Goal: Task Accomplishment & Management: Manage account settings

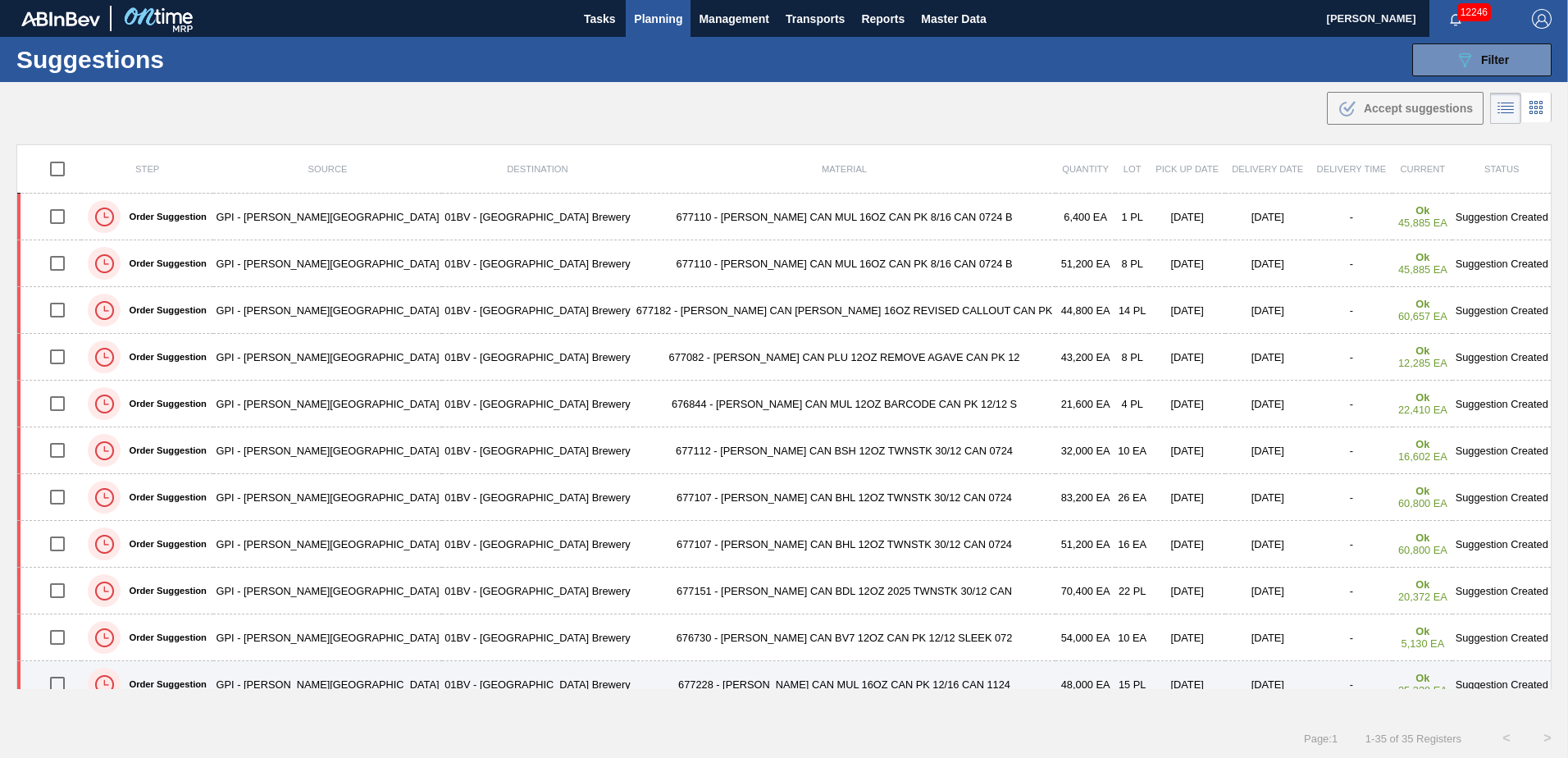
scroll to position [1, 0]
click at [668, 17] on span "Planning" at bounding box center [658, 18] width 49 height 19
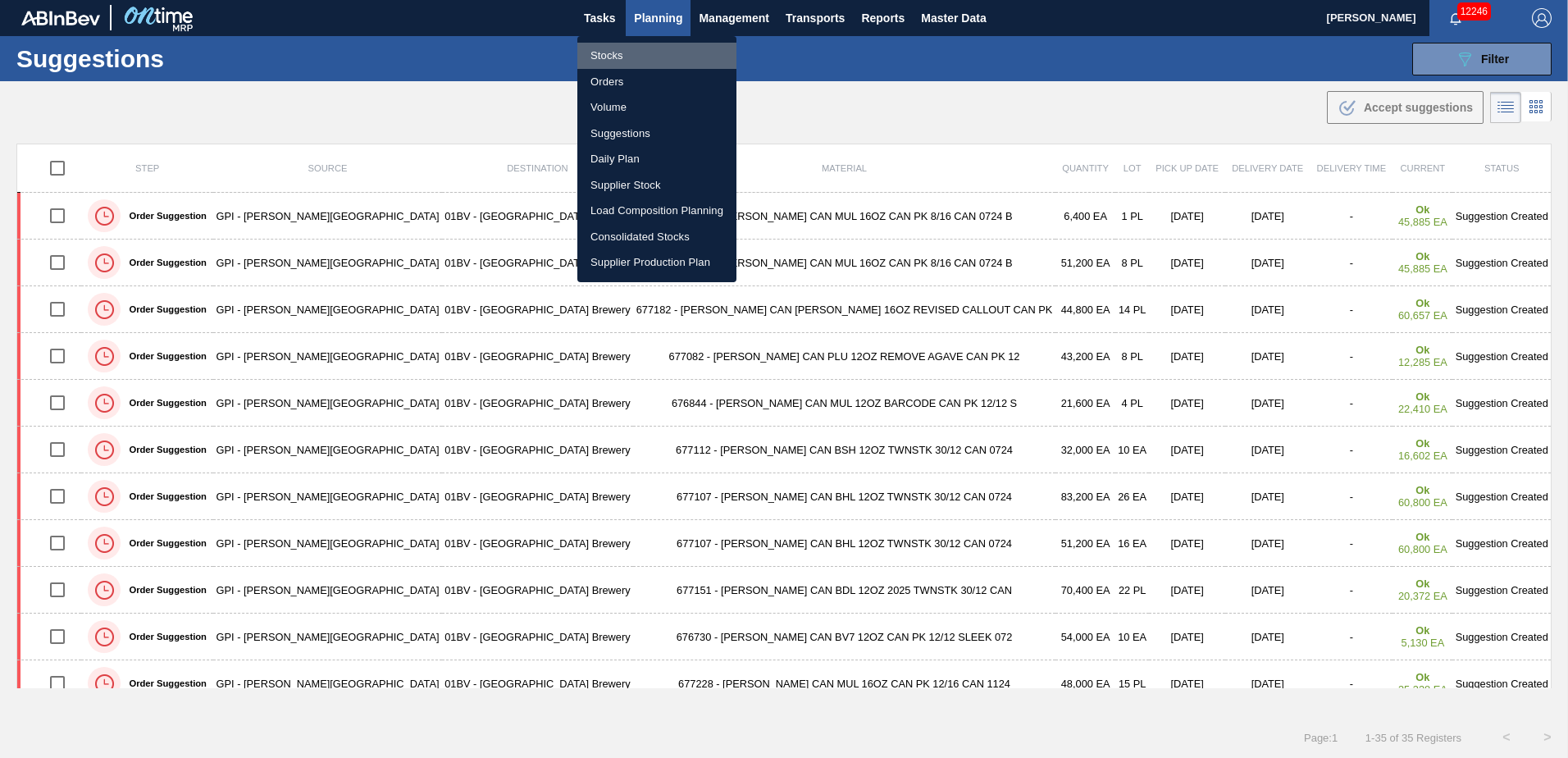
drag, startPoint x: 622, startPoint y: 53, endPoint x: 687, endPoint y: 77, distance: 69.3
click at [622, 54] on li "Stocks" at bounding box center [657, 56] width 159 height 27
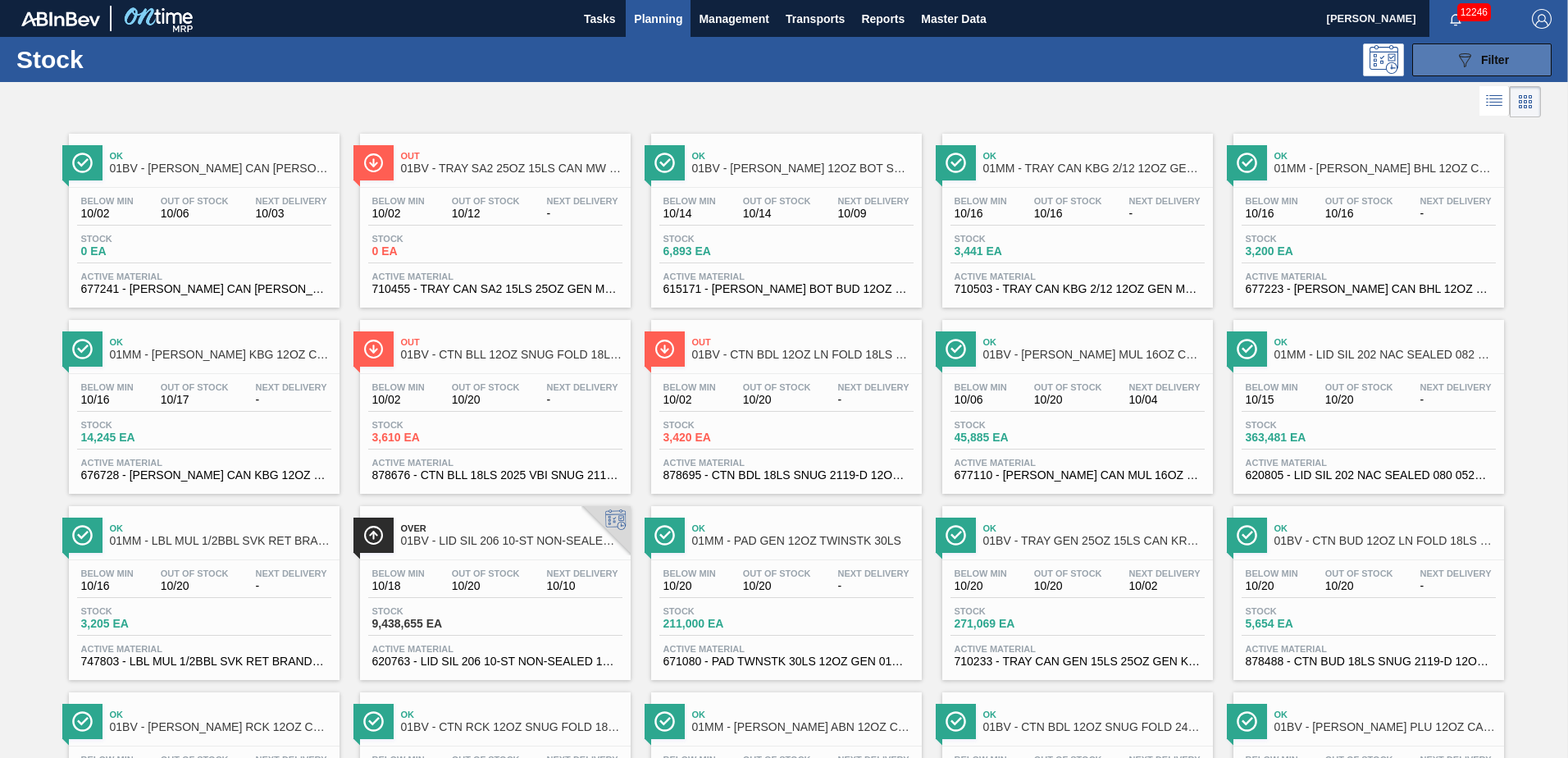
click at [1472, 65] on icon "089F7B8B-B2A5-4AFE-B5C0-19BA573D28AC" at bounding box center [1464, 60] width 19 height 19
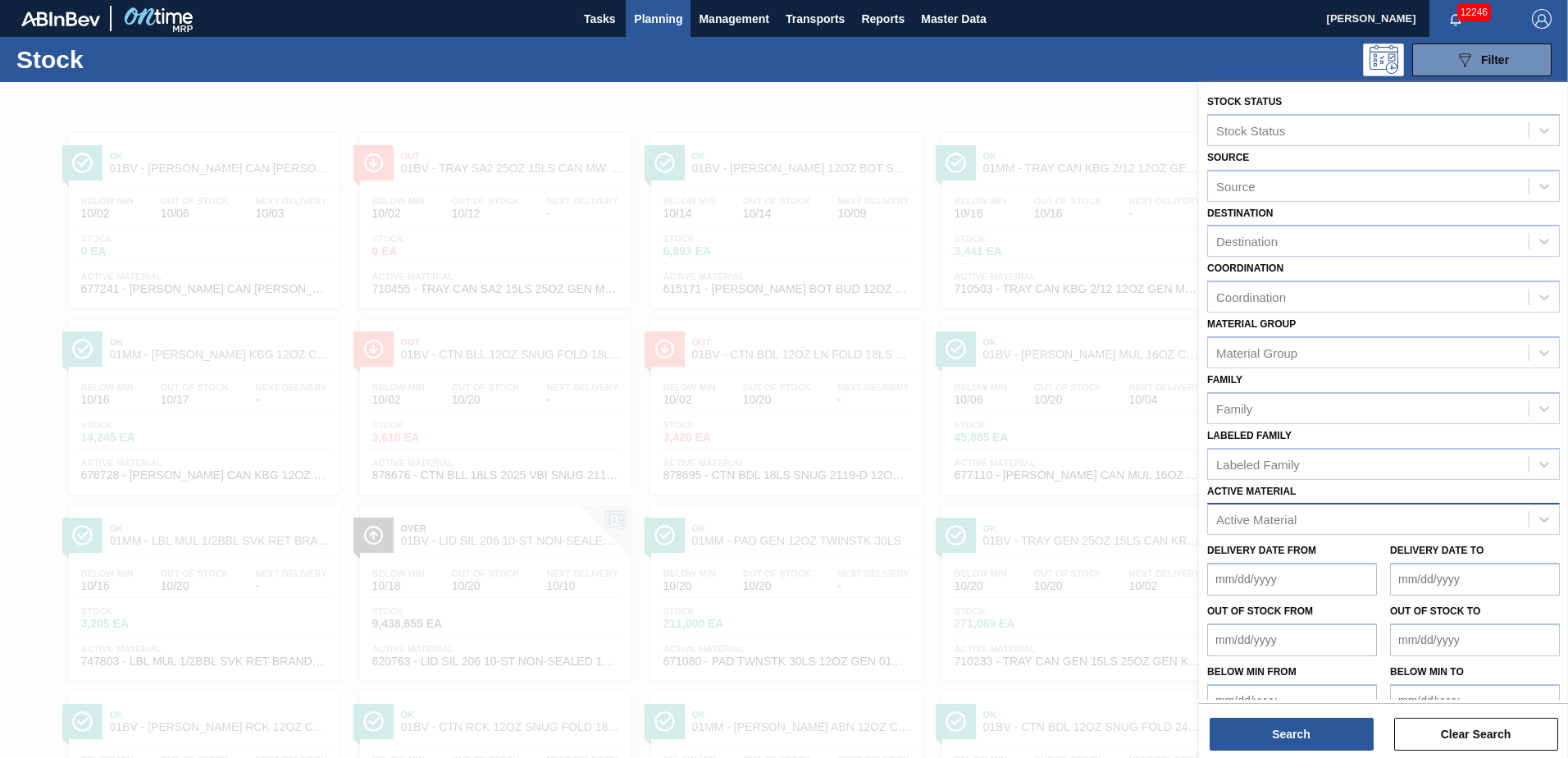
click at [1368, 522] on div "Active Material" at bounding box center [1368, 519] width 320 height 24
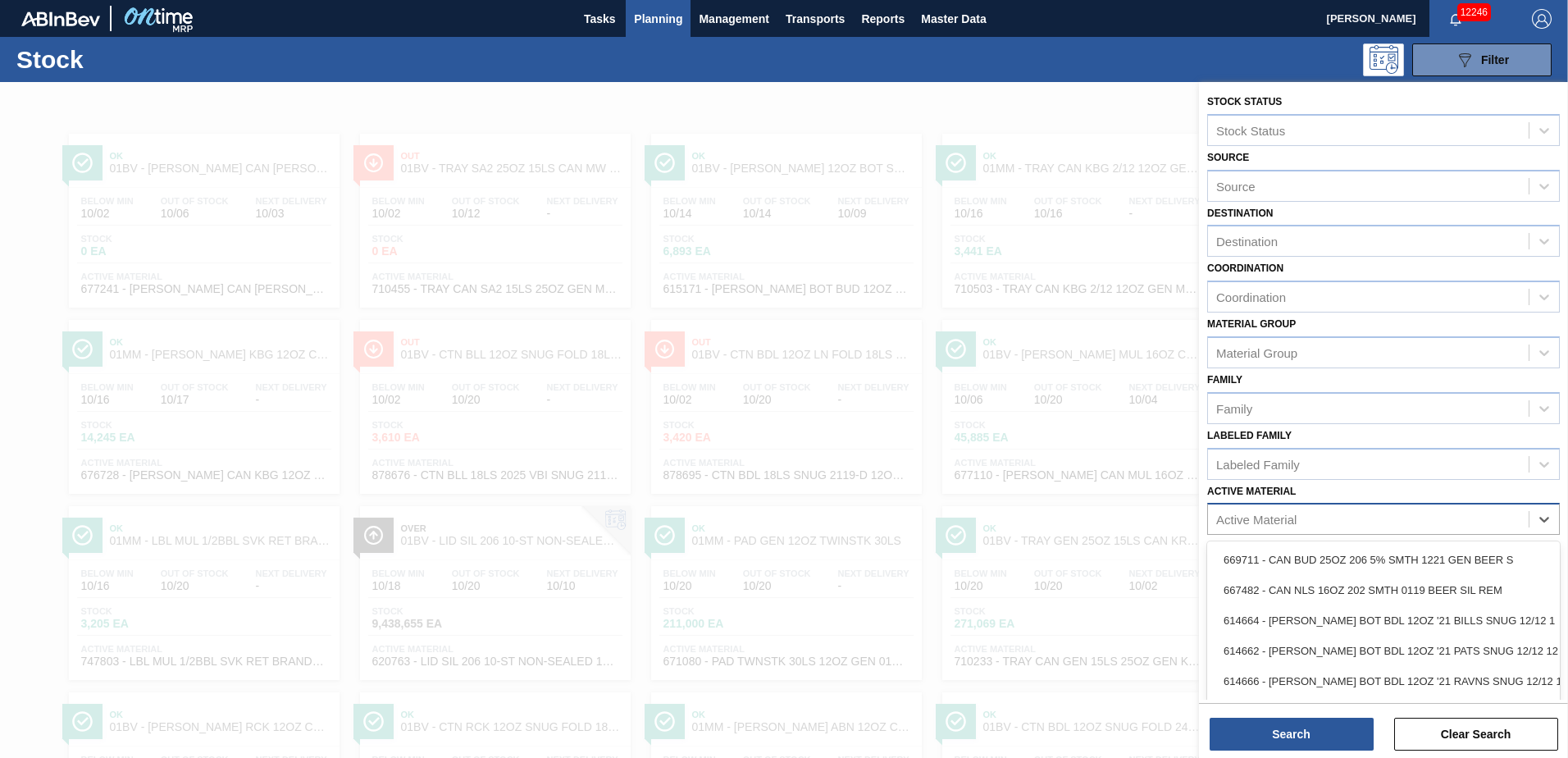
scroll to position [36, 0]
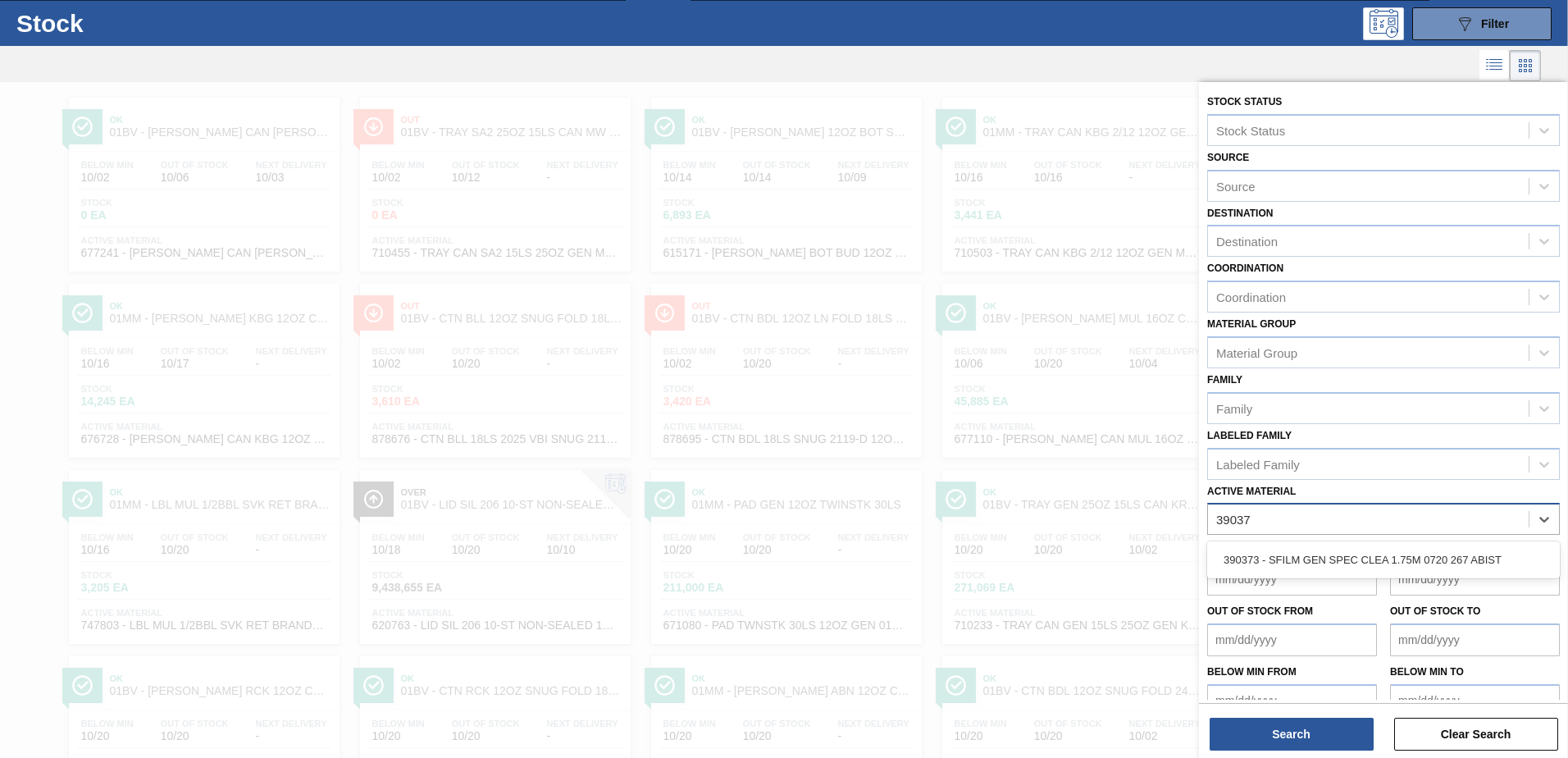
type Material "390373"
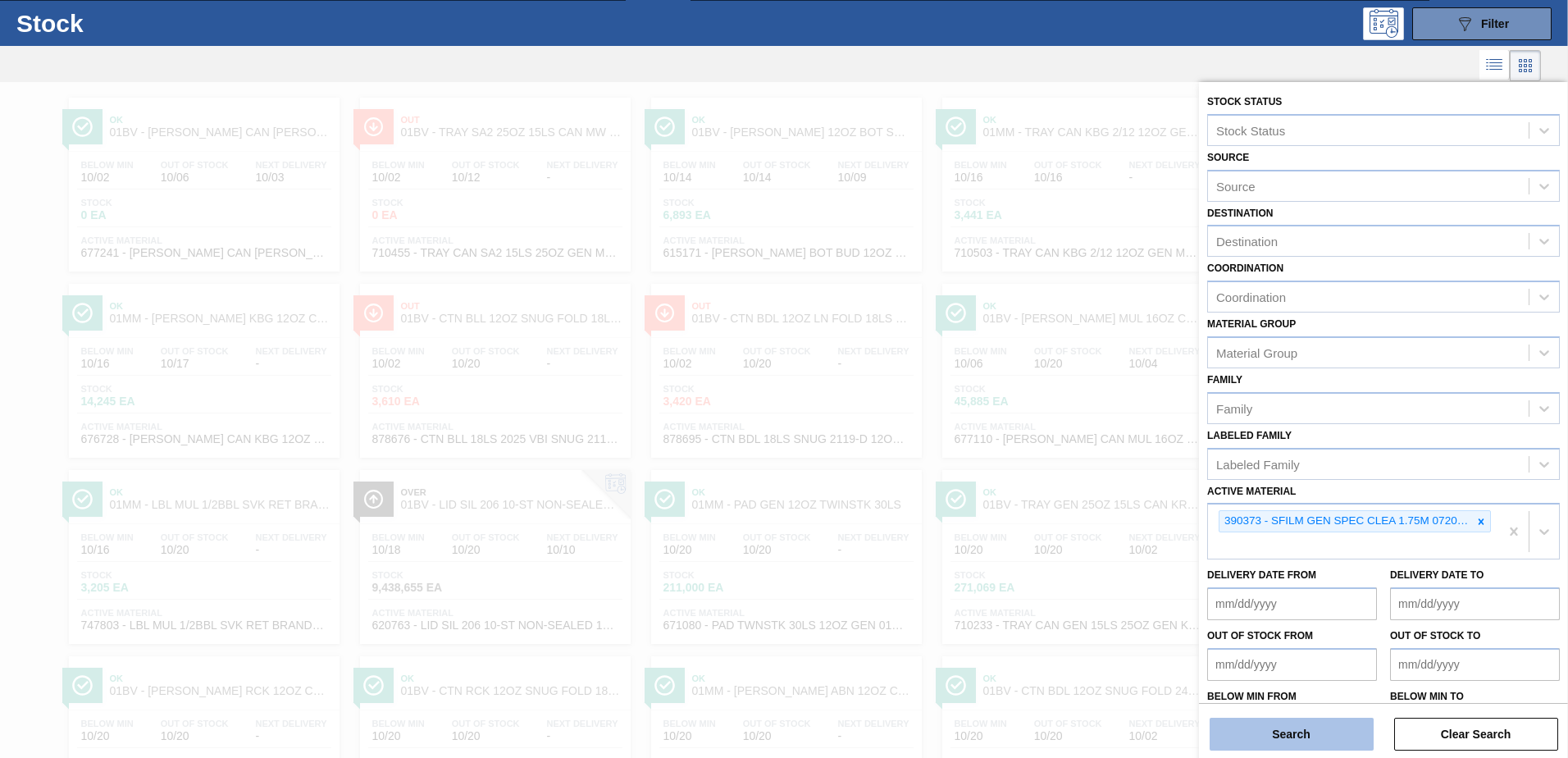
click at [1303, 735] on button "Search" at bounding box center [1291, 733] width 164 height 33
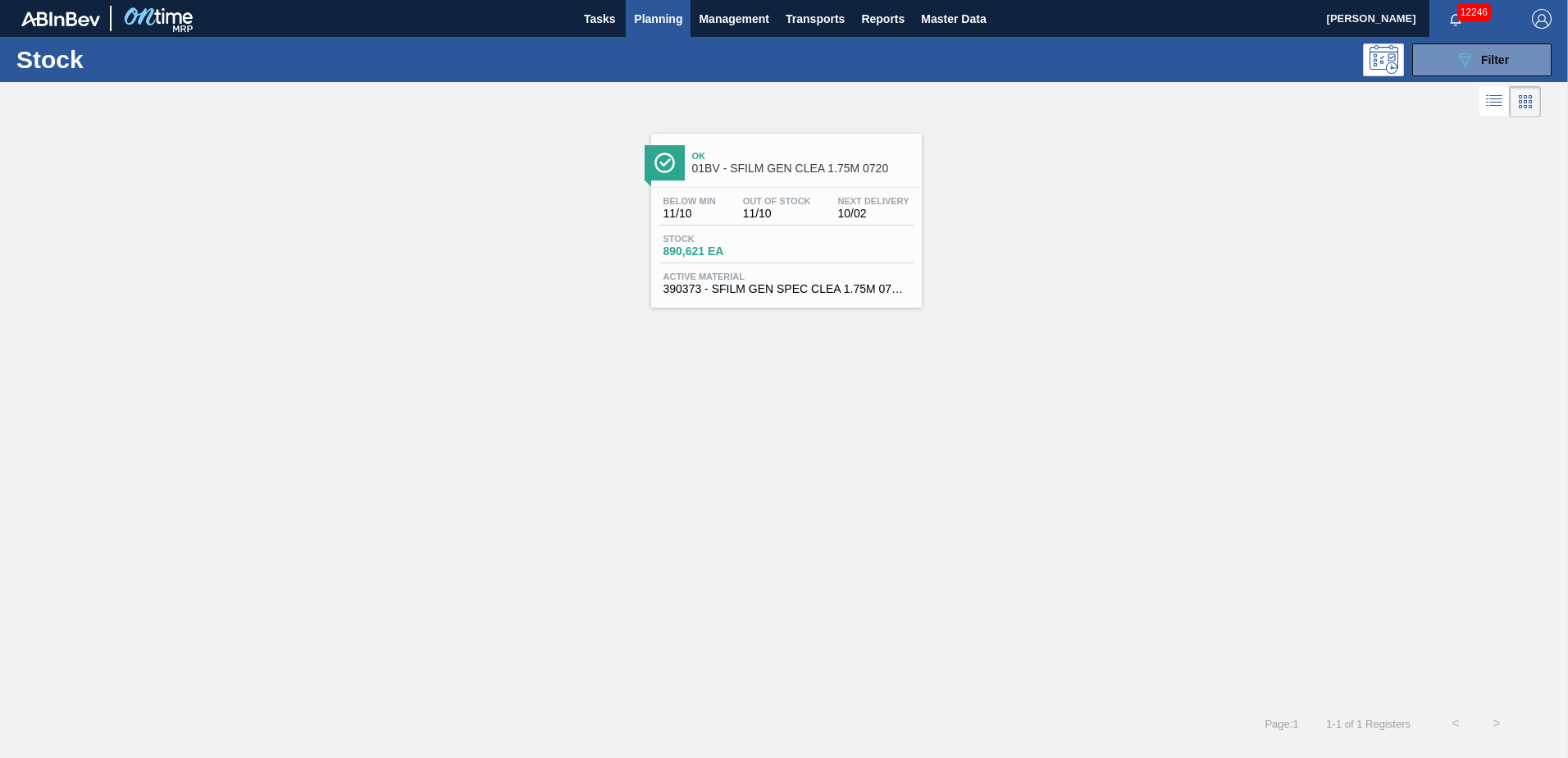
click at [735, 154] on span "Ok" at bounding box center [803, 156] width 221 height 10
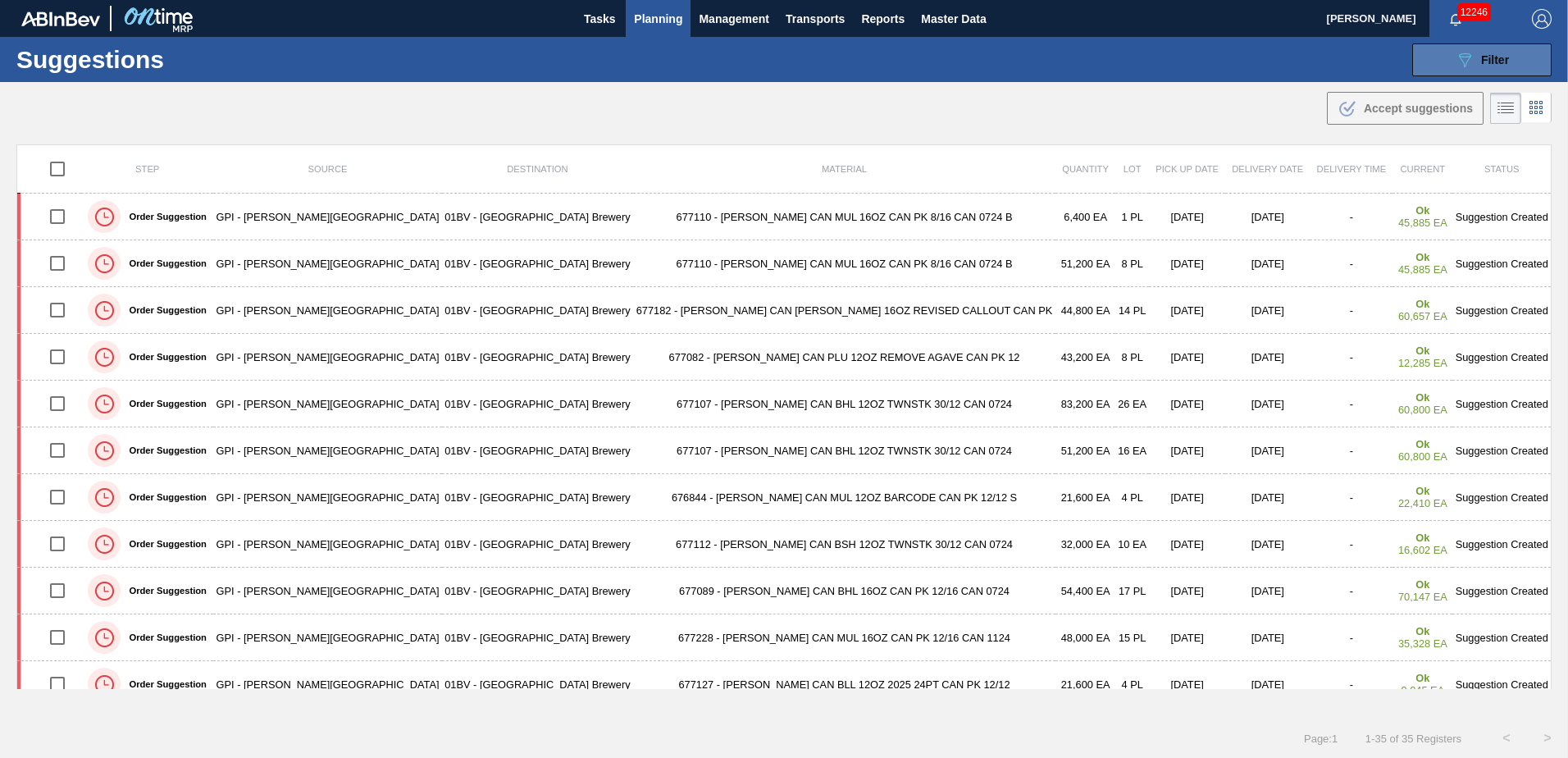
click at [1485, 59] on span "Filter" at bounding box center [1495, 59] width 28 height 13
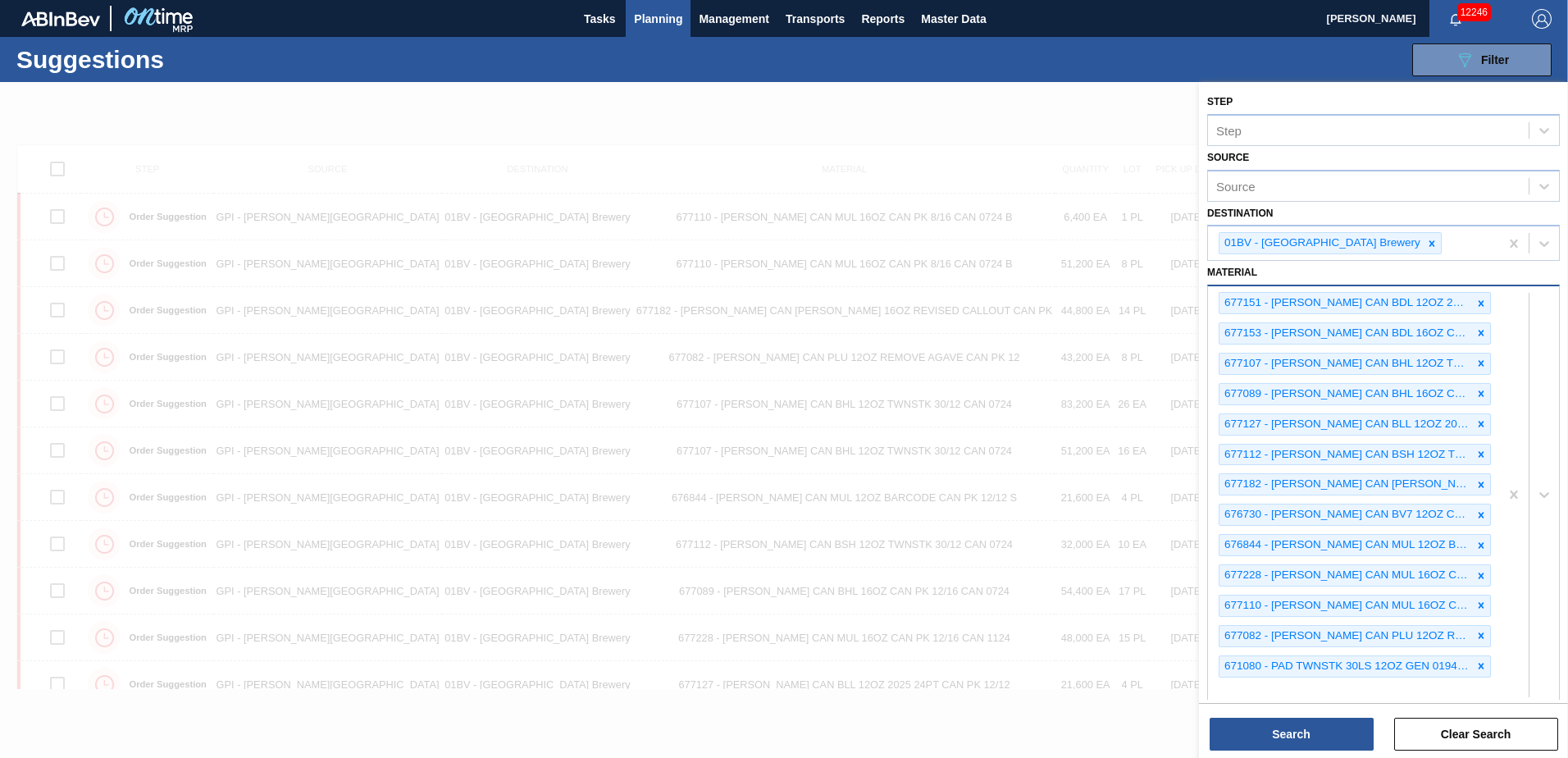
scroll to position [1, 0]
click at [1247, 696] on div "677151 - CARR CAN BDL 12OZ 2025 TWNSTK 30/12 CAN 677153 - CARR CAN BDL 16OZ CAN…" at bounding box center [1353, 495] width 291 height 417
type input "615171"
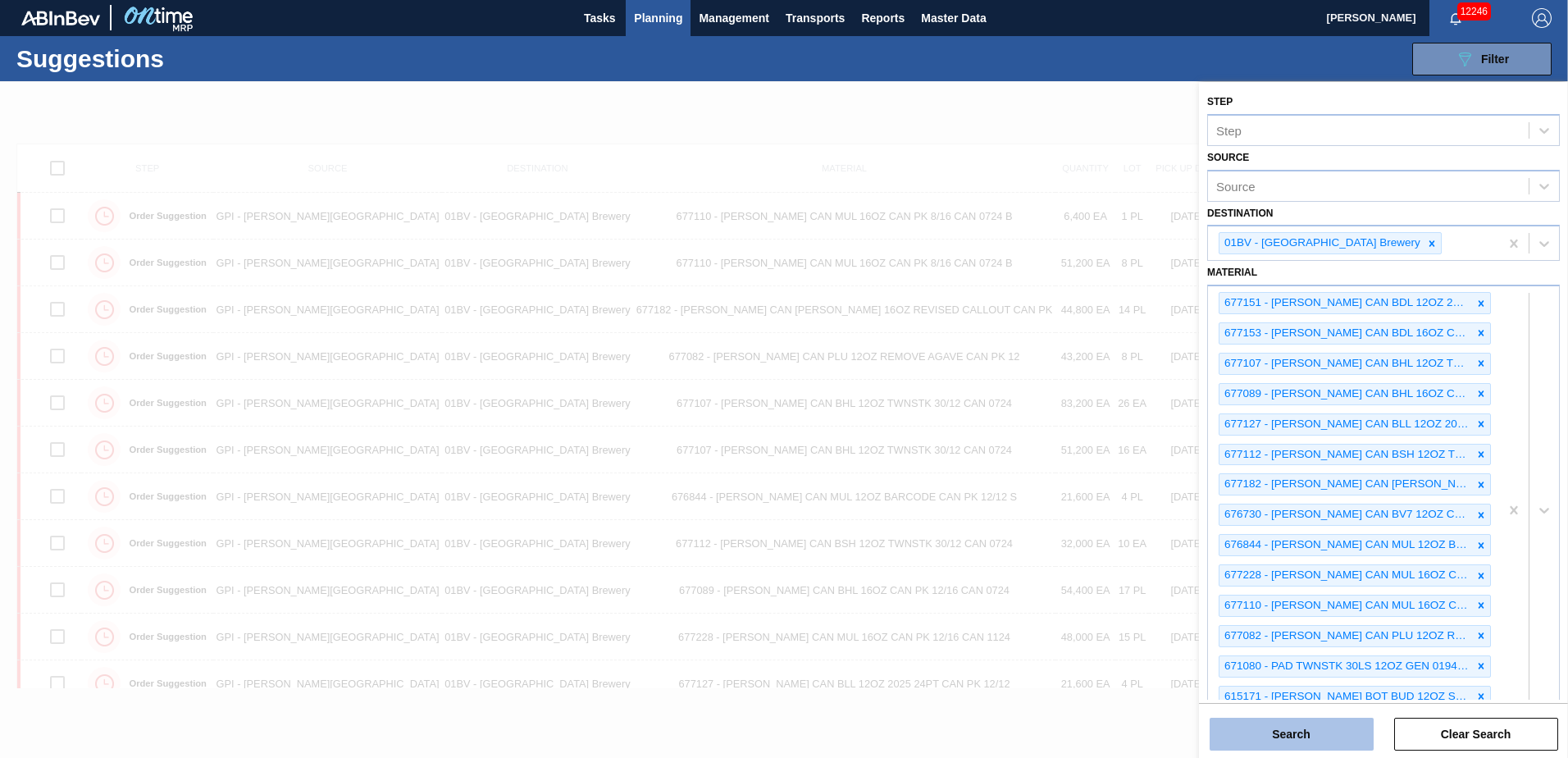
click at [1264, 735] on button "Search" at bounding box center [1291, 733] width 164 height 33
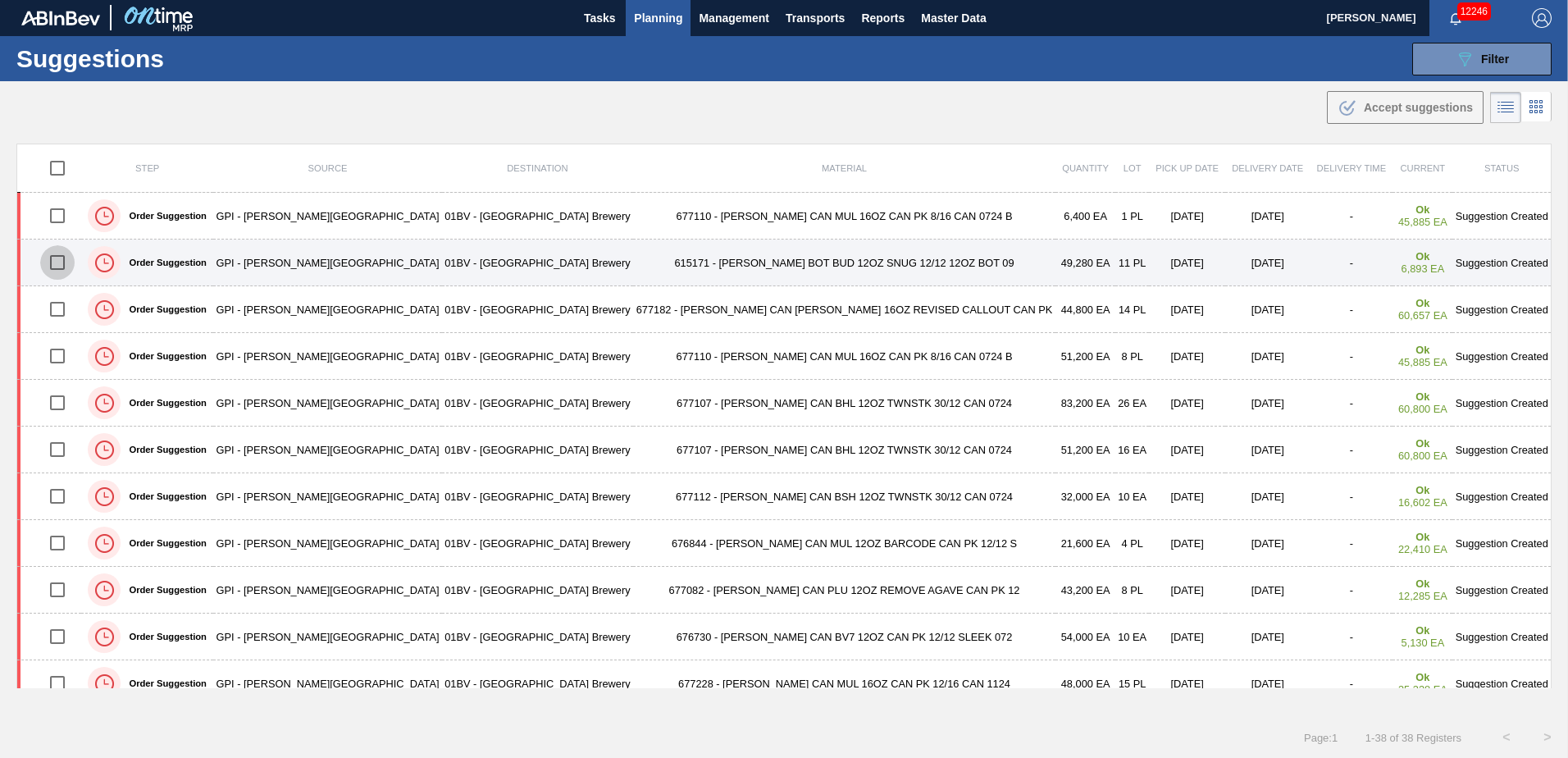
click at [69, 262] on input "checkbox" at bounding box center [57, 262] width 35 height 34
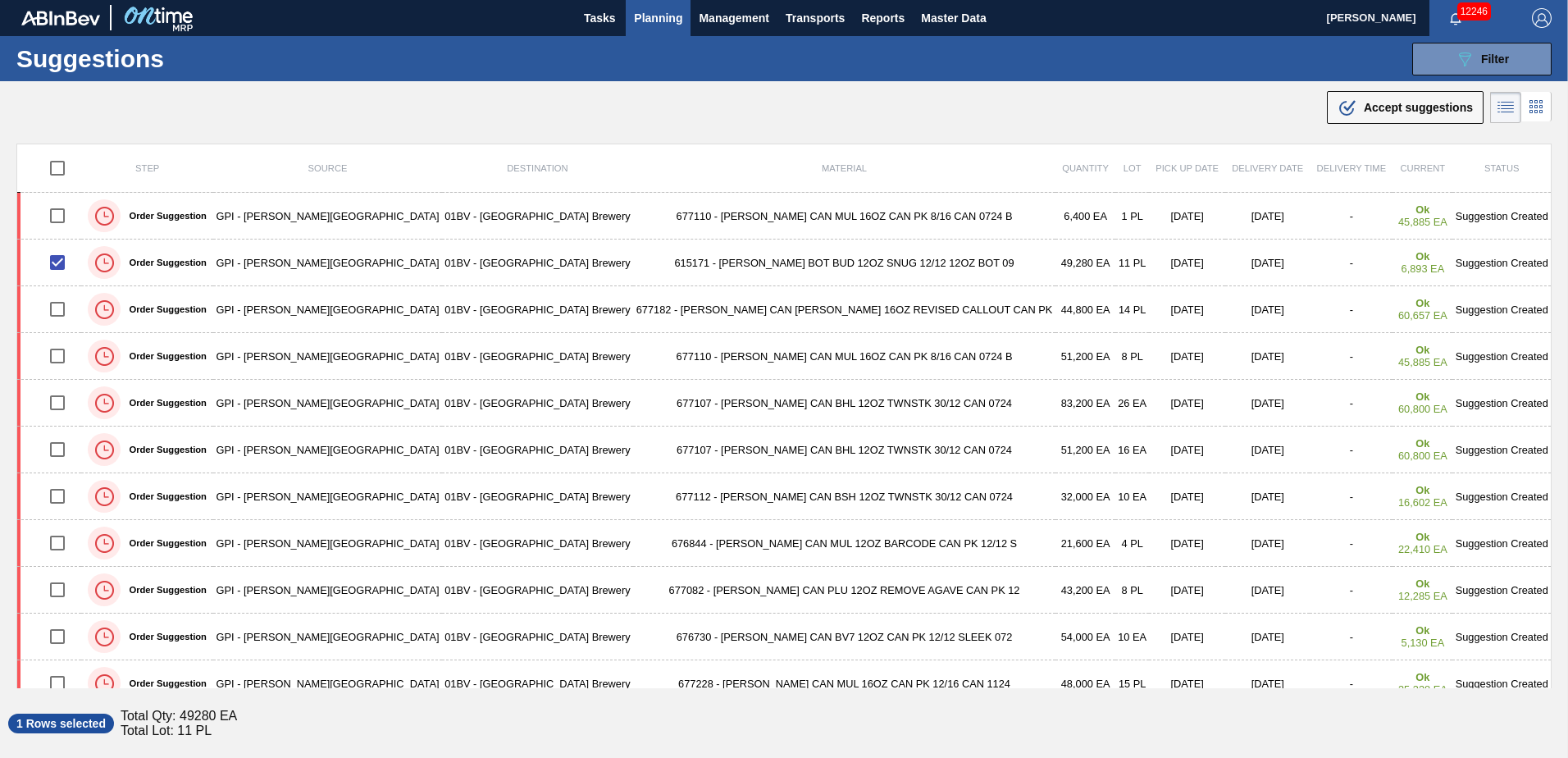
drag, startPoint x: 1390, startPoint y: 113, endPoint x: 1375, endPoint y: 126, distance: 19.8
click at [1390, 113] on span "Accept suggestions" at bounding box center [1418, 107] width 109 height 13
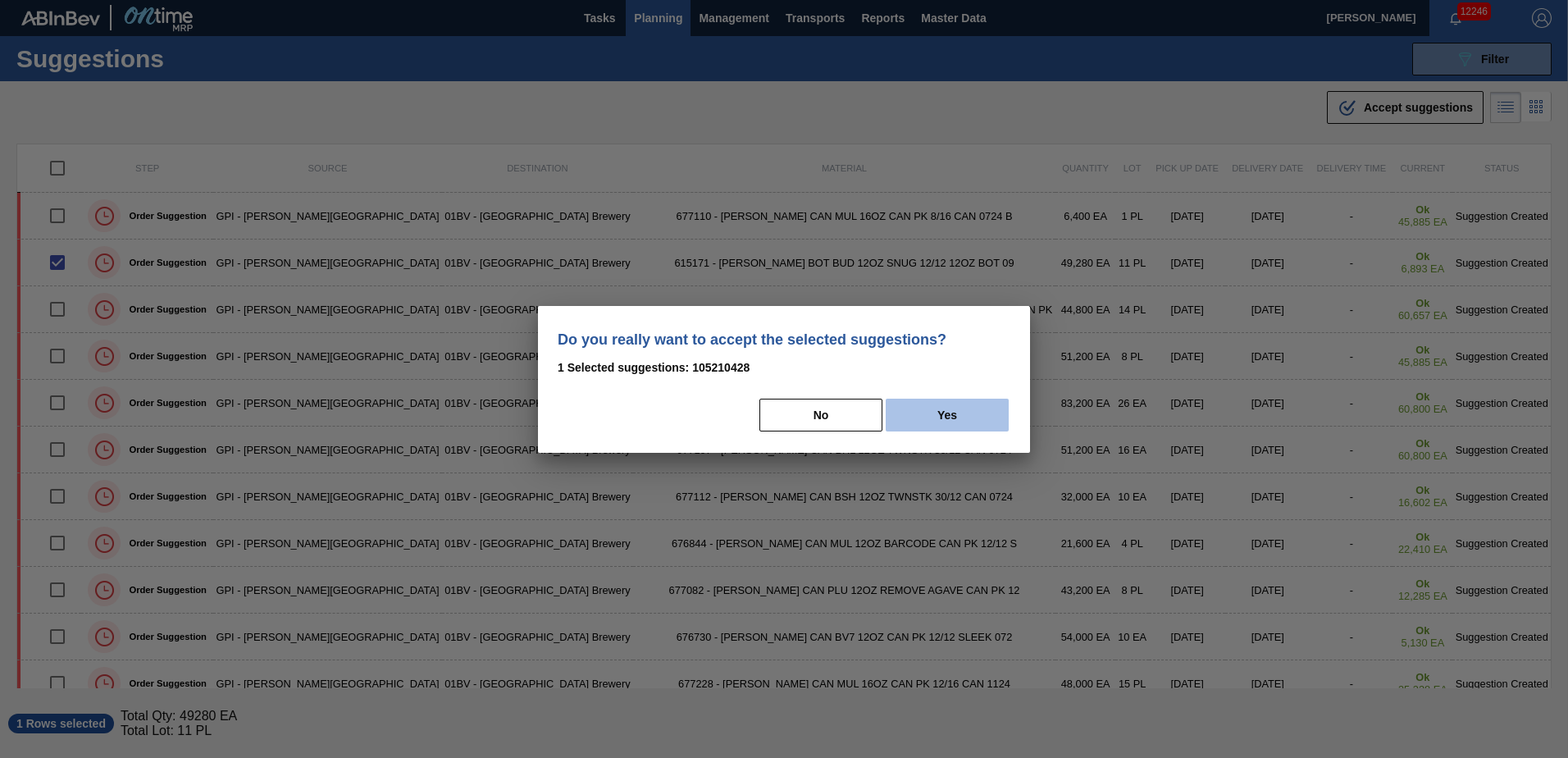
click at [961, 406] on button "Yes" at bounding box center [947, 414] width 123 height 33
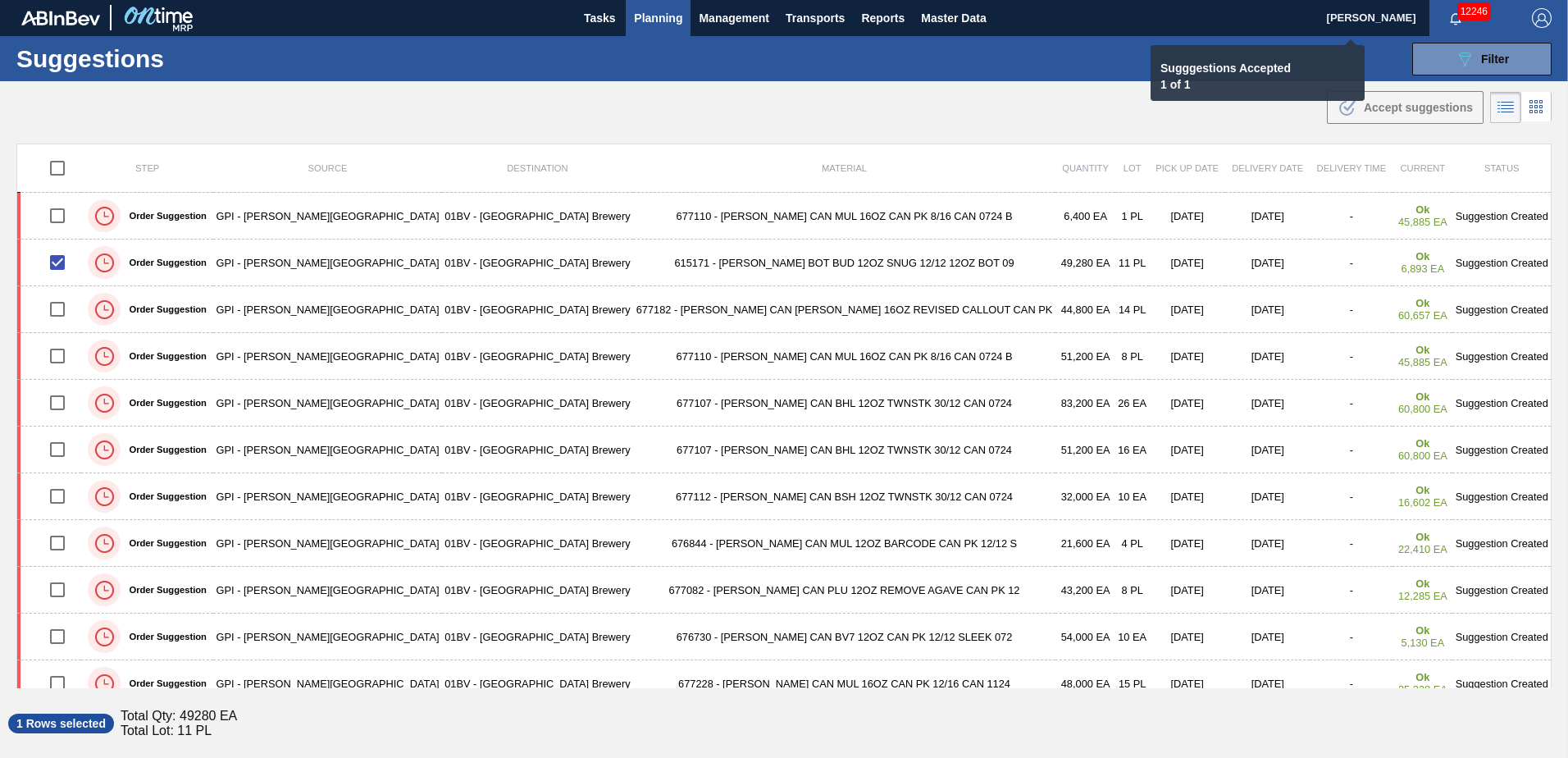
checkbox input "false"
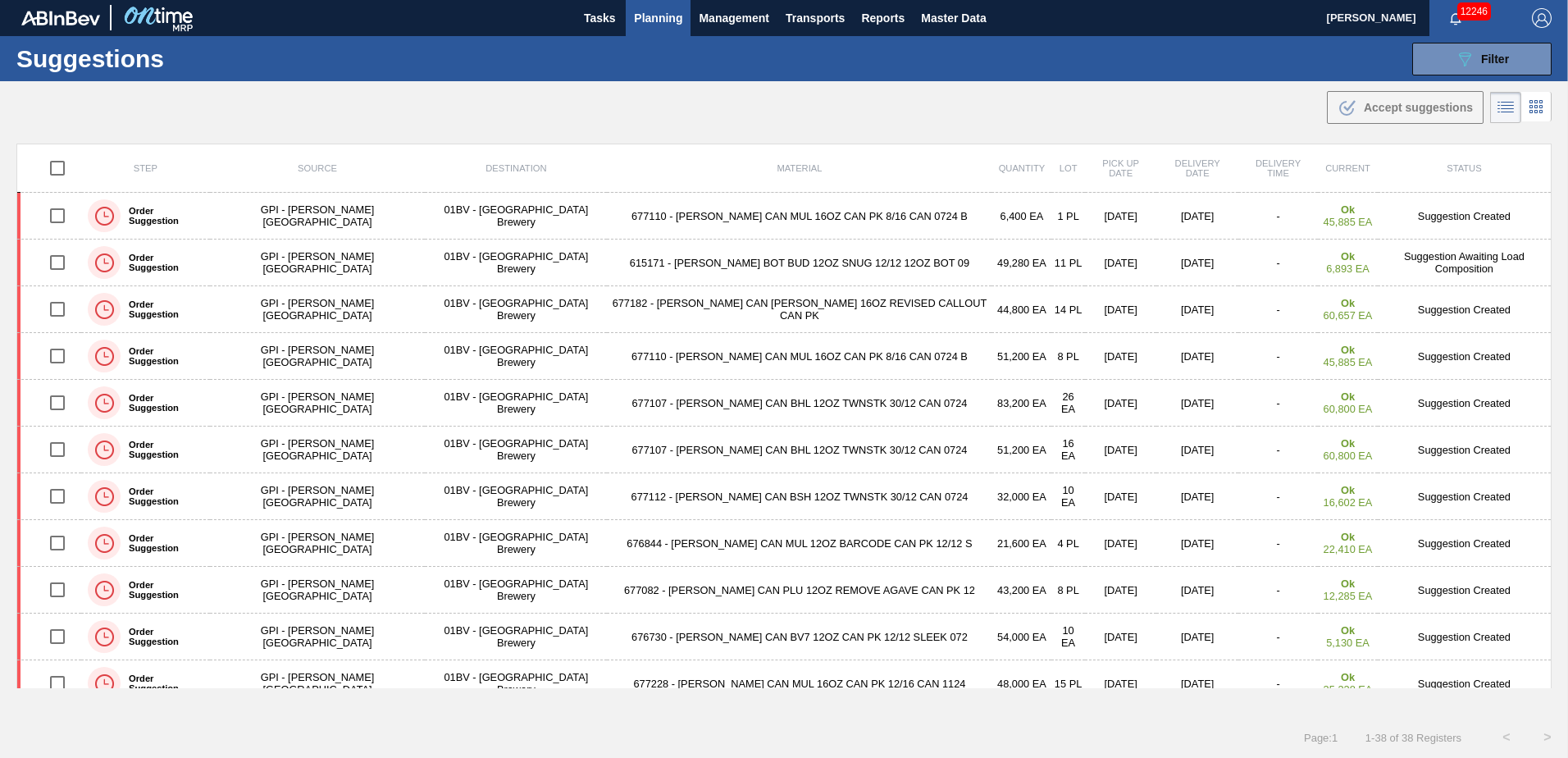
scroll to position [160, 0]
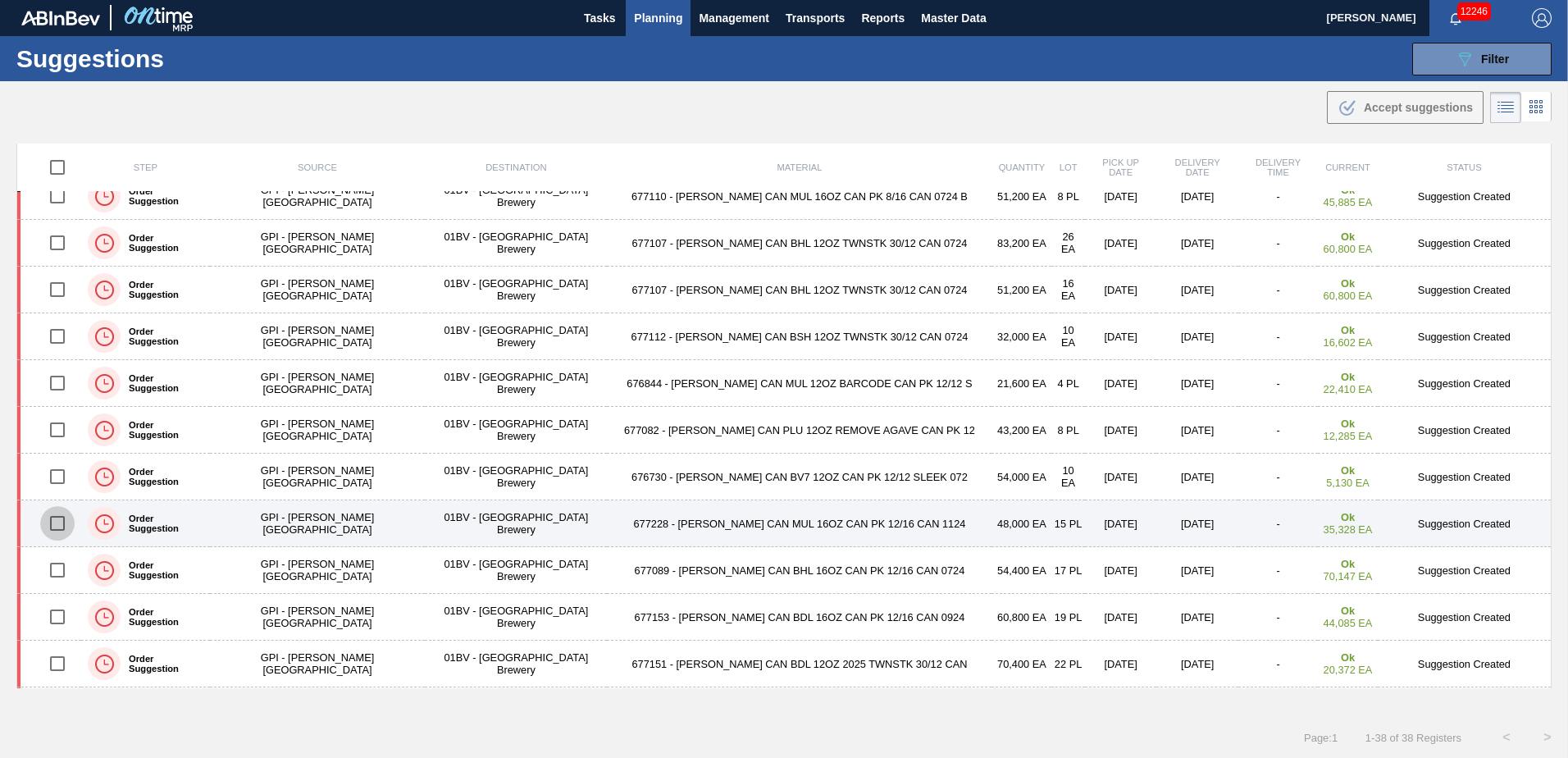
click at [65, 521] on input "checkbox" at bounding box center [57, 523] width 35 height 34
checkbox input "true"
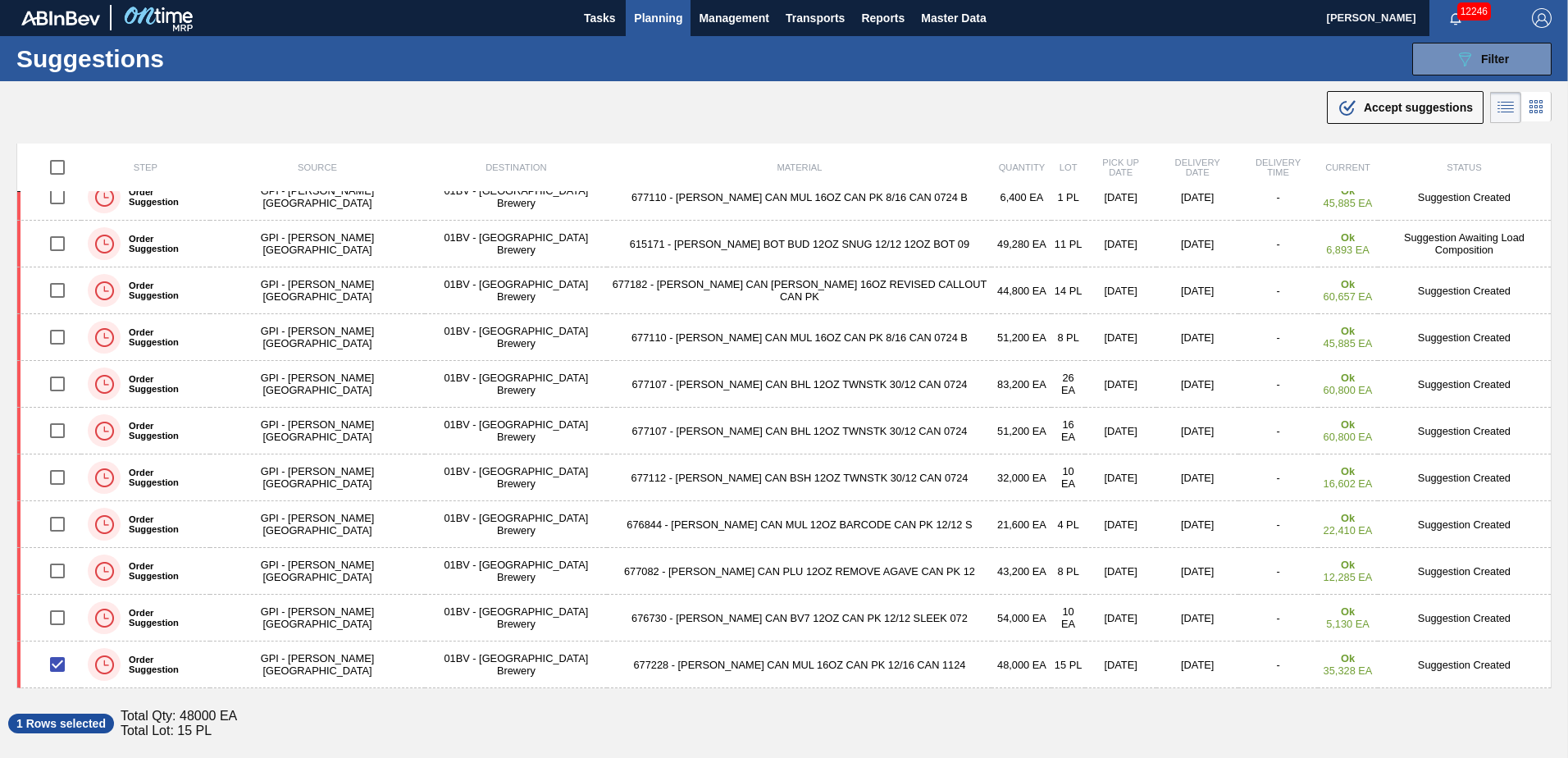
scroll to position [0, 0]
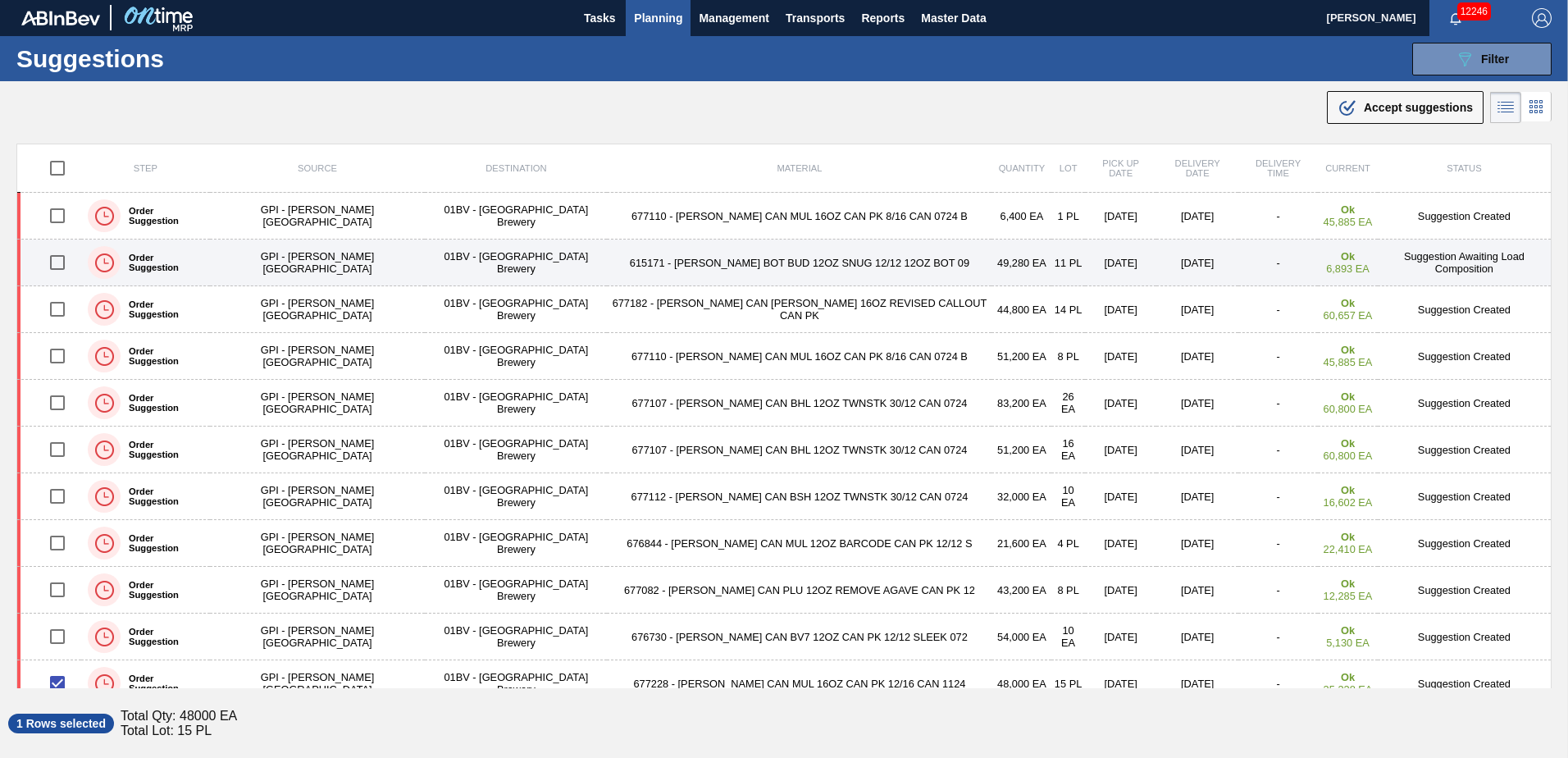
click at [65, 264] on input "checkbox" at bounding box center [57, 262] width 35 height 34
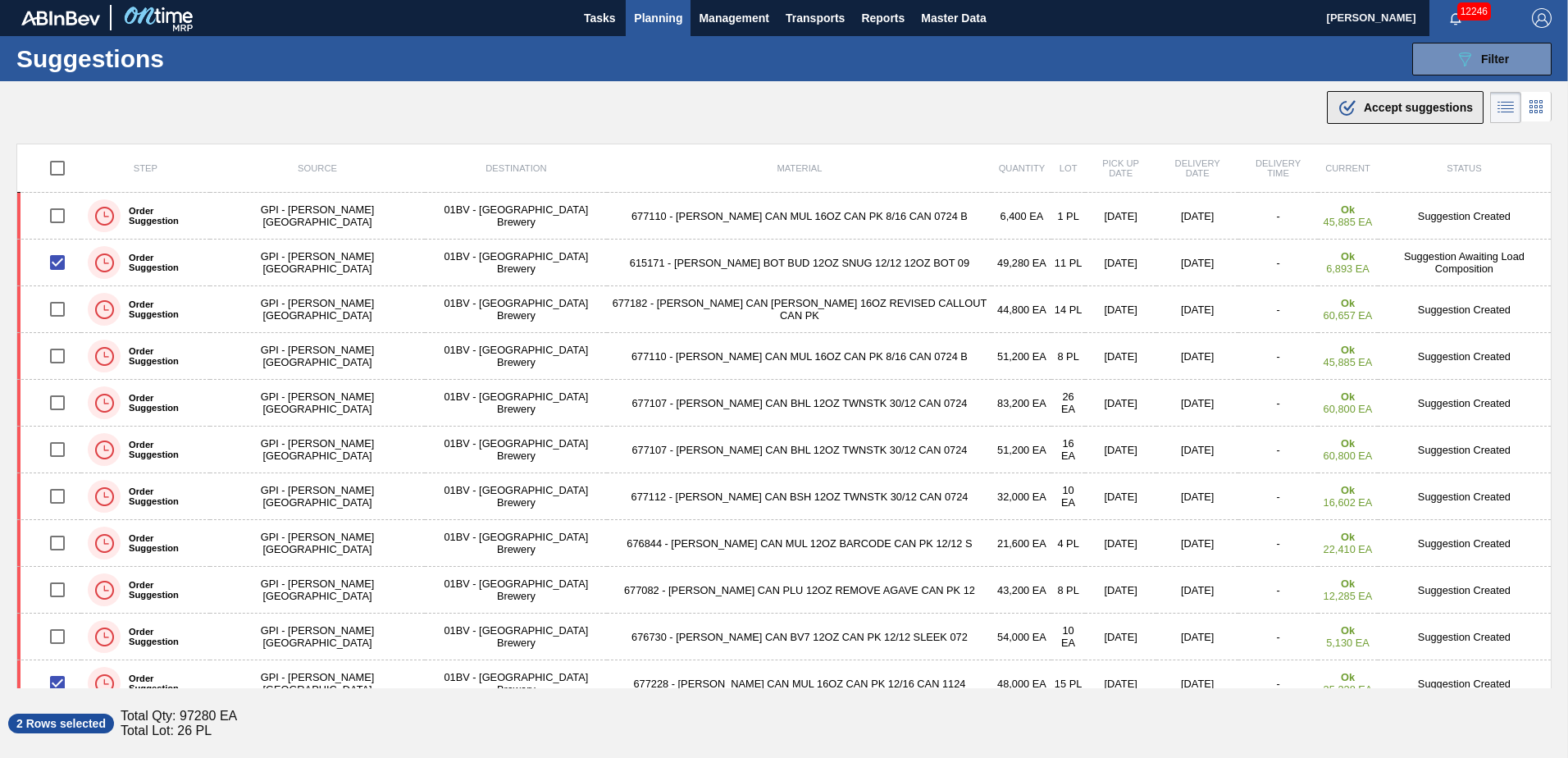
click at [1387, 110] on span "Accept suggestions" at bounding box center [1418, 107] width 109 height 13
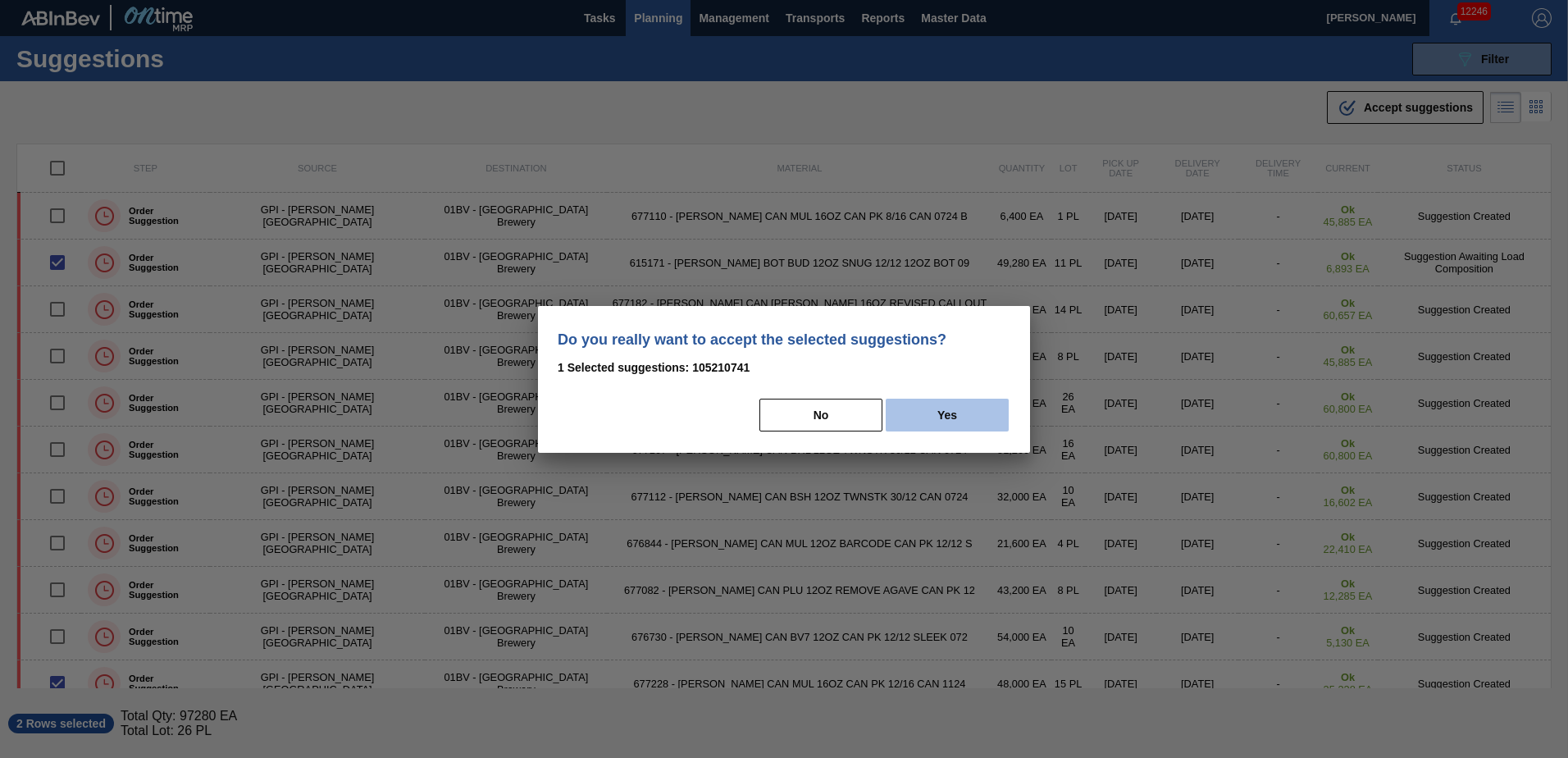
click at [964, 407] on button "Yes" at bounding box center [947, 414] width 123 height 33
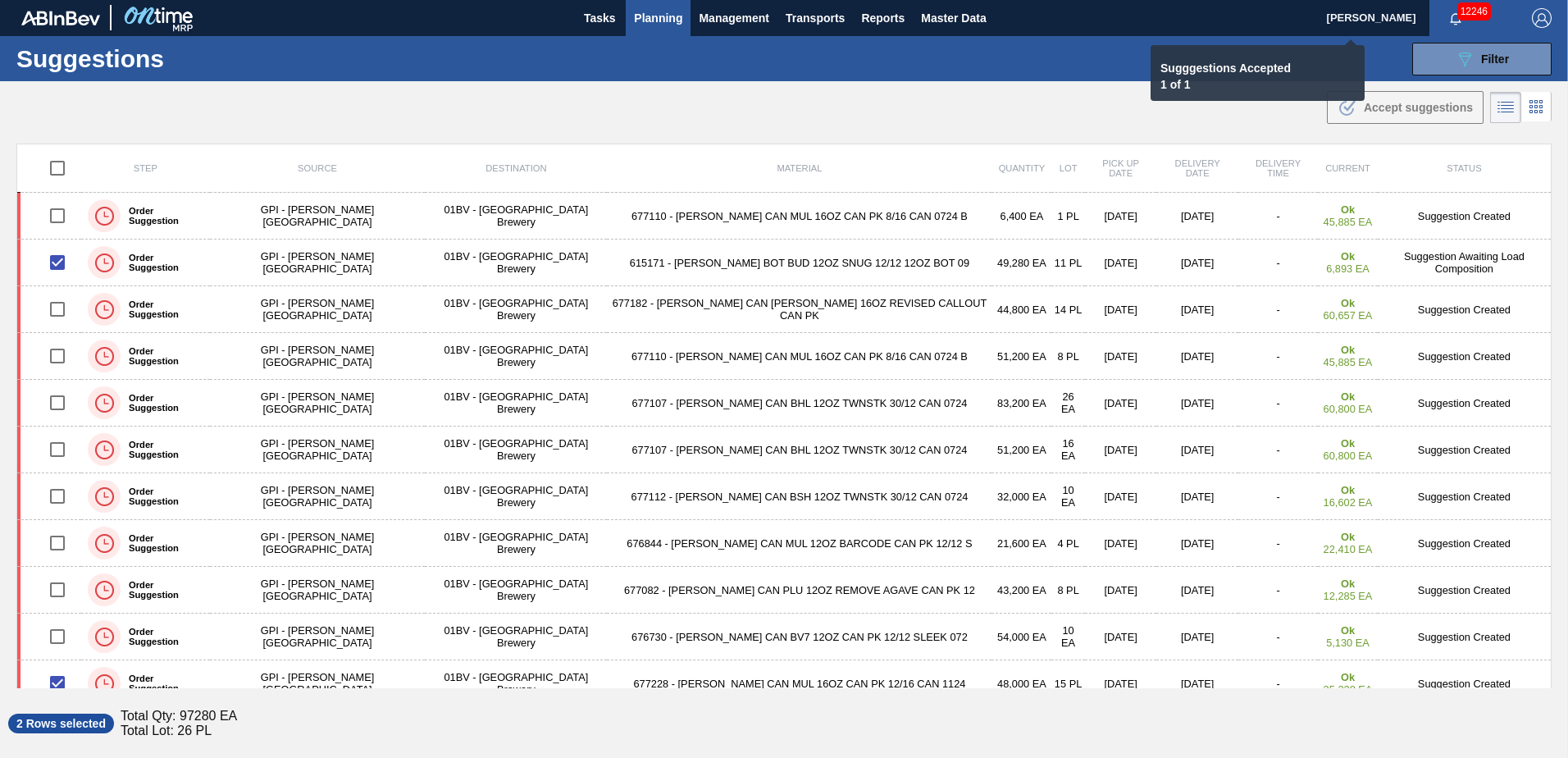
checkbox input "false"
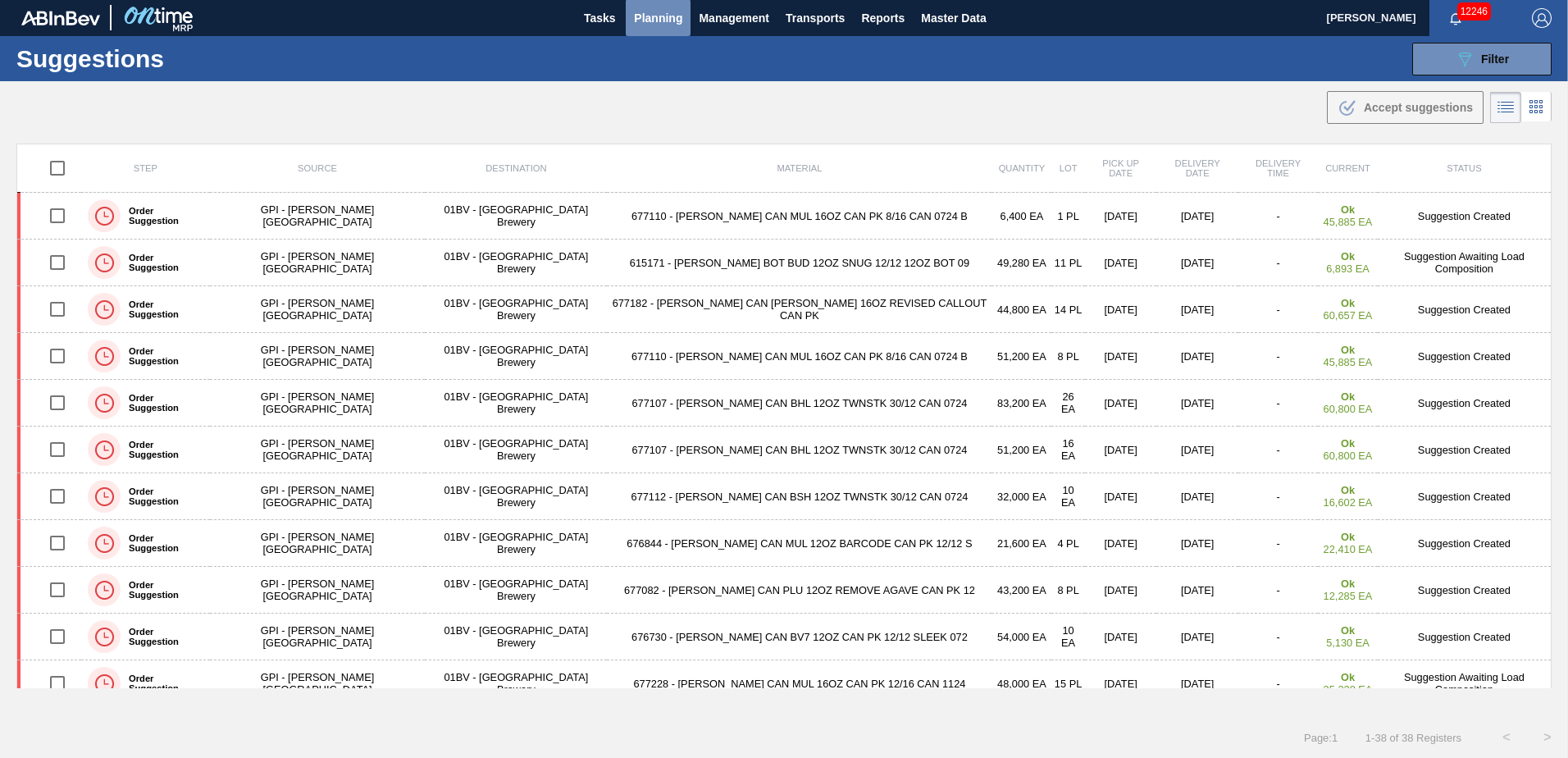
click at [661, 16] on span "Planning" at bounding box center [658, 18] width 49 height 19
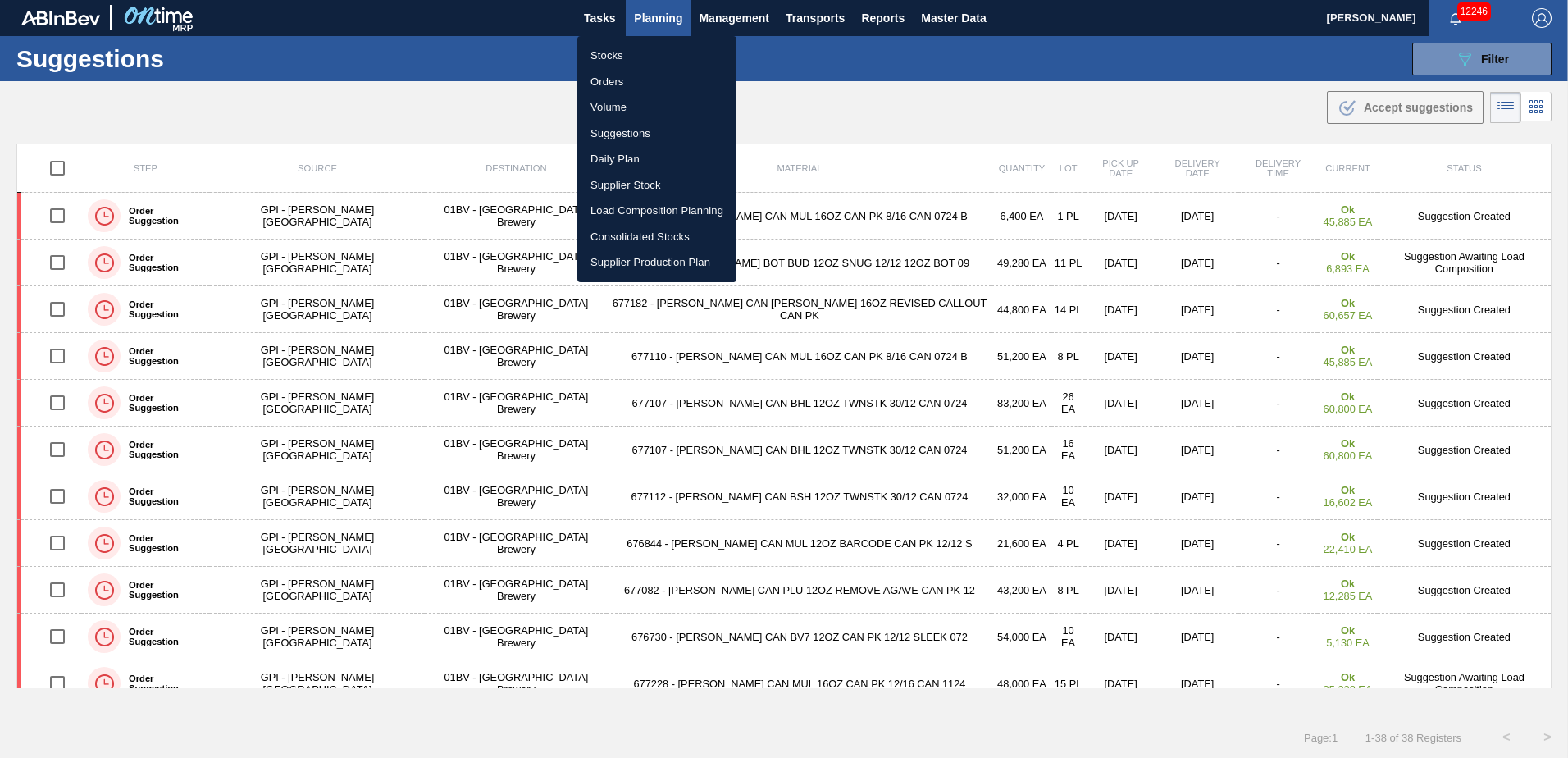
click at [645, 208] on li "Load Composition Planning" at bounding box center [657, 211] width 159 height 27
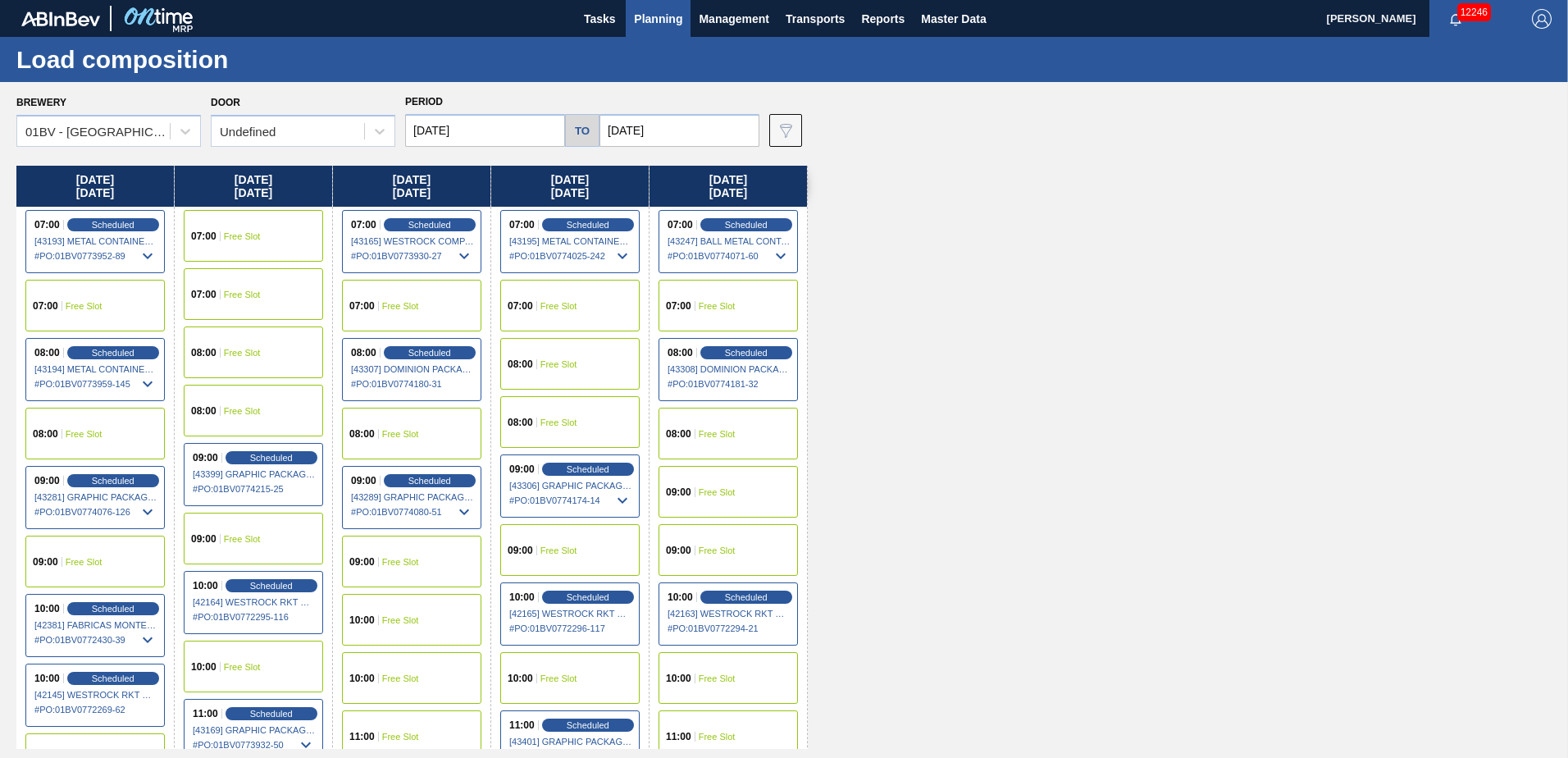
click at [658, 22] on span "Planning" at bounding box center [658, 19] width 49 height 19
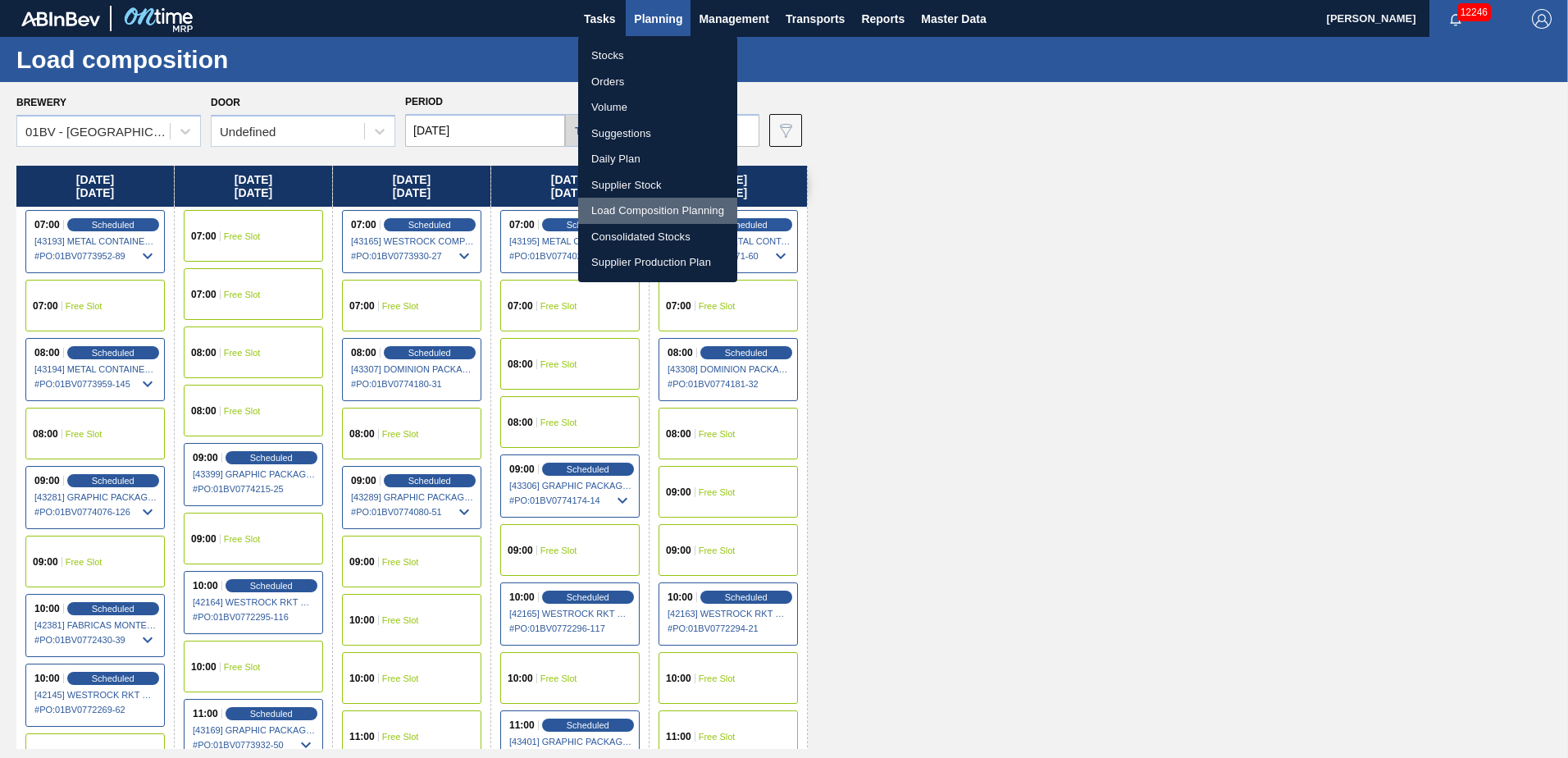
click at [634, 205] on li "Load Composition Planning" at bounding box center [657, 211] width 159 height 27
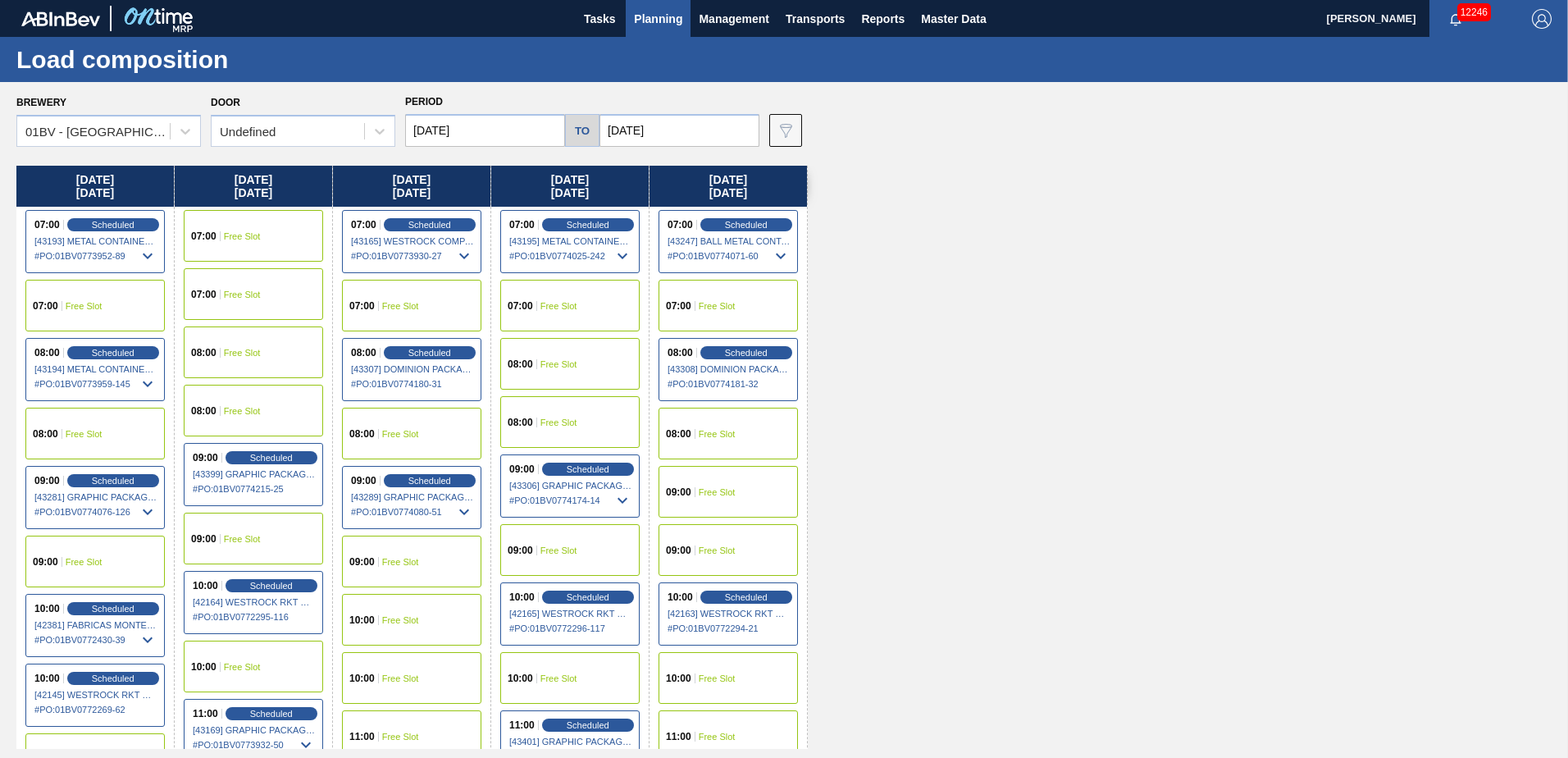
click at [726, 486] on div "09:00 Free Slot" at bounding box center [728, 492] width 140 height 51
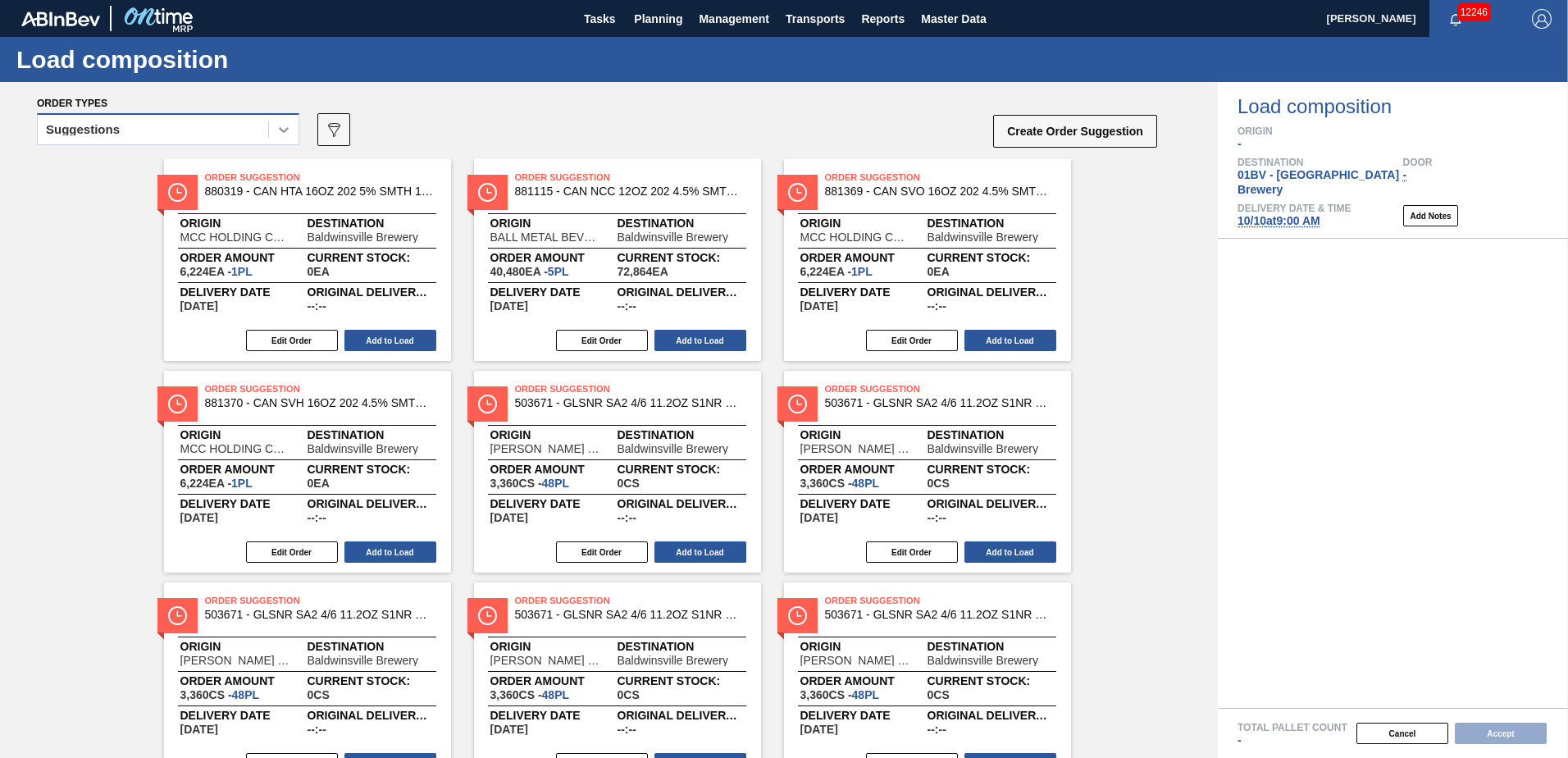
click at [288, 128] on icon at bounding box center [283, 129] width 17 height 17
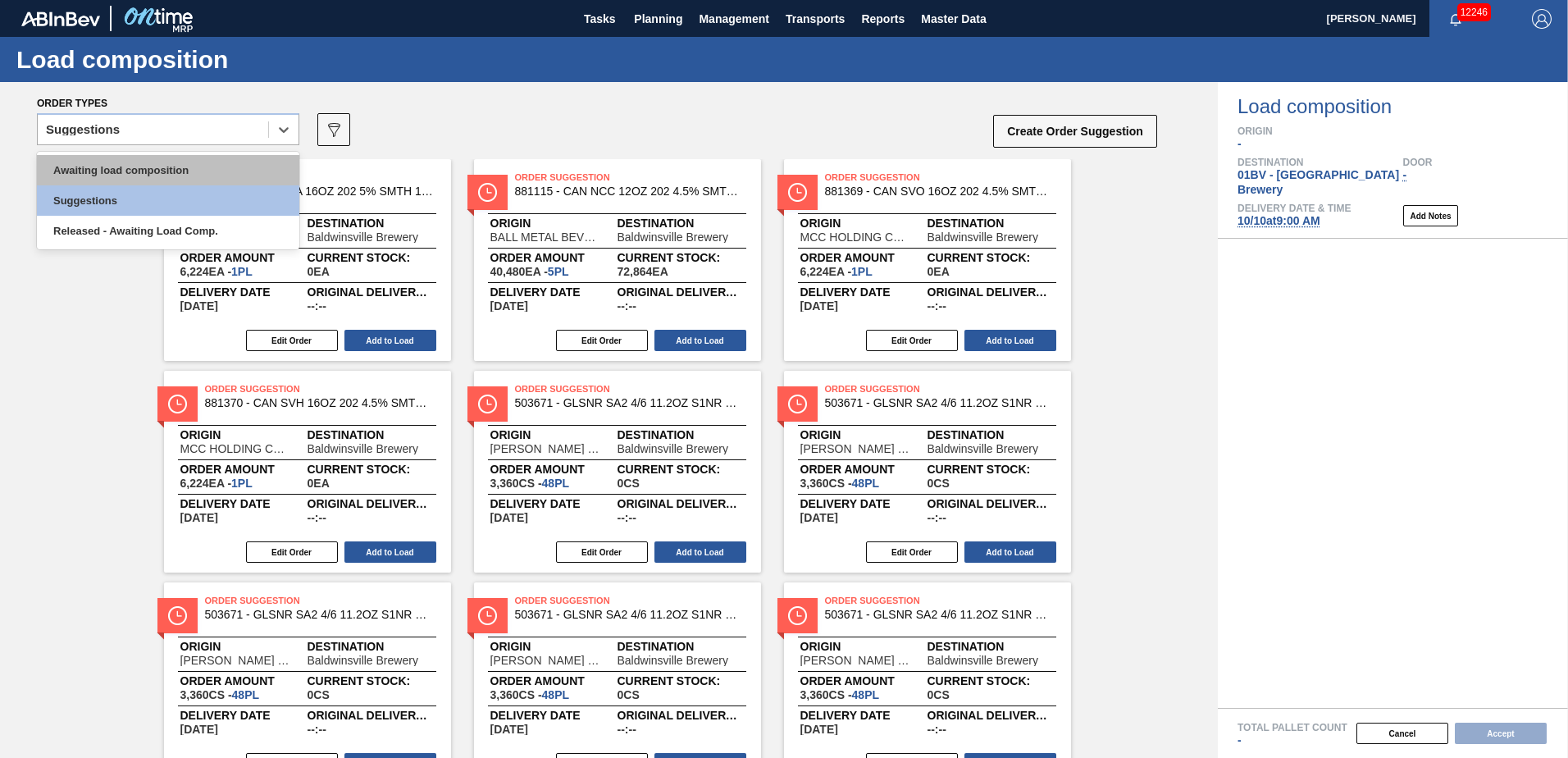
click at [213, 157] on div "Awaiting load composition" at bounding box center [168, 170] width 263 height 30
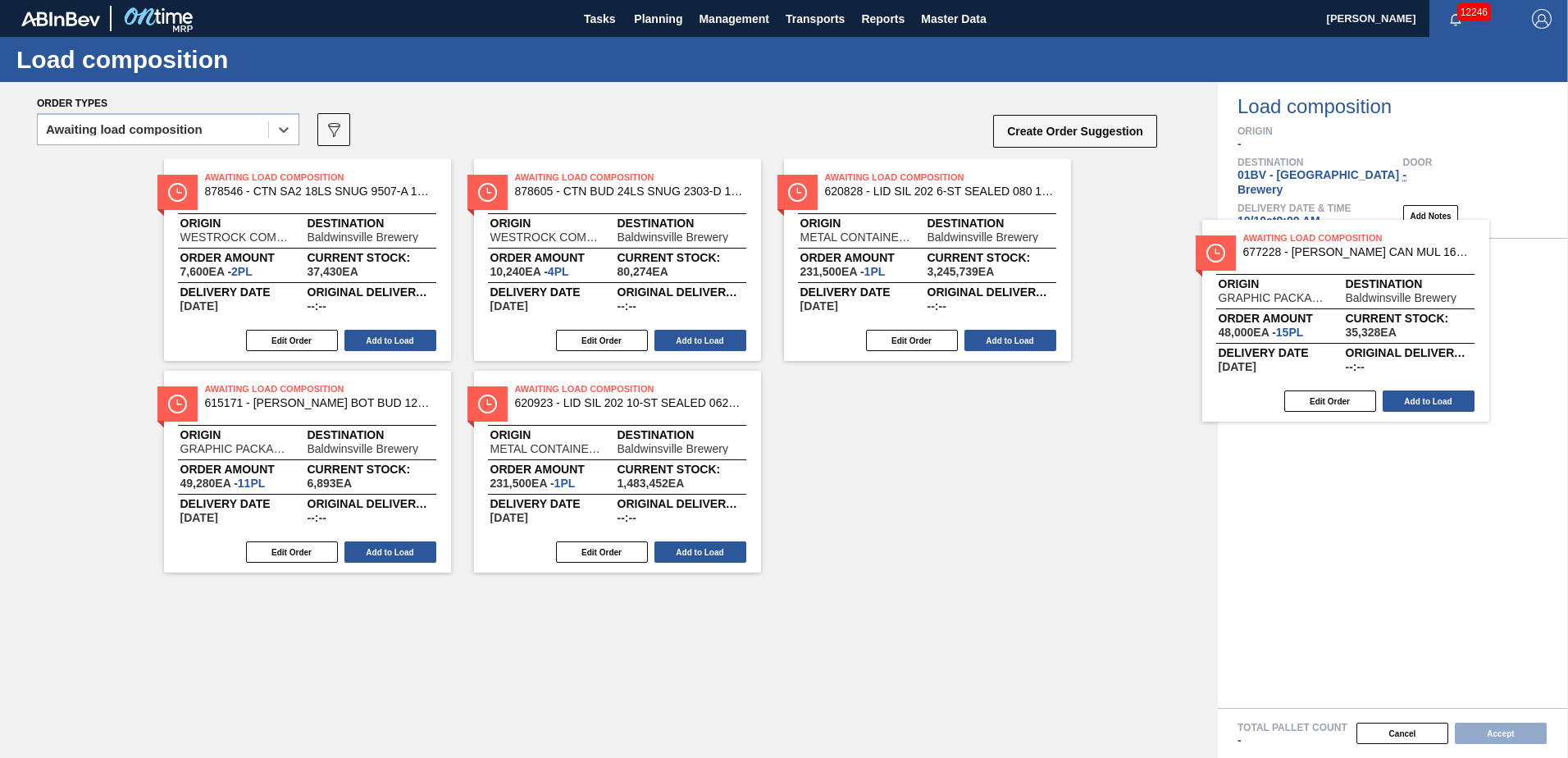
drag, startPoint x: 868, startPoint y: 201, endPoint x: 1344, endPoint y: 279, distance: 482.3
click at [1344, 279] on div "Order types option Awaiting load composition, selected. Select is focused ,type…" at bounding box center [784, 420] width 1568 height 676
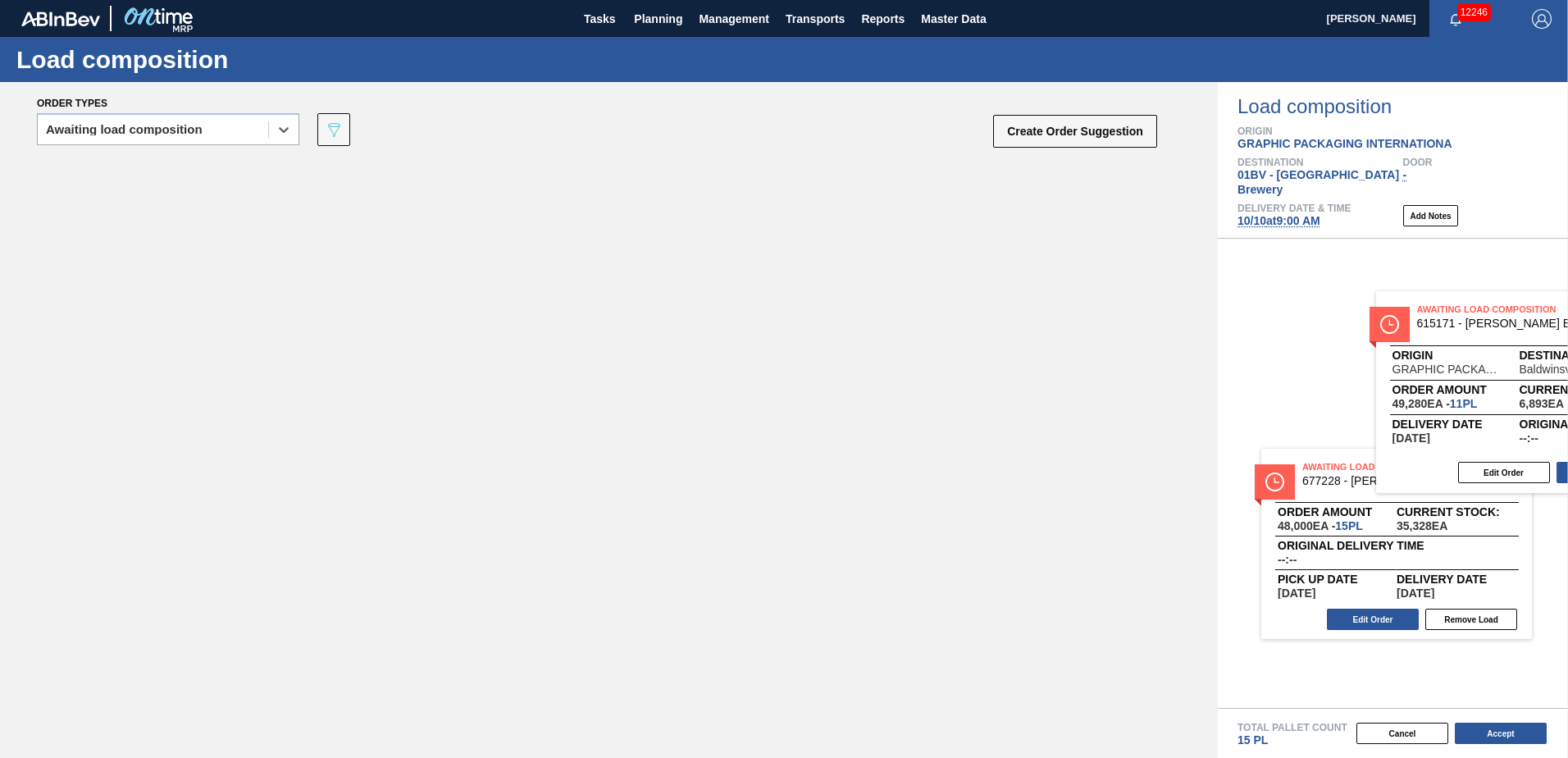
drag, startPoint x: 651, startPoint y: 243, endPoint x: 1480, endPoint y: 328, distance: 833.3
click at [1480, 328] on div "Order types option Awaiting load composition, selected. Select is focused ,type…" at bounding box center [784, 420] width 1568 height 676
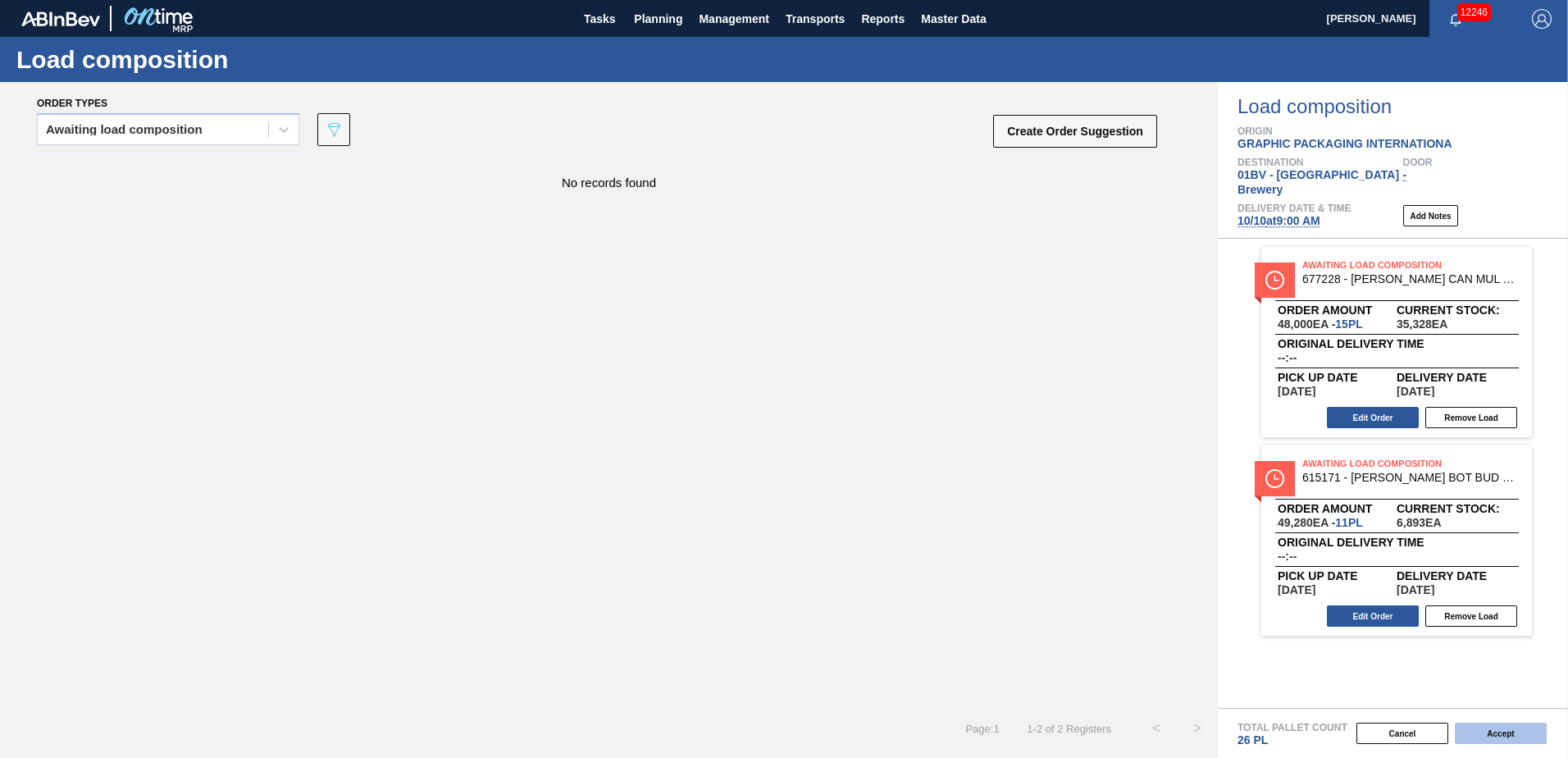
click at [1491, 727] on button "Accept" at bounding box center [1501, 733] width 92 height 21
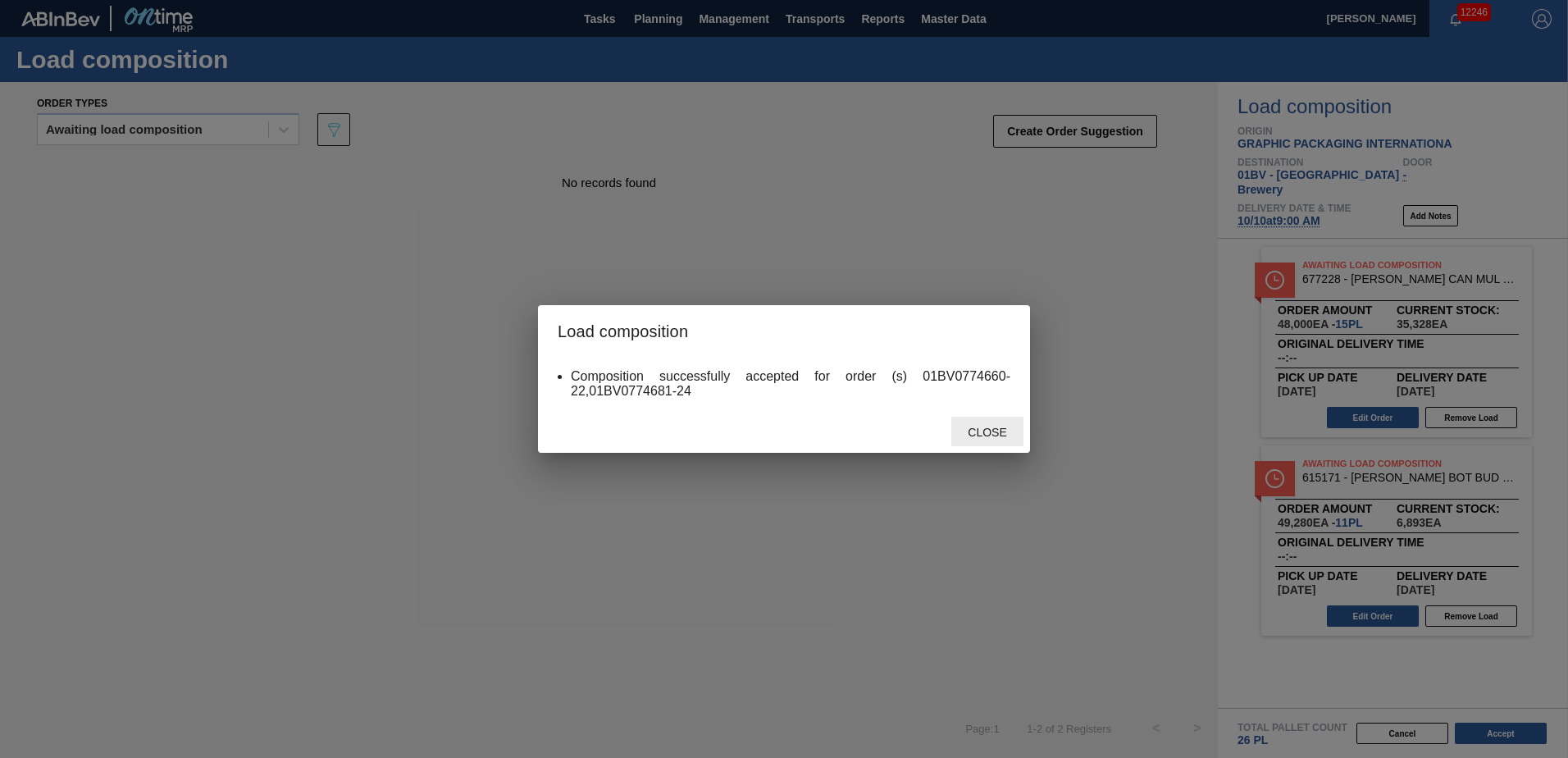
click at [972, 435] on span "Close" at bounding box center [987, 432] width 65 height 13
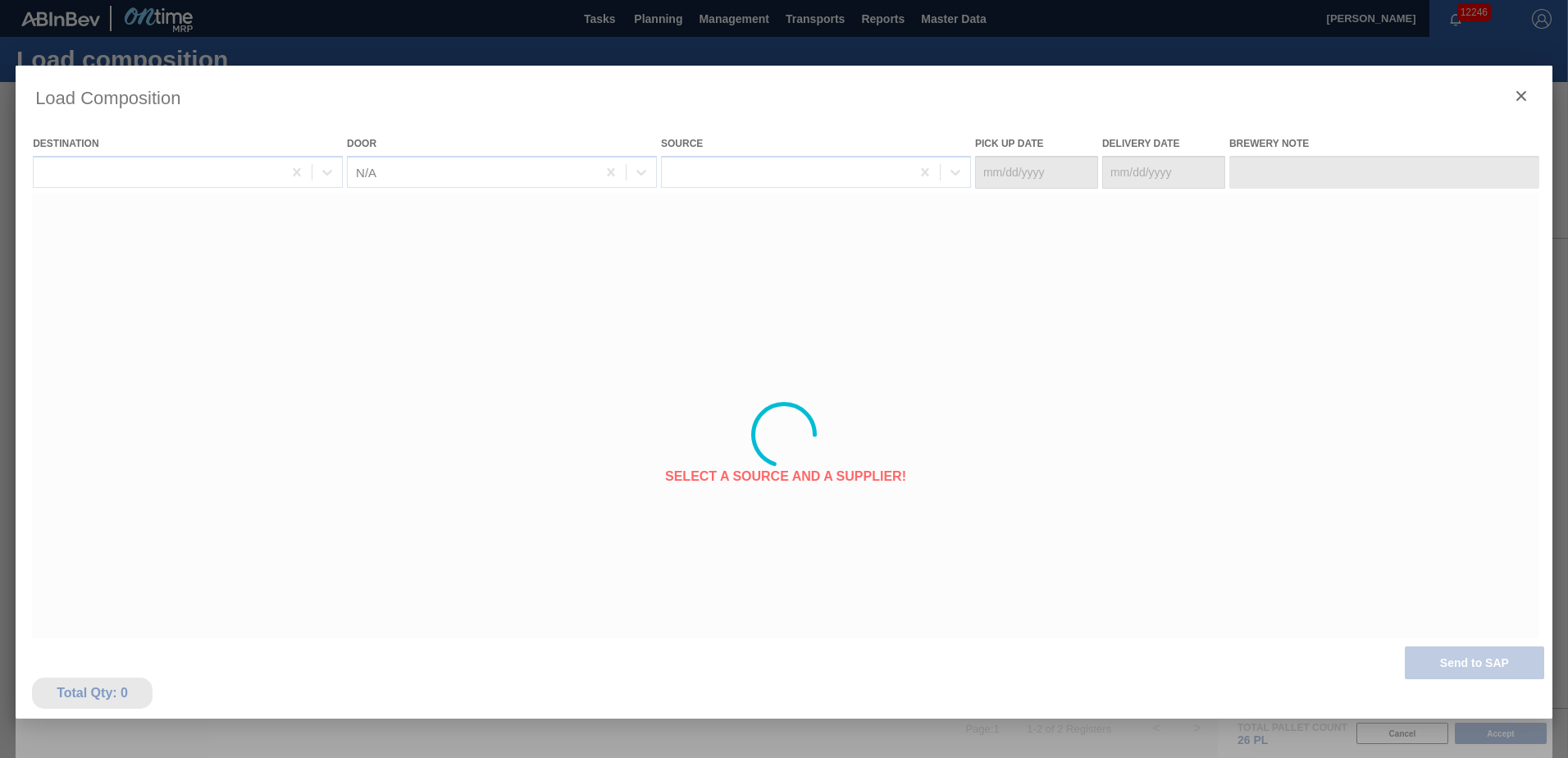
type Date "[DATE]"
type Date "10/10/2025"
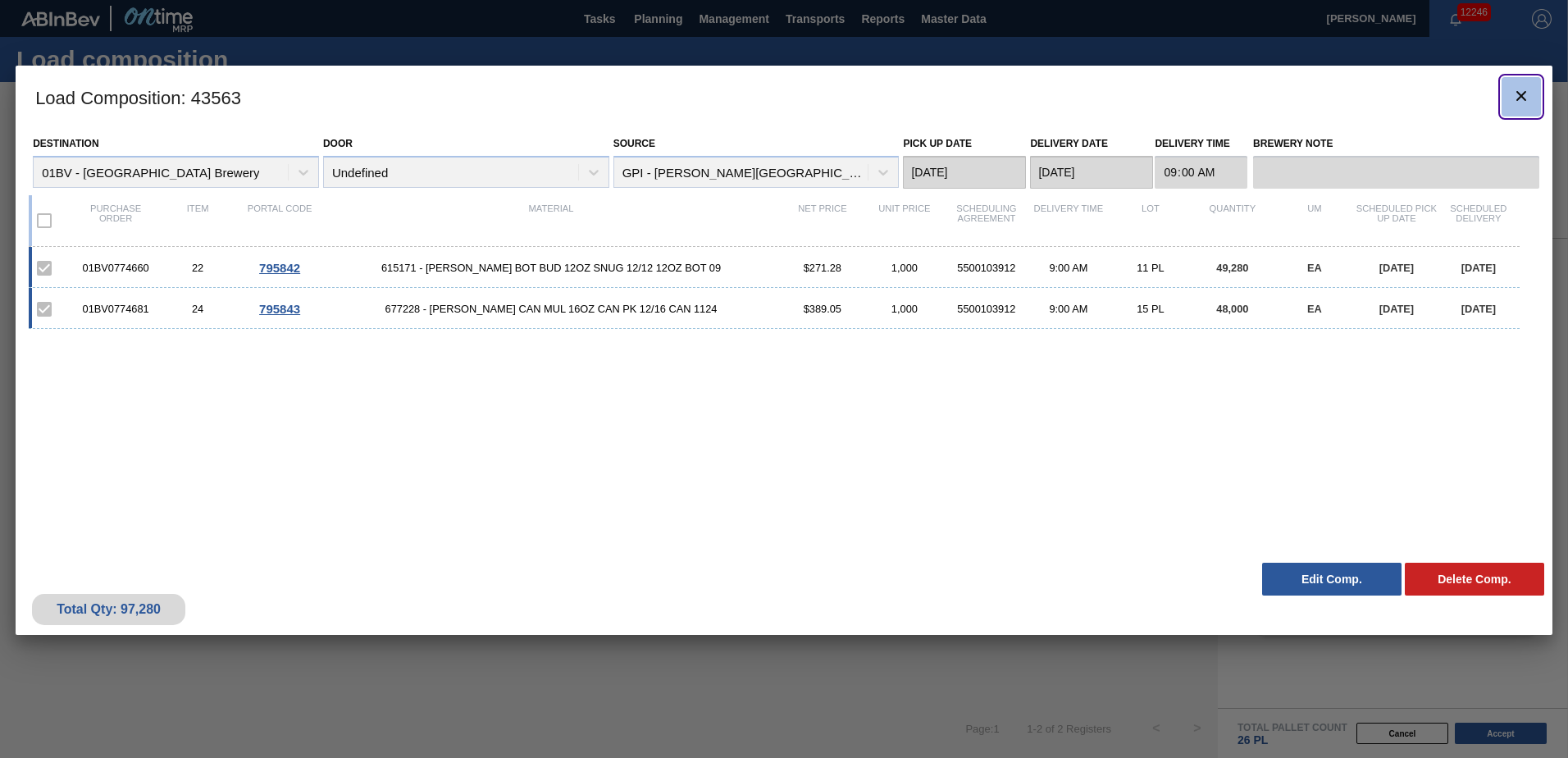
click at [1523, 96] on icon "botão de ícone" at bounding box center [1521, 96] width 10 height 10
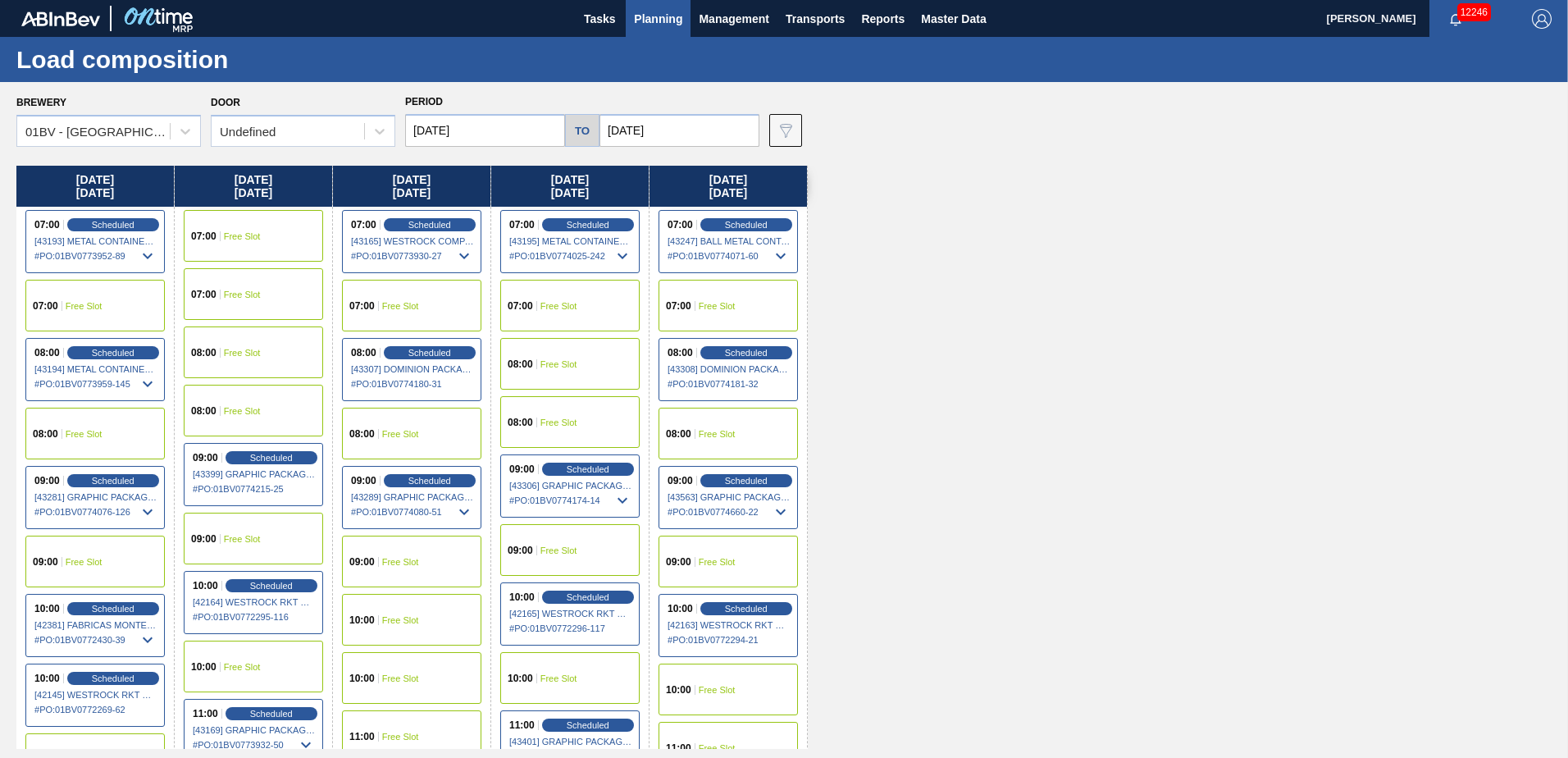
click at [700, 129] on input "10/10/2025" at bounding box center [680, 130] width 160 height 33
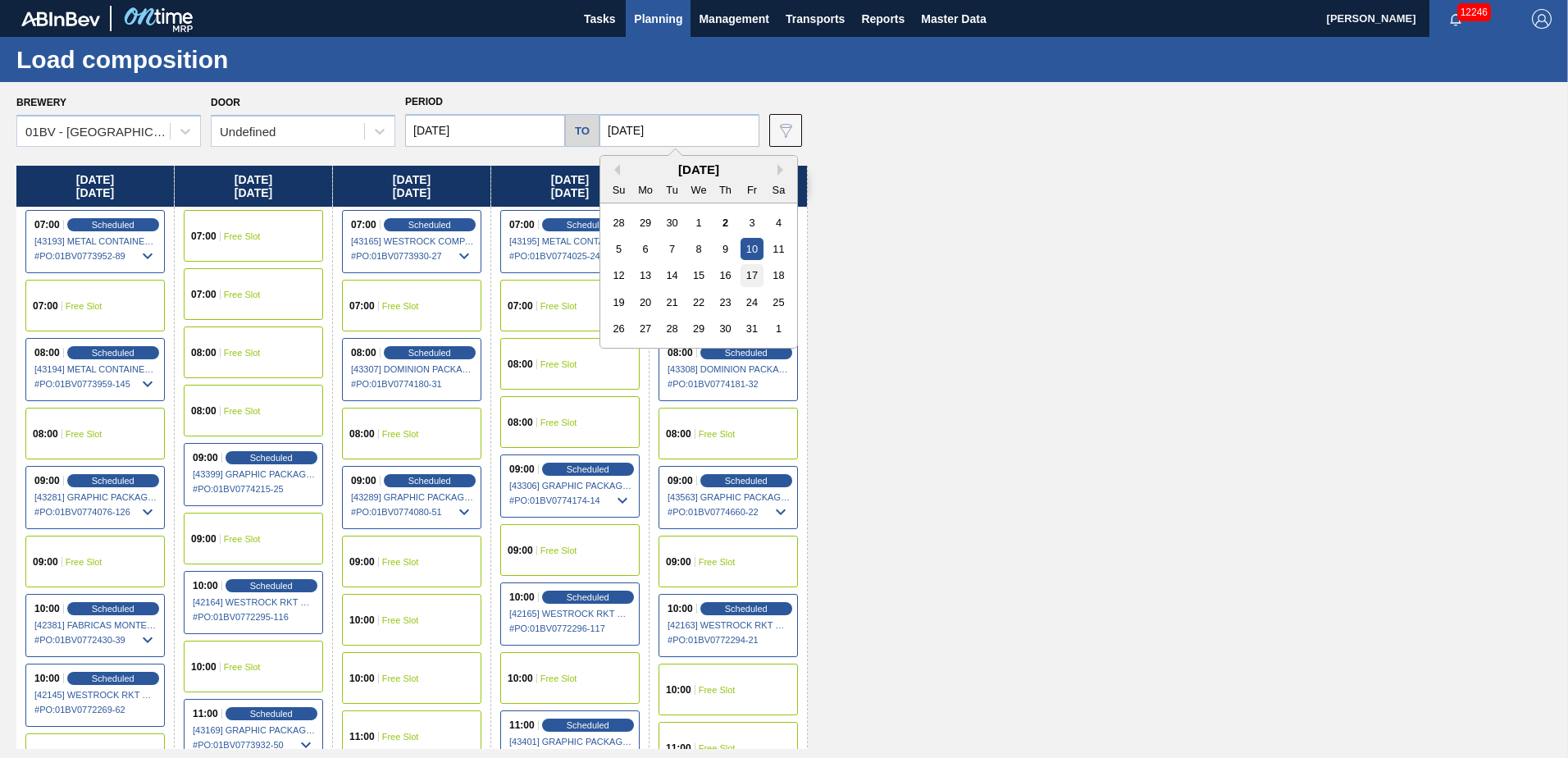
click at [747, 283] on div "17" at bounding box center [751, 274] width 22 height 22
type input "[DATE]"
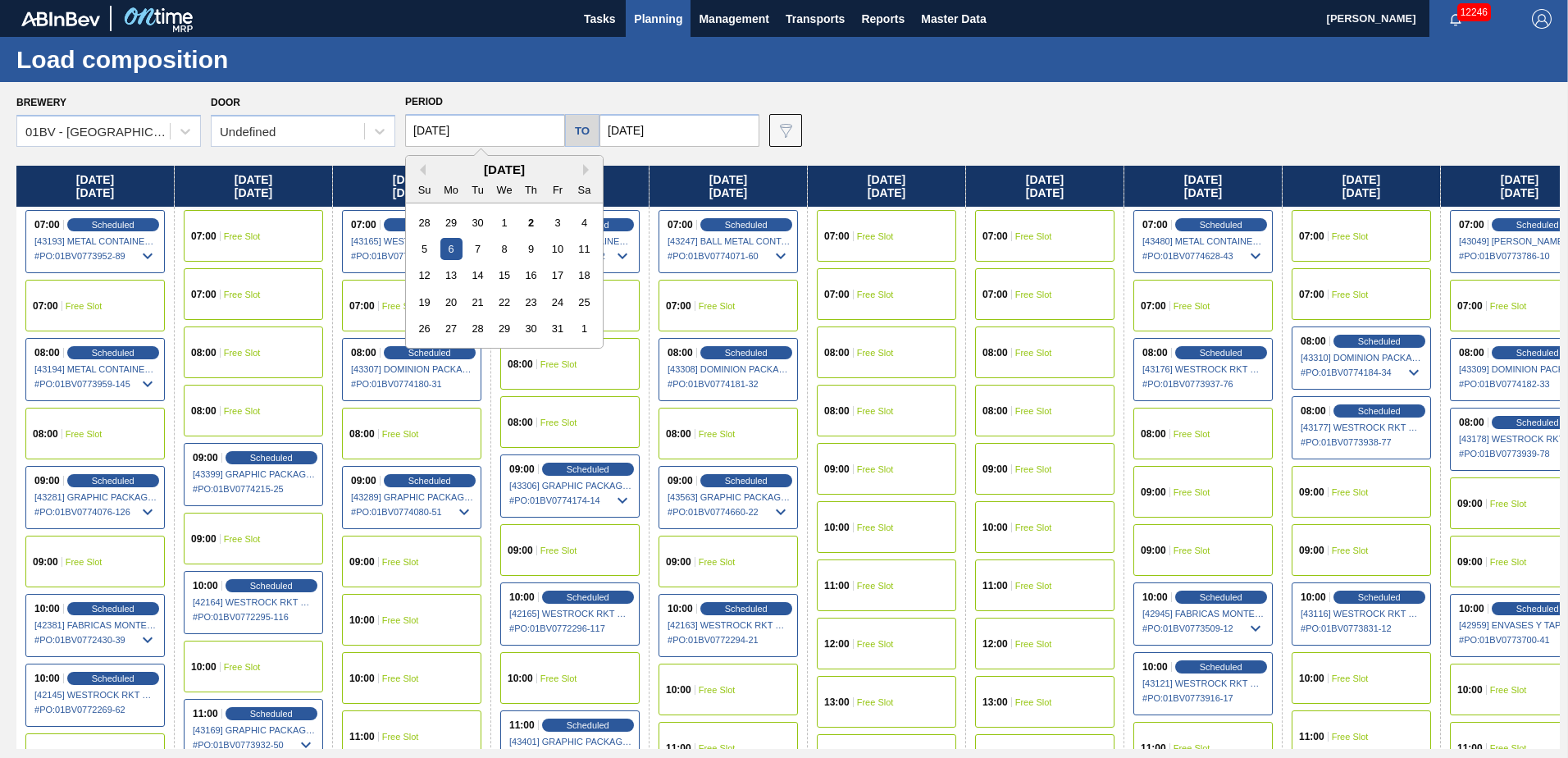
click at [495, 132] on input "[DATE]" at bounding box center [485, 130] width 160 height 33
click at [454, 279] on div "13" at bounding box center [451, 274] width 22 height 22
type input "[DATE]"
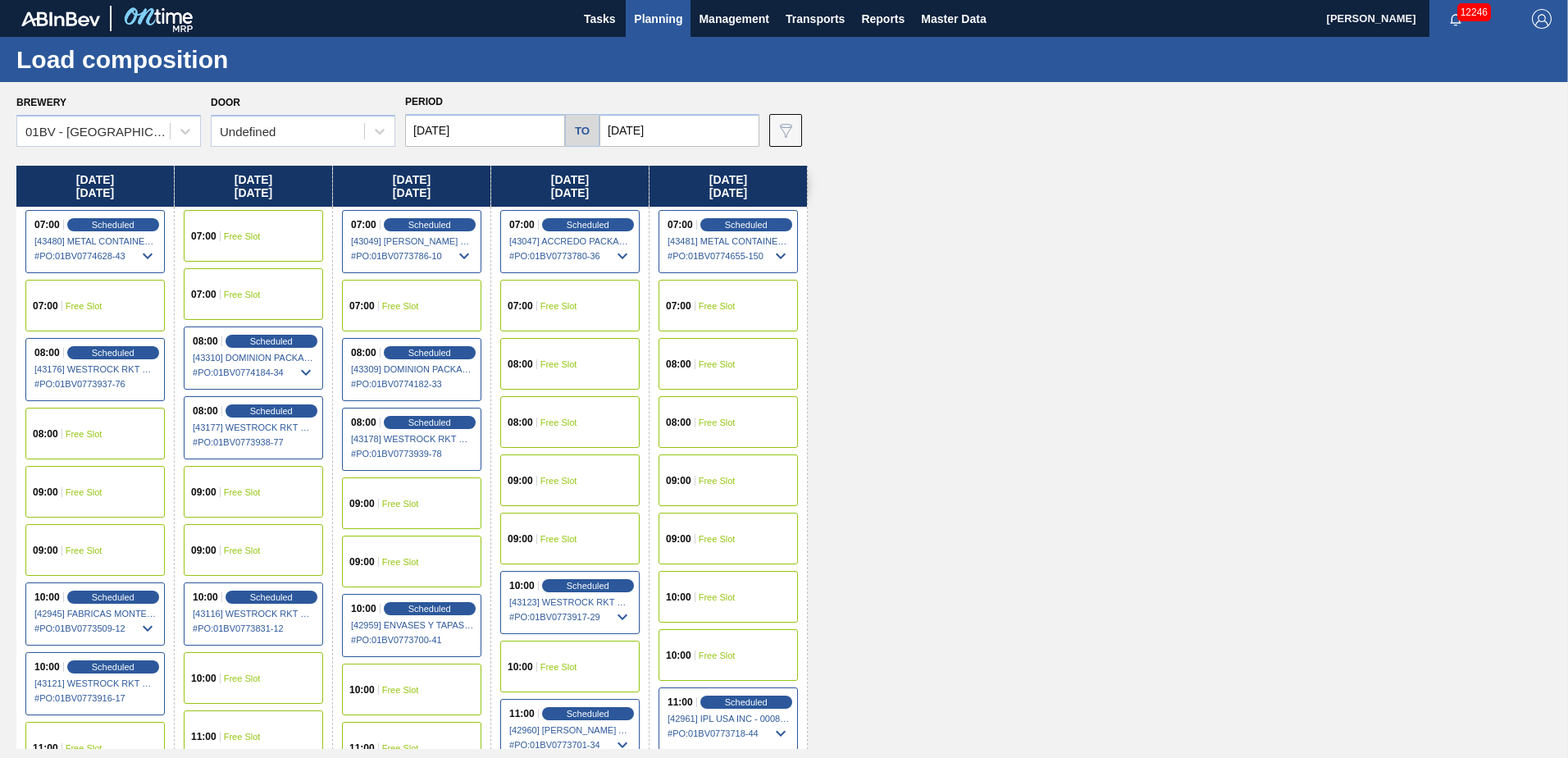
click at [663, 19] on span "Planning" at bounding box center [658, 19] width 49 height 19
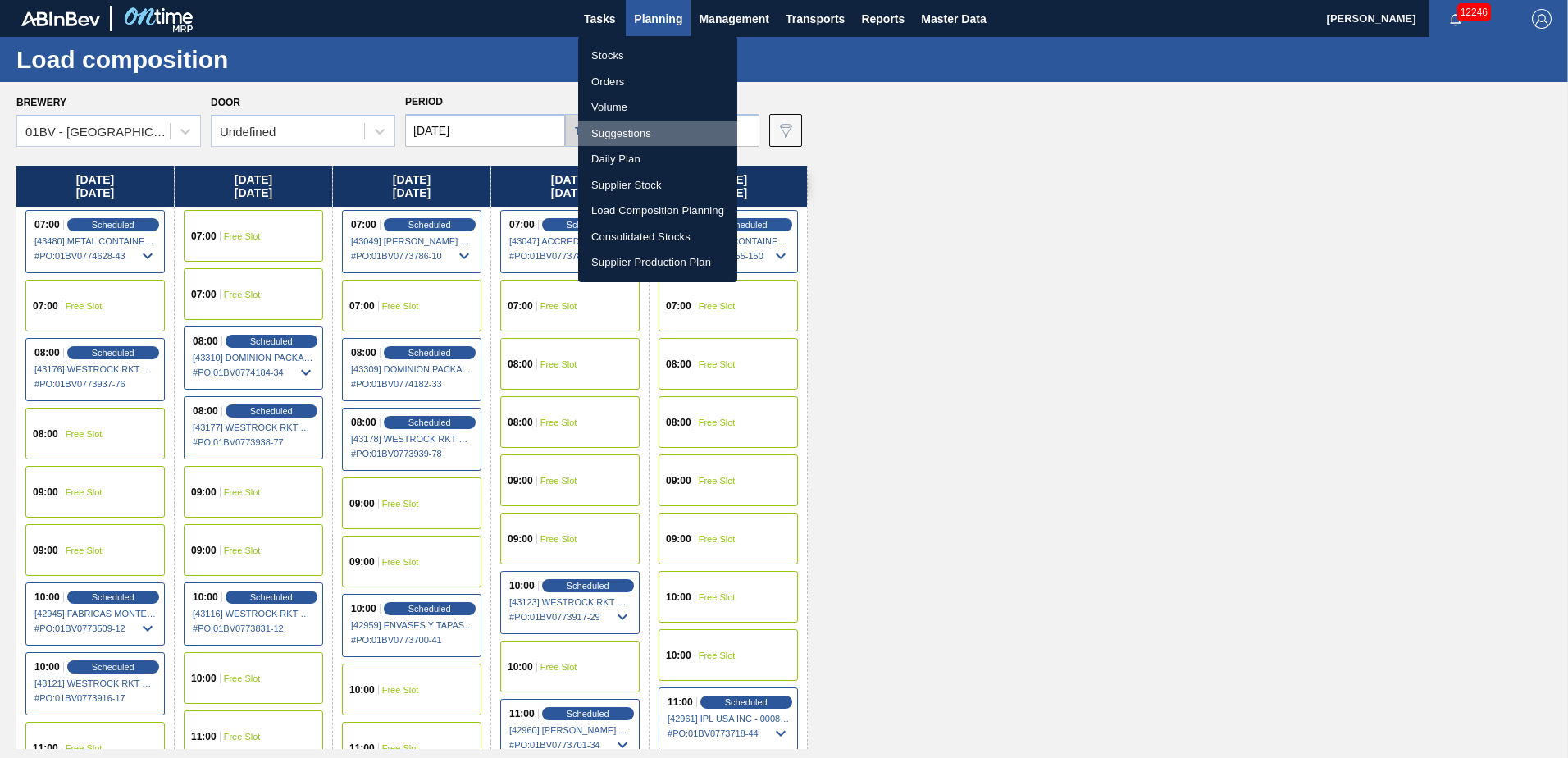
click at [623, 132] on li "Suggestions" at bounding box center [657, 134] width 159 height 27
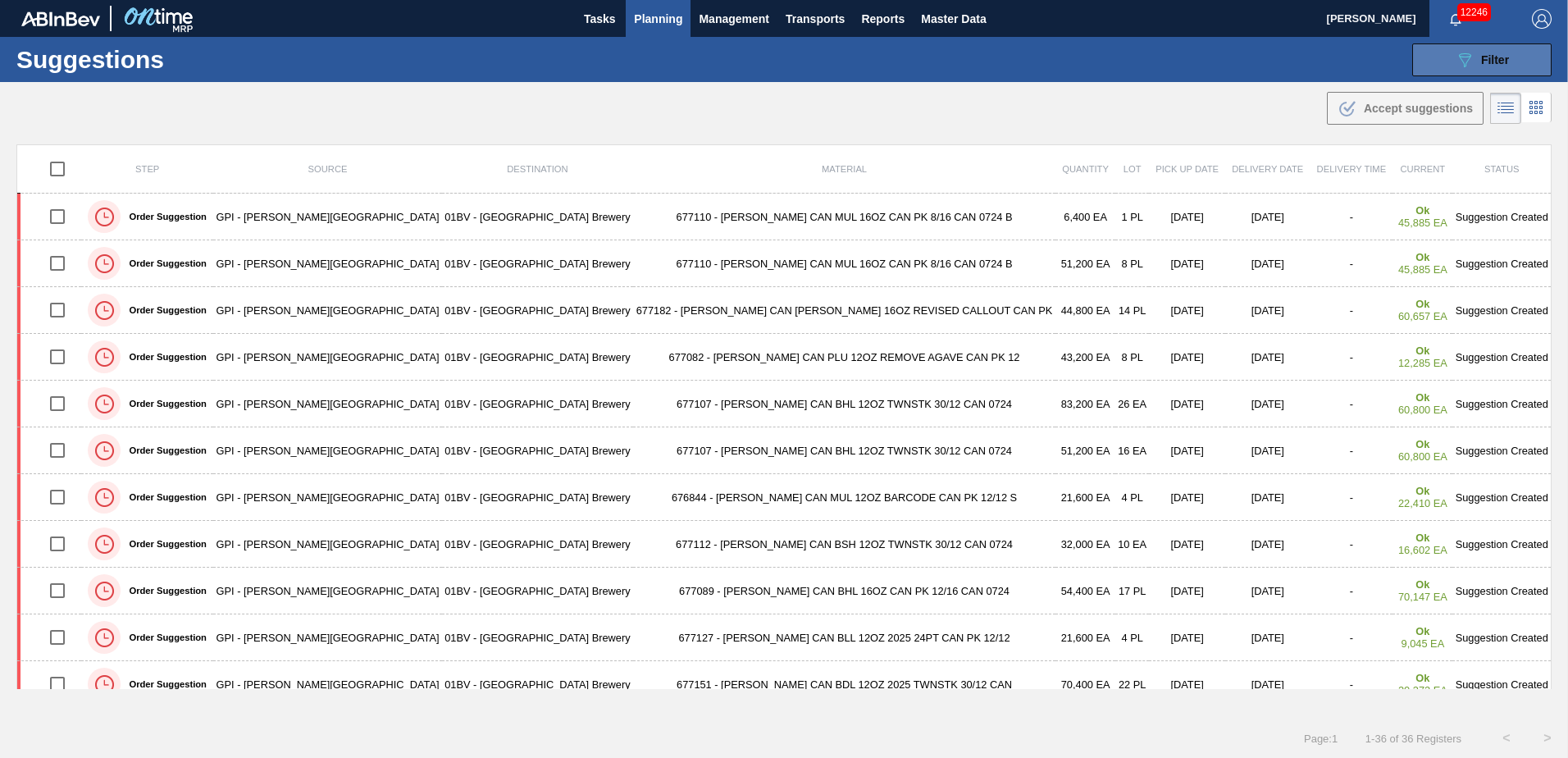
click at [1487, 56] on span "Filter" at bounding box center [1495, 59] width 28 height 13
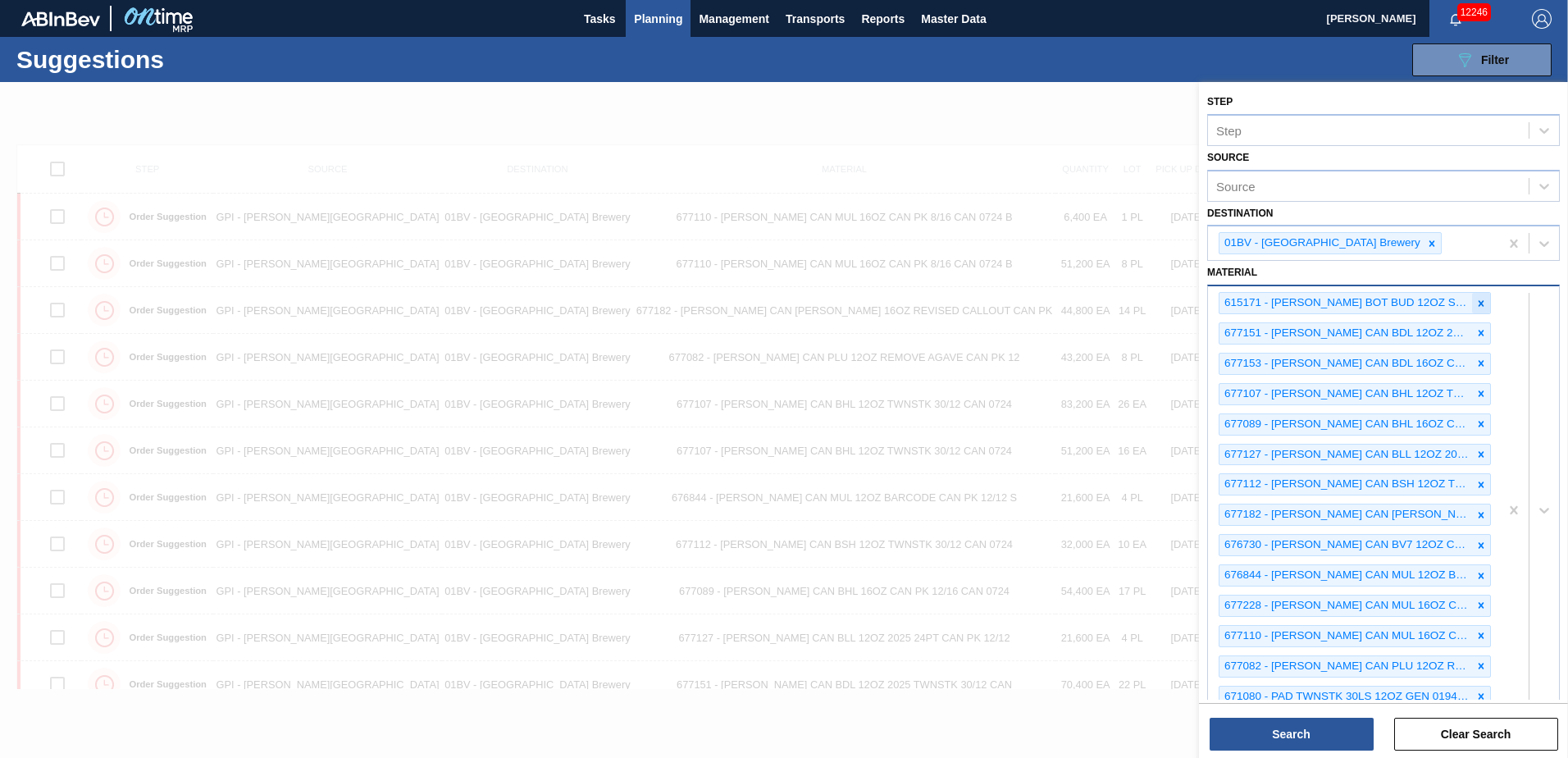
click at [1479, 302] on icon at bounding box center [1481, 302] width 5 height 5
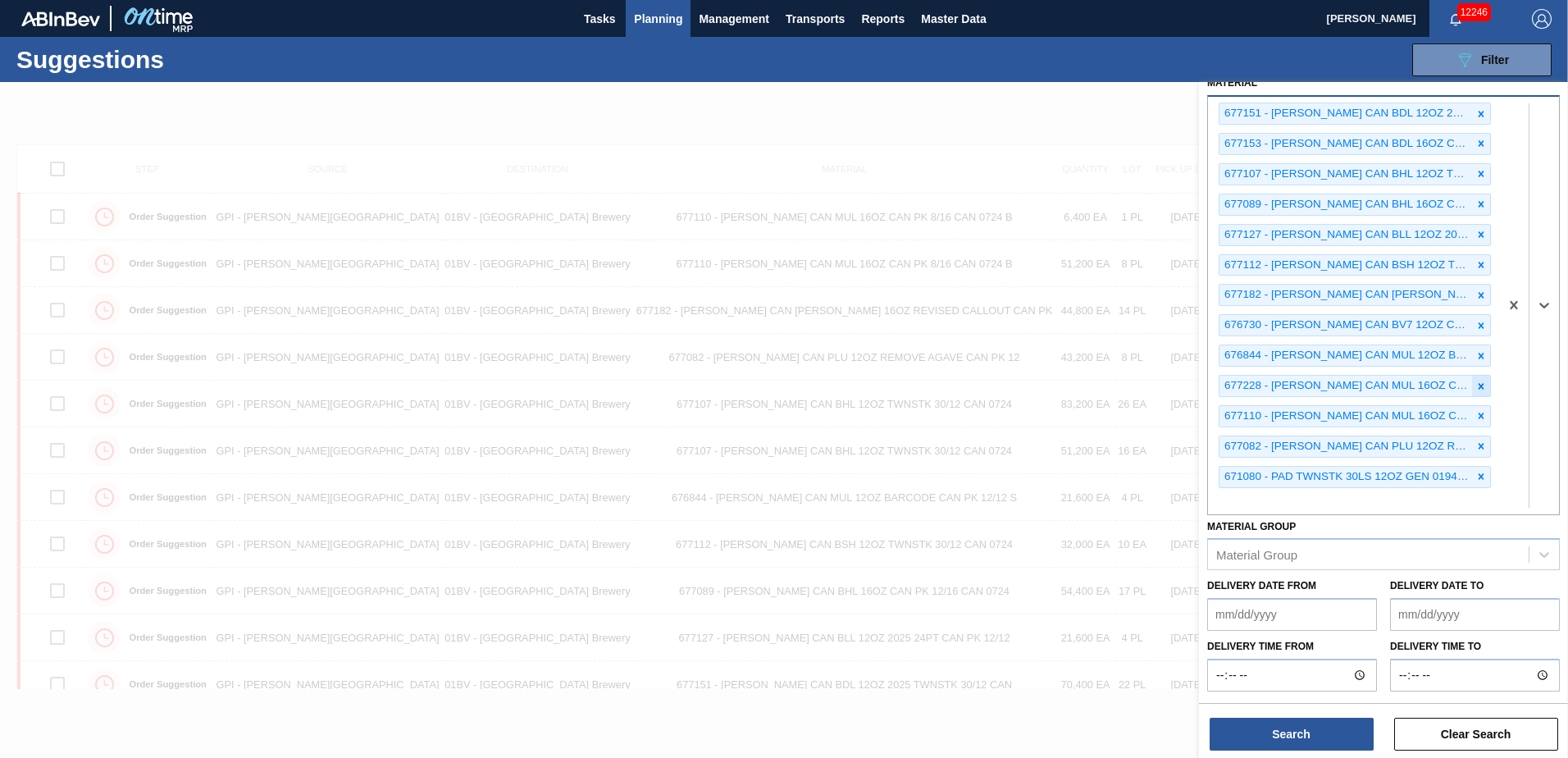
click at [1476, 389] on icon at bounding box center [1481, 386] width 12 height 11
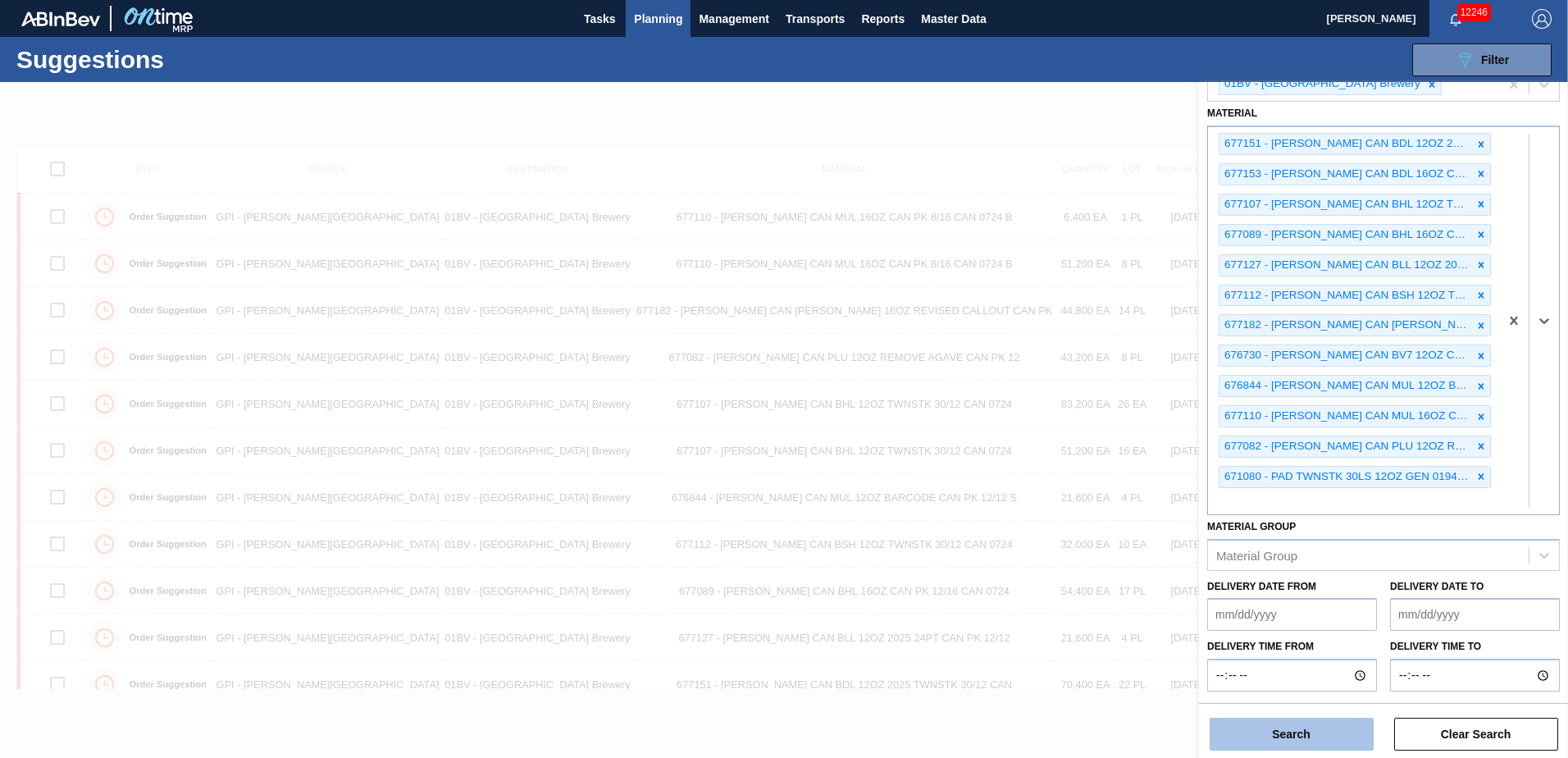
click at [1280, 733] on button "Search" at bounding box center [1291, 733] width 164 height 33
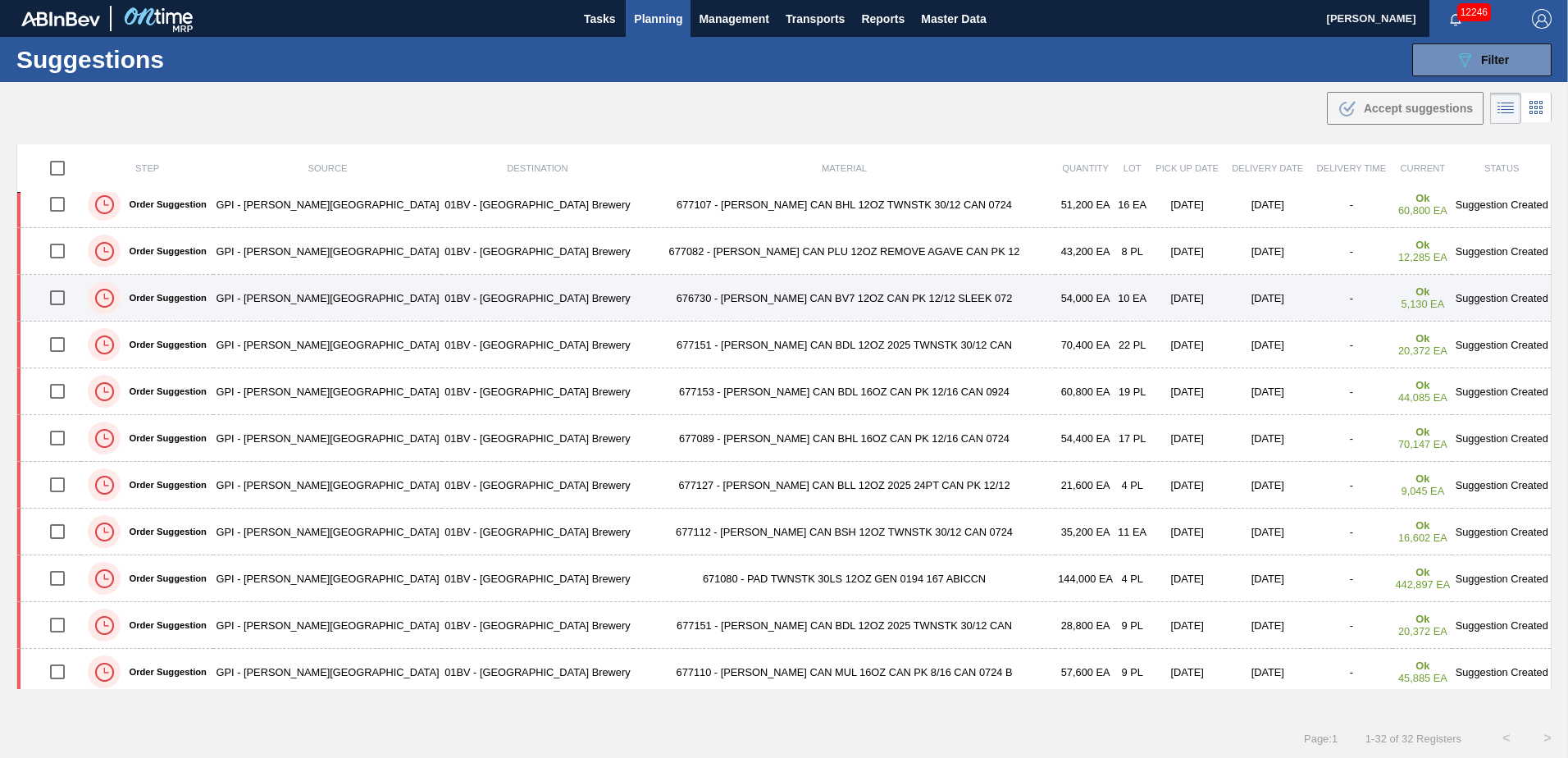
scroll to position [251, 0]
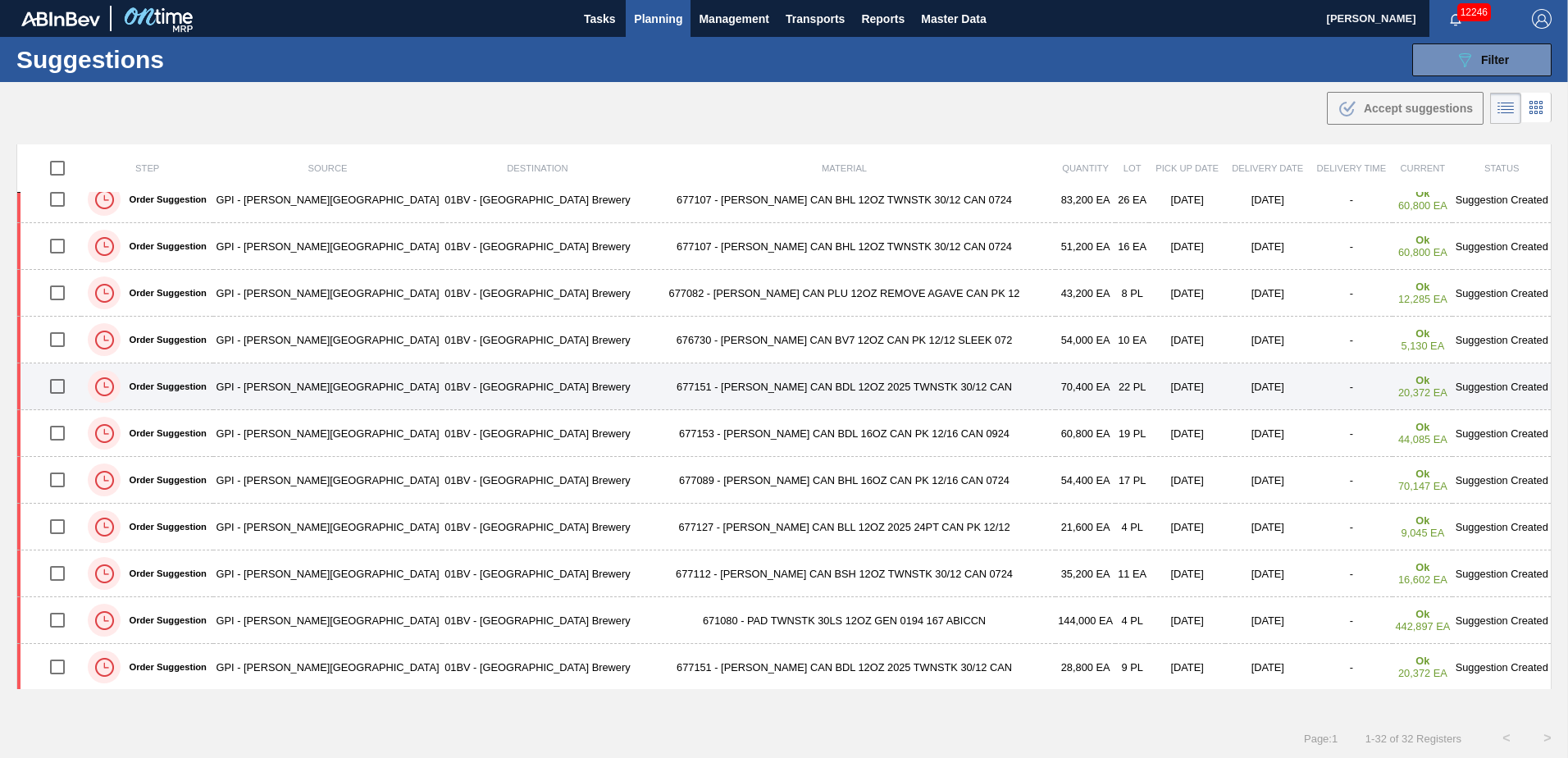
click at [60, 387] on input "checkbox" at bounding box center [57, 386] width 35 height 34
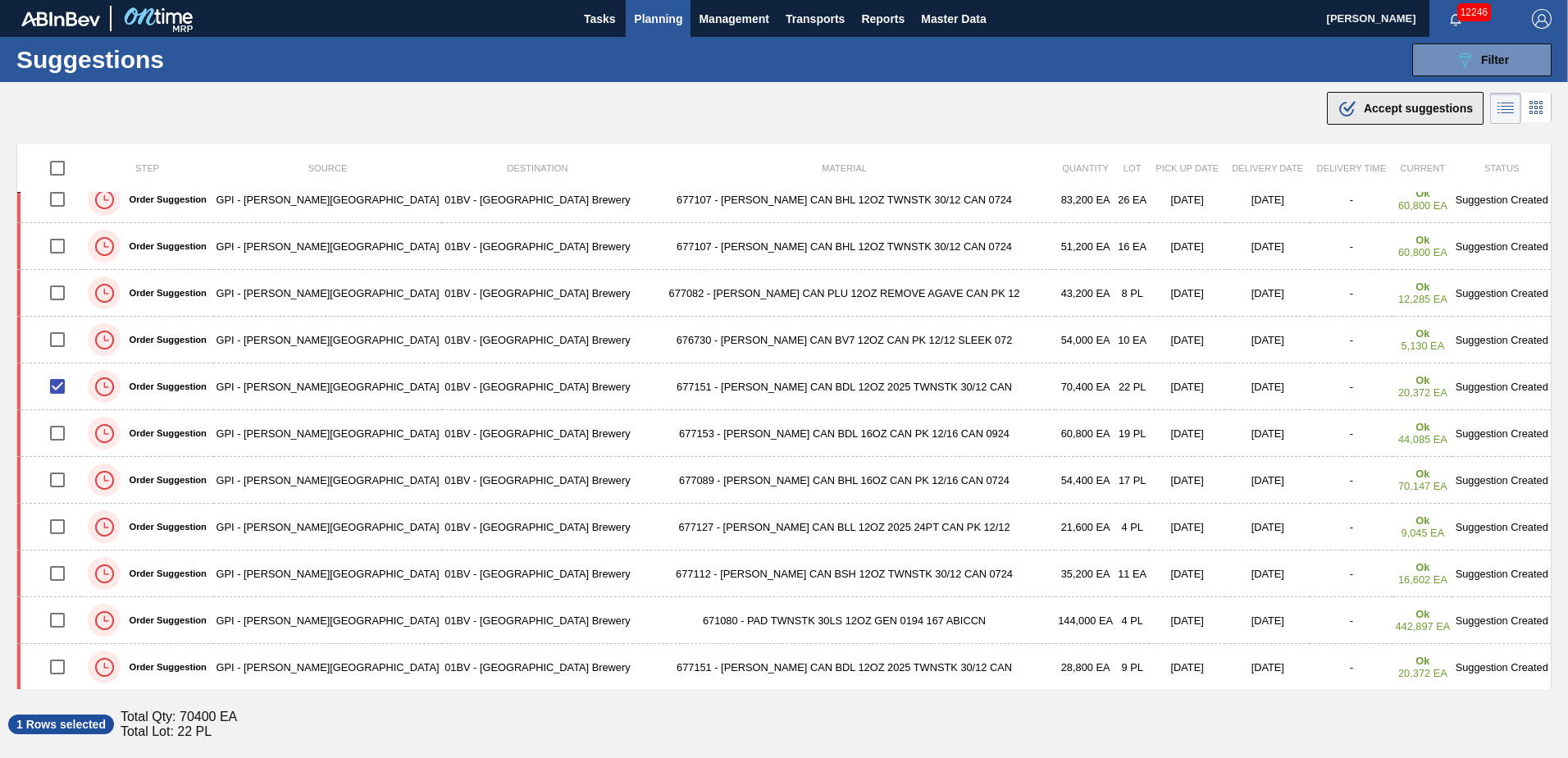
click at [1354, 107] on div ".b{fill:var(--color-action-default)} Accept suggestions" at bounding box center [1405, 108] width 135 height 19
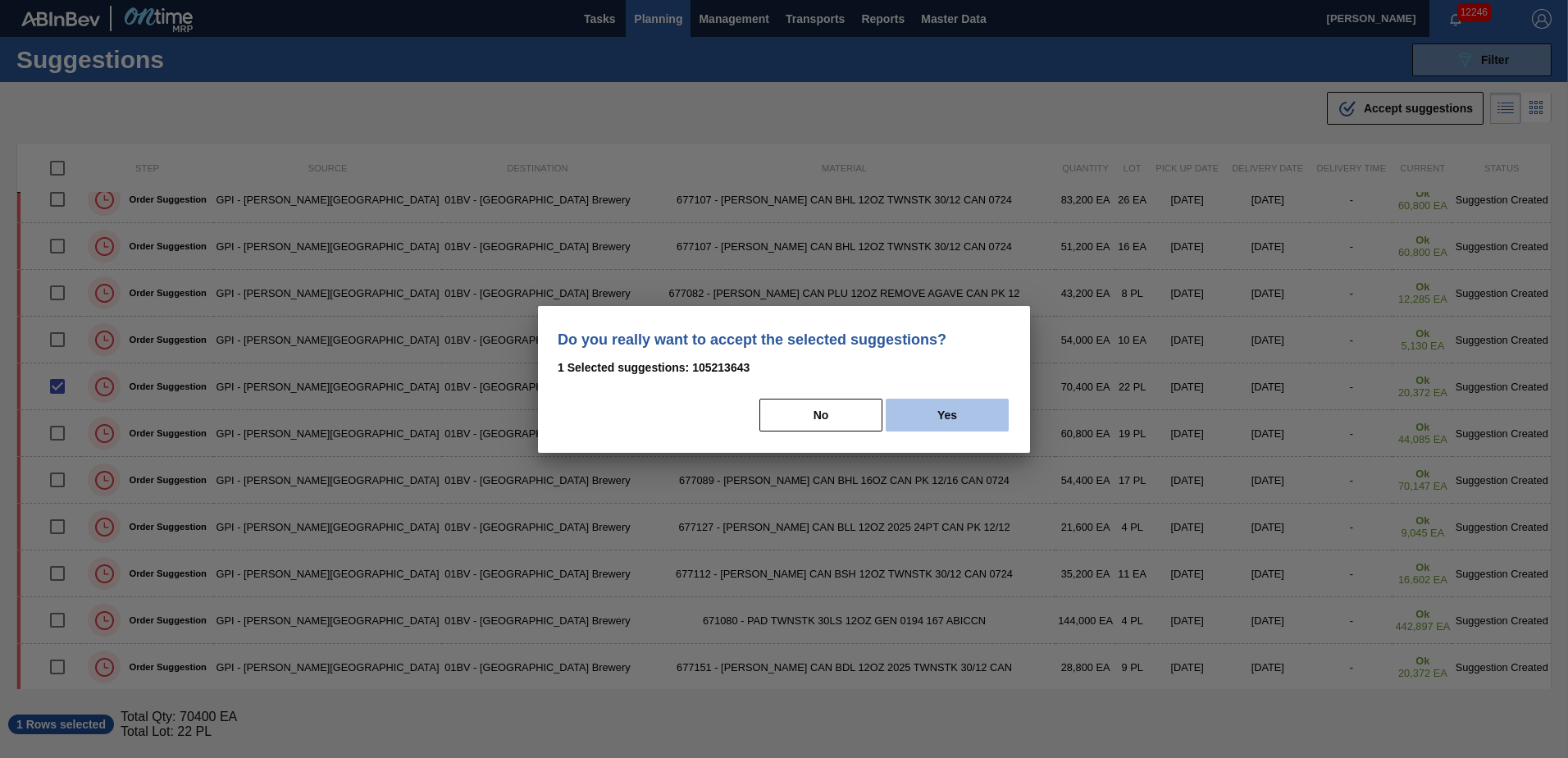
click at [970, 413] on button "Yes" at bounding box center [947, 414] width 123 height 33
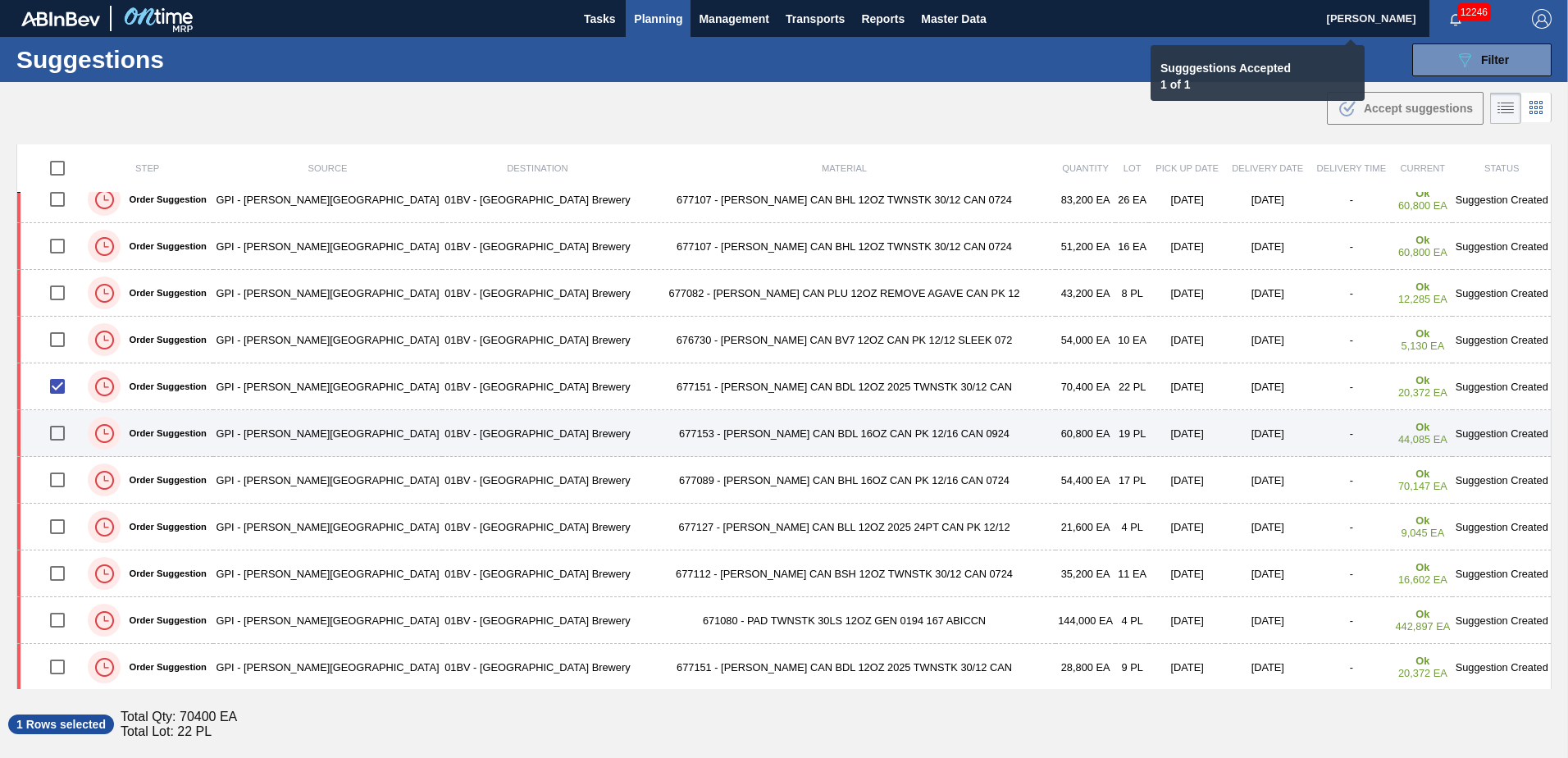
checkbox input "false"
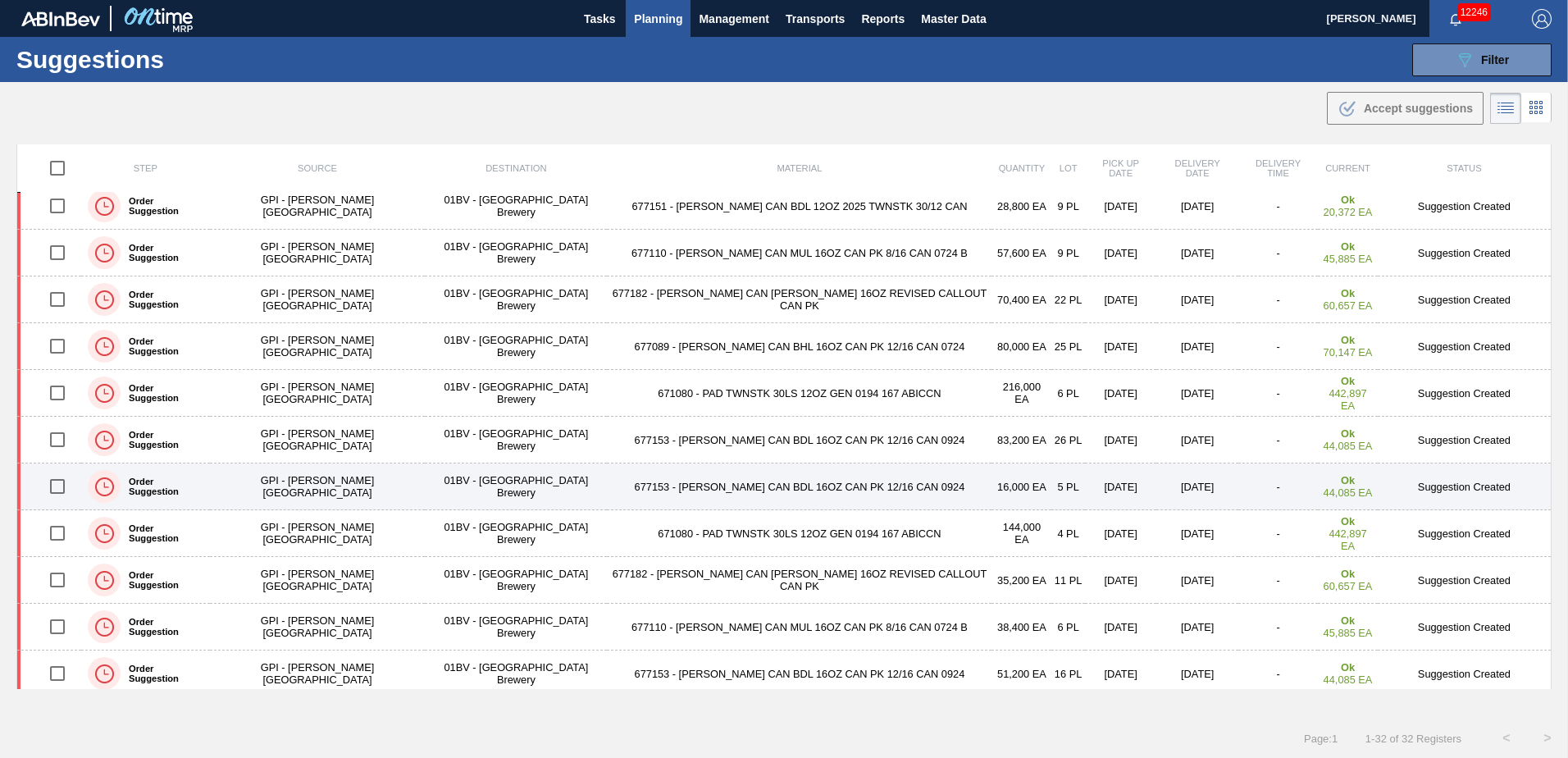
scroll to position [714, 0]
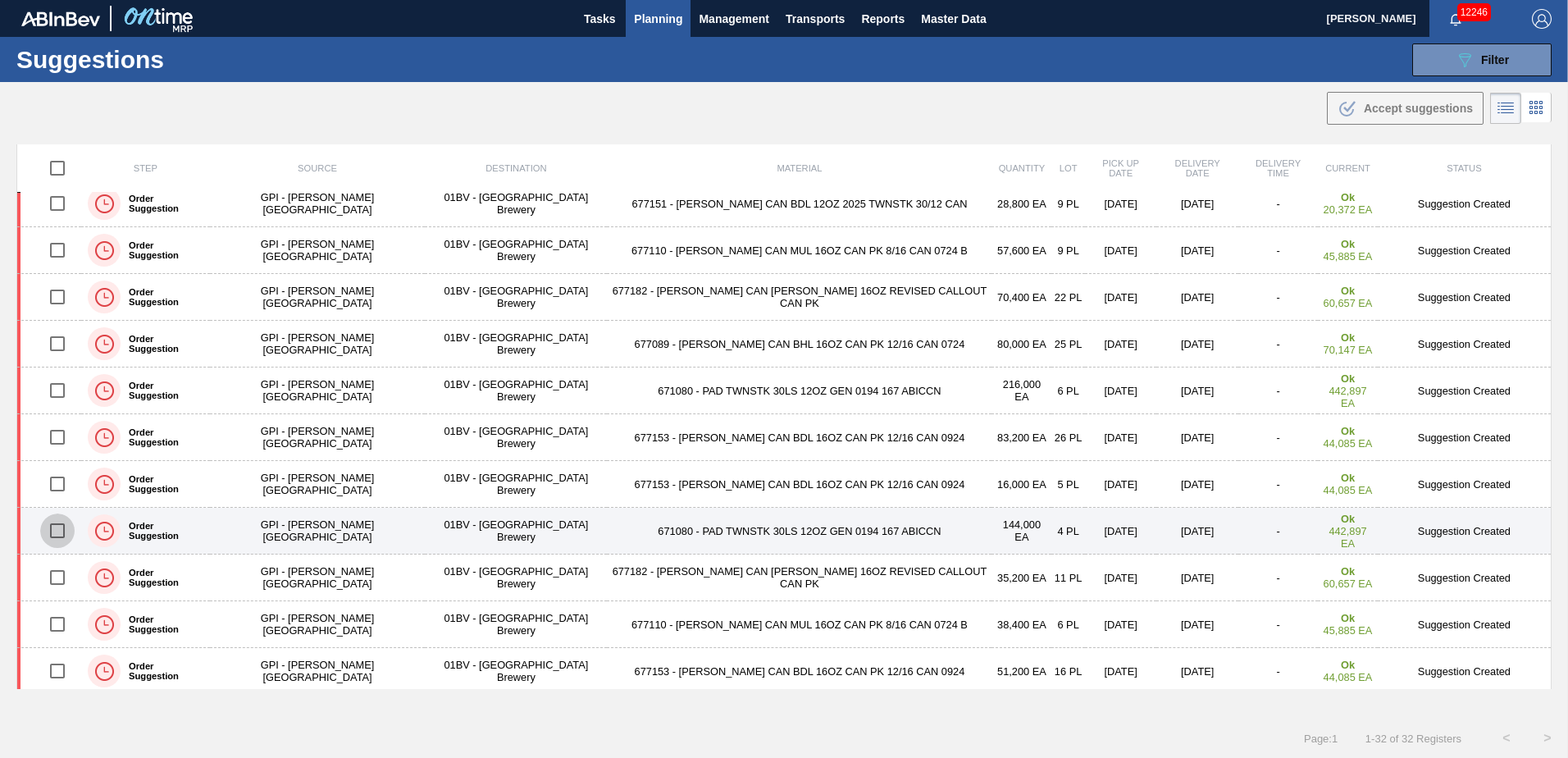
click at [58, 529] on input "checkbox" at bounding box center [57, 530] width 35 height 34
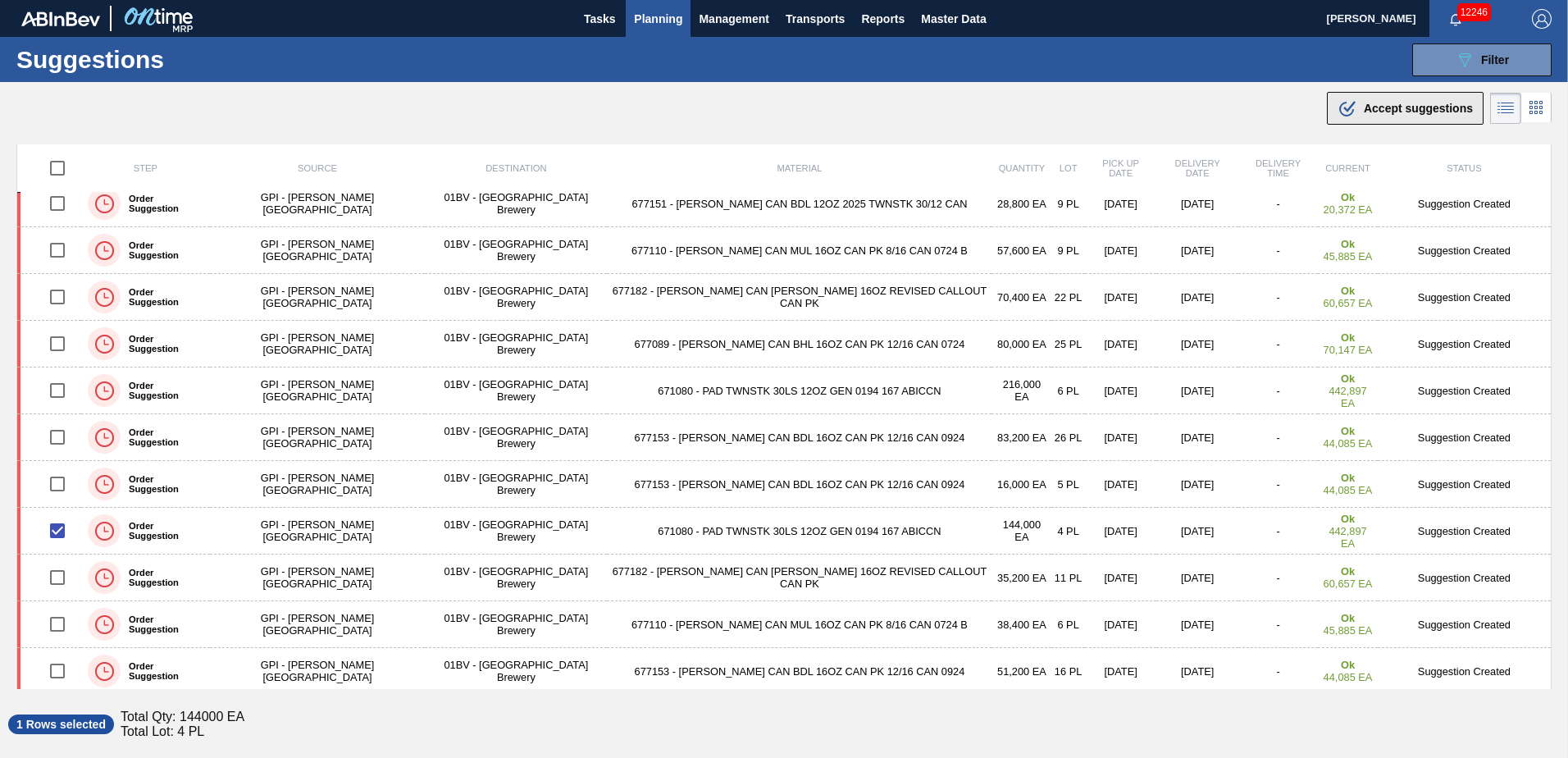
click at [1381, 111] on span "Accept suggestions" at bounding box center [1418, 108] width 109 height 13
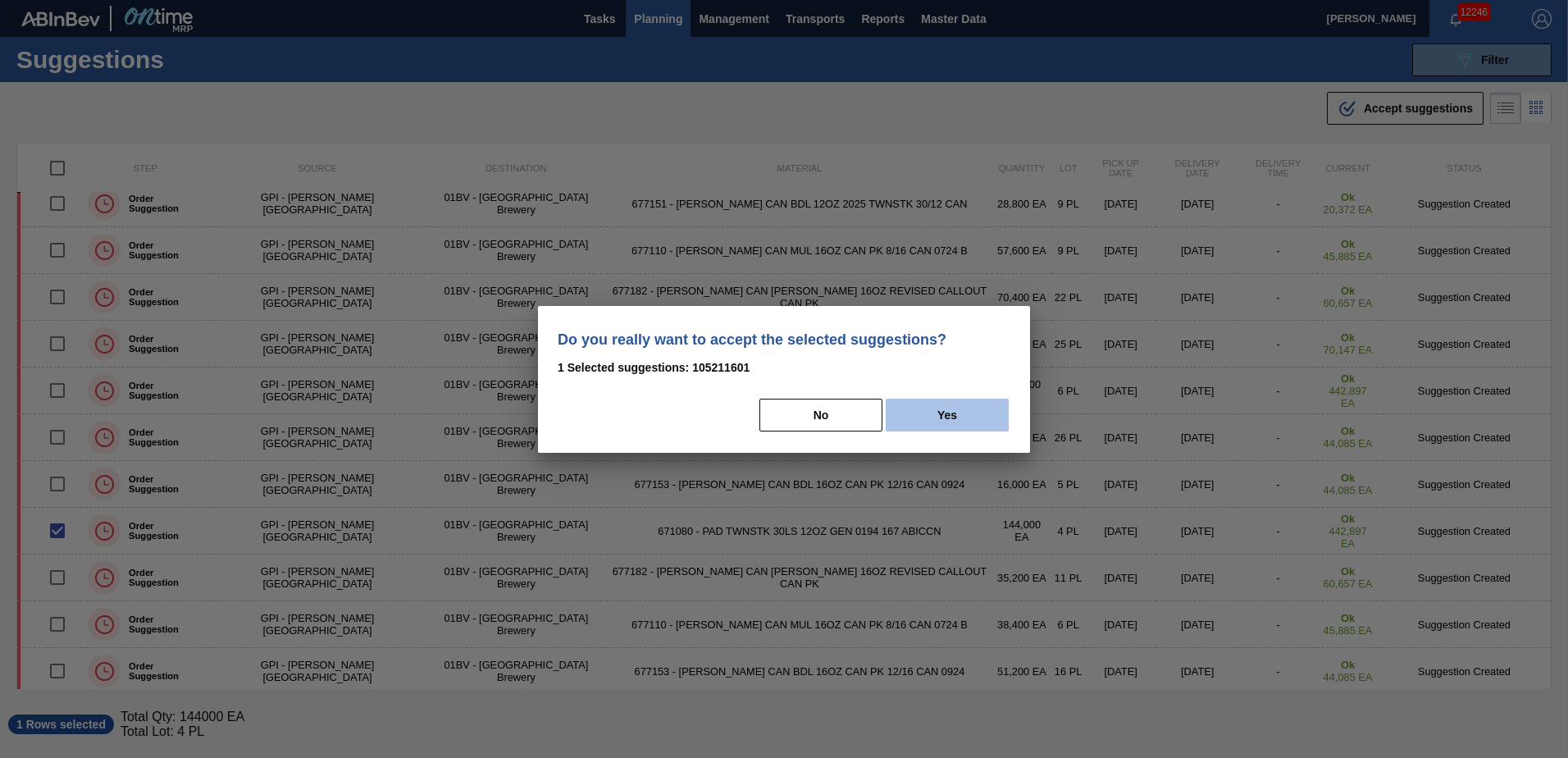
click at [942, 410] on button "Yes" at bounding box center [947, 414] width 123 height 33
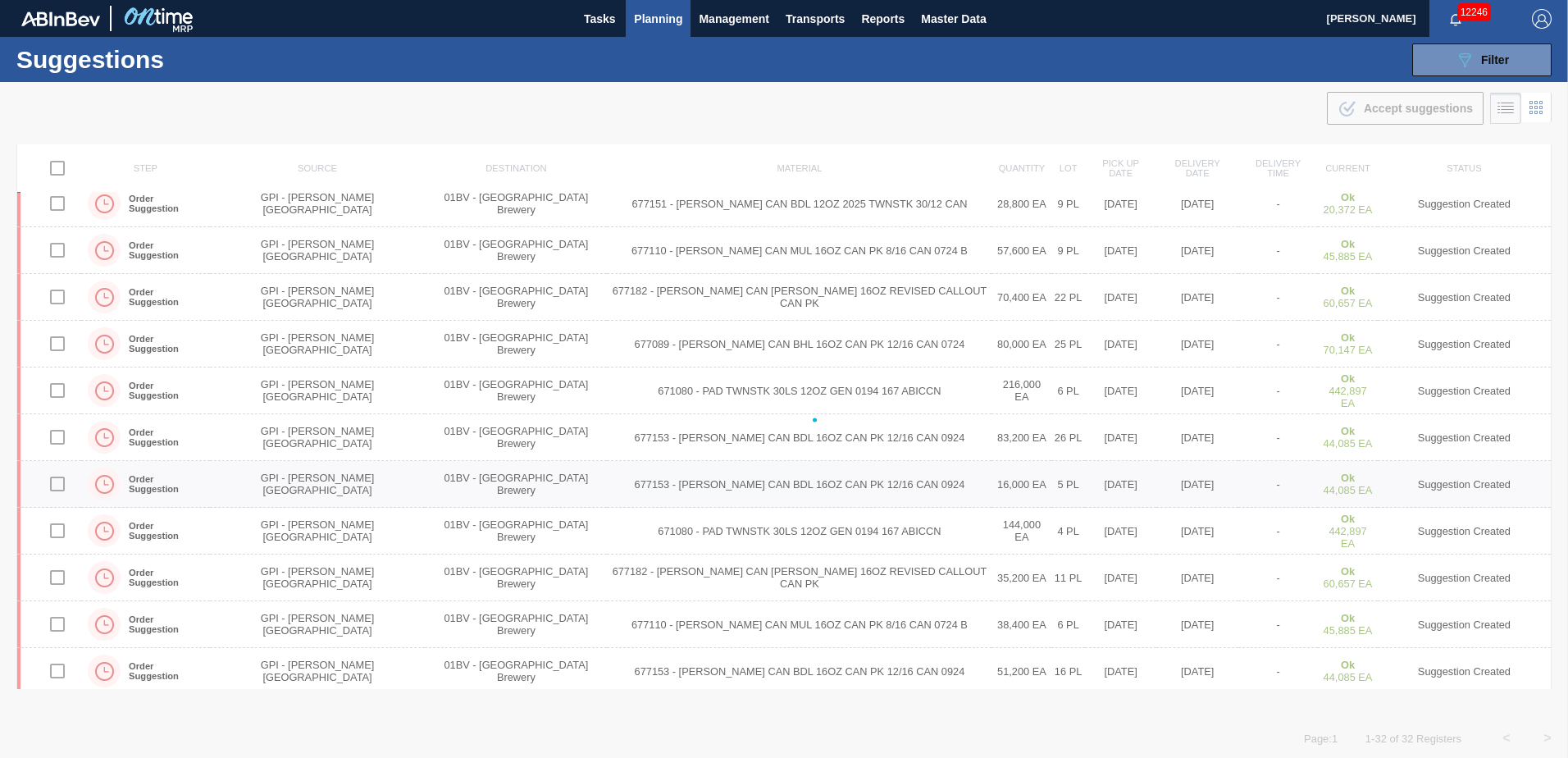
checkbox input "false"
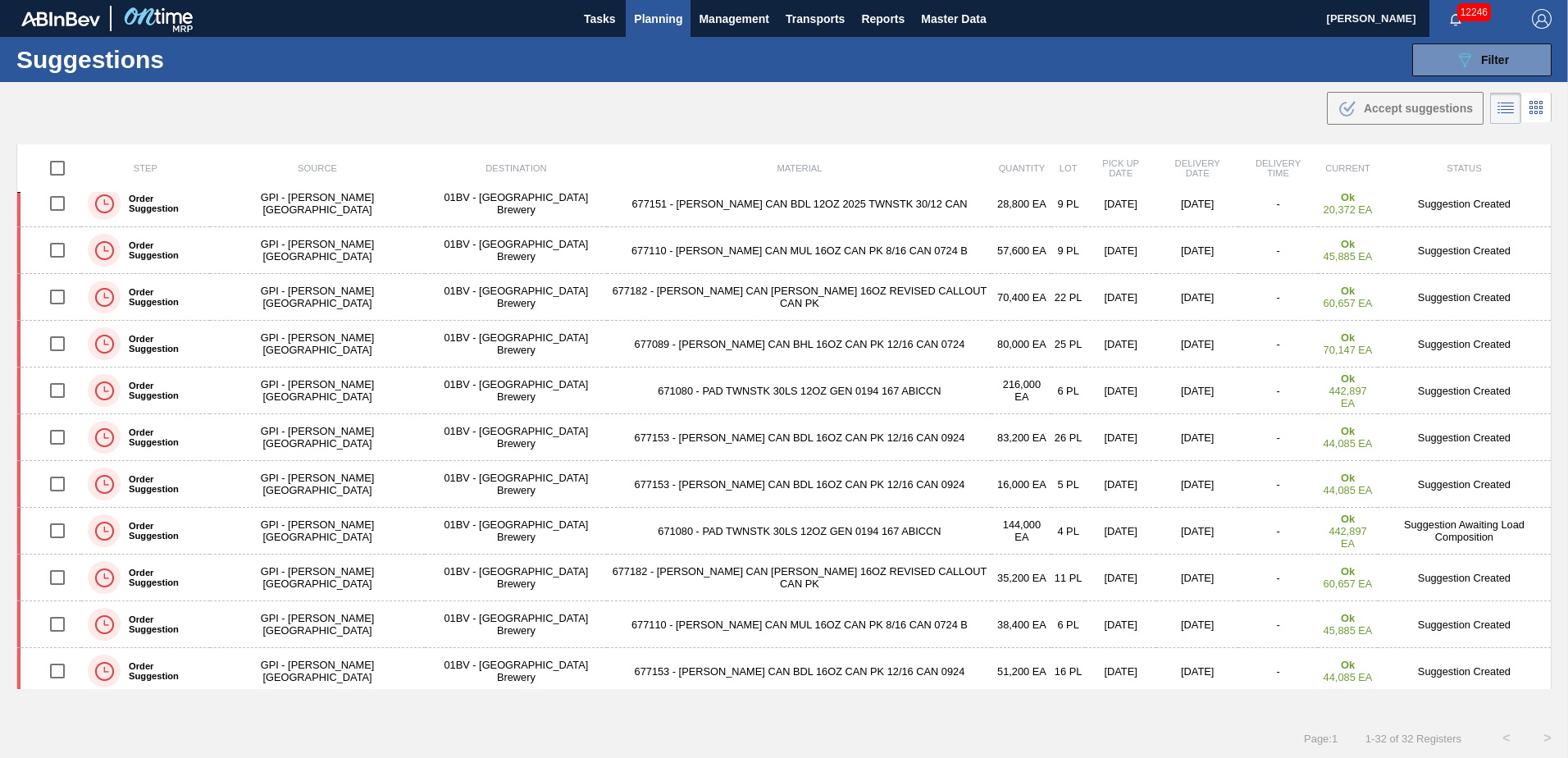
click at [657, 19] on span "Planning" at bounding box center [658, 19] width 49 height 19
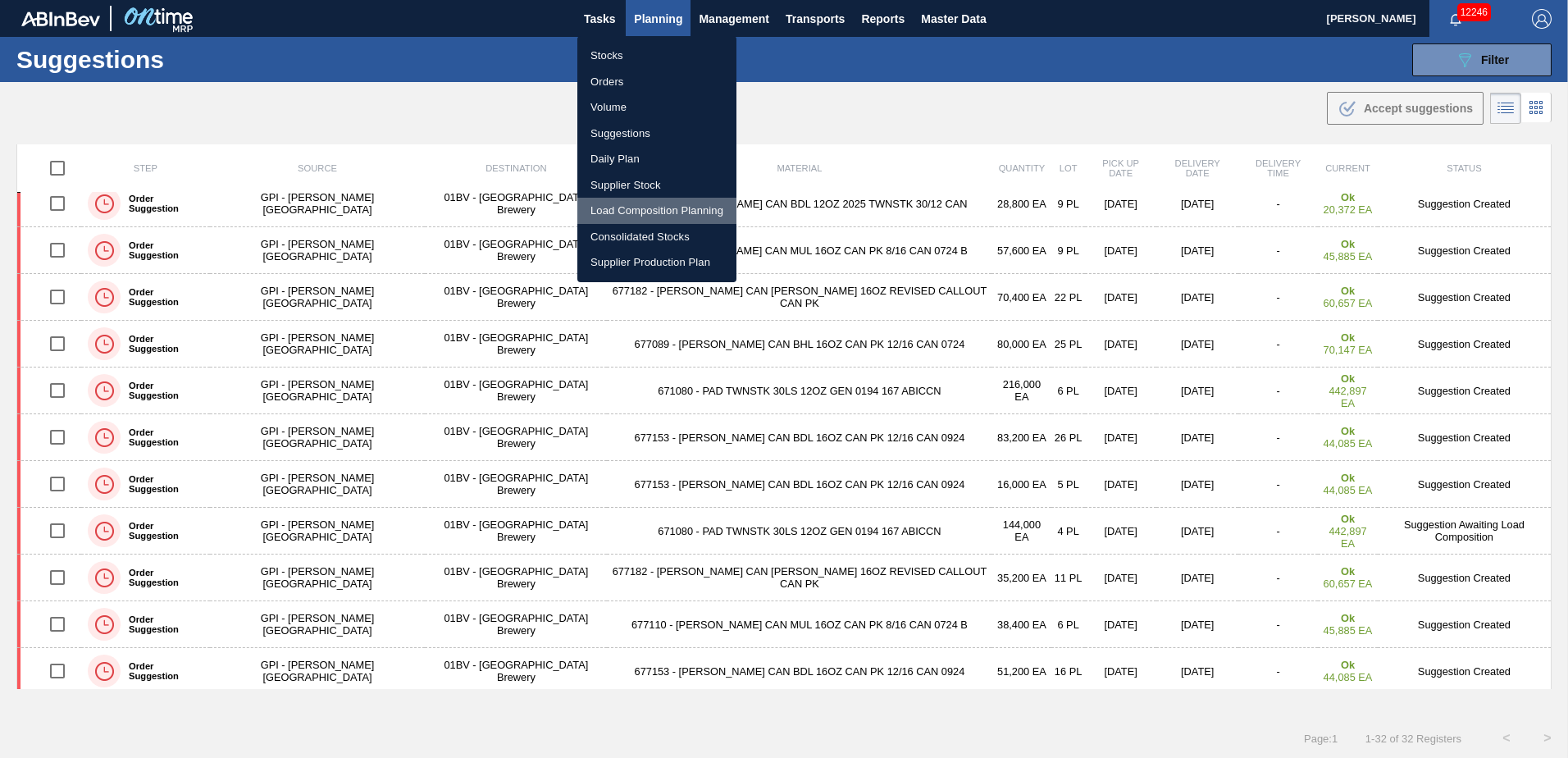
click at [634, 211] on li "Load Composition Planning" at bounding box center [657, 211] width 159 height 27
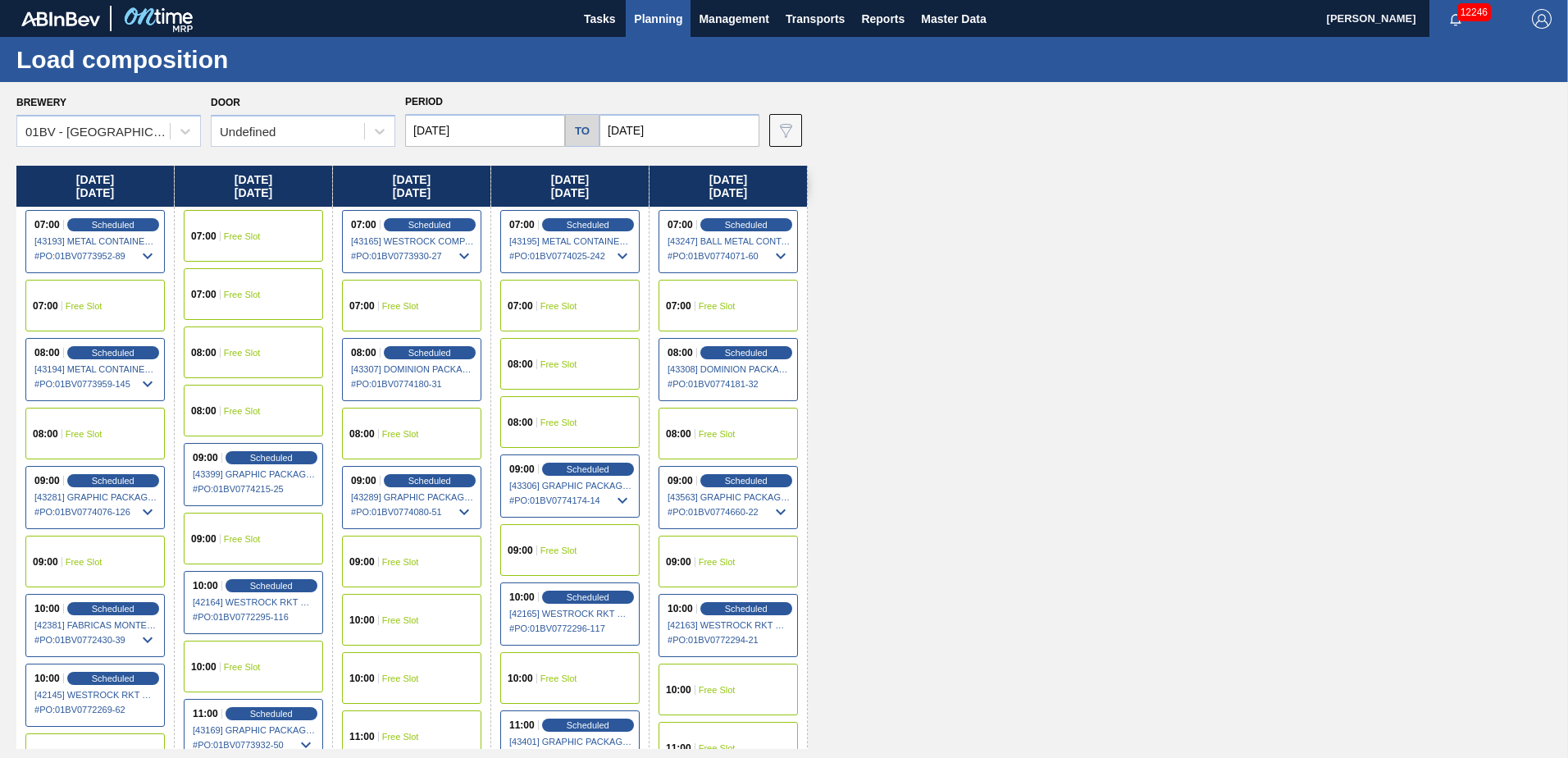
click at [679, 122] on input "10/10/2025" at bounding box center [680, 130] width 160 height 33
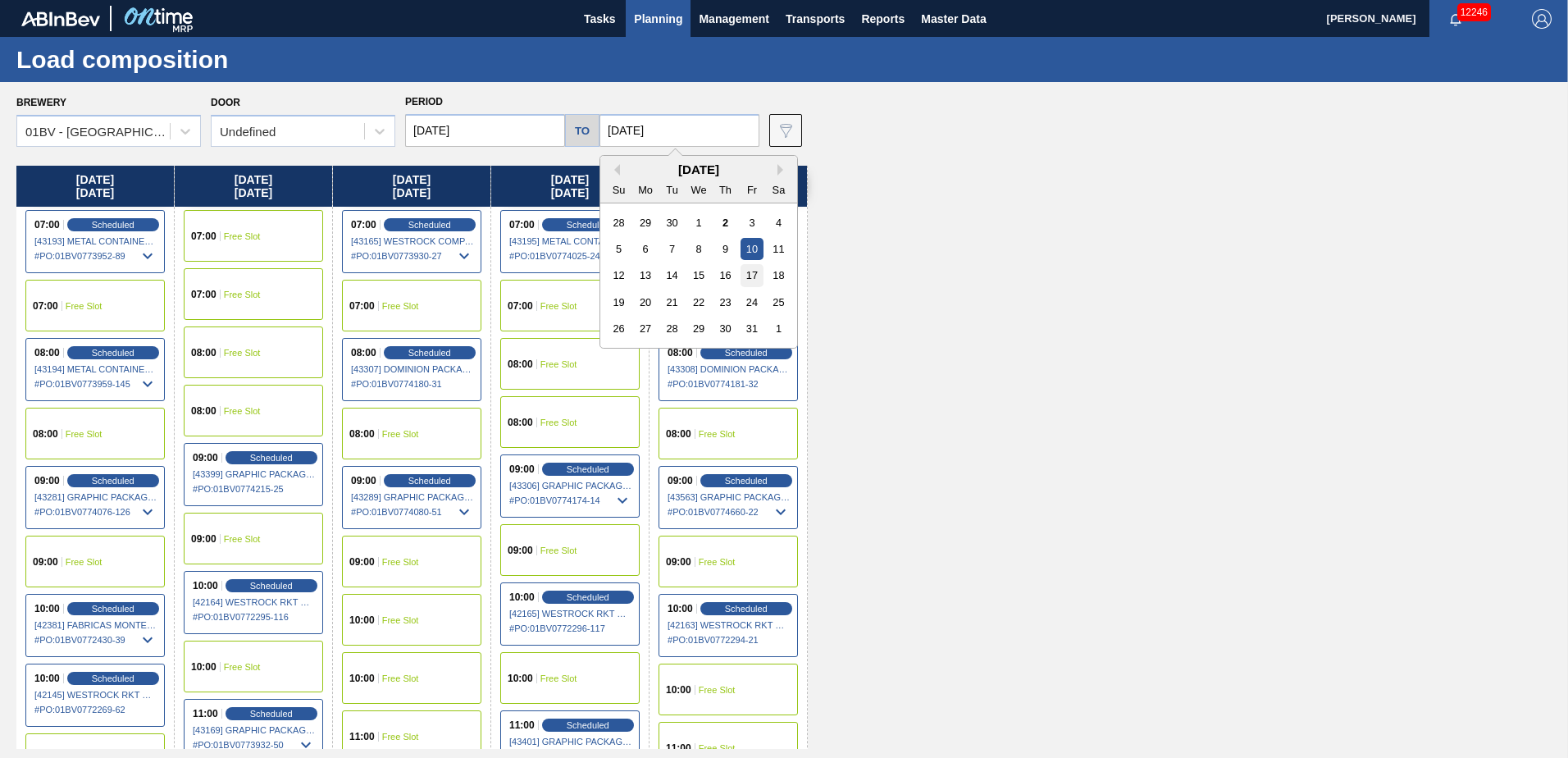
click at [747, 273] on div "17" at bounding box center [751, 274] width 22 height 22
type input "[DATE]"
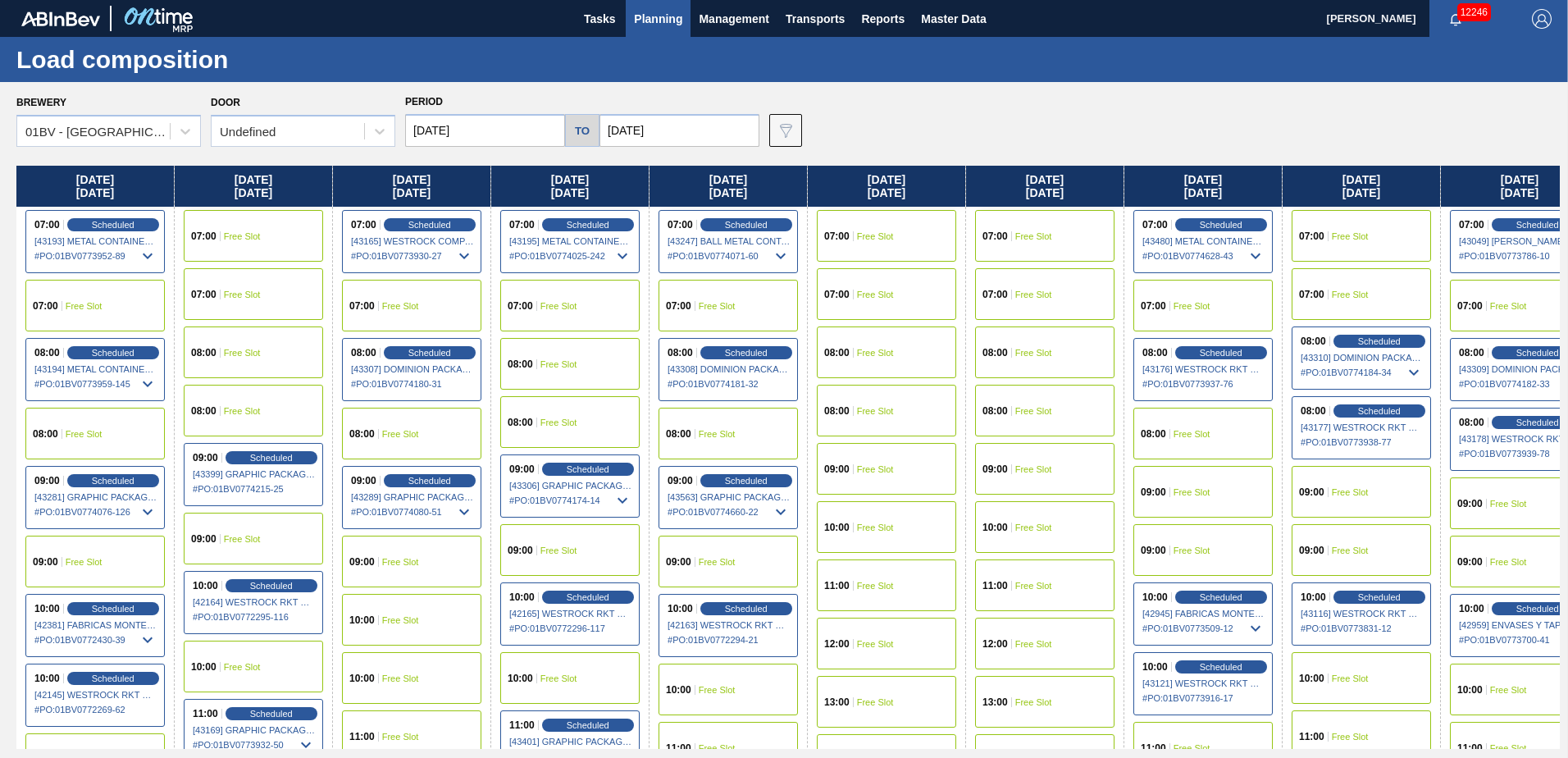
click at [488, 130] on input "[DATE]" at bounding box center [485, 130] width 160 height 33
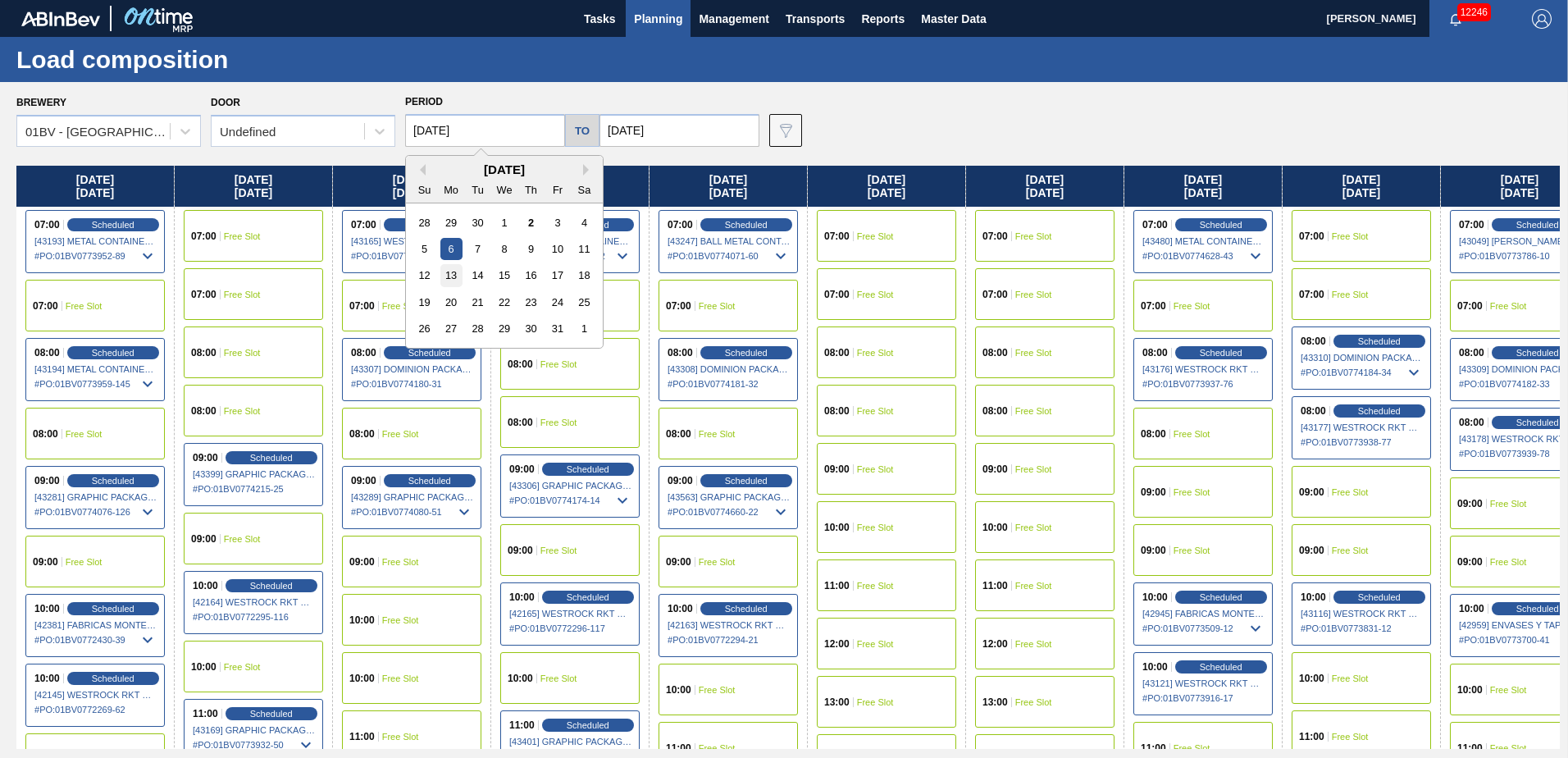
click at [450, 278] on div "13" at bounding box center [451, 274] width 22 height 22
type input "[DATE]"
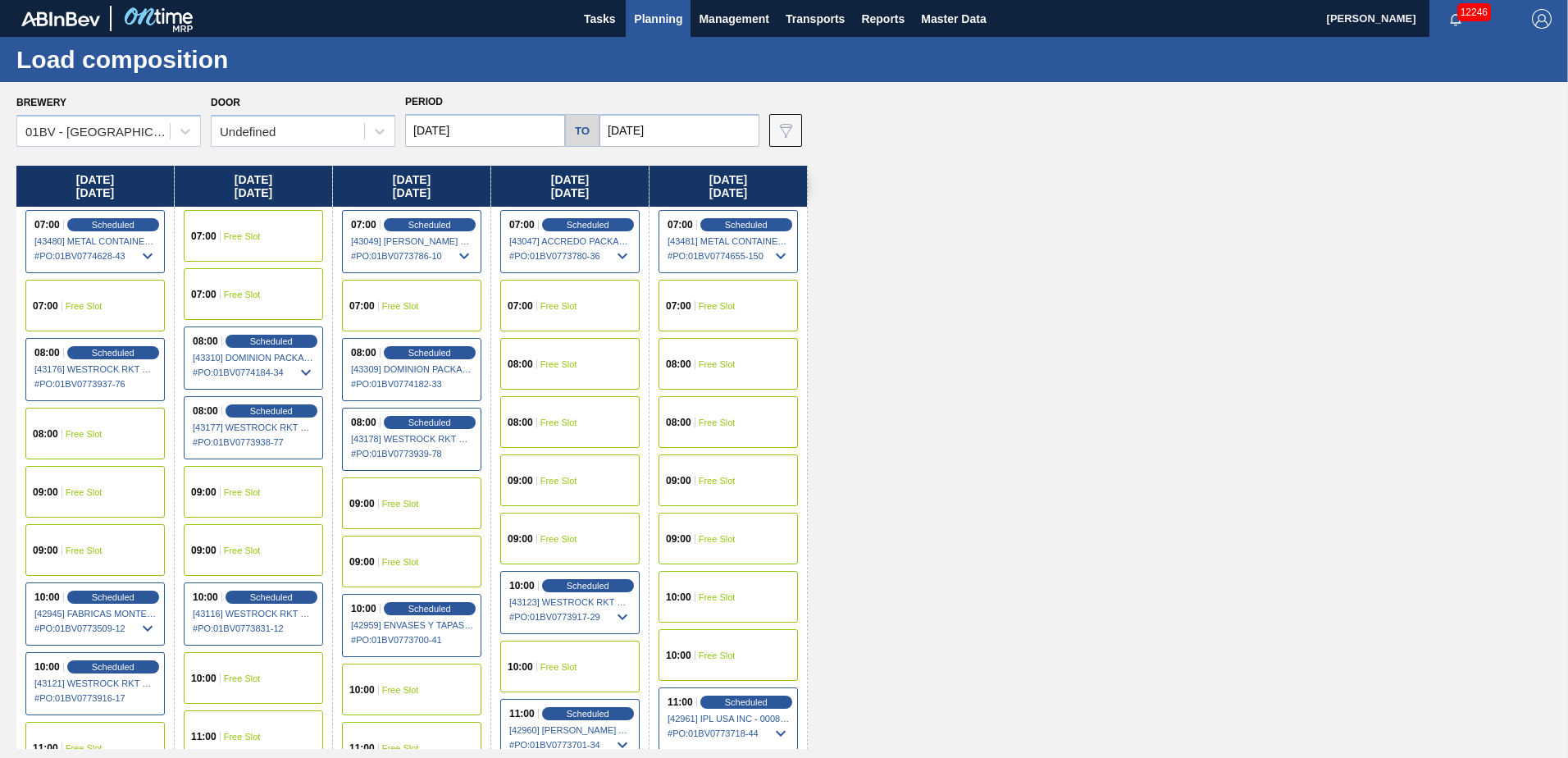
click at [544, 486] on div "09:00 Free Slot" at bounding box center [570, 480] width 140 height 51
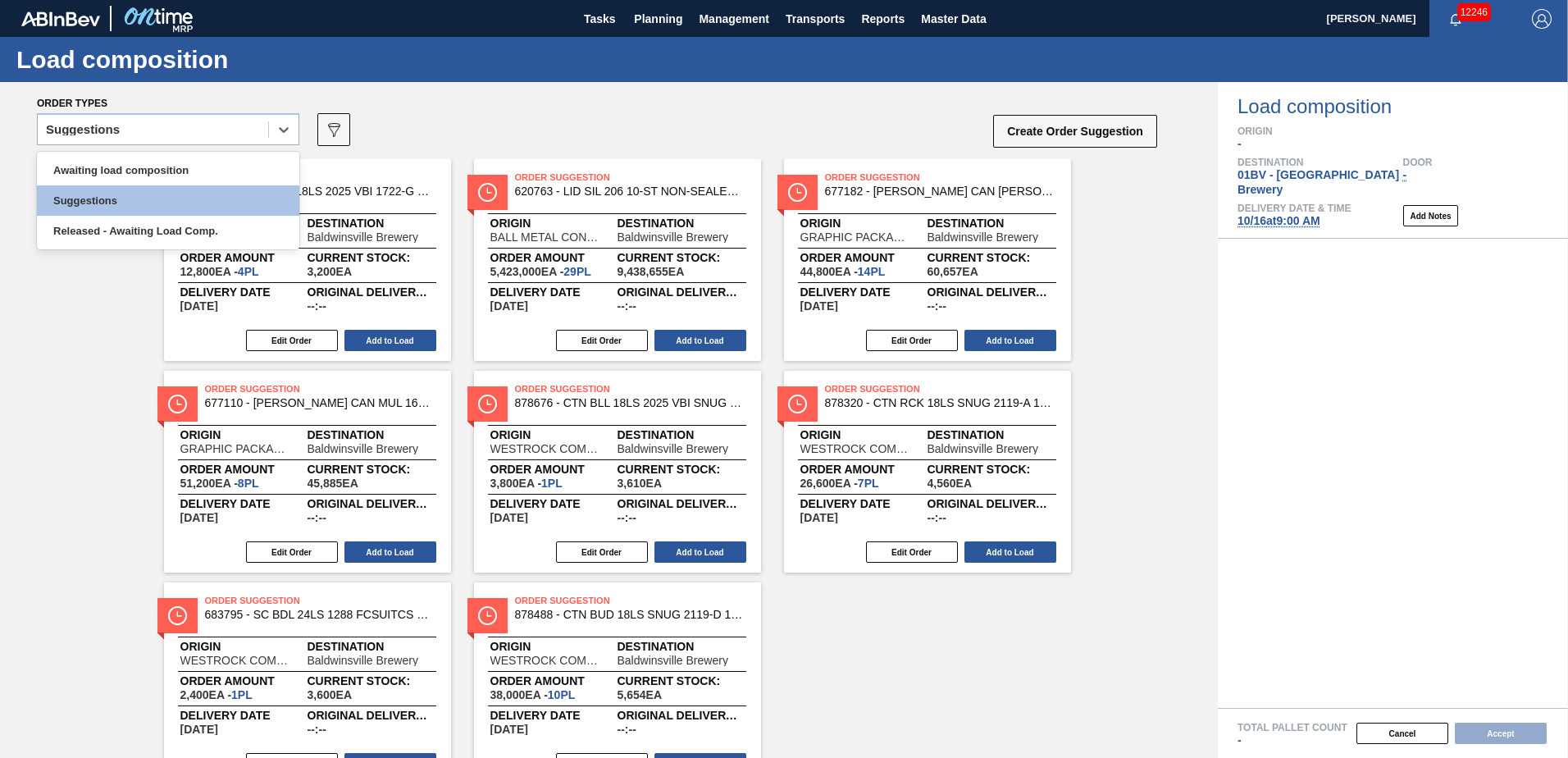
drag, startPoint x: 278, startPoint y: 129, endPoint x: 256, endPoint y: 145, distance: 27.2
click at [279, 129] on icon at bounding box center [283, 129] width 17 height 17
click at [205, 171] on div "Awaiting load composition" at bounding box center [168, 170] width 263 height 30
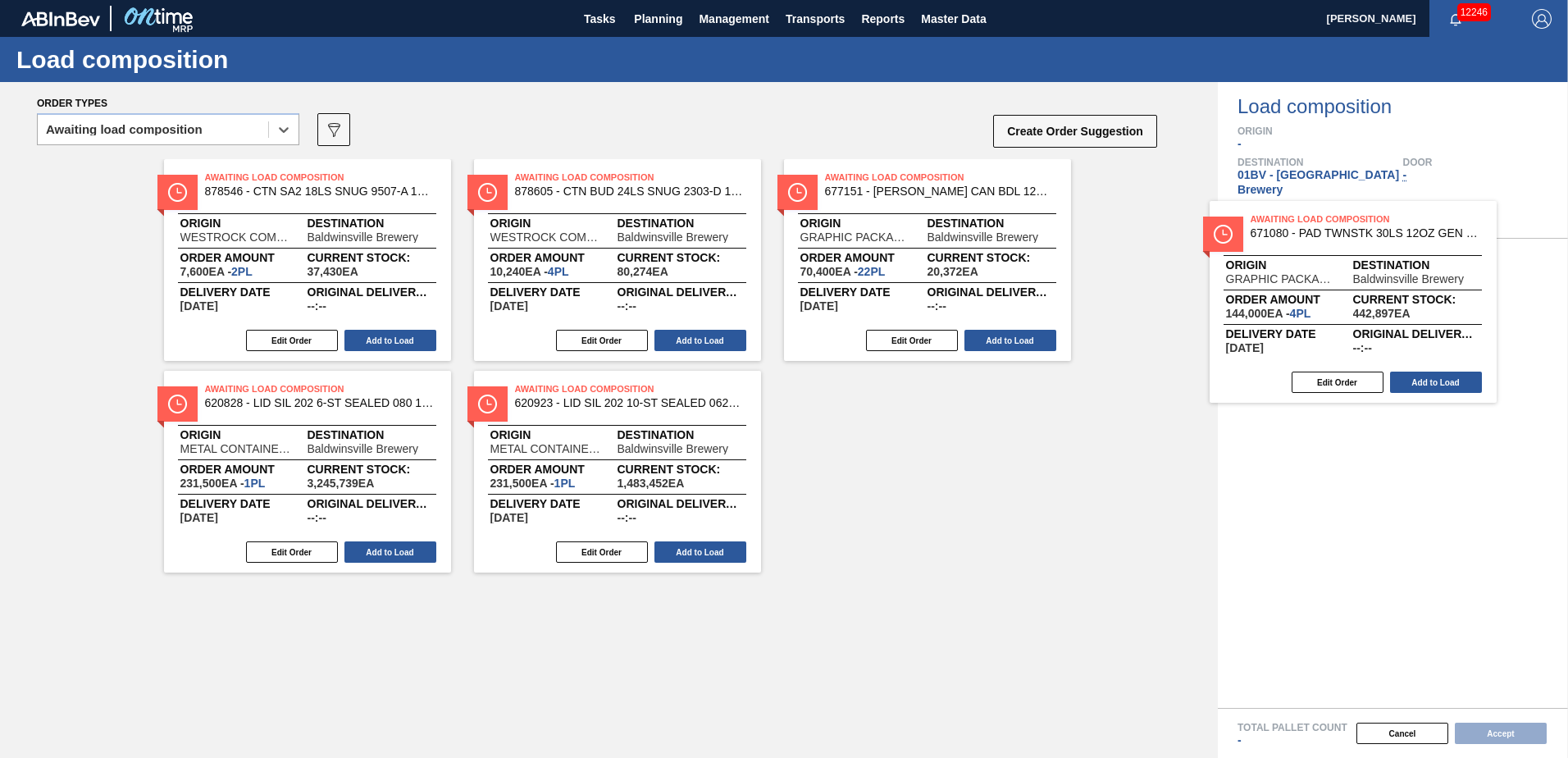
drag, startPoint x: 582, startPoint y: 187, endPoint x: 1335, endPoint y: 230, distance: 754.2
click at [1335, 230] on div "Order types option Awaiting load composition, selected. Select is focused ,type…" at bounding box center [784, 420] width 1568 height 676
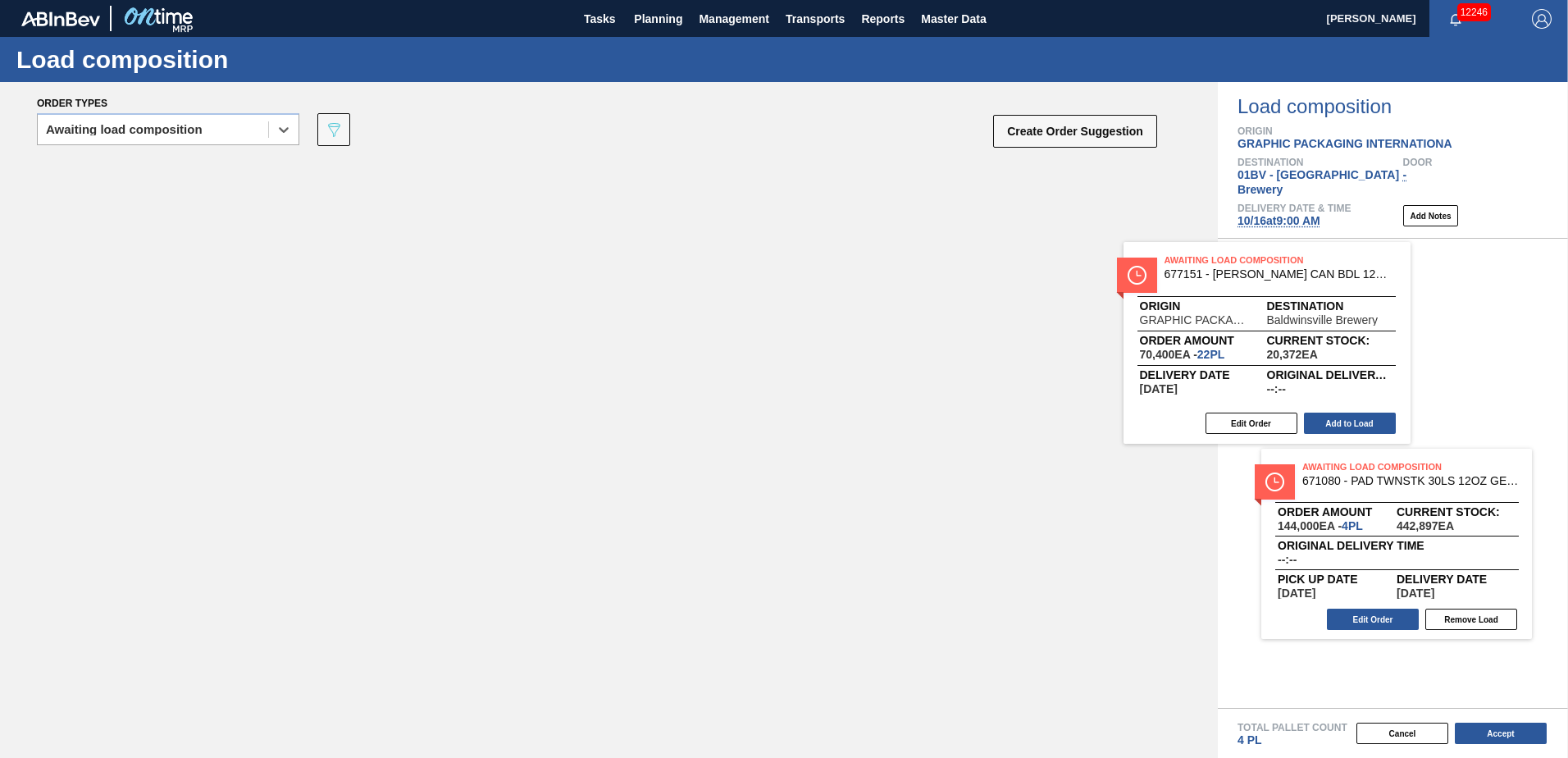
drag, startPoint x: 243, startPoint y: 193, endPoint x: 1321, endPoint y: 279, distance: 1081.4
click at [1325, 279] on div "Order types option Awaiting load composition, selected. Select is focused ,type…" at bounding box center [784, 420] width 1568 height 676
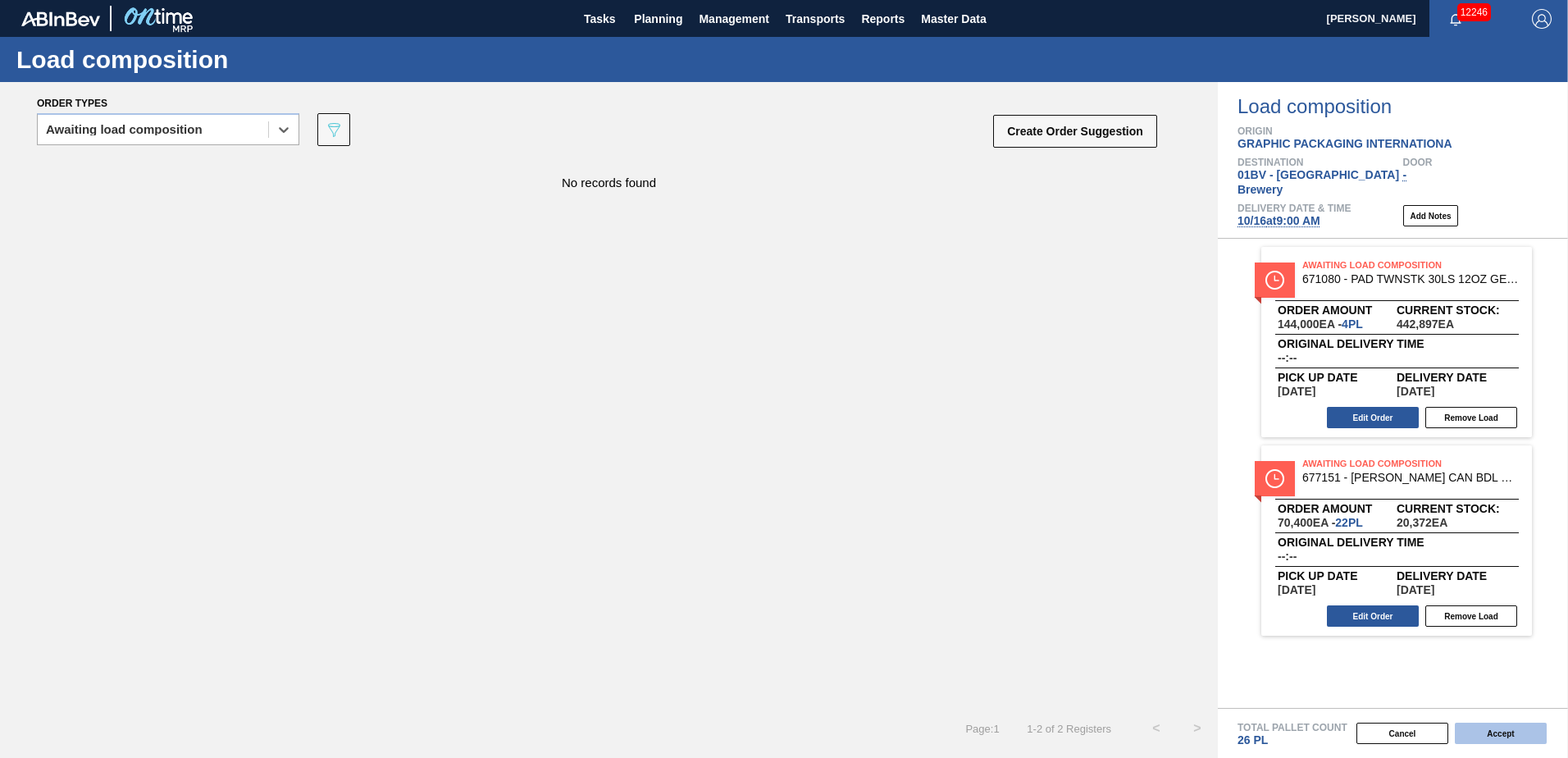
click at [1489, 730] on button "Accept" at bounding box center [1501, 733] width 92 height 21
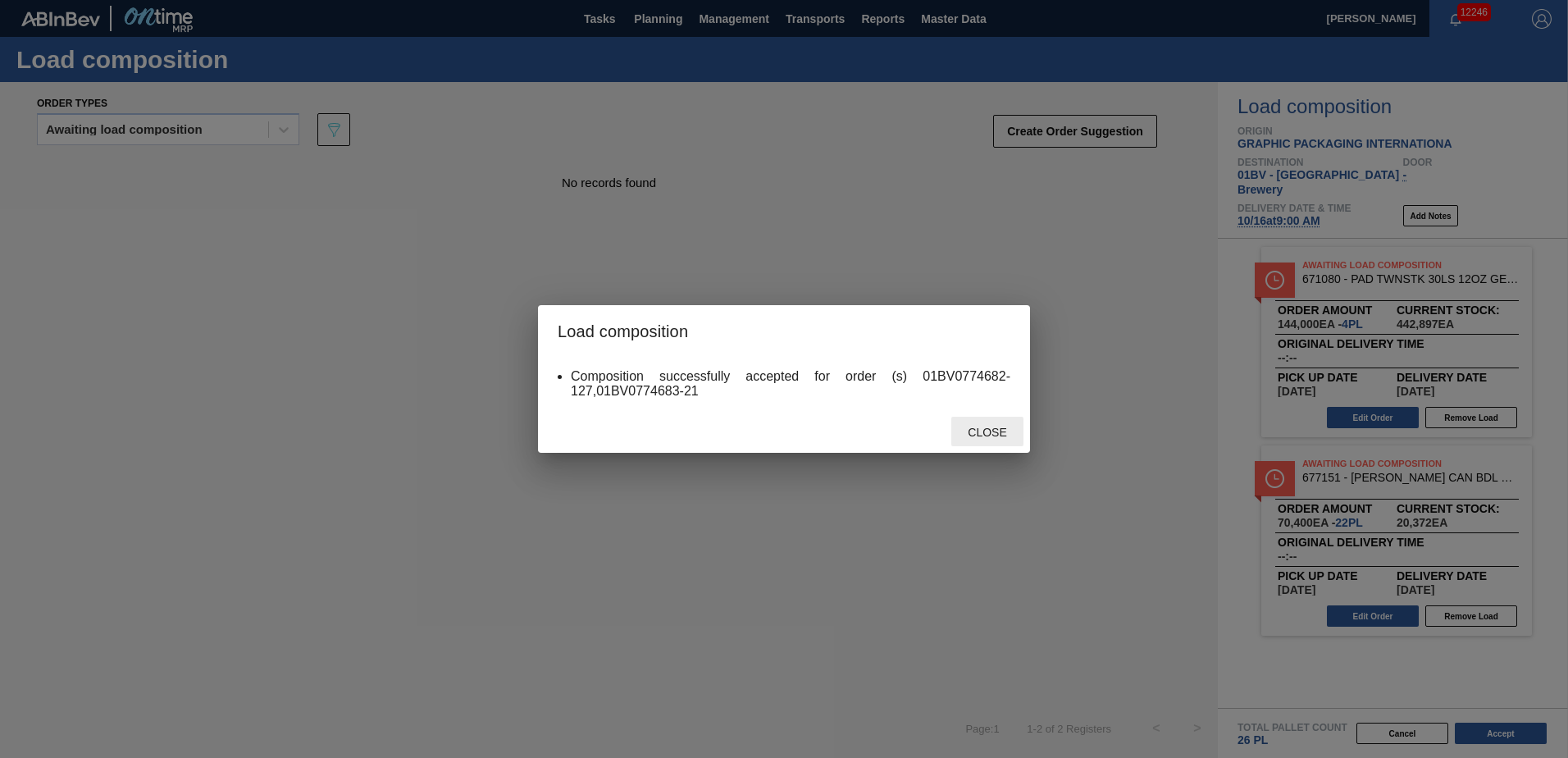
click at [986, 433] on span "Close" at bounding box center [987, 432] width 65 height 13
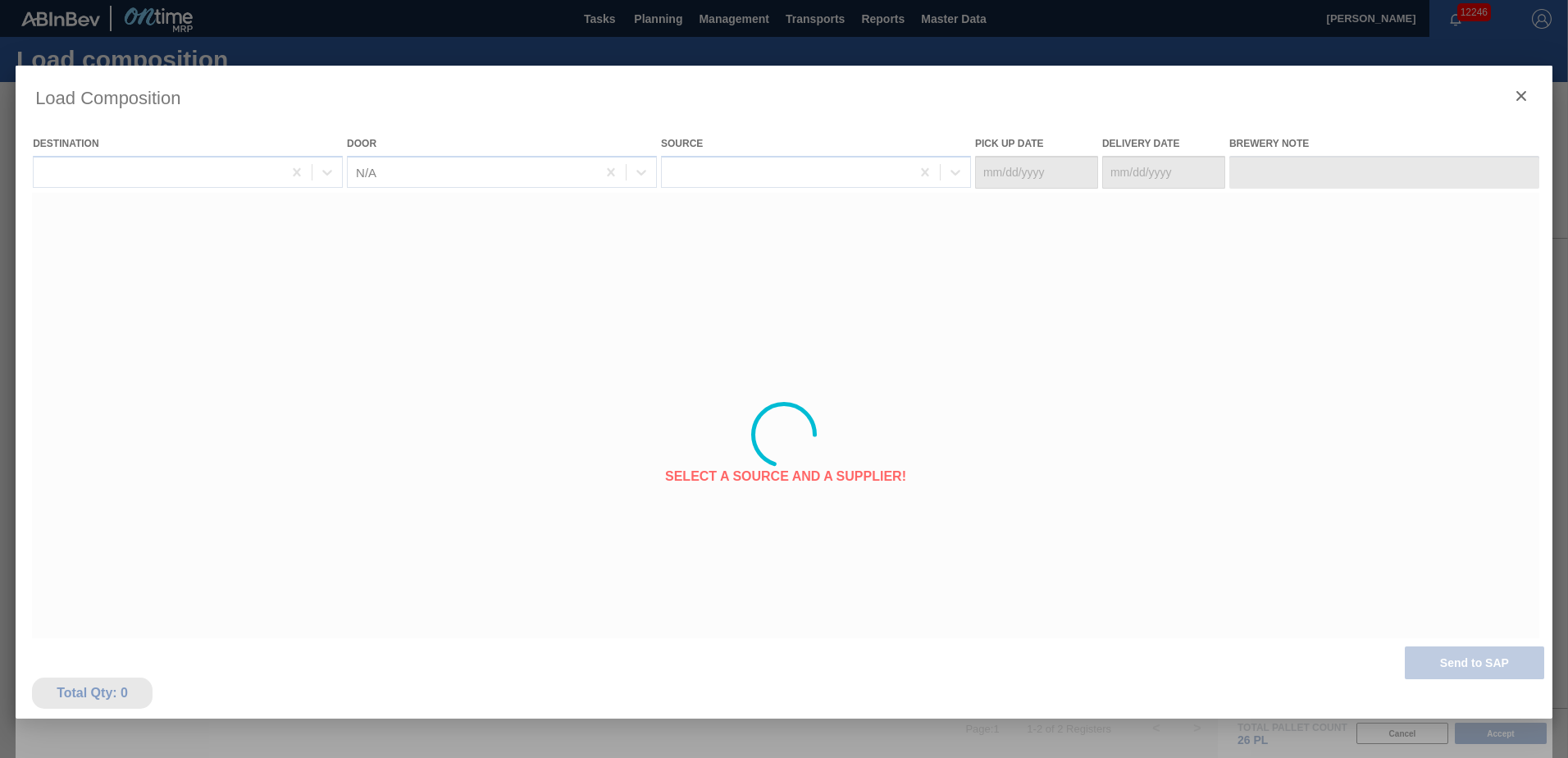
type Date "[DATE]"
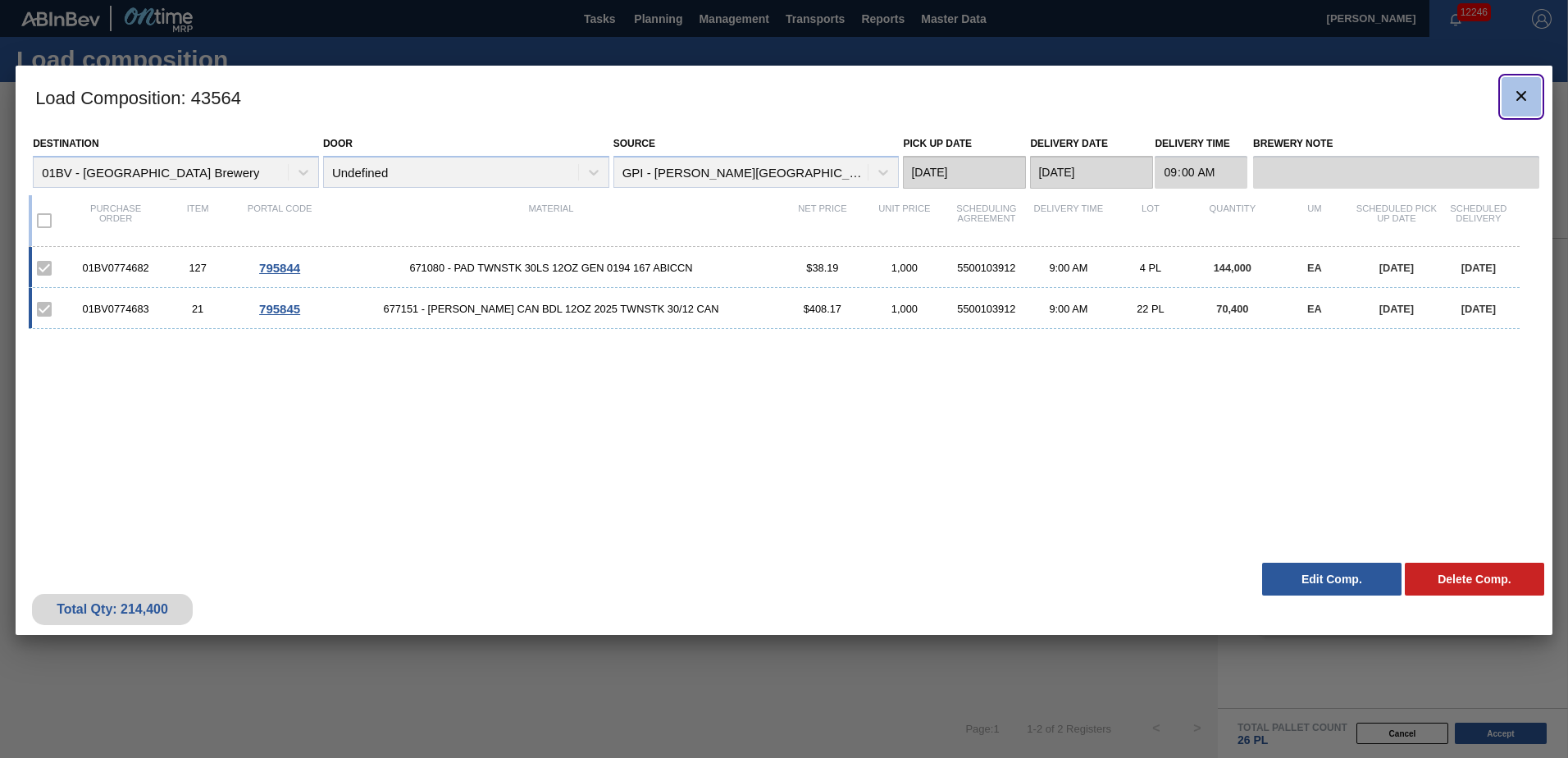
click at [1522, 88] on icon "botão de ícone" at bounding box center [1521, 96] width 19 height 19
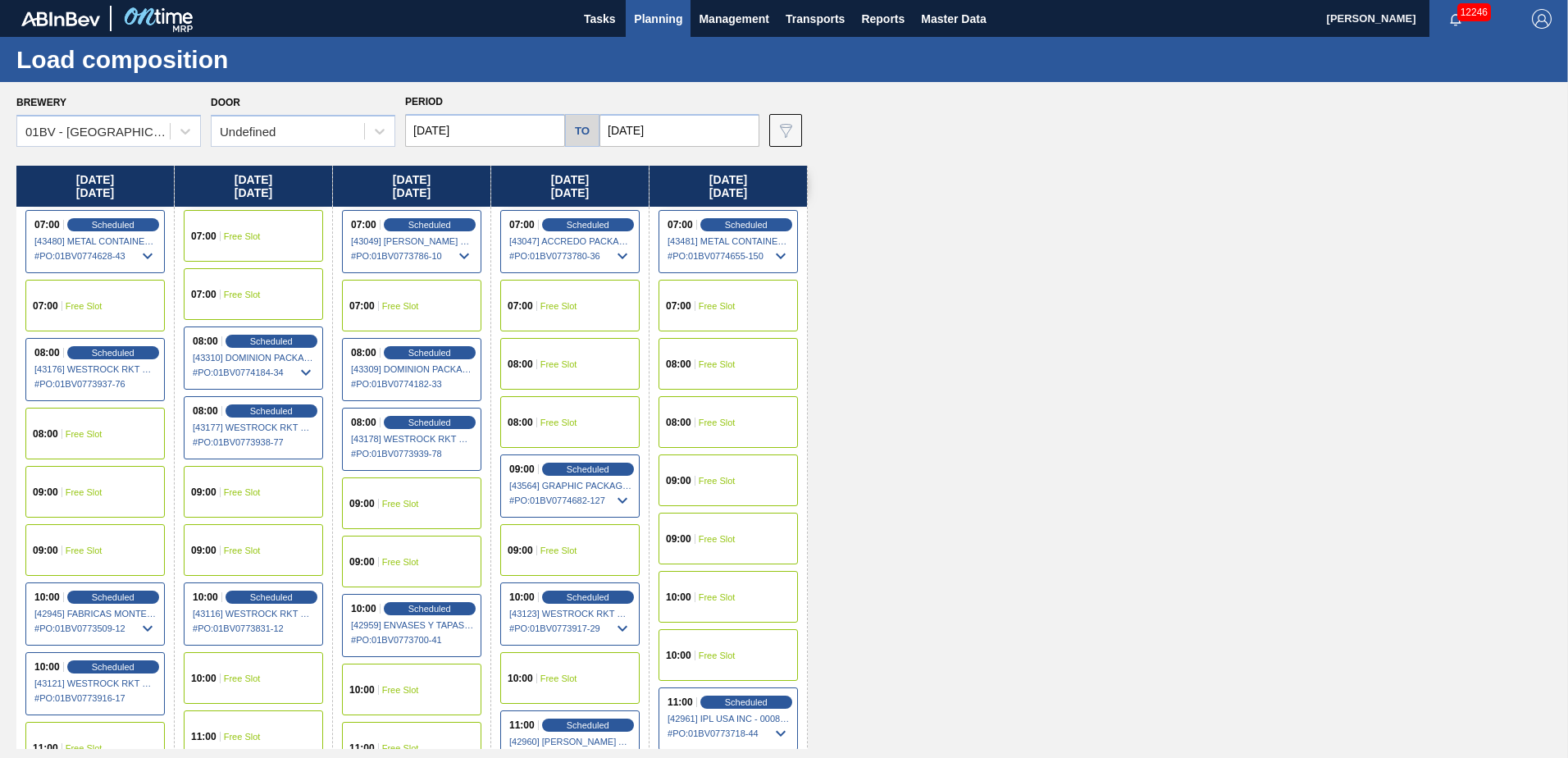
click at [663, 23] on span "Planning" at bounding box center [658, 19] width 49 height 19
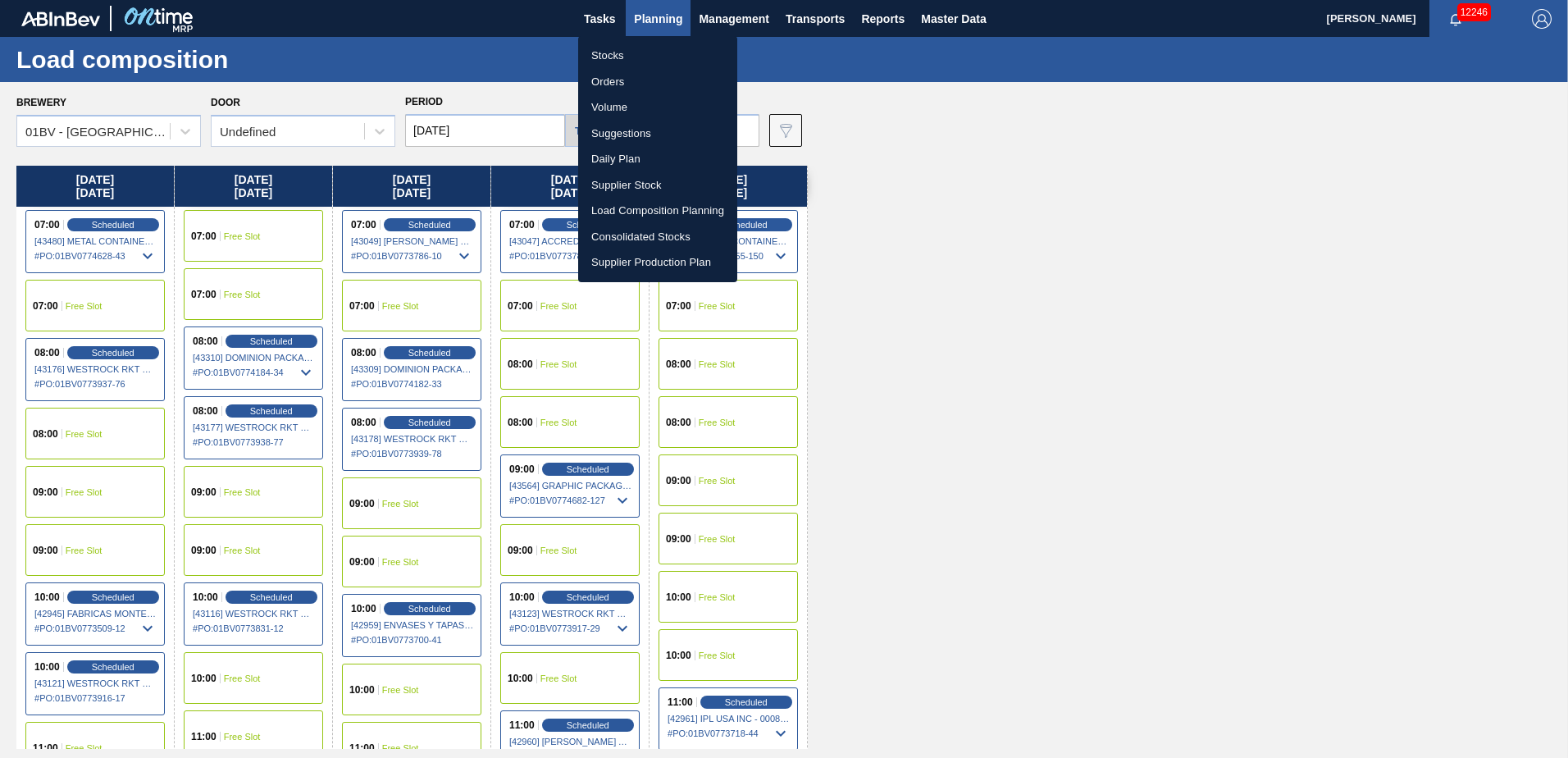
click at [650, 202] on li "Load Composition Planning" at bounding box center [657, 211] width 159 height 27
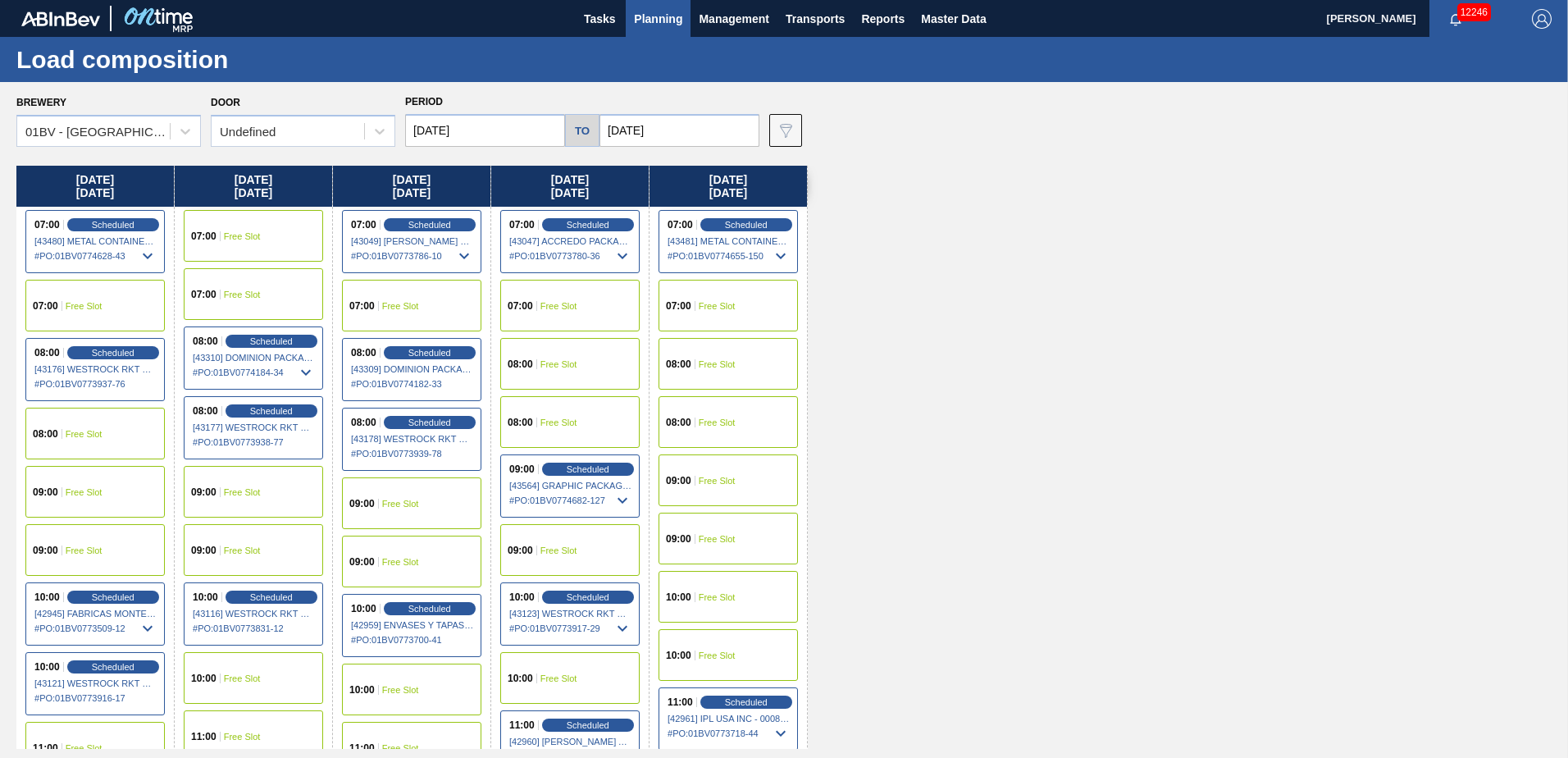
click at [668, 19] on span "Planning" at bounding box center [658, 19] width 49 height 19
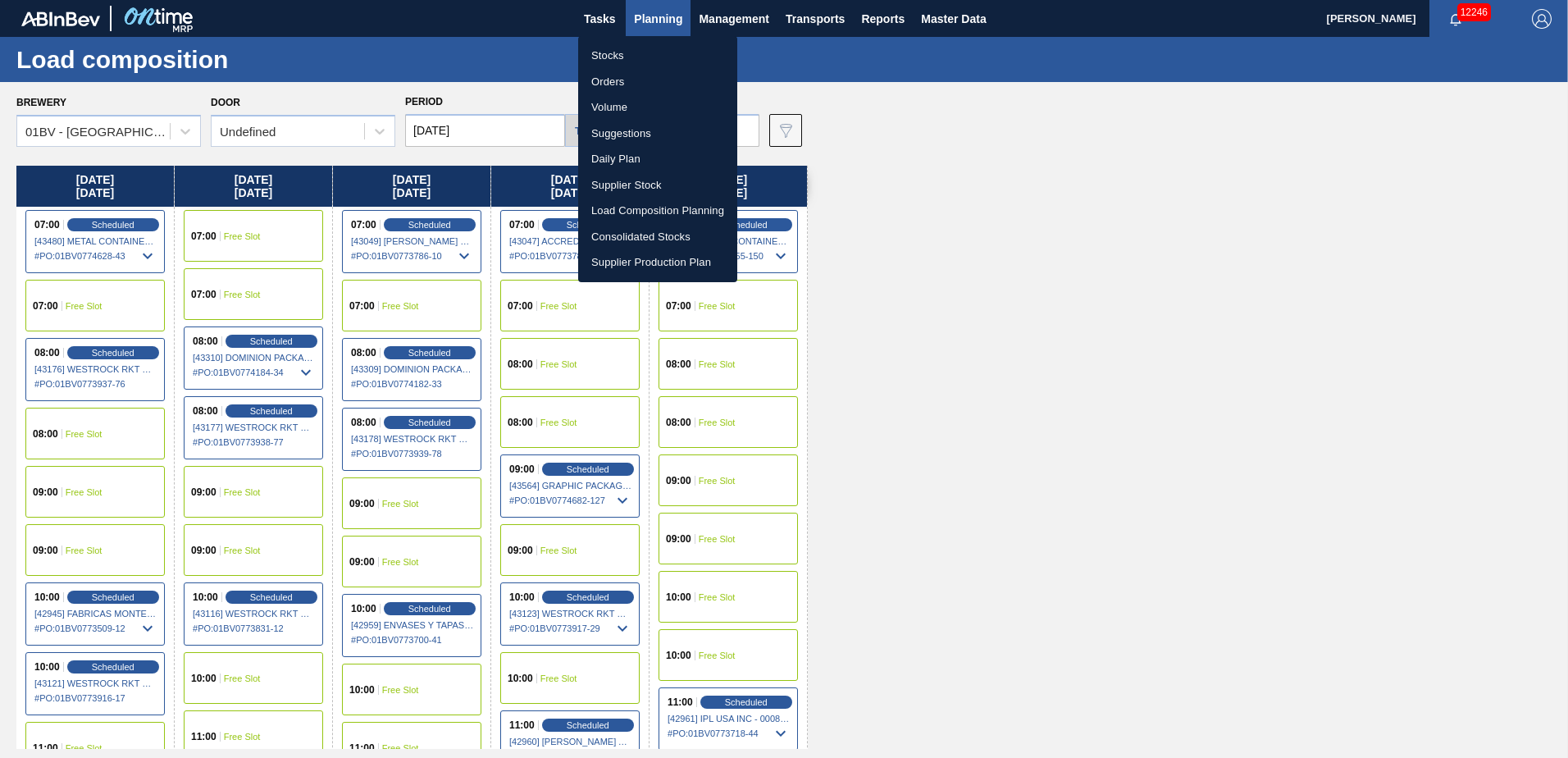
drag, startPoint x: 639, startPoint y: 131, endPoint x: 680, endPoint y: 127, distance: 41.2
click at [639, 131] on li "Suggestions" at bounding box center [657, 134] width 159 height 27
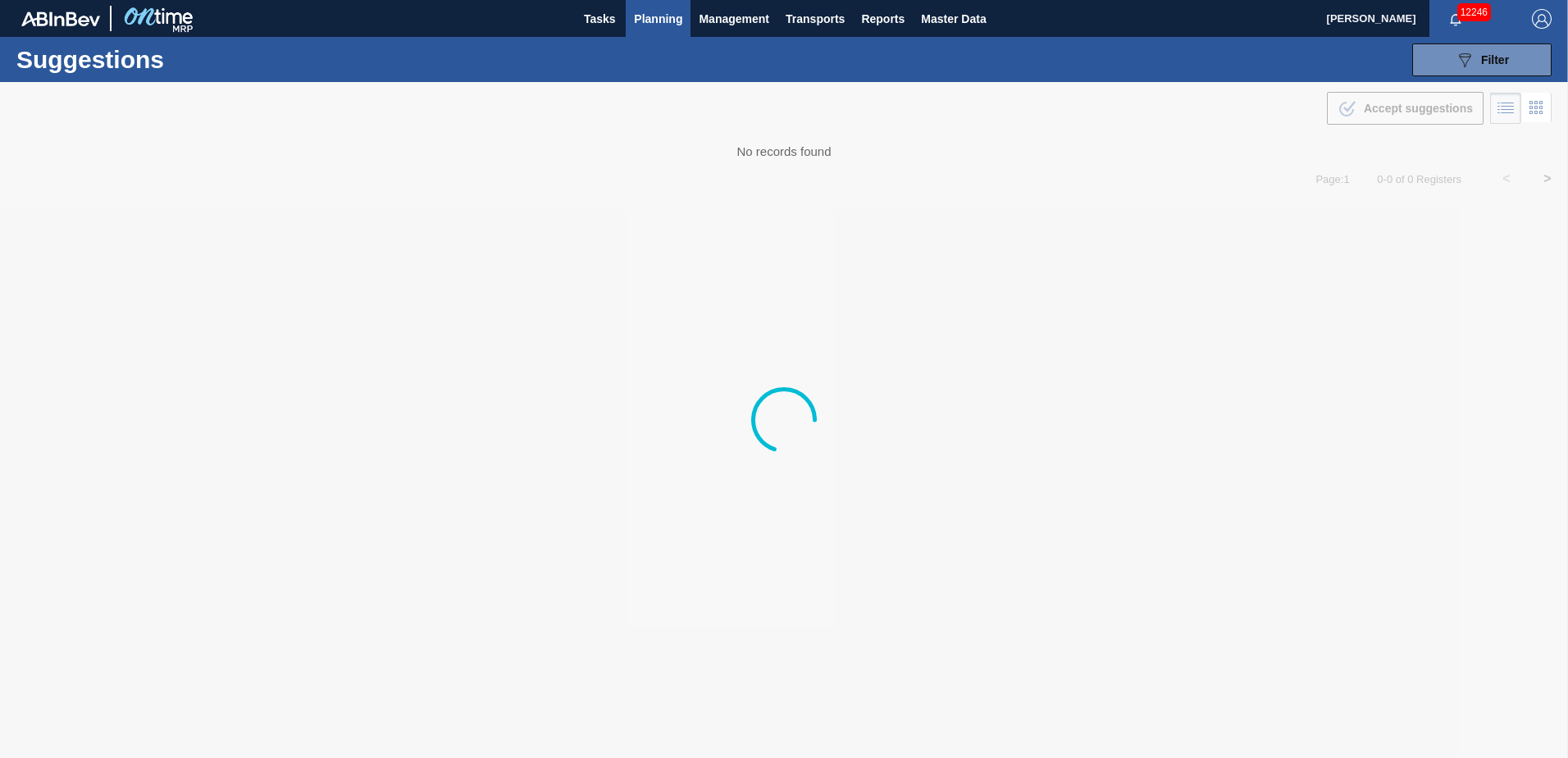
click at [598, 519] on div at bounding box center [784, 420] width 1568 height 676
click at [498, 525] on div at bounding box center [784, 420] width 1568 height 676
click at [663, 9] on span "Planning" at bounding box center [658, 19] width 49 height 19
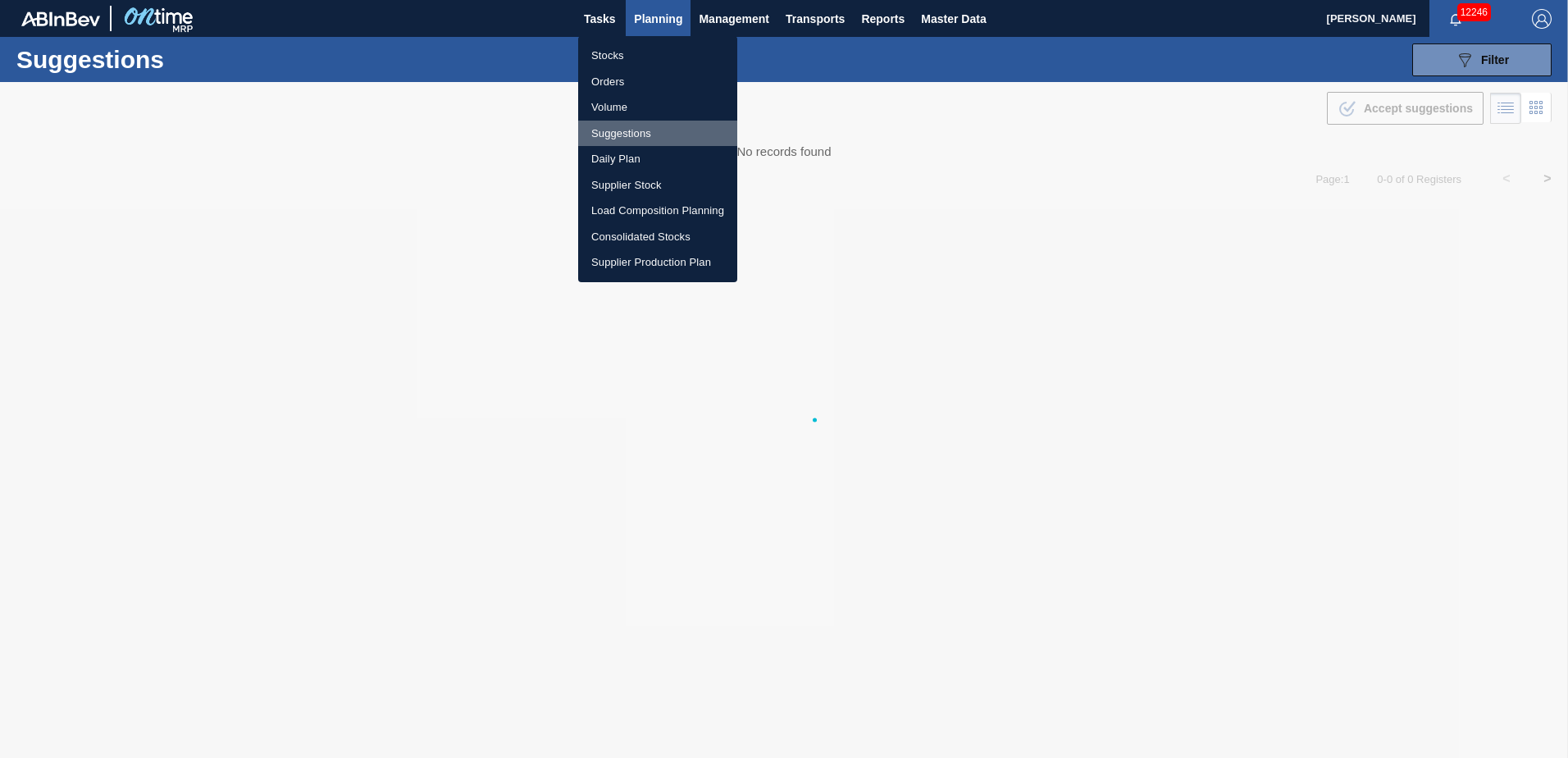
click at [619, 127] on li "Suggestions" at bounding box center [657, 134] width 159 height 27
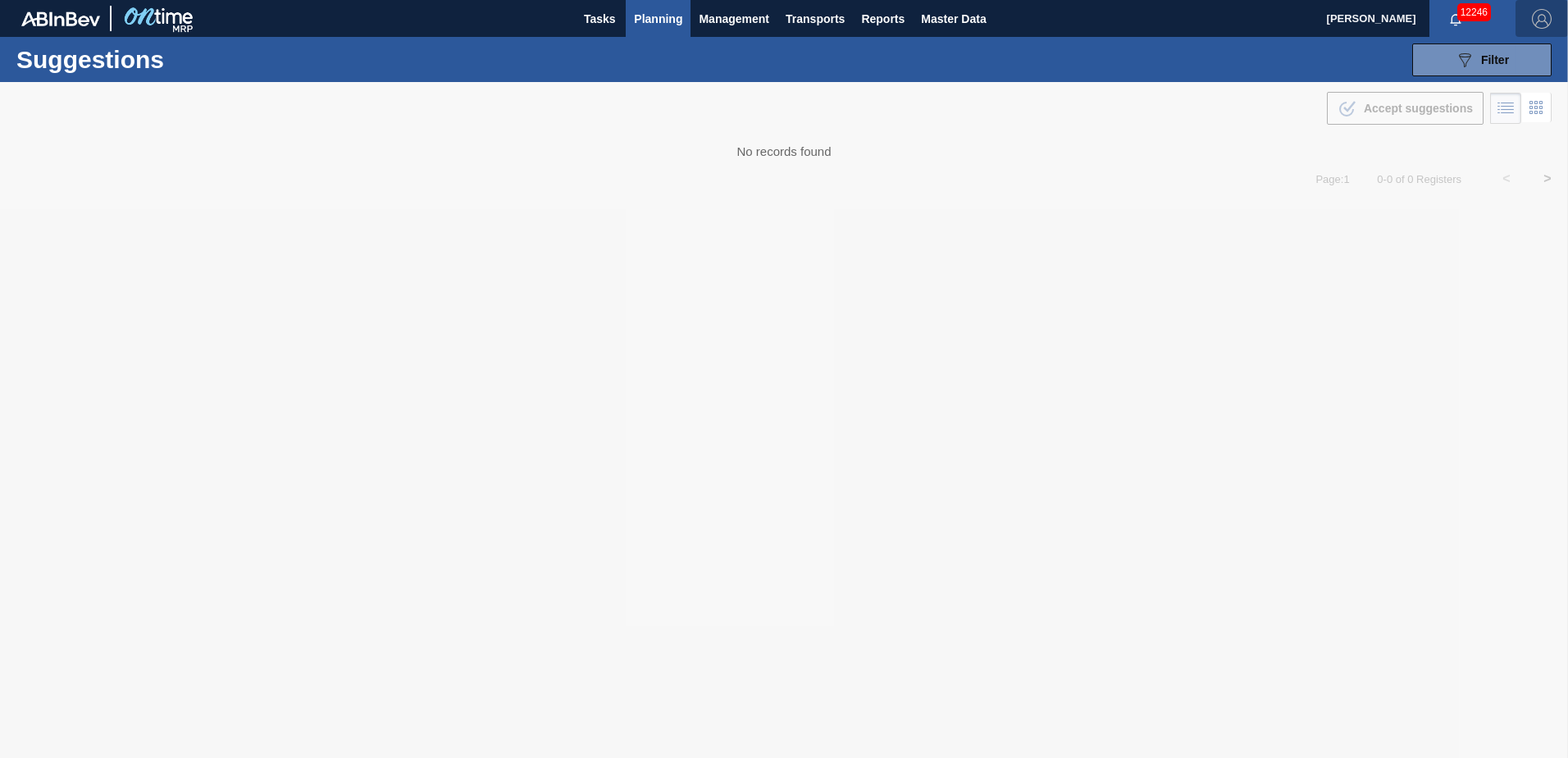
click at [1544, 19] on img "button" at bounding box center [1542, 19] width 19 height 19
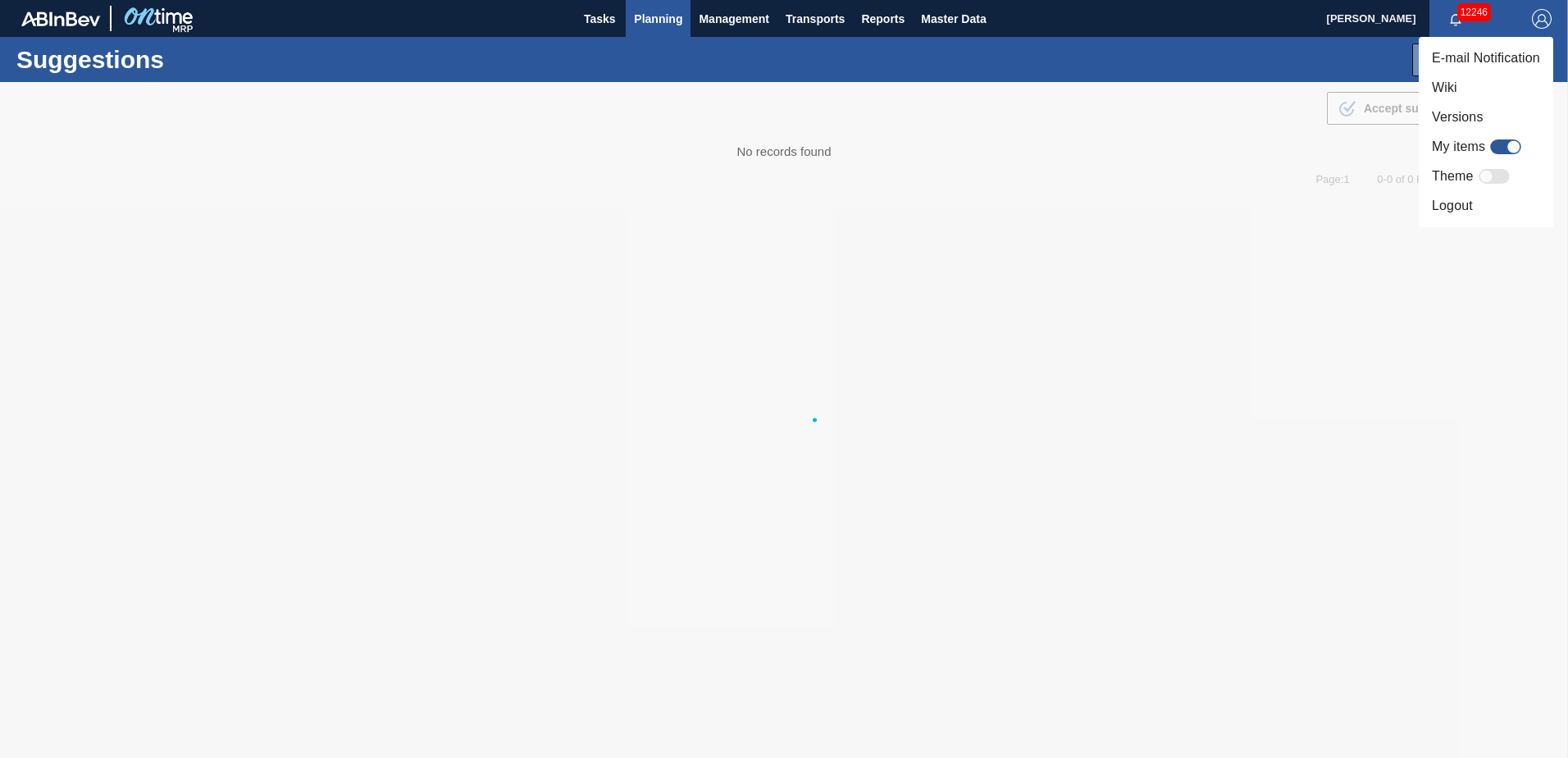
click at [1457, 206] on li "Logout" at bounding box center [1487, 205] width 135 height 29
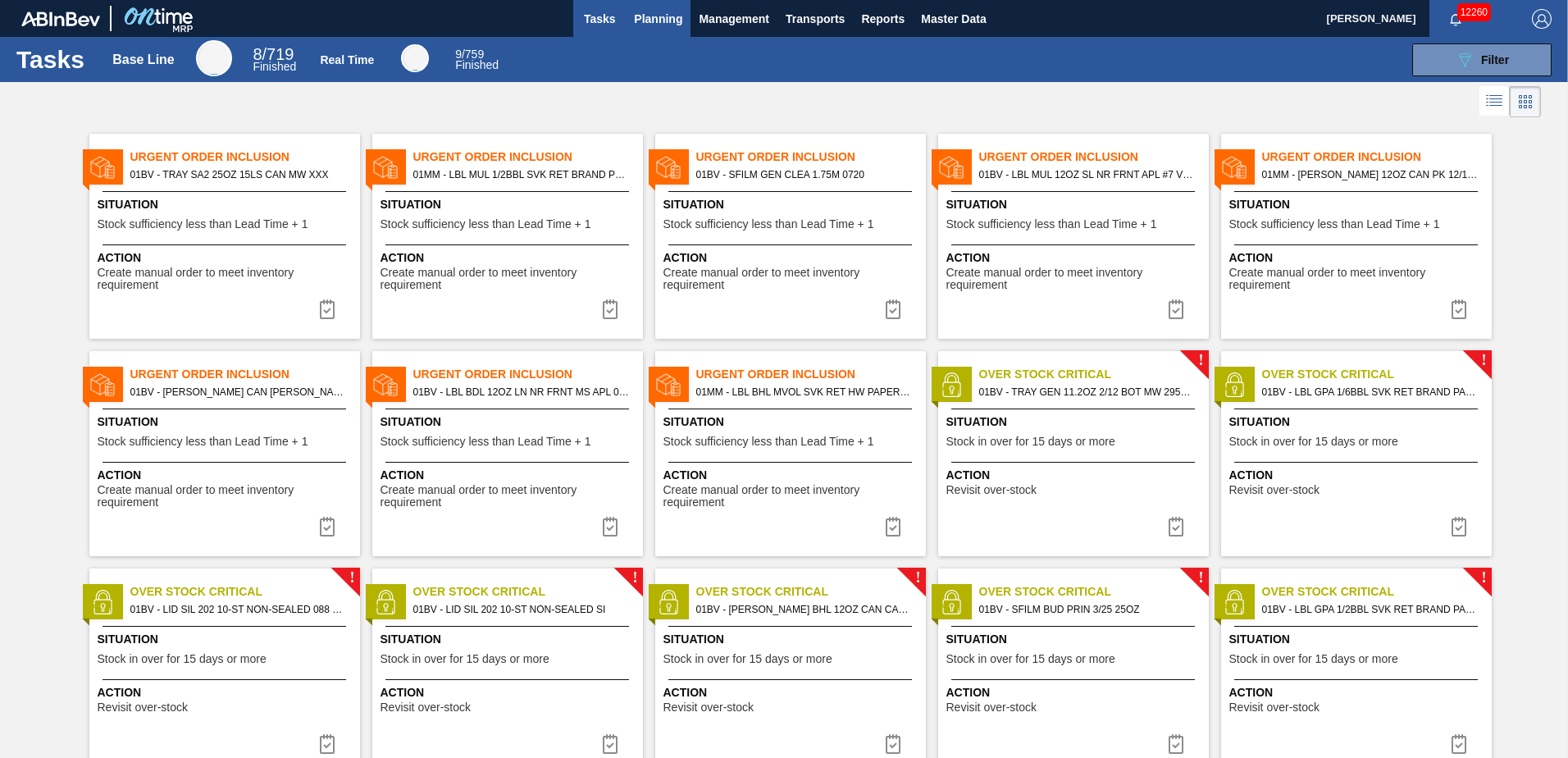
click at [642, 13] on span "Planning" at bounding box center [658, 19] width 49 height 19
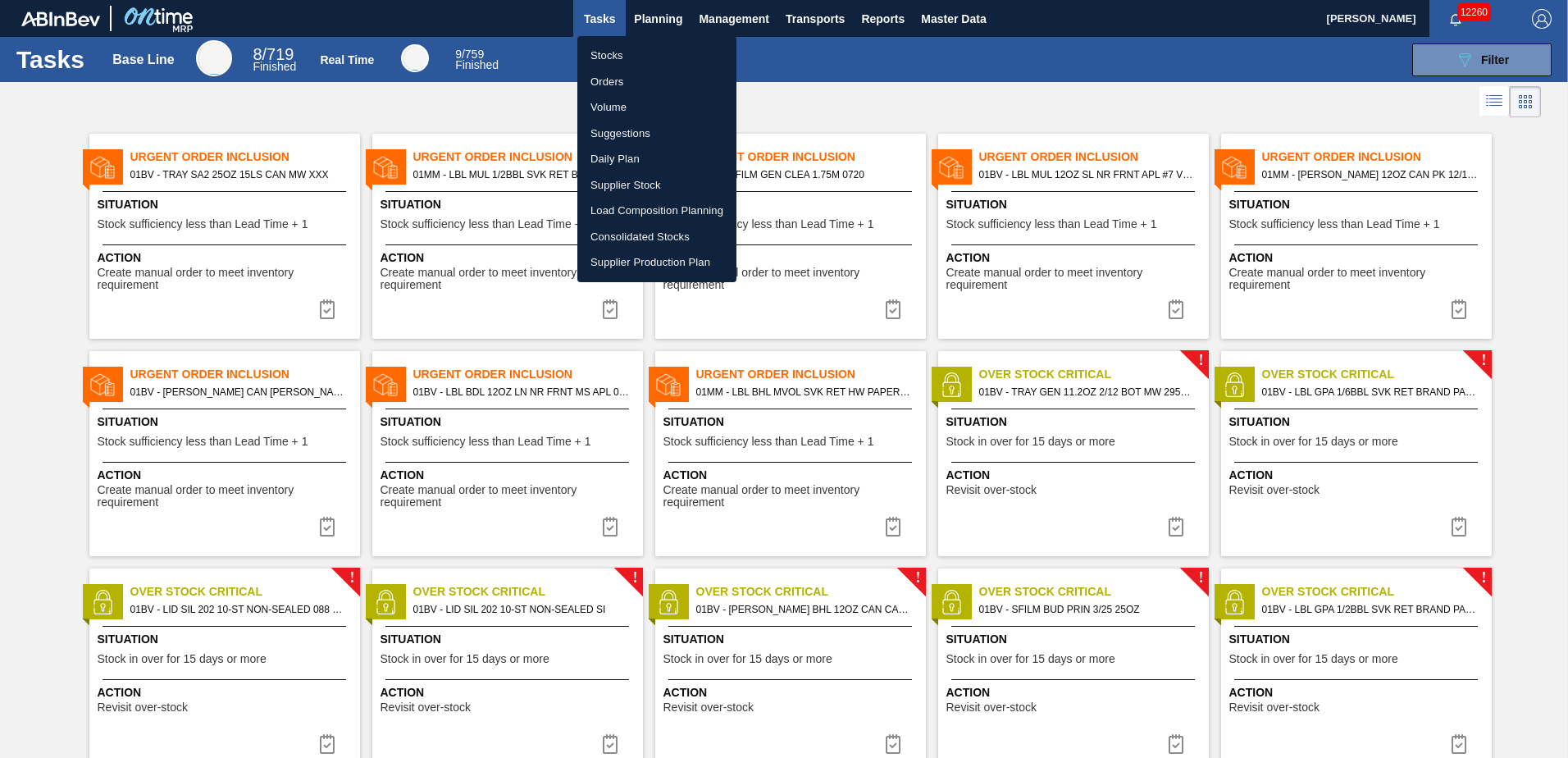
click at [646, 208] on li "Load Composition Planning" at bounding box center [657, 211] width 159 height 27
checkbox input "true"
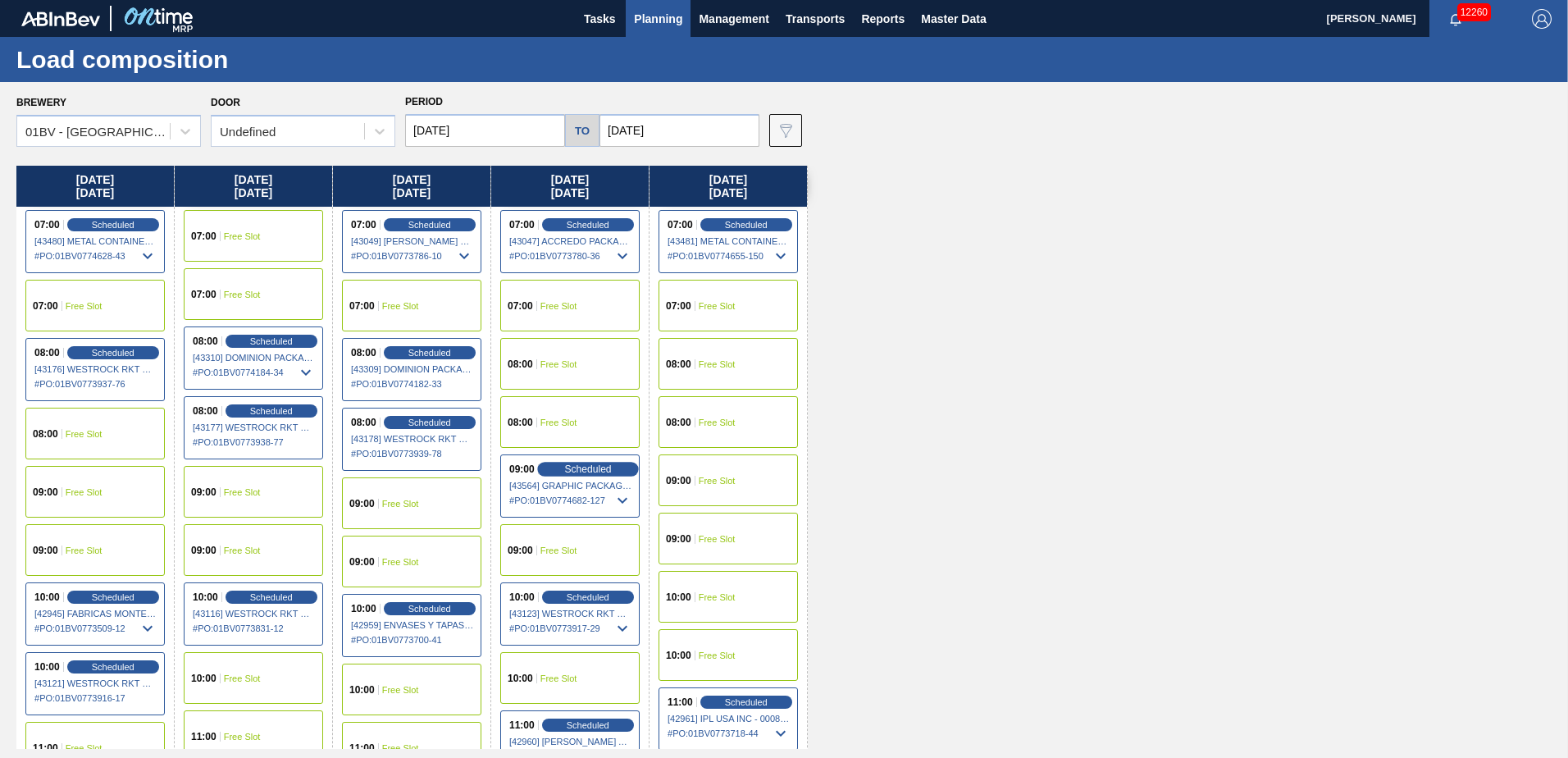
click at [582, 471] on span "Scheduled" at bounding box center [588, 469] width 47 height 11
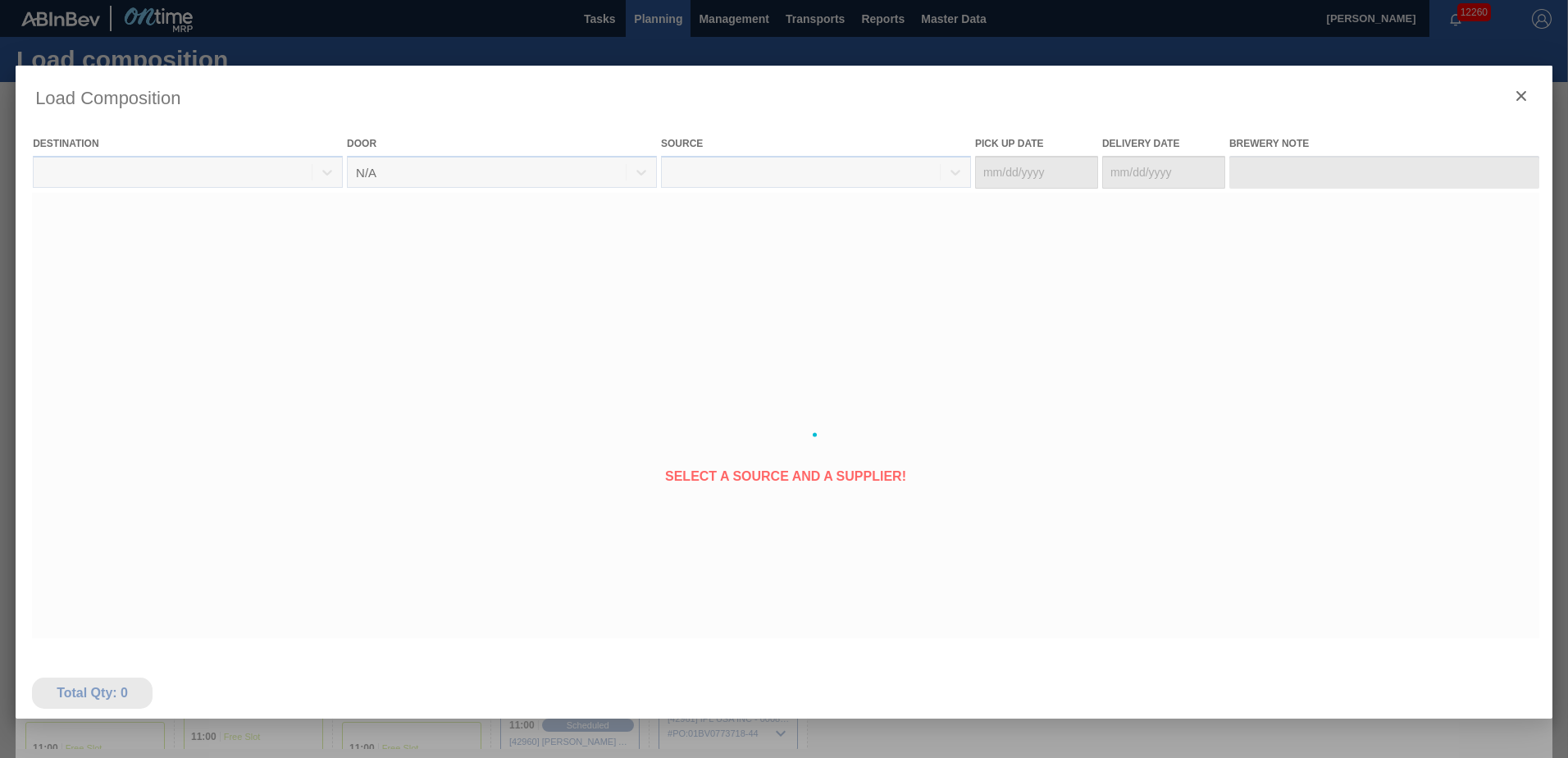
type Date "[DATE]"
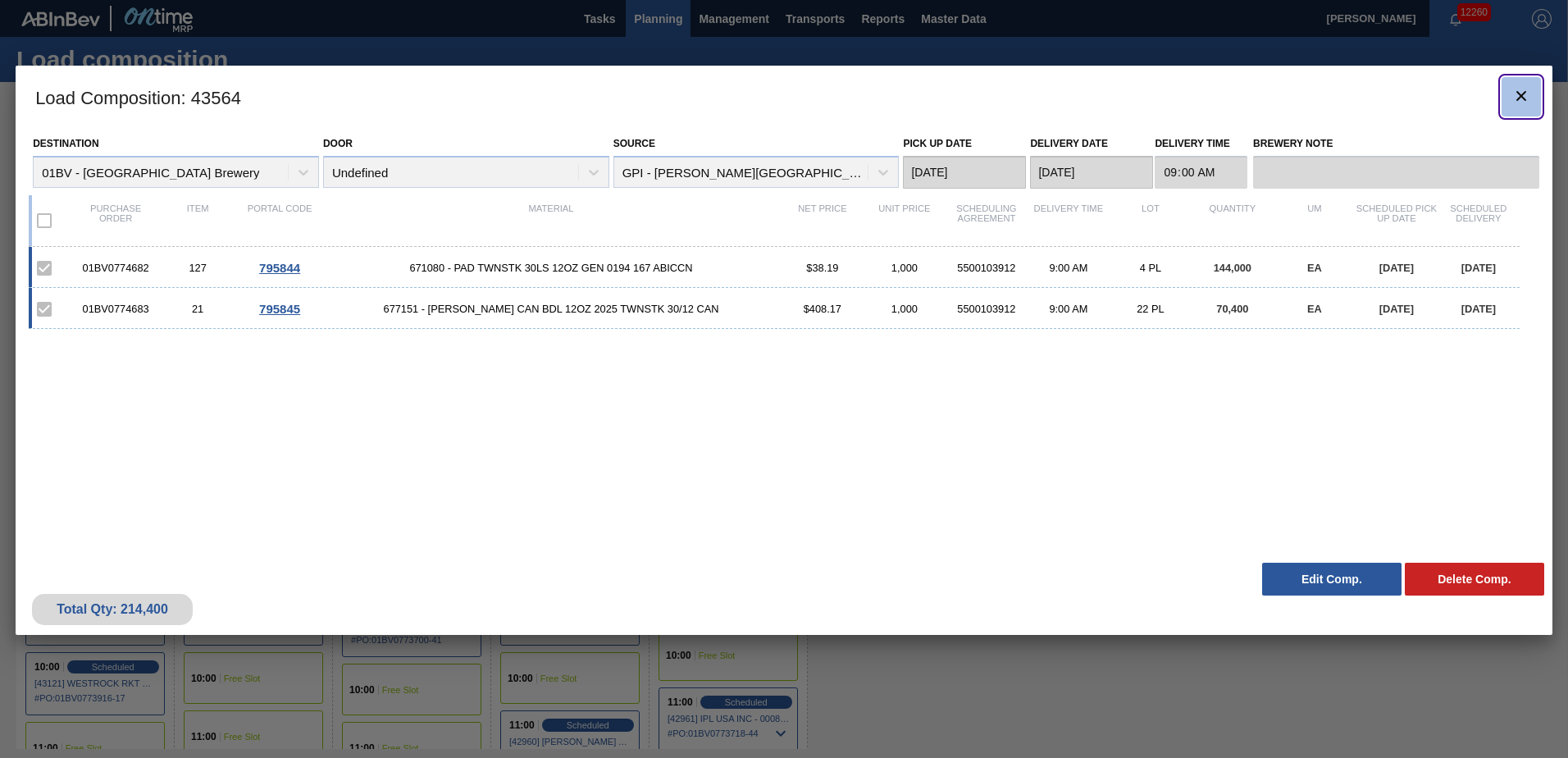
click at [1514, 94] on icon "botão de ícone" at bounding box center [1521, 96] width 19 height 19
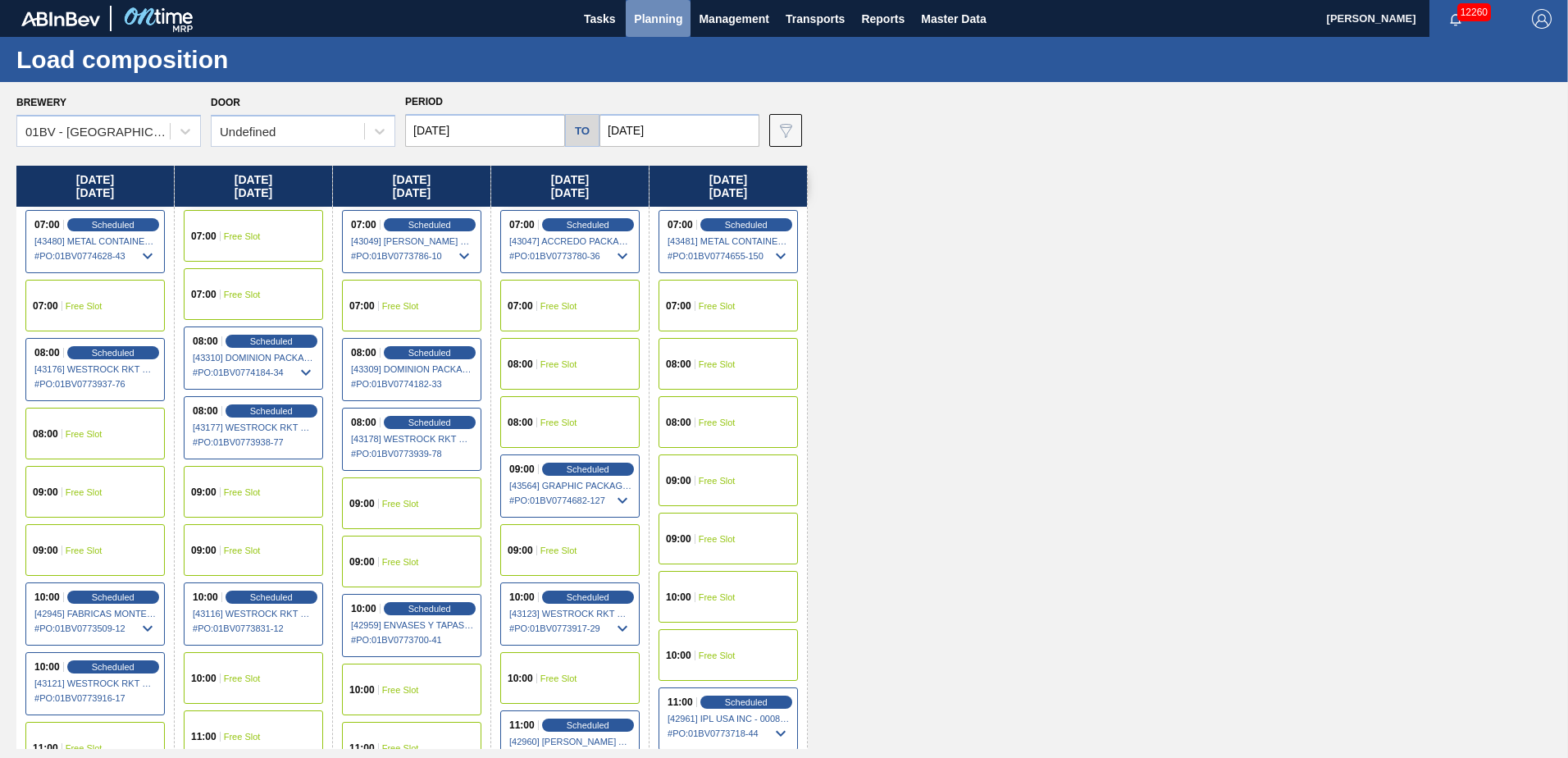
click at [653, 22] on span "Planning" at bounding box center [658, 19] width 49 height 19
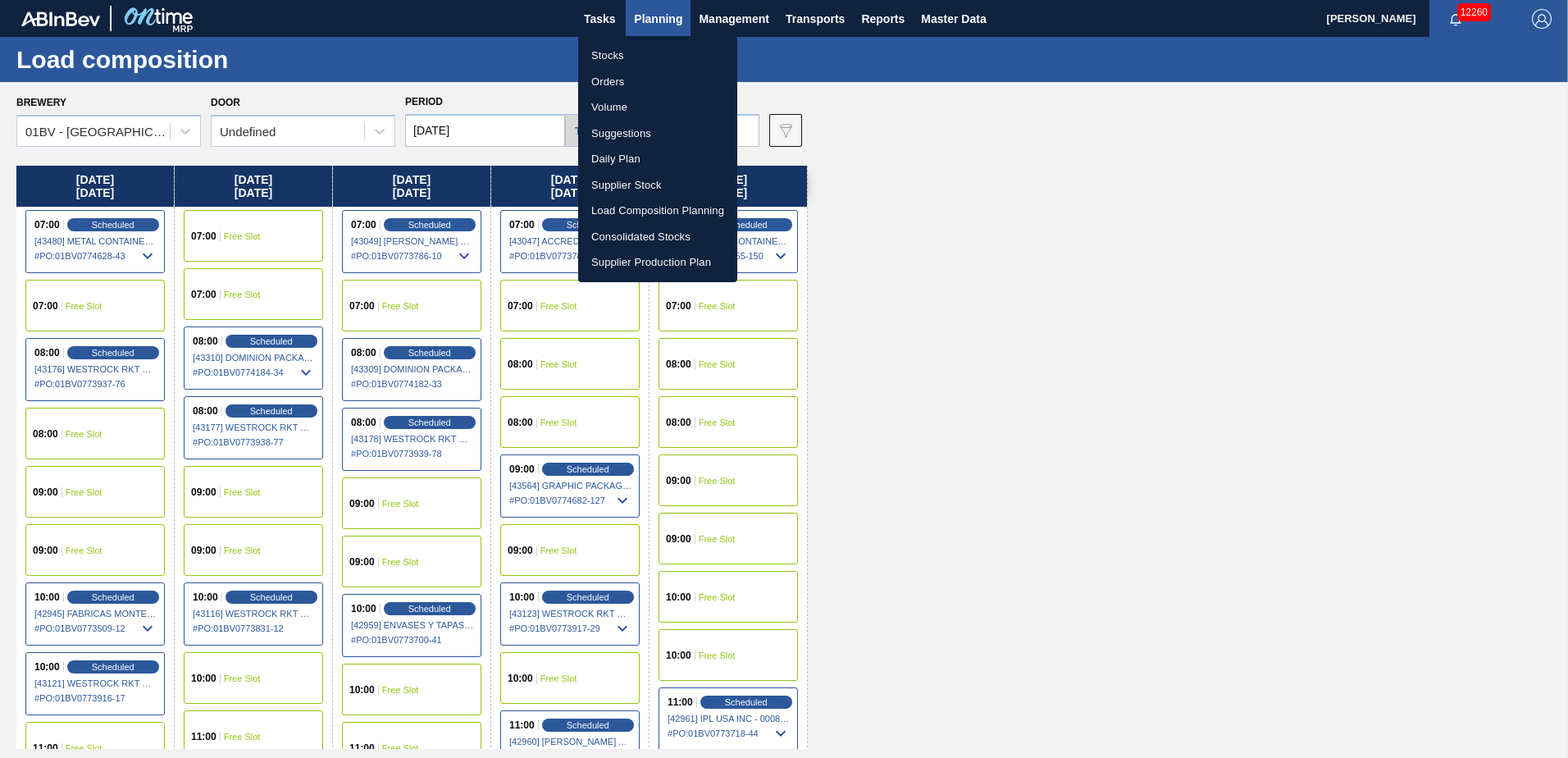
click at [619, 130] on li "Suggestions" at bounding box center [657, 134] width 159 height 27
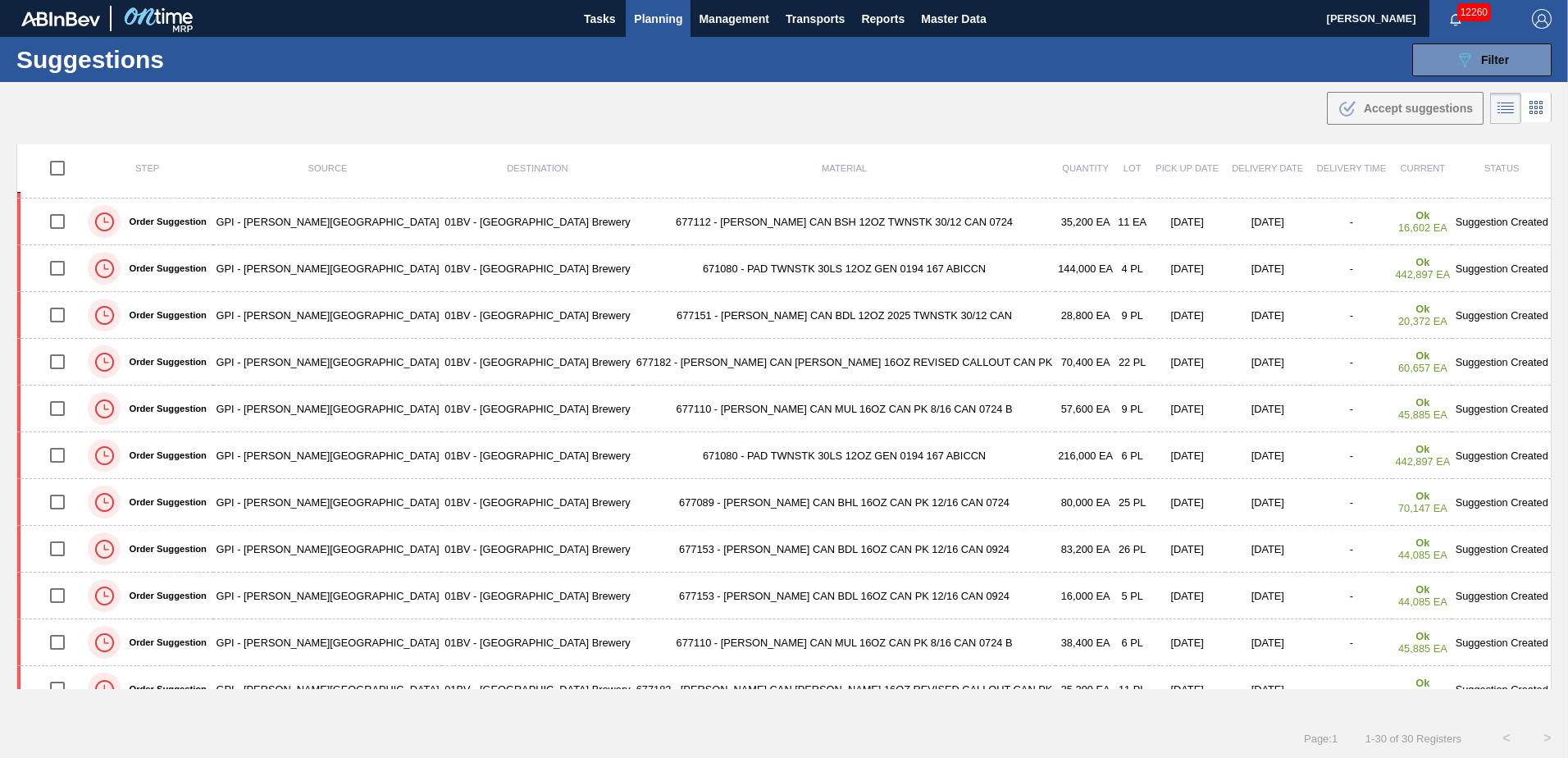
scroll to position [574, 0]
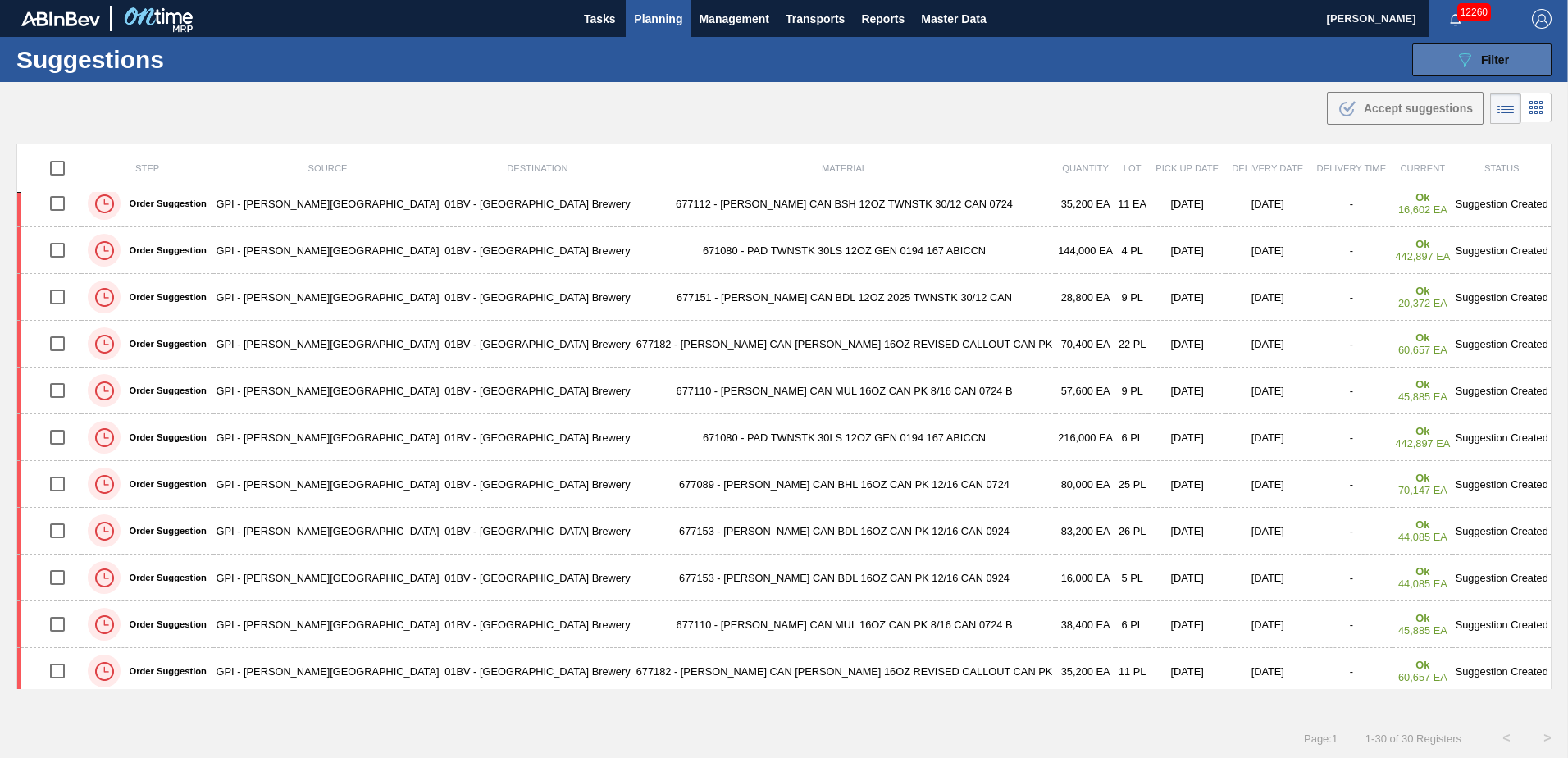
click at [1471, 64] on icon "089F7B8B-B2A5-4AFE-B5C0-19BA573D28AC" at bounding box center [1464, 60] width 19 height 19
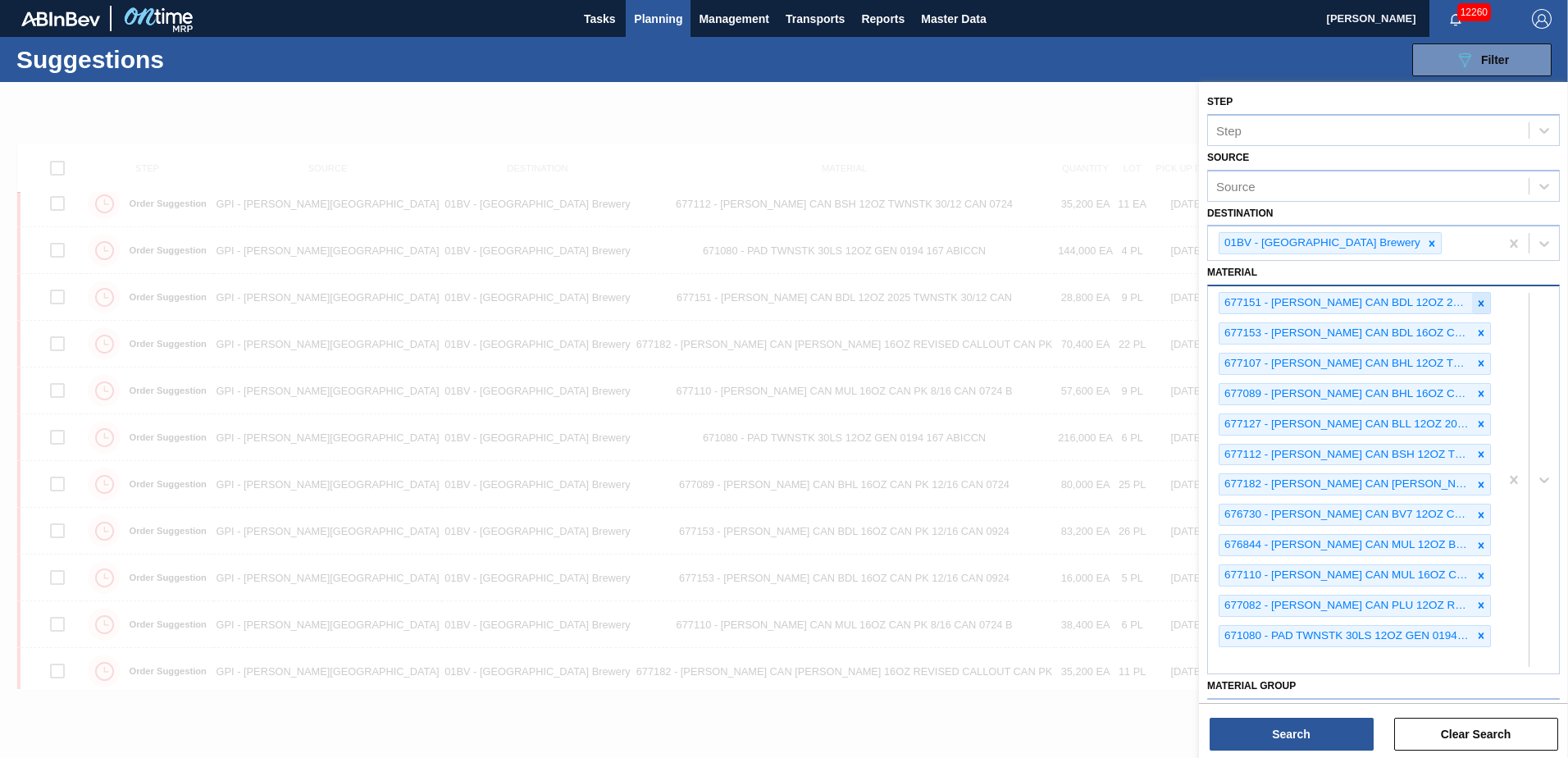
click at [1480, 302] on icon at bounding box center [1481, 302] width 5 height 5
click at [1481, 602] on icon at bounding box center [1481, 605] width 12 height 11
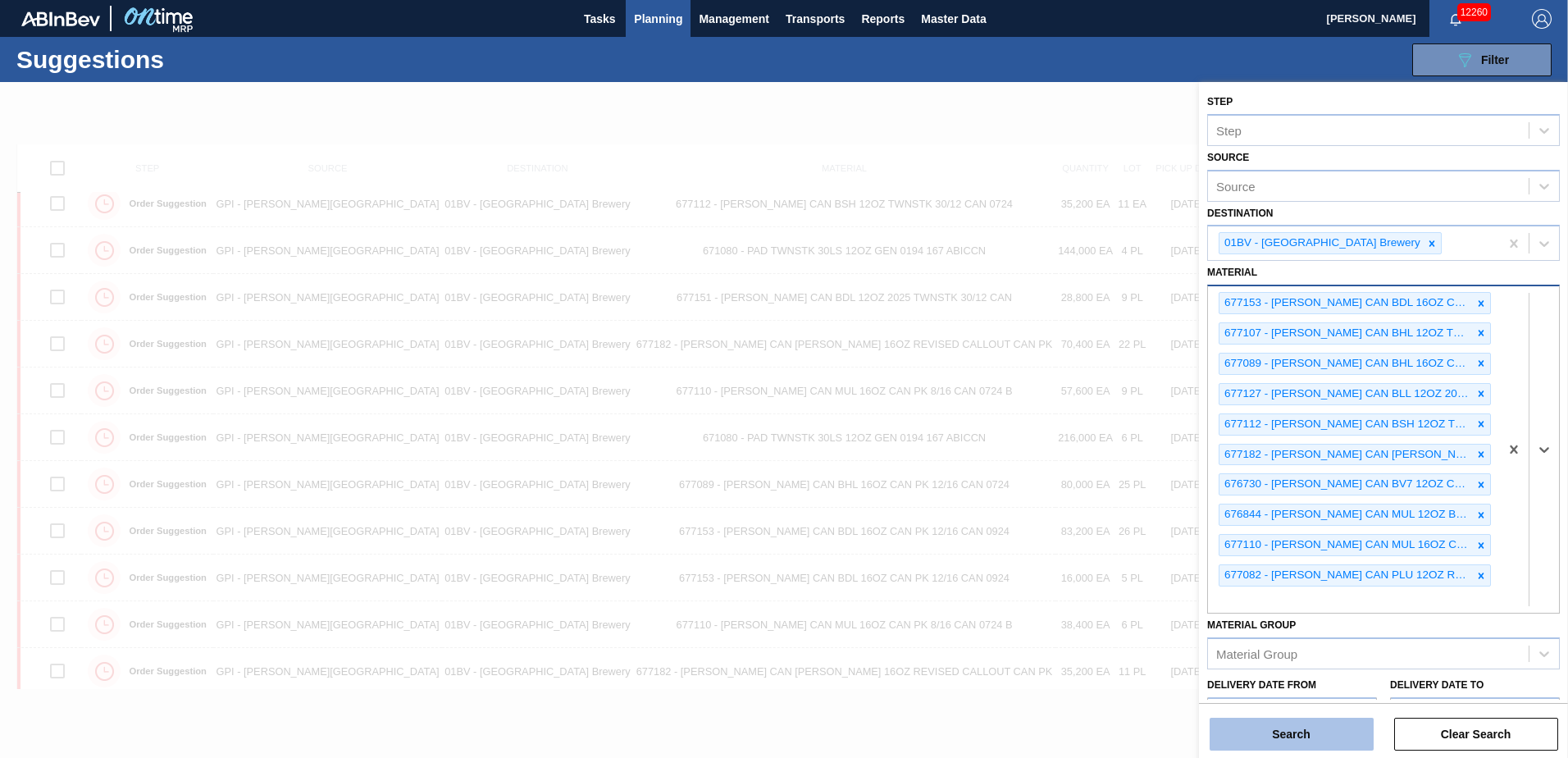
click at [1286, 735] on button "Search" at bounding box center [1291, 733] width 164 height 33
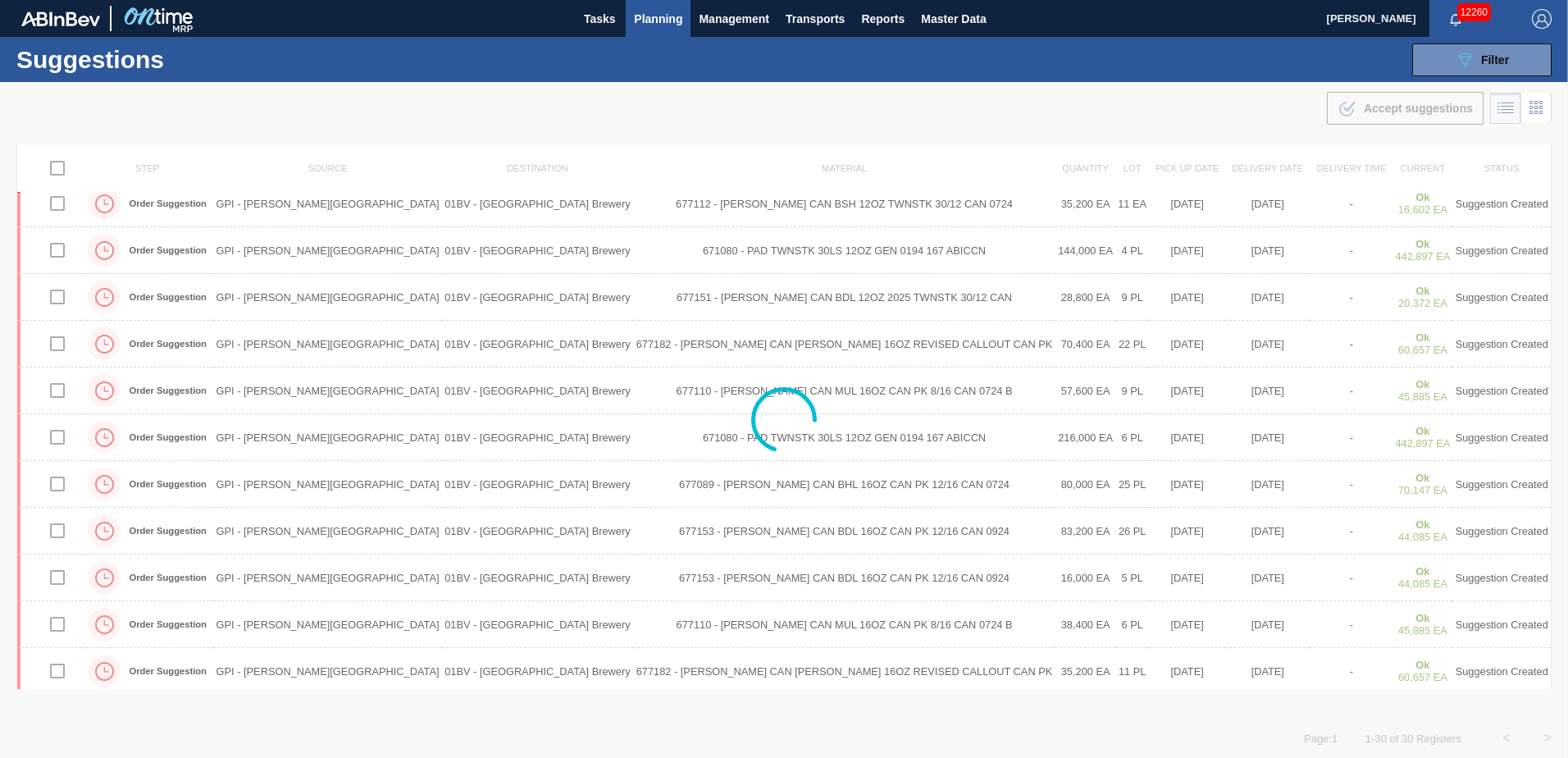
scroll to position [533, 0]
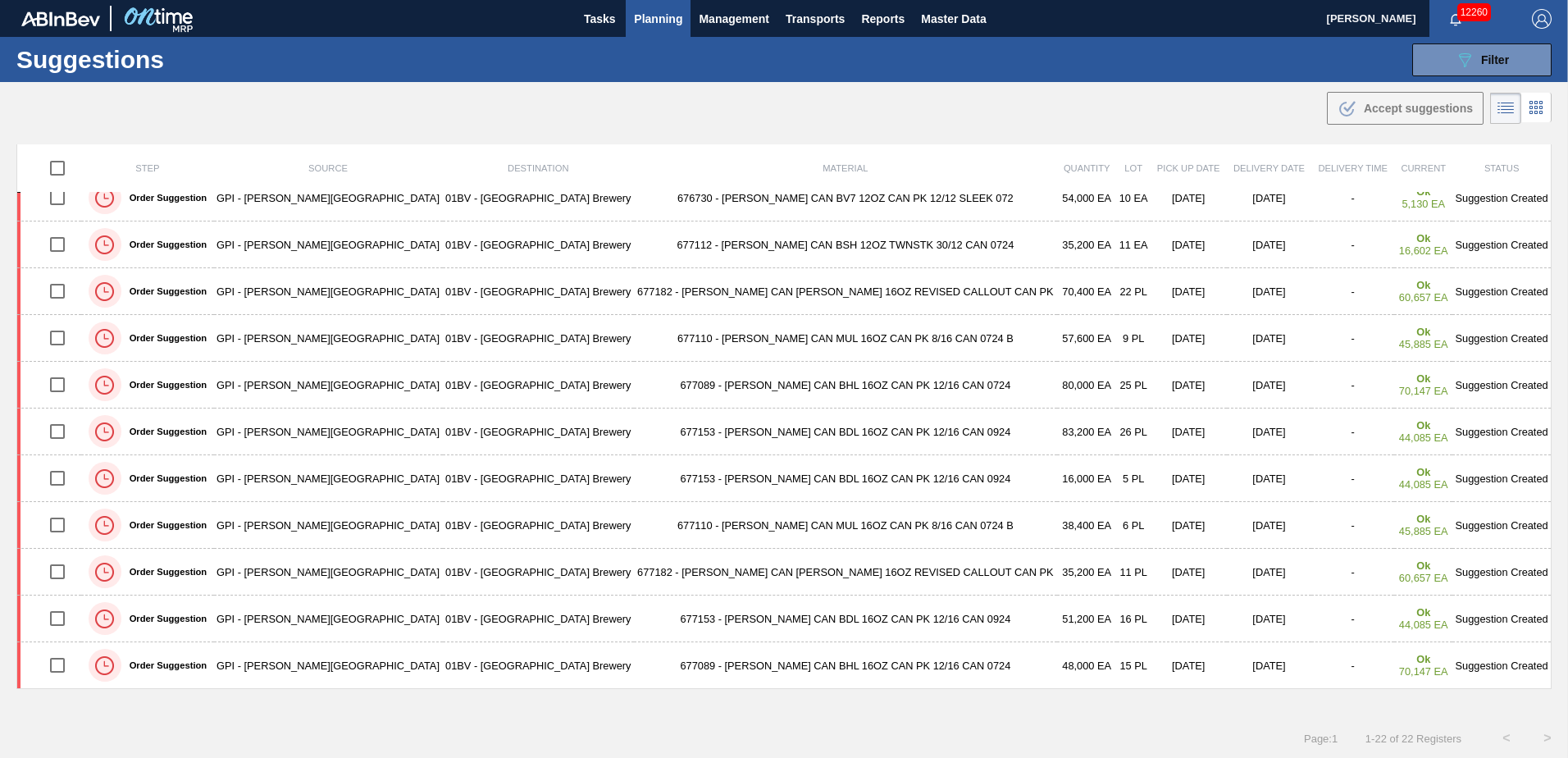
click at [656, 17] on span "Planning" at bounding box center [658, 19] width 49 height 19
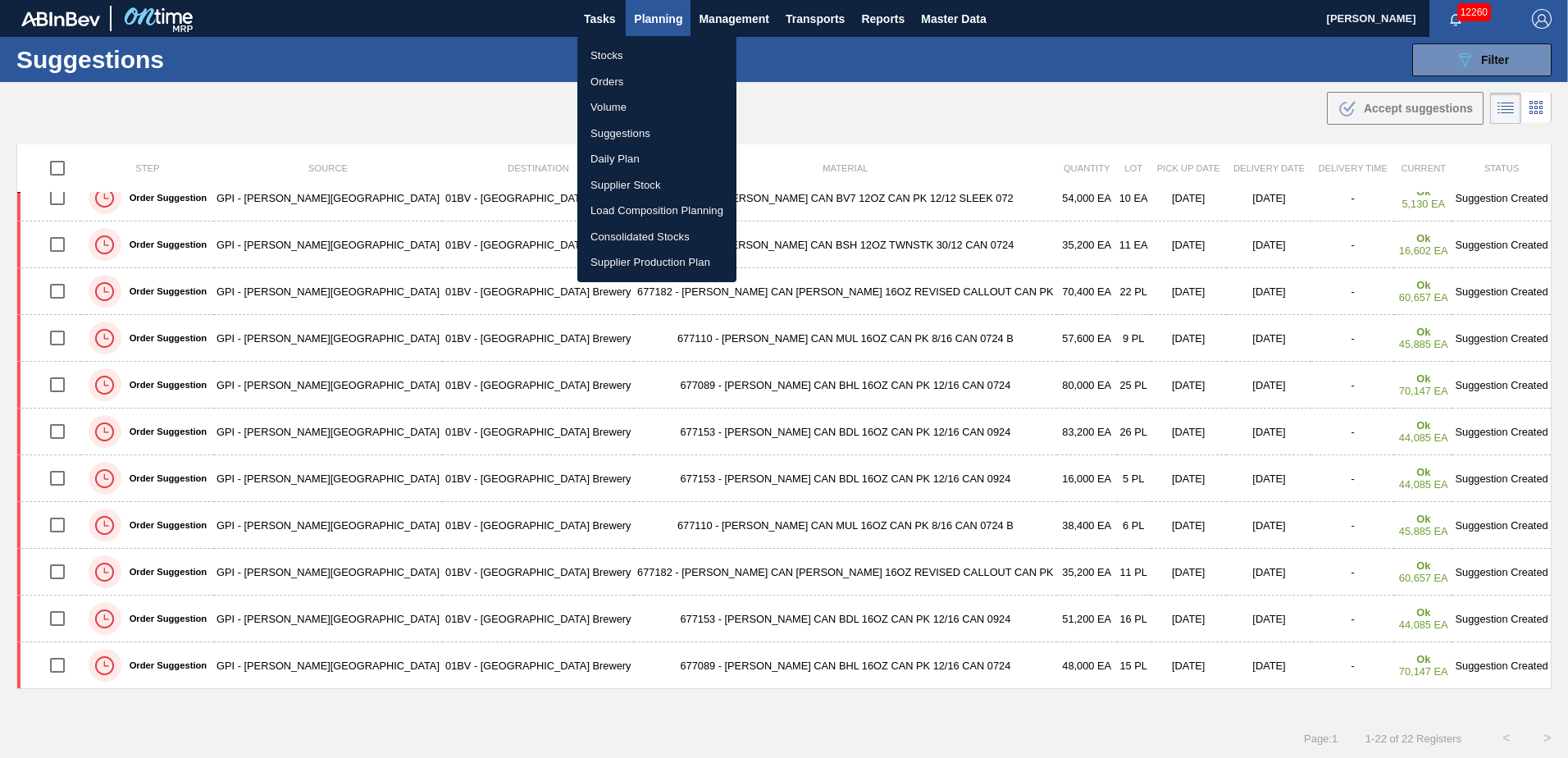
click at [668, 207] on li "Load Composition Planning" at bounding box center [657, 211] width 159 height 27
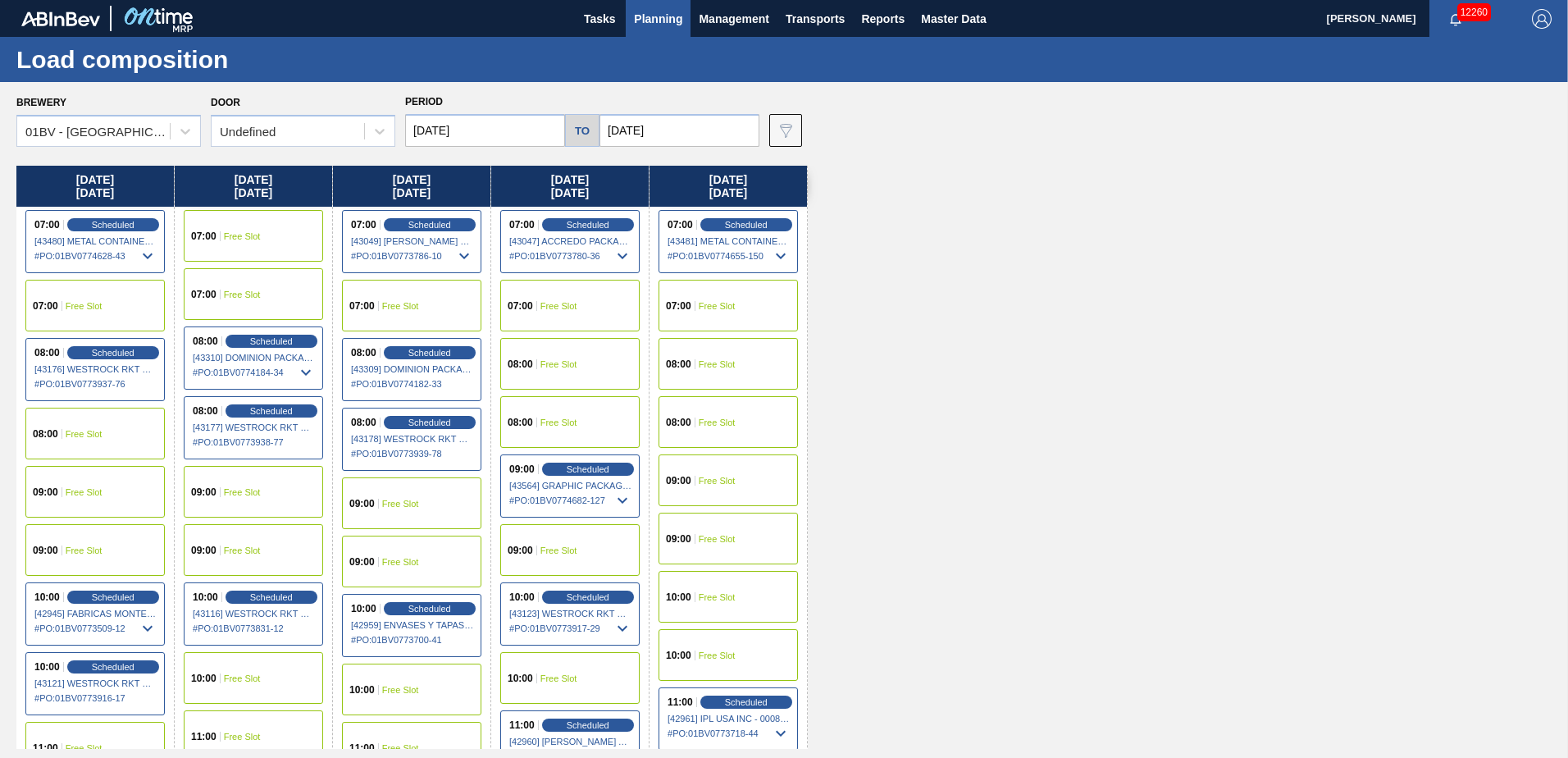
click at [648, 1] on button "Planning" at bounding box center [657, 19] width 65 height 37
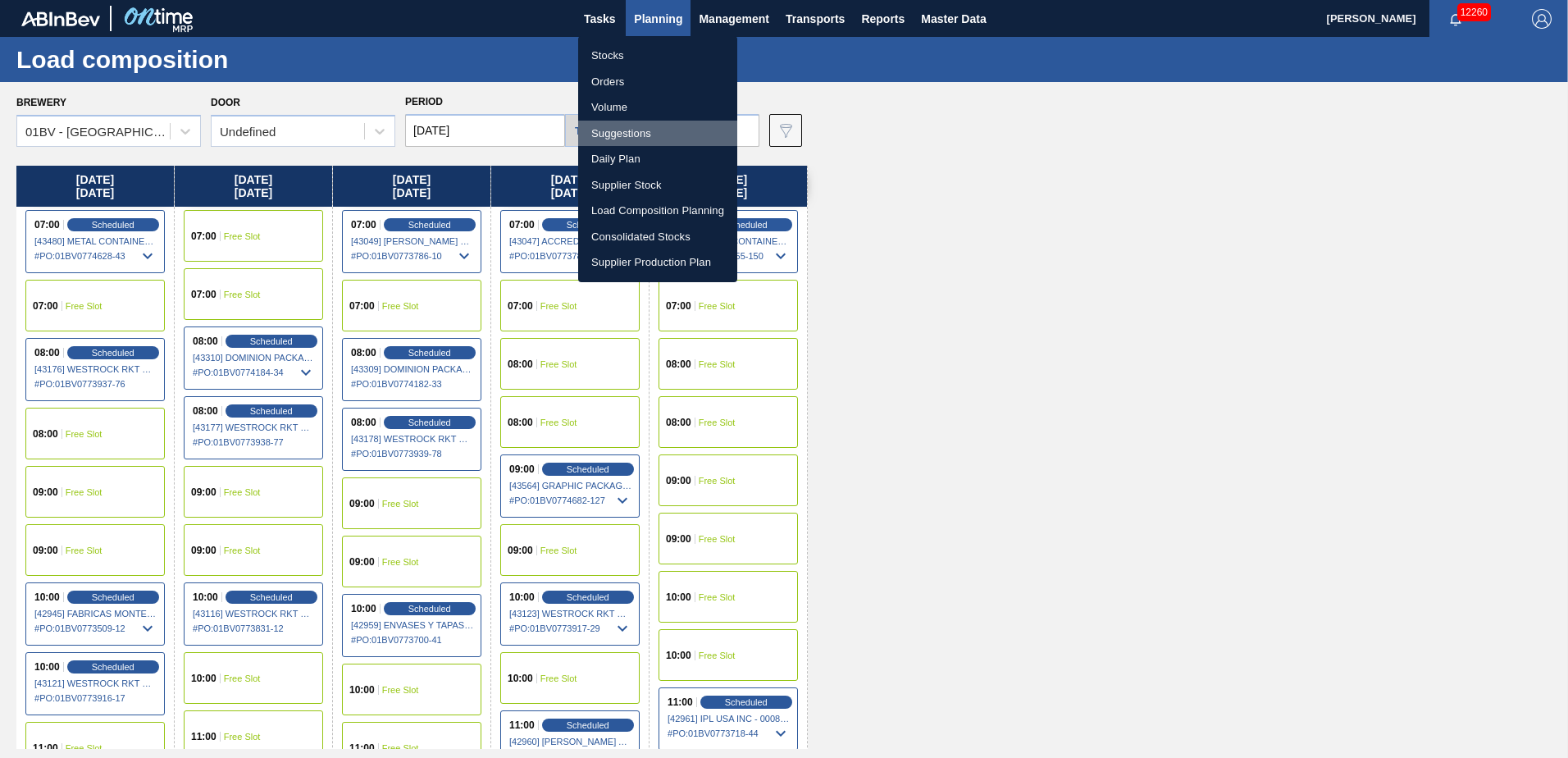
click at [631, 134] on li "Suggestions" at bounding box center [657, 134] width 159 height 27
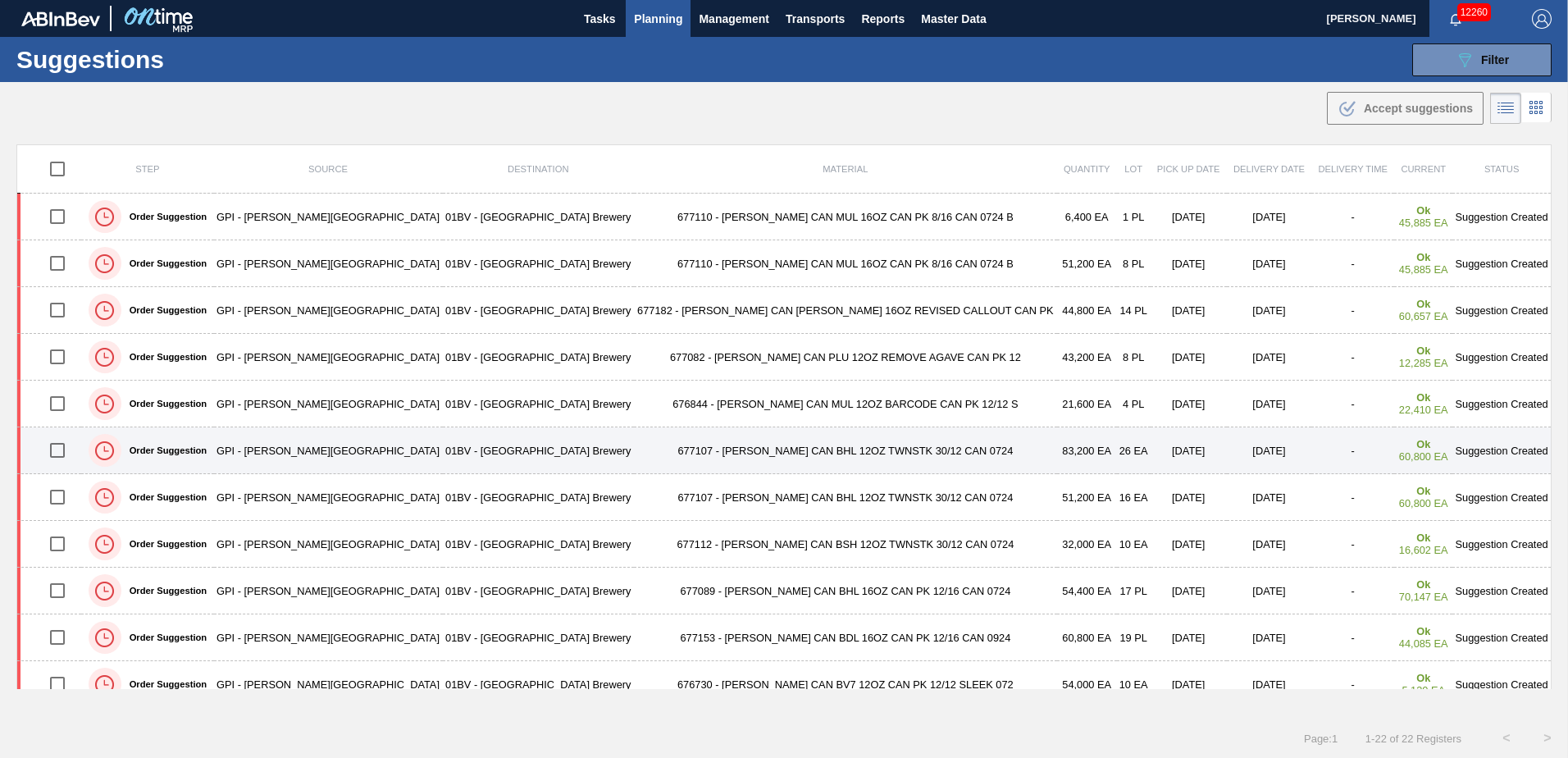
click at [67, 451] on input "checkbox" at bounding box center [57, 449] width 35 height 34
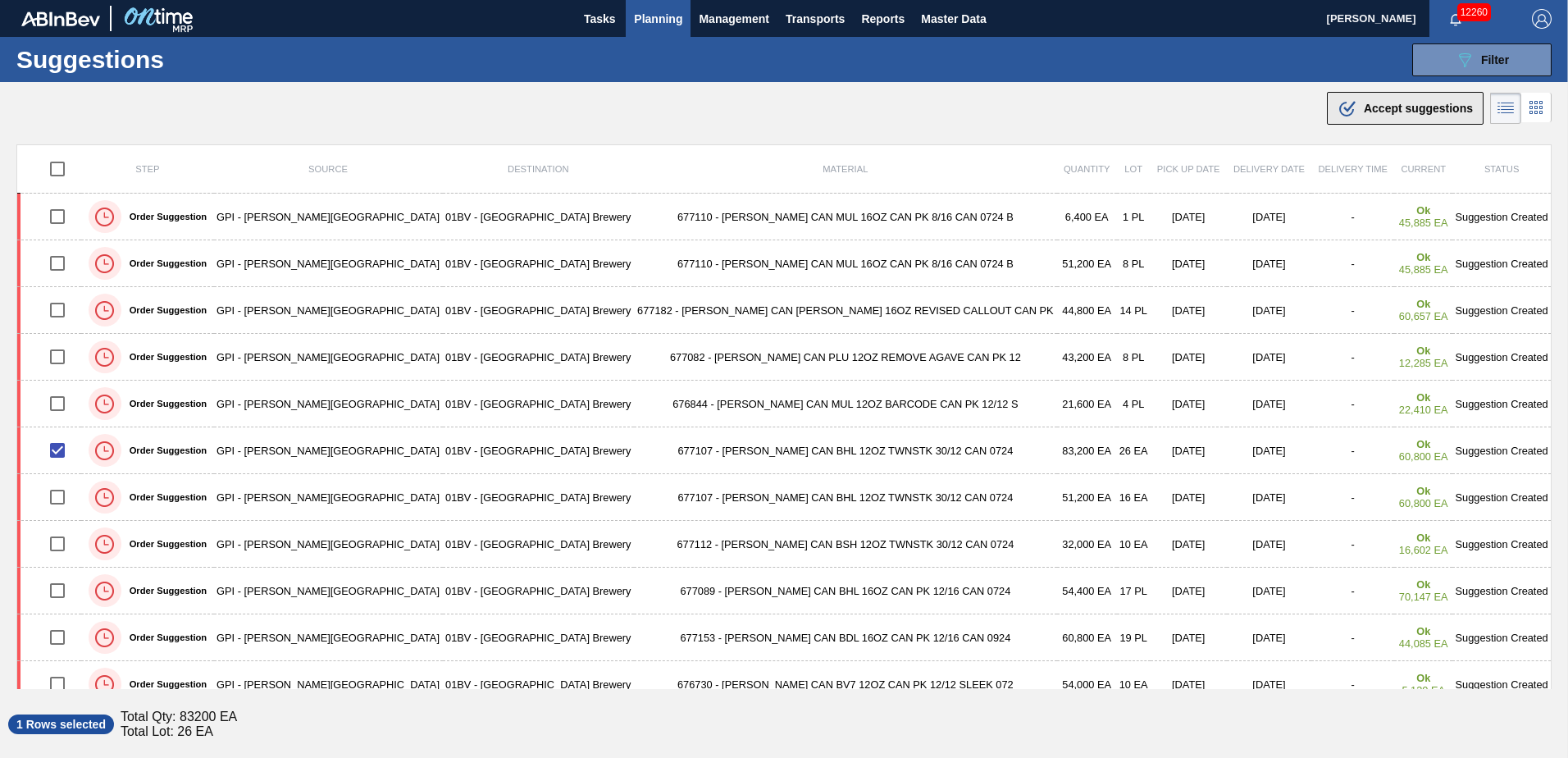
click at [1375, 117] on div ".b{fill:var(--color-action-default)} Accept suggestions" at bounding box center [1405, 108] width 135 height 19
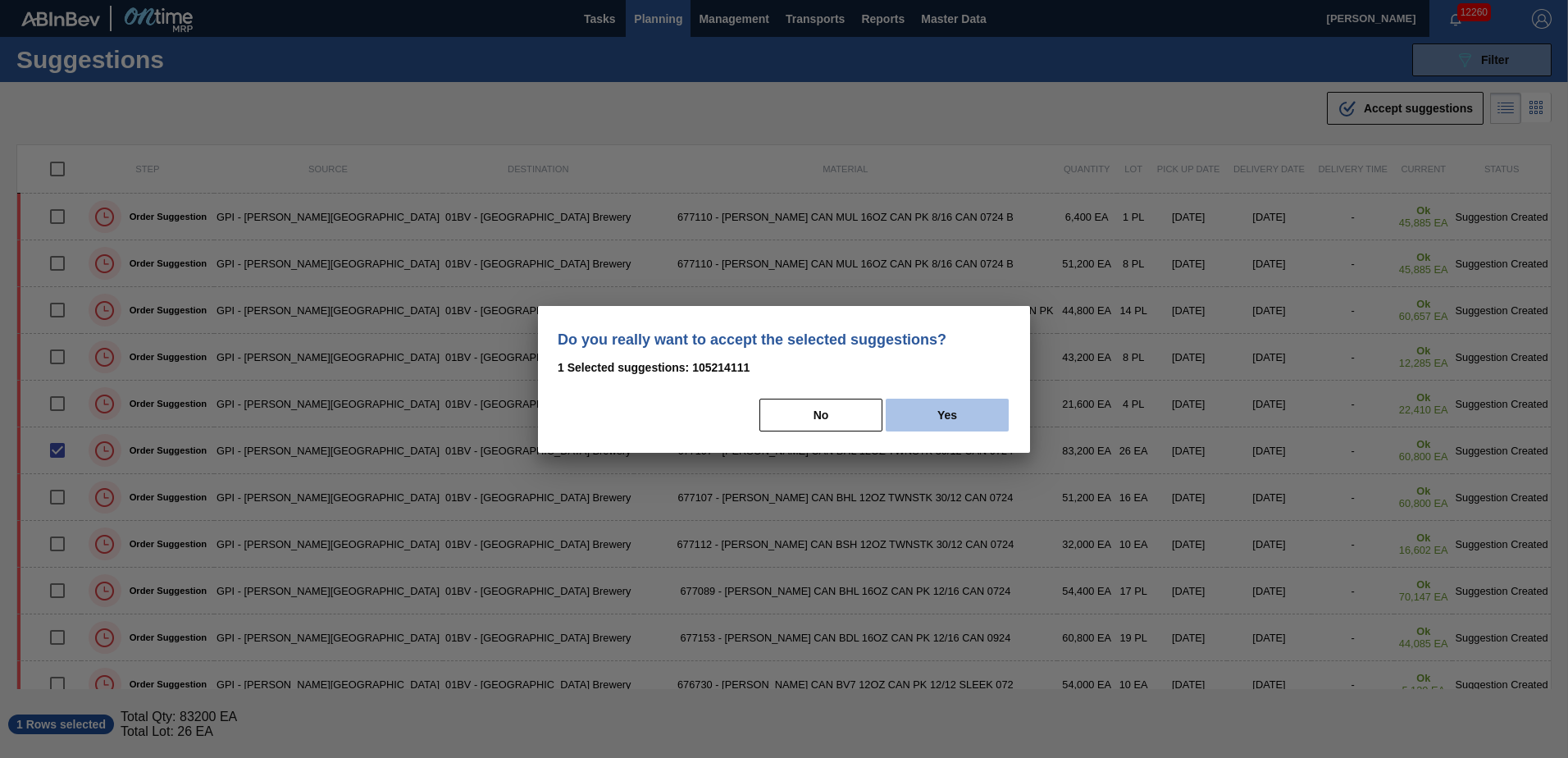
click at [972, 415] on button "Yes" at bounding box center [947, 414] width 123 height 33
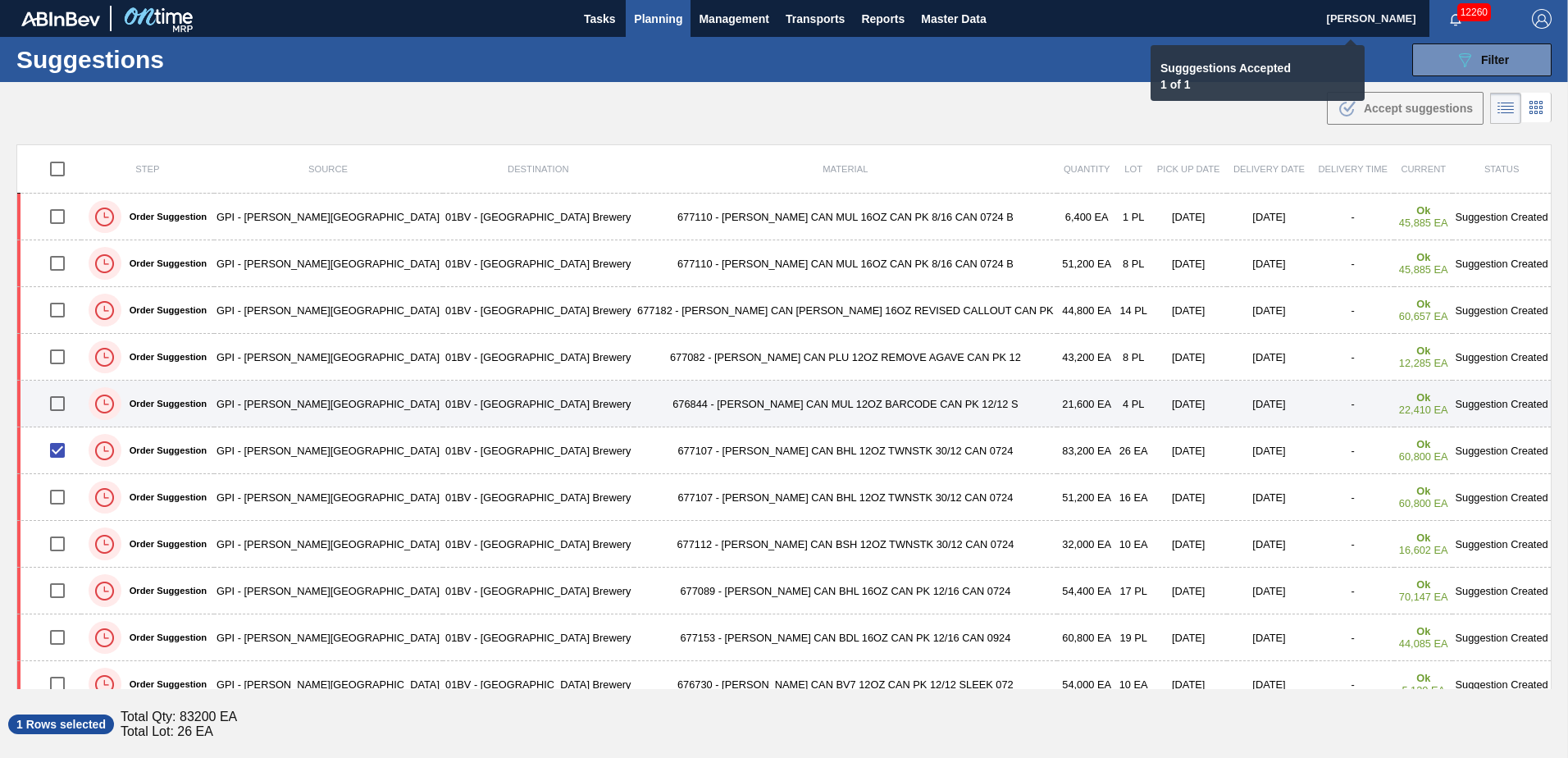
checkbox input "false"
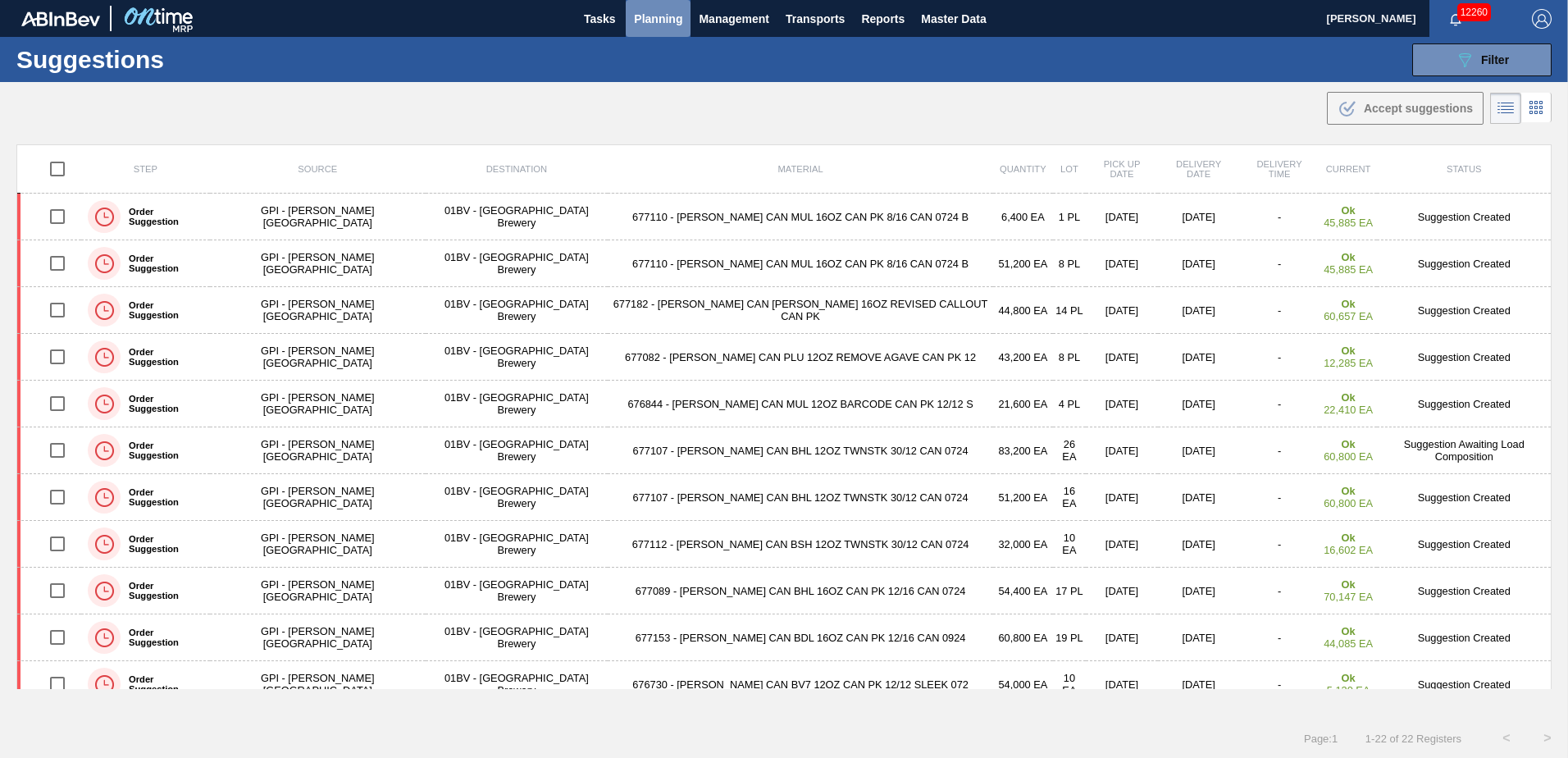
drag, startPoint x: 652, startPoint y: 17, endPoint x: 667, endPoint y: 75, distance: 59.9
click at [652, 17] on span "Planning" at bounding box center [658, 19] width 49 height 19
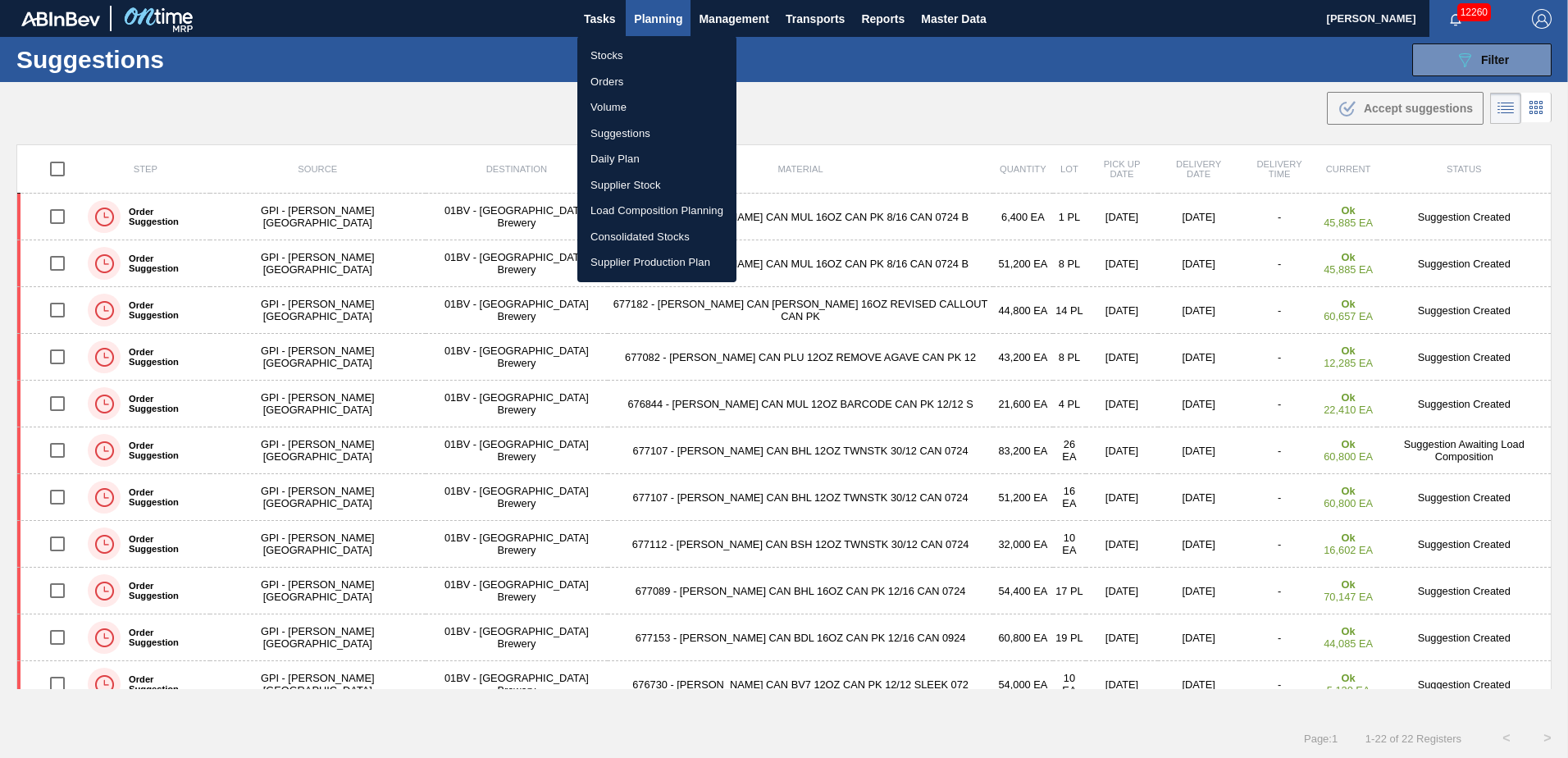
click at [657, 206] on li "Load Composition Planning" at bounding box center [657, 211] width 159 height 27
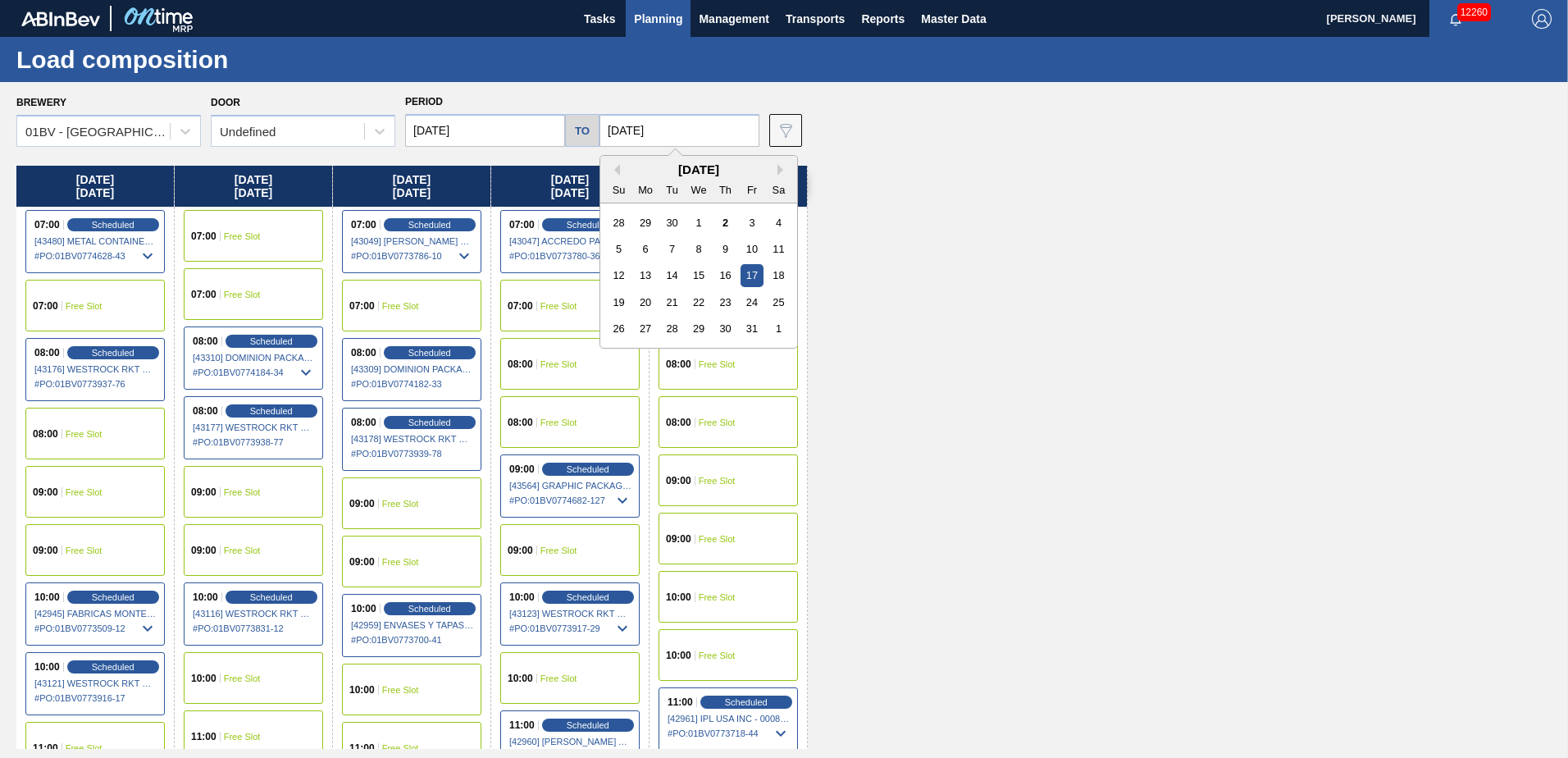
click at [675, 126] on input "[DATE]" at bounding box center [680, 130] width 160 height 33
click at [742, 304] on div "24" at bounding box center [751, 302] width 22 height 22
type input "[DATE]"
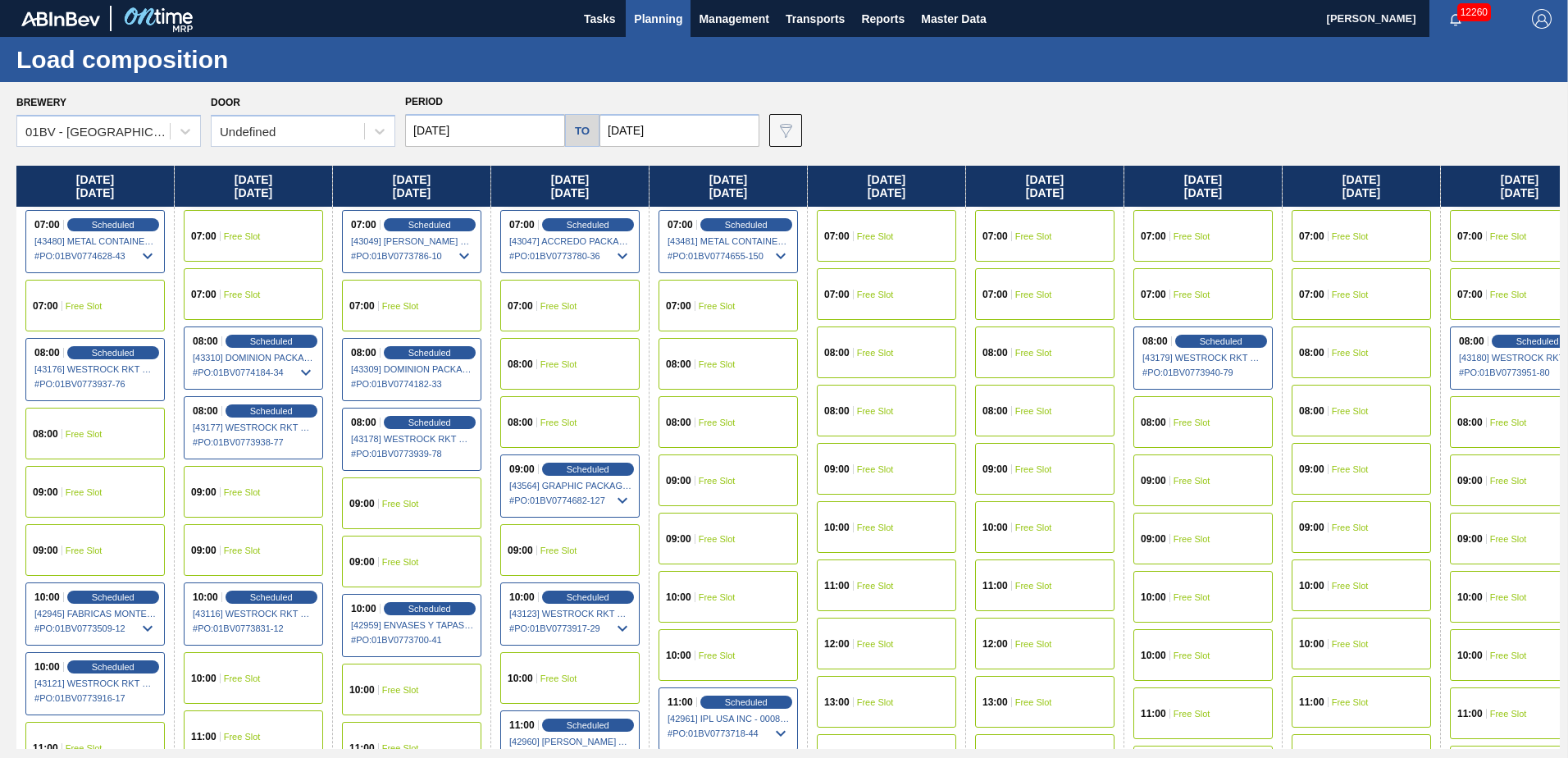
click at [486, 134] on input "[DATE]" at bounding box center [485, 130] width 160 height 33
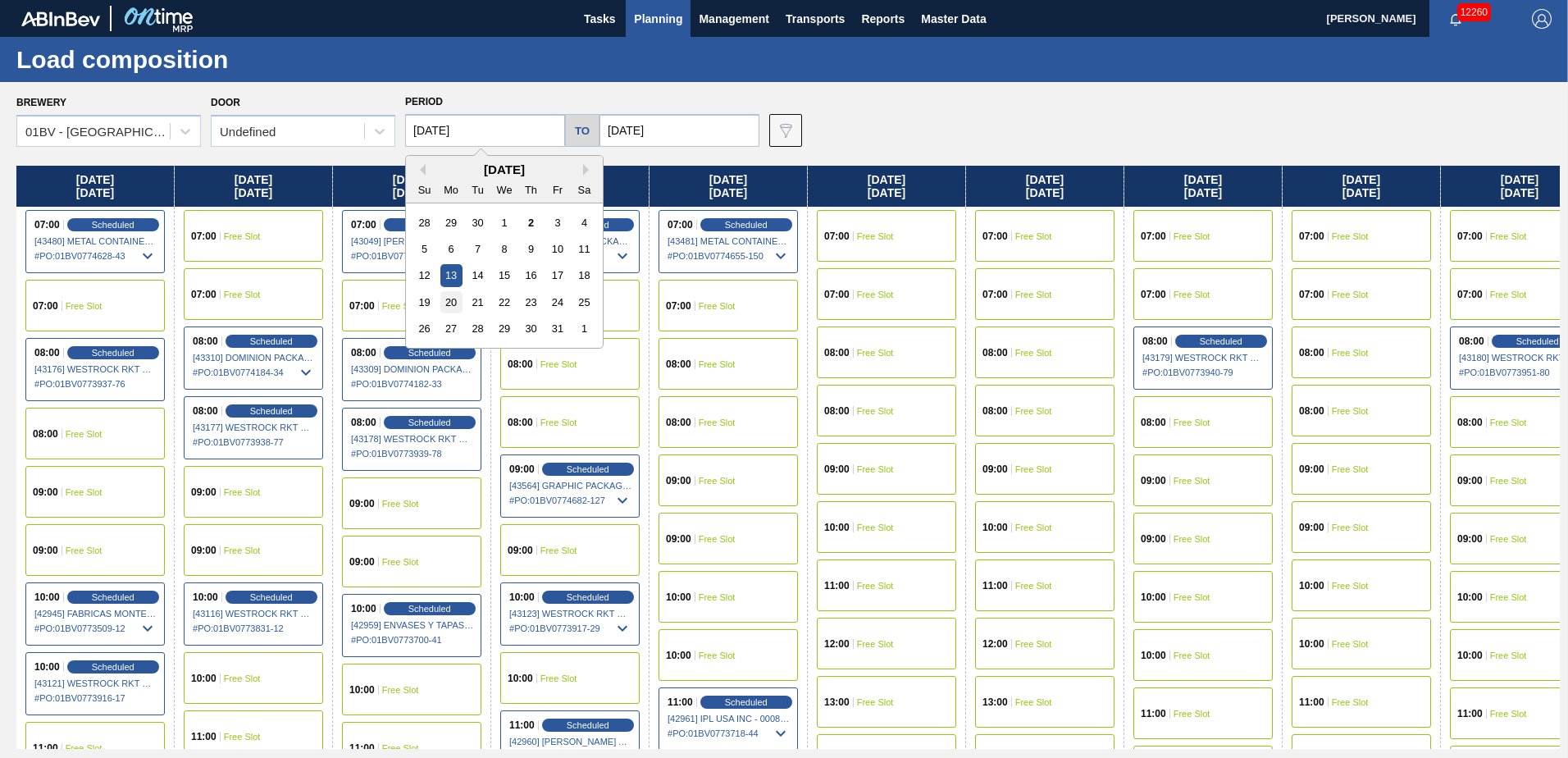
click at [451, 302] on div "20" at bounding box center [451, 302] width 22 height 22
type input "[DATE]"
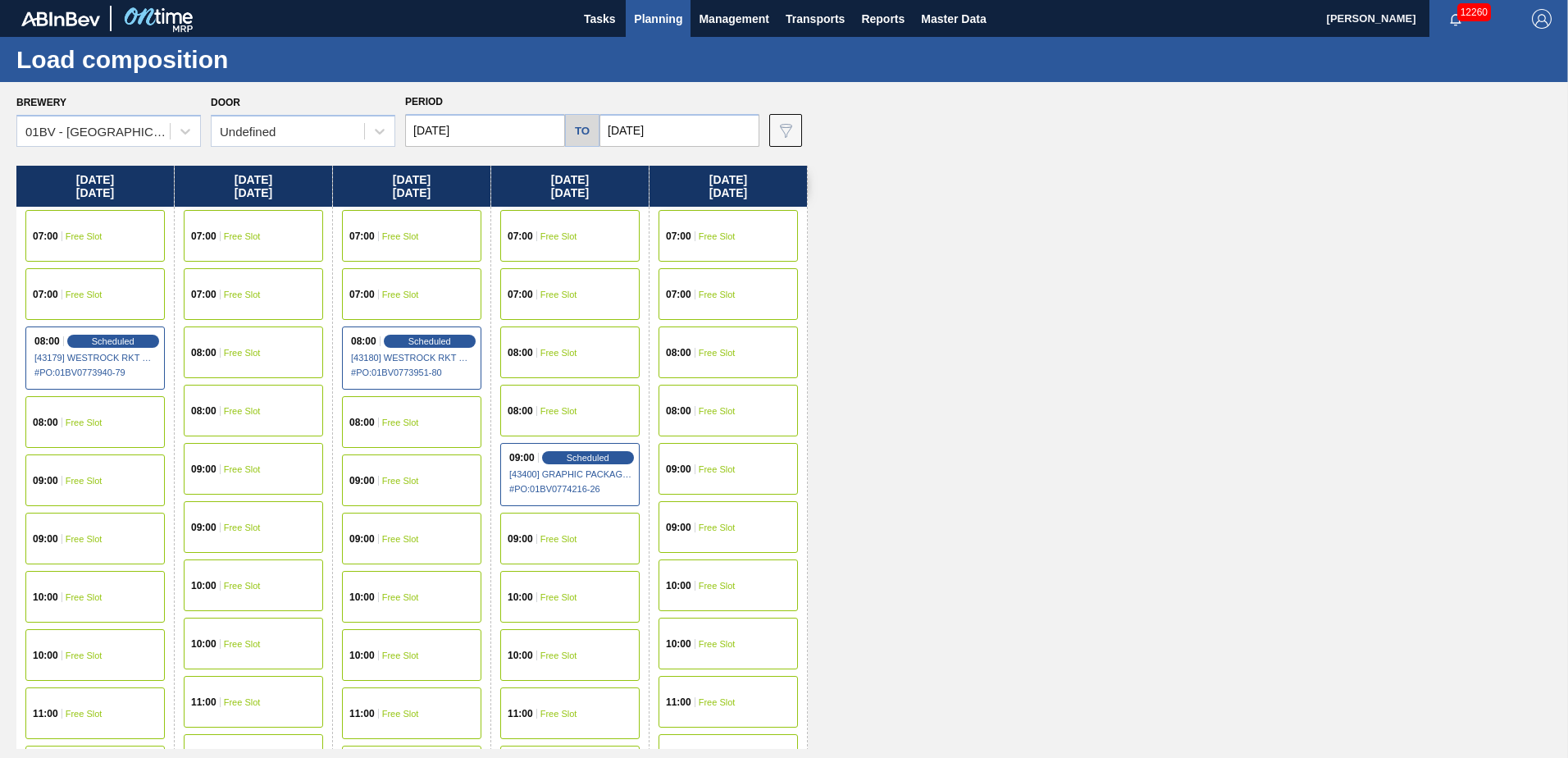
click at [242, 468] on span "Free Slot" at bounding box center [242, 469] width 37 height 10
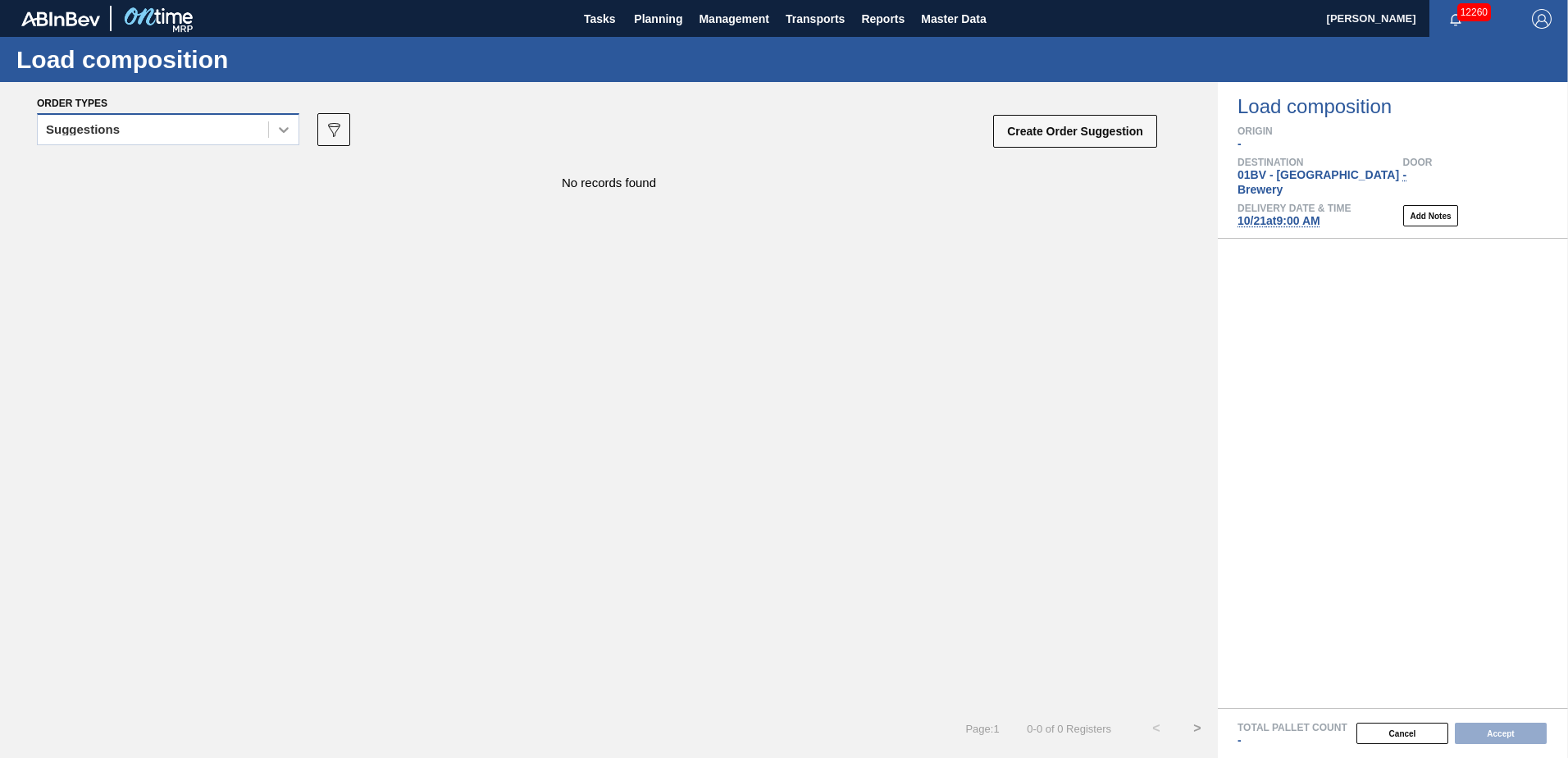
click at [287, 130] on icon at bounding box center [283, 130] width 10 height 5
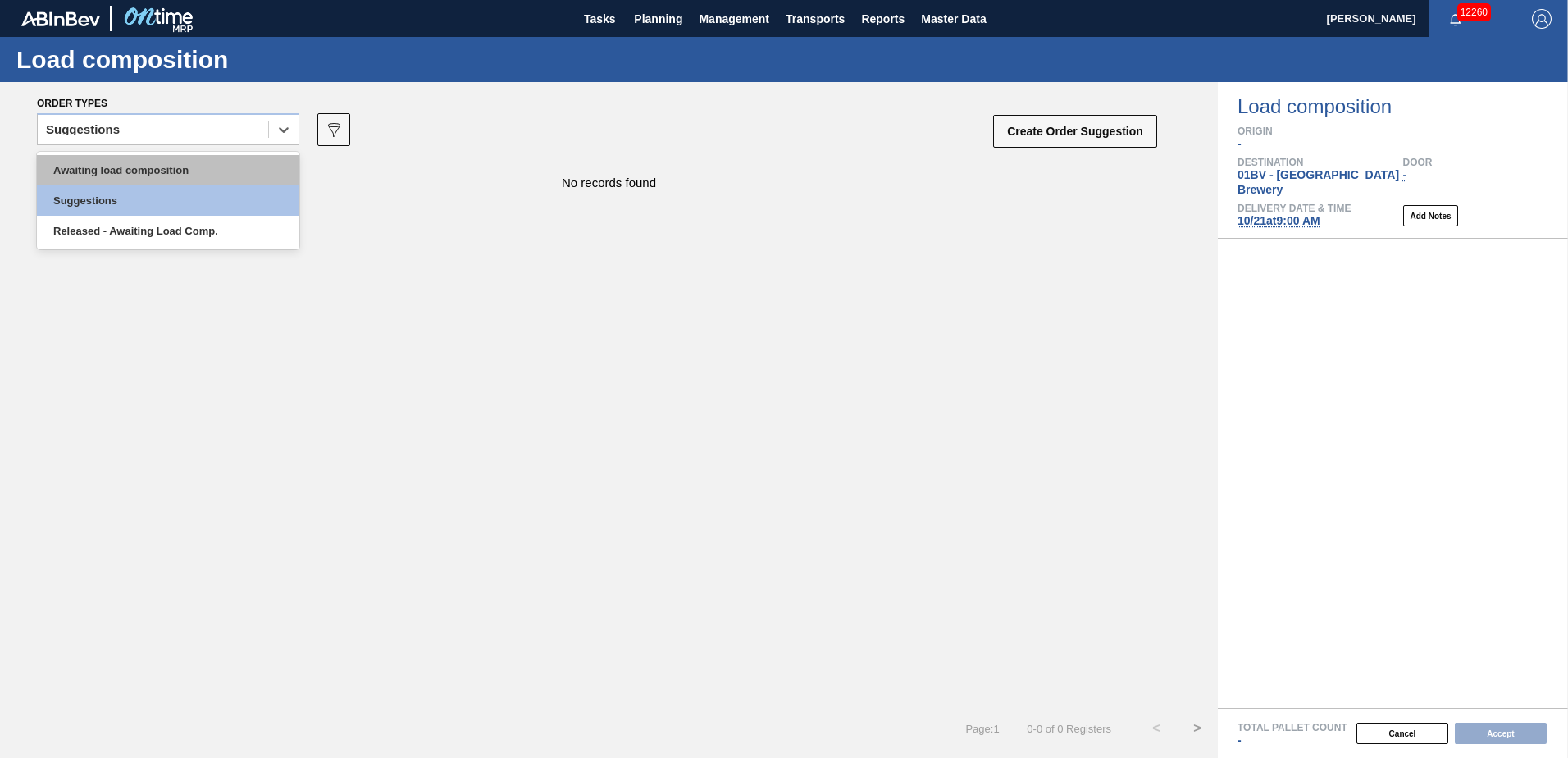
click at [227, 164] on div "Awaiting load composition" at bounding box center [168, 170] width 263 height 30
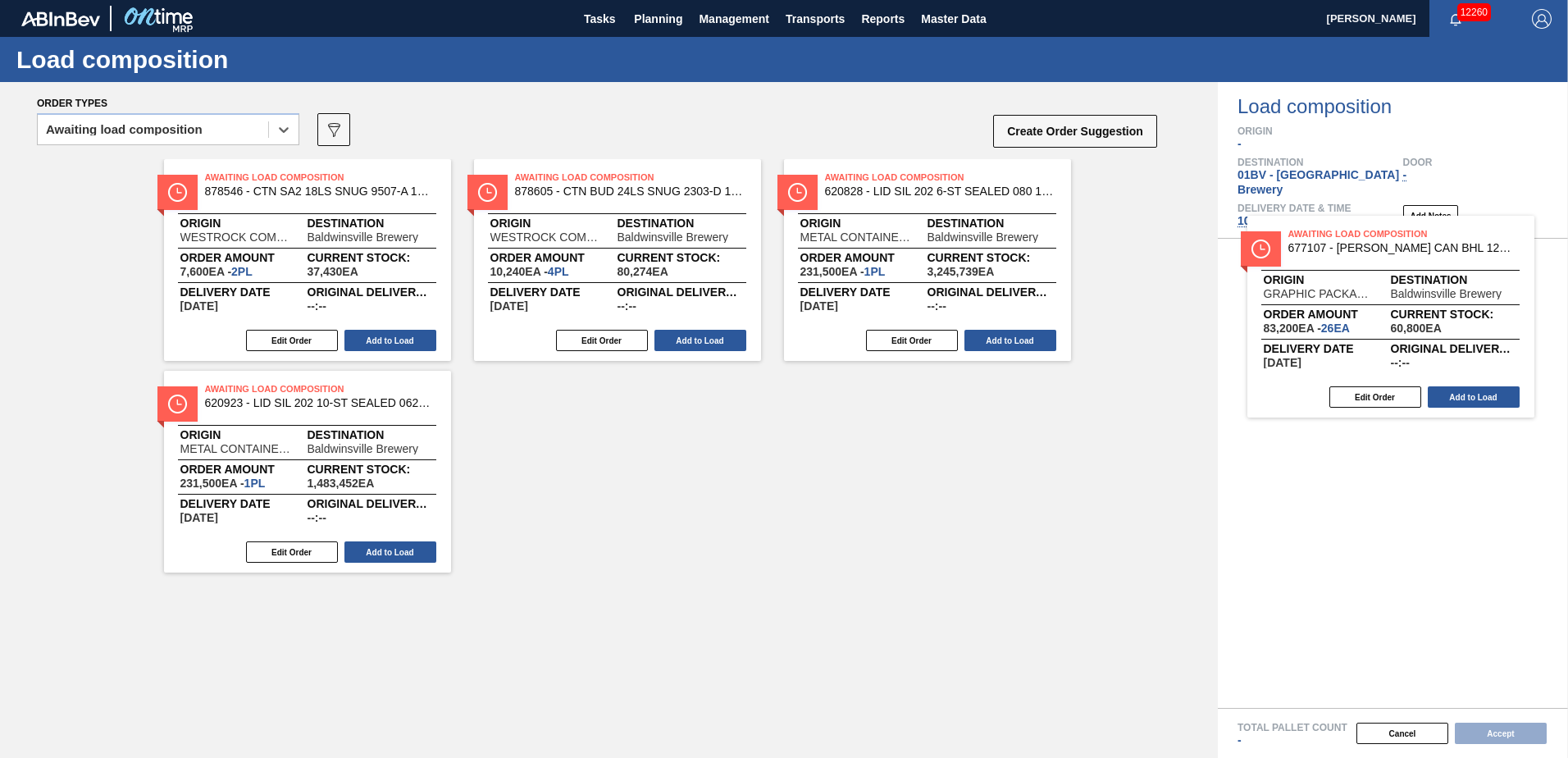
drag, startPoint x: 847, startPoint y: 188, endPoint x: 1316, endPoint y: 244, distance: 472.3
click at [1316, 244] on div "Order types option Awaiting load composition, selected. Select is focused ,type…" at bounding box center [784, 420] width 1568 height 676
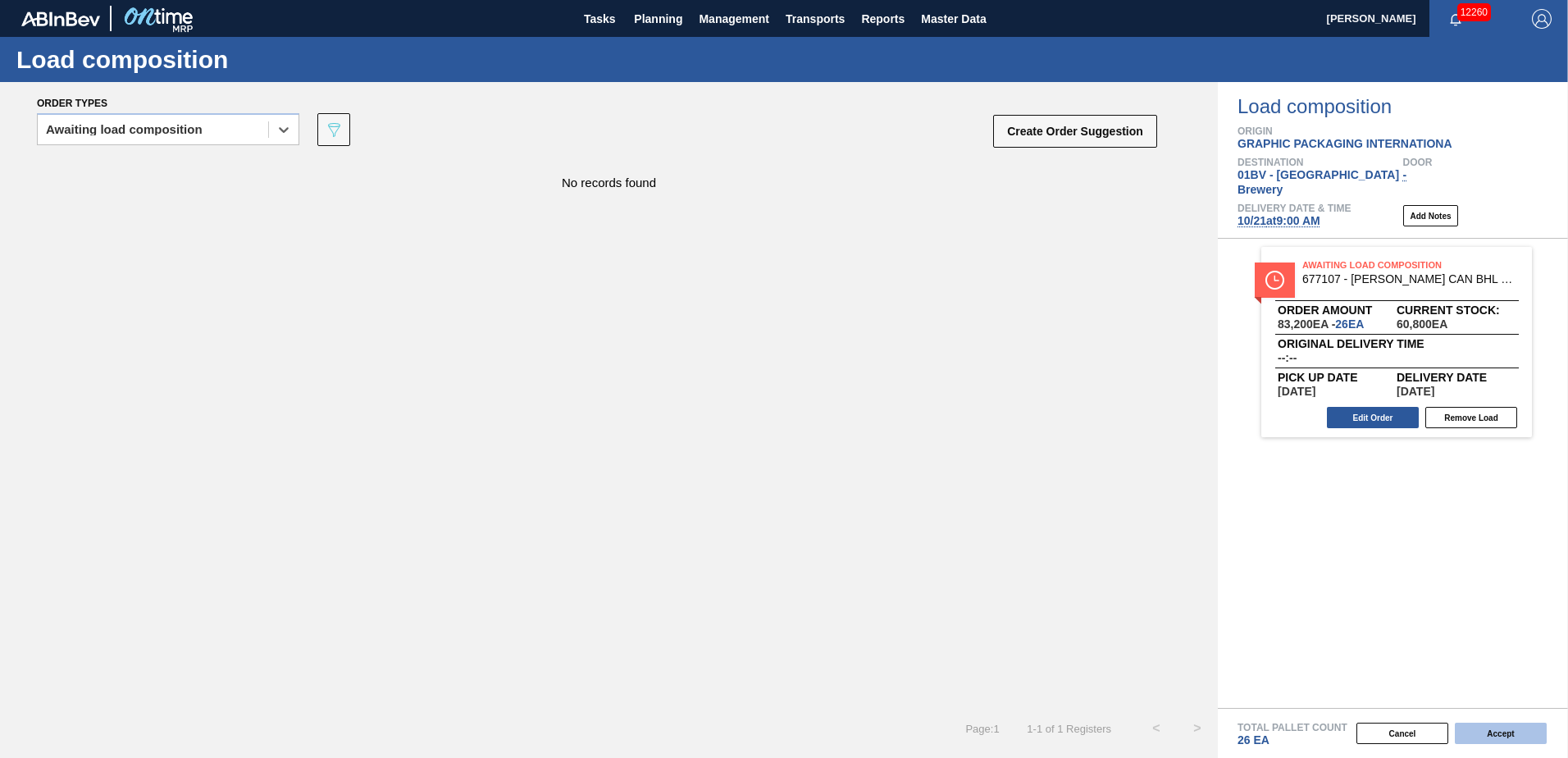
click at [1501, 736] on button "Accept" at bounding box center [1501, 733] width 92 height 21
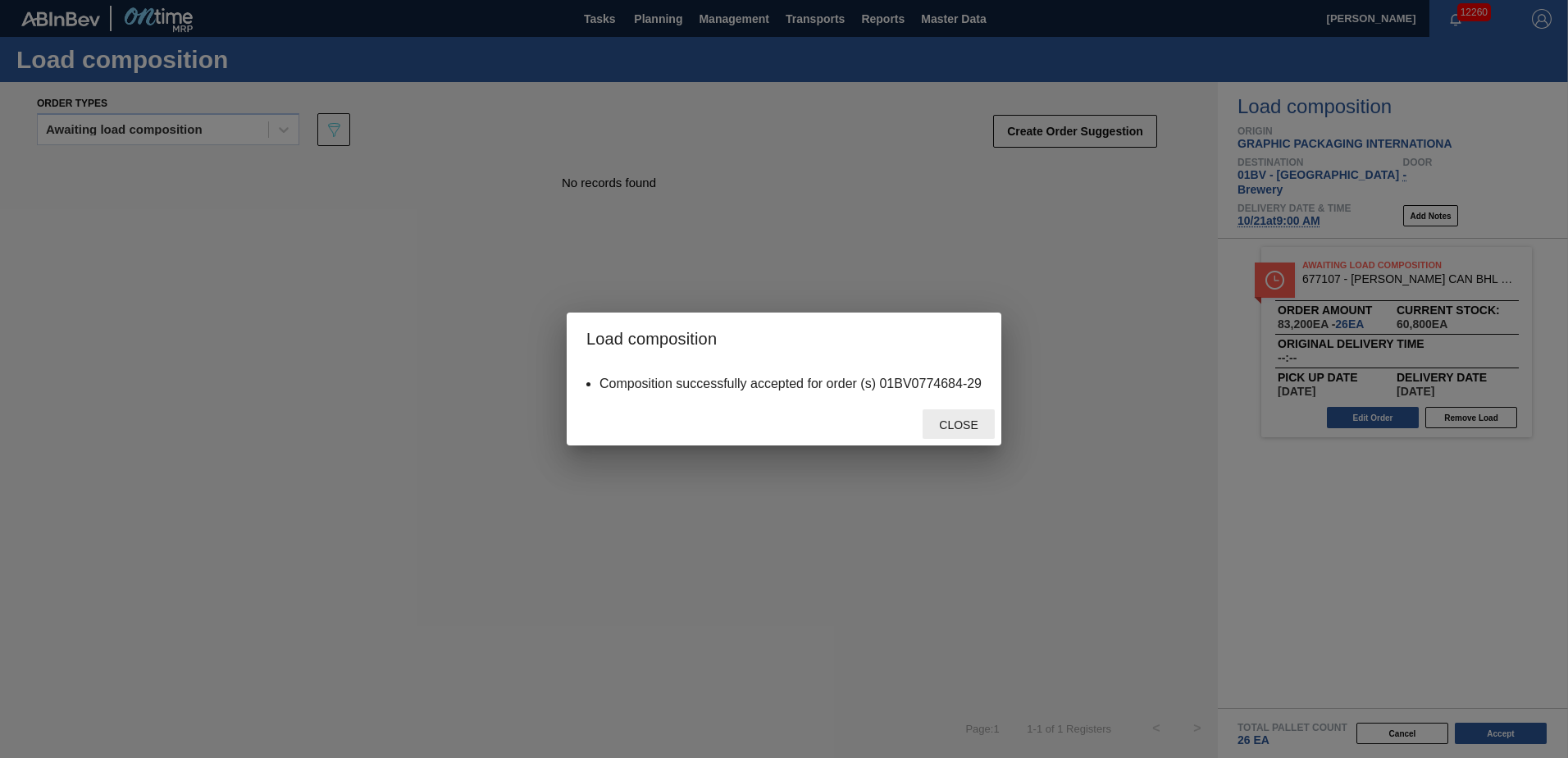
click at [971, 428] on span "Close" at bounding box center [958, 425] width 65 height 13
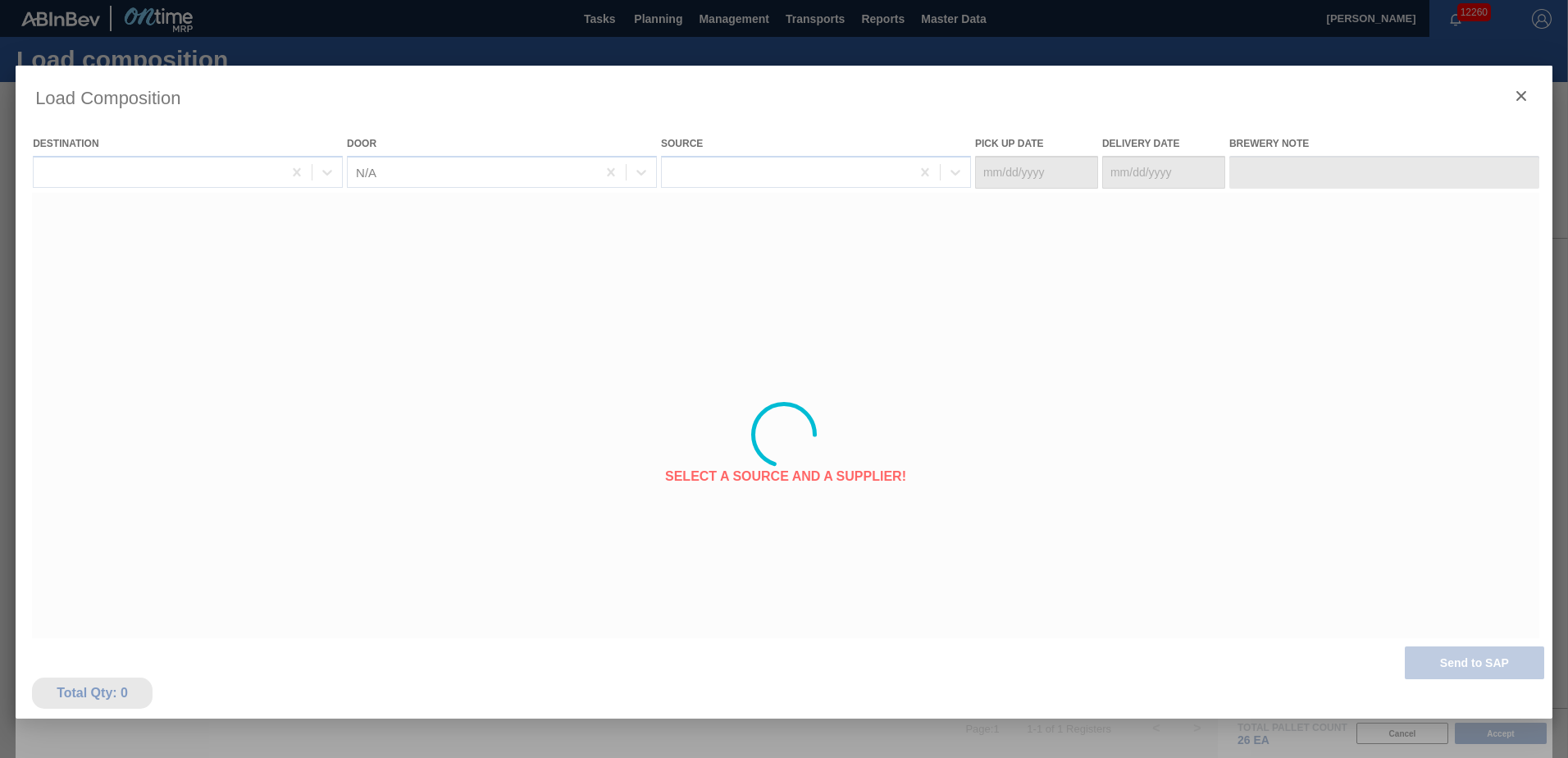
type Date "[DATE]"
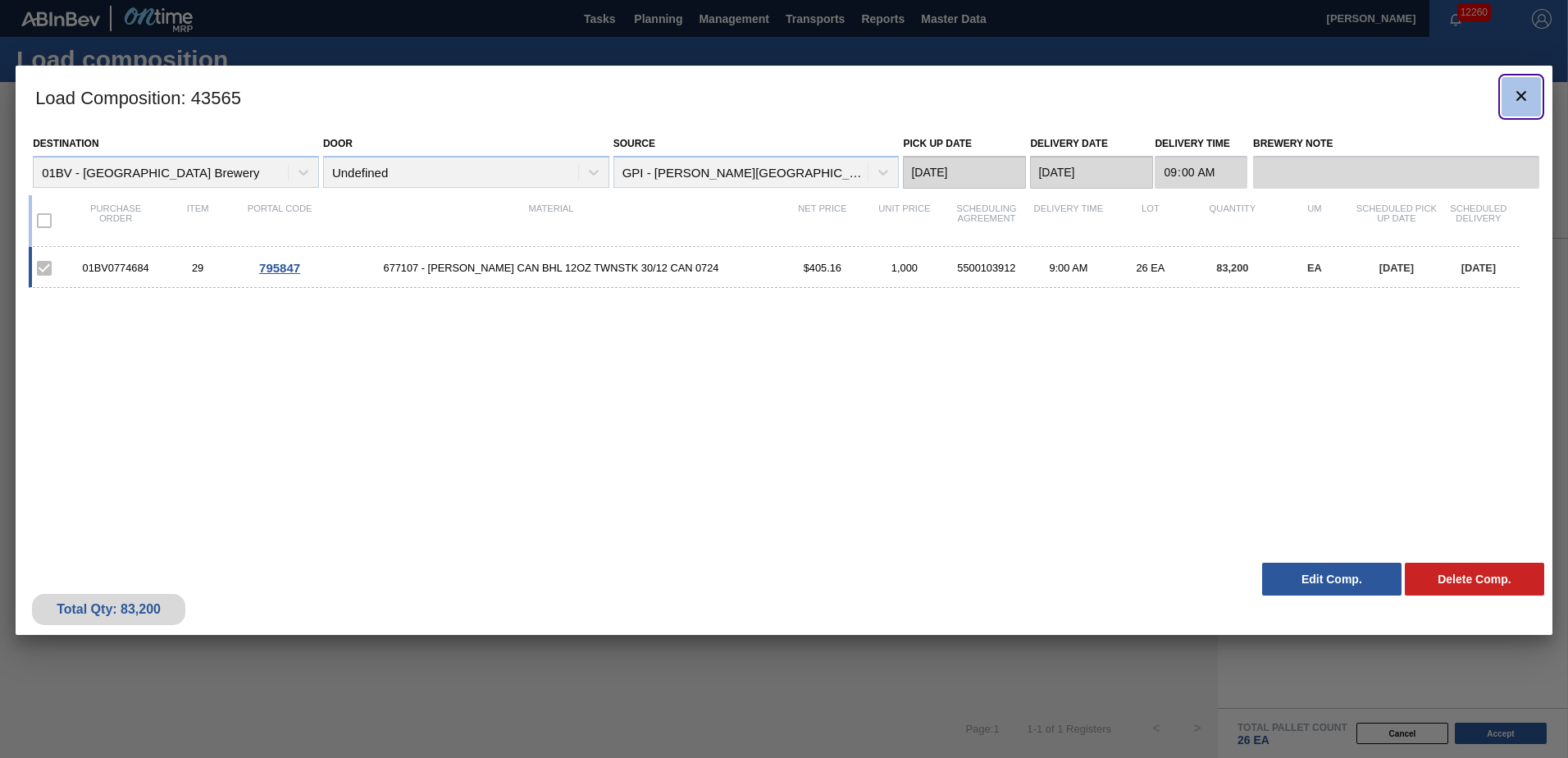
click at [1524, 94] on icon "botão de ícone" at bounding box center [1521, 96] width 10 height 10
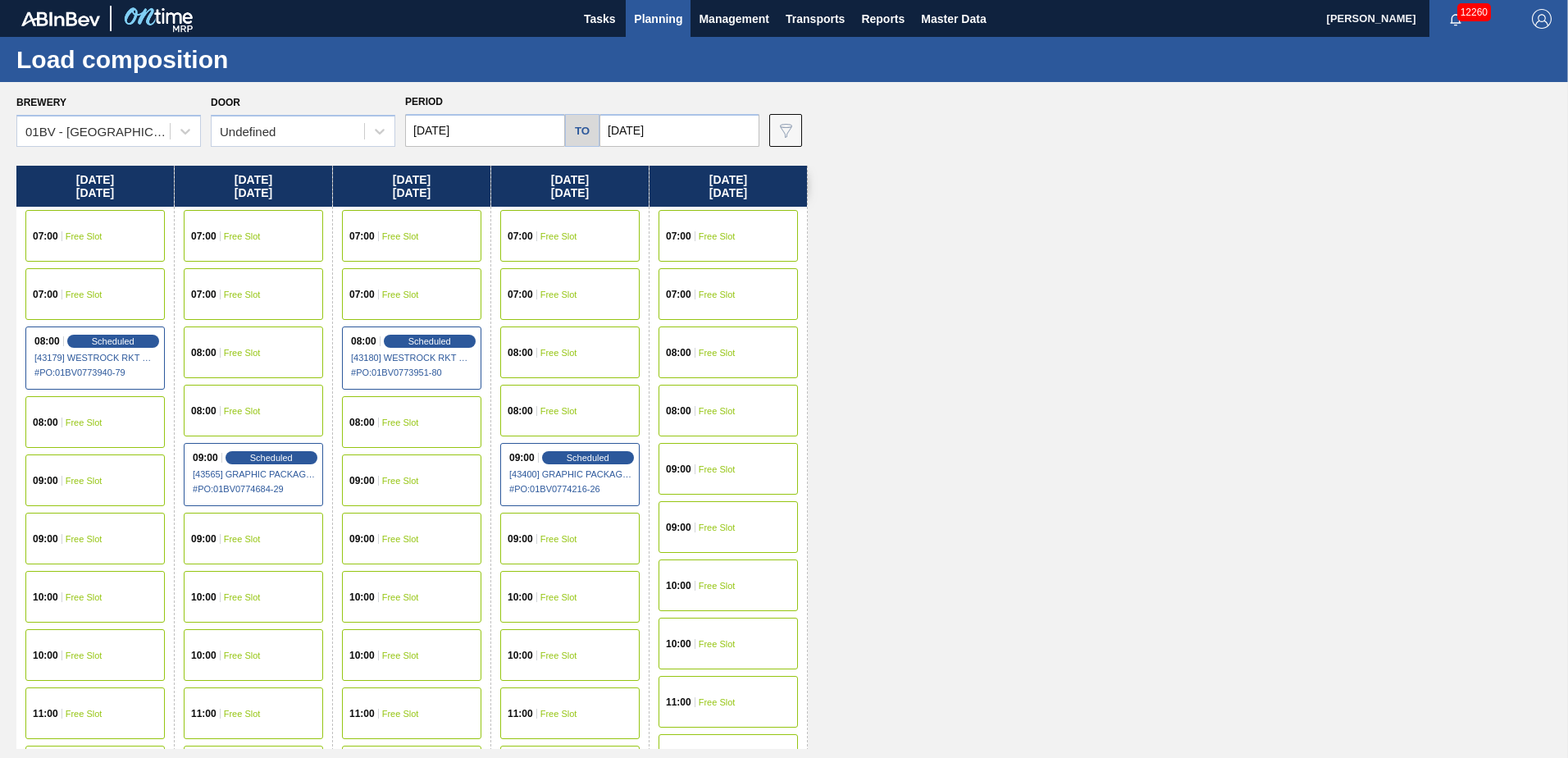
click at [657, 11] on span "Planning" at bounding box center [658, 19] width 49 height 19
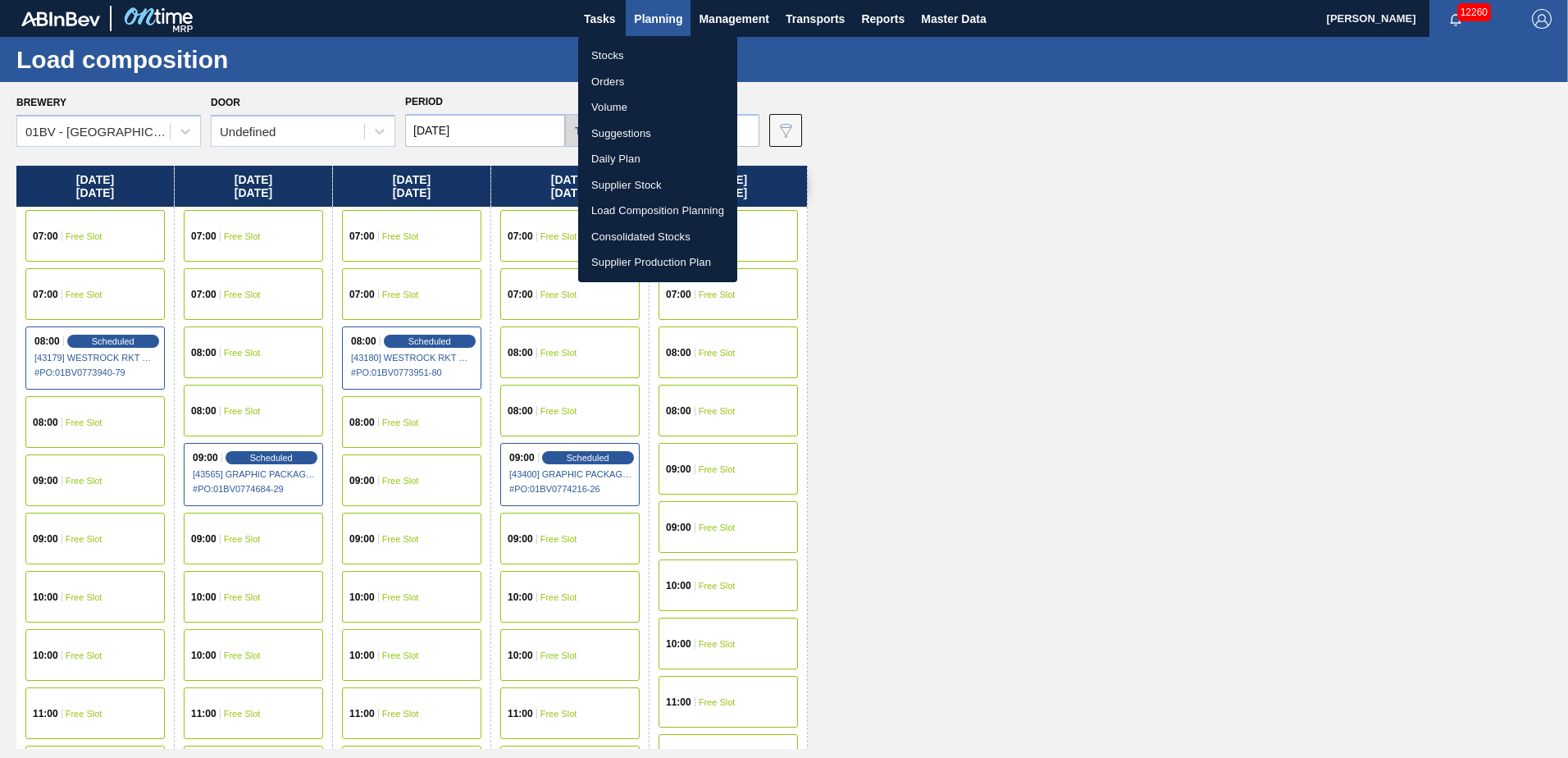
click at [625, 126] on li "Suggestions" at bounding box center [657, 134] width 159 height 27
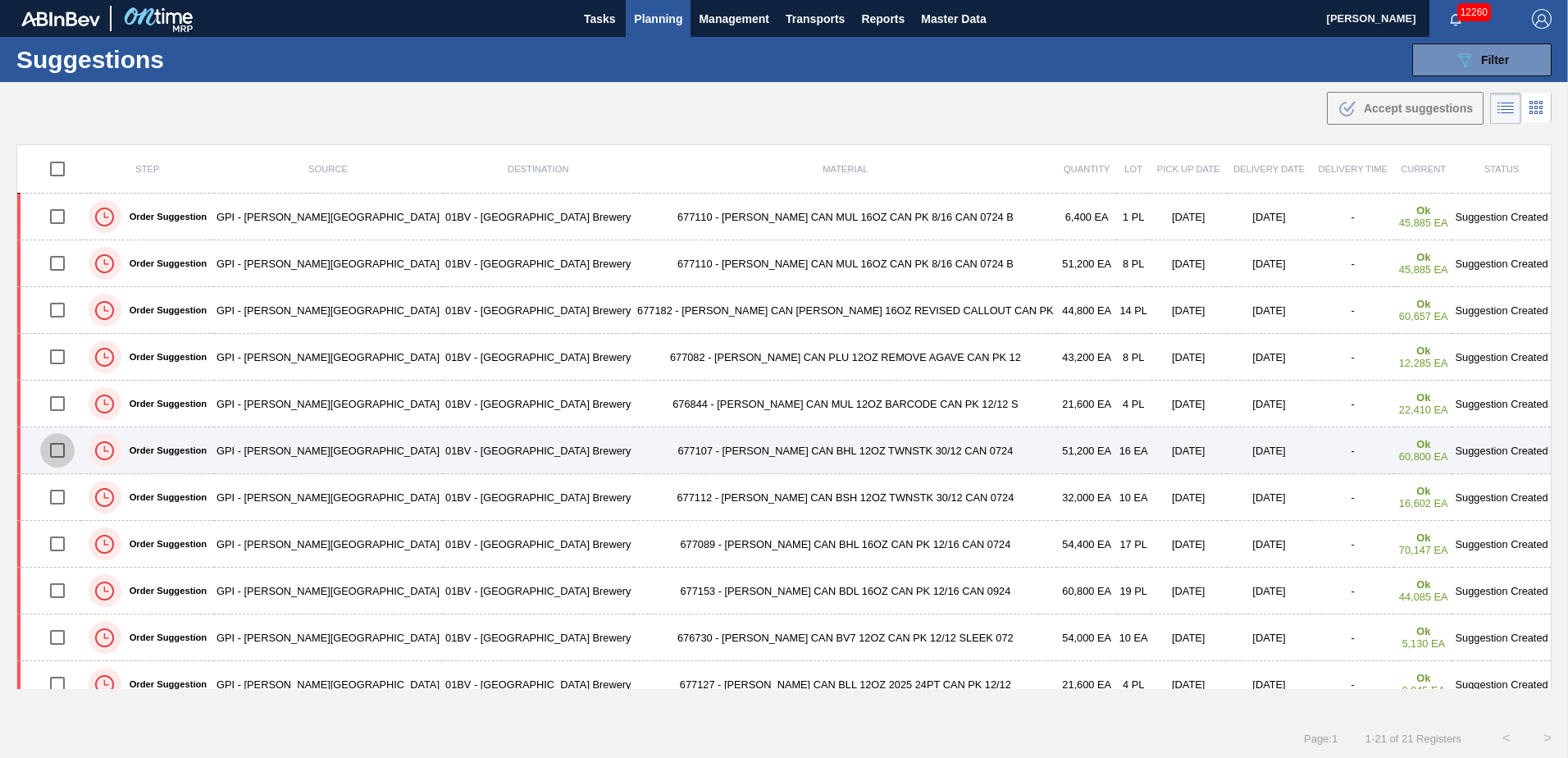
click at [62, 448] on input "checkbox" at bounding box center [57, 449] width 35 height 34
checkbox input "true"
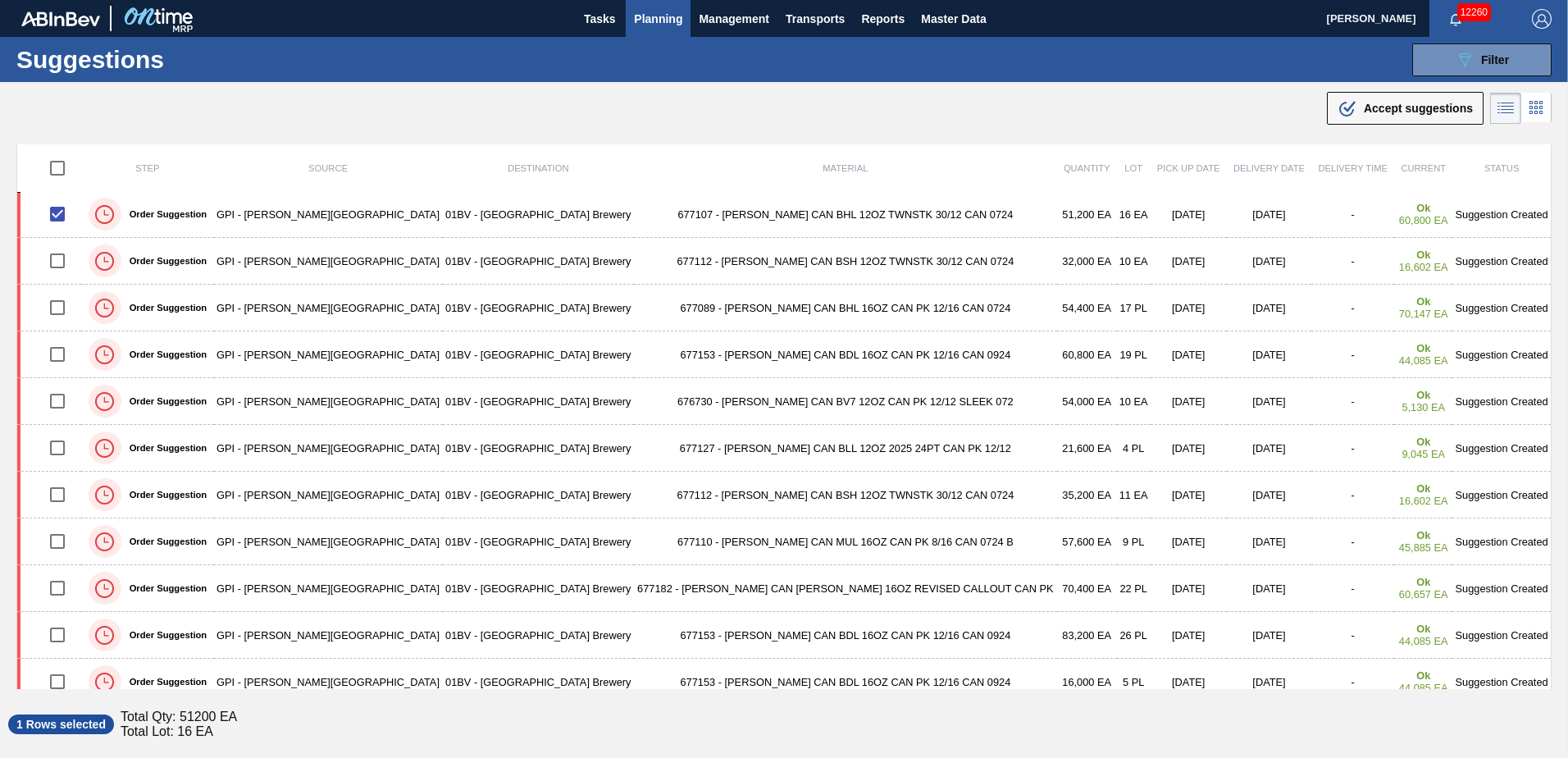
scroll to position [247, 0]
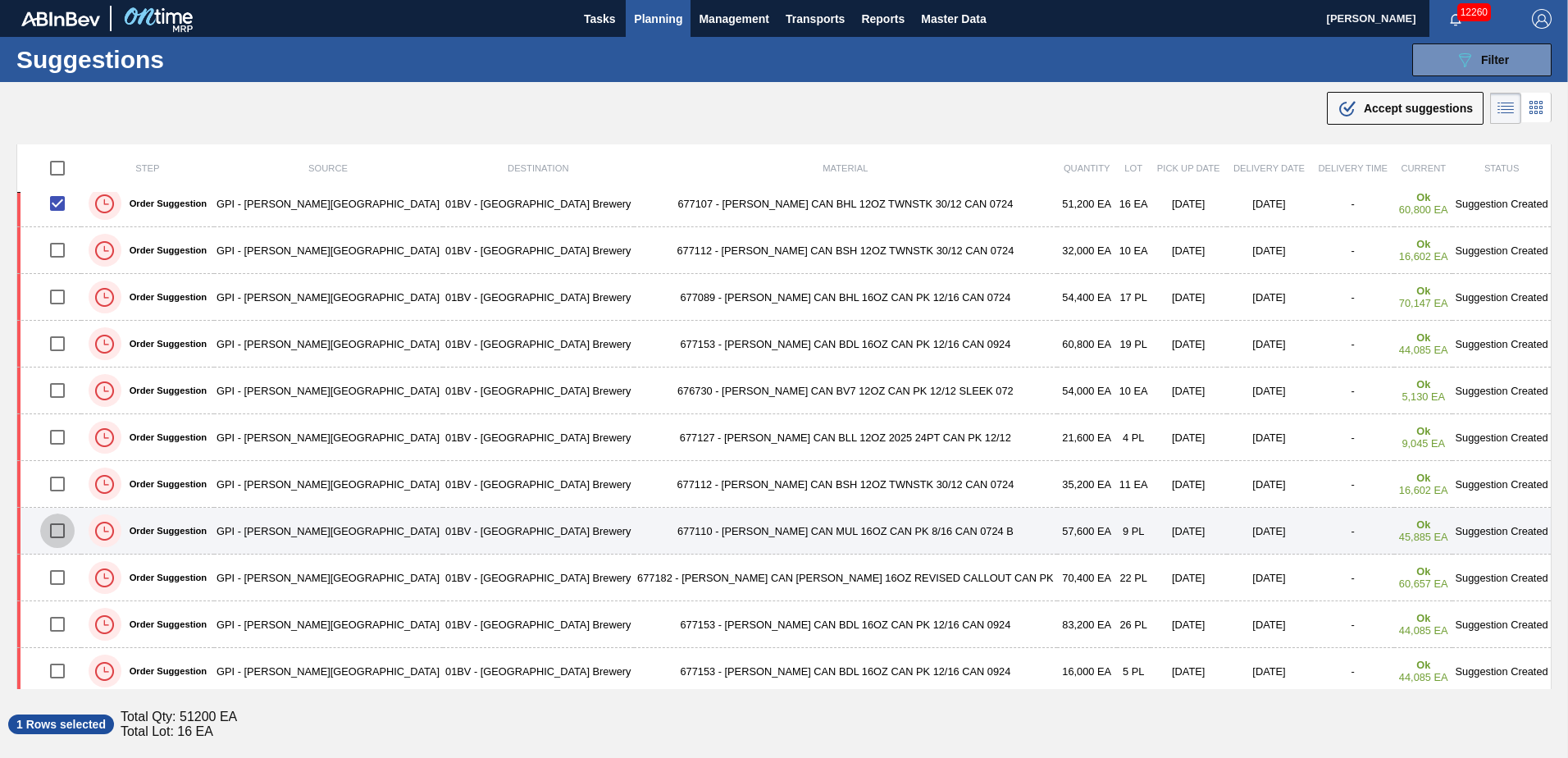
click at [69, 532] on input "checkbox" at bounding box center [57, 530] width 35 height 34
checkbox input "true"
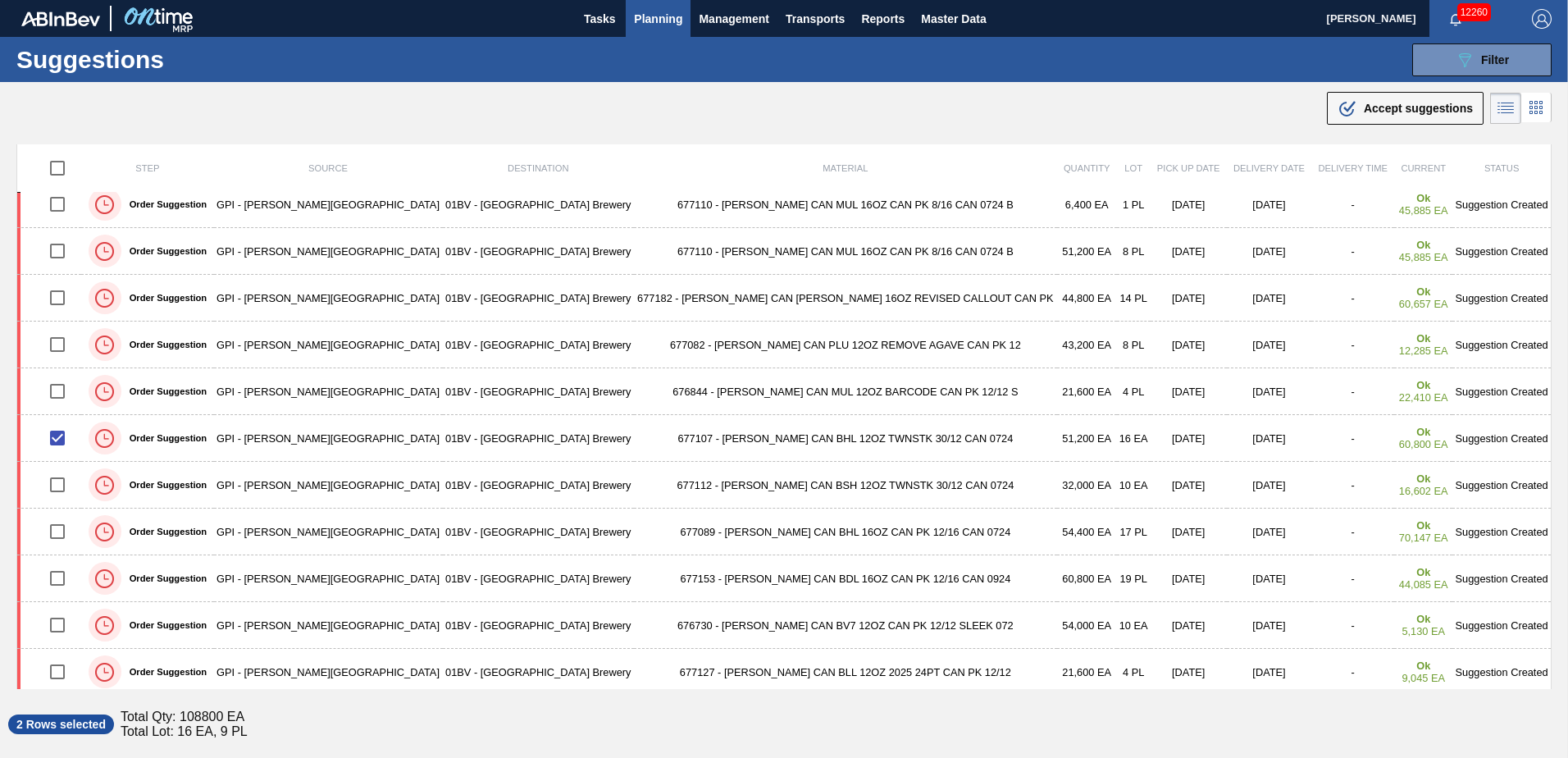
scroll to position [0, 0]
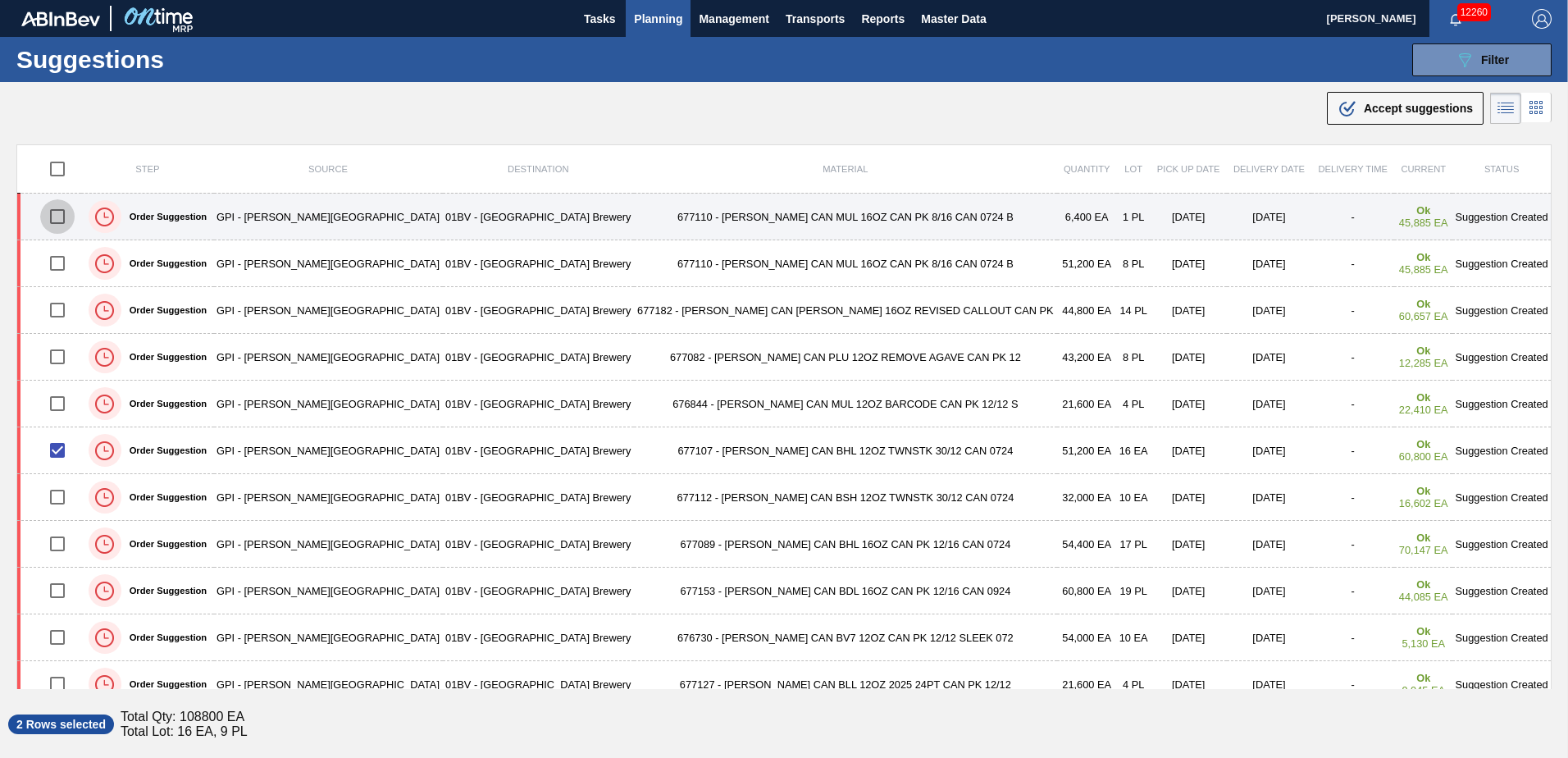
click at [65, 218] on input "checkbox" at bounding box center [57, 216] width 35 height 34
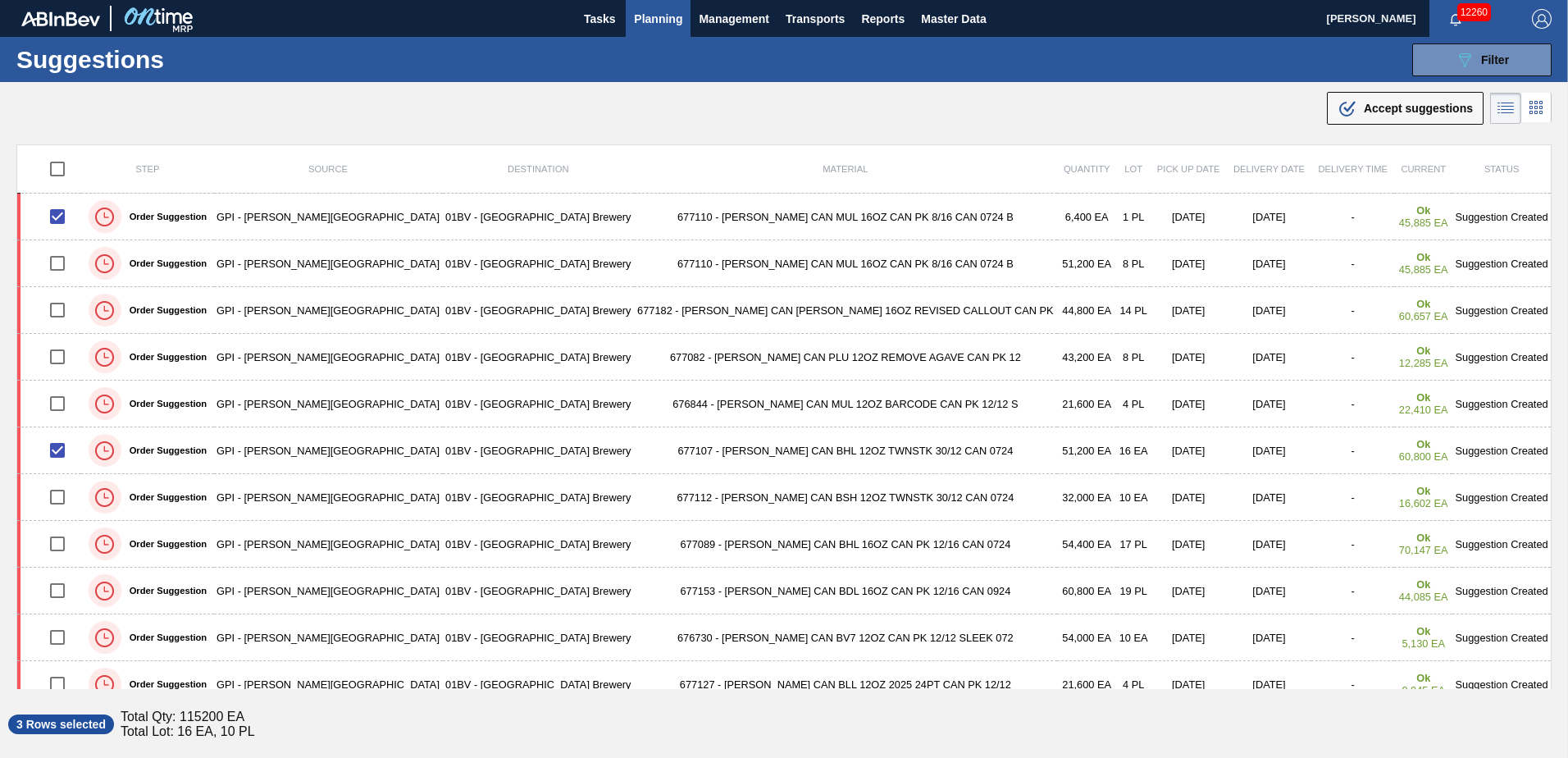
drag, startPoint x: 1364, startPoint y: 113, endPoint x: 1332, endPoint y: 153, distance: 51.2
click at [1365, 112] on span "Accept suggestions" at bounding box center [1418, 108] width 109 height 13
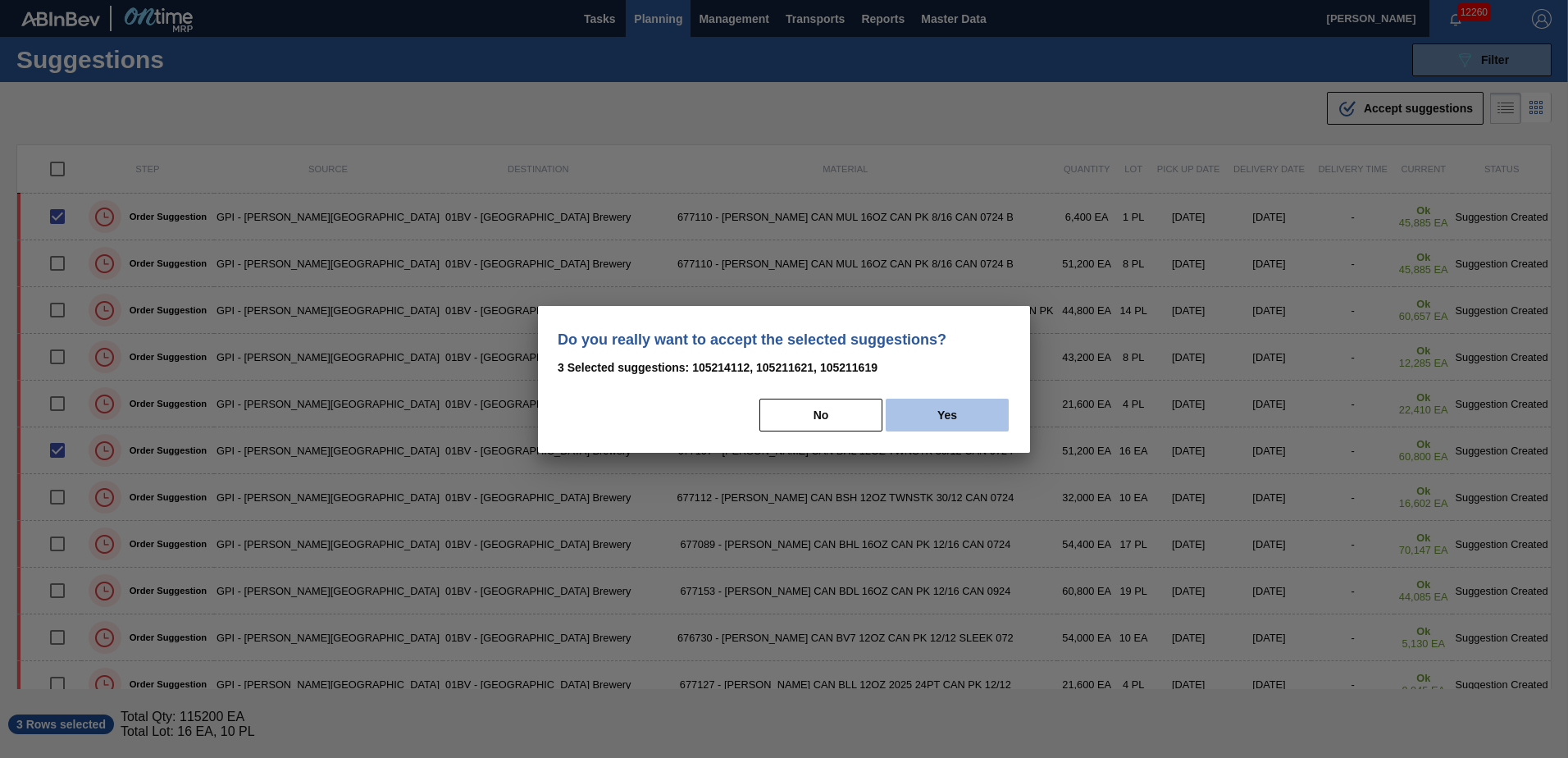
click at [957, 420] on button "Yes" at bounding box center [947, 414] width 123 height 33
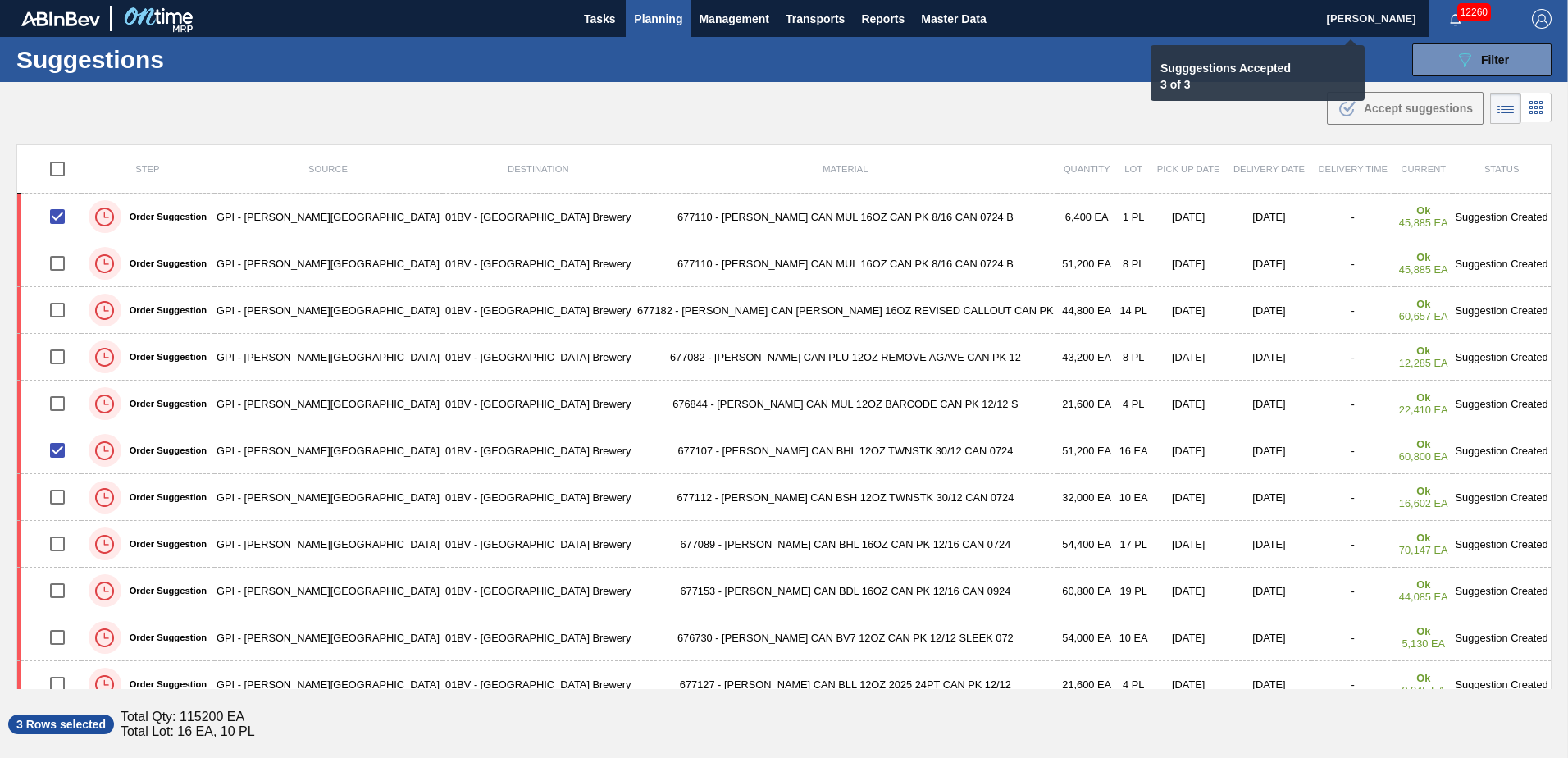
checkbox input "false"
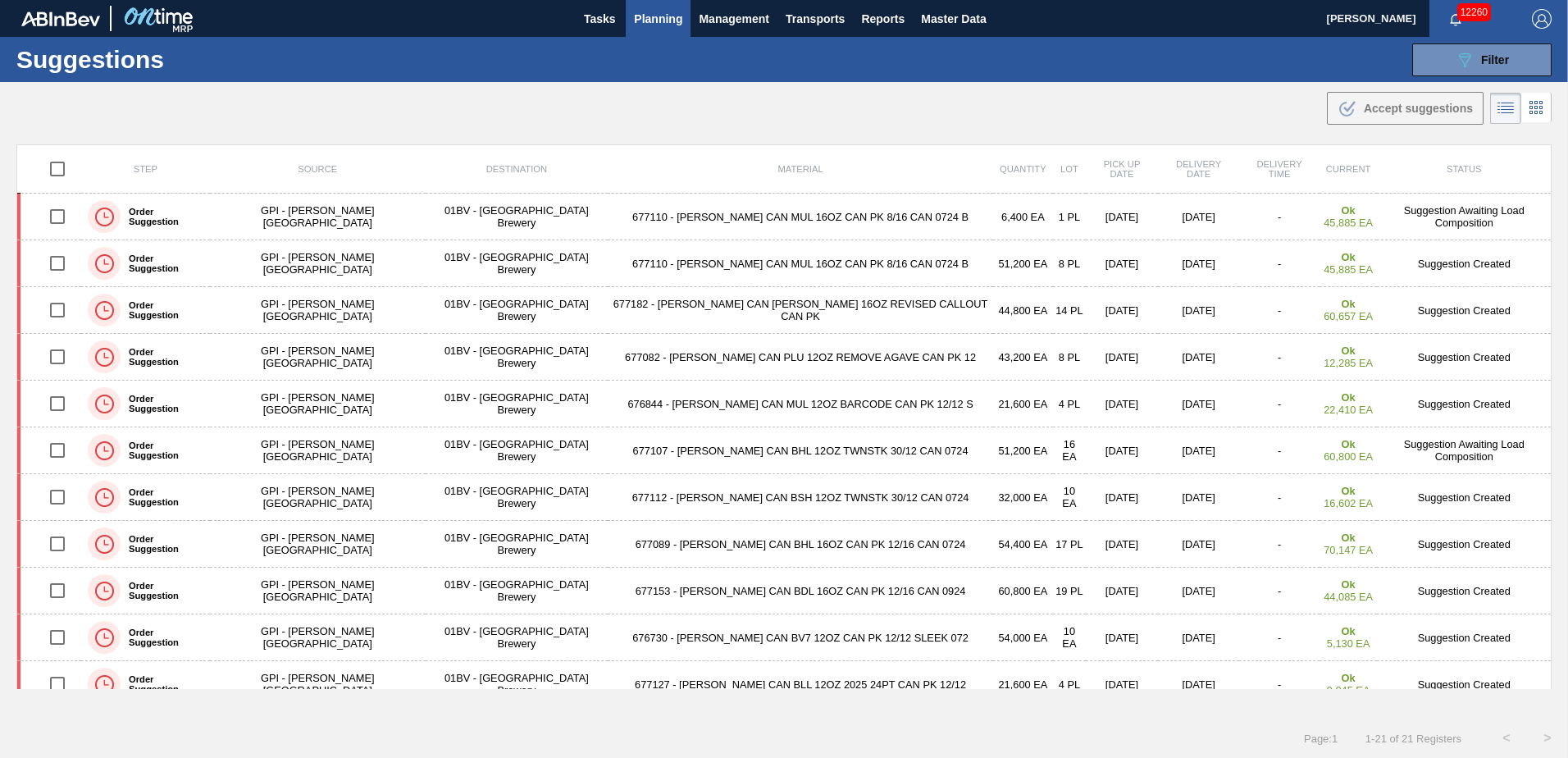
click at [665, 21] on span "Planning" at bounding box center [658, 19] width 49 height 19
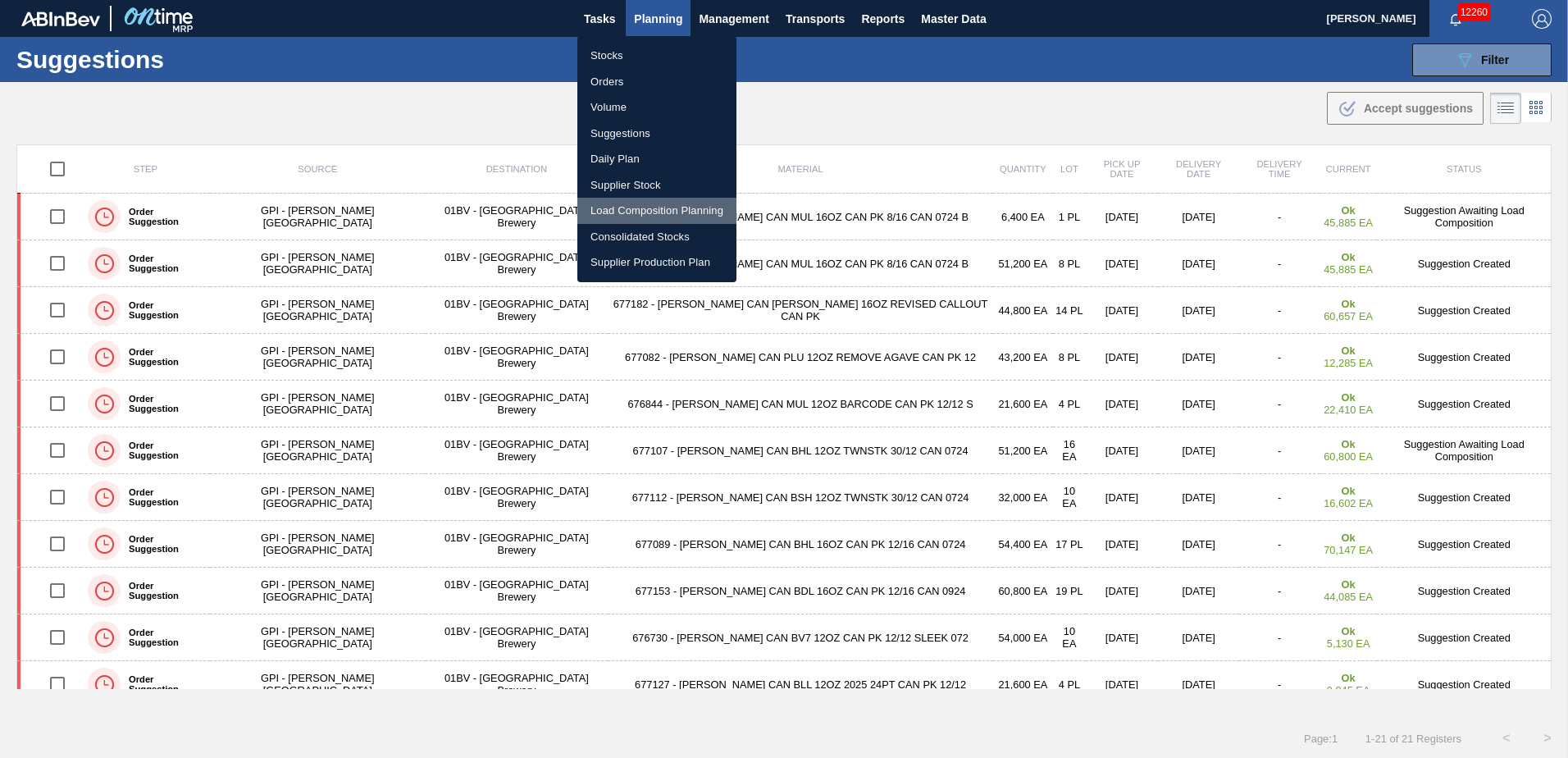
click at [663, 205] on li "Load Composition Planning" at bounding box center [657, 211] width 159 height 27
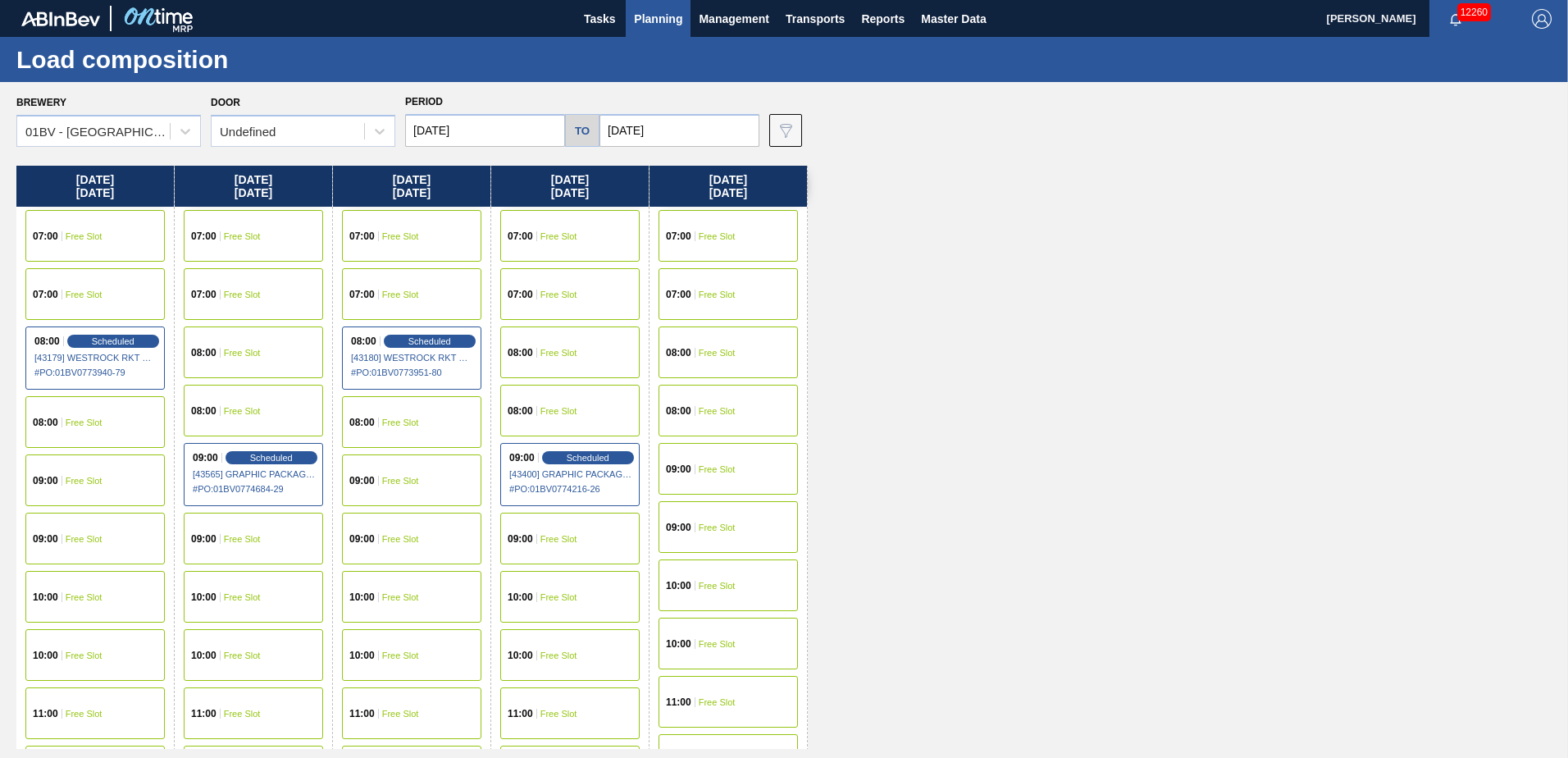
click at [522, 125] on input "[DATE]" at bounding box center [485, 130] width 160 height 33
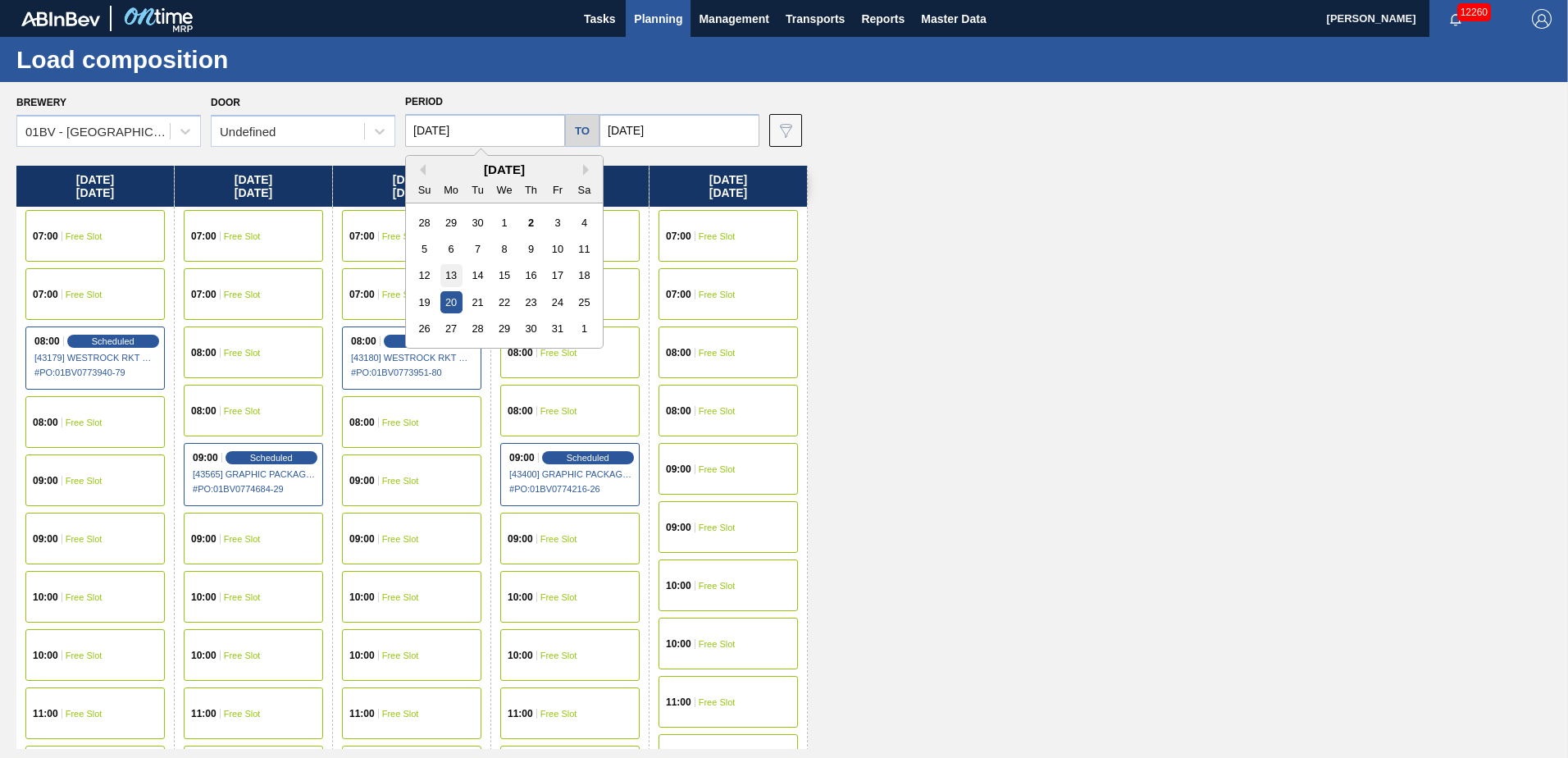
click at [457, 269] on div "13" at bounding box center [451, 274] width 22 height 22
type input "[DATE]"
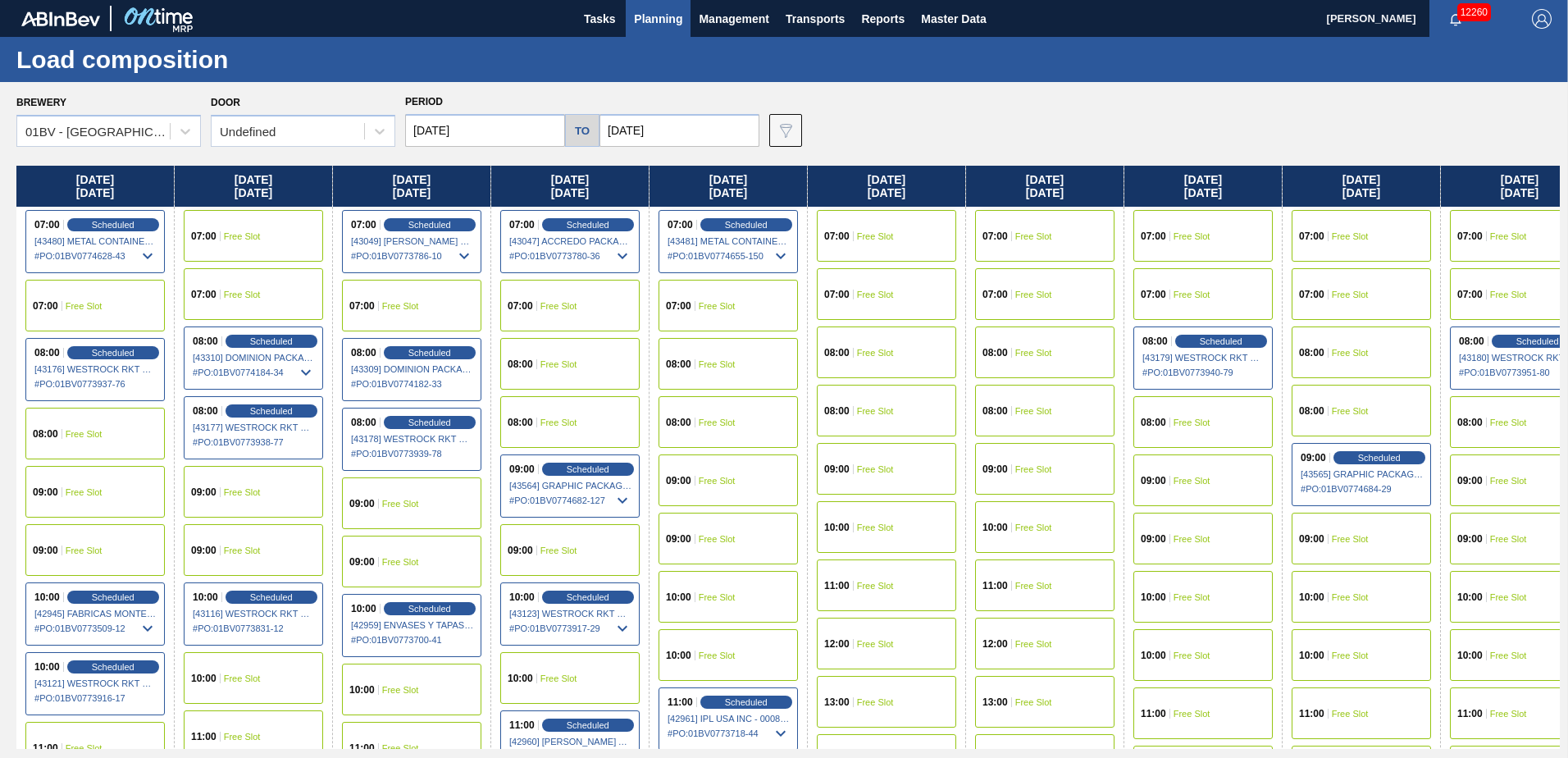
click at [669, 131] on input "[DATE]" at bounding box center [680, 130] width 160 height 33
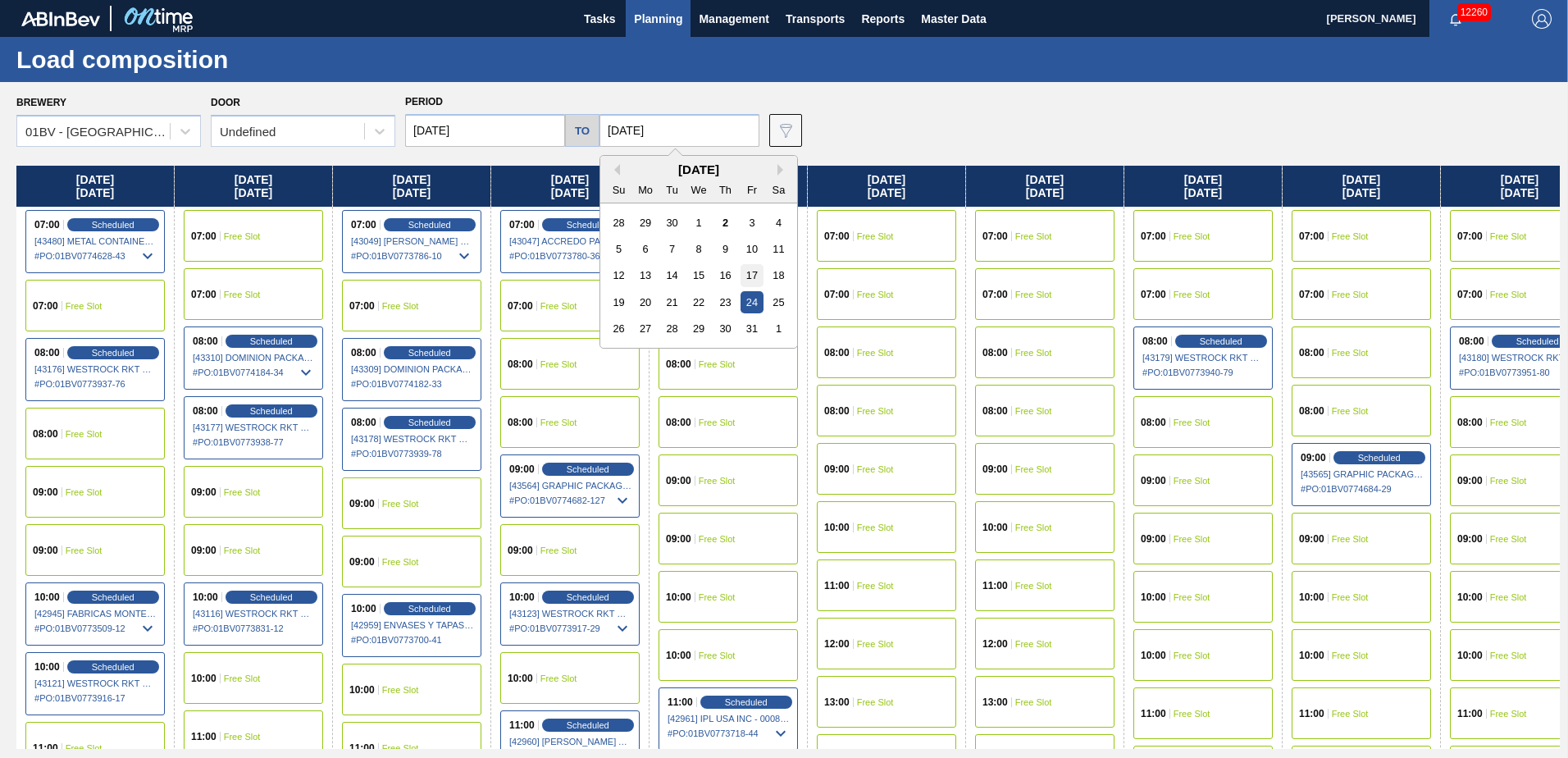
click at [747, 271] on div "17" at bounding box center [751, 274] width 22 height 22
type input "[DATE]"
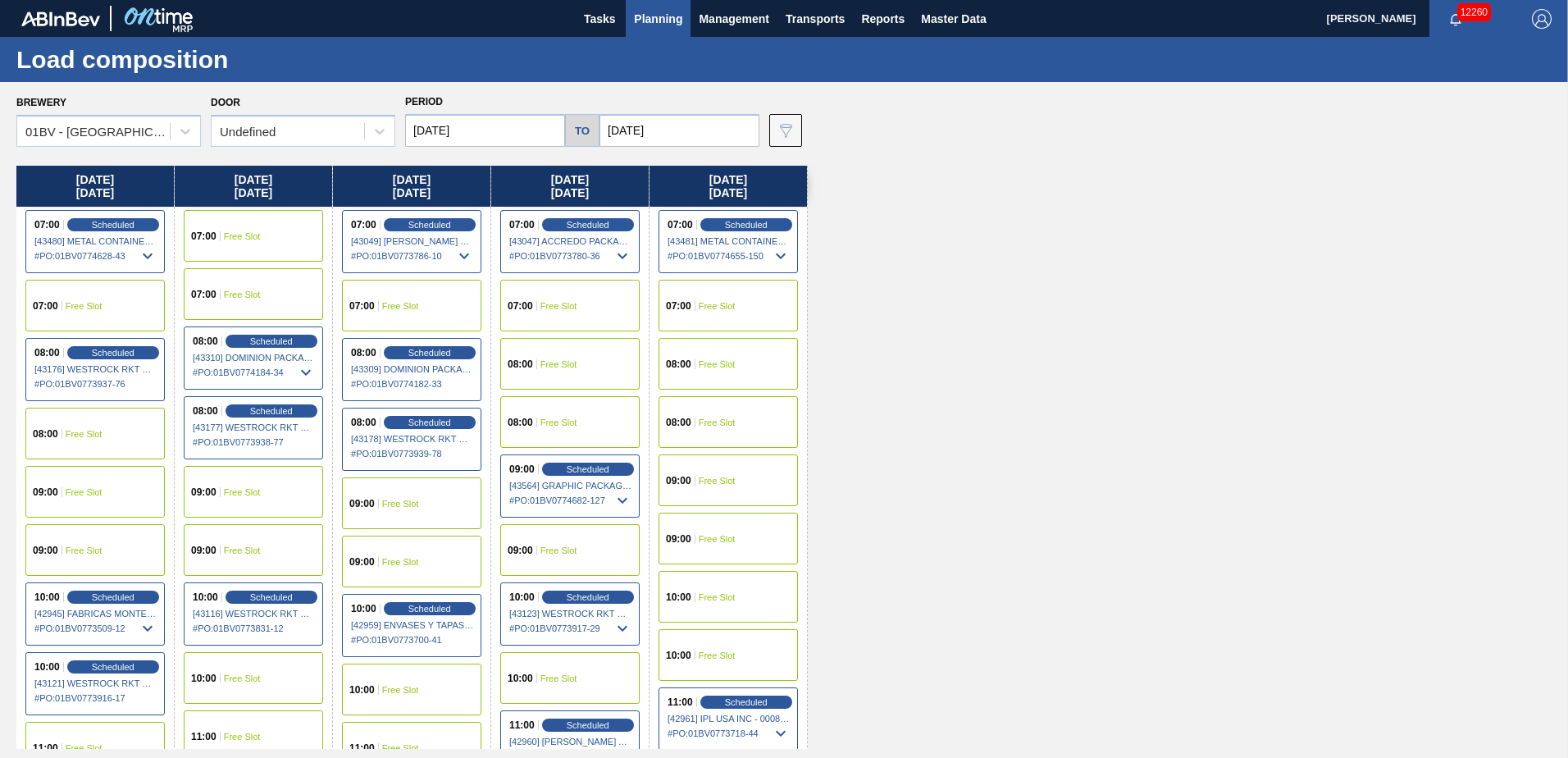
click at [719, 479] on span "Free Slot" at bounding box center [718, 480] width 37 height 10
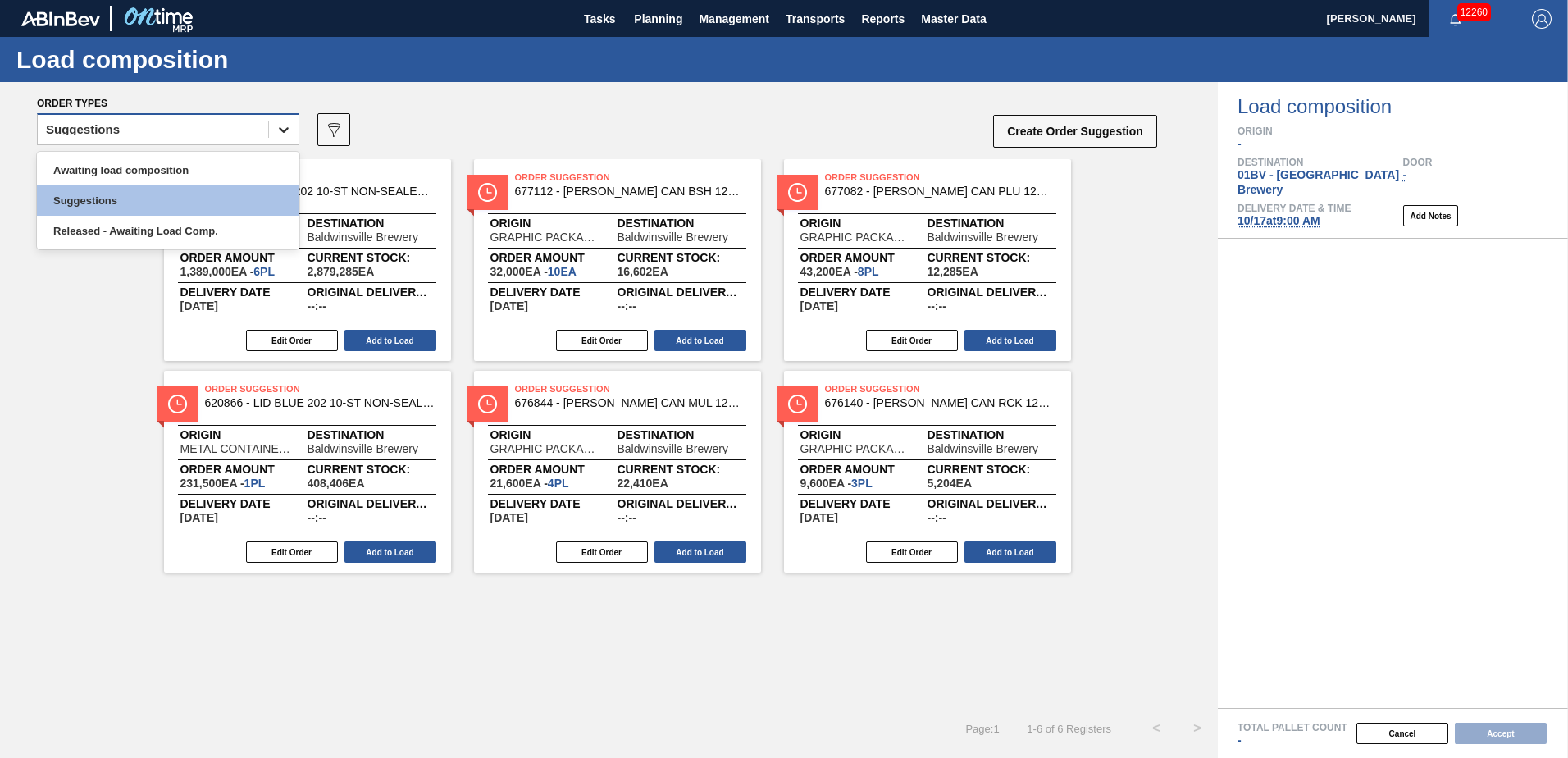
click at [282, 131] on icon at bounding box center [283, 130] width 10 height 5
click at [208, 165] on div "Awaiting load composition" at bounding box center [168, 170] width 263 height 30
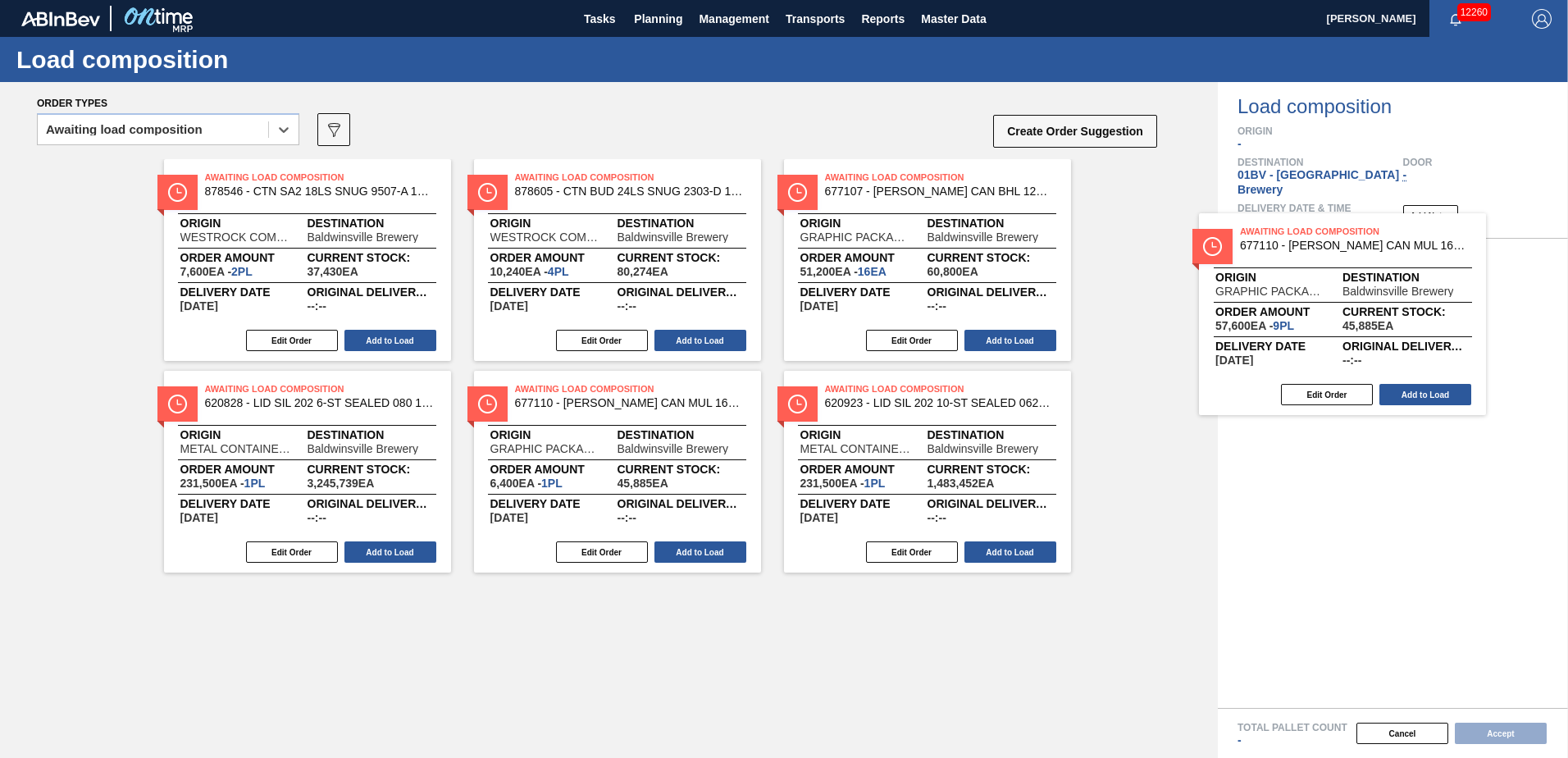
drag, startPoint x: 883, startPoint y: 203, endPoint x: 1308, endPoint y: 256, distance: 428.3
click at [1308, 256] on div "Order types option Awaiting load composition, selected. Select is focused ,type…" at bounding box center [784, 420] width 1568 height 676
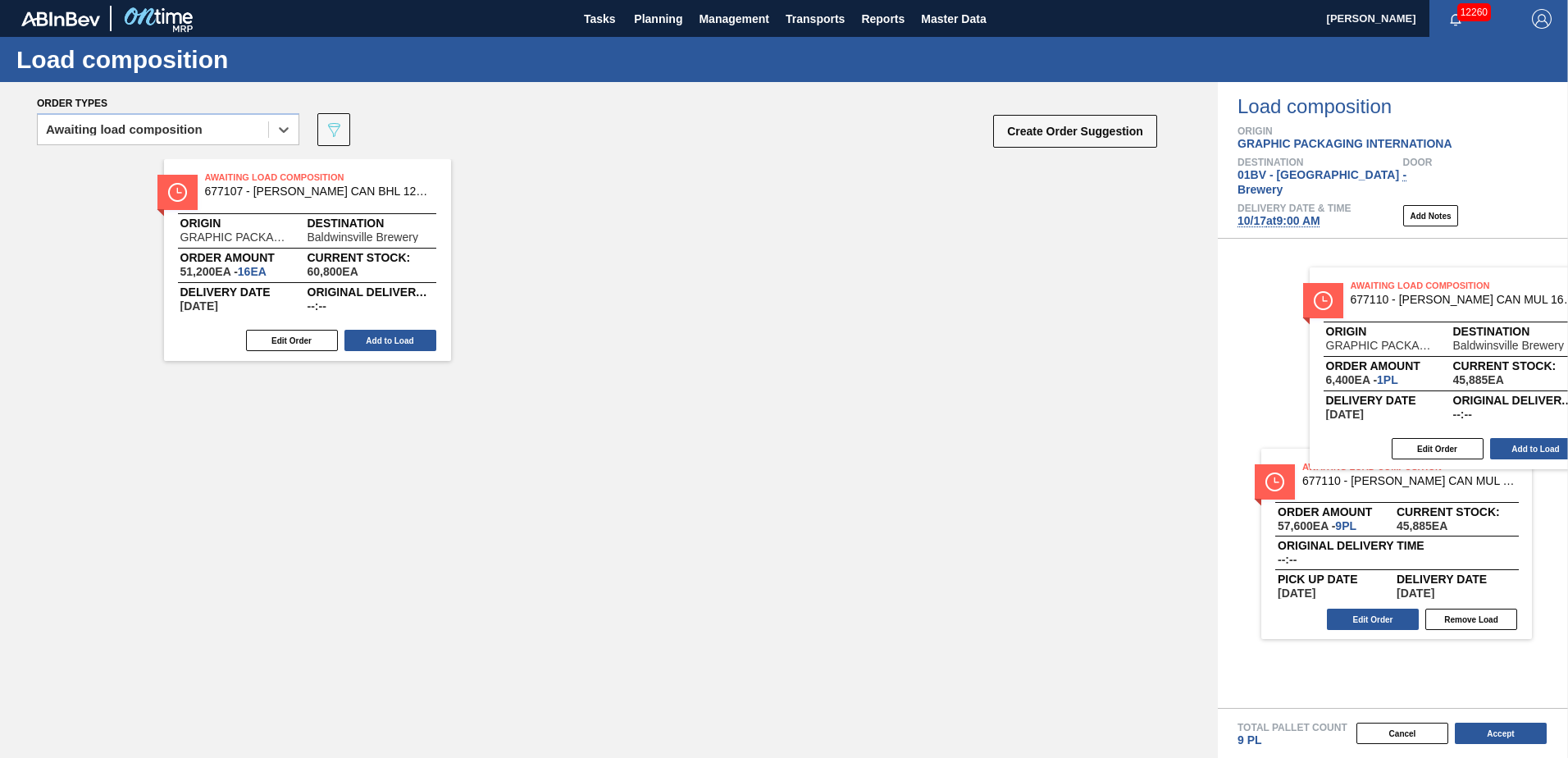
drag, startPoint x: 552, startPoint y: 204, endPoint x: 1398, endPoint y: 312, distance: 852.9
click at [1398, 312] on div "Order types option Awaiting load composition, selected. Select is focused ,type…" at bounding box center [784, 420] width 1568 height 676
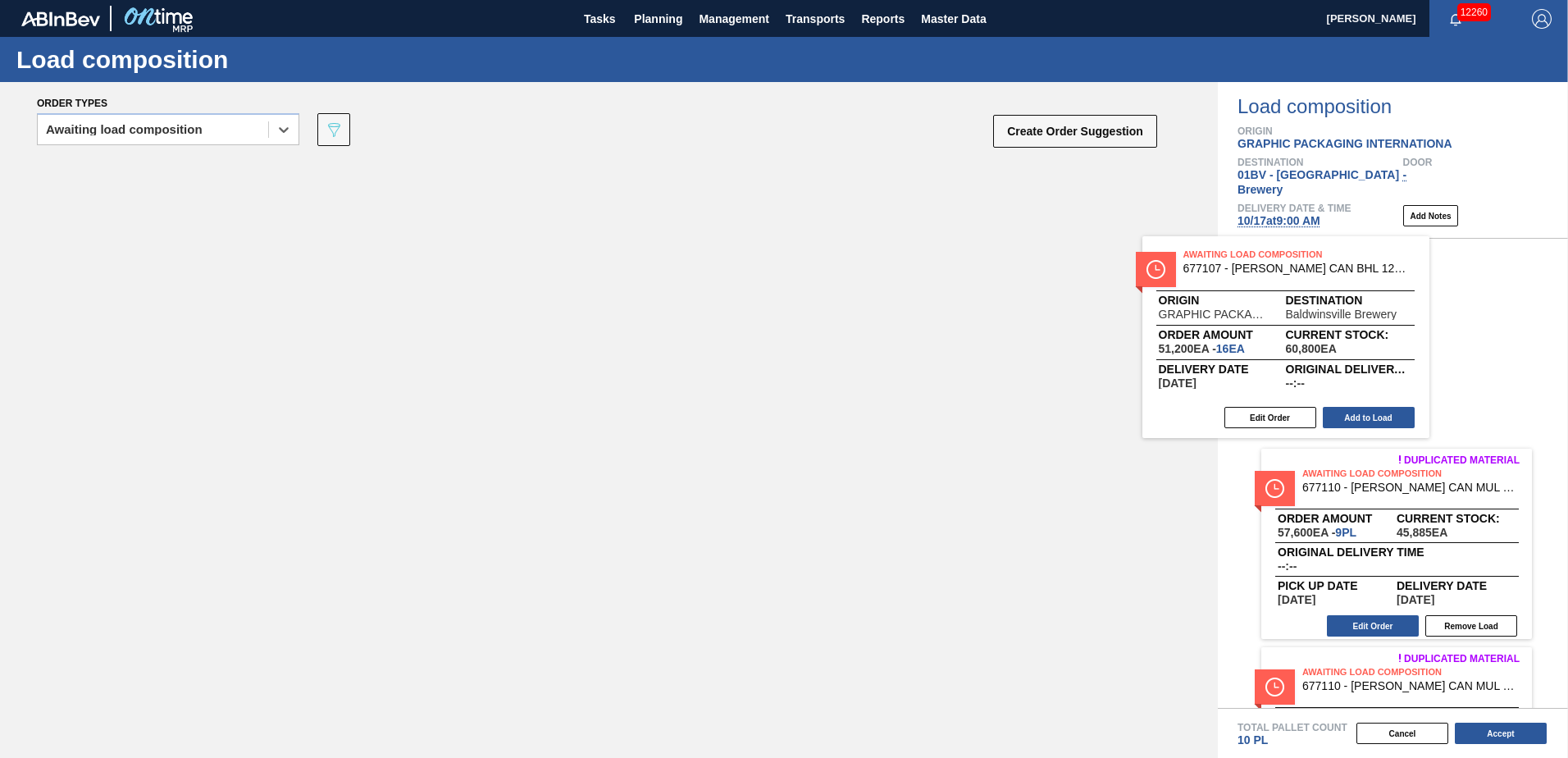
drag, startPoint x: 319, startPoint y: 179, endPoint x: 1426, endPoint y: 264, distance: 1110.3
click at [1426, 261] on div "Order types option Awaiting load composition, selected. Select is focused ,type…" at bounding box center [784, 420] width 1568 height 676
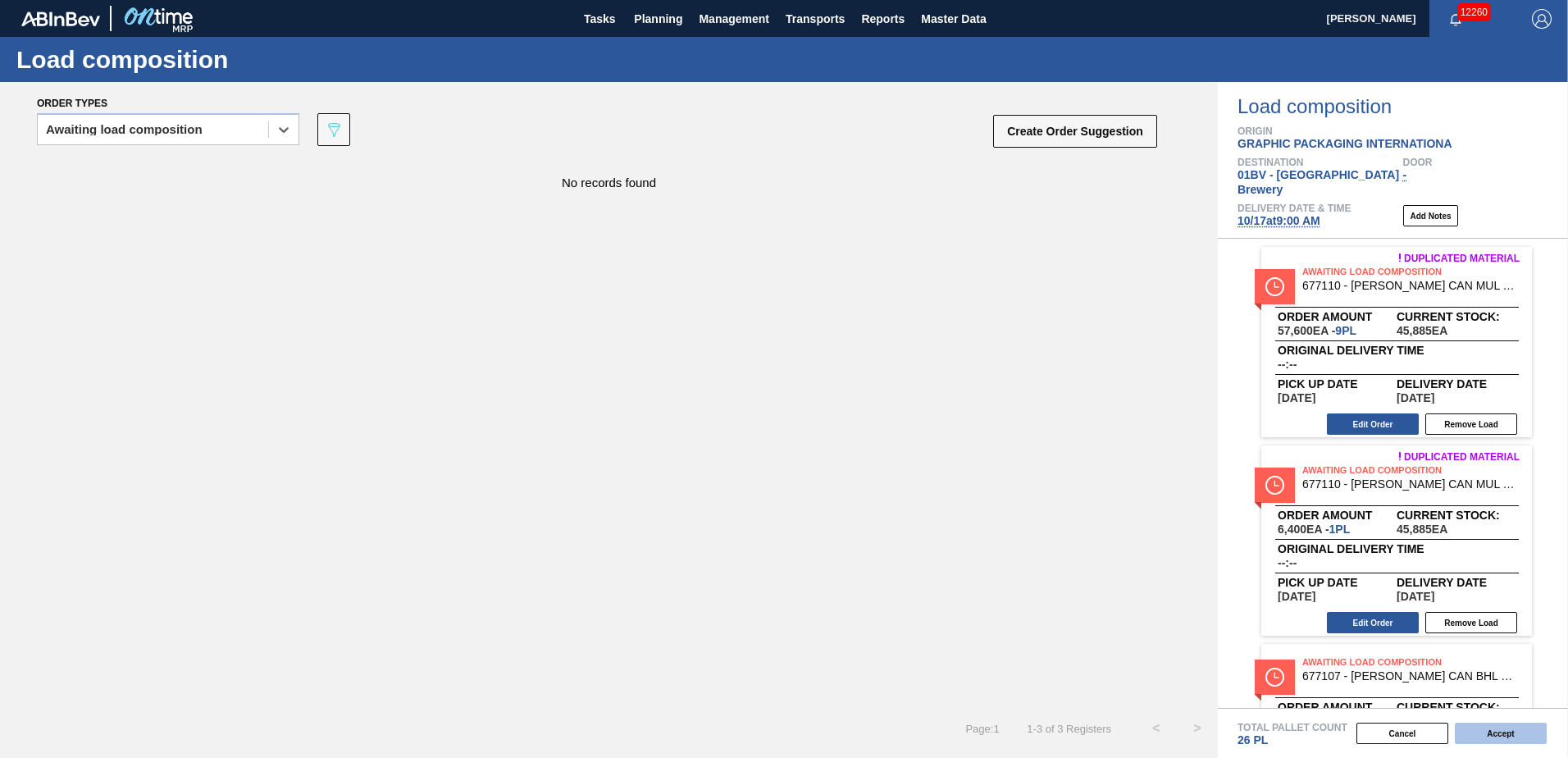
click at [1509, 731] on button "Accept" at bounding box center [1501, 733] width 92 height 21
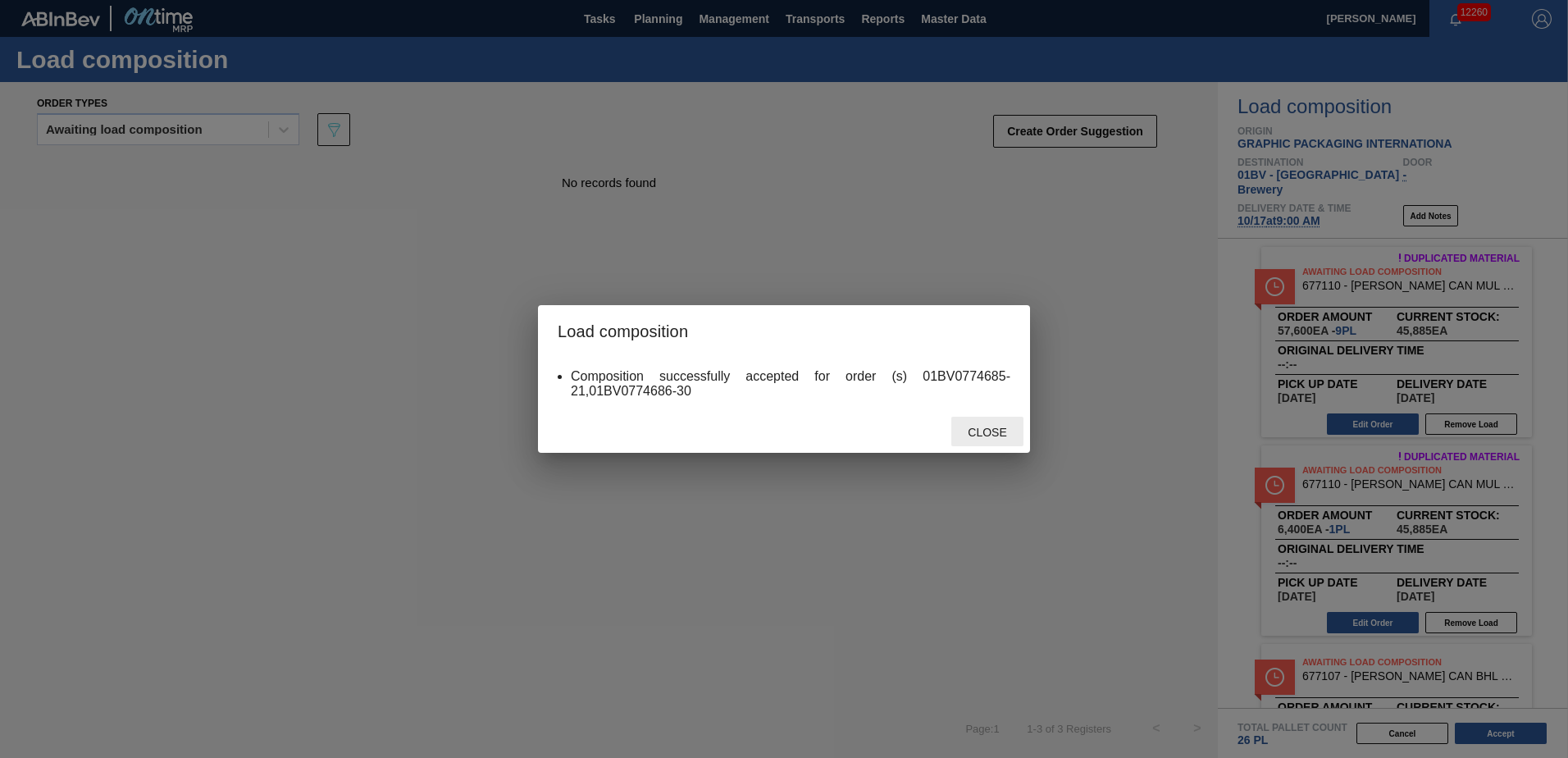
click at [1002, 428] on span "Close" at bounding box center [987, 432] width 65 height 13
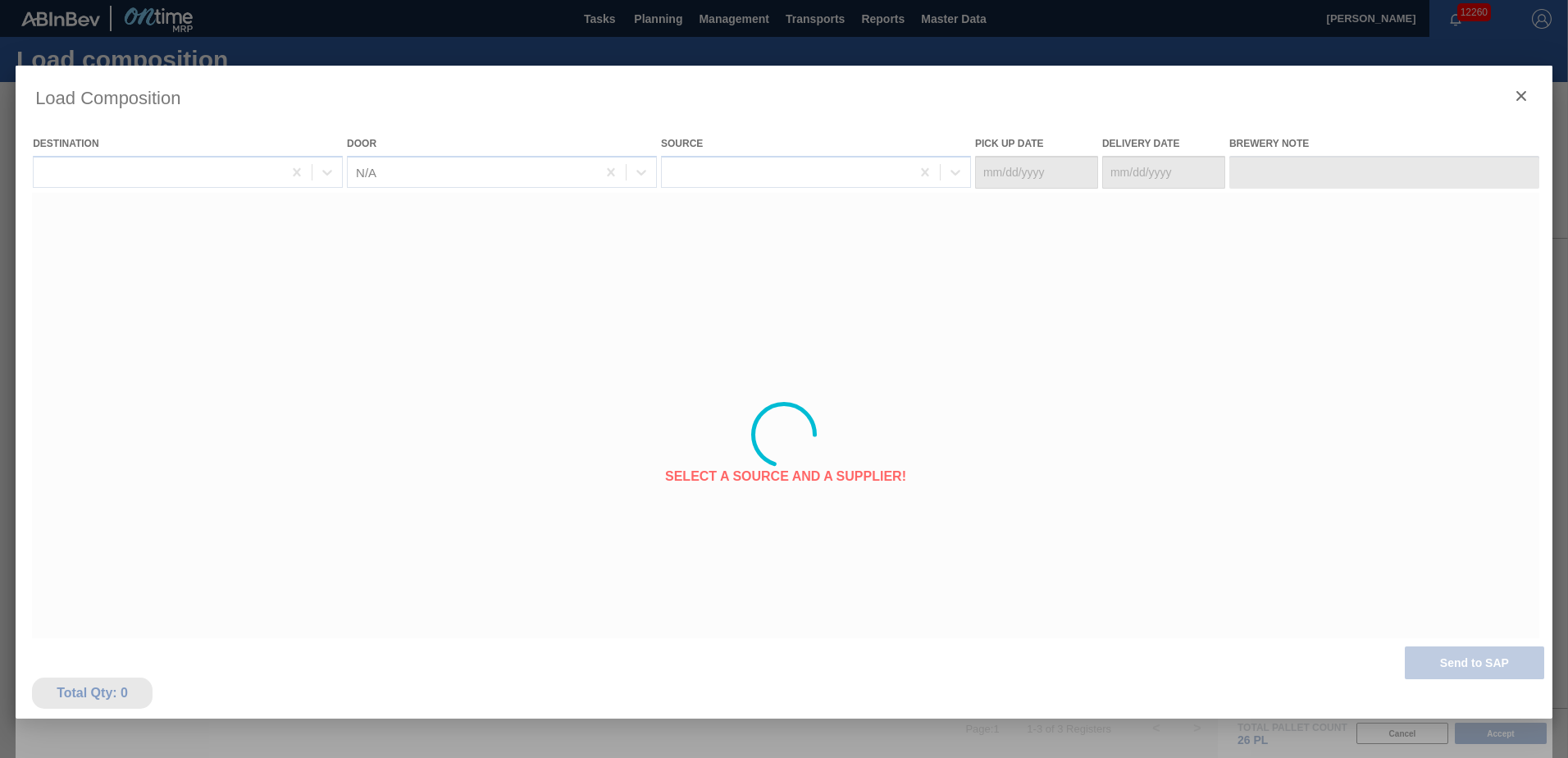
type Date "[DATE]"
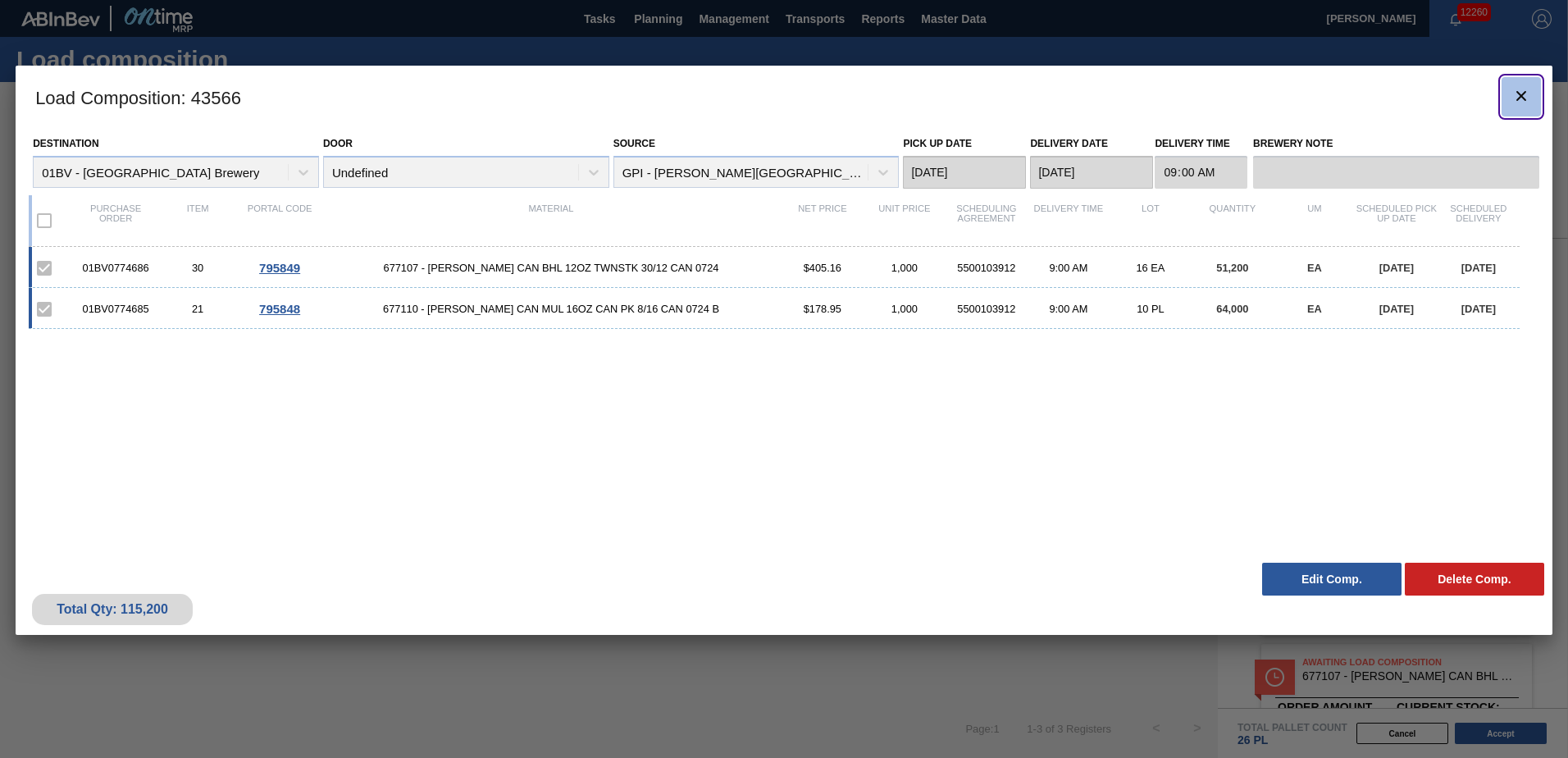
click at [1519, 96] on icon "botão de ícone" at bounding box center [1521, 96] width 10 height 10
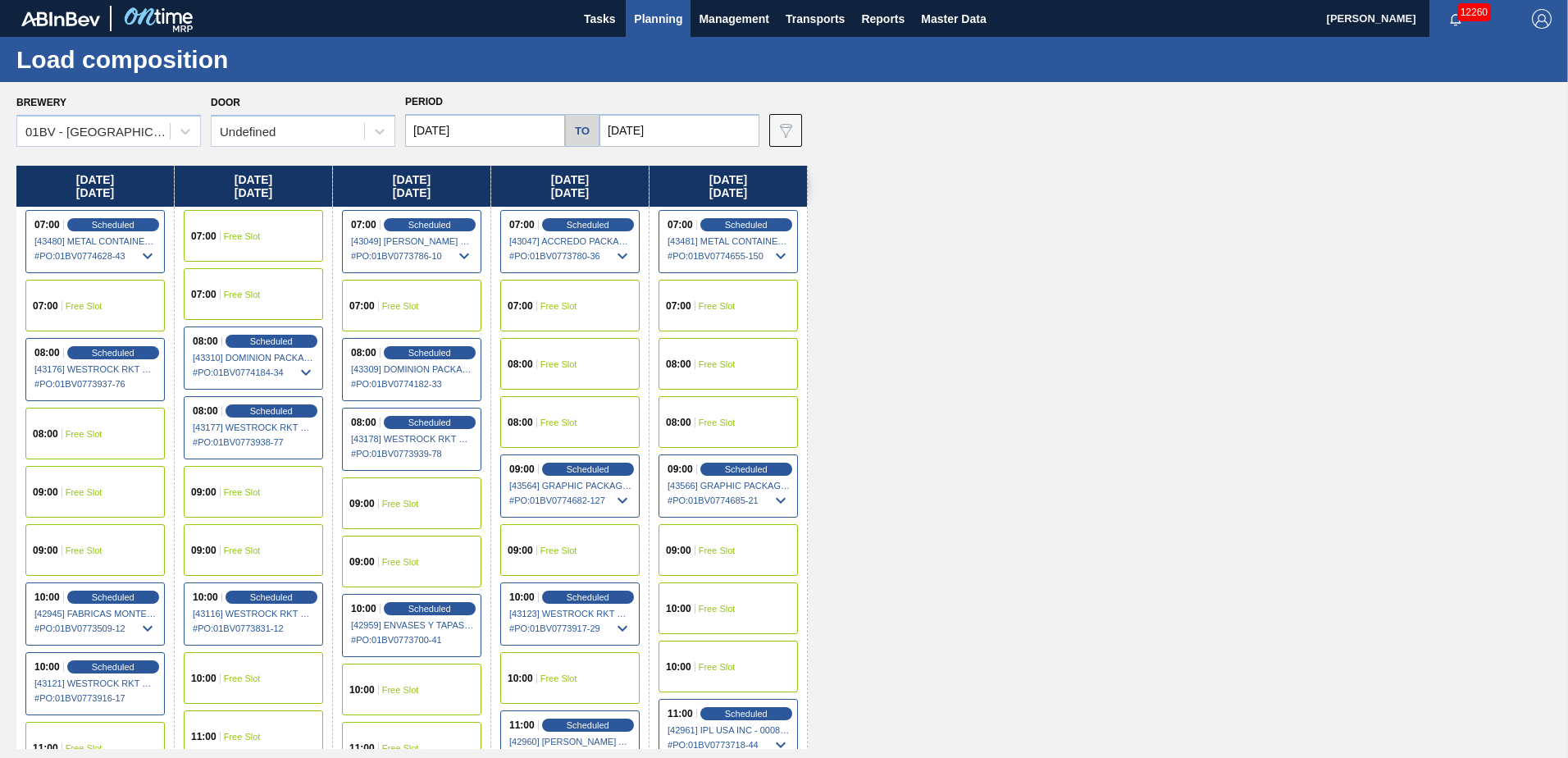
click at [662, 25] on span "Planning" at bounding box center [658, 19] width 49 height 19
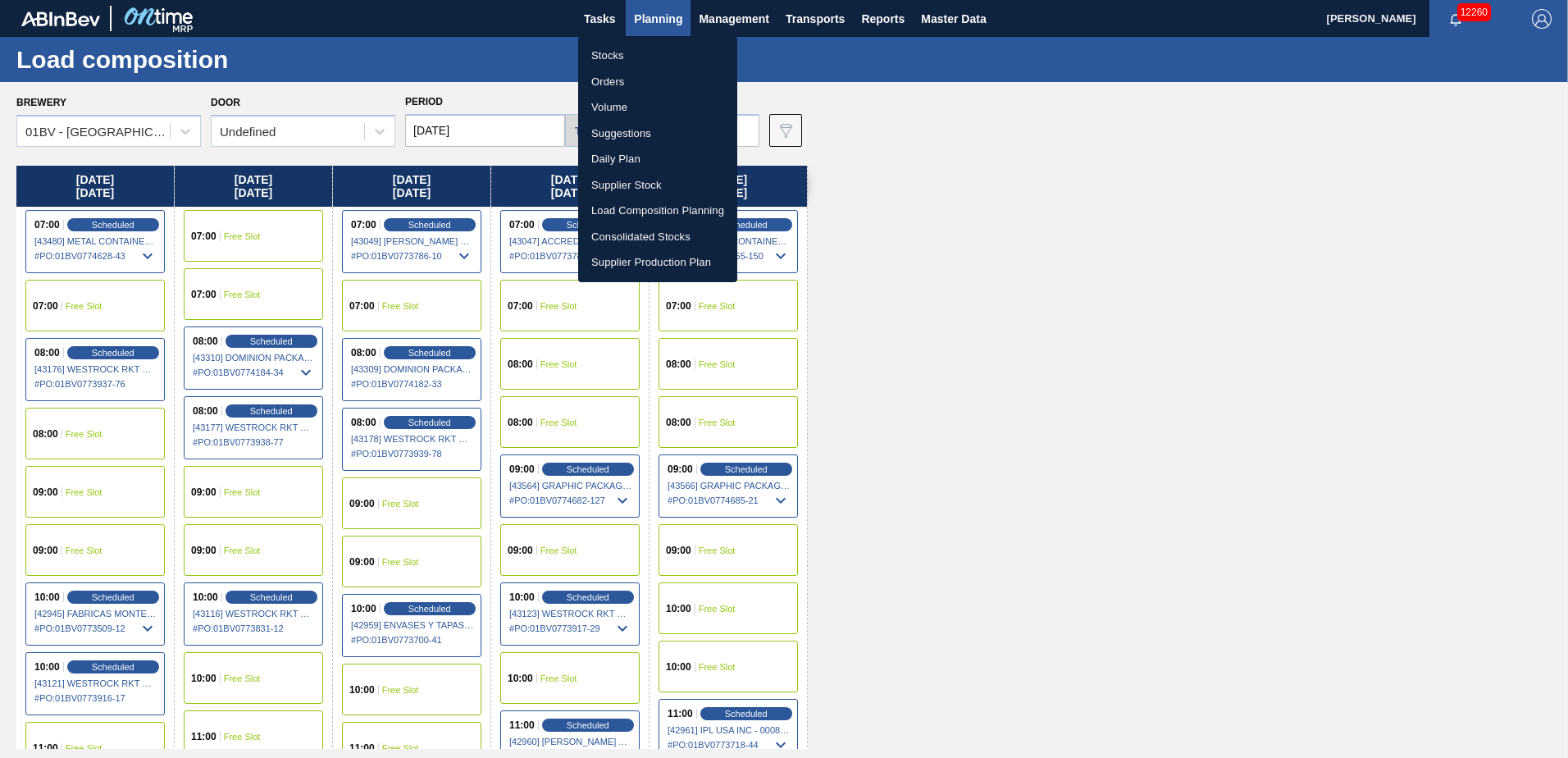
click at [632, 136] on li "Suggestions" at bounding box center [657, 134] width 159 height 27
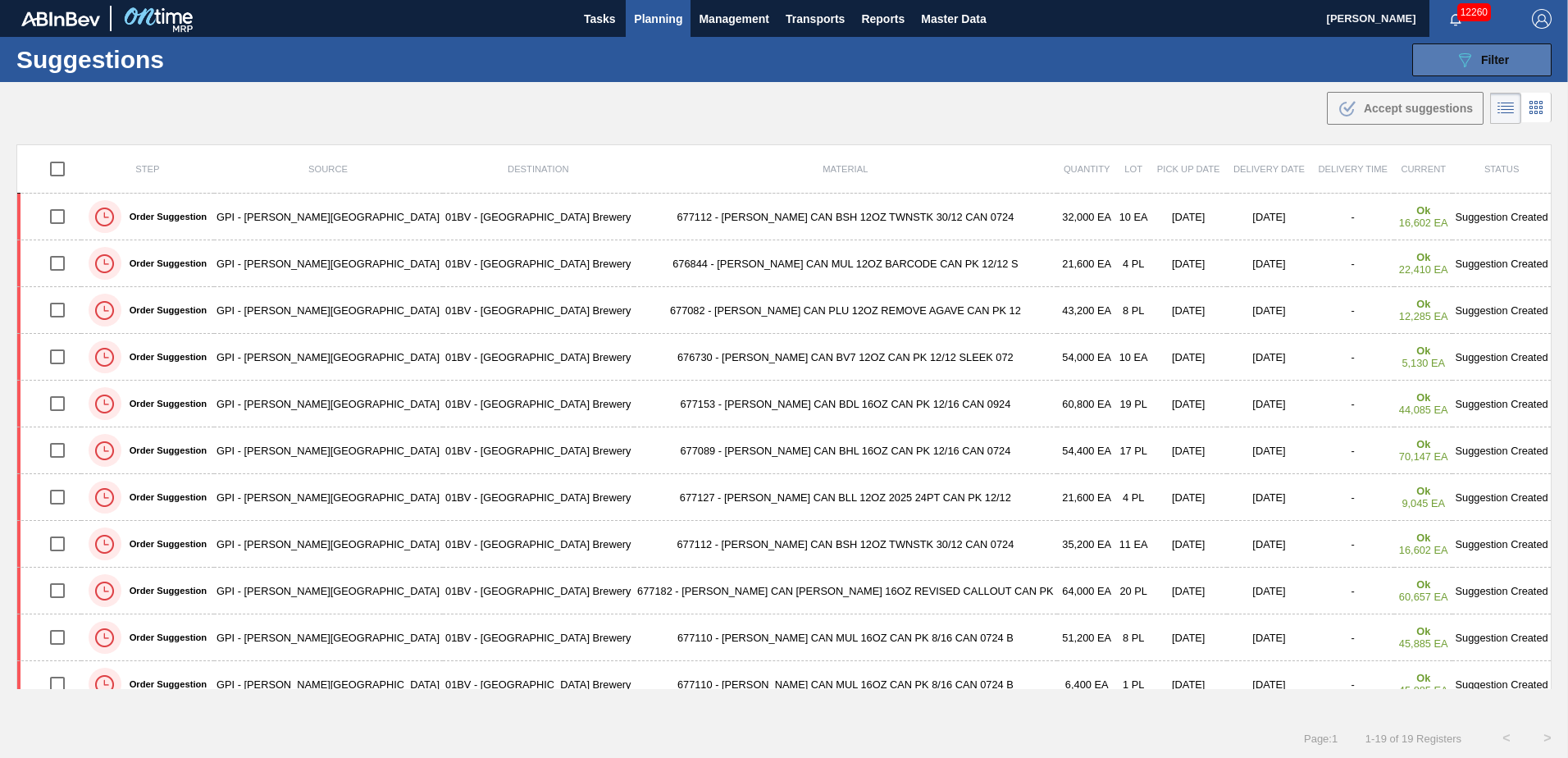
click at [1487, 61] on span "Filter" at bounding box center [1495, 59] width 28 height 13
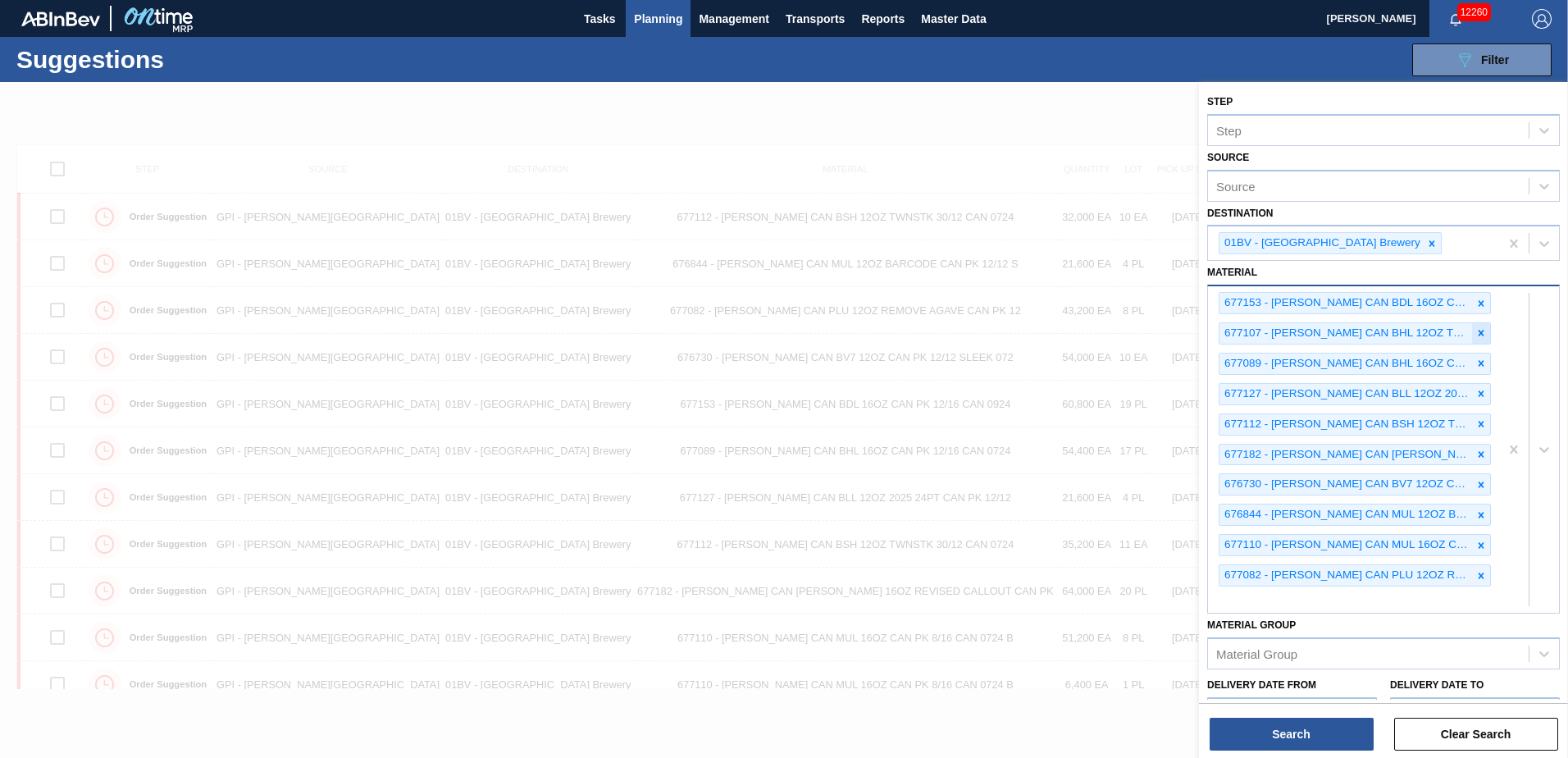
click at [1478, 331] on icon at bounding box center [1481, 333] width 12 height 11
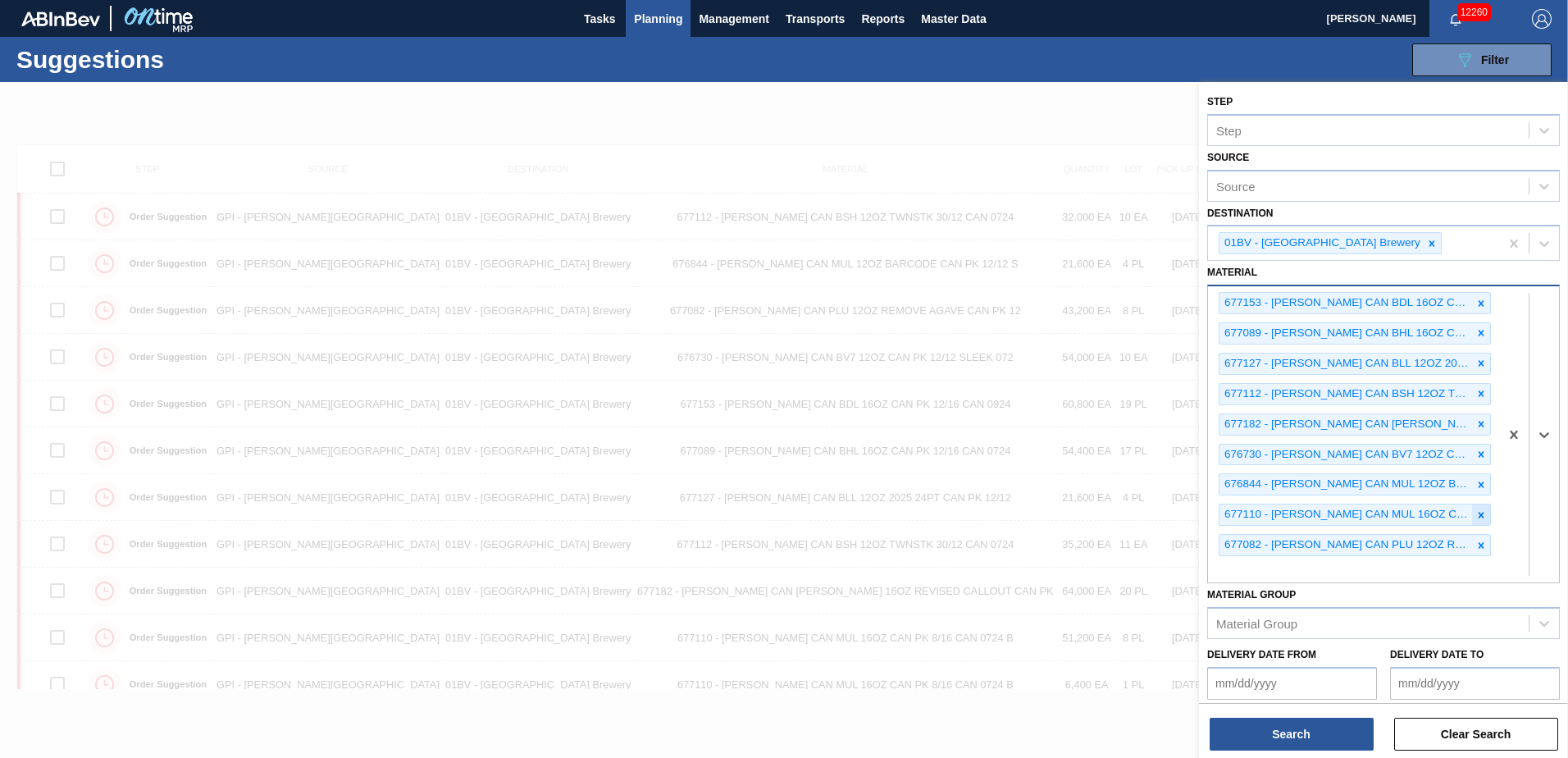
click at [1480, 515] on icon at bounding box center [1481, 515] width 12 height 11
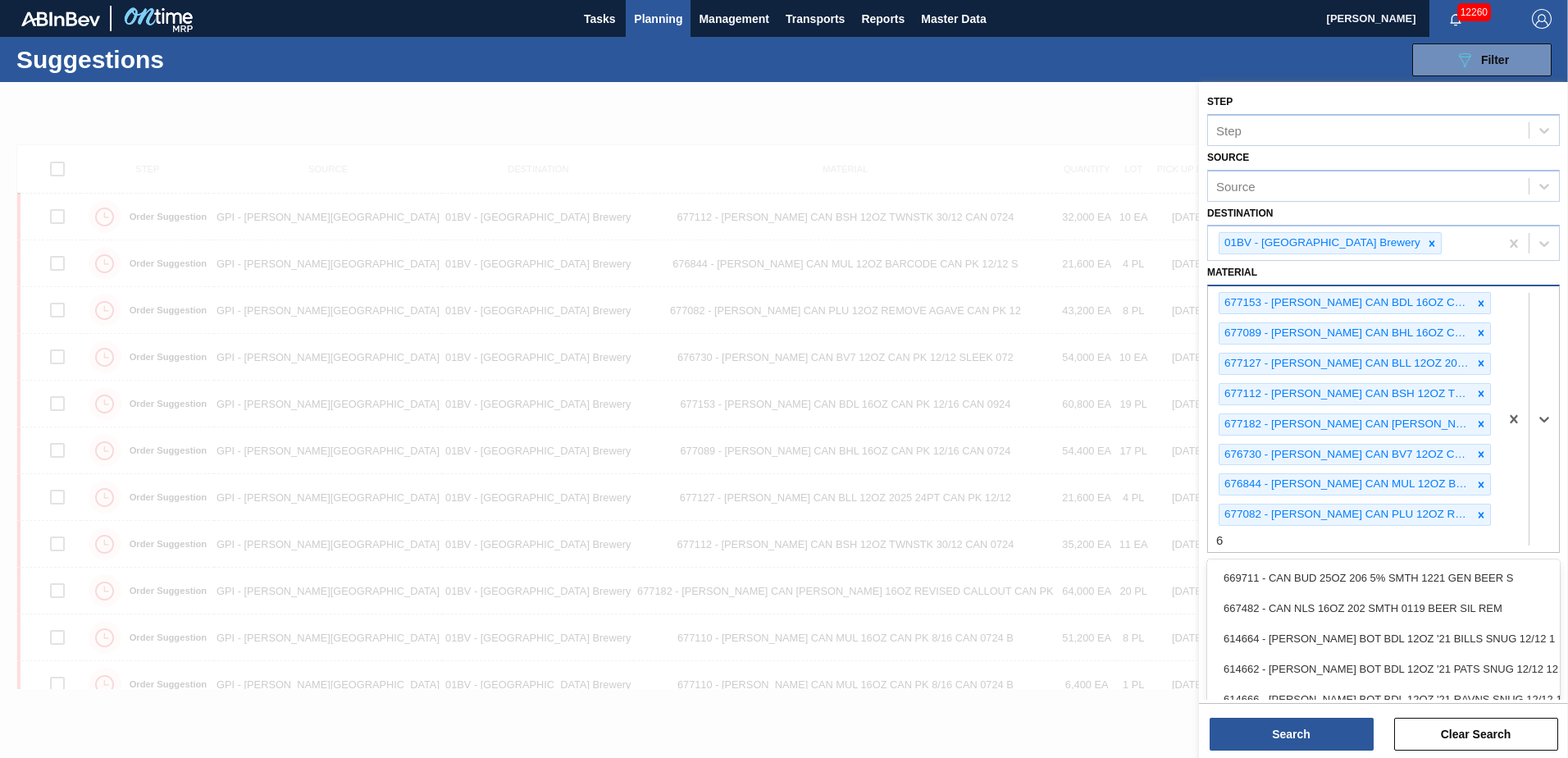
scroll to position [1, 0]
type input "676140"
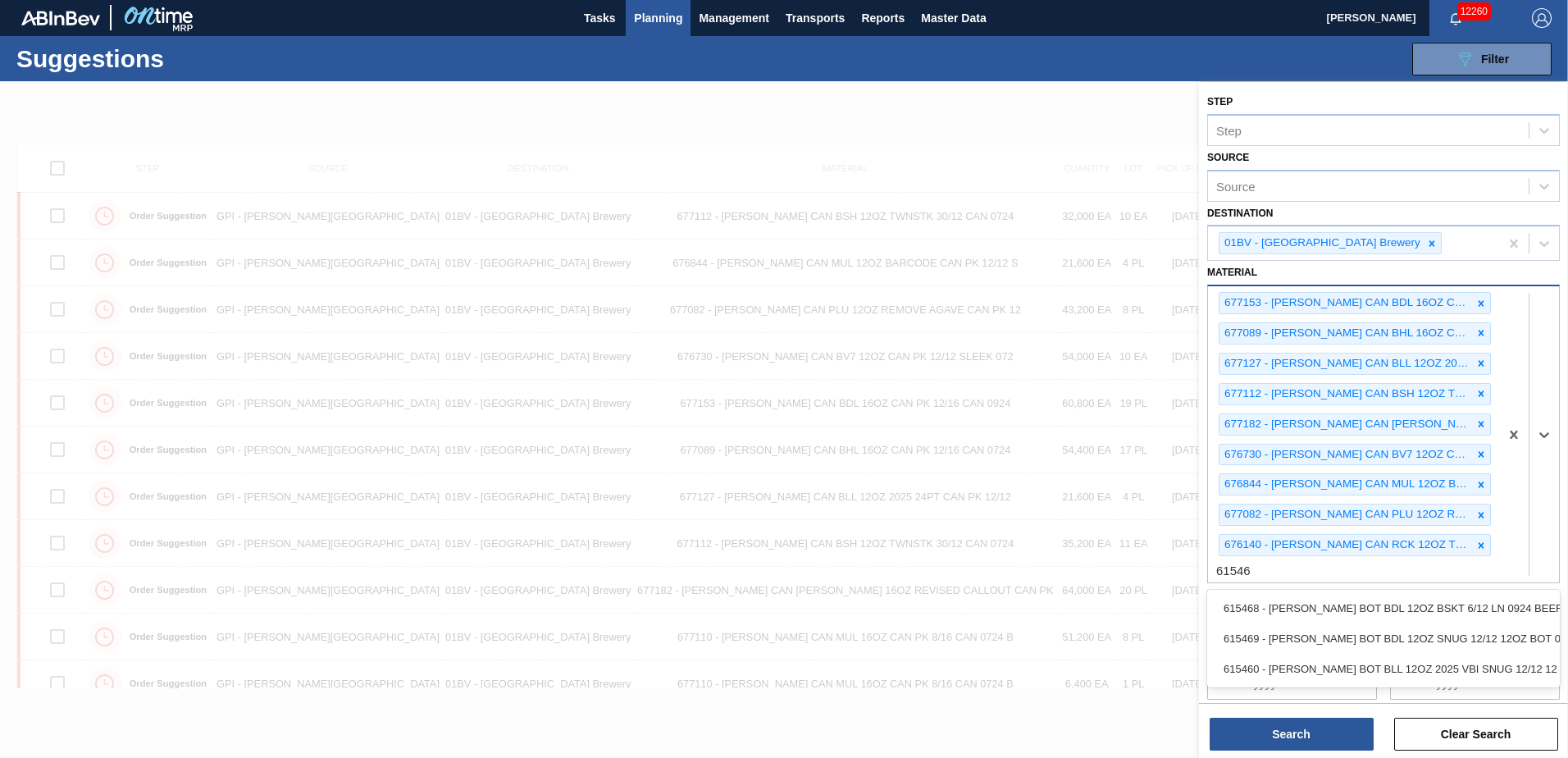
type input "615469"
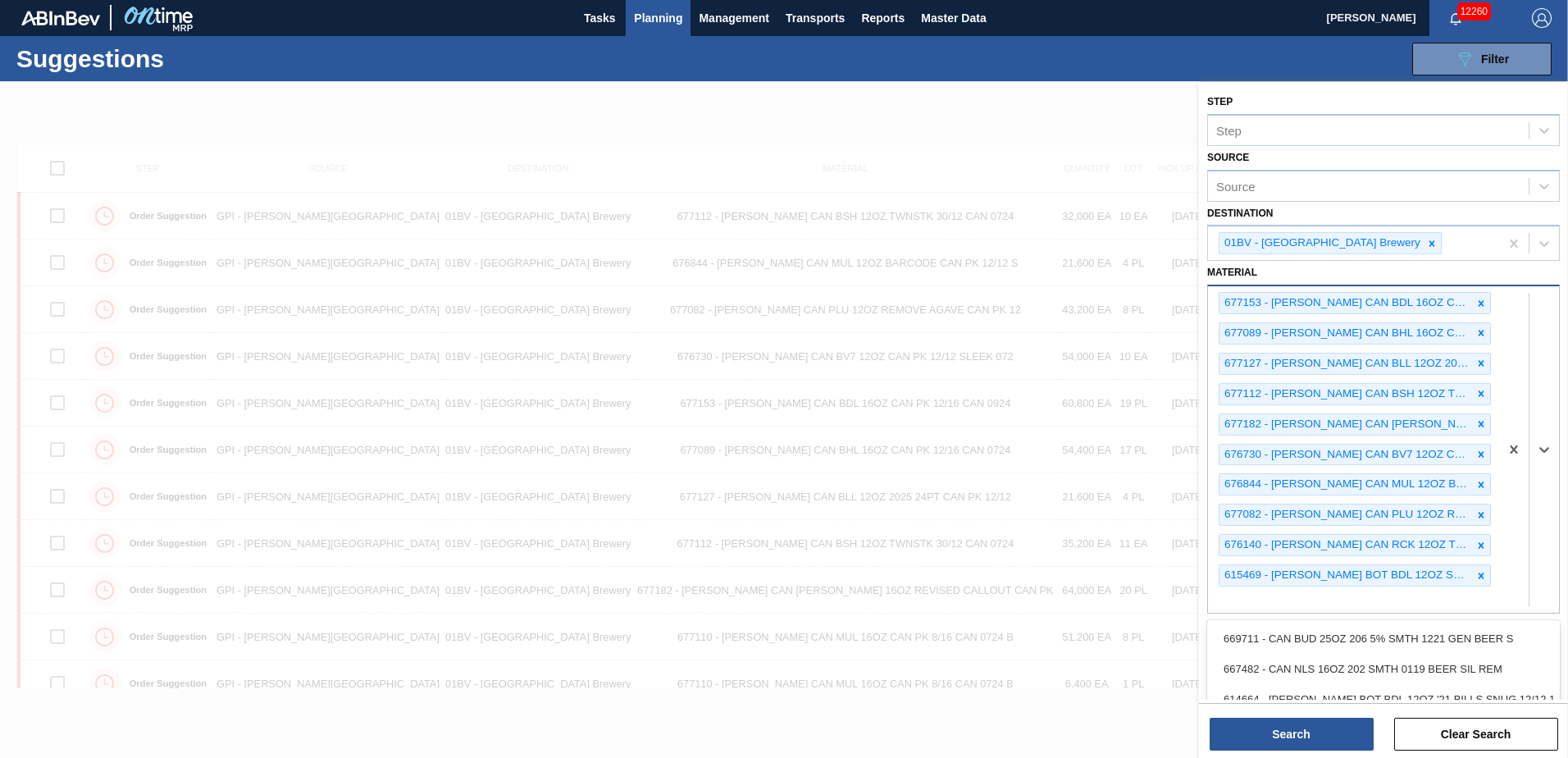
click at [1265, 598] on div "677153 - [PERSON_NAME] CAN BDL 16OZ CAN PK 12/16 CAN 0924 677089 - [PERSON_NAME…" at bounding box center [1353, 449] width 291 height 326
type input "615212"
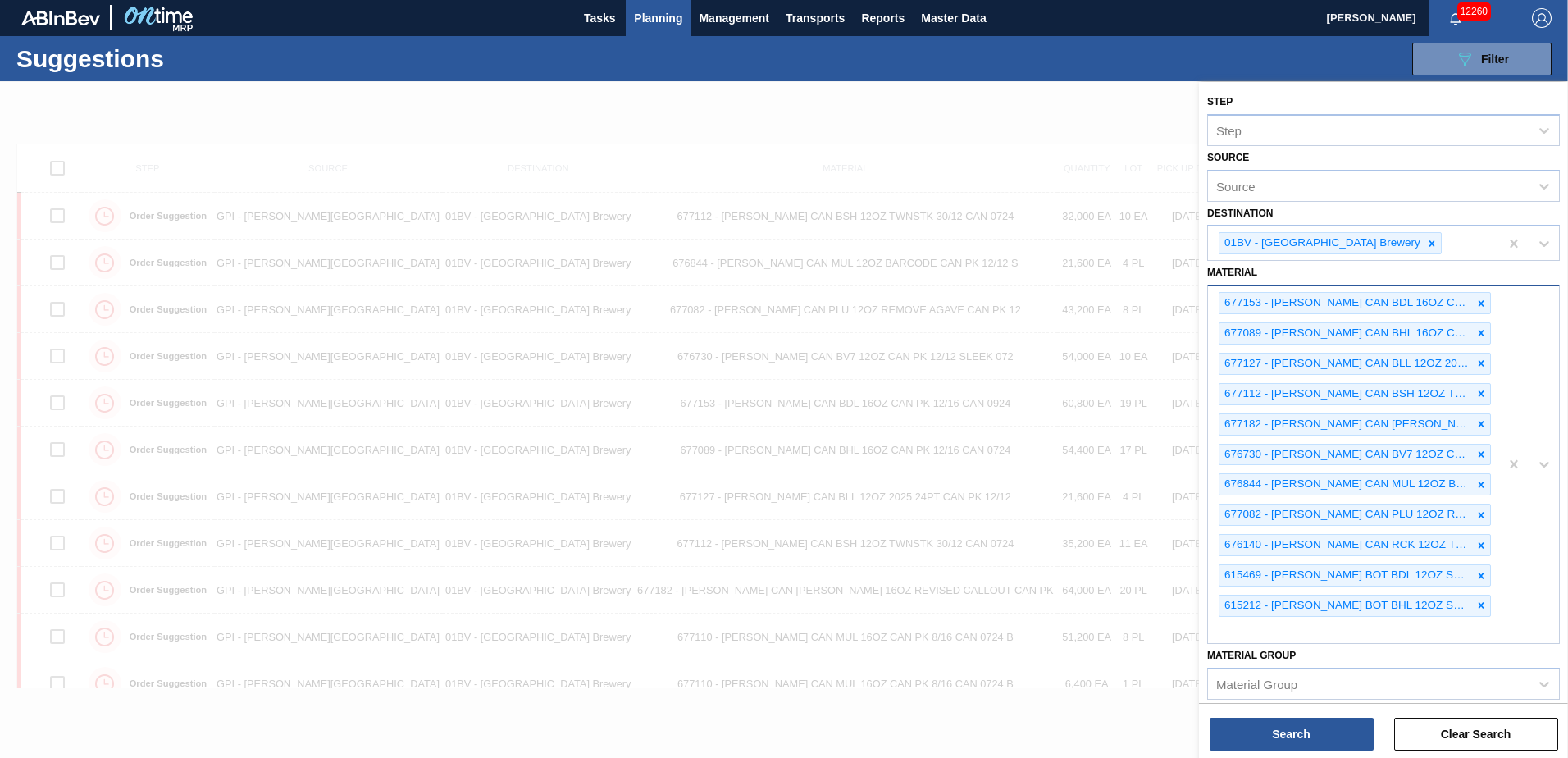
click at [1243, 633] on div "677153 - [PERSON_NAME] CAN BDL 16OZ CAN PK 12/16 CAN 0924 677089 - [PERSON_NAME…" at bounding box center [1353, 464] width 291 height 356
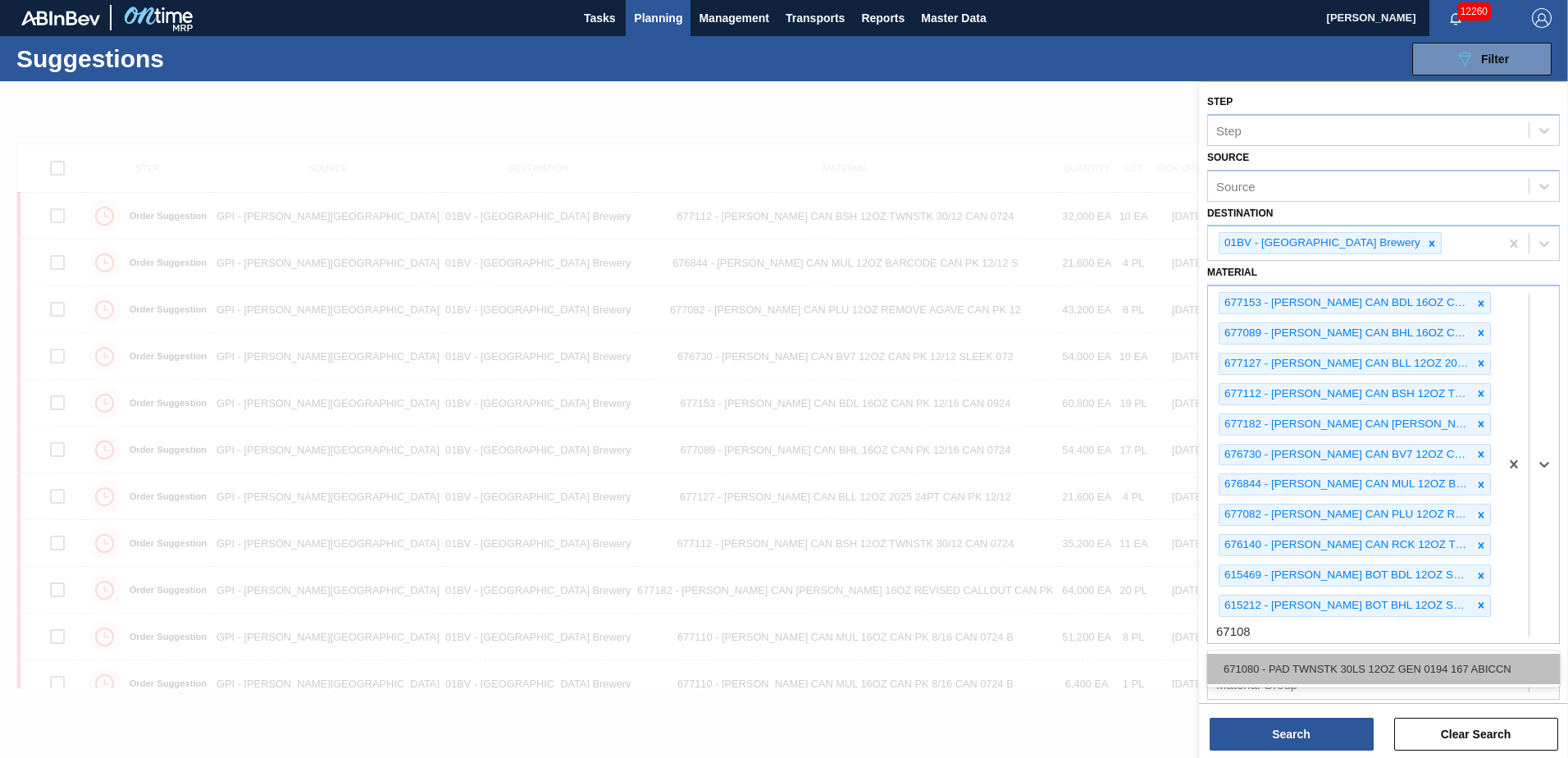
type input "671080"
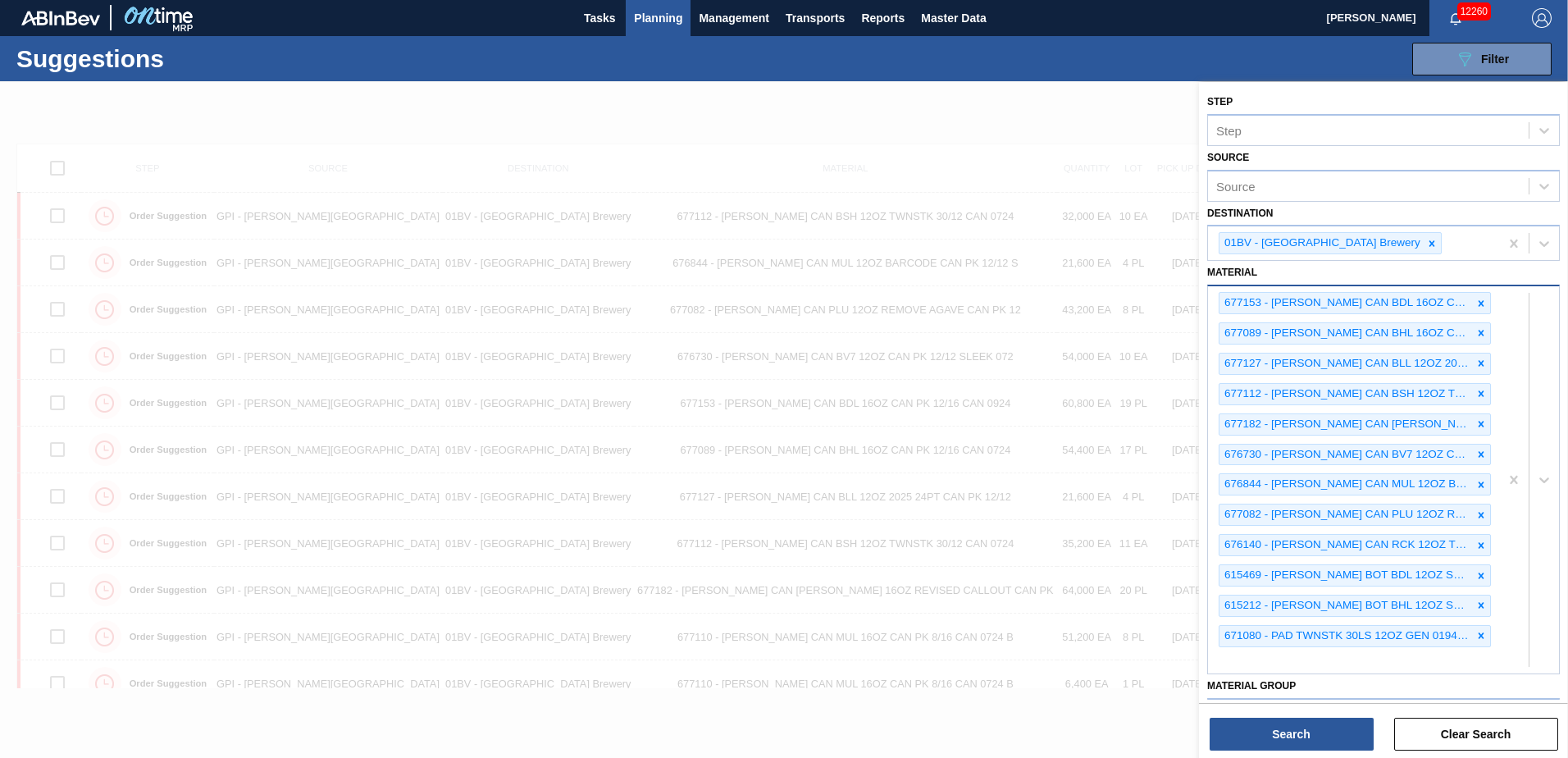
click at [1311, 666] on div "677153 - [PERSON_NAME] CAN BDL 16OZ CAN PK 12/16 CAN 0924 677089 - [PERSON_NAME…" at bounding box center [1353, 480] width 291 height 387
type input "683724"
click at [1235, 693] on div "677153 - [PERSON_NAME] CAN BDL 16OZ CAN PK 12/16 CAN 0924 677089 - [PERSON_NAME…" at bounding box center [1353, 495] width 291 height 417
type input "683776"
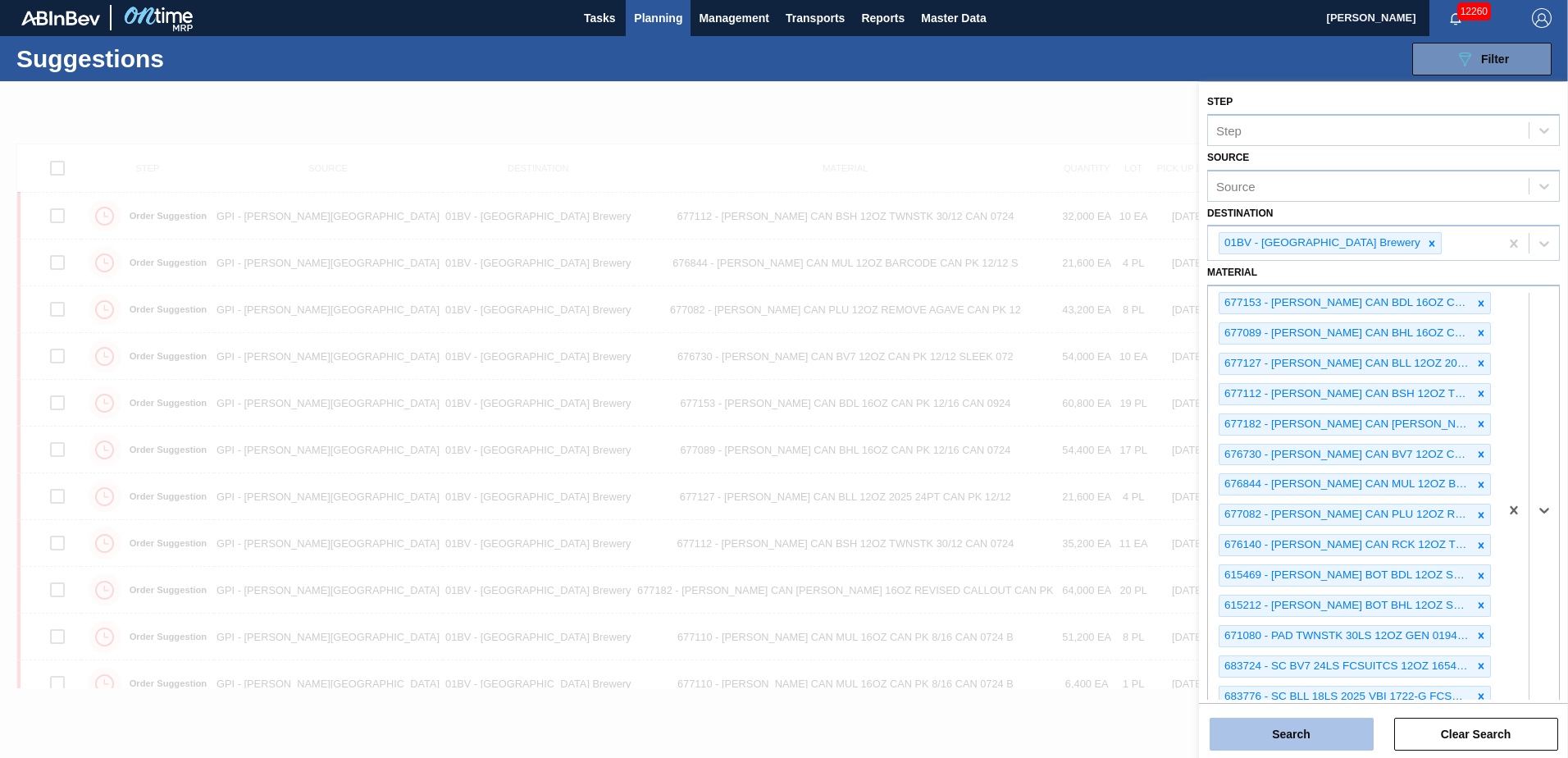
click at [1295, 735] on button "Search" at bounding box center [1291, 733] width 164 height 33
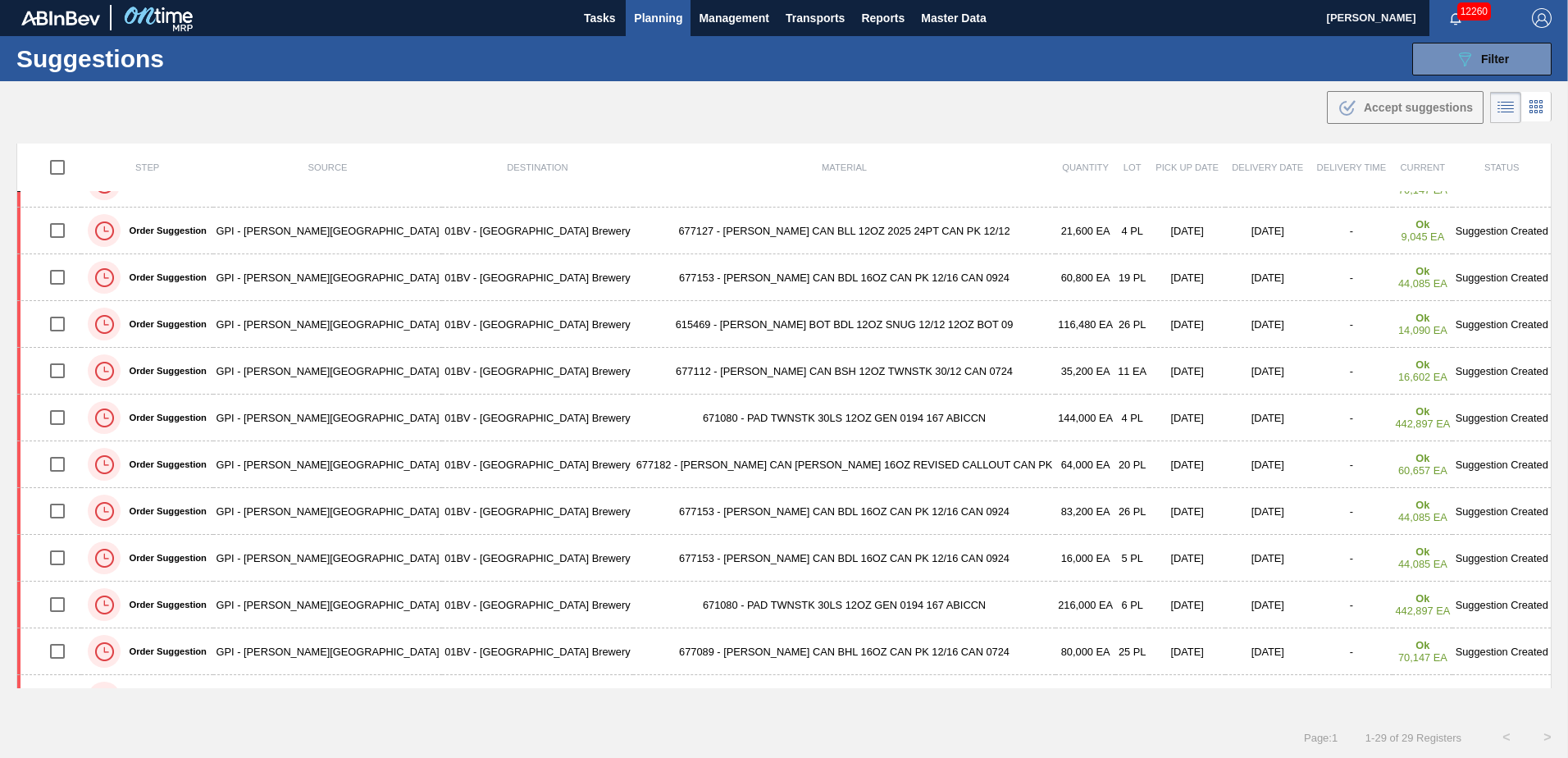
scroll to position [408, 0]
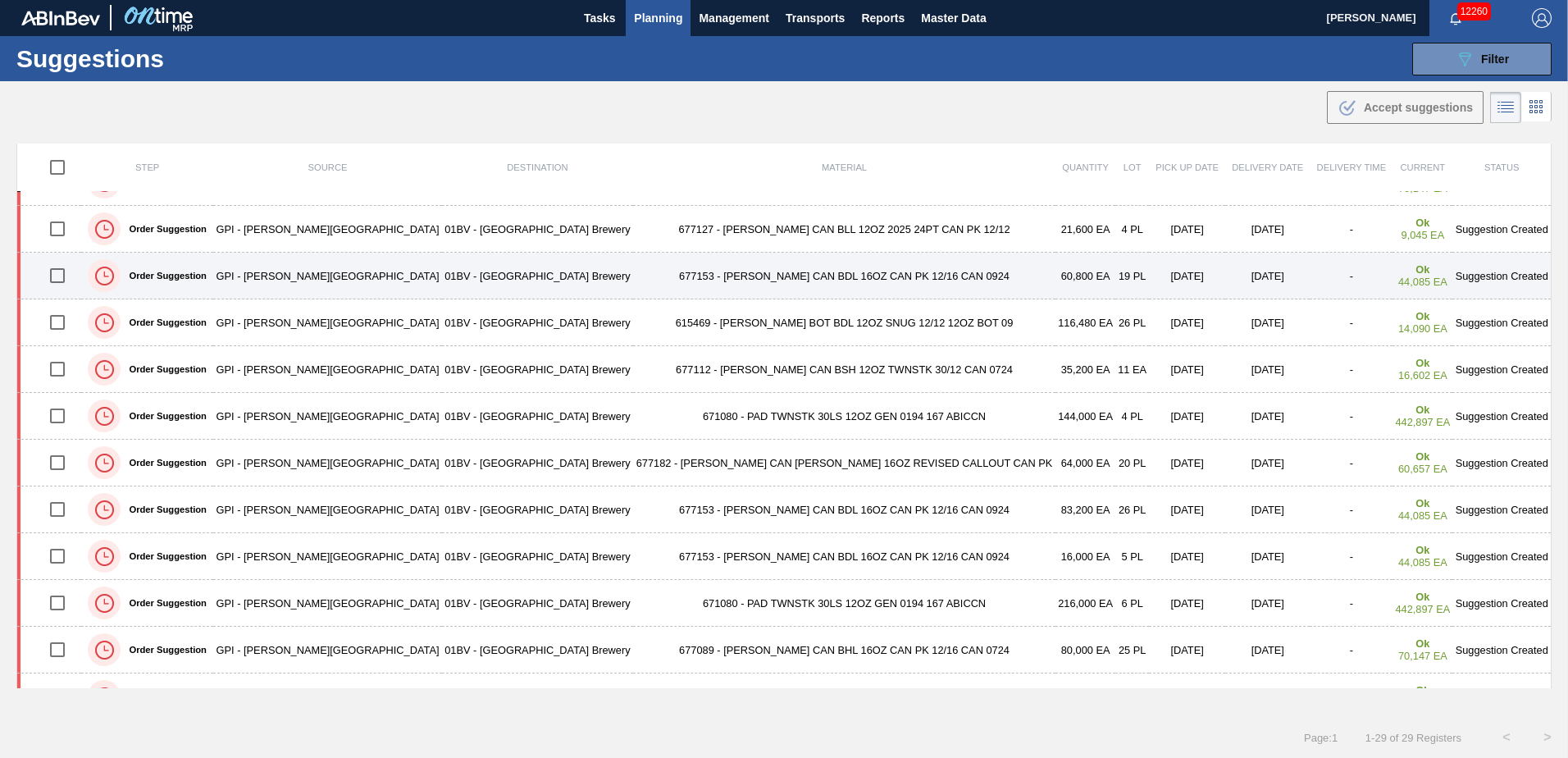
click at [59, 273] on input "checkbox" at bounding box center [57, 275] width 35 height 34
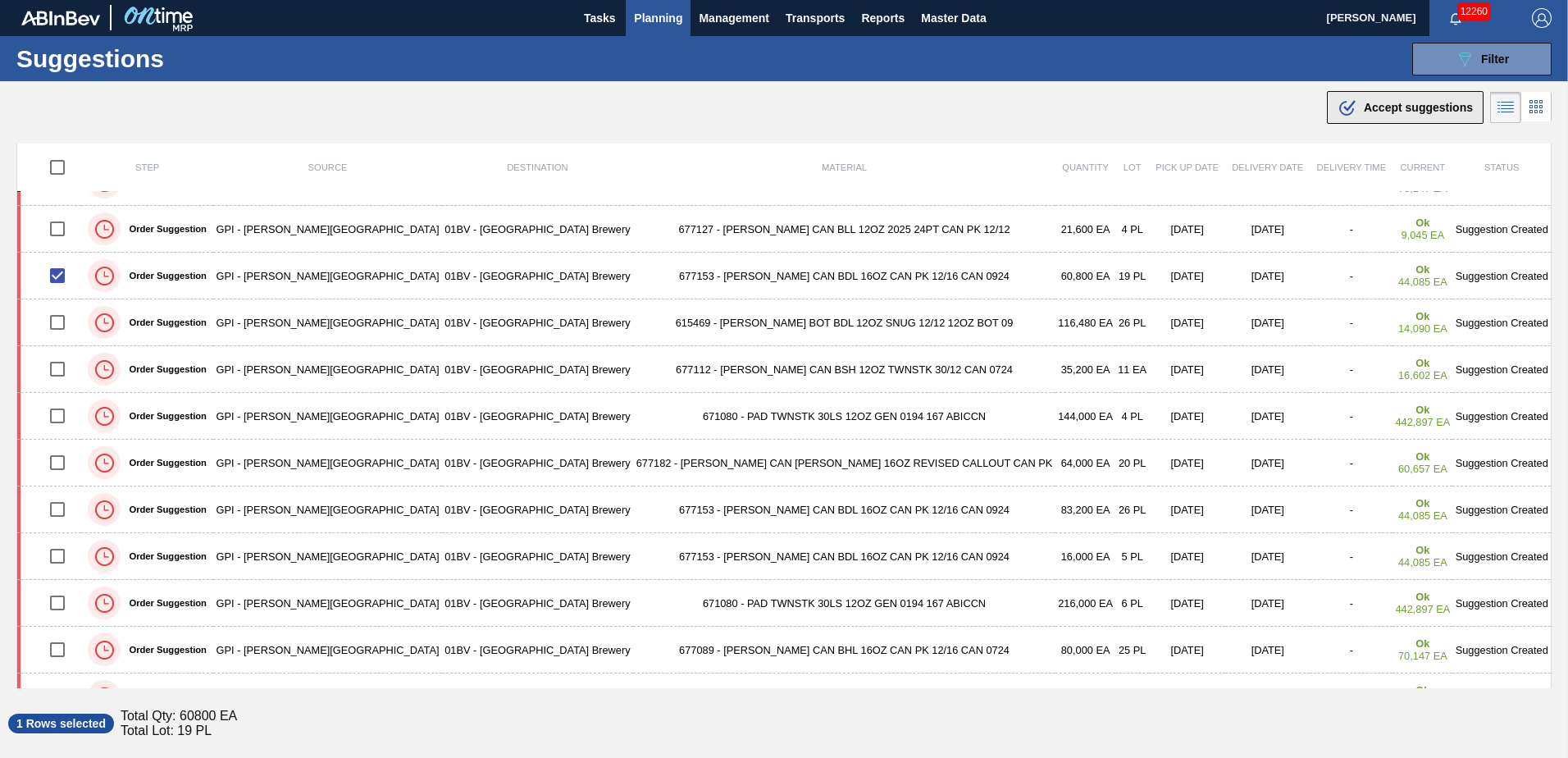
click at [1381, 104] on span "Accept suggestions" at bounding box center [1418, 107] width 109 height 13
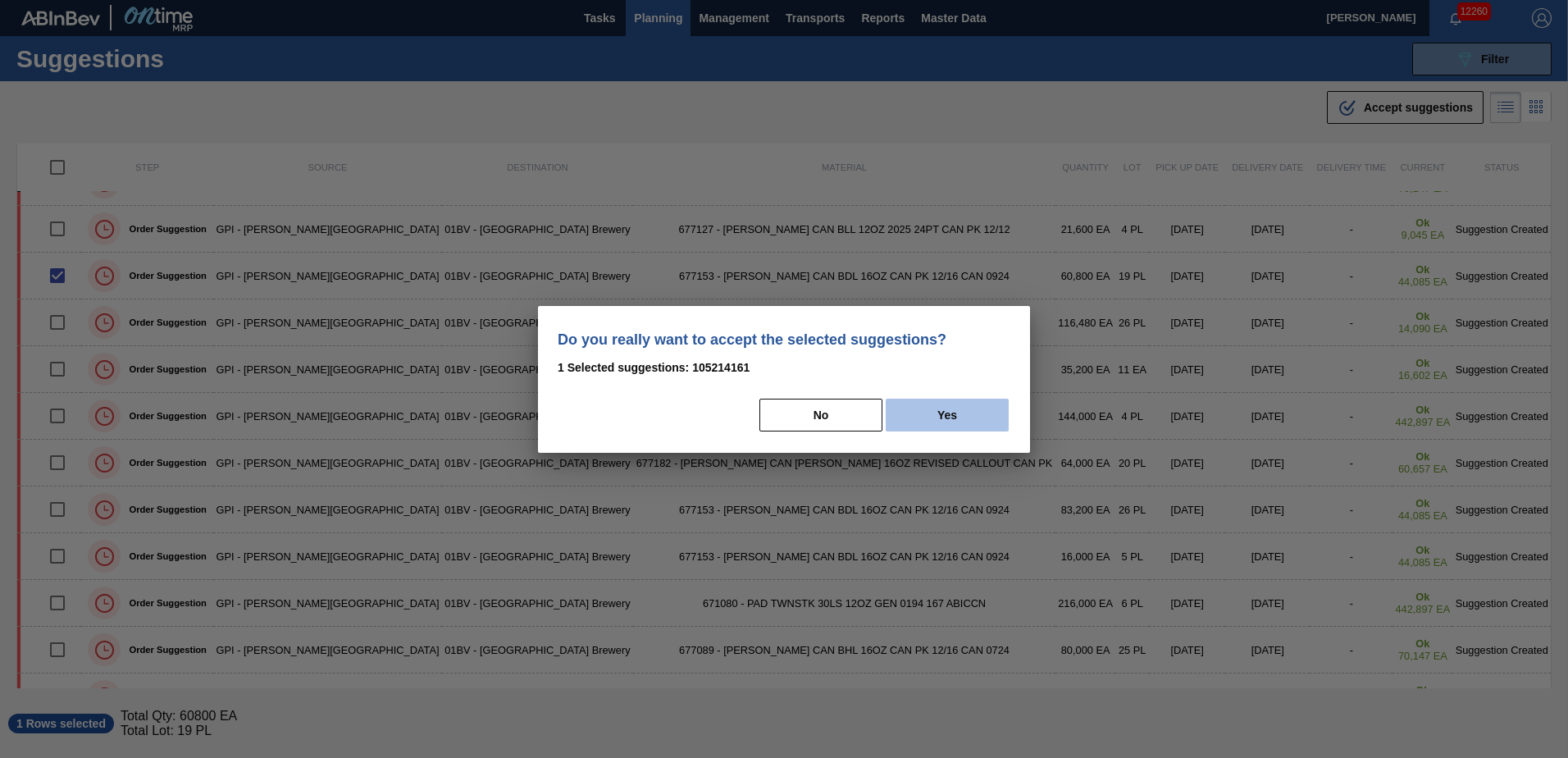
click at [960, 410] on button "Yes" at bounding box center [947, 414] width 123 height 33
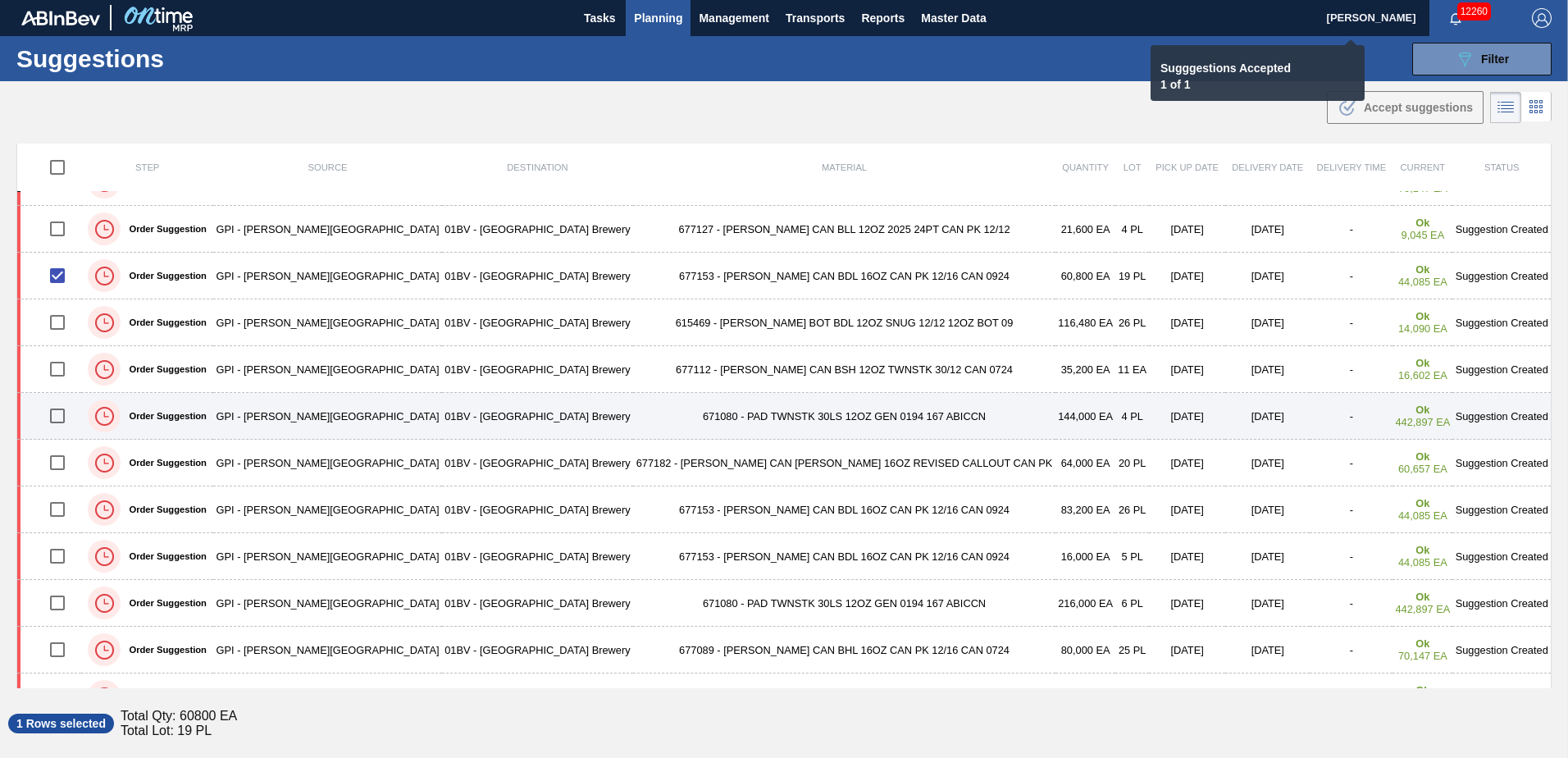
checkbox input "false"
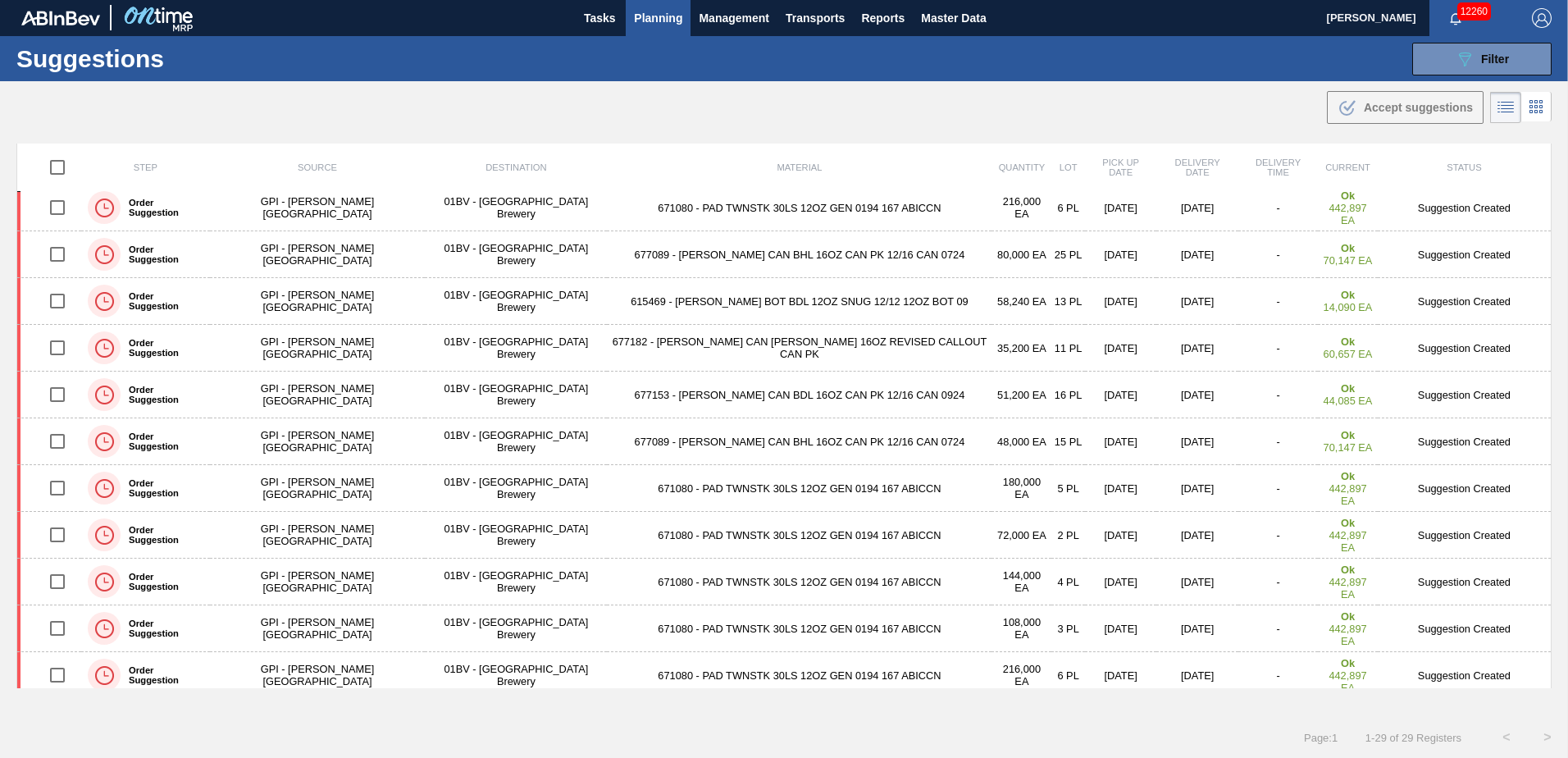
scroll to position [860, 0]
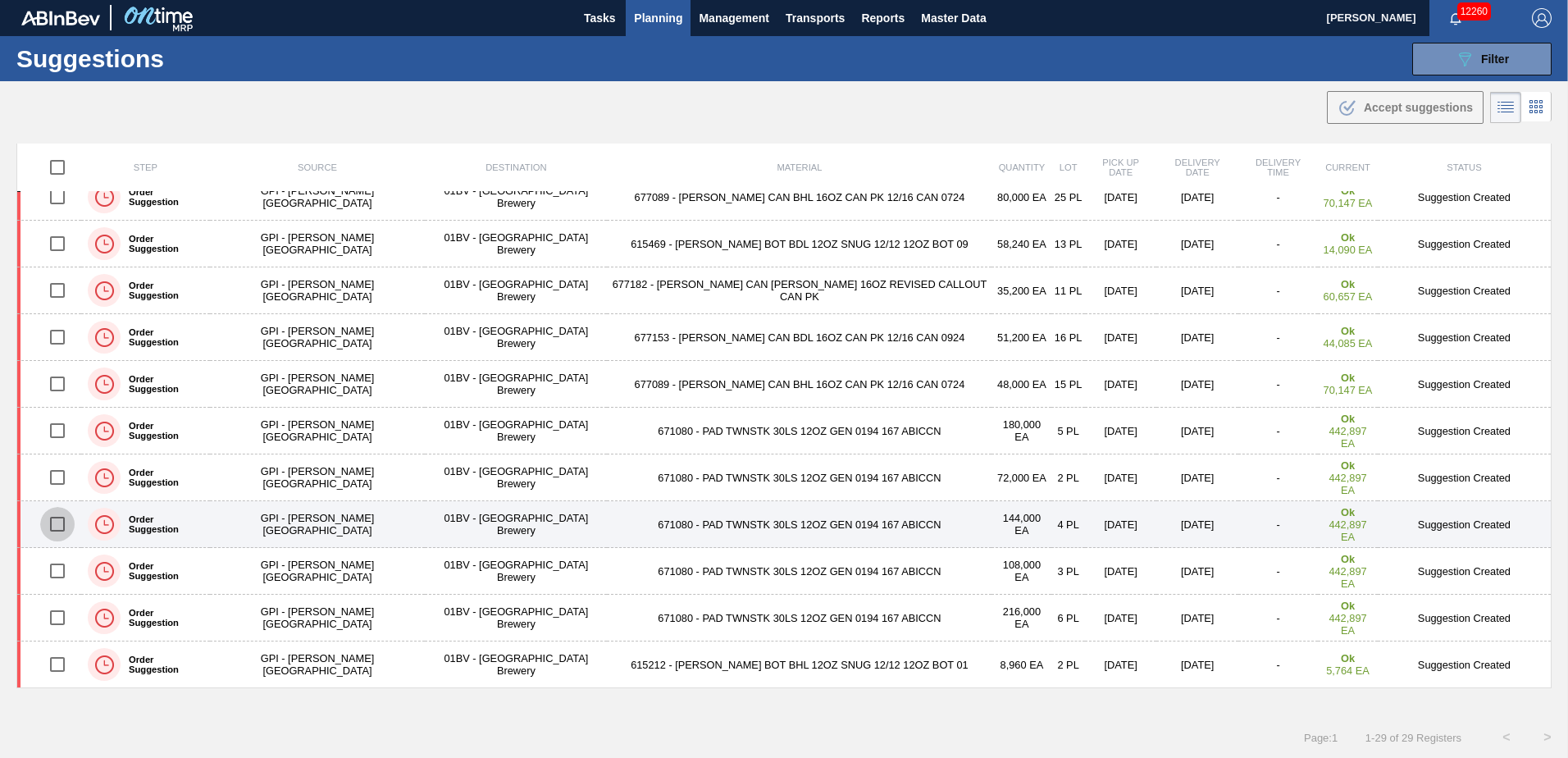
click at [62, 525] on input "checkbox" at bounding box center [57, 524] width 35 height 34
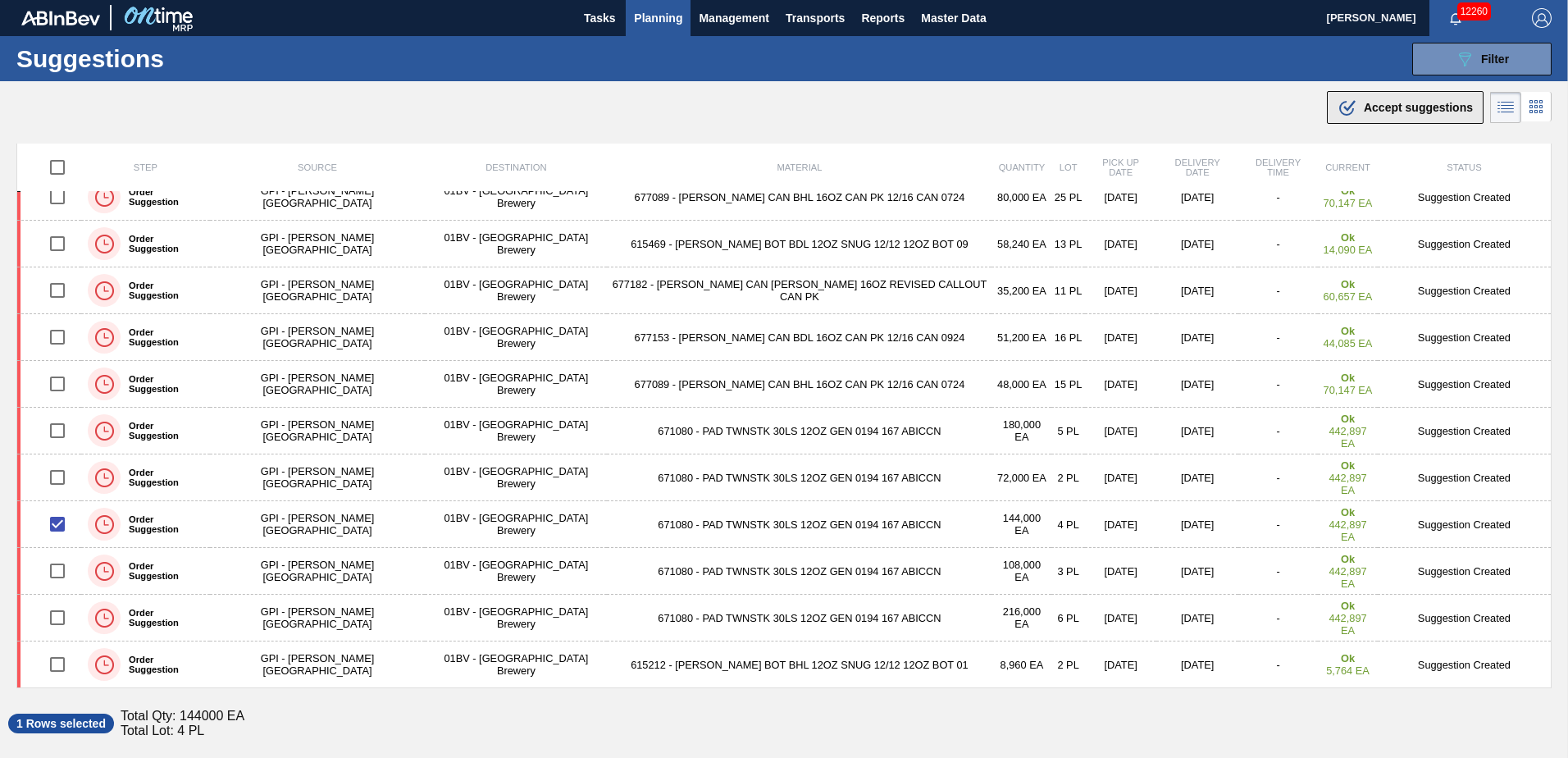
click at [1394, 104] on span "Accept suggestions" at bounding box center [1418, 107] width 109 height 13
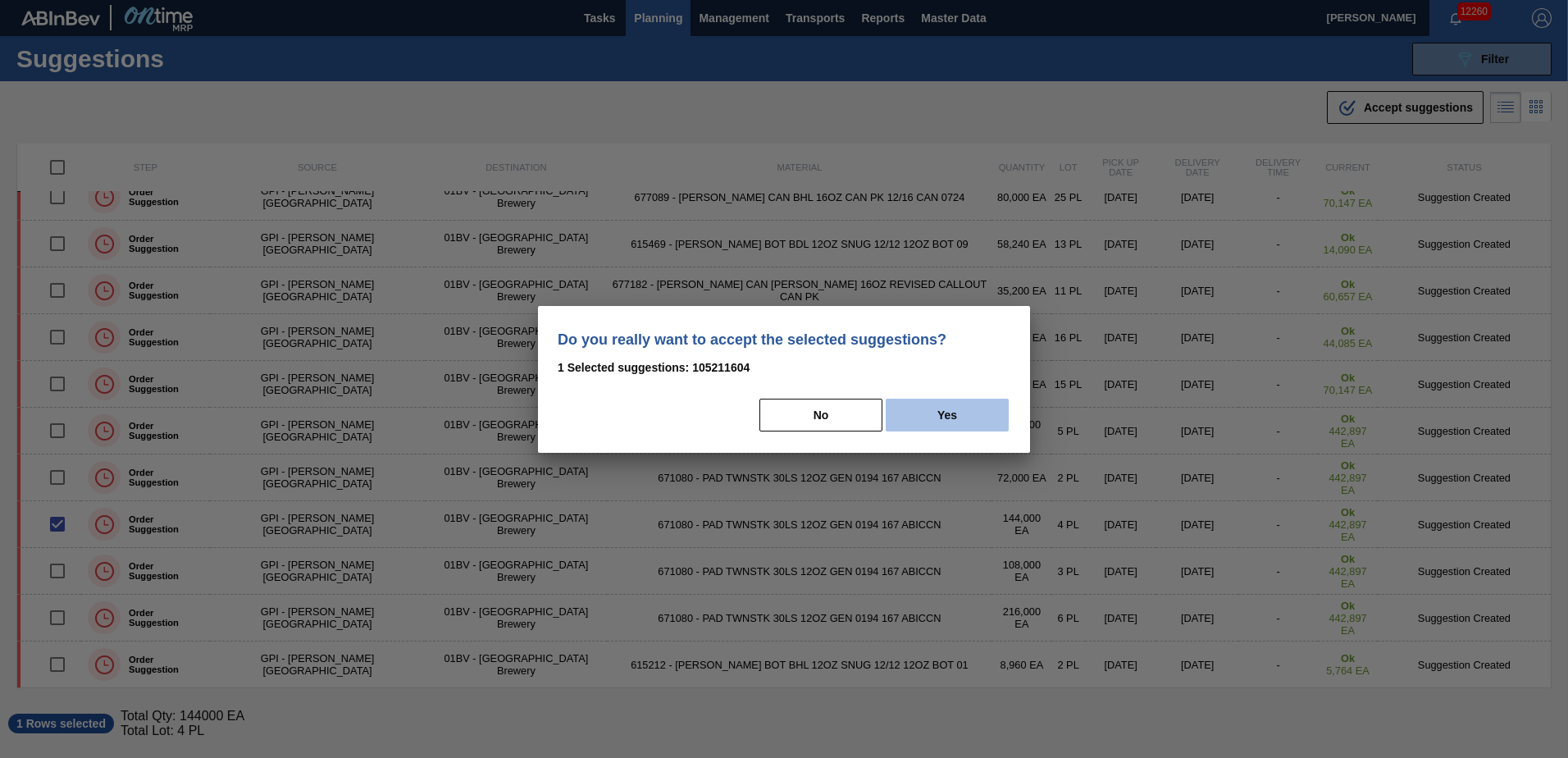
click at [954, 412] on button "Yes" at bounding box center [947, 414] width 123 height 33
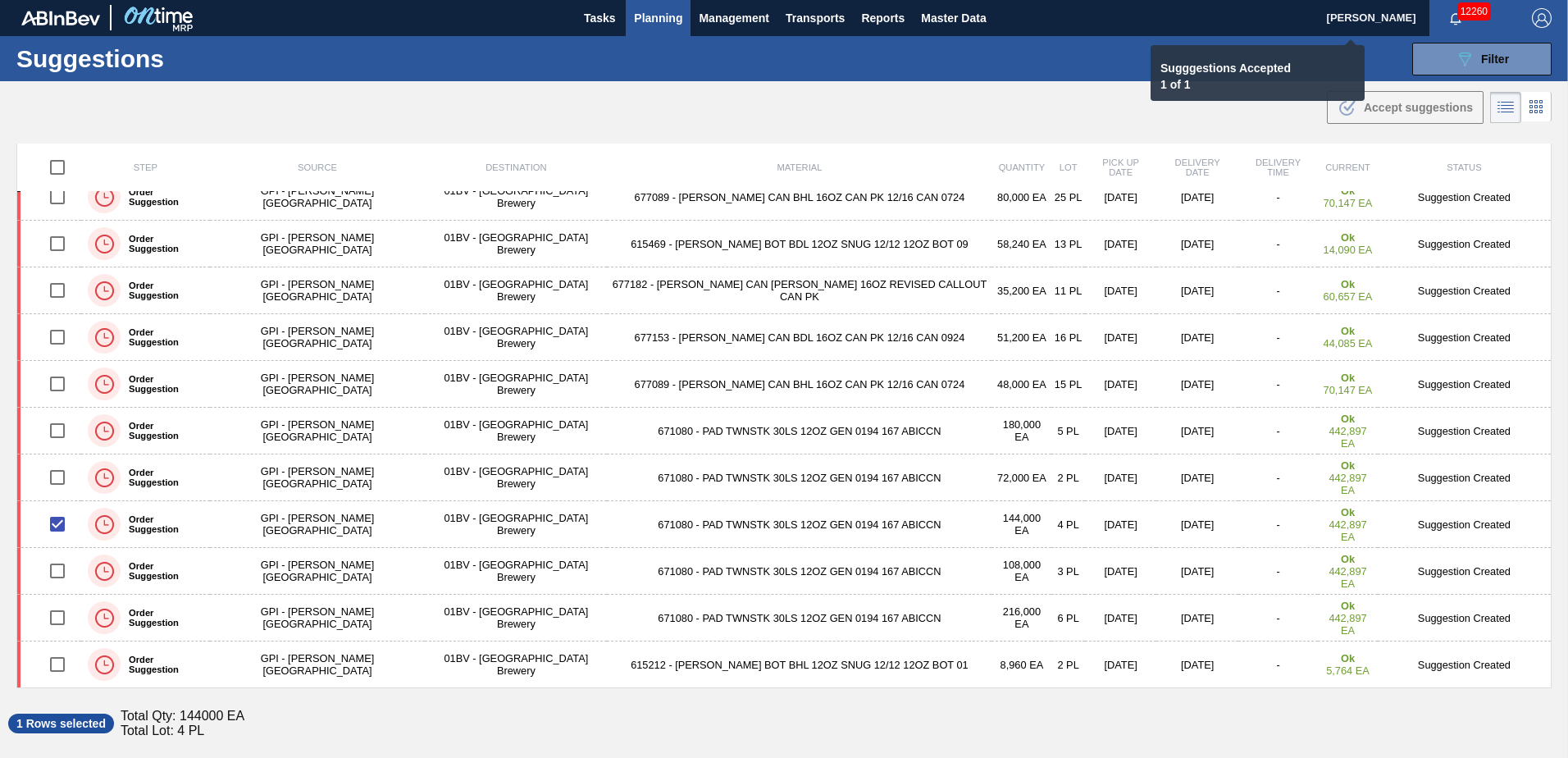
checkbox input "false"
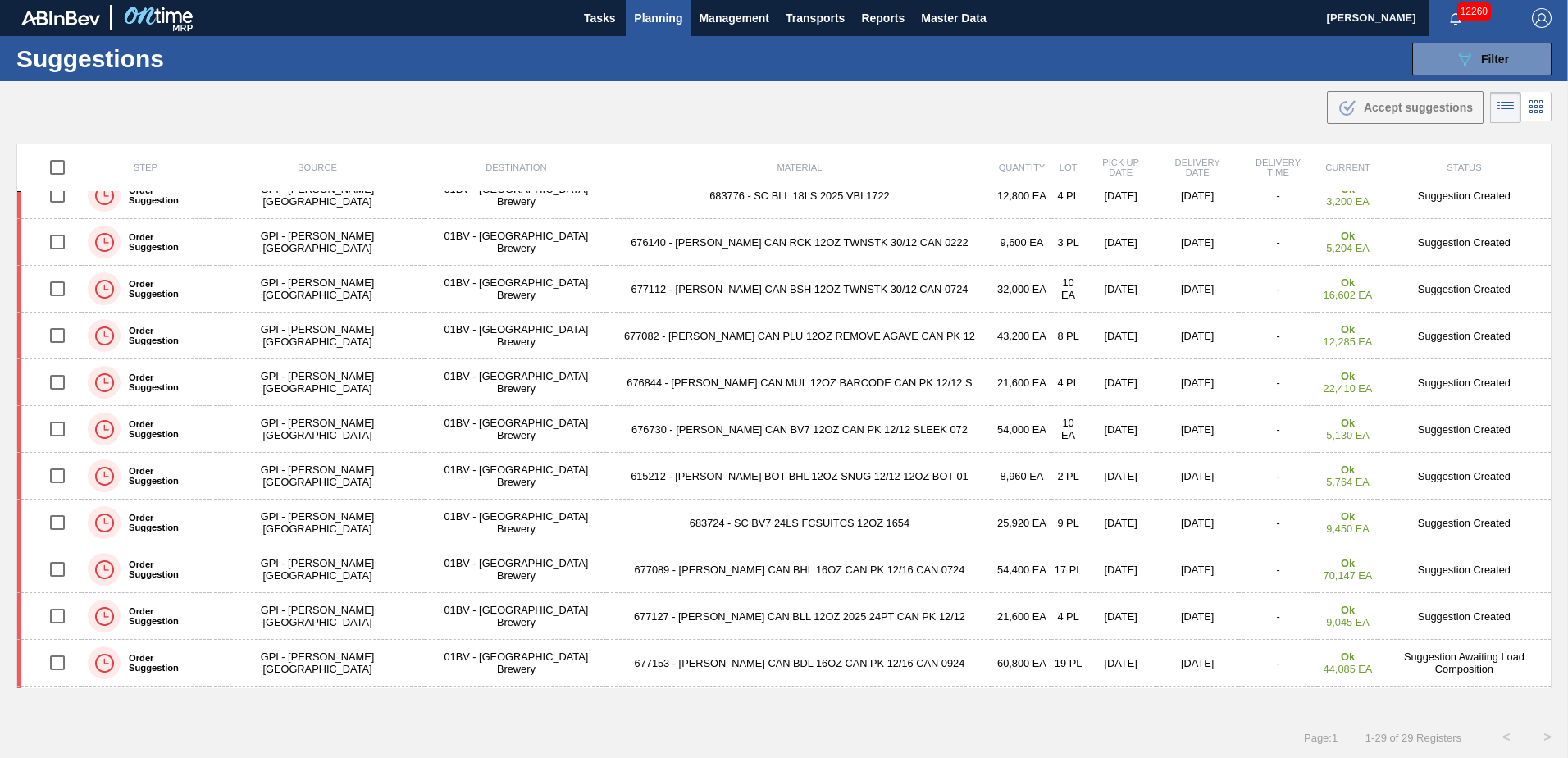
scroll to position [4, 0]
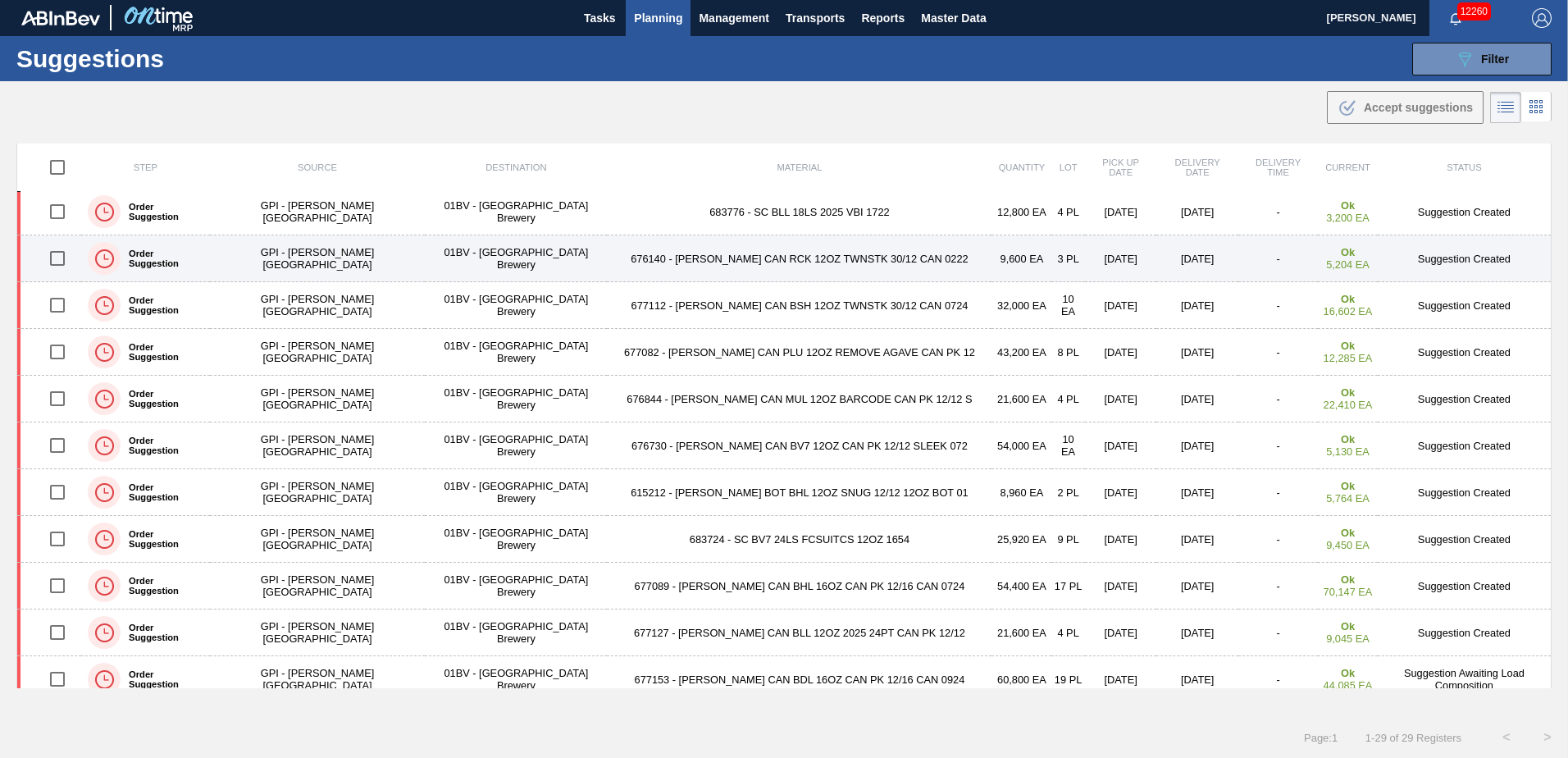
click at [56, 254] on input "checkbox" at bounding box center [57, 258] width 35 height 34
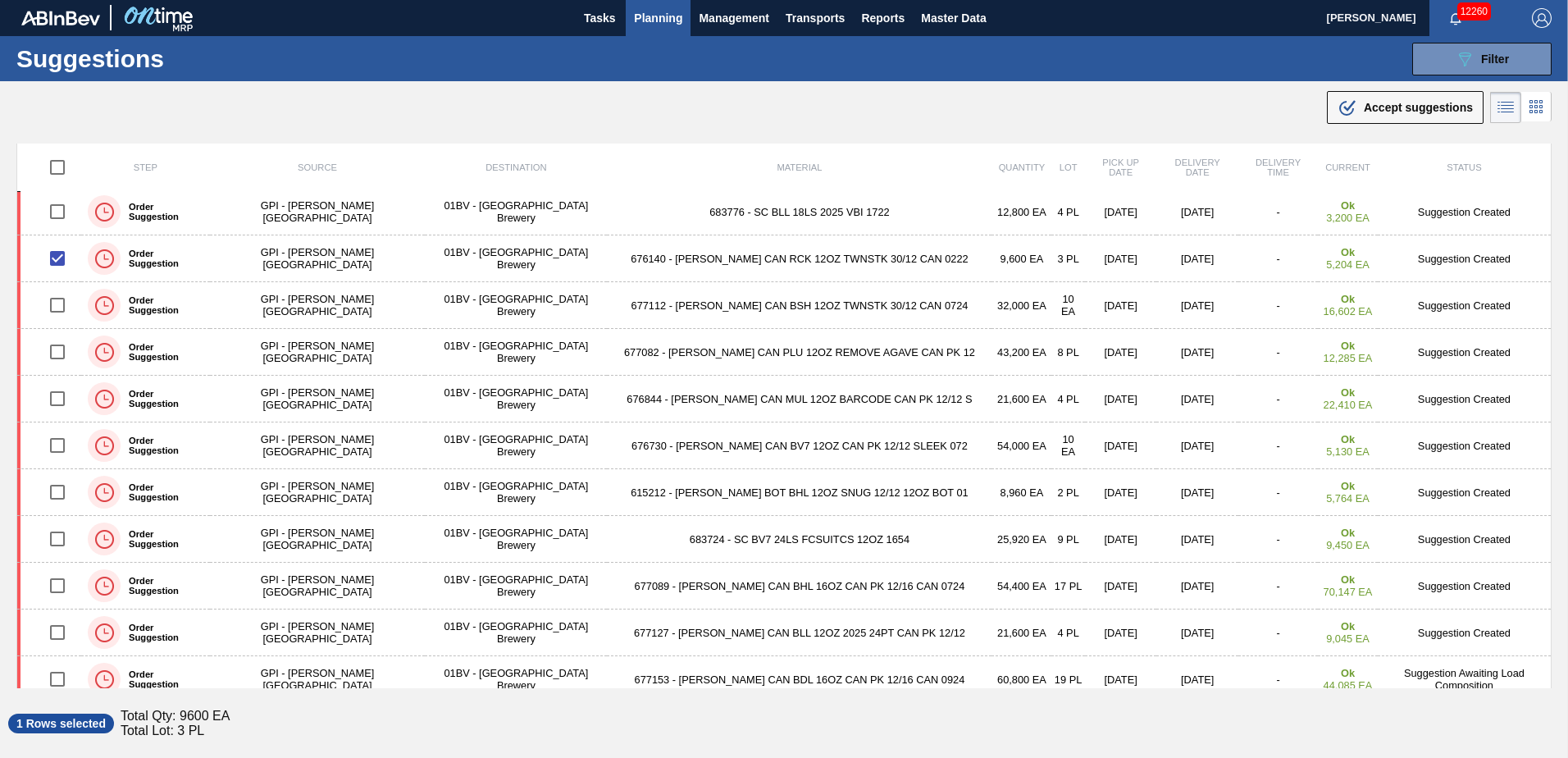
click at [1374, 106] on span "Accept suggestions" at bounding box center [1418, 107] width 109 height 13
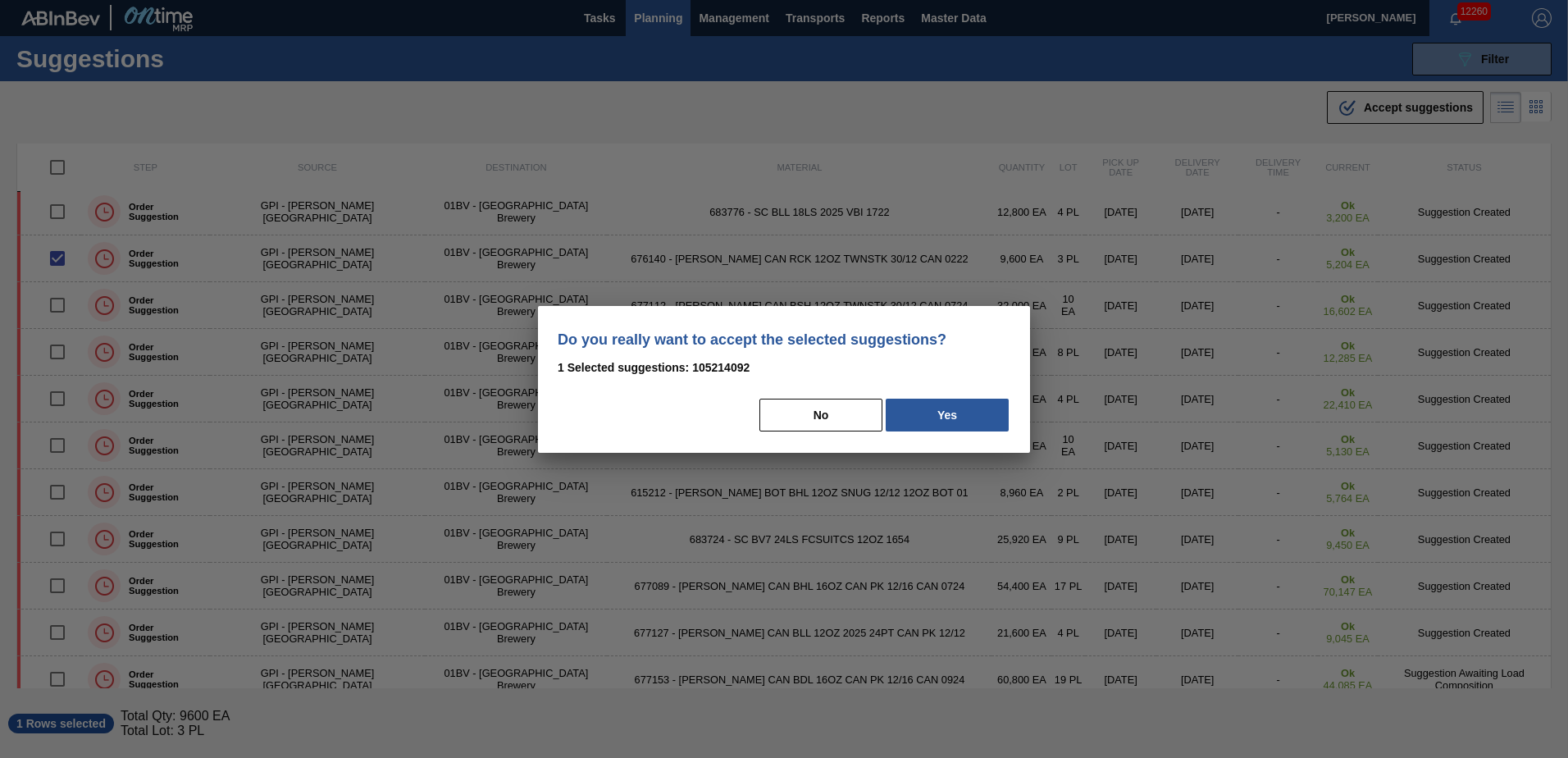
drag, startPoint x: 966, startPoint y: 417, endPoint x: 1025, endPoint y: 389, distance: 65.3
click at [966, 416] on button "Yes" at bounding box center [947, 414] width 123 height 33
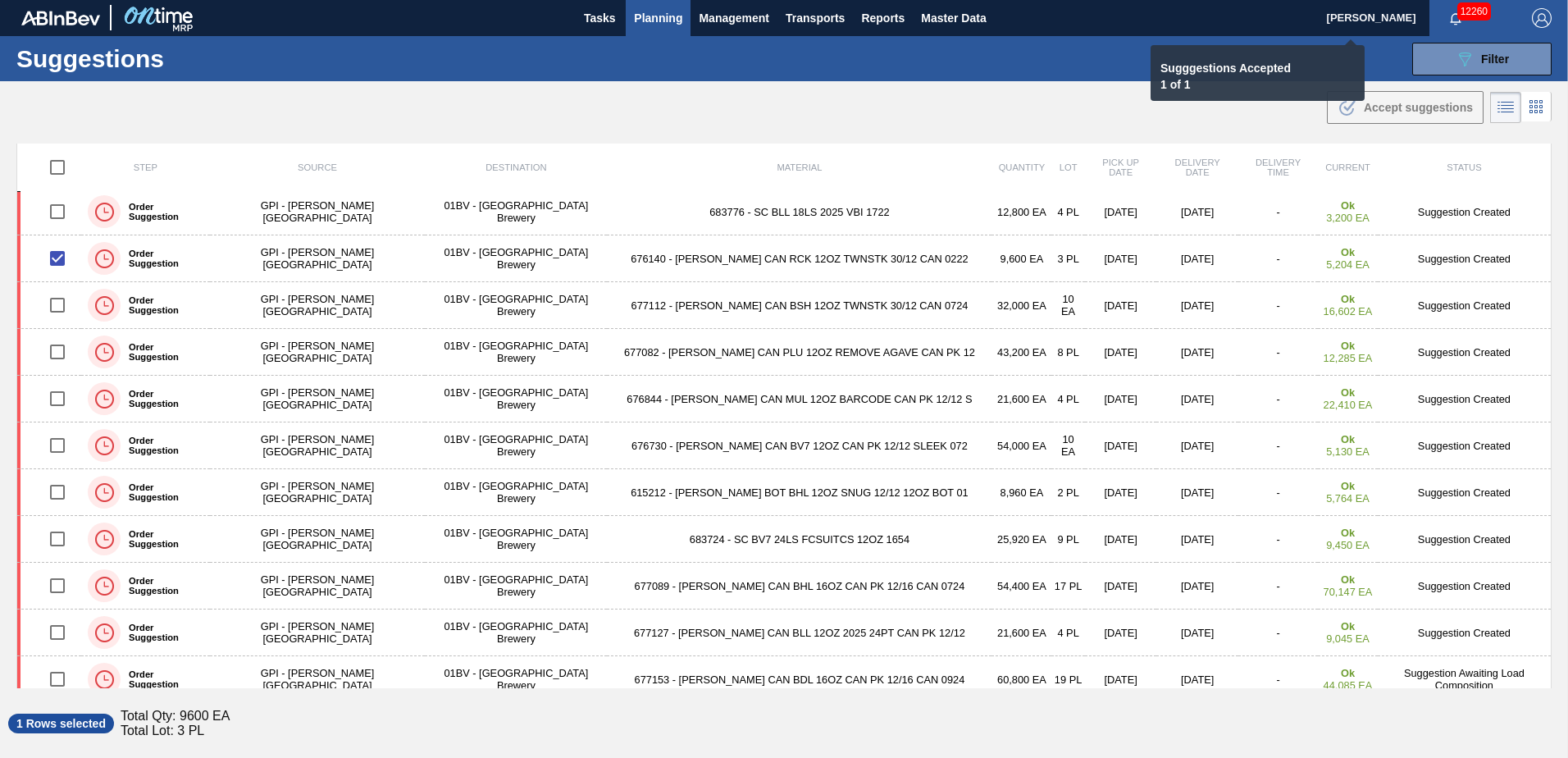
checkbox input "false"
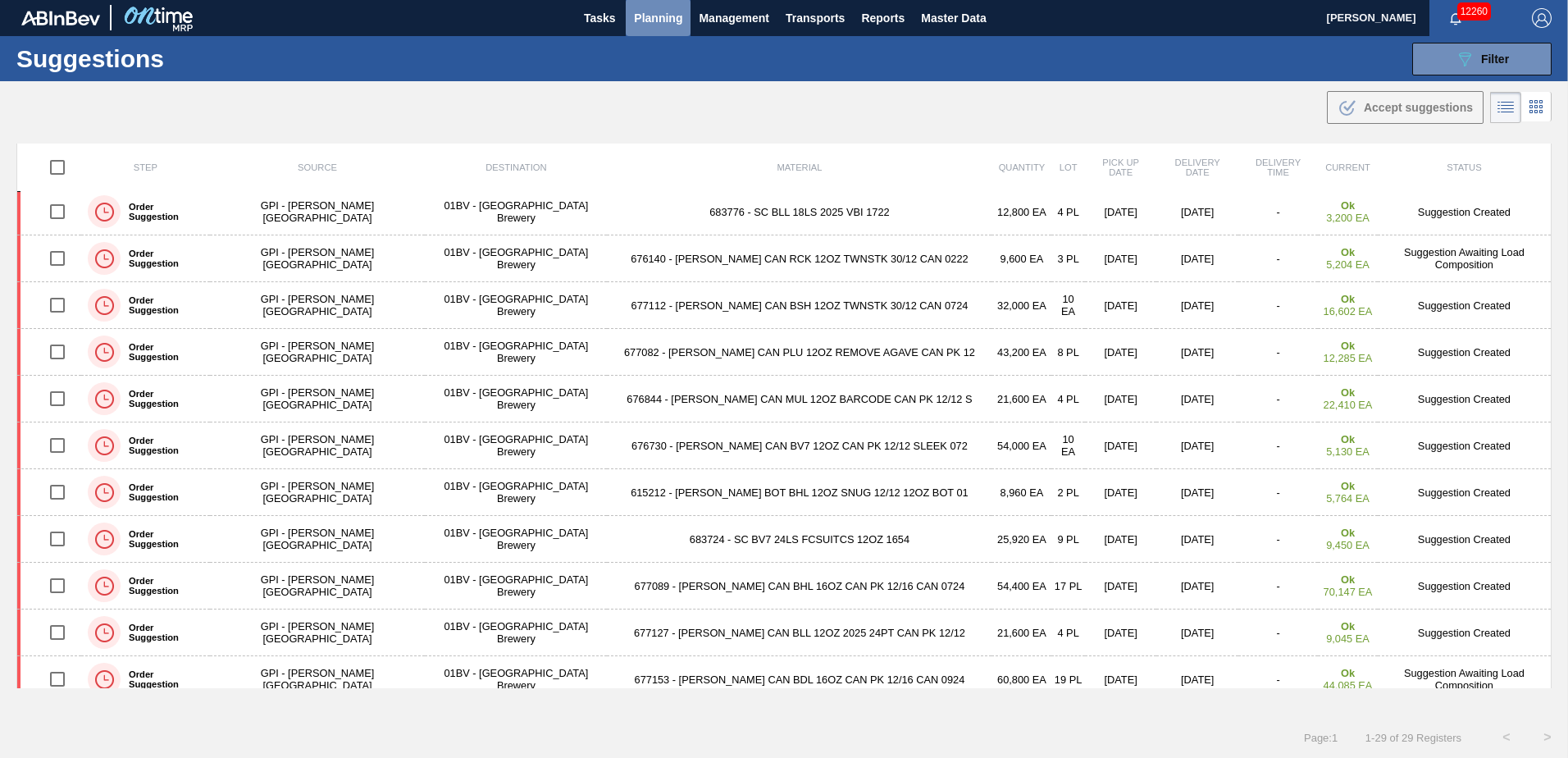
click at [647, 17] on span "Planning" at bounding box center [658, 18] width 49 height 19
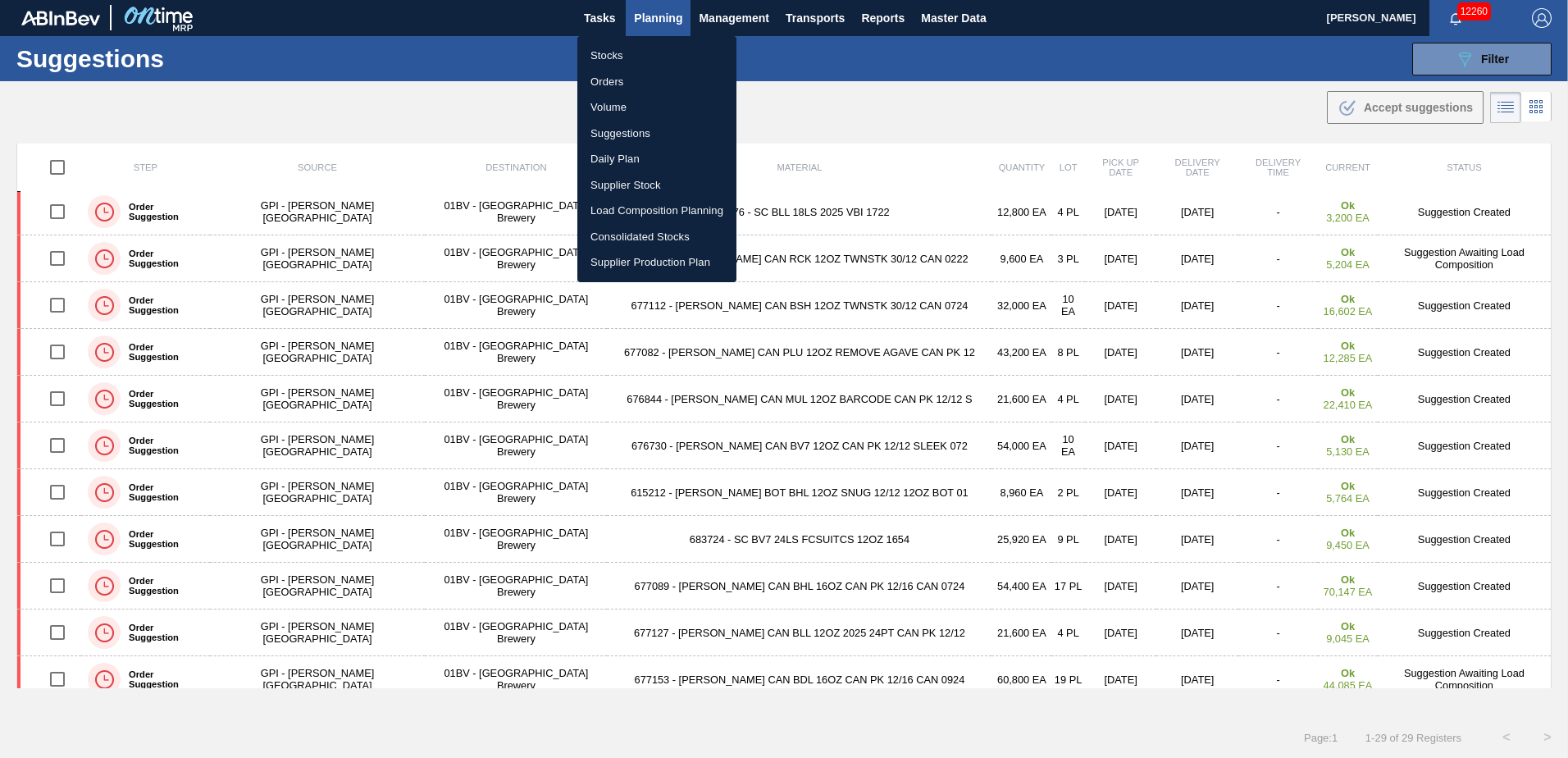
click at [649, 208] on li "Load Composition Planning" at bounding box center [657, 211] width 159 height 27
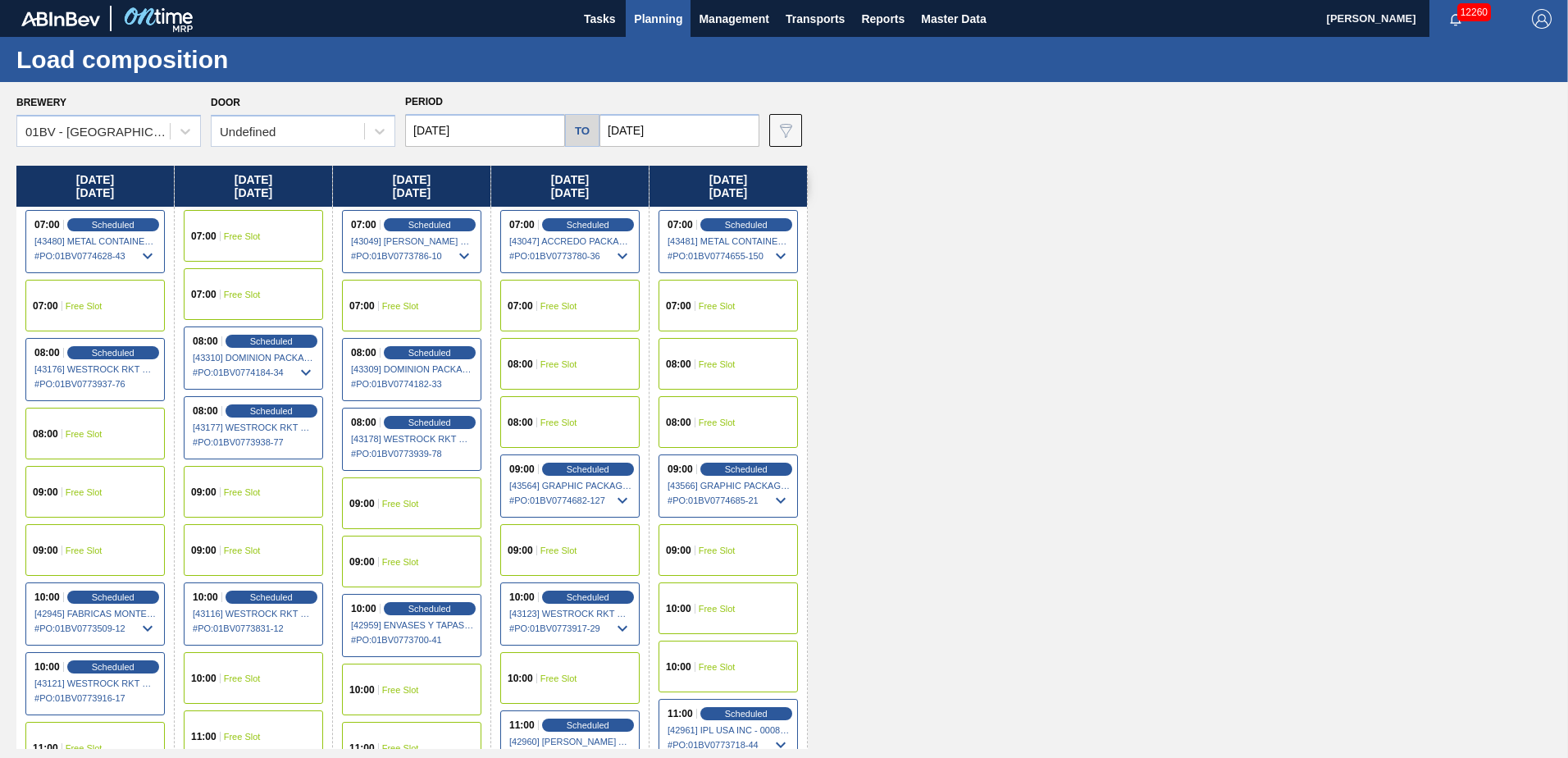
click at [388, 512] on div "09:00 Free Slot" at bounding box center [412, 502] width 140 height 51
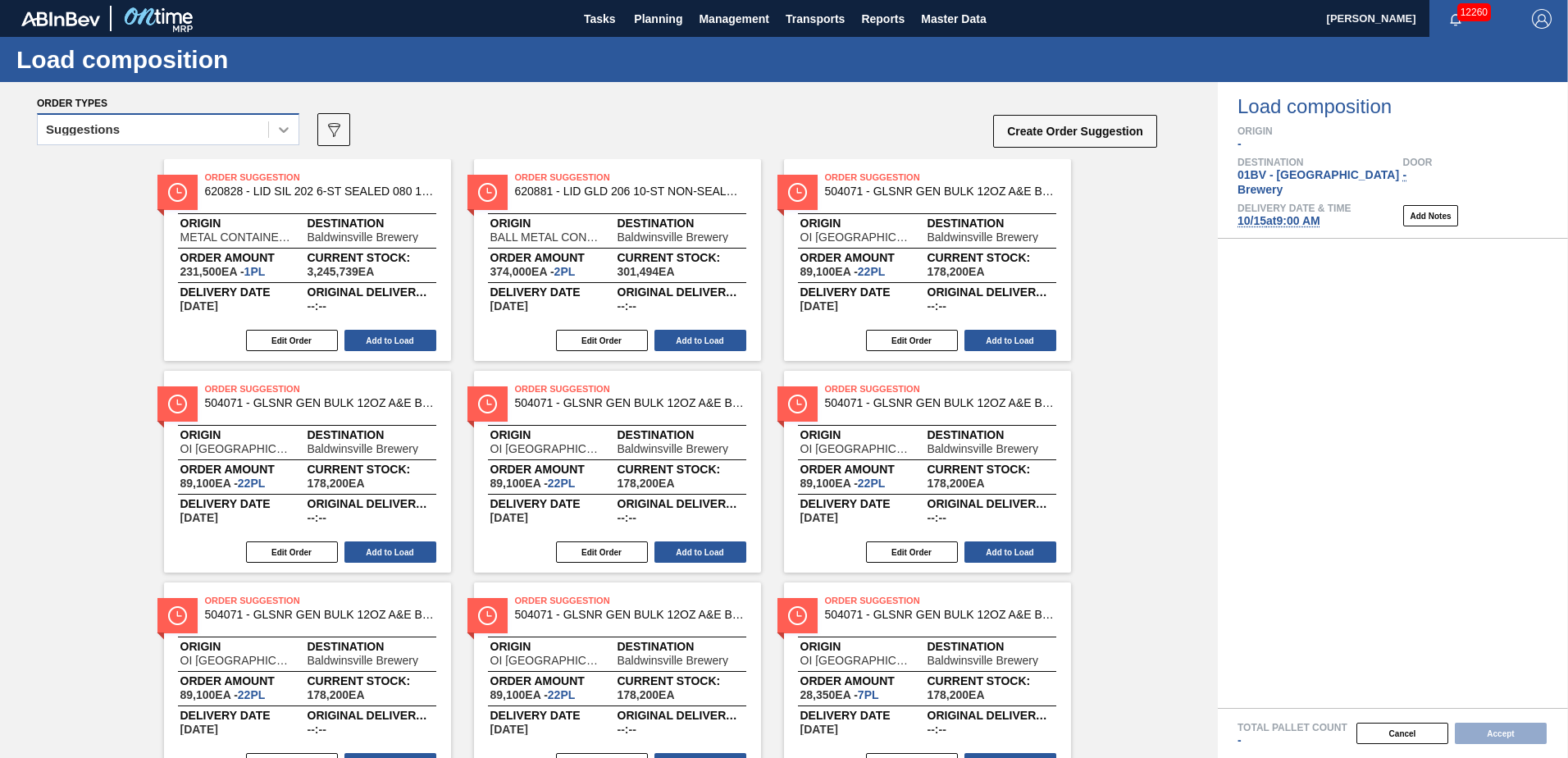
click at [279, 132] on icon at bounding box center [283, 129] width 17 height 17
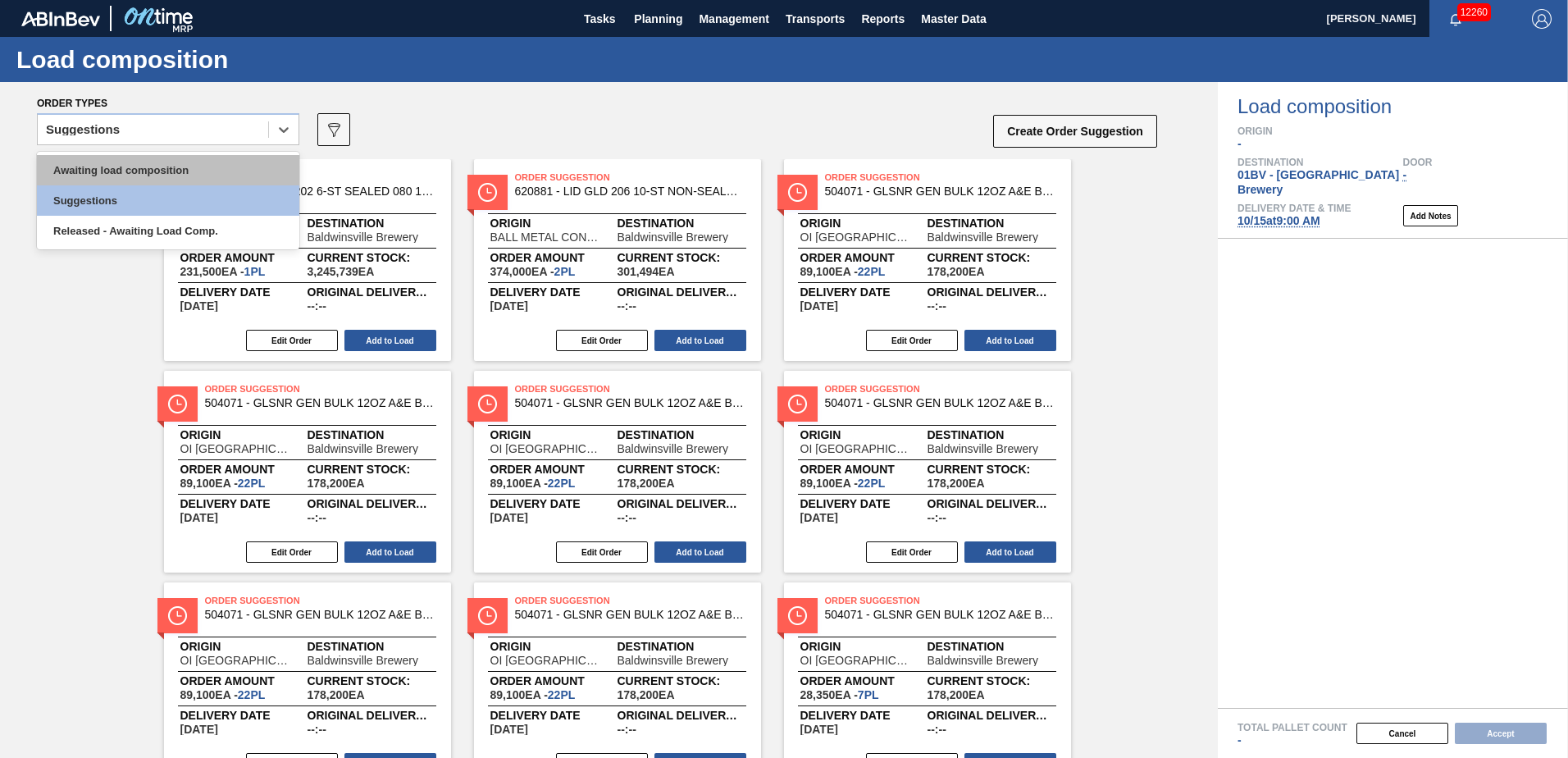
click at [211, 163] on div "Awaiting load composition" at bounding box center [168, 170] width 263 height 30
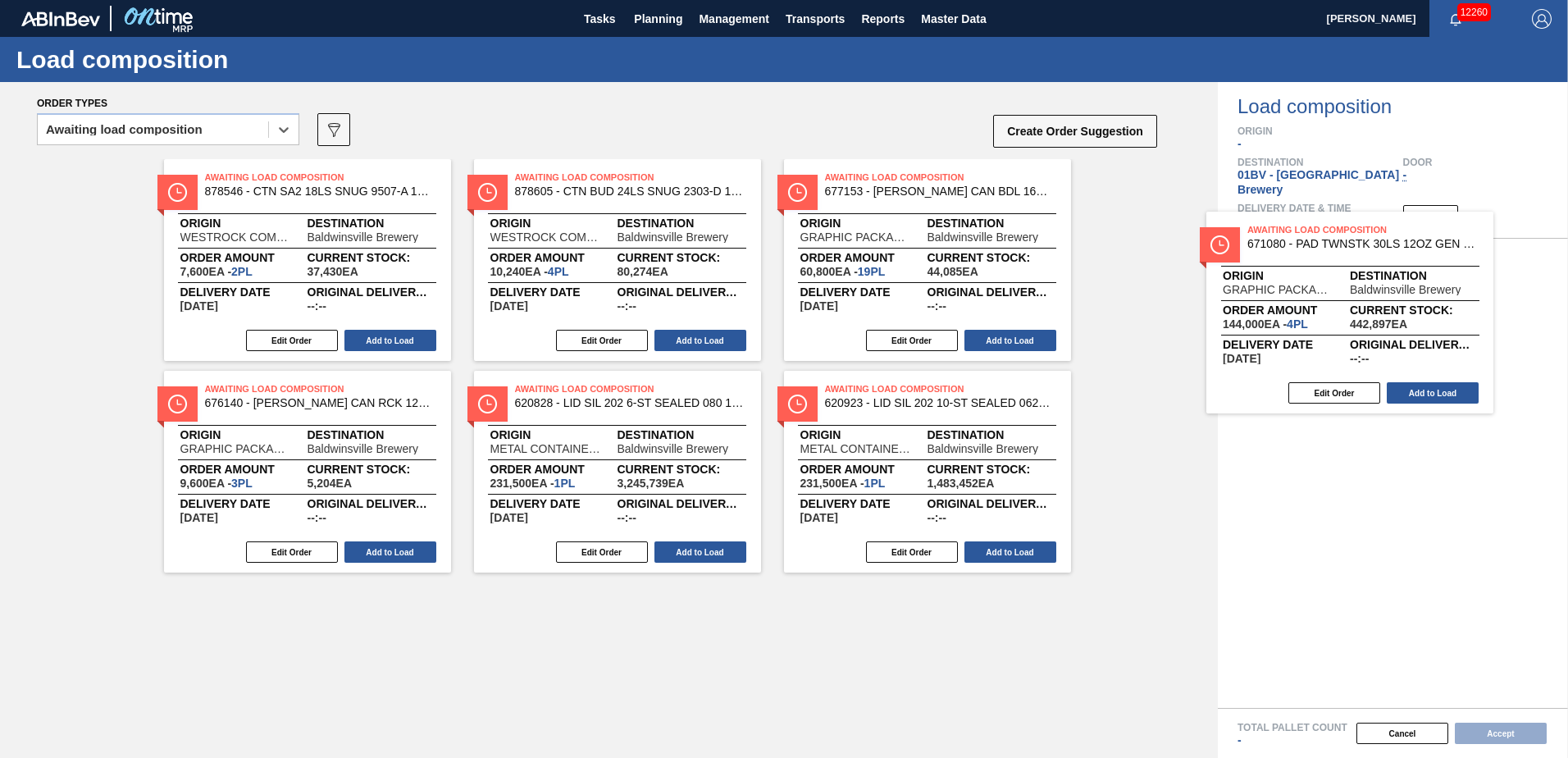
drag, startPoint x: 232, startPoint y: 195, endPoint x: 1293, endPoint y: 246, distance: 1062.2
click at [1293, 246] on div "Order types option Awaiting load composition, selected. Select is focused ,type…" at bounding box center [784, 420] width 1568 height 676
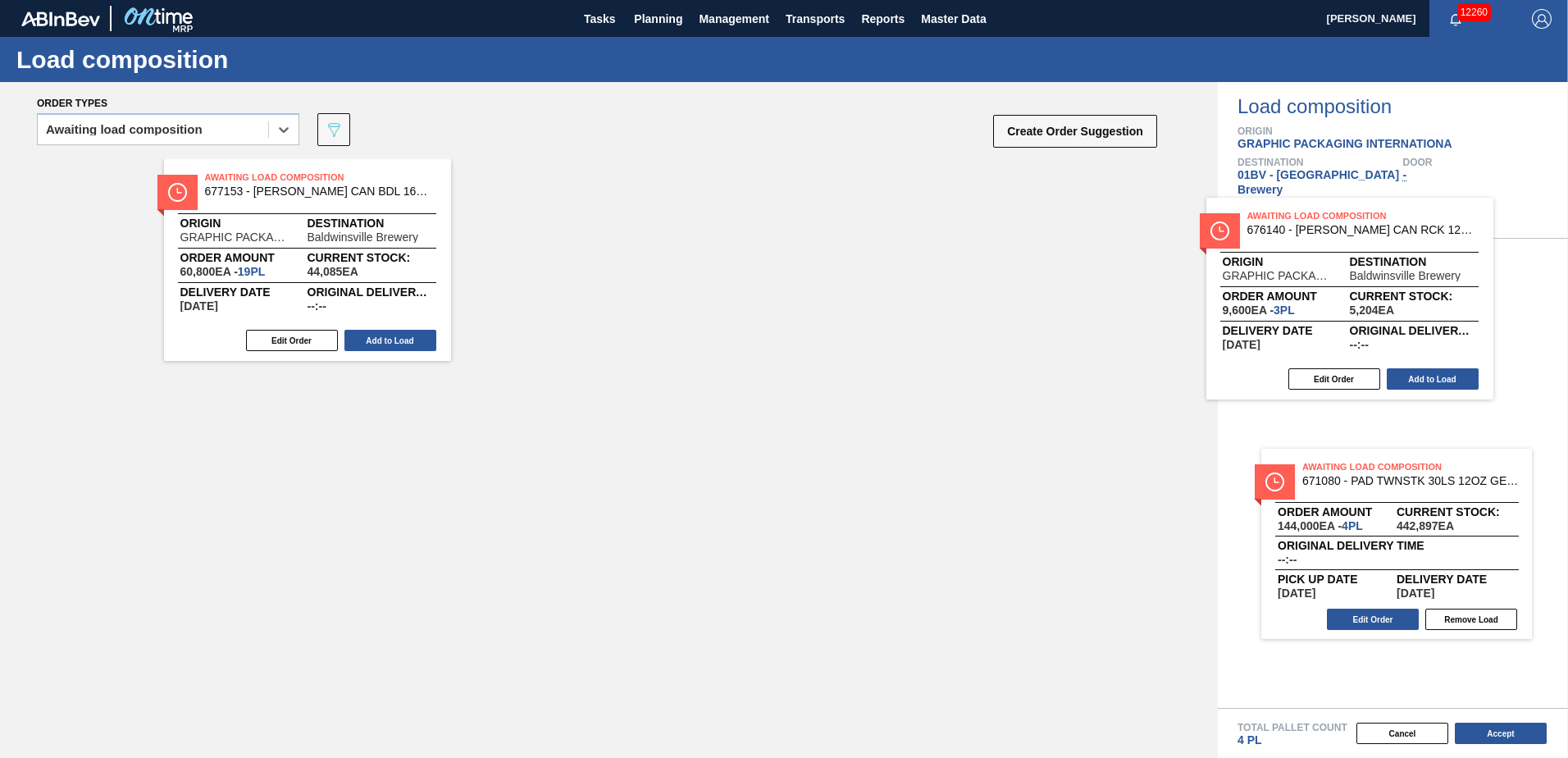
drag, startPoint x: 1040, startPoint y: 204, endPoint x: 1343, endPoint y: 234, distance: 304.5
click at [1343, 234] on div "Order types option Awaiting load composition, selected. Select is focused ,type…" at bounding box center [784, 420] width 1568 height 676
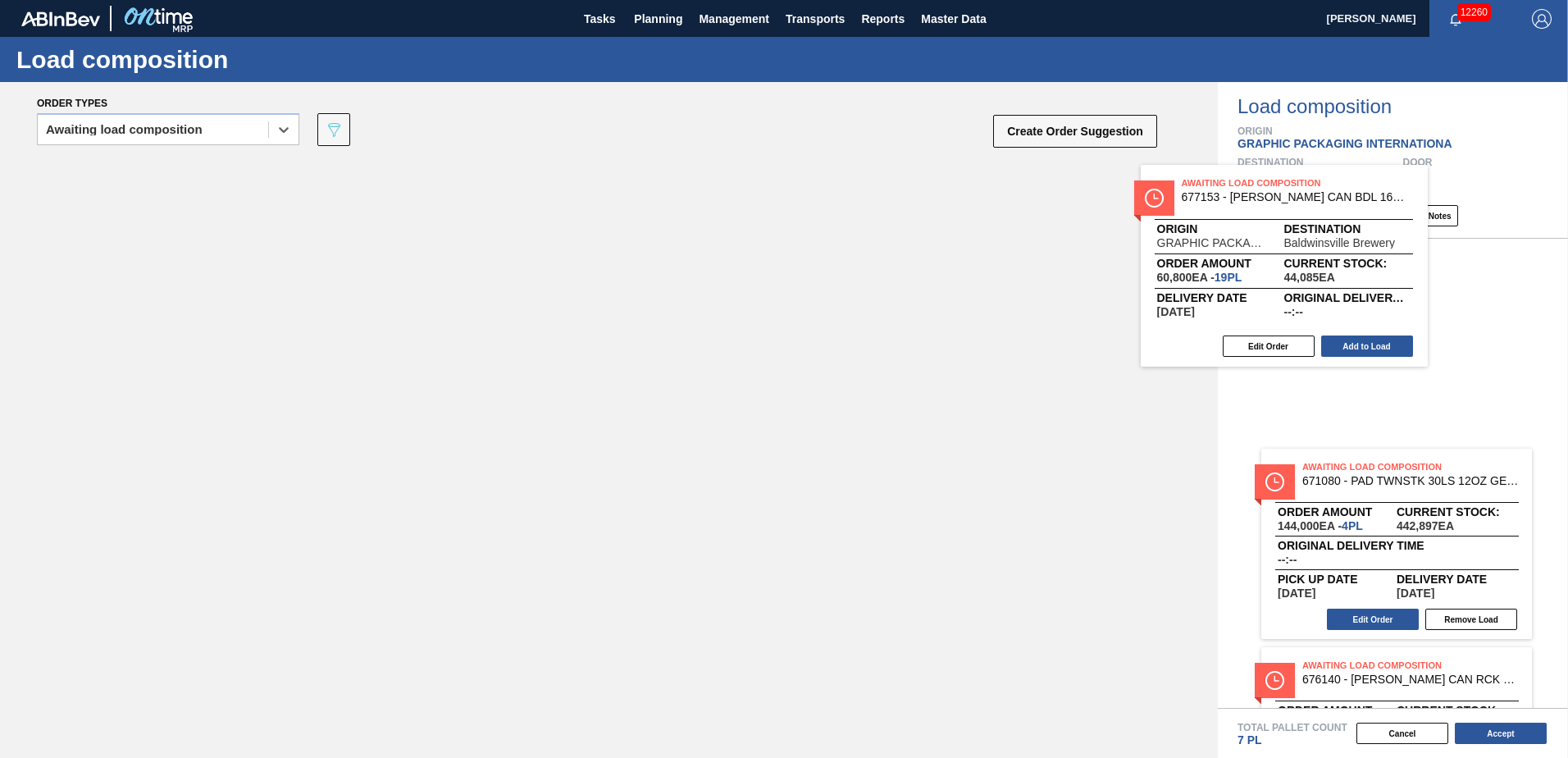
drag, startPoint x: 354, startPoint y: 192, endPoint x: 1324, endPoint y: 202, distance: 970.1
click at [1323, 202] on div "Order types option Awaiting load composition, selected. Select is focused ,type…" at bounding box center [784, 420] width 1568 height 676
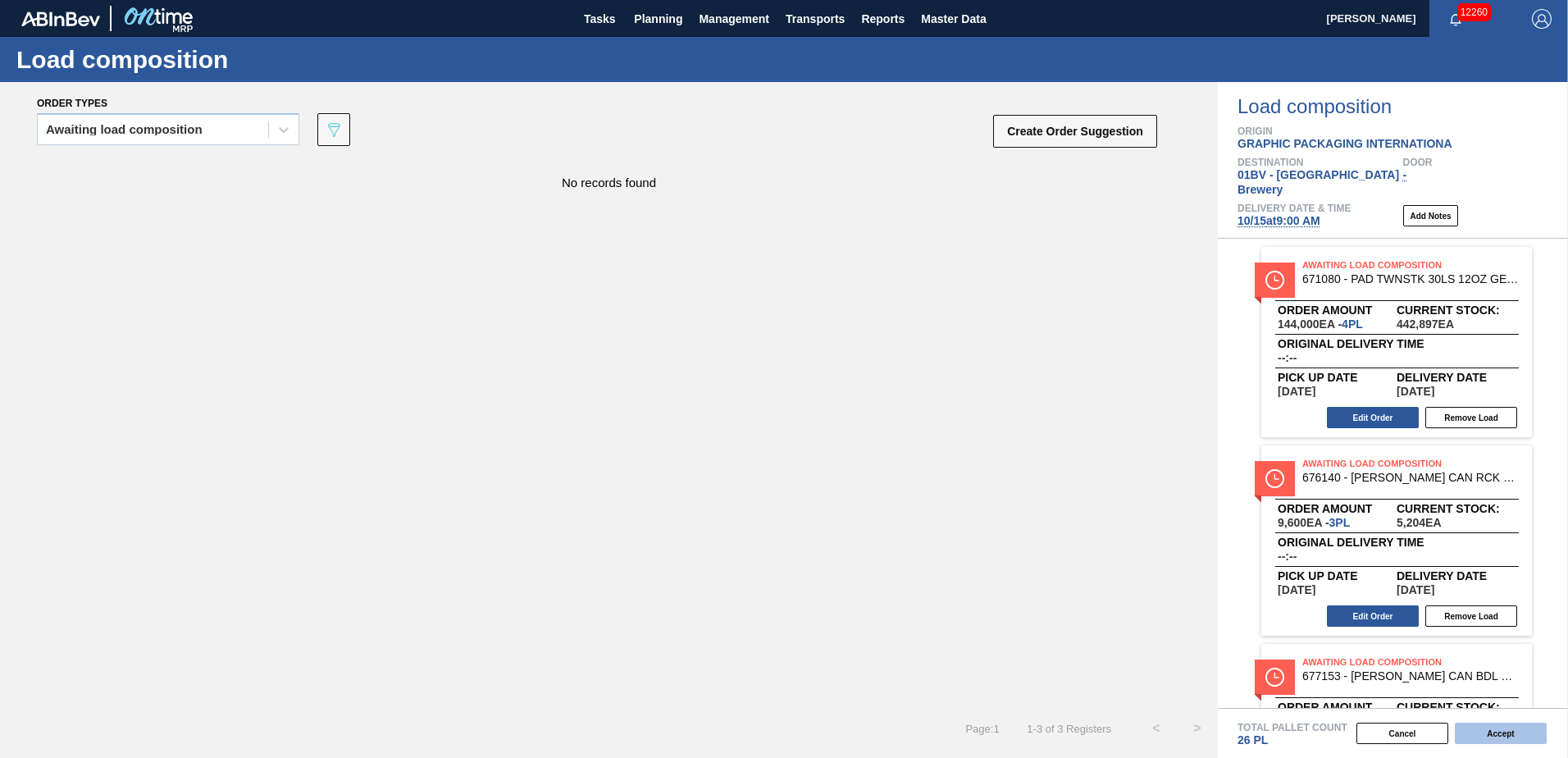
click at [1477, 730] on button "Accept" at bounding box center [1501, 733] width 92 height 21
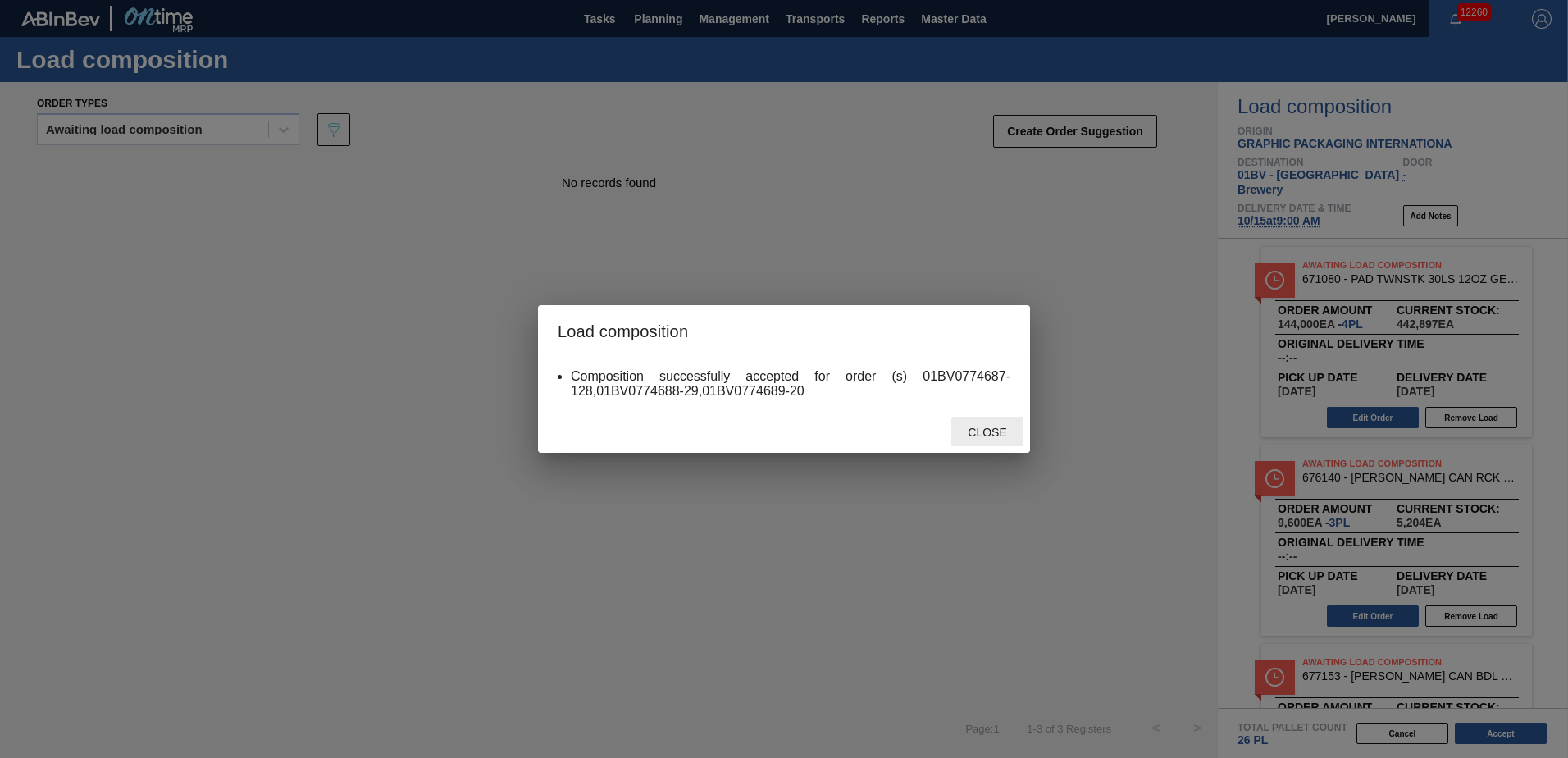
click at [974, 421] on div "Close" at bounding box center [988, 432] width 73 height 30
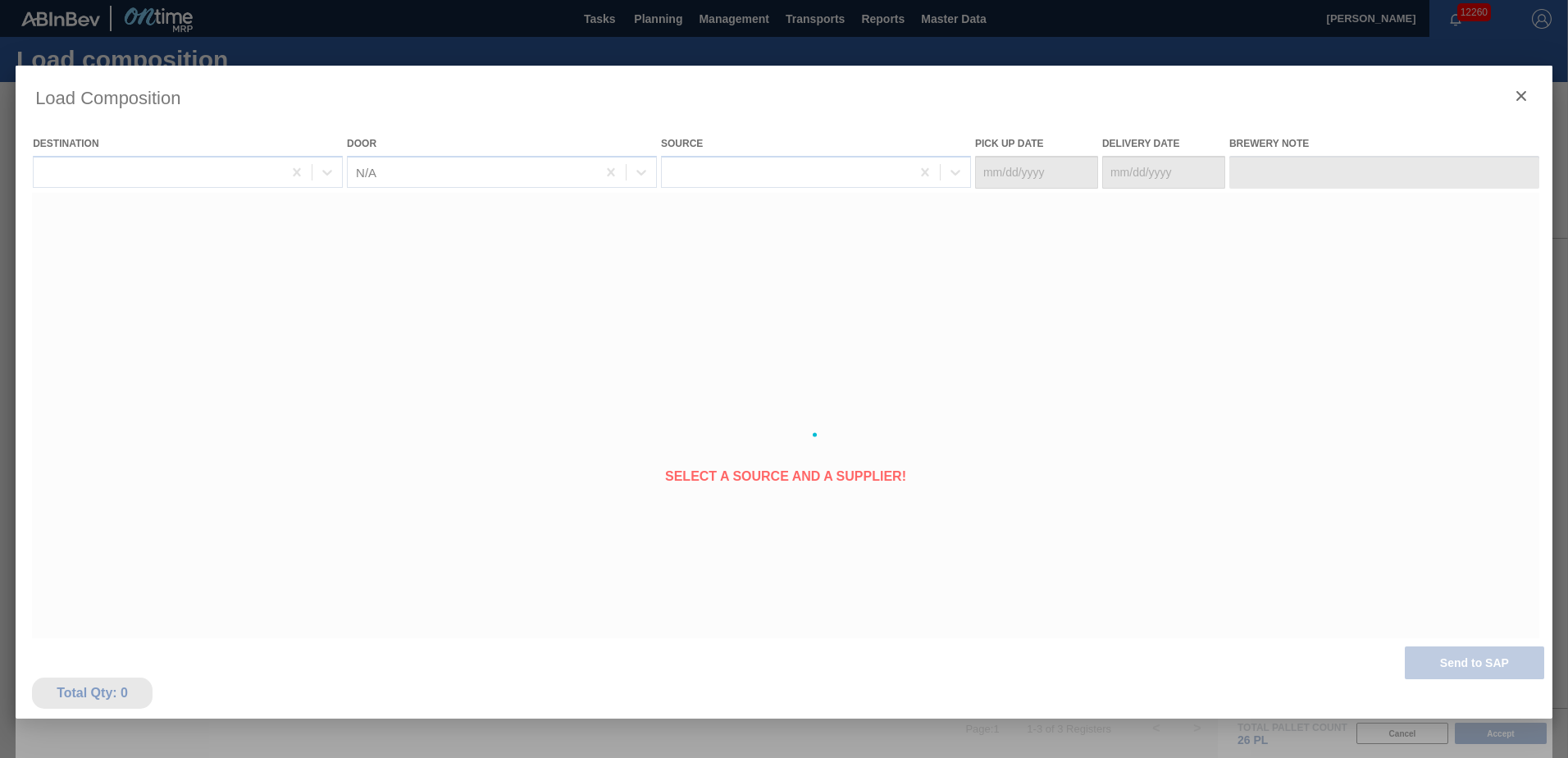
type Date "[DATE]"
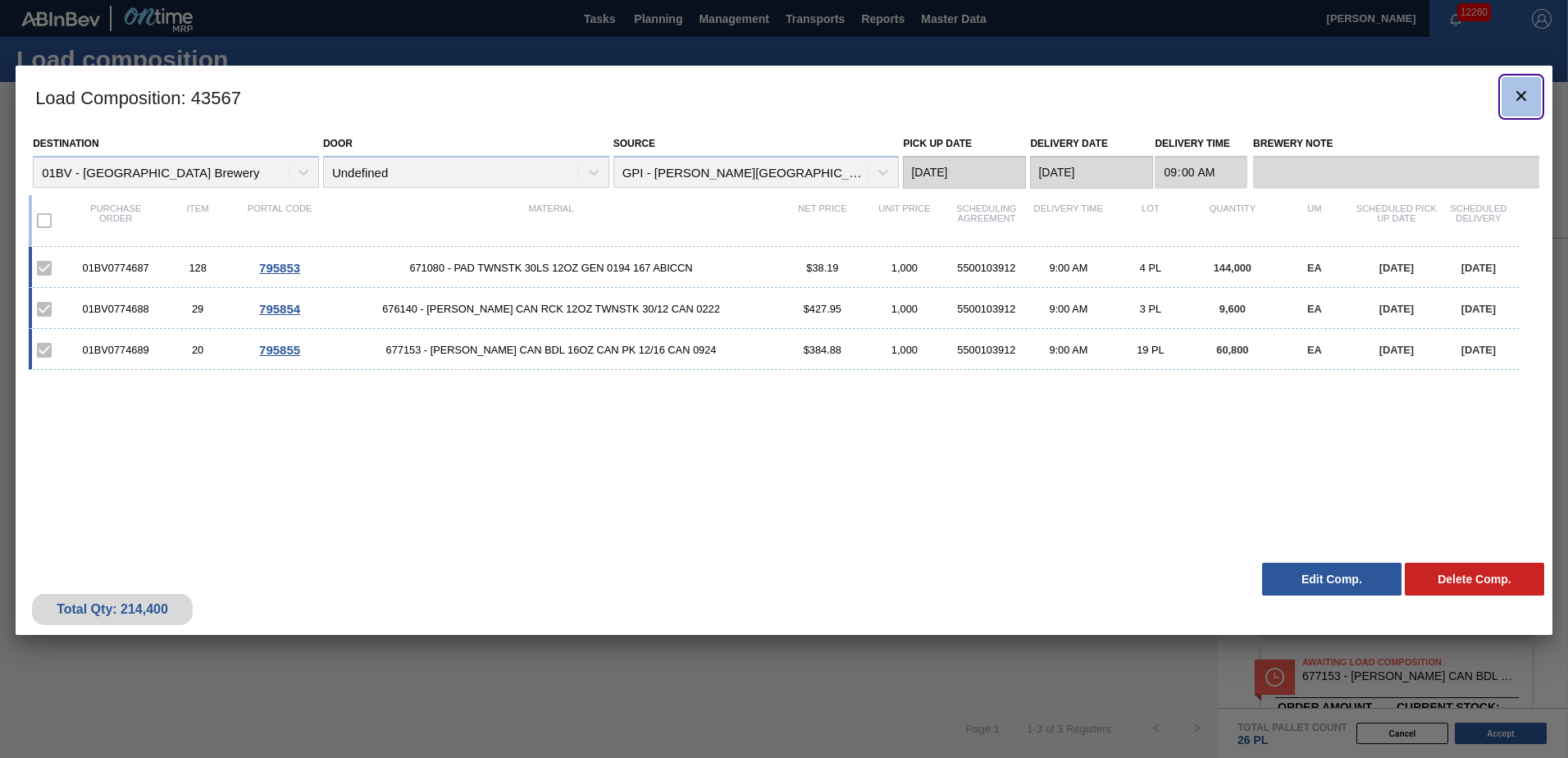
click at [1526, 96] on icon "botão de ícone" at bounding box center [1521, 96] width 19 height 19
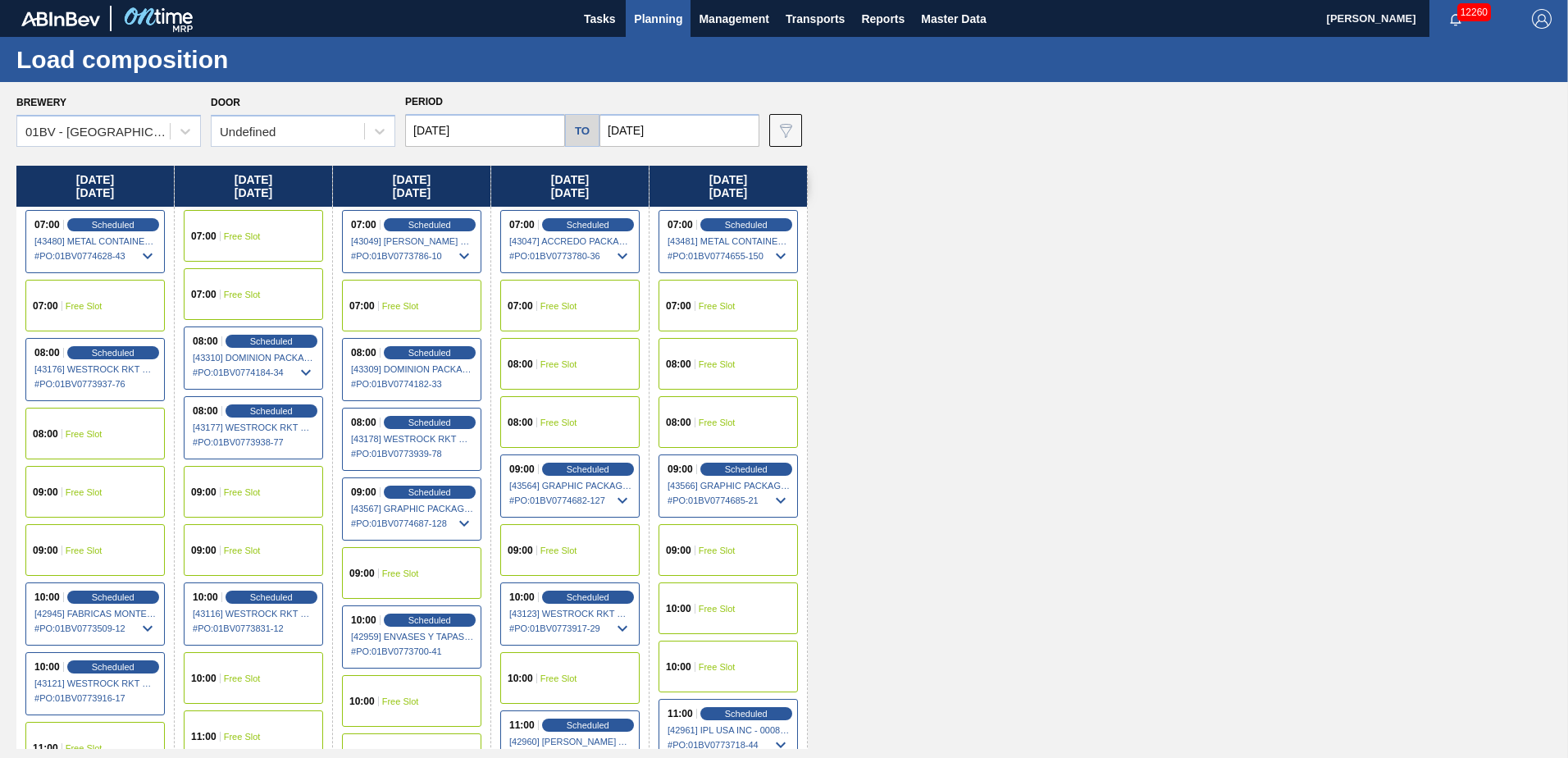
click at [649, 19] on span "Planning" at bounding box center [658, 19] width 49 height 19
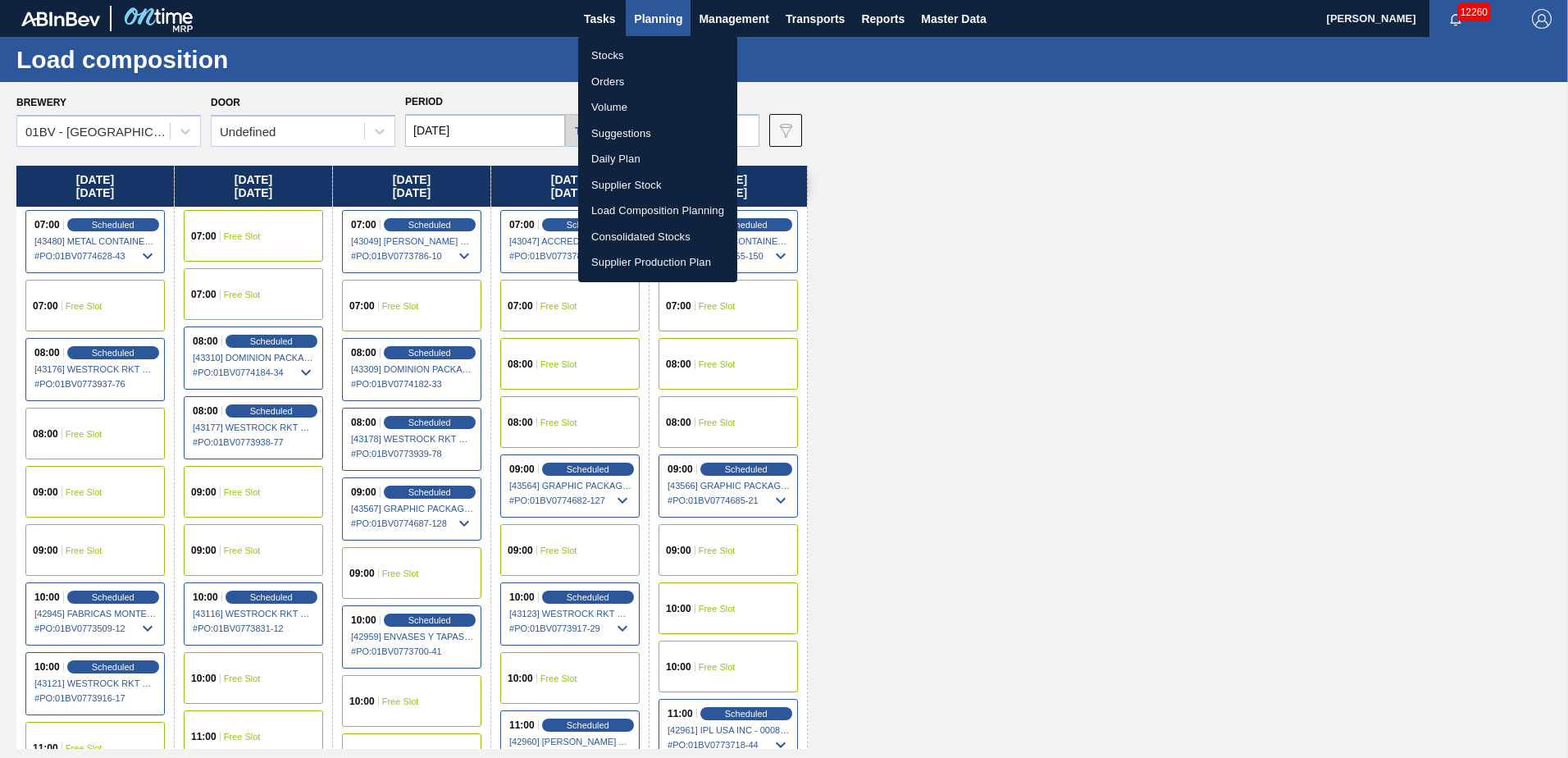
click at [624, 131] on li "Suggestions" at bounding box center [657, 134] width 159 height 27
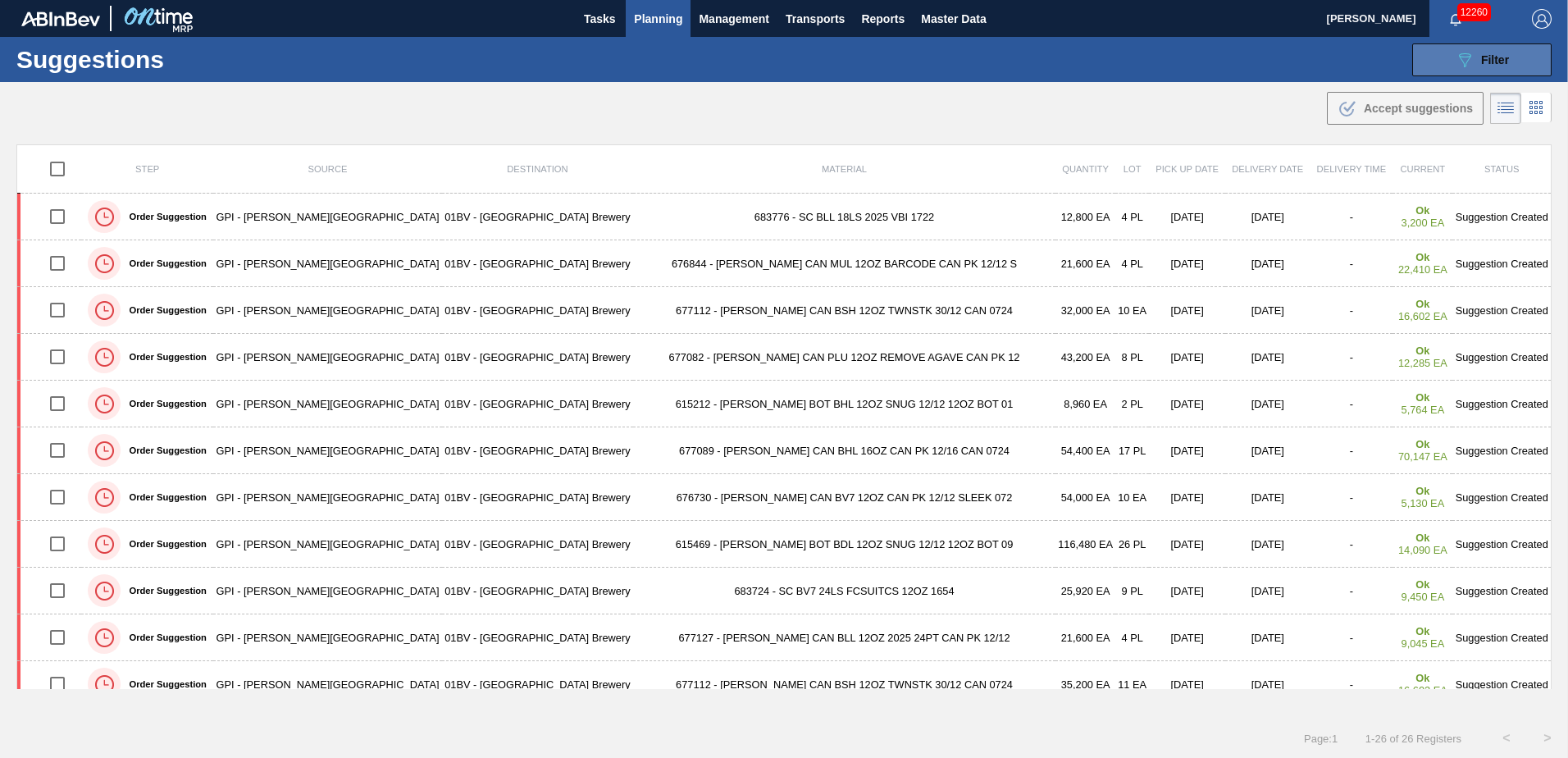
click at [1458, 55] on icon "089F7B8B-B2A5-4AFE-B5C0-19BA573D28AC" at bounding box center [1464, 60] width 19 height 19
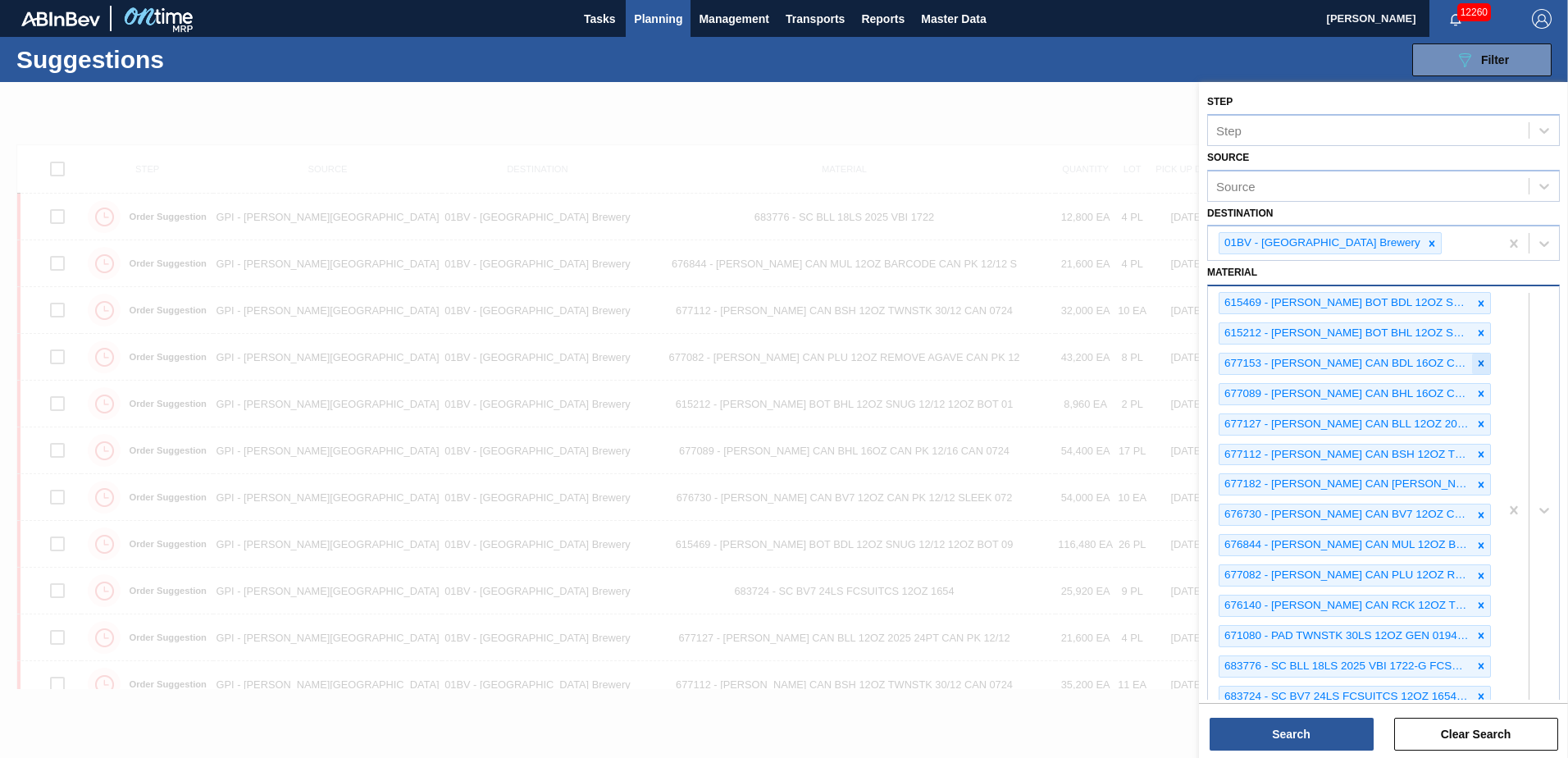
click at [1482, 363] on icon at bounding box center [1481, 363] width 12 height 11
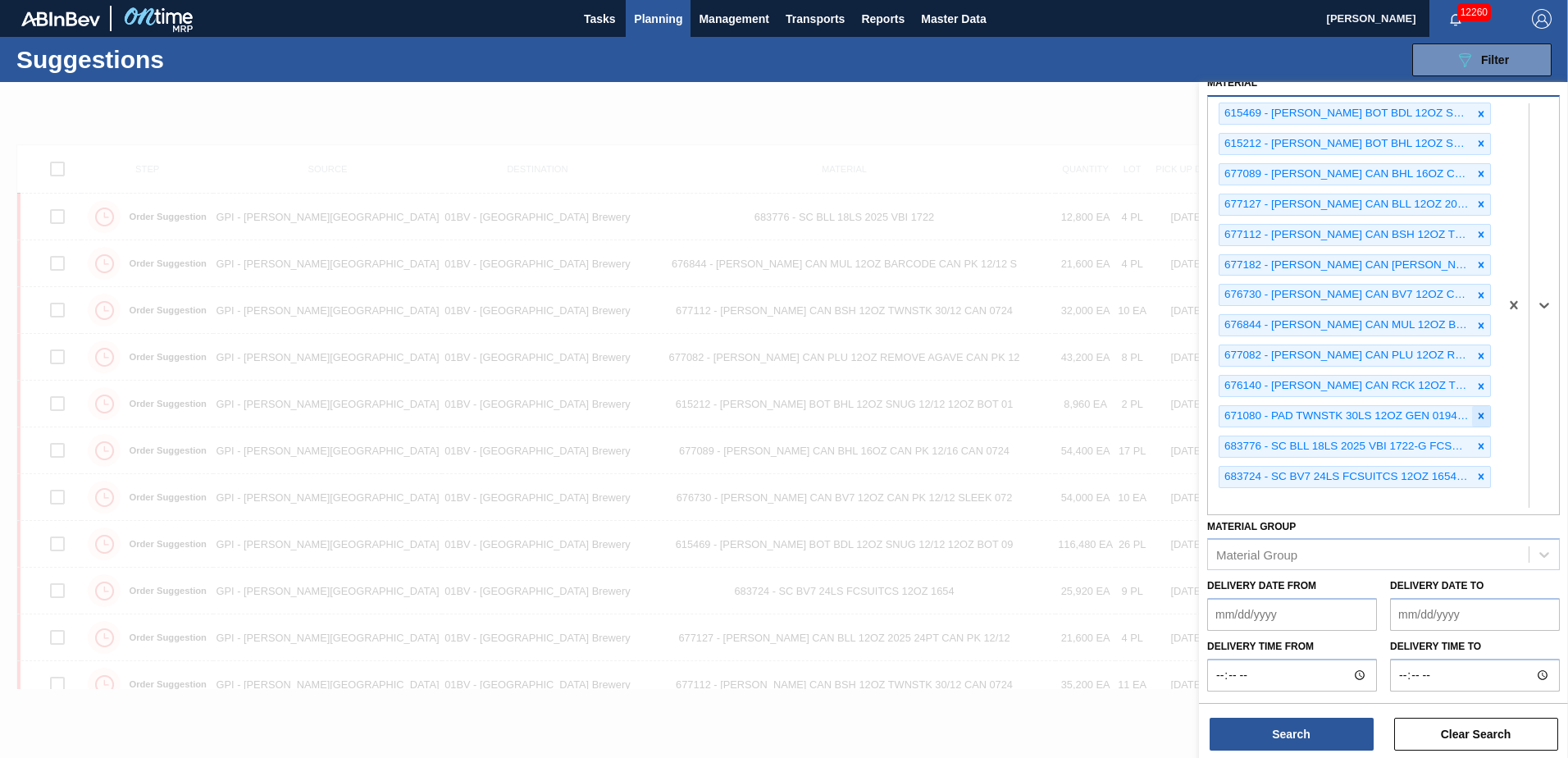
click at [1477, 411] on icon at bounding box center [1481, 415] width 12 height 11
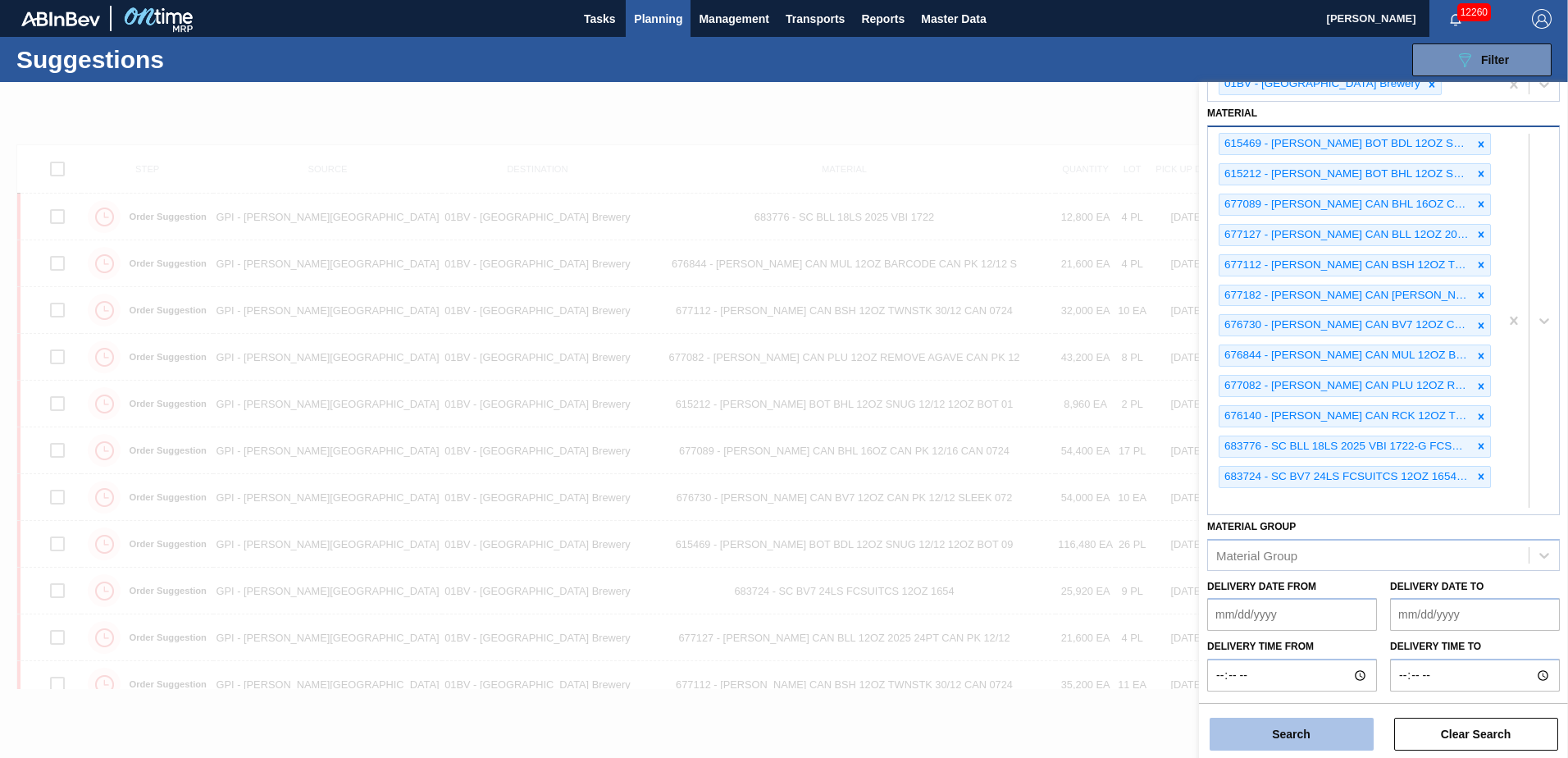
click at [1287, 731] on button "Search" at bounding box center [1291, 733] width 164 height 33
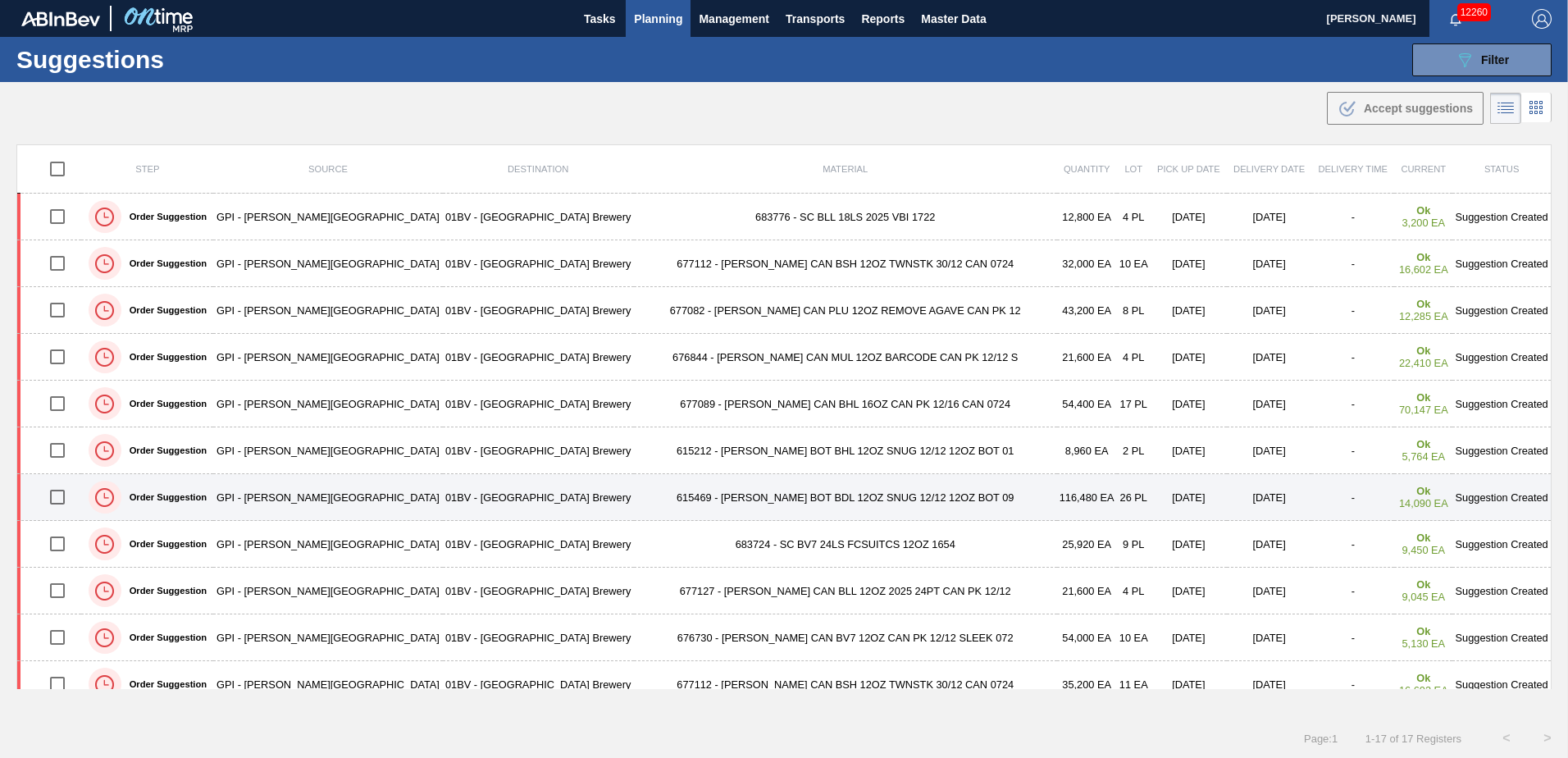
click at [61, 498] on input "checkbox" at bounding box center [57, 496] width 35 height 34
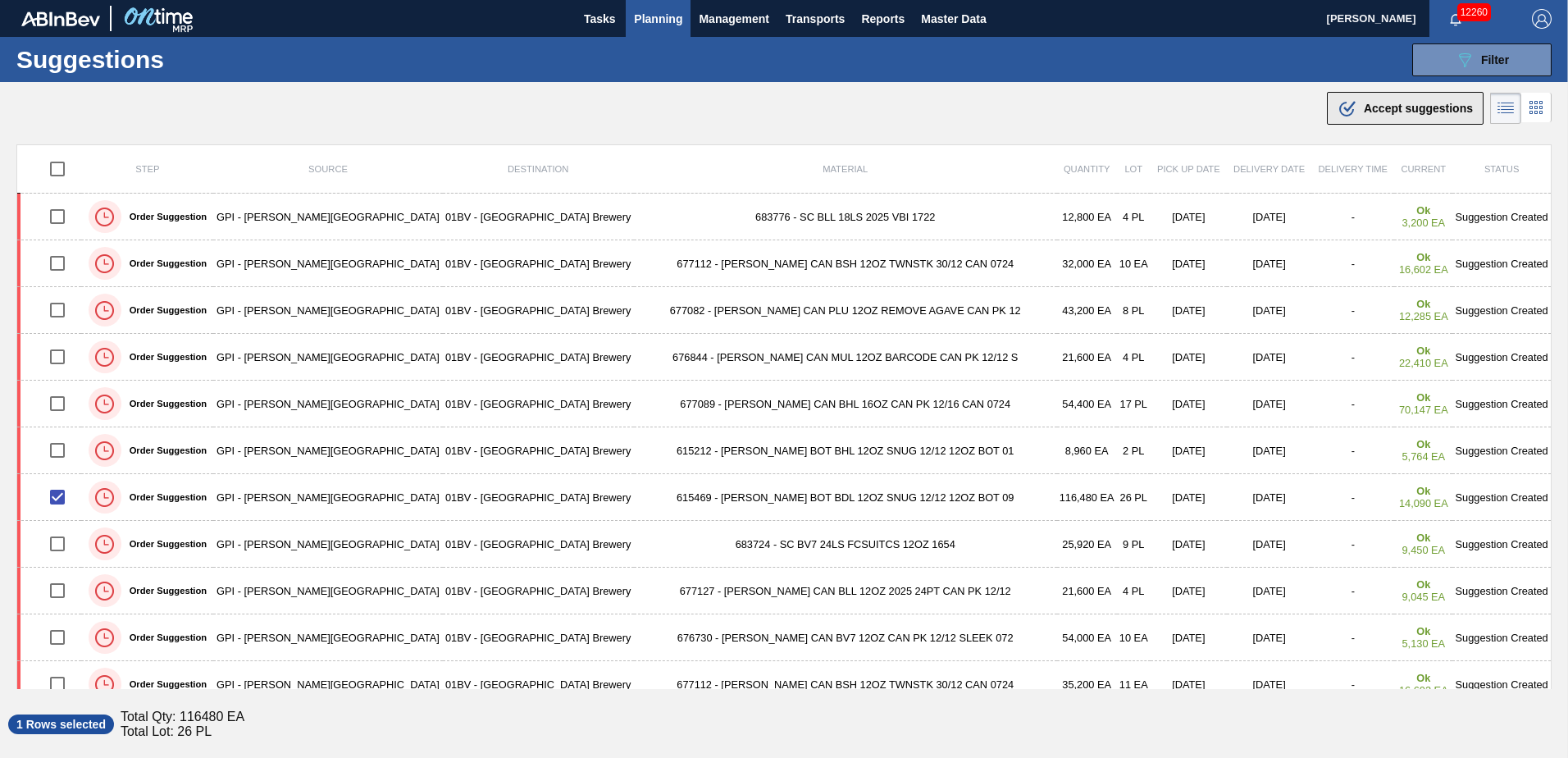
click at [1364, 110] on span "Accept suggestions" at bounding box center [1418, 108] width 109 height 13
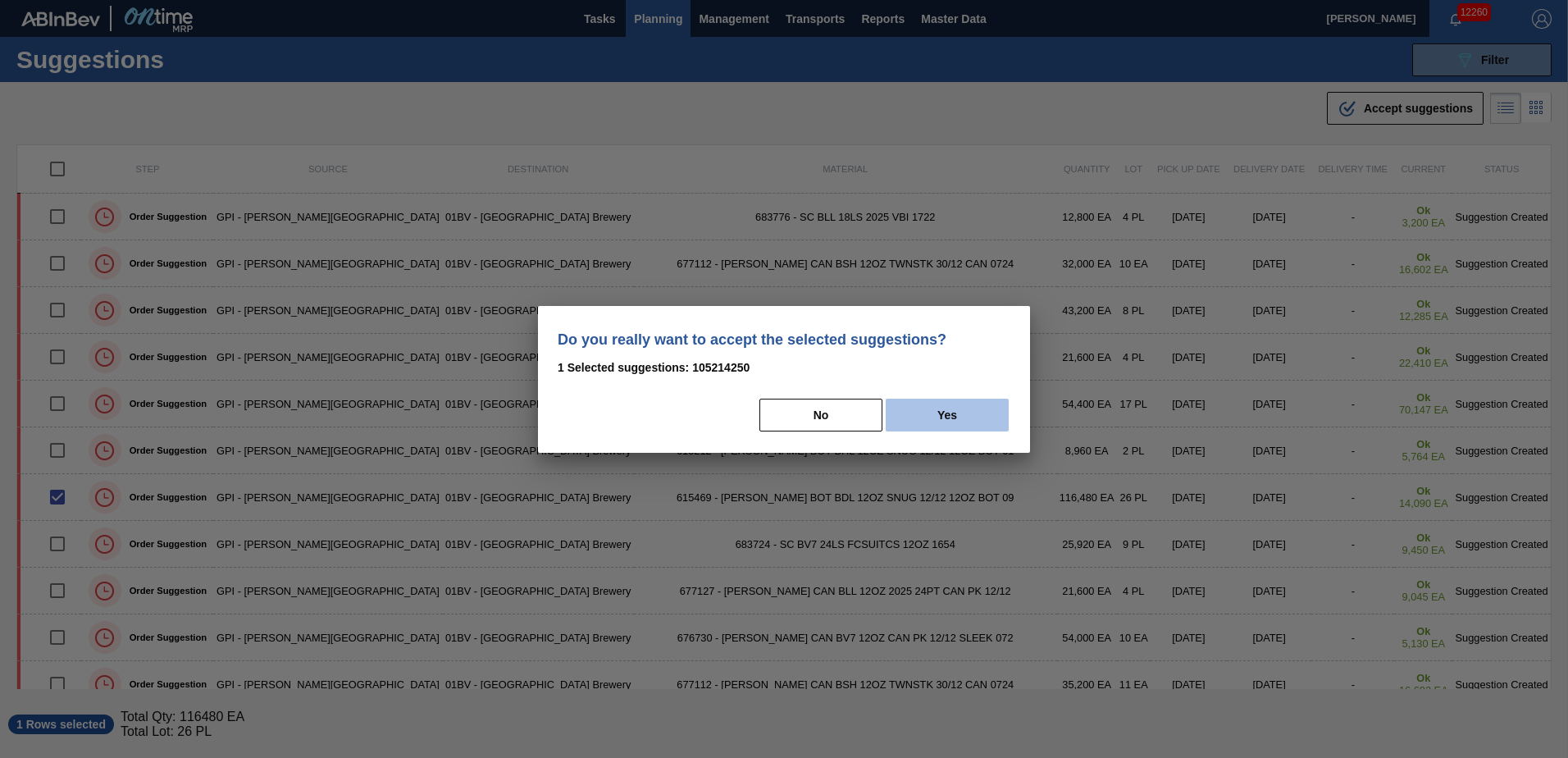
click at [949, 411] on button "Yes" at bounding box center [947, 414] width 123 height 33
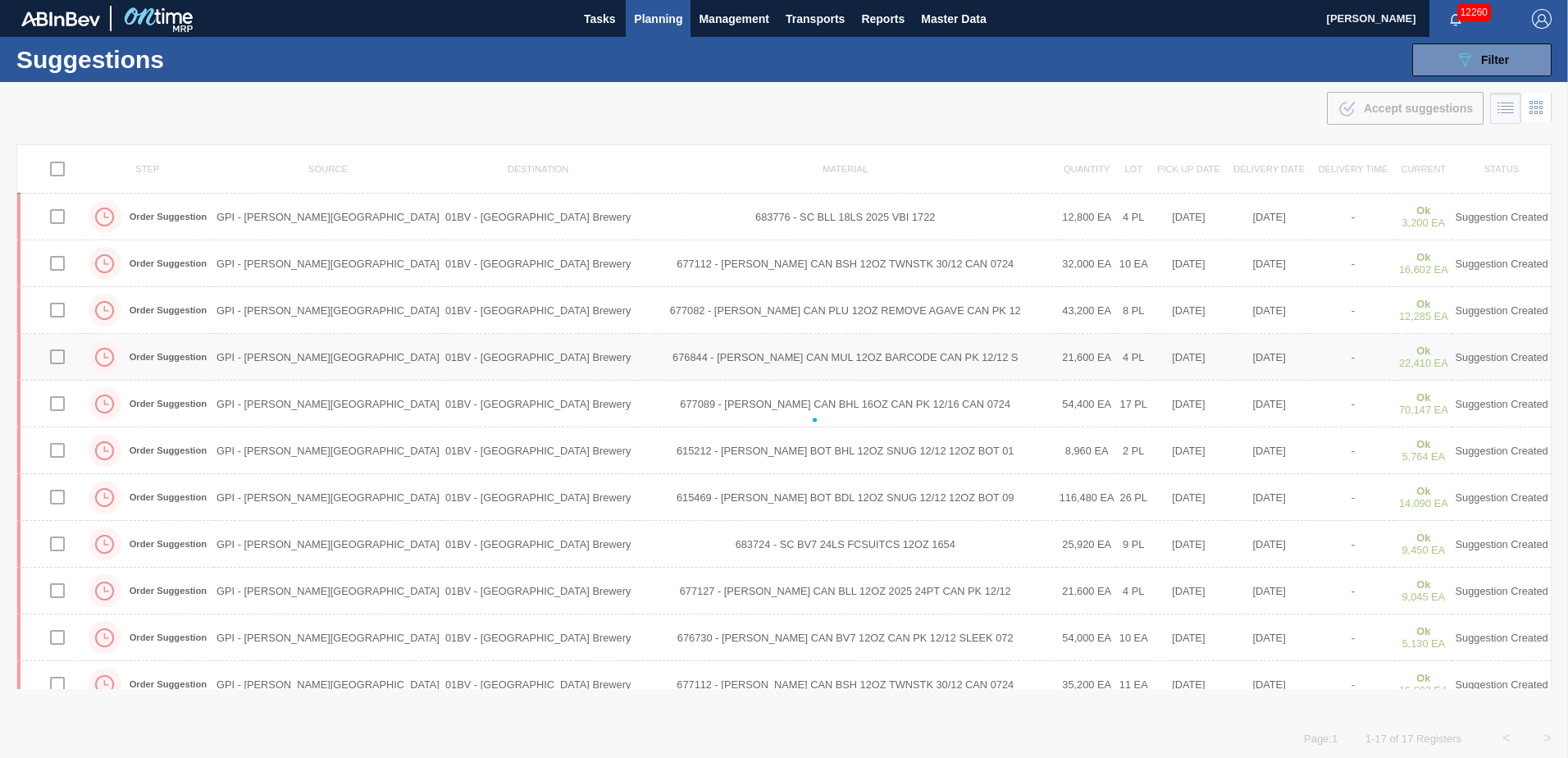
checkbox input "false"
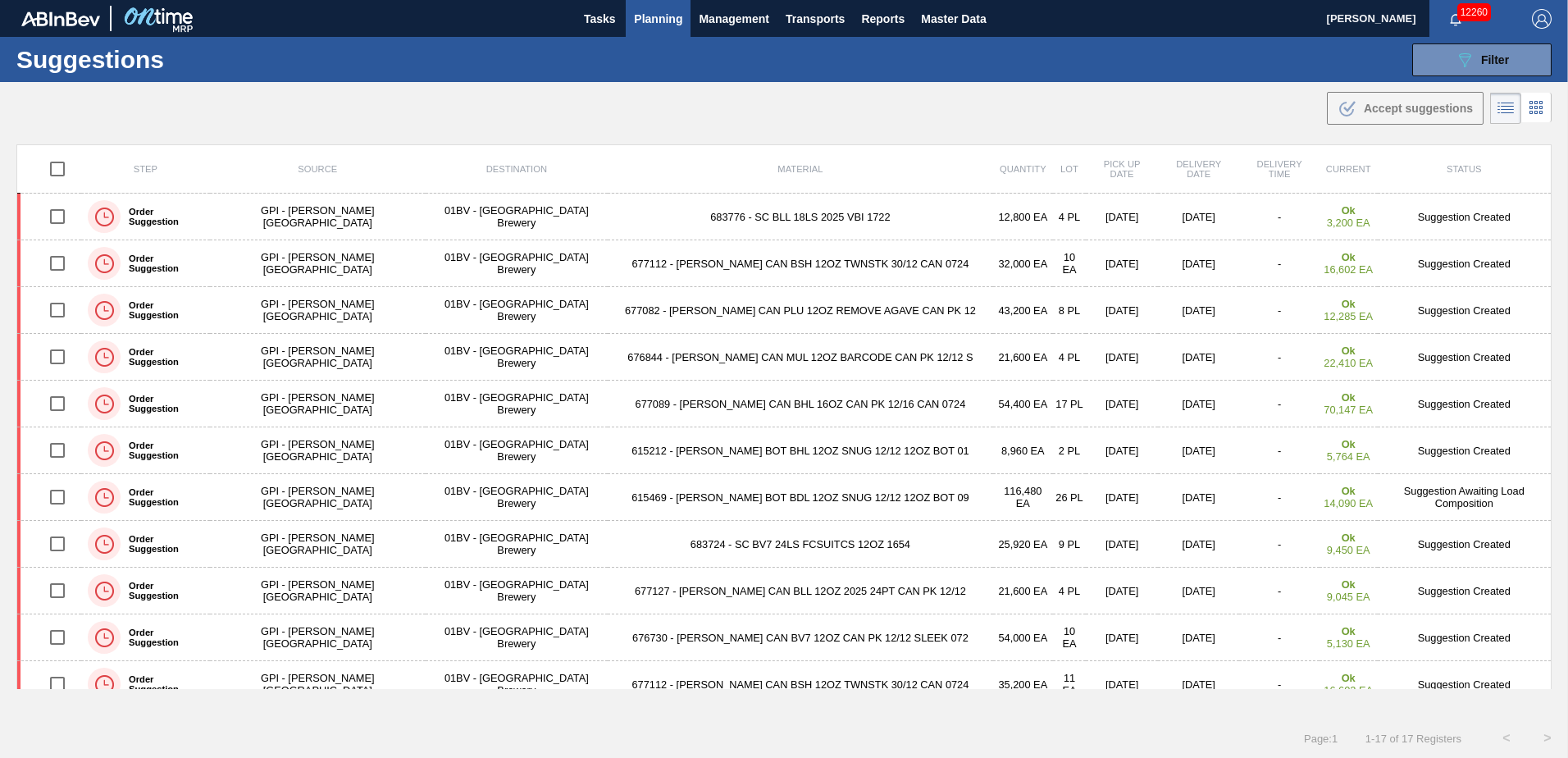
click at [665, 18] on span "Planning" at bounding box center [658, 19] width 49 height 19
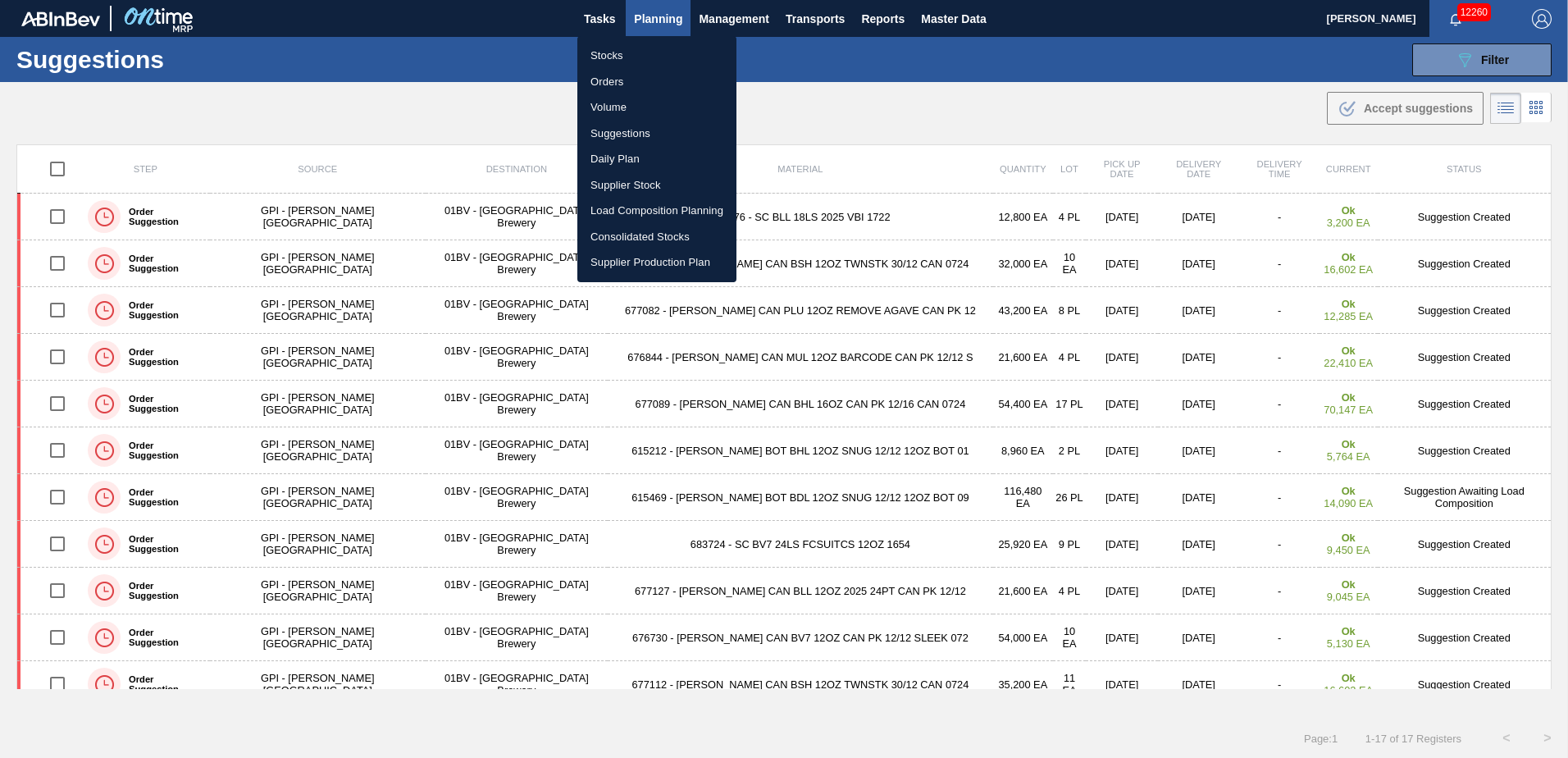
click at [631, 209] on li "Load Composition Planning" at bounding box center [657, 211] width 159 height 27
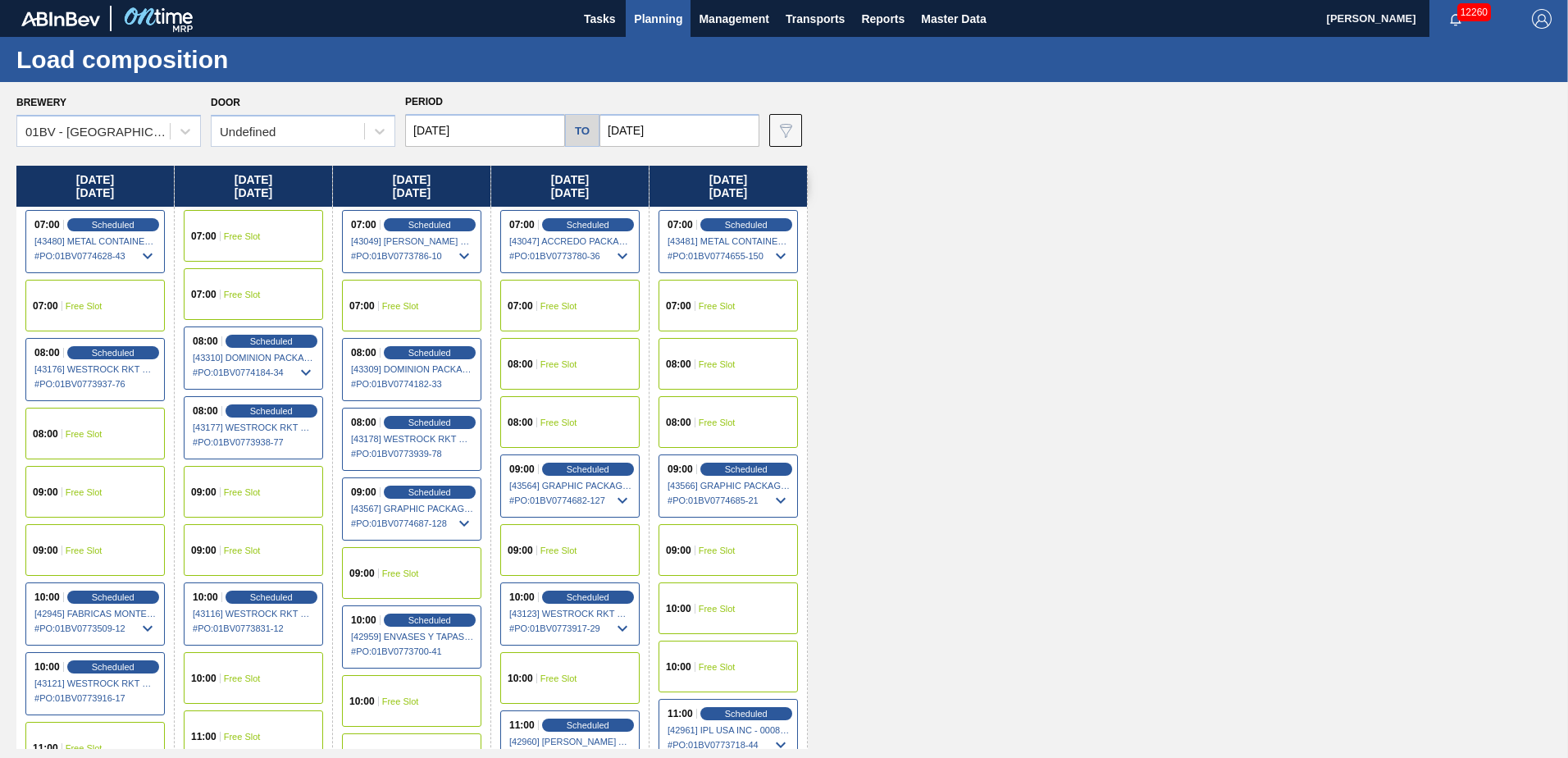
click at [682, 129] on input "[DATE]" at bounding box center [680, 130] width 160 height 33
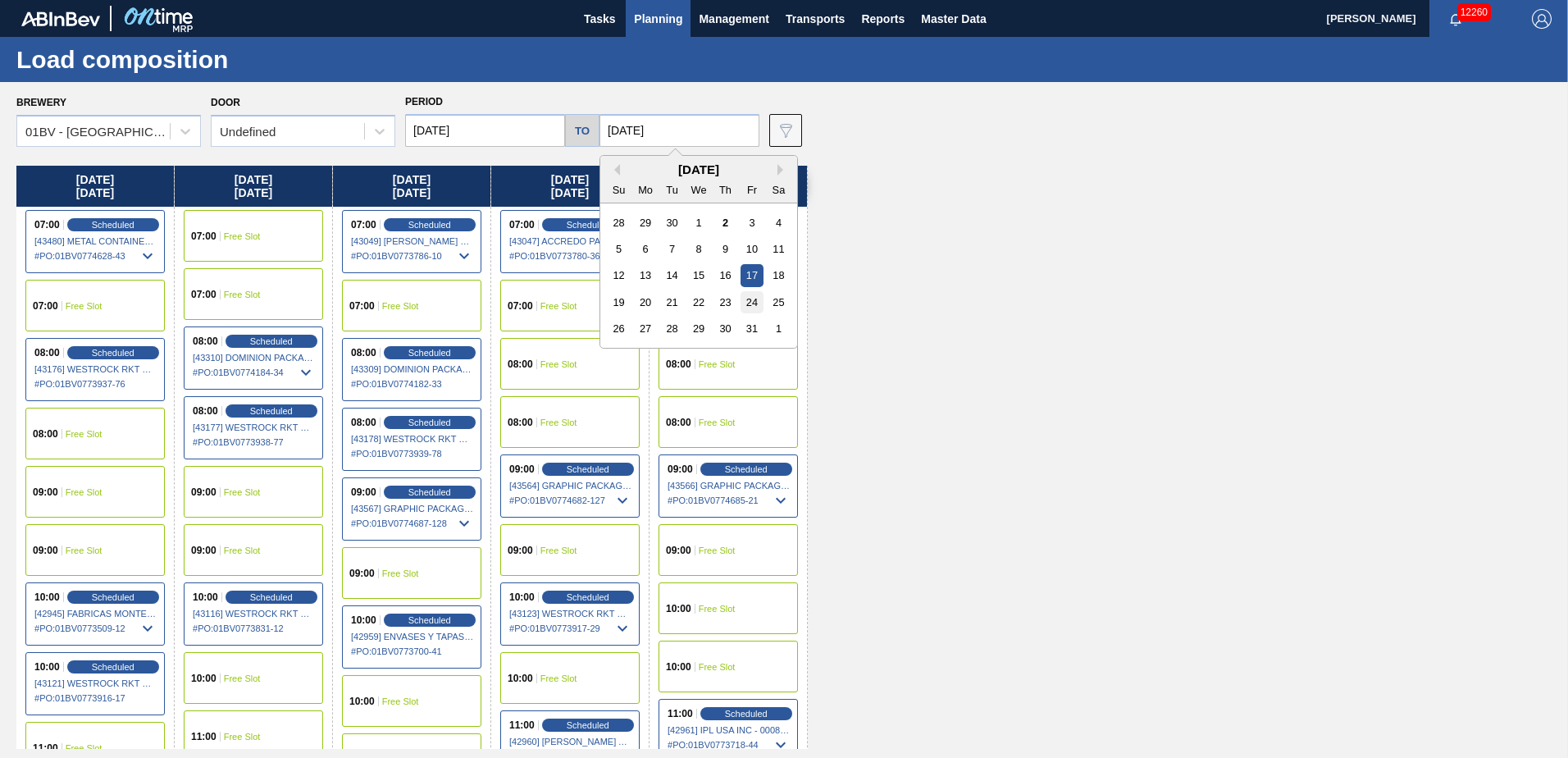
click at [747, 300] on div "24" at bounding box center [751, 302] width 22 height 22
type input "[DATE]"
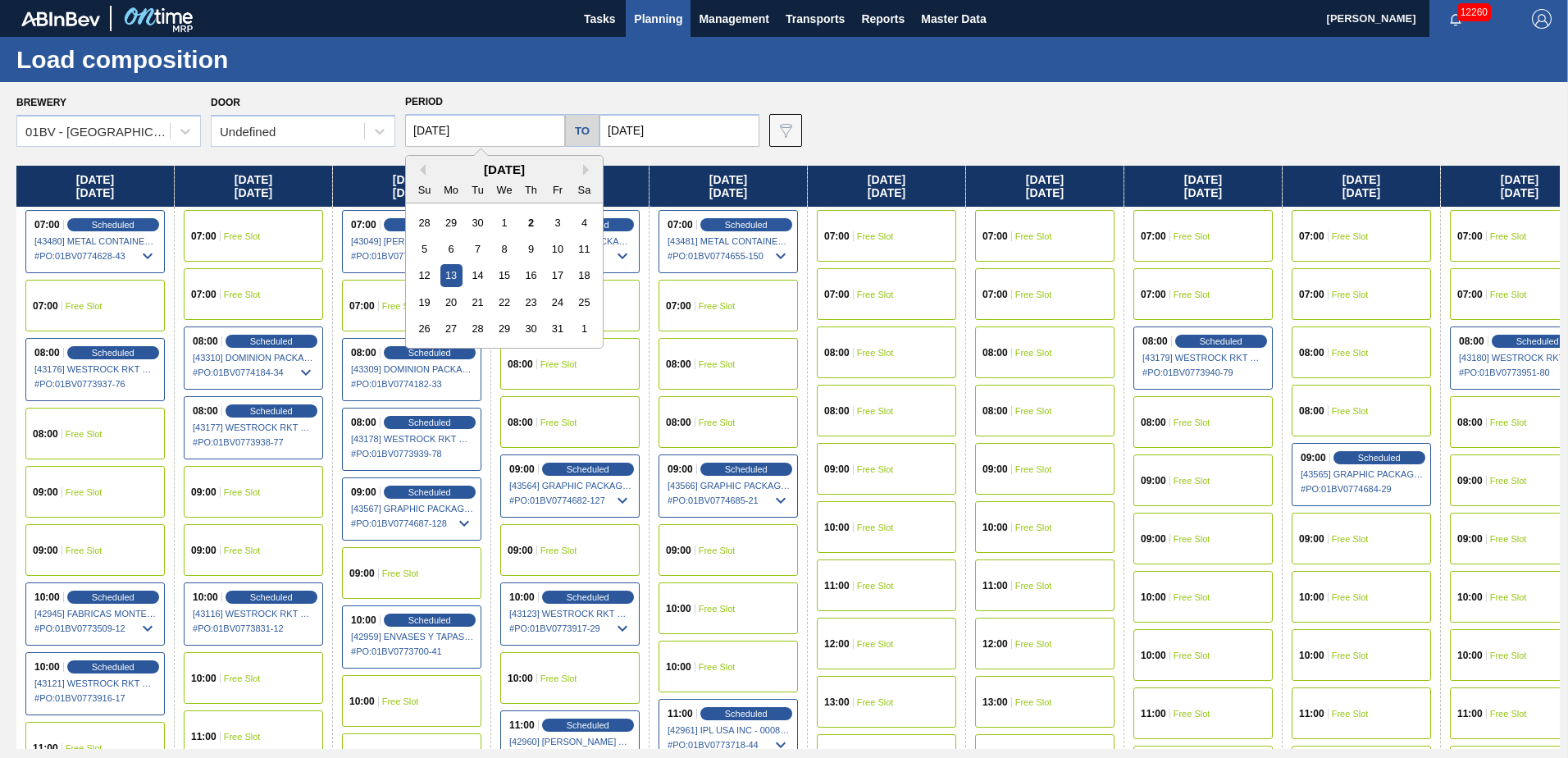
click at [487, 126] on input "[DATE]" at bounding box center [485, 130] width 160 height 33
click at [452, 300] on div "20" at bounding box center [451, 302] width 22 height 22
type input "[DATE]"
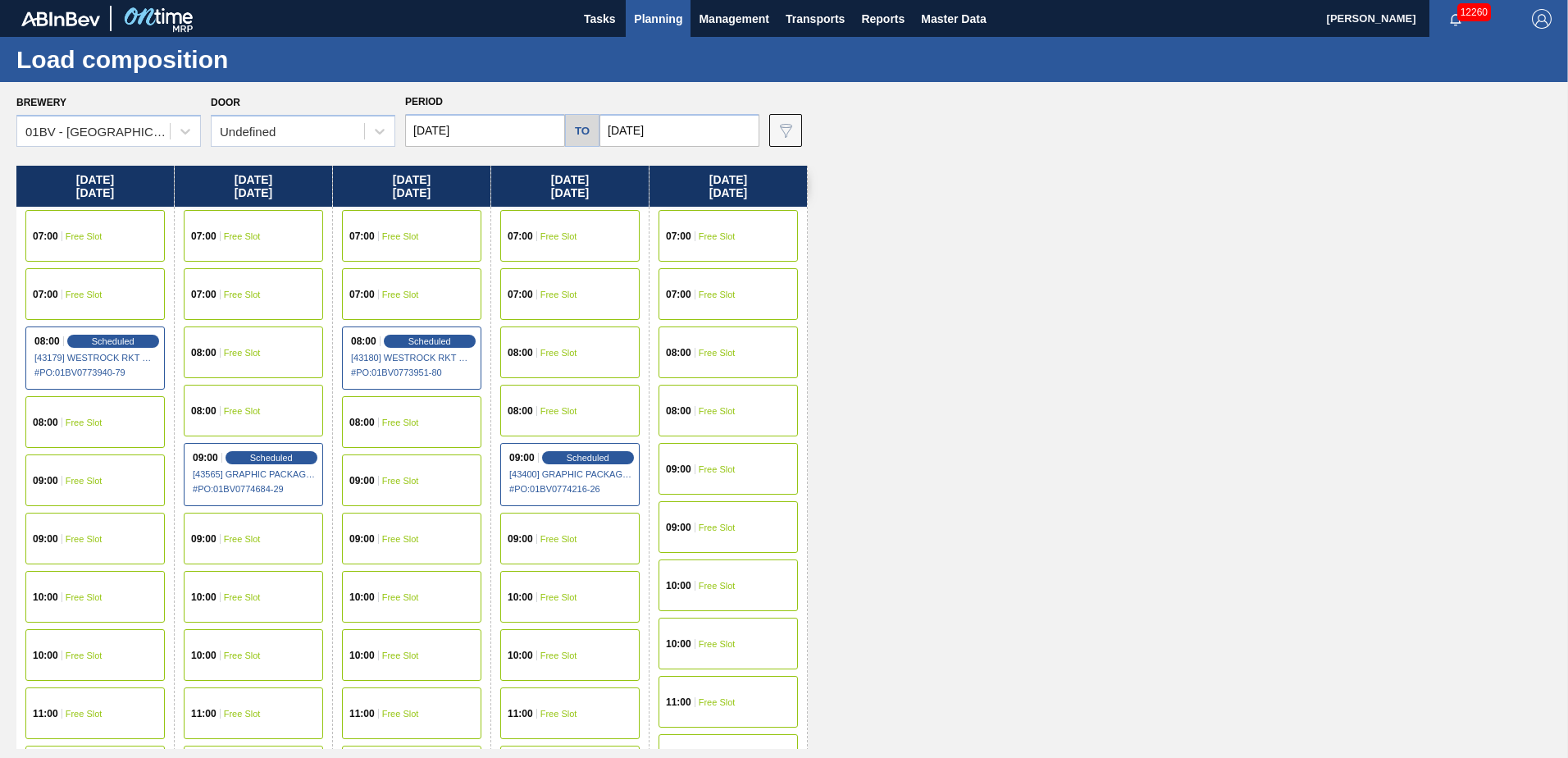
click at [388, 484] on span "Free Slot" at bounding box center [401, 480] width 37 height 10
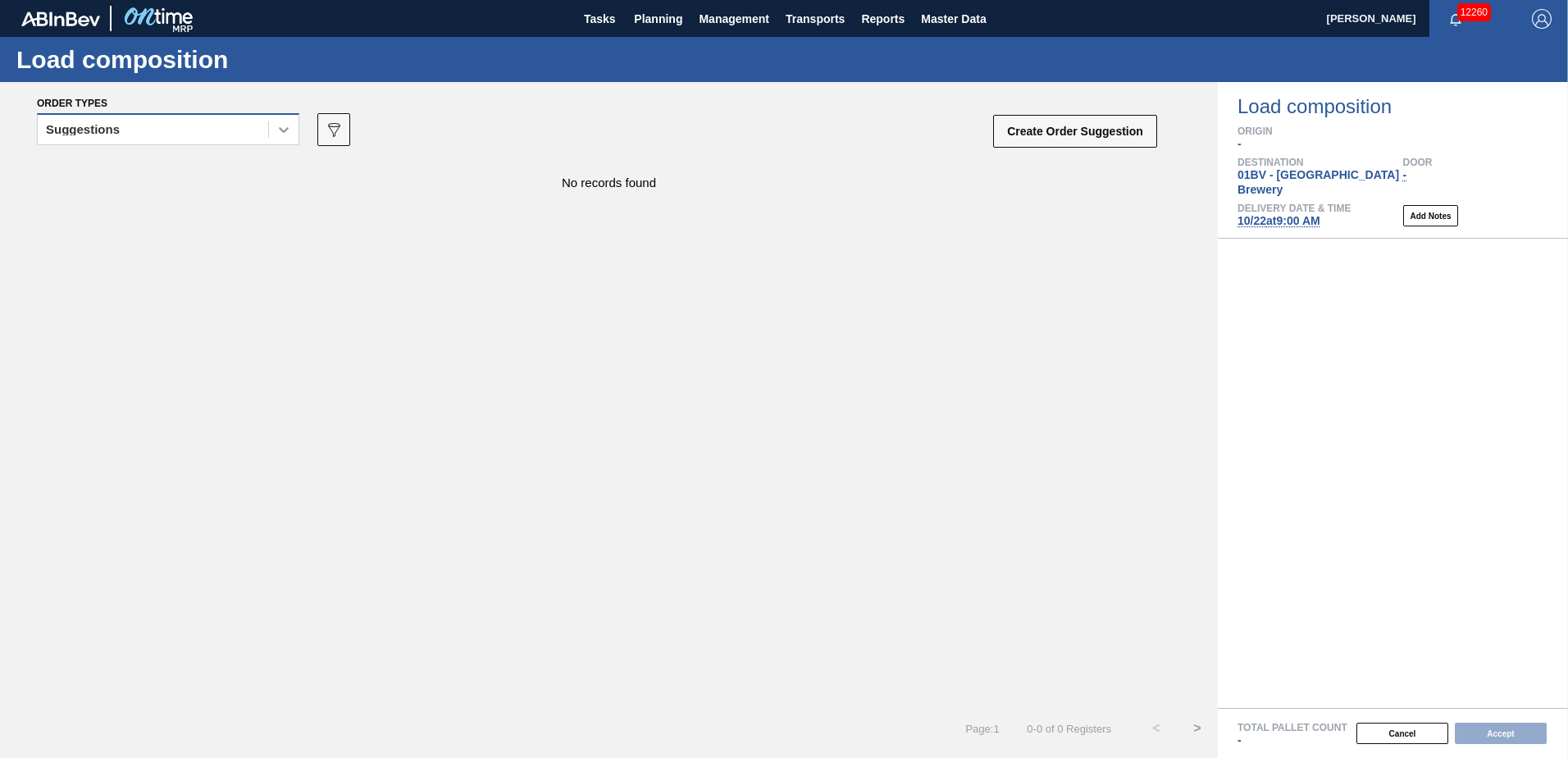
drag, startPoint x: 286, startPoint y: 133, endPoint x: 278, endPoint y: 137, distance: 8.9
click at [285, 133] on icon at bounding box center [283, 129] width 17 height 17
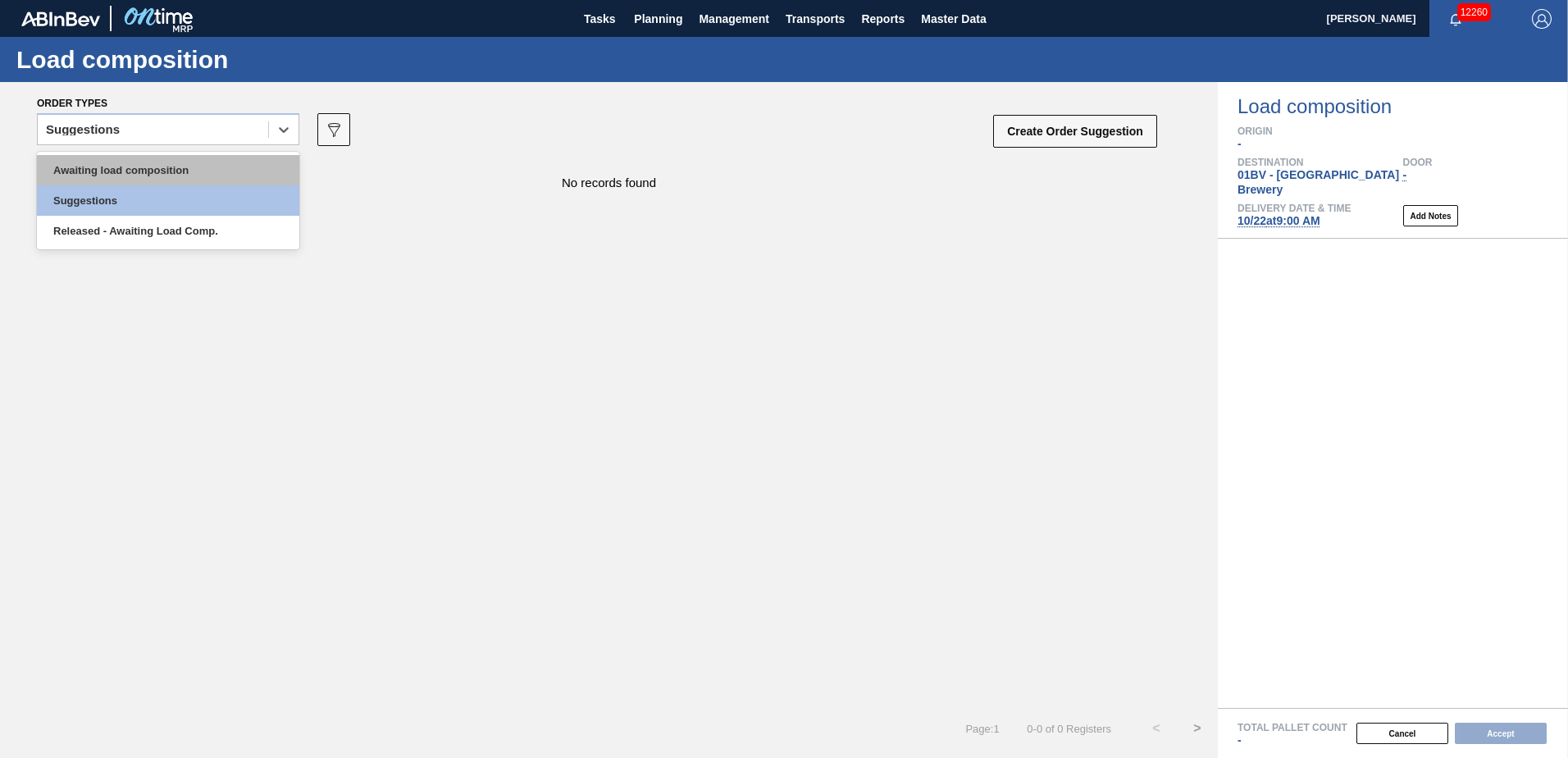
click at [245, 171] on div "Awaiting load composition" at bounding box center [168, 170] width 263 height 30
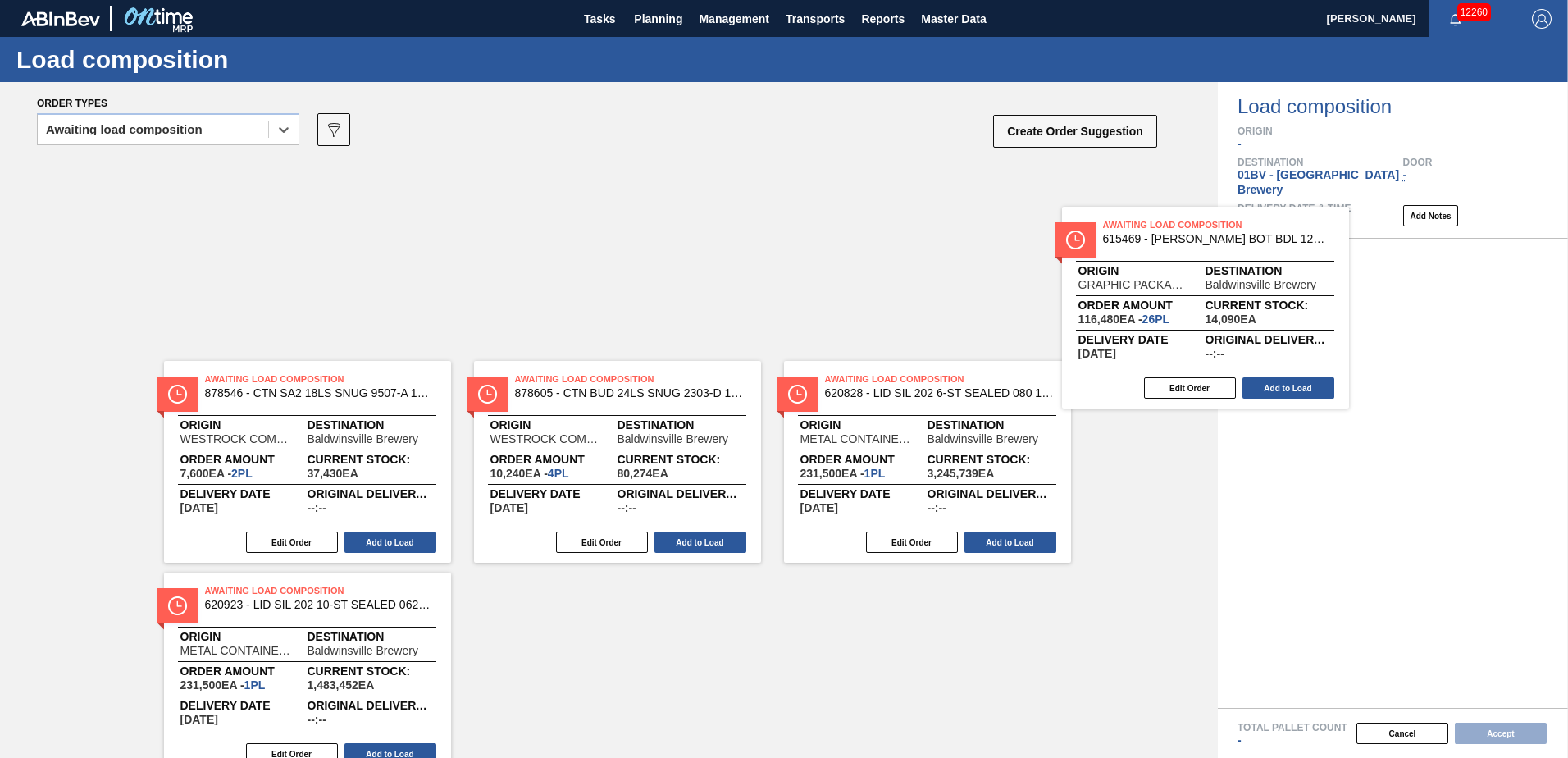
drag, startPoint x: 835, startPoint y: 201, endPoint x: 1253, endPoint y: 269, distance: 423.5
click at [1253, 269] on div "Order types option Awaiting load composition, selected. Select is focused ,type…" at bounding box center [784, 420] width 1568 height 676
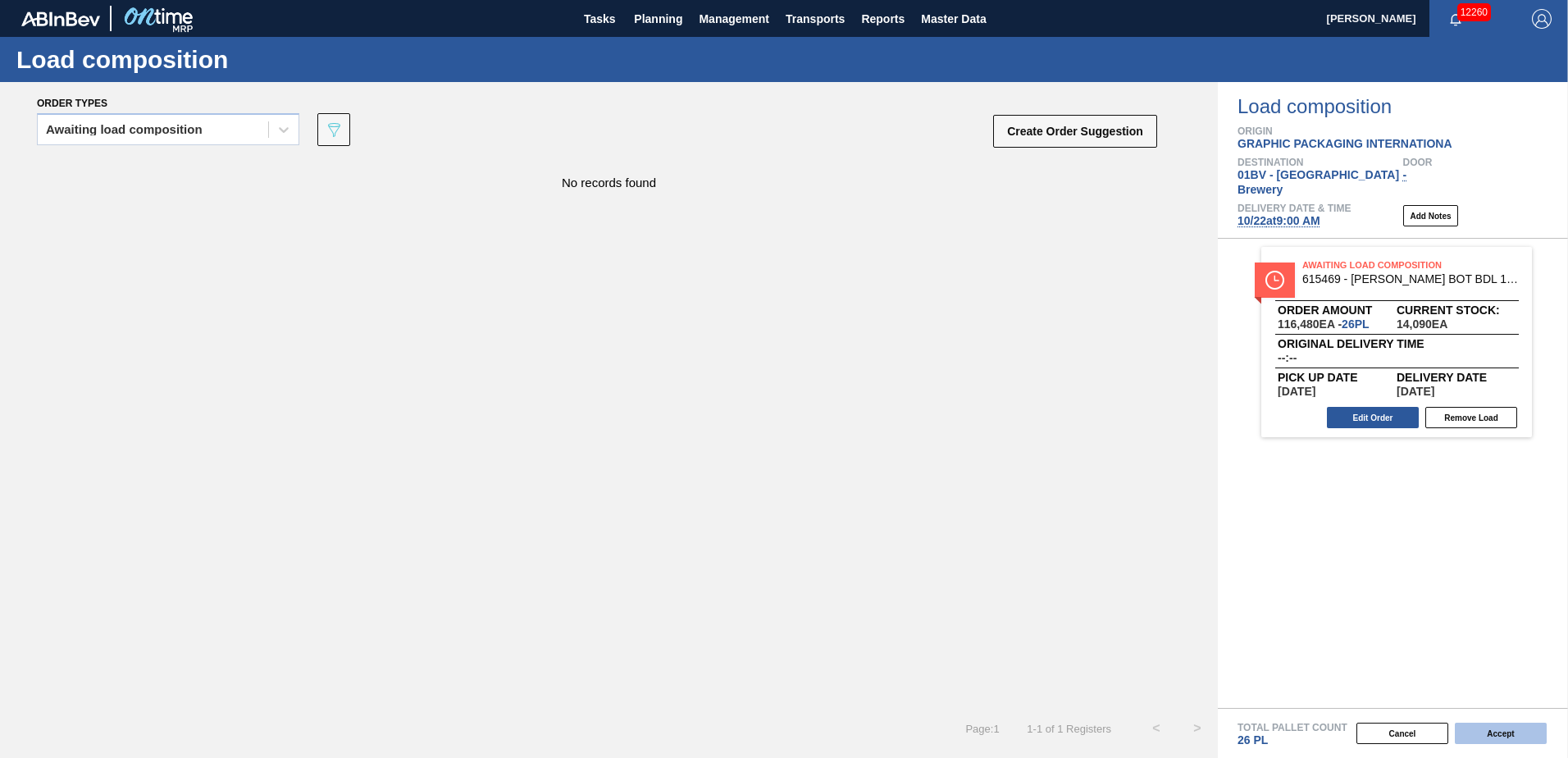
click at [1484, 731] on button "Accept" at bounding box center [1501, 733] width 92 height 21
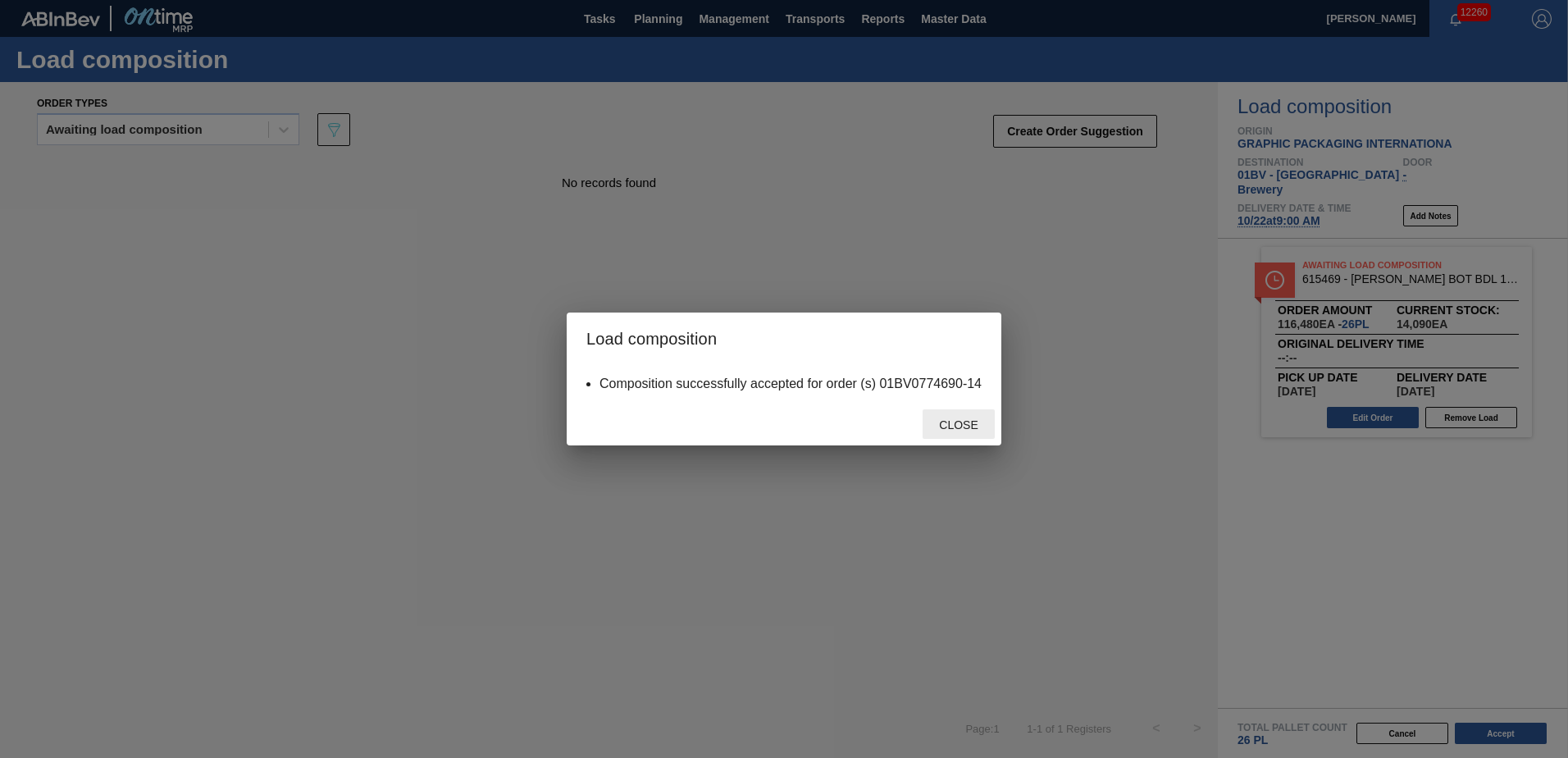
click at [951, 423] on span "Close" at bounding box center [958, 425] width 65 height 13
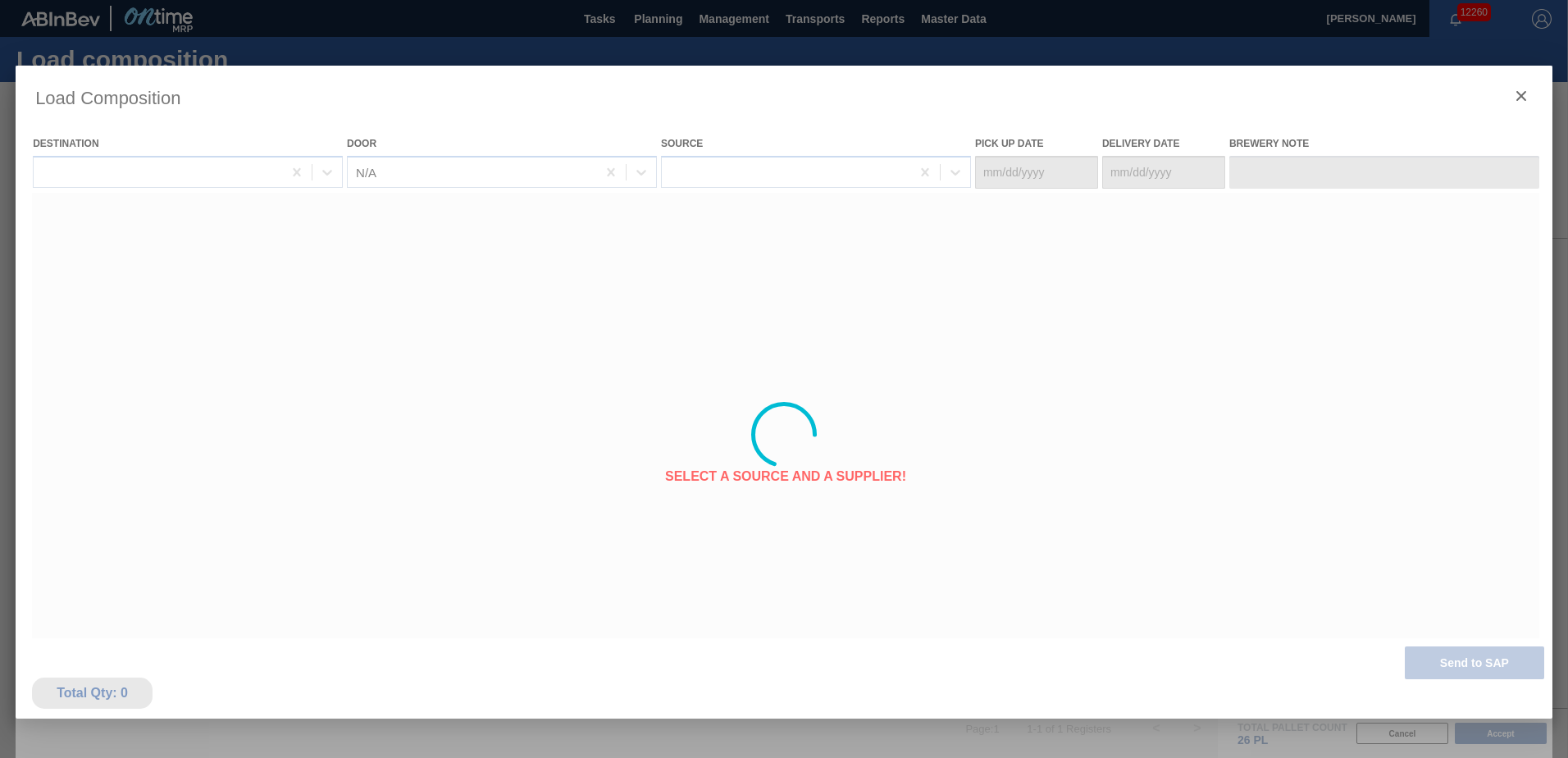
type Date "[DATE]"
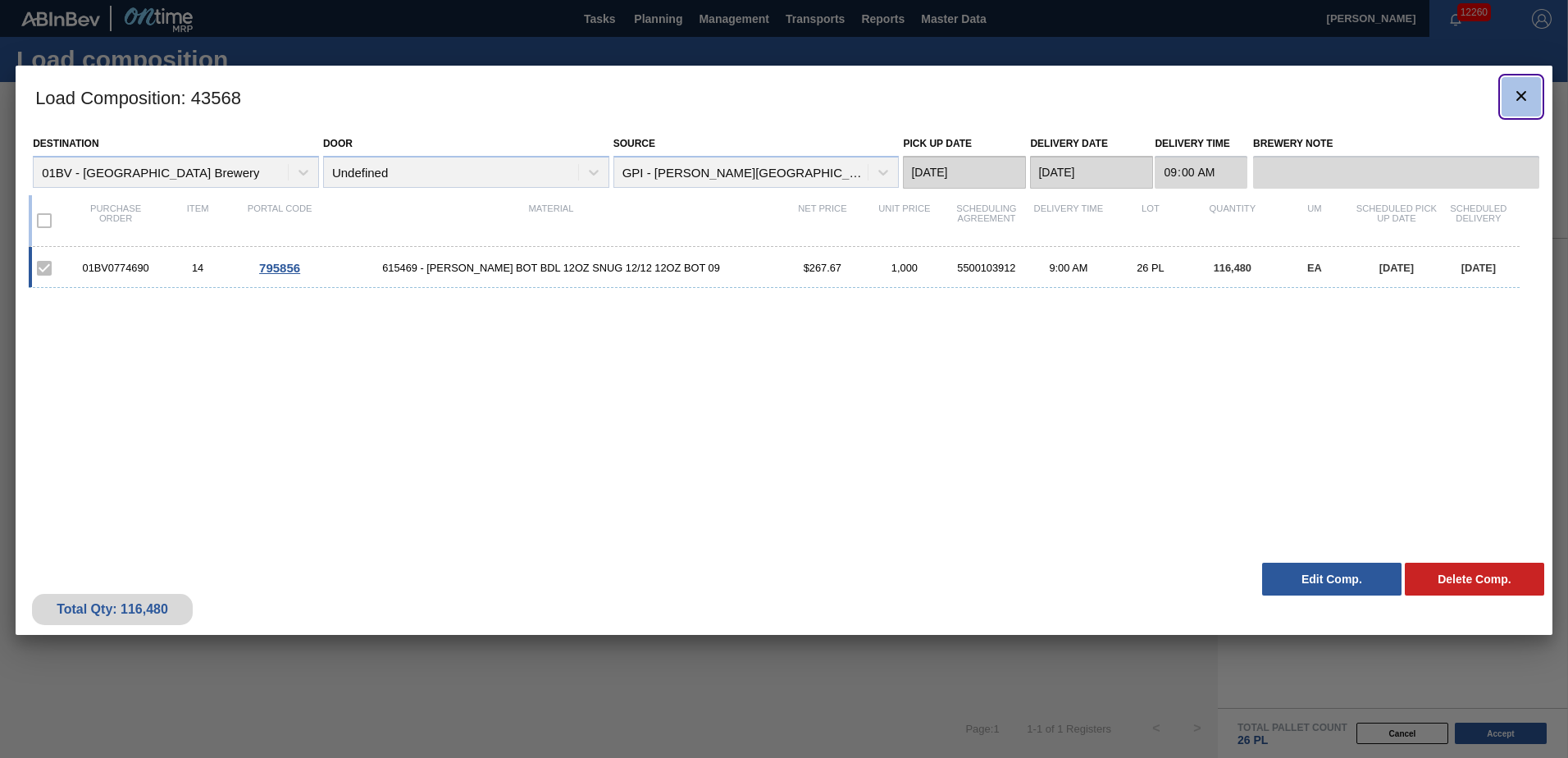
click at [1512, 96] on icon "botão de ícone" at bounding box center [1521, 96] width 19 height 19
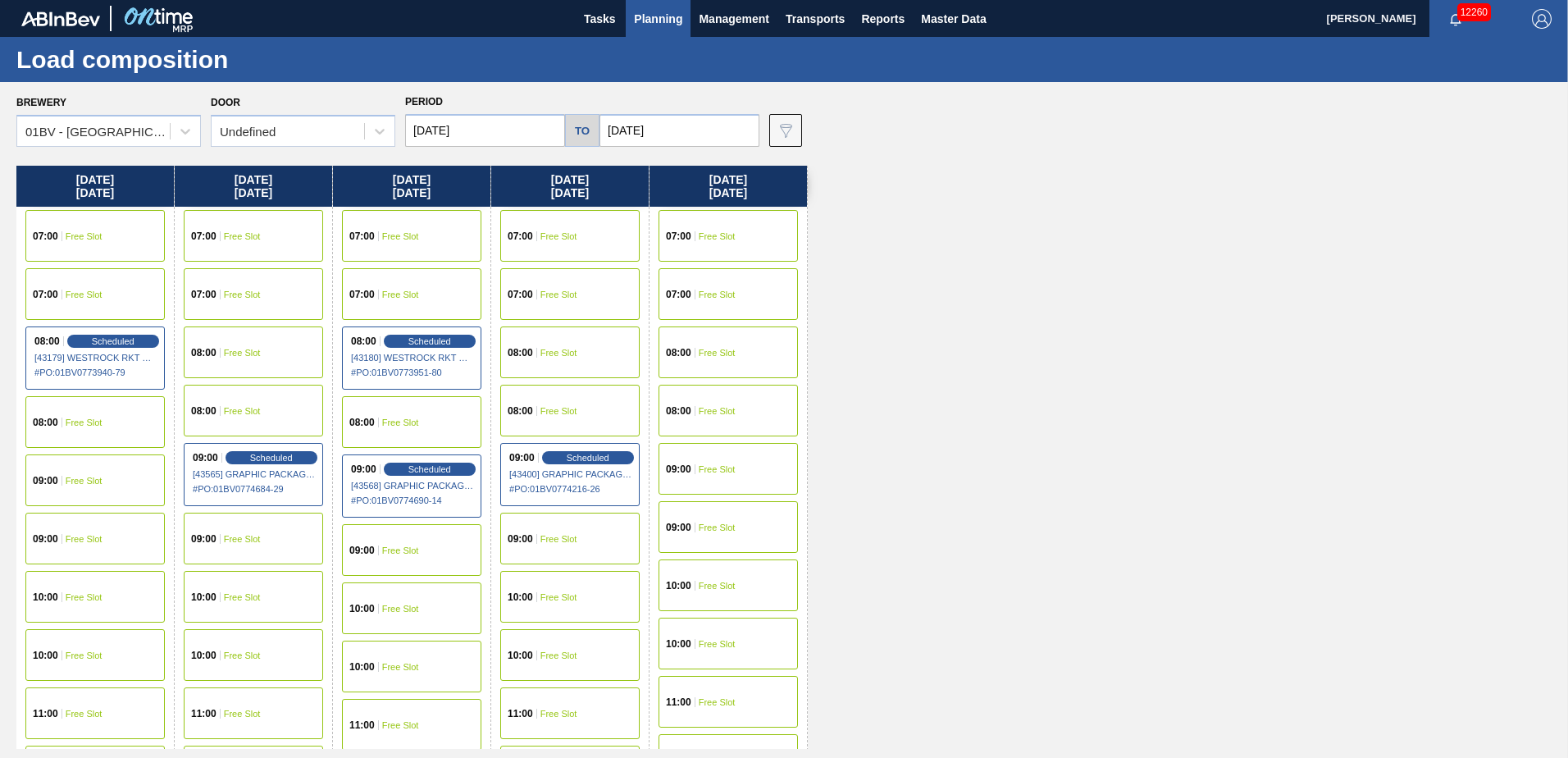
click at [668, 17] on span "Planning" at bounding box center [658, 19] width 49 height 19
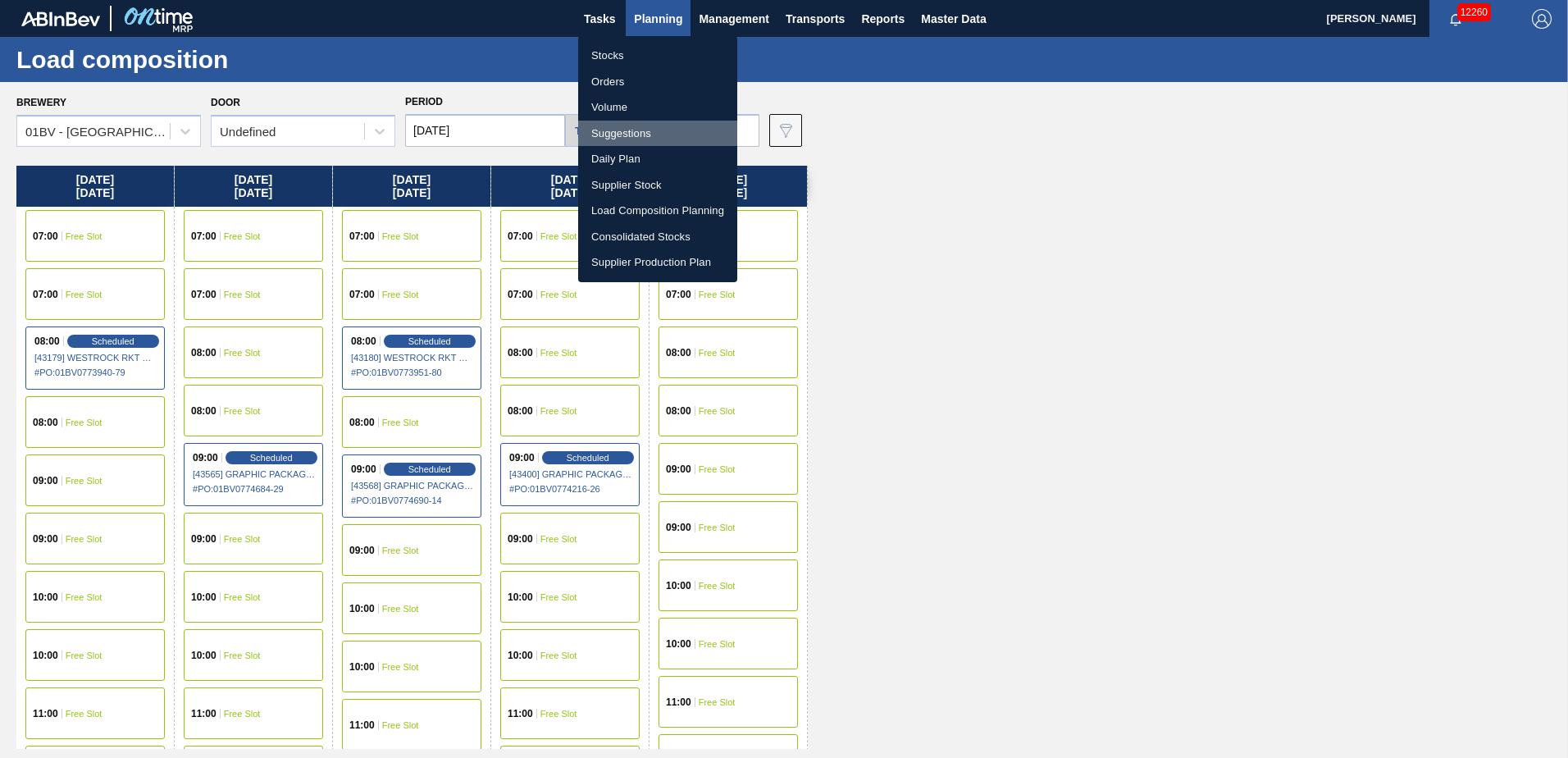
click at [622, 135] on li "Suggestions" at bounding box center [657, 134] width 159 height 27
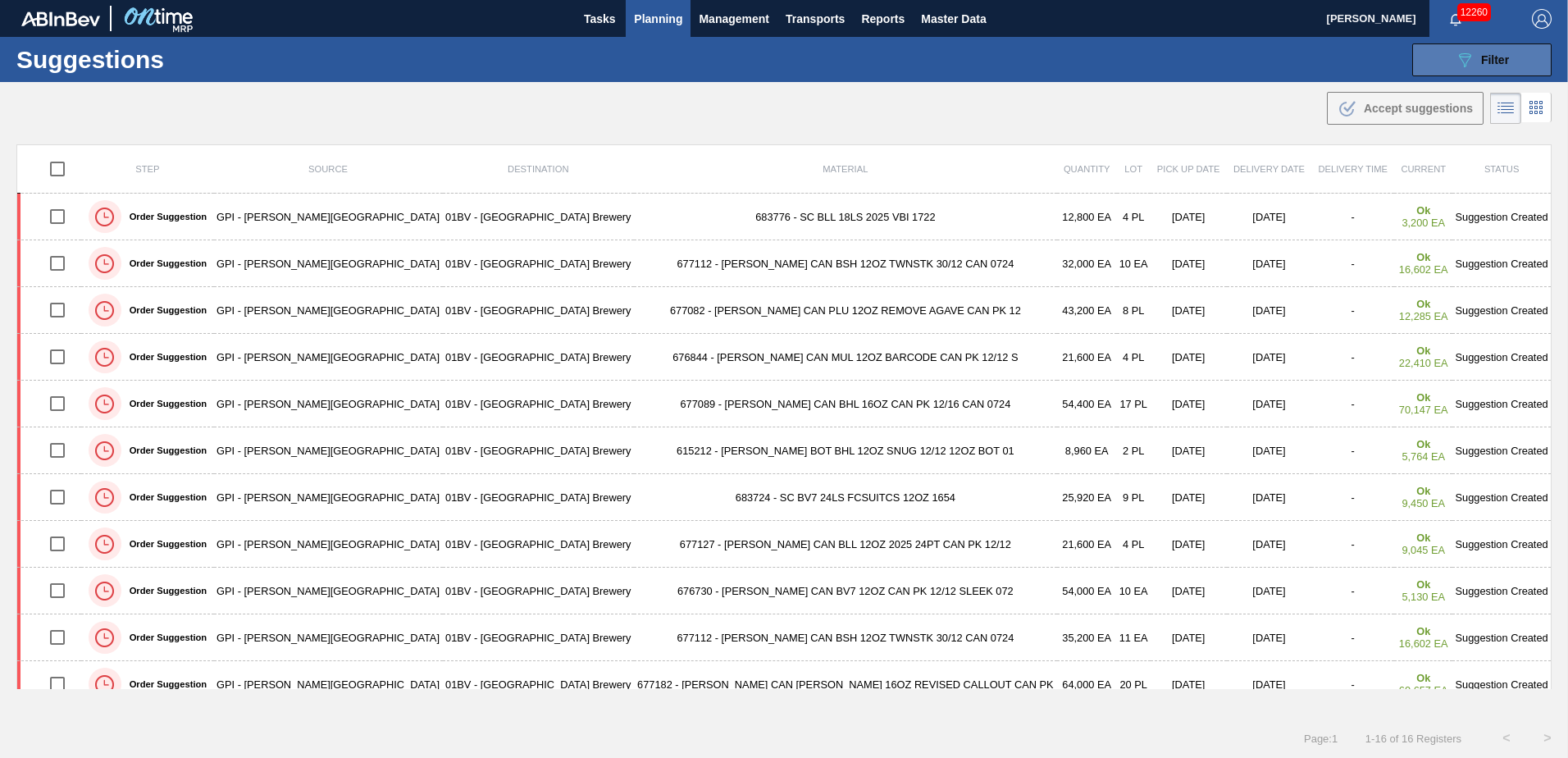
click at [1485, 59] on span "Filter" at bounding box center [1495, 59] width 28 height 13
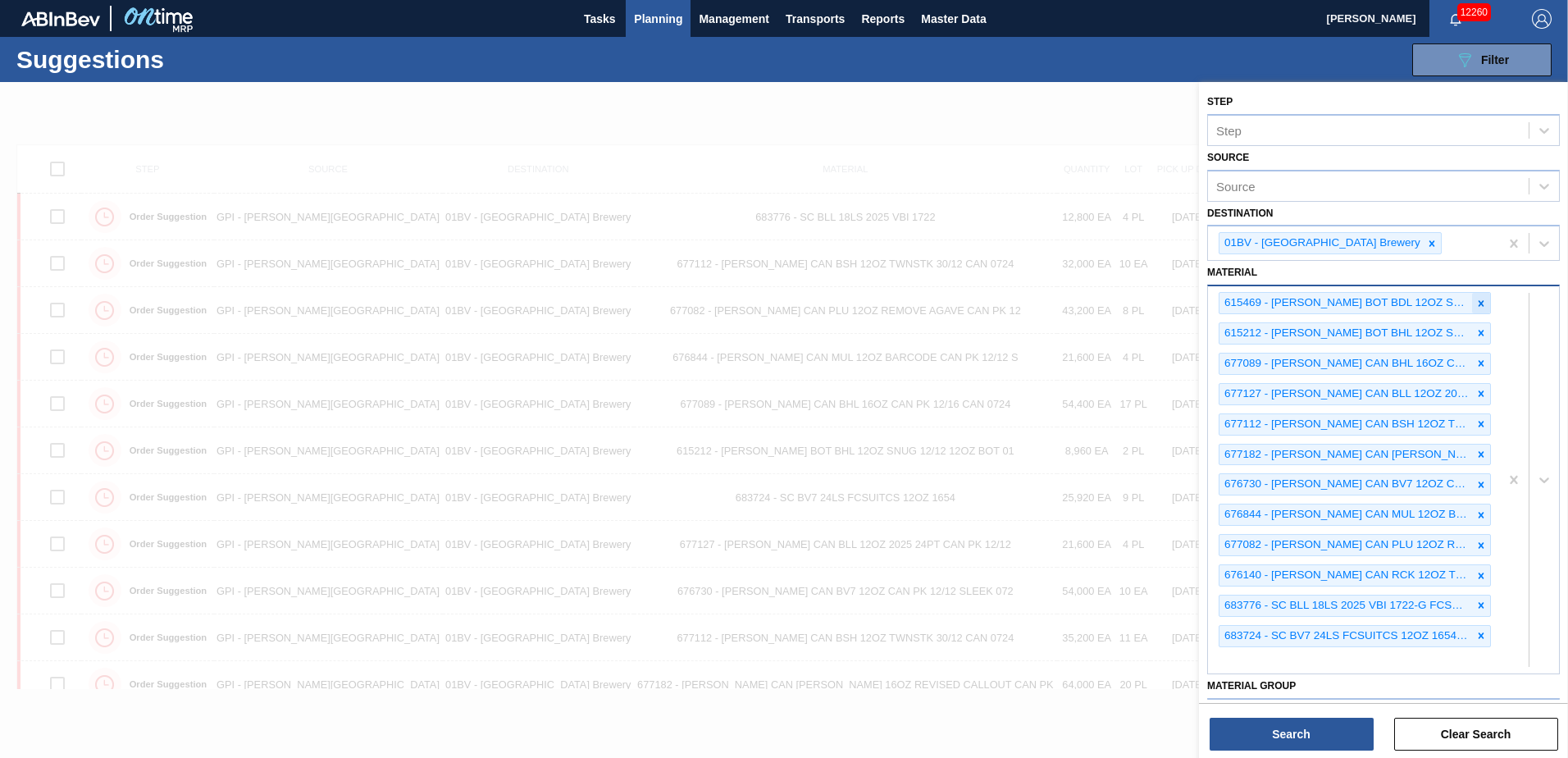
click at [1482, 302] on icon at bounding box center [1481, 302] width 12 height 11
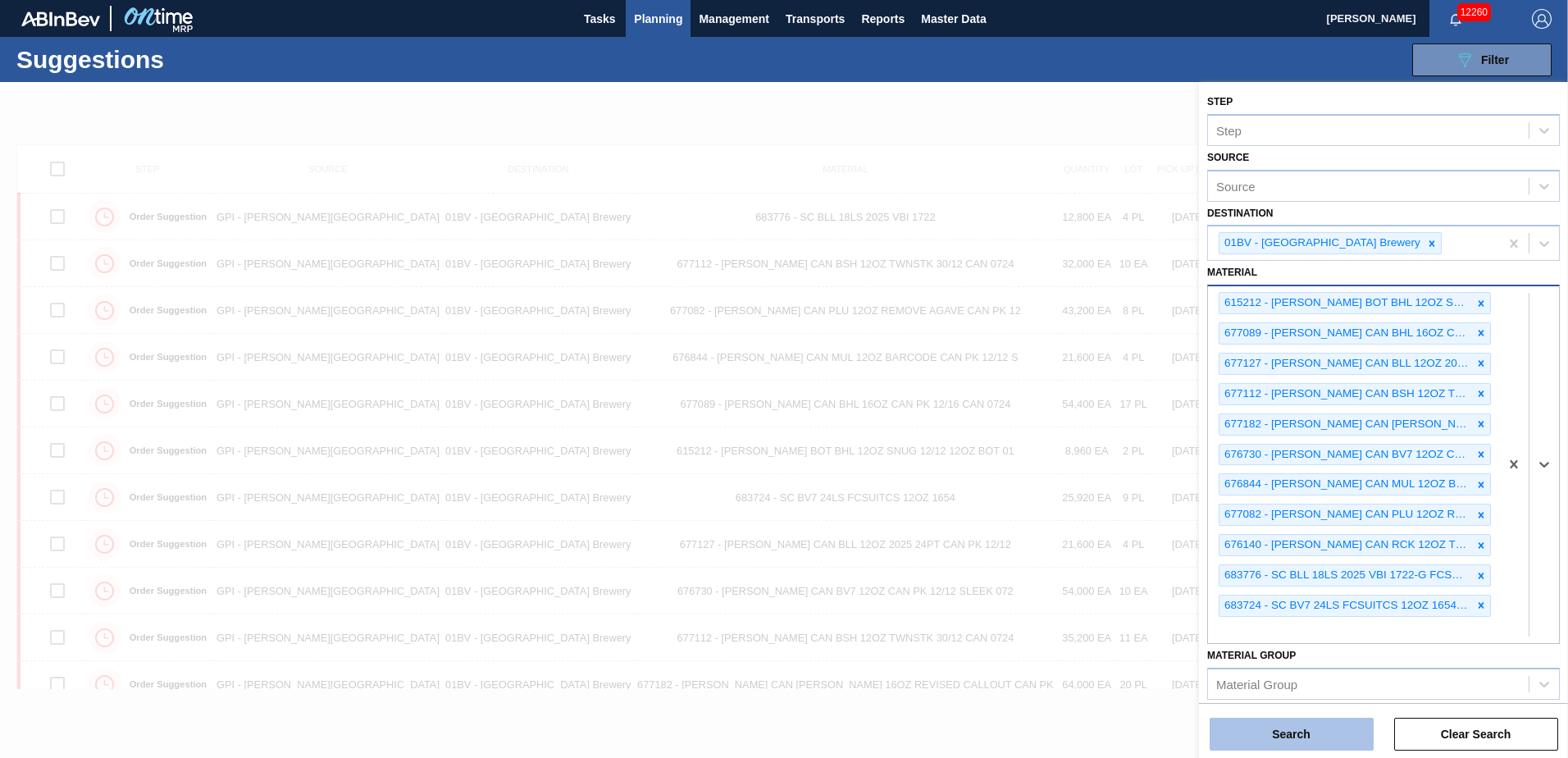
click at [1282, 733] on button "Search" at bounding box center [1291, 733] width 164 height 33
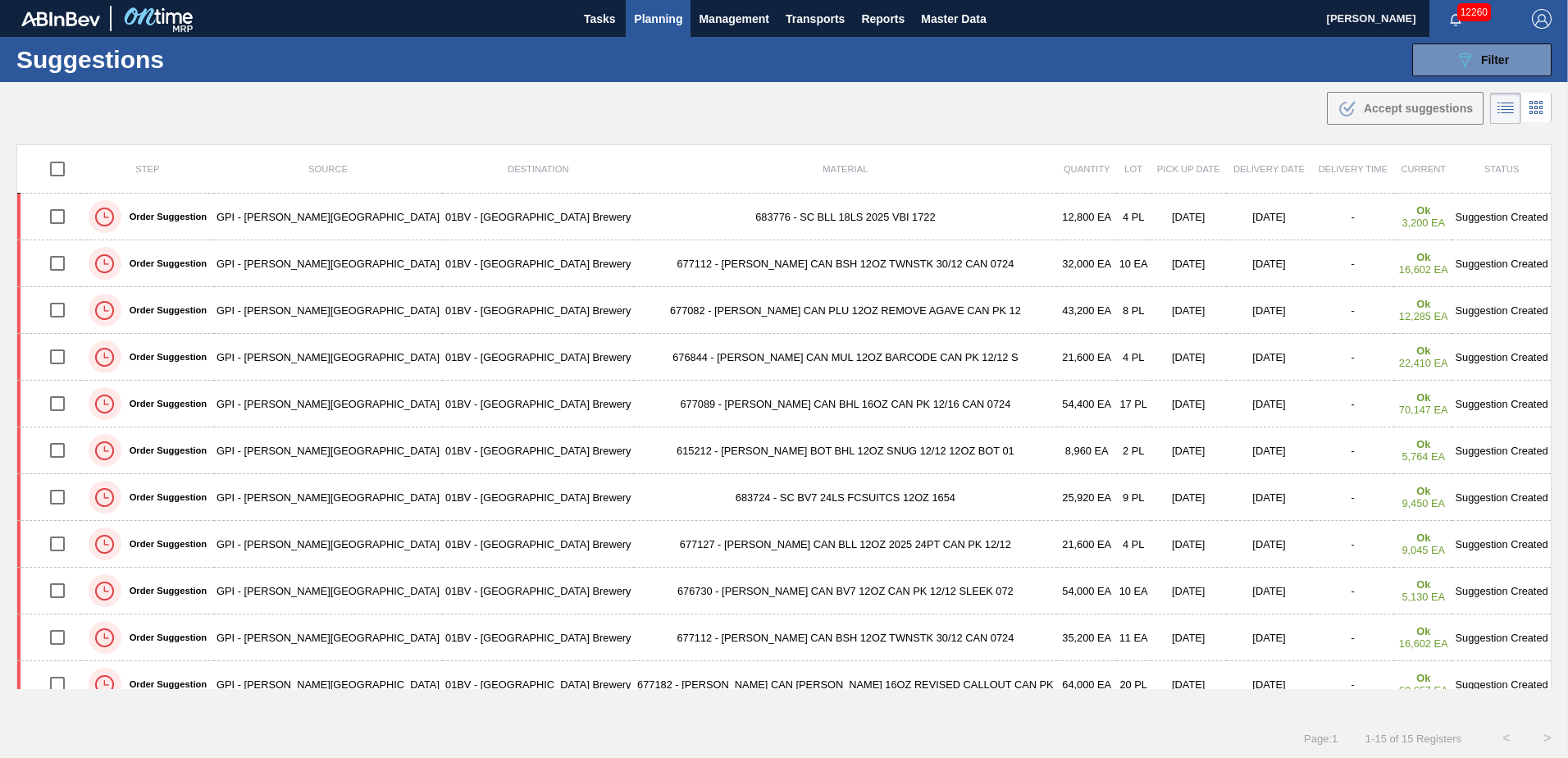
click at [657, 21] on span "Planning" at bounding box center [658, 19] width 49 height 19
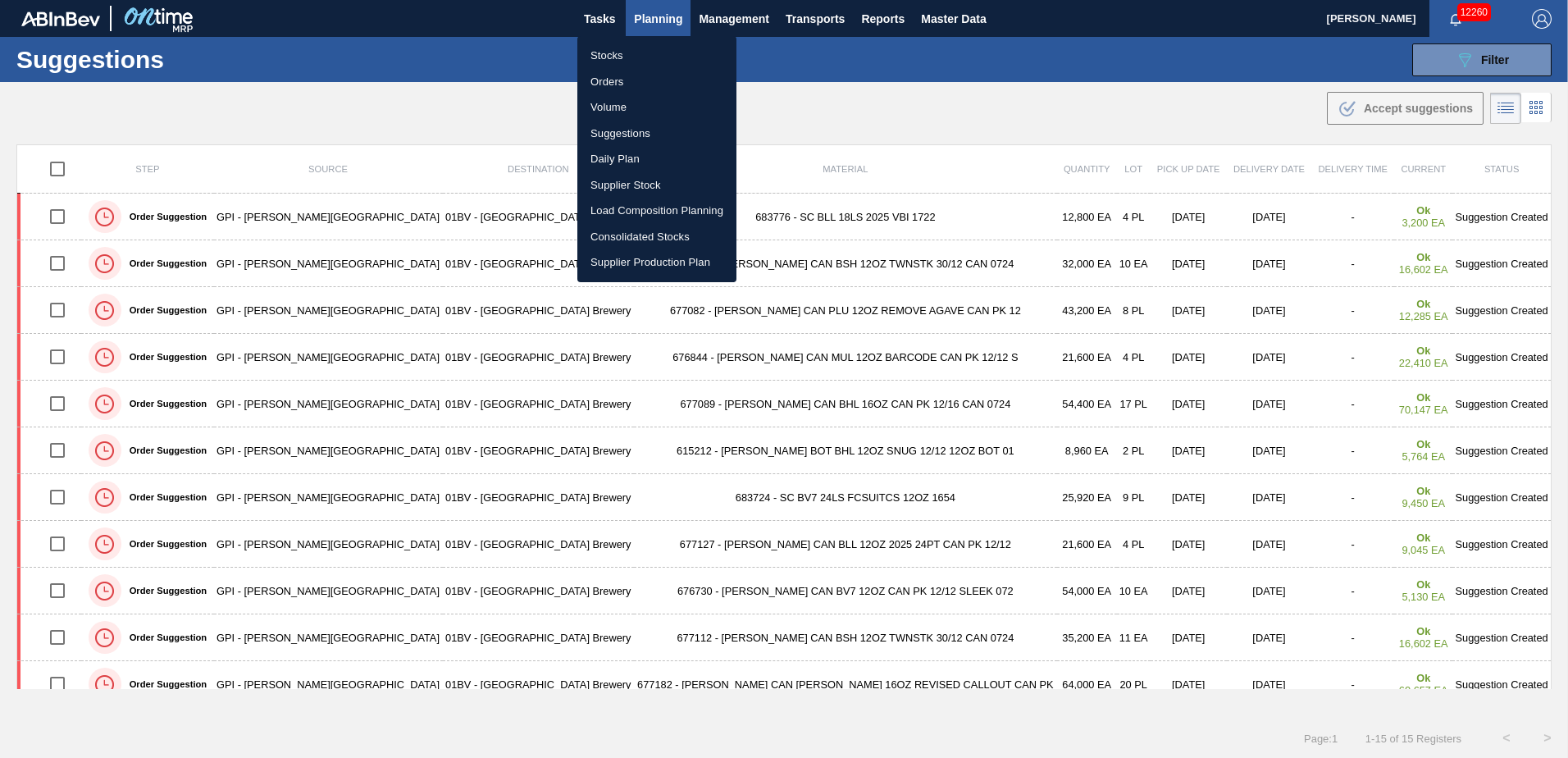
click at [640, 209] on li "Load Composition Planning" at bounding box center [657, 211] width 159 height 27
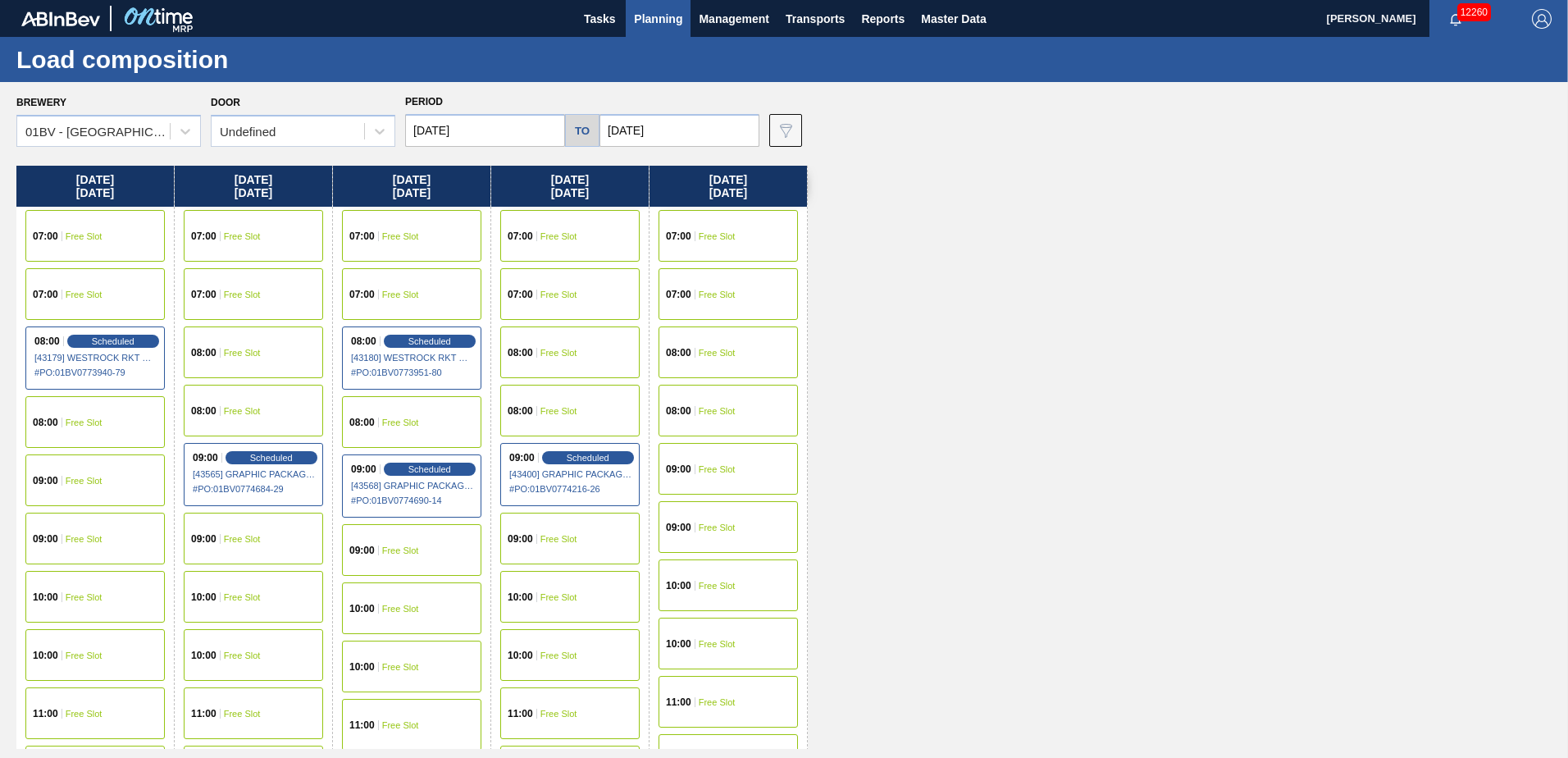
click at [513, 129] on input "[DATE]" at bounding box center [485, 130] width 160 height 33
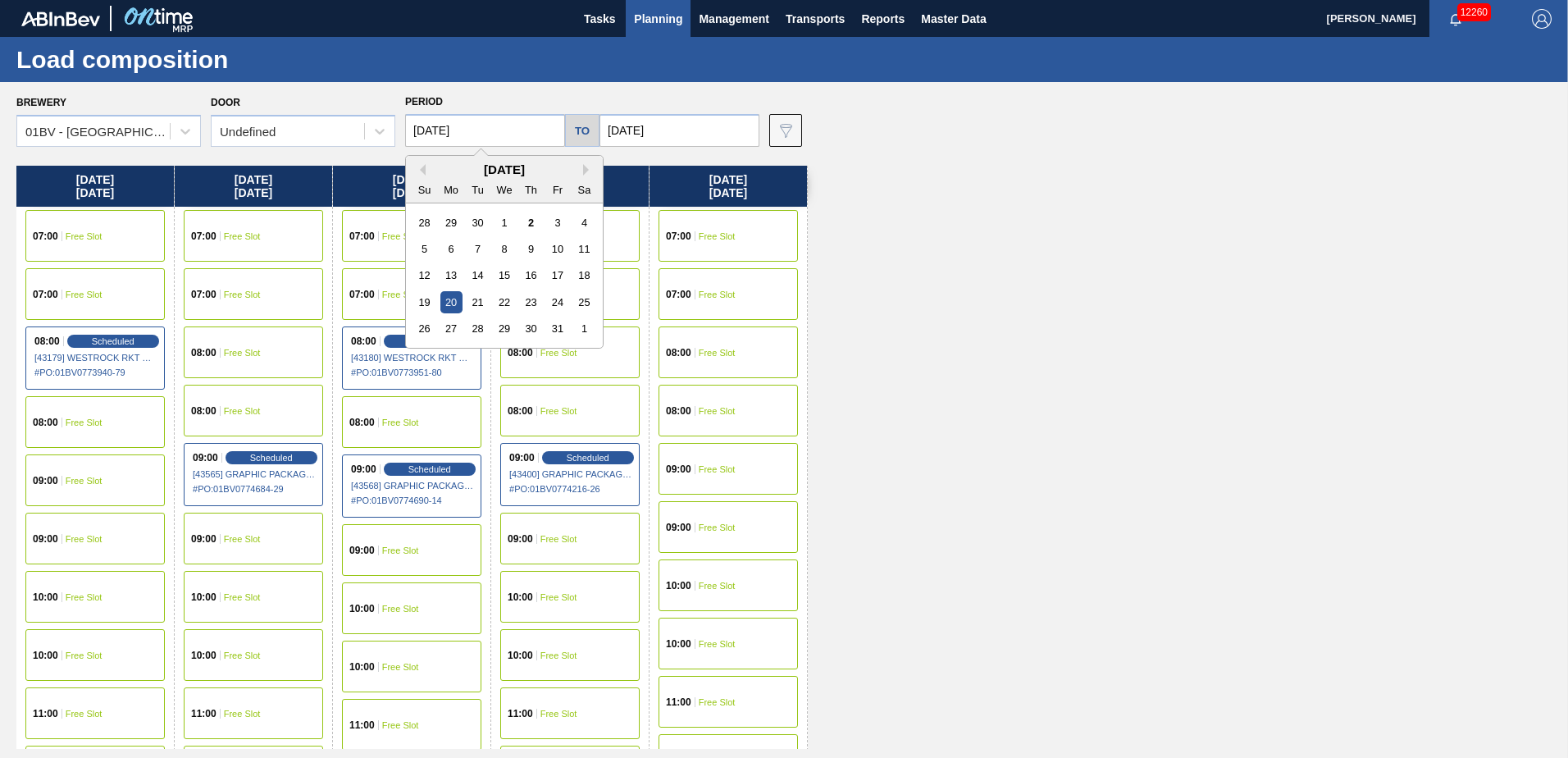
click at [455, 273] on div "13" at bounding box center [451, 274] width 22 height 22
type input "[DATE]"
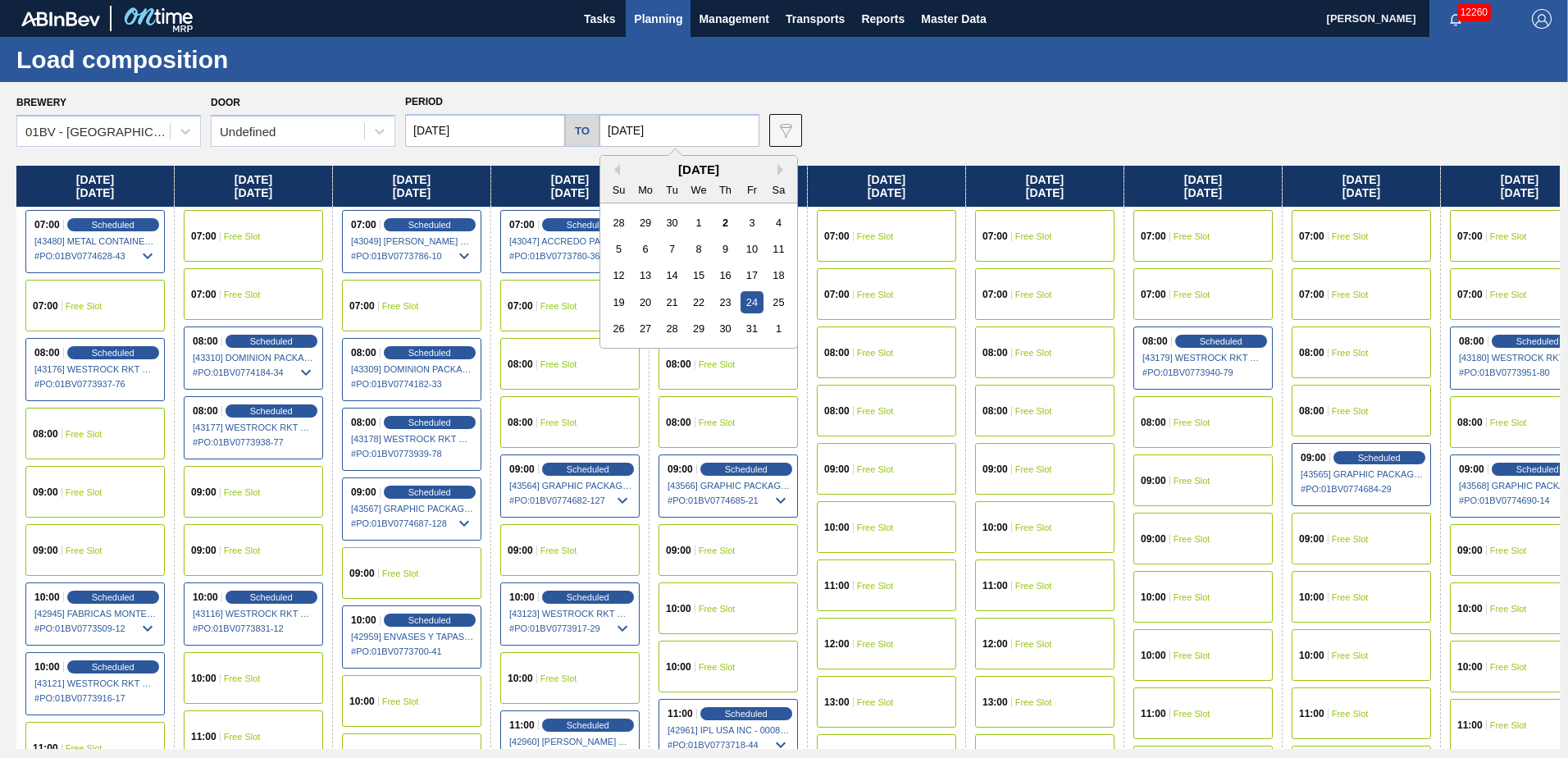
click at [680, 128] on input "[DATE]" at bounding box center [680, 130] width 160 height 33
click at [749, 269] on div "17" at bounding box center [751, 274] width 22 height 22
type input "[DATE]"
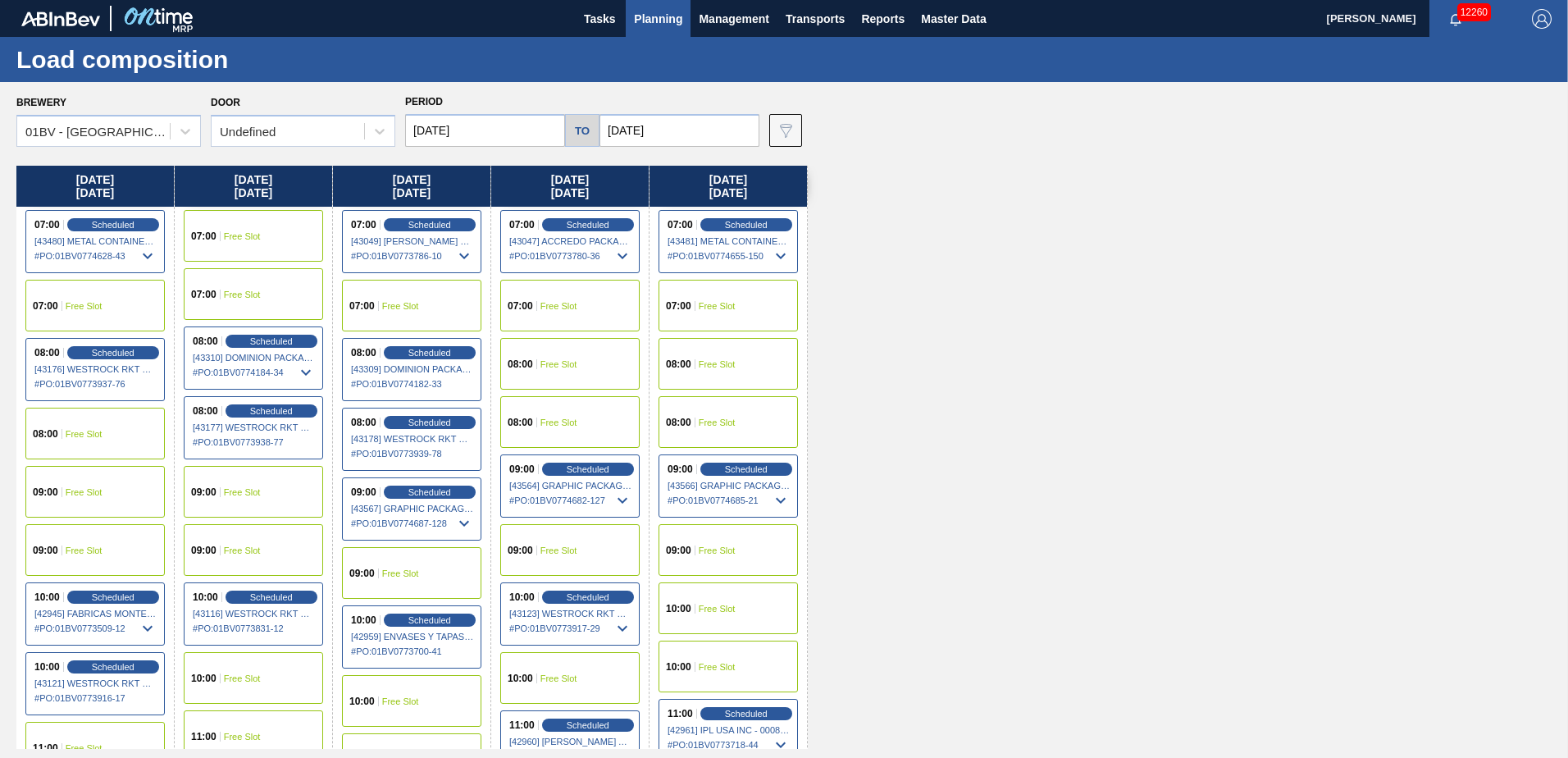
click at [552, 309] on span "Free Slot" at bounding box center [559, 305] width 37 height 10
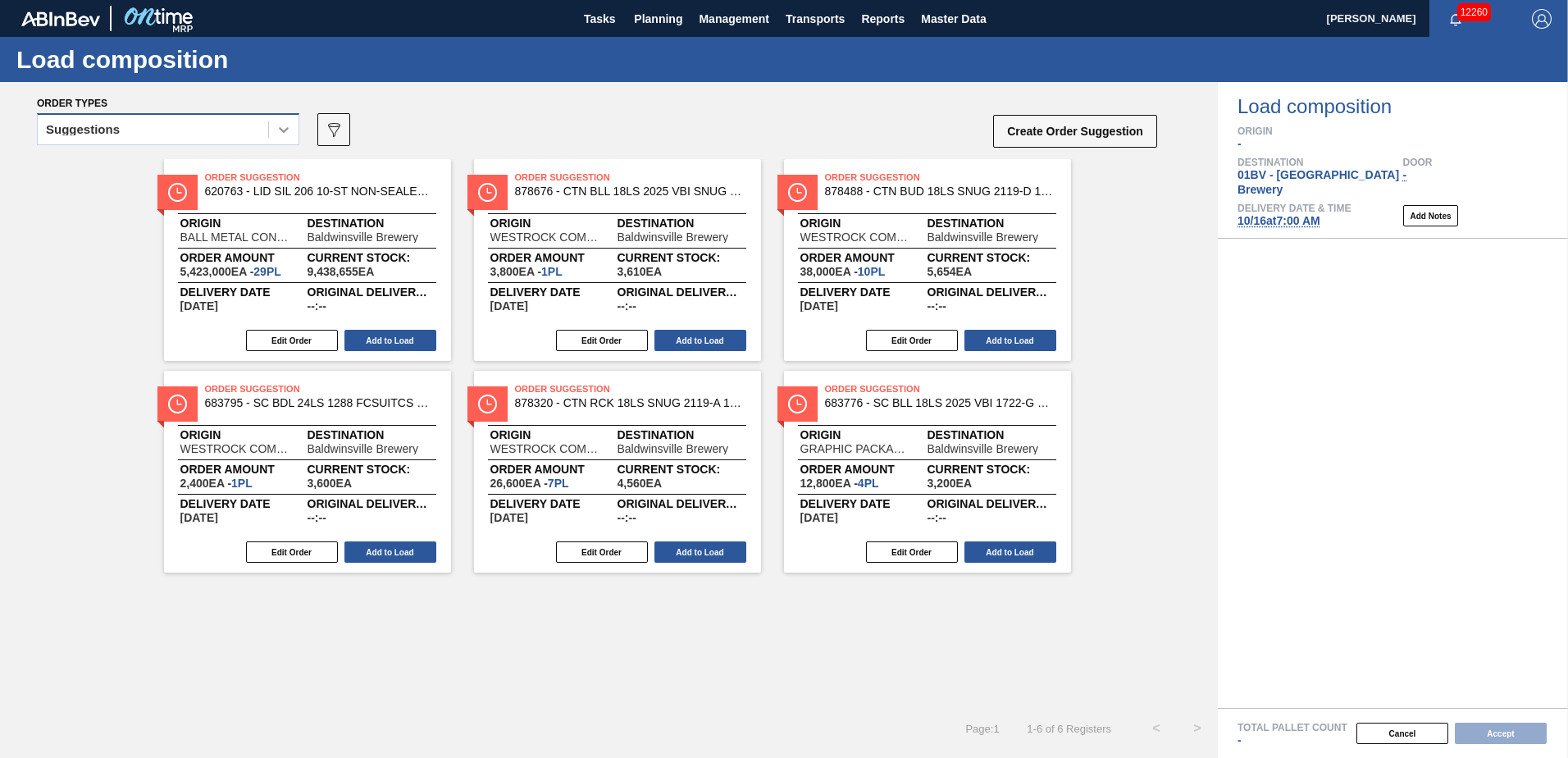
click at [284, 130] on icon at bounding box center [283, 129] width 17 height 17
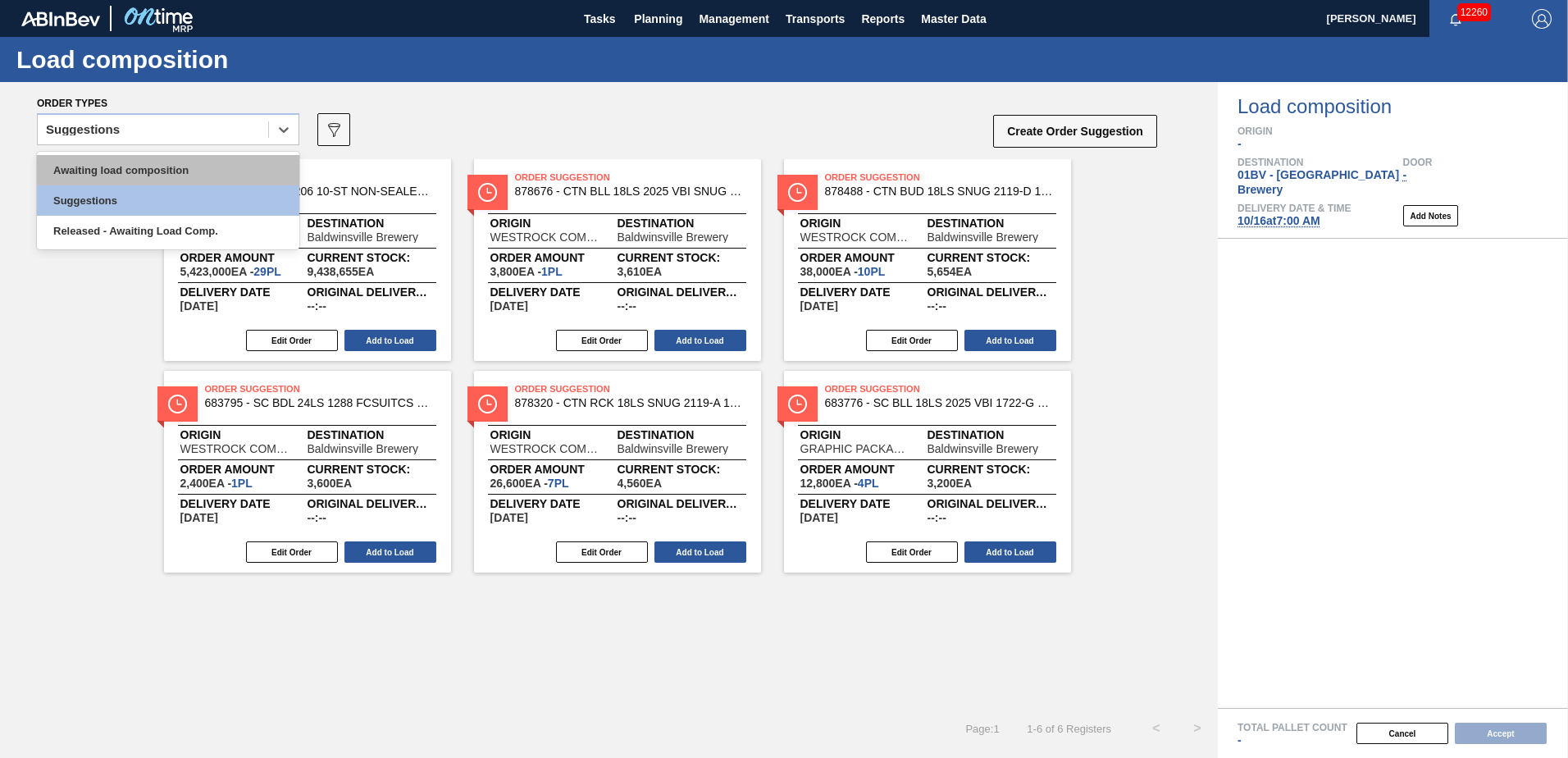
click at [183, 173] on div "Awaiting load composition" at bounding box center [168, 170] width 263 height 30
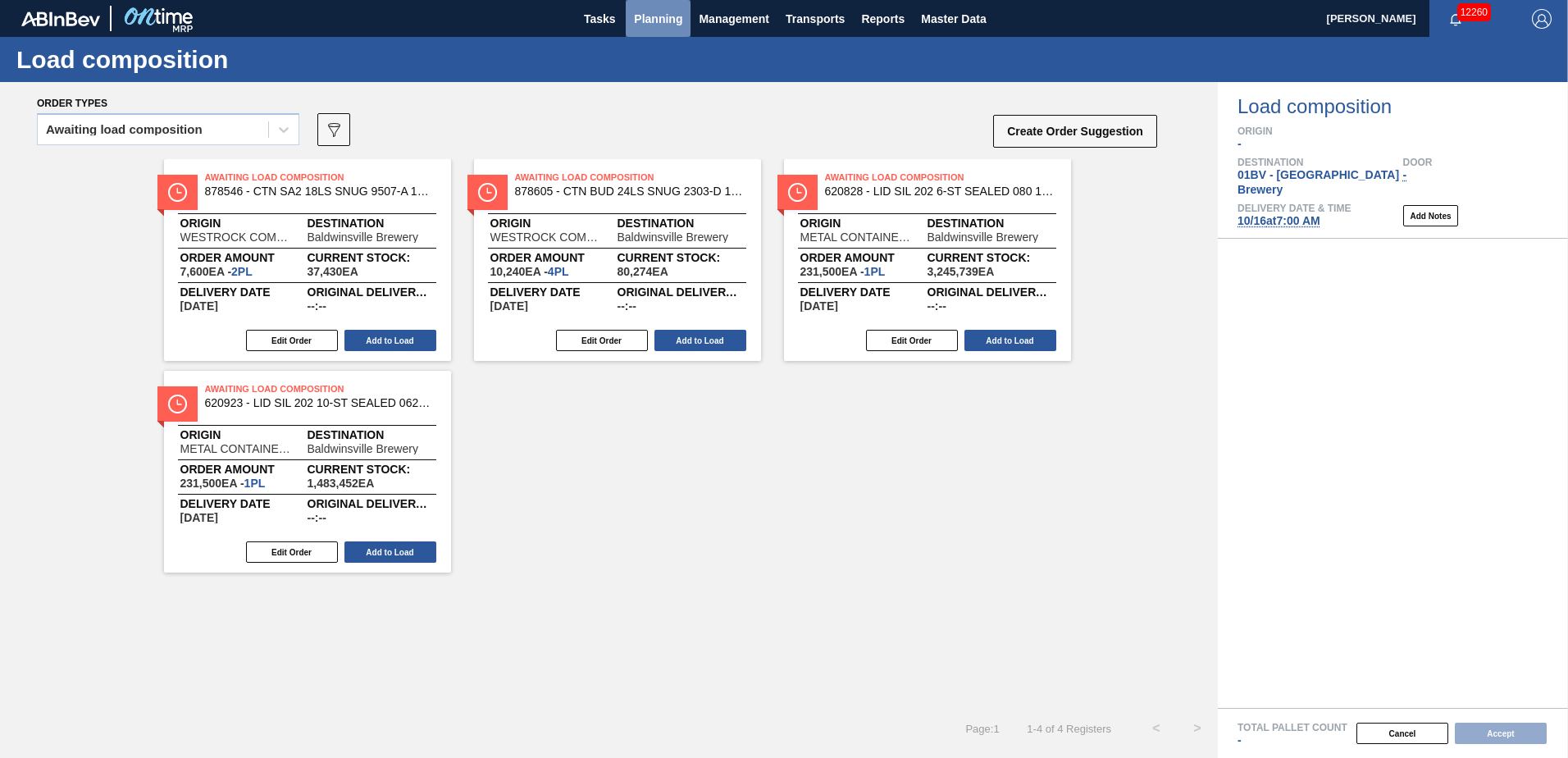
click at [654, 18] on span "Planning" at bounding box center [658, 19] width 49 height 19
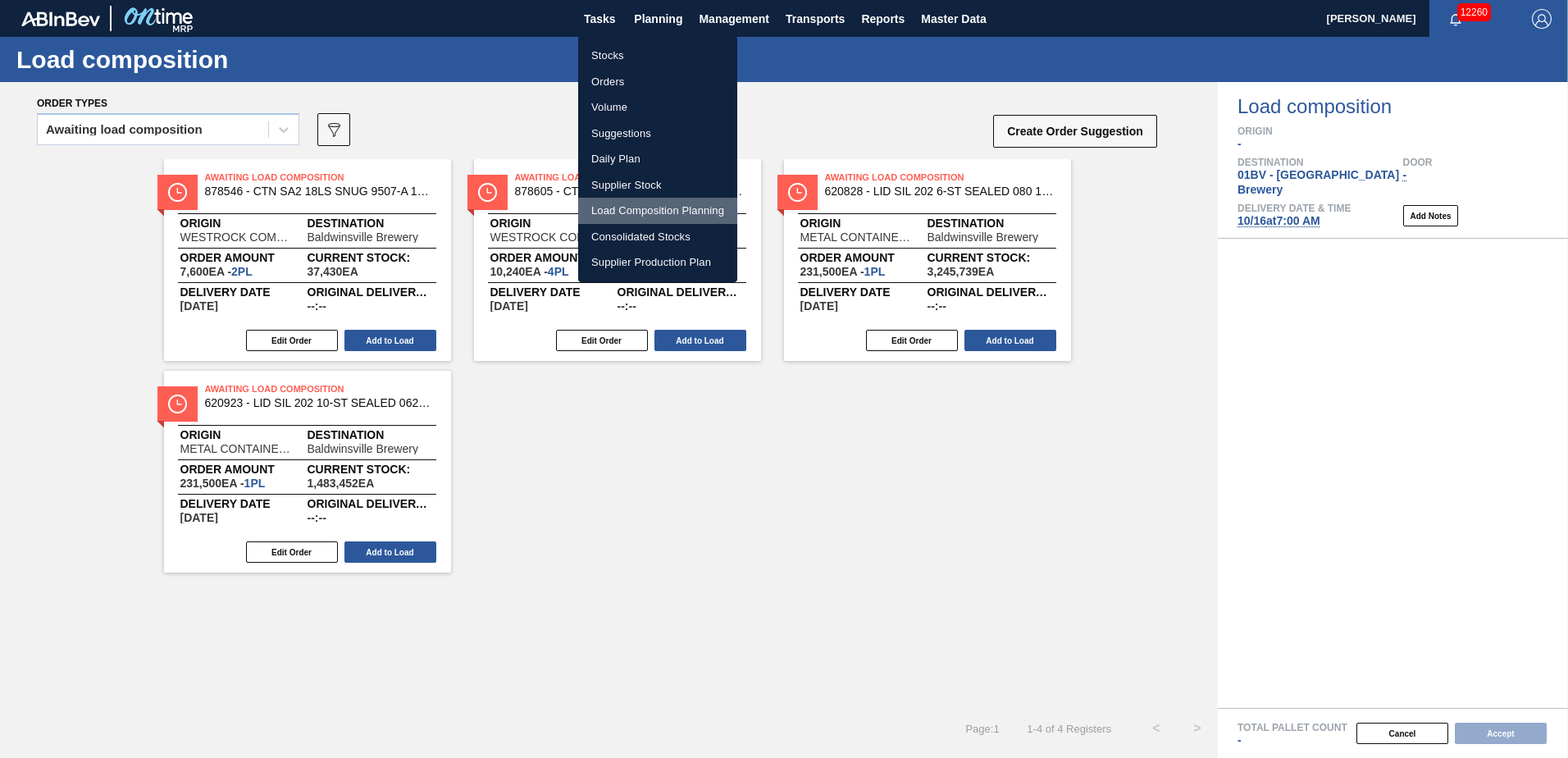
click at [648, 208] on li "Load Composition Planning" at bounding box center [657, 211] width 159 height 27
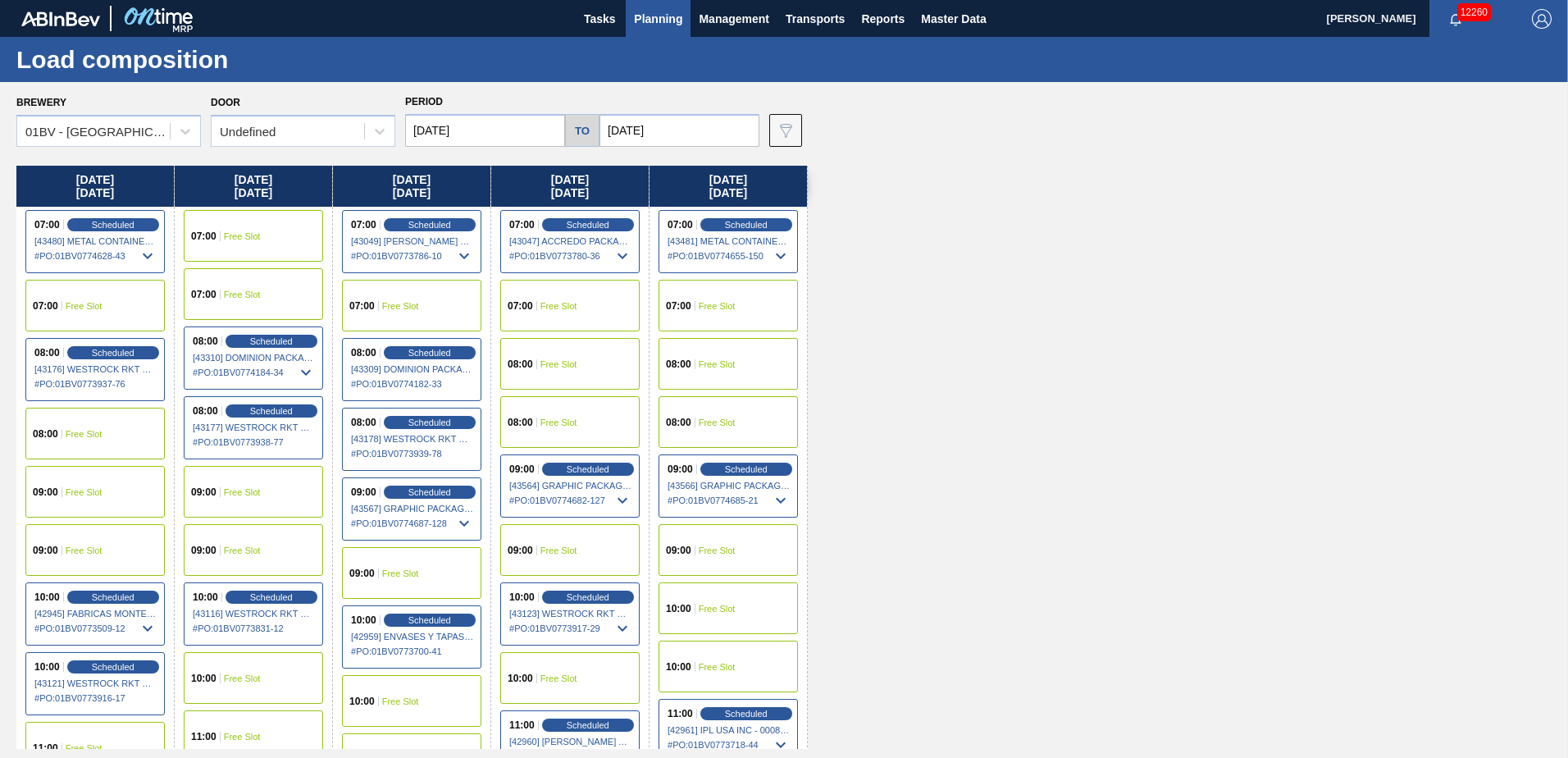
click at [661, 16] on span "Planning" at bounding box center [658, 19] width 49 height 19
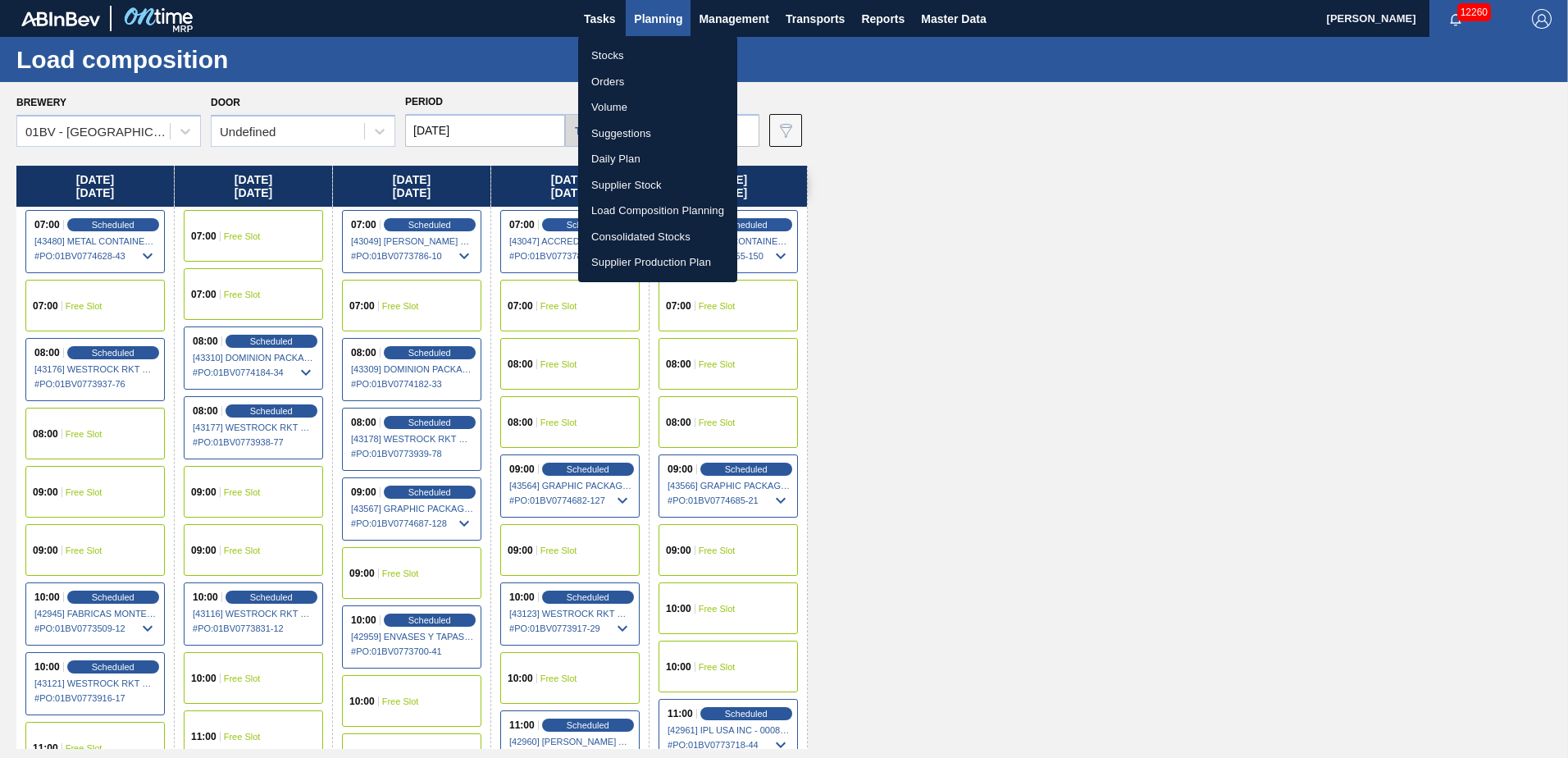
click at [630, 134] on li "Suggestions" at bounding box center [657, 134] width 159 height 27
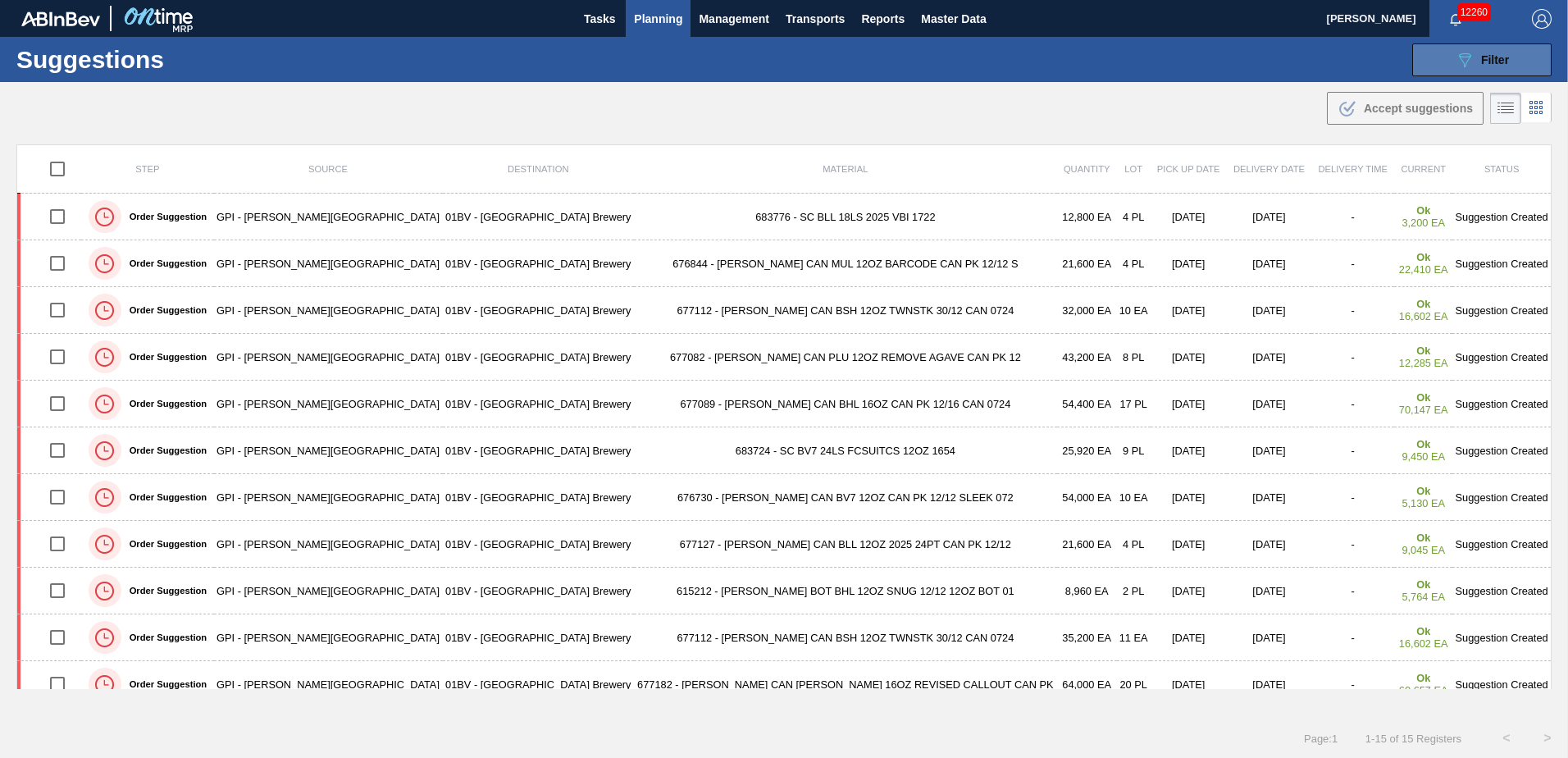
click at [1456, 51] on icon "089F7B8B-B2A5-4AFE-B5C0-19BA573D28AC" at bounding box center [1464, 60] width 19 height 19
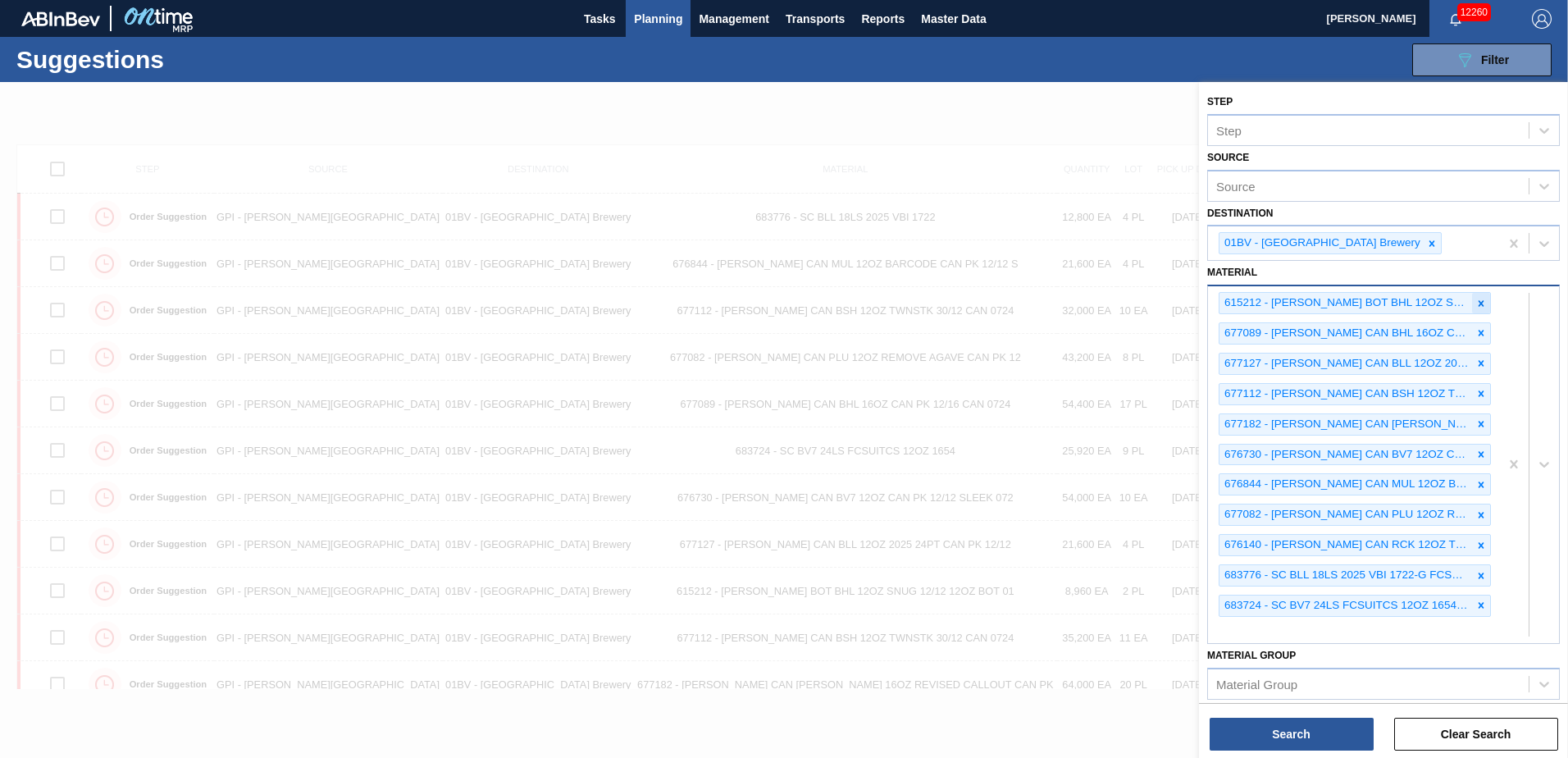
click at [1481, 299] on icon at bounding box center [1481, 302] width 12 height 11
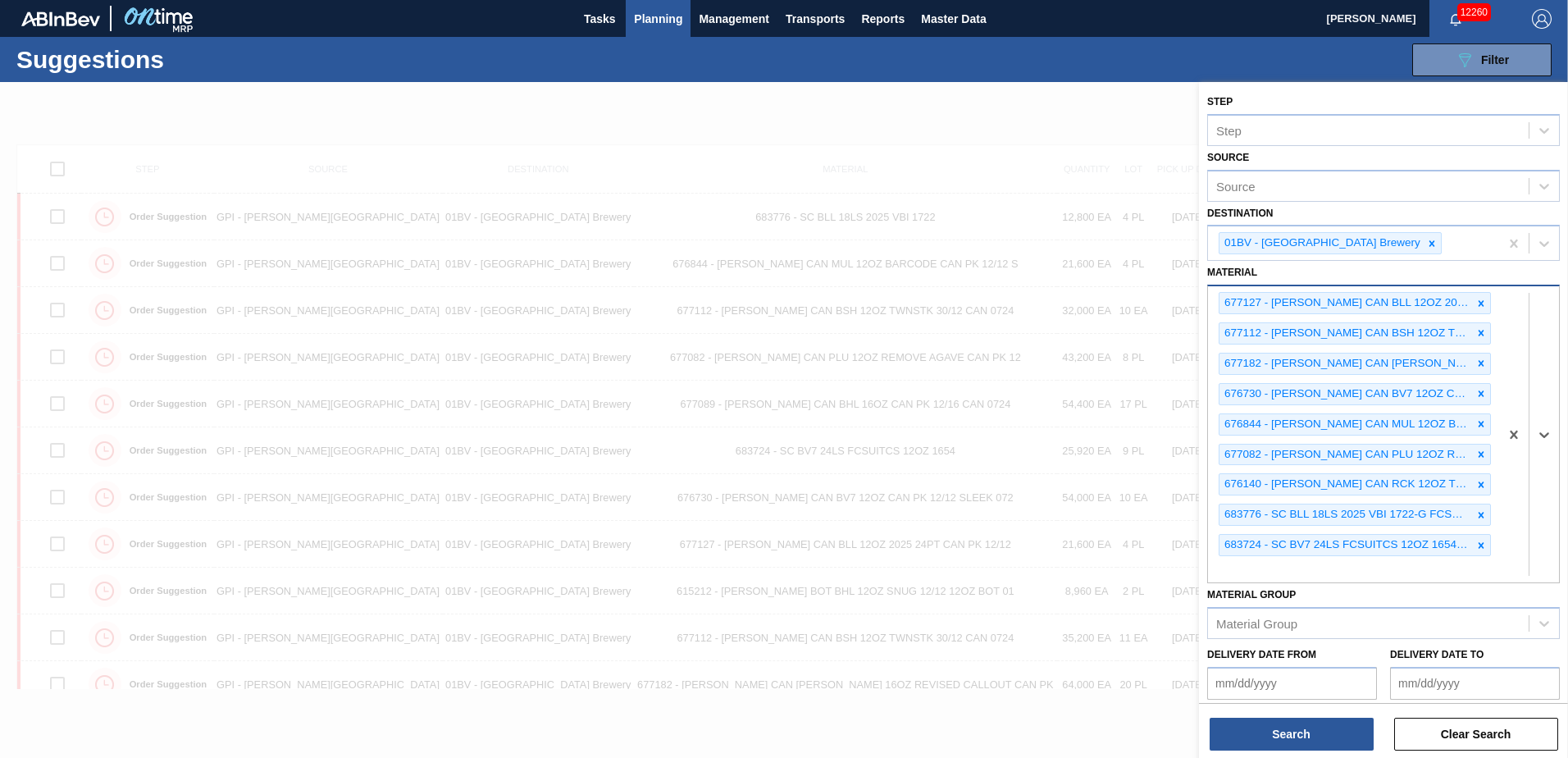
click at [1481, 299] on icon at bounding box center [1481, 302] width 12 height 11
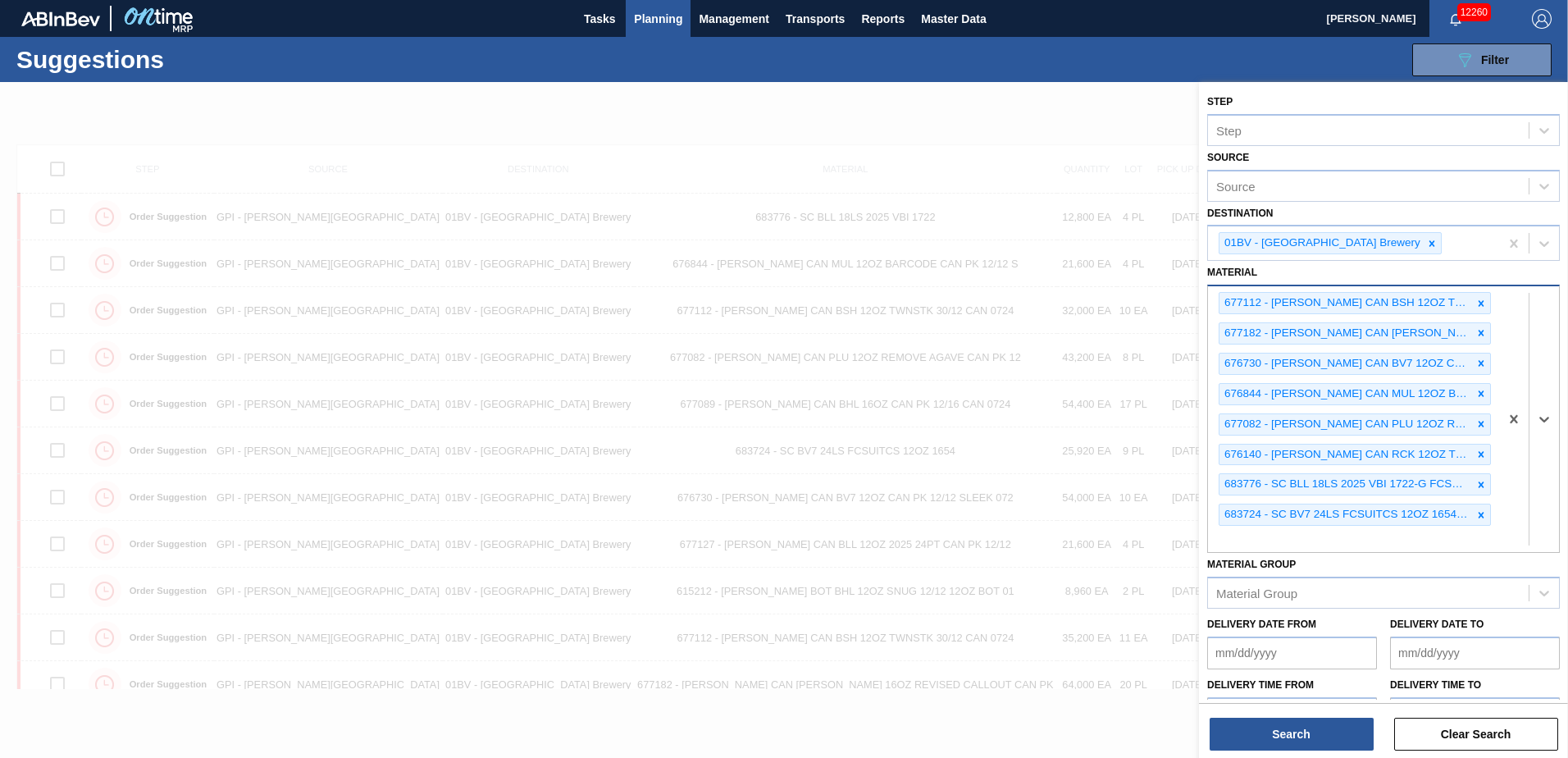
click at [1481, 299] on icon at bounding box center [1481, 302] width 12 height 11
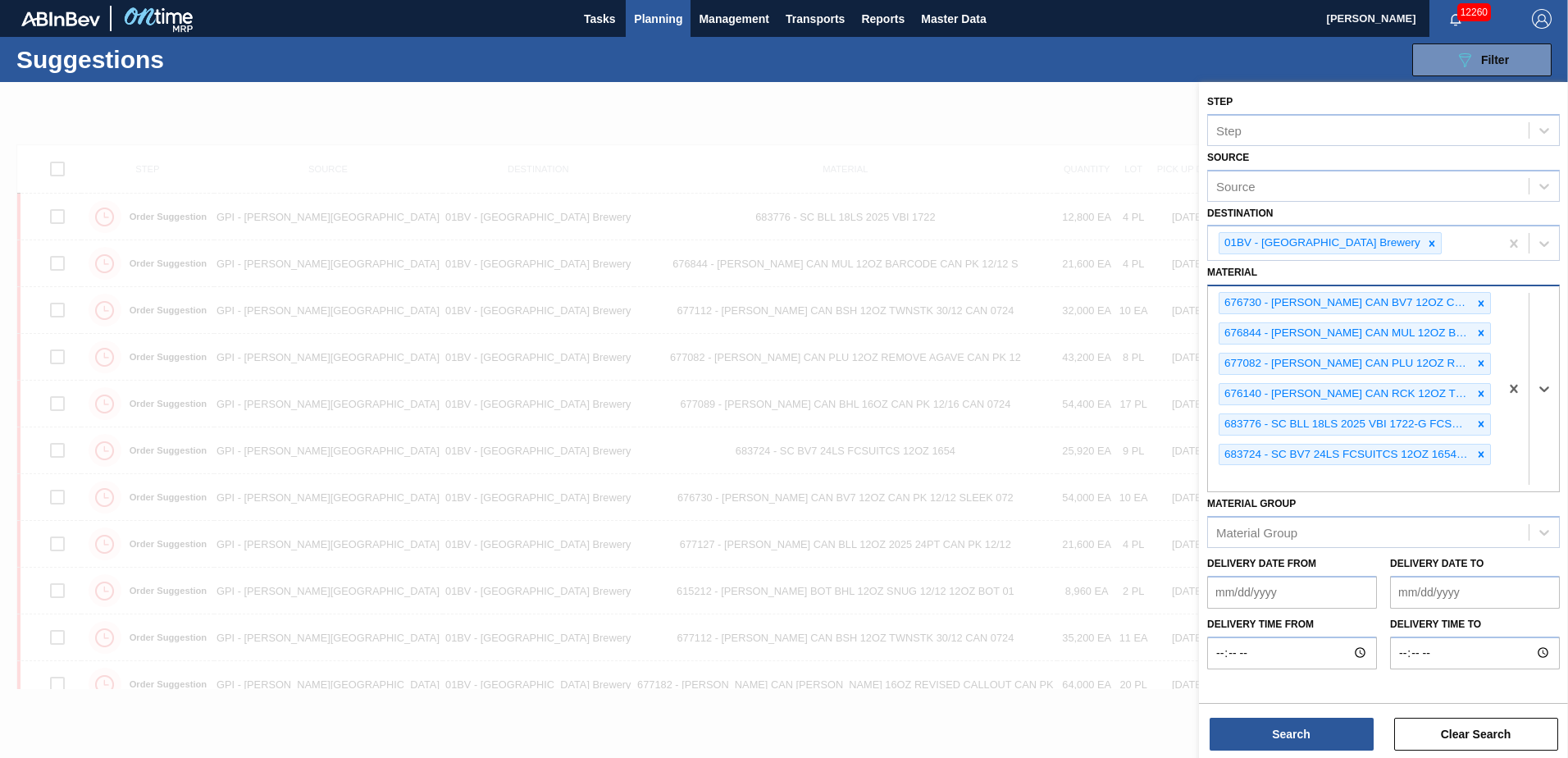
click at [1481, 299] on icon at bounding box center [1481, 302] width 12 height 11
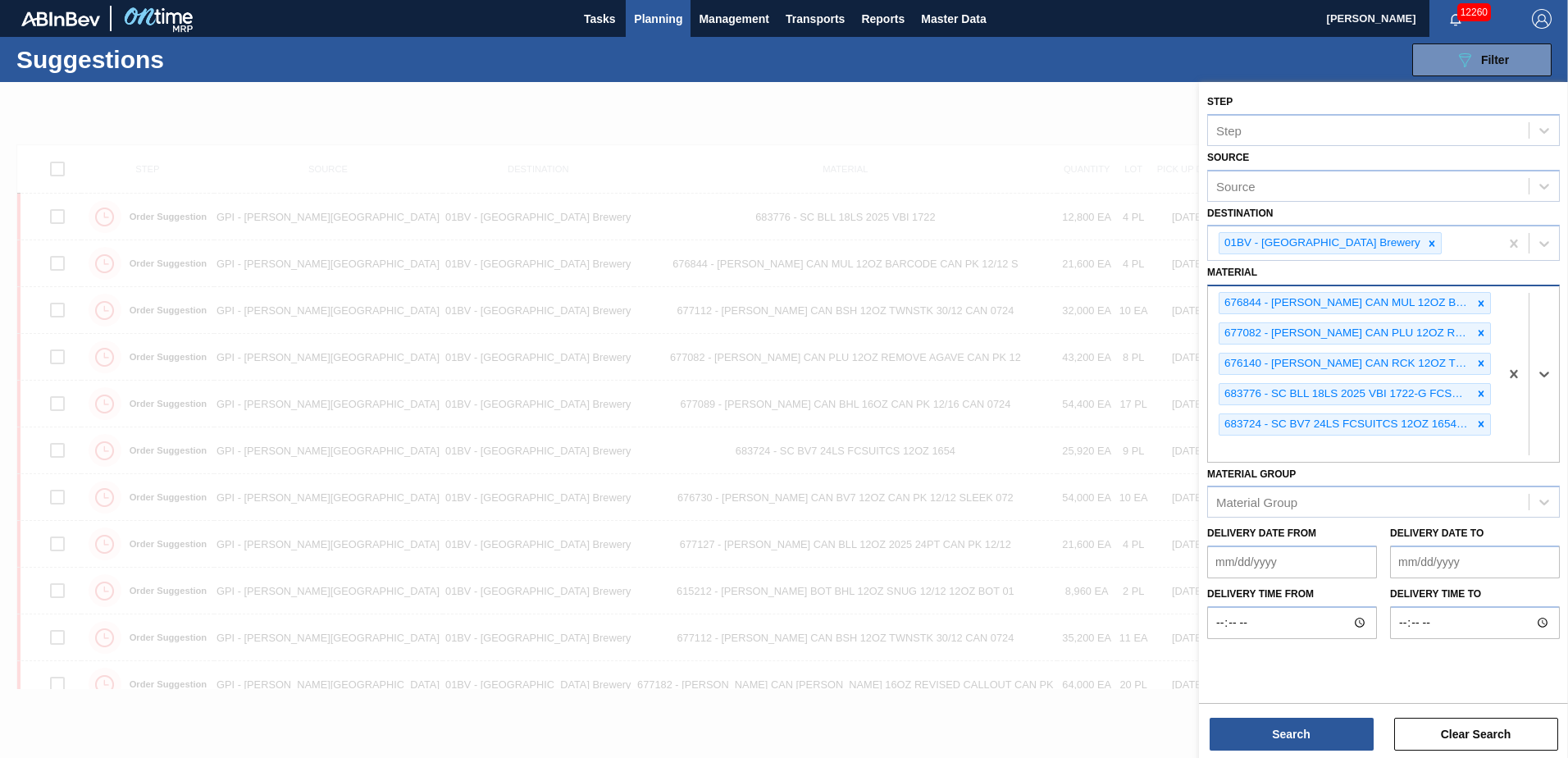
click at [1481, 299] on icon at bounding box center [1481, 302] width 12 height 11
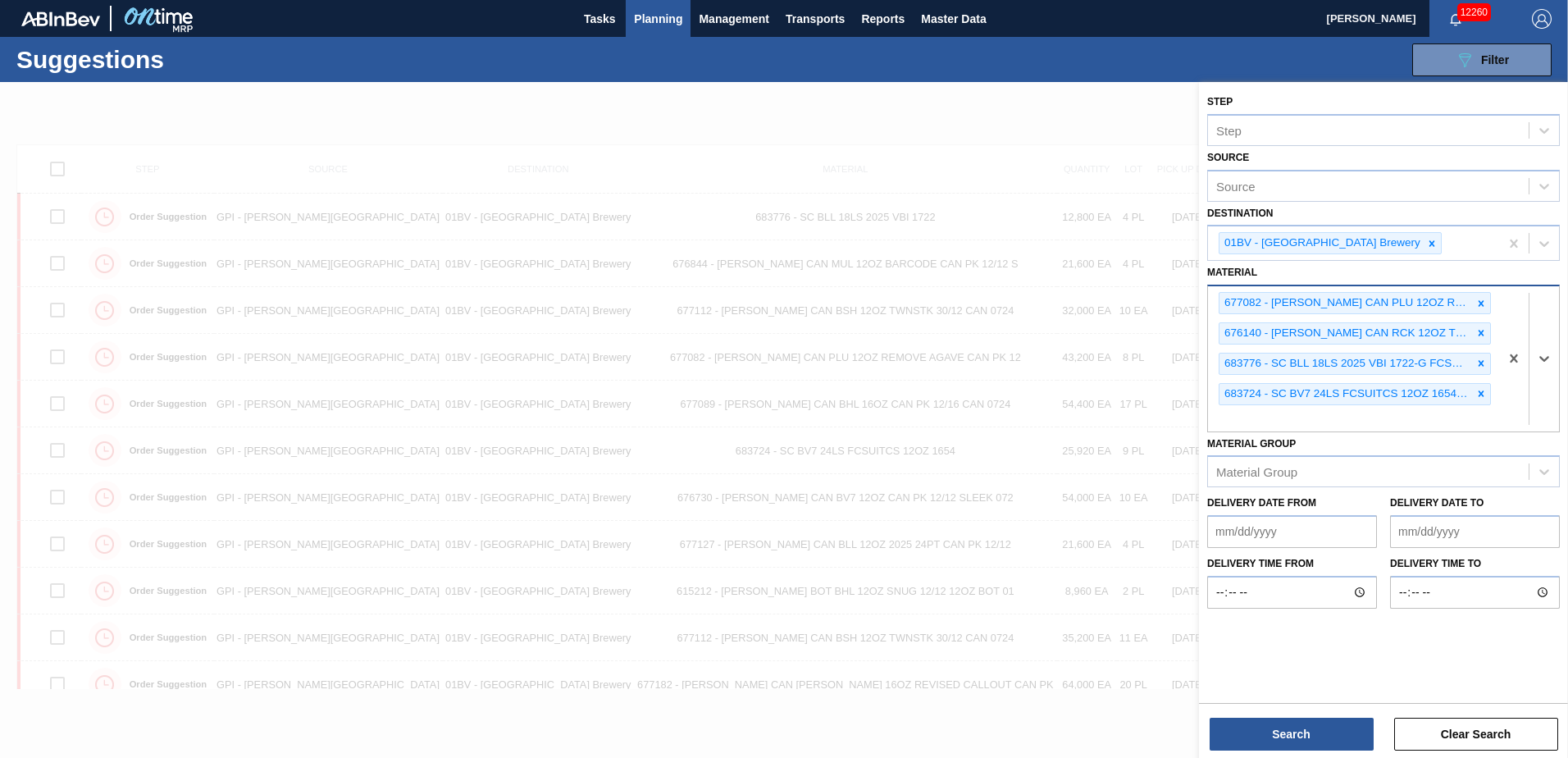
click at [1481, 299] on icon at bounding box center [1481, 302] width 12 height 11
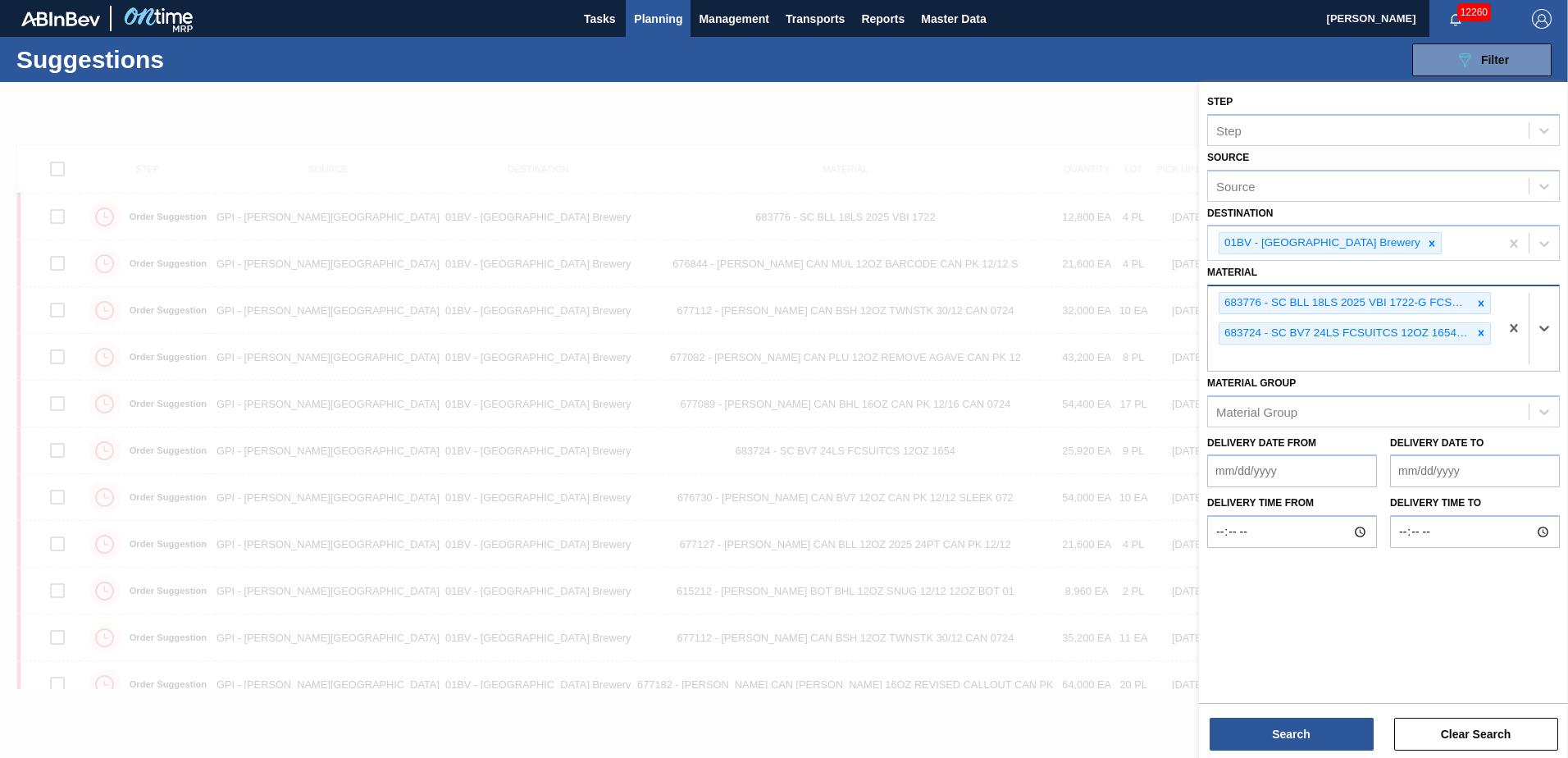
click at [1481, 299] on icon at bounding box center [1481, 302] width 12 height 11
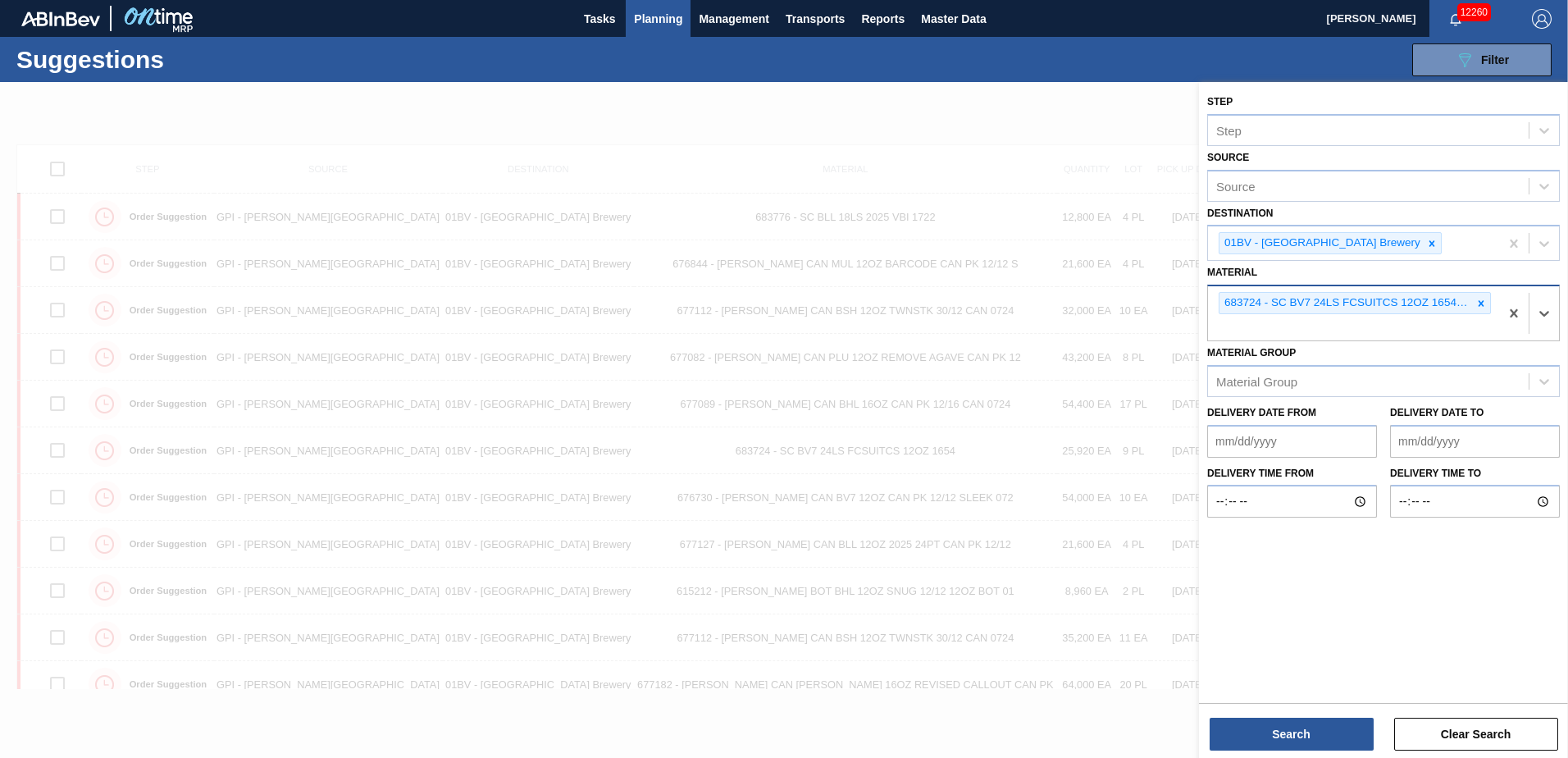
click at [1481, 299] on icon at bounding box center [1481, 302] width 12 height 11
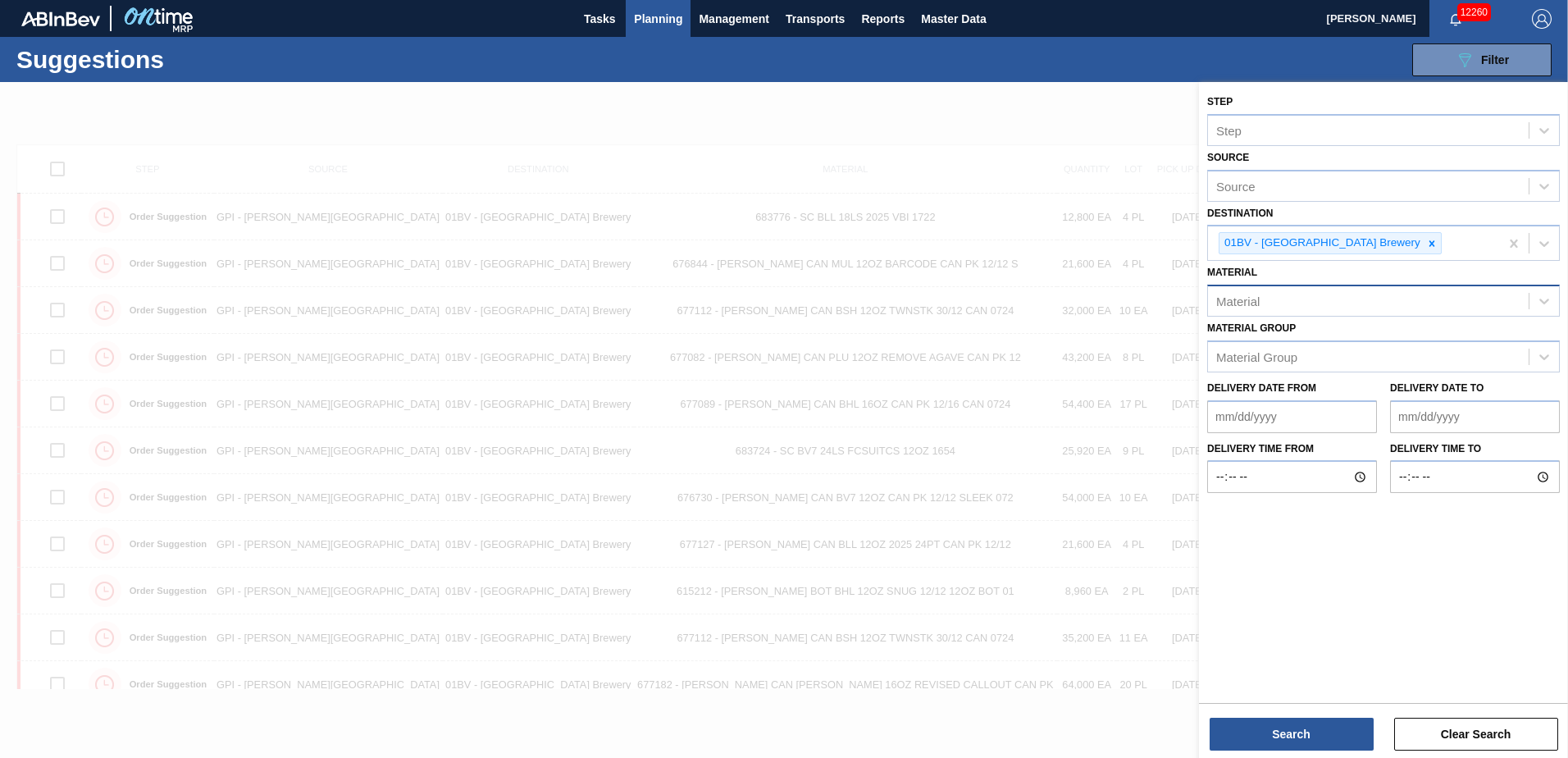
click at [1266, 299] on div "Material" at bounding box center [1368, 301] width 320 height 24
type input "878320"
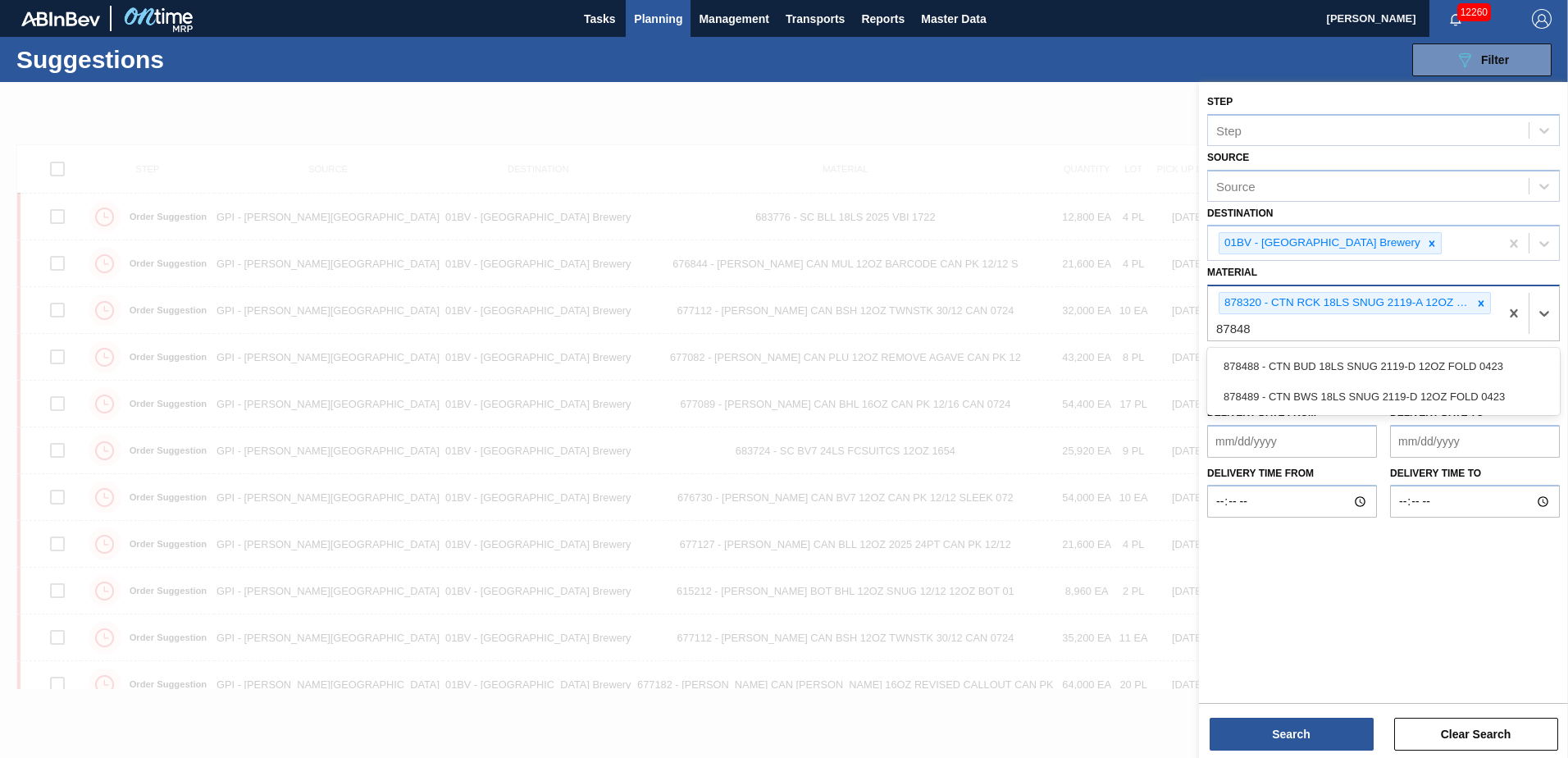
type input "878488"
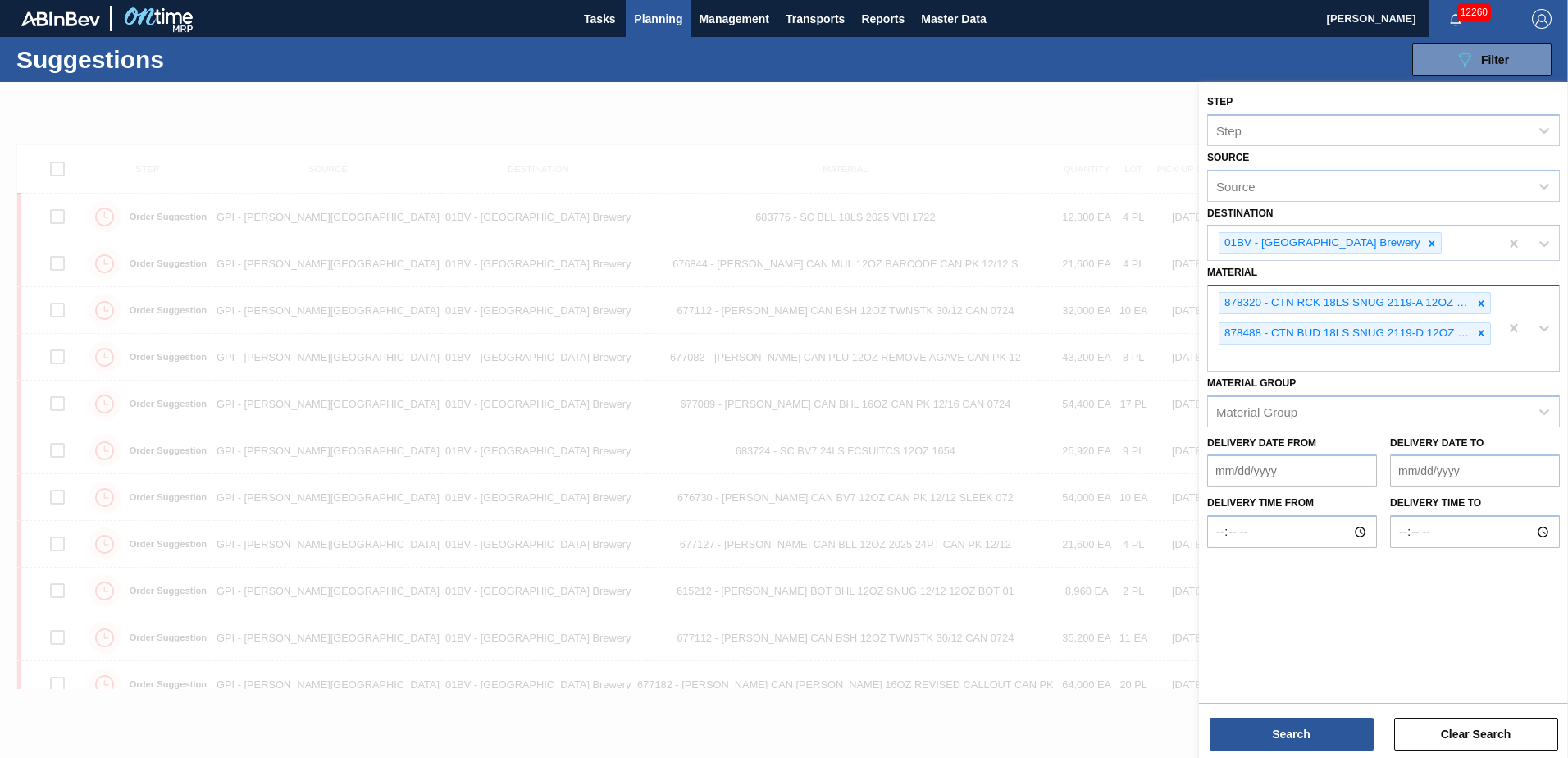
click at [1245, 361] on div "878320 - CTN RCK 18LS SNUG 2119-A 12OZ FOLD 0522 878488 - CTN BUD 18LS SNUG 211…" at bounding box center [1353, 328] width 291 height 84
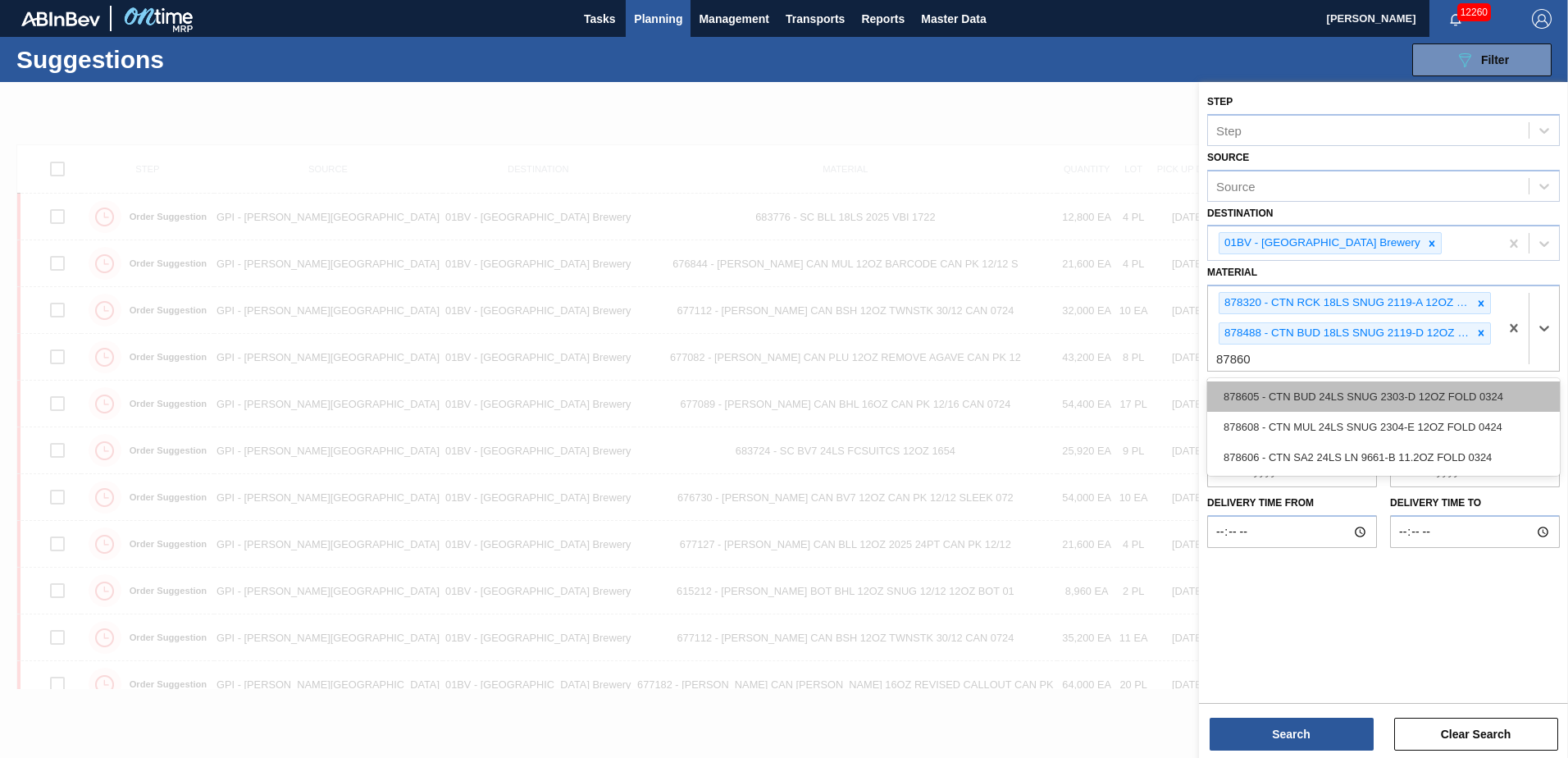
type input "878605"
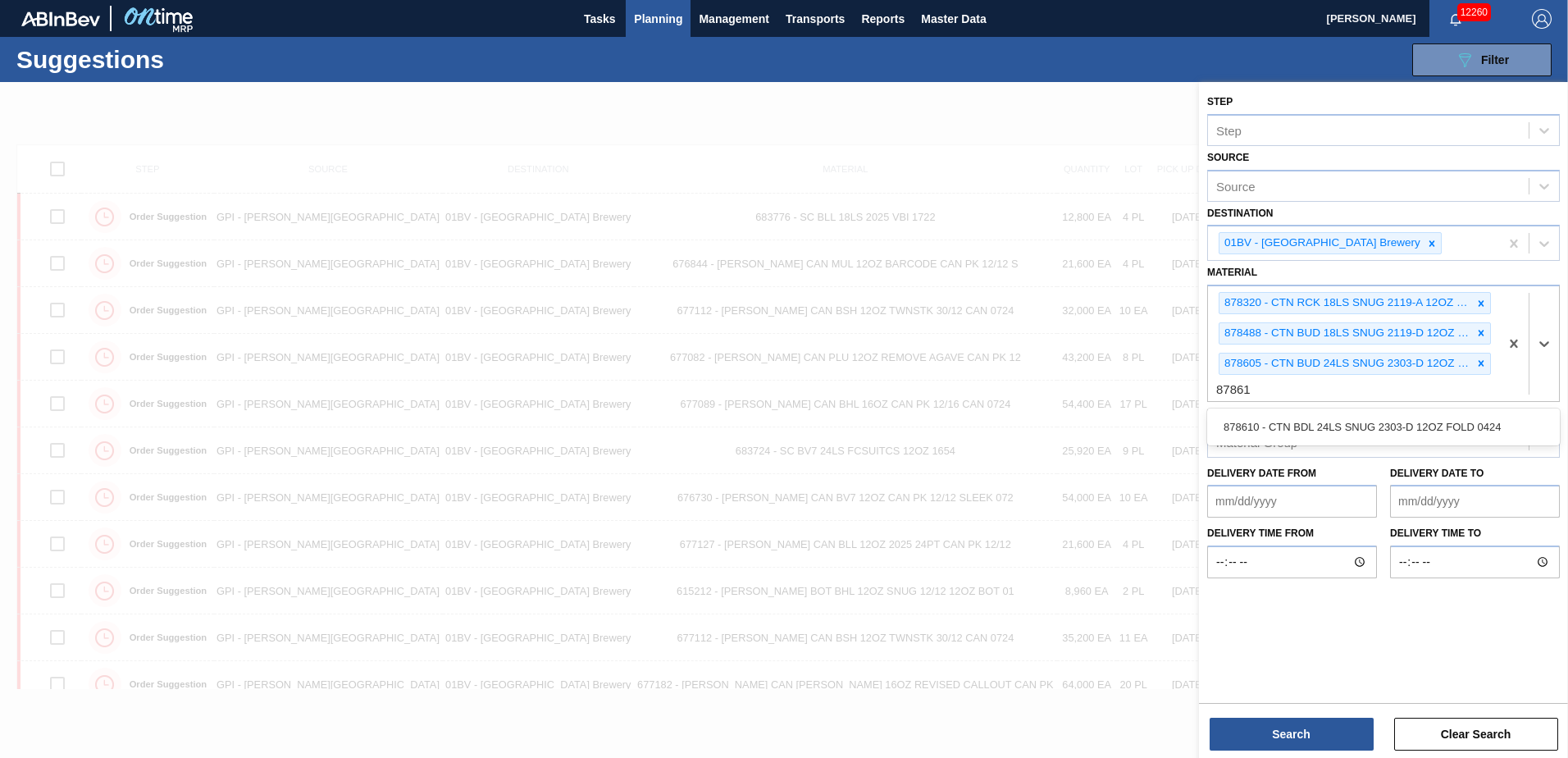
type input "878610"
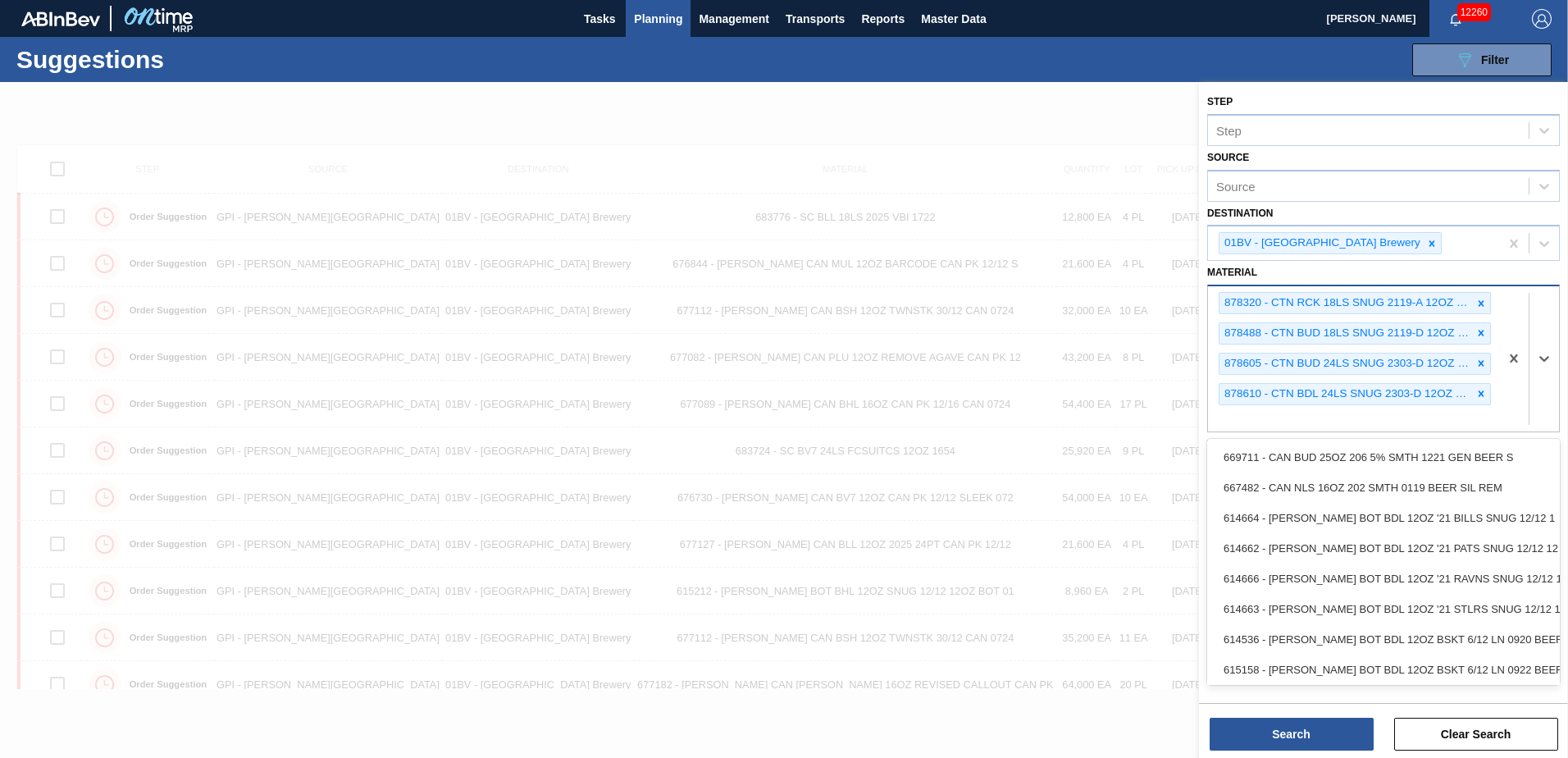
click at [1303, 417] on div "878320 - CTN RCK 18LS SNUG 2119-A 12OZ FOLD 0522 878488 - CTN BUD 18LS SNUG 211…" at bounding box center [1353, 359] width 291 height 145
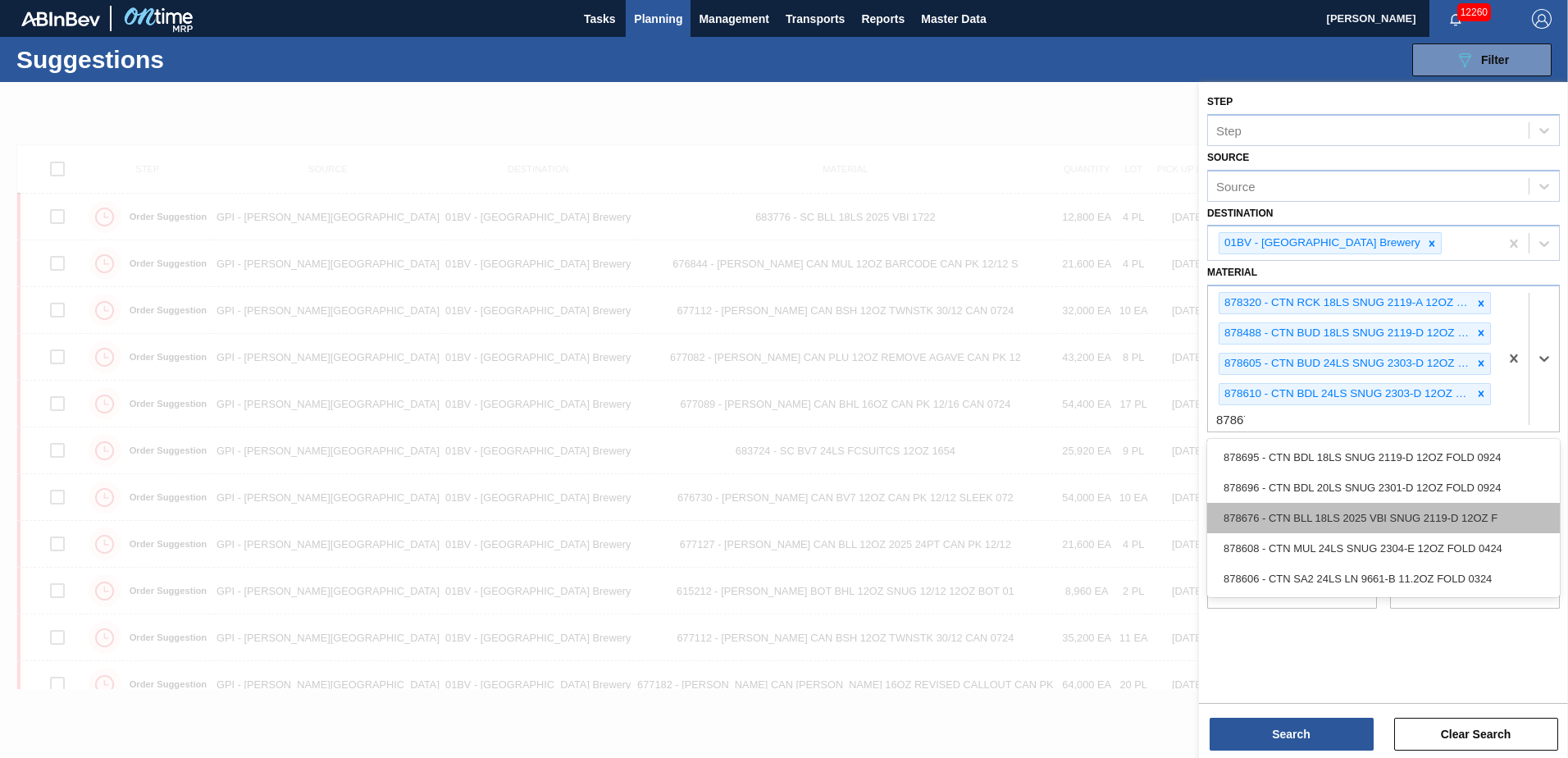
type input "878676"
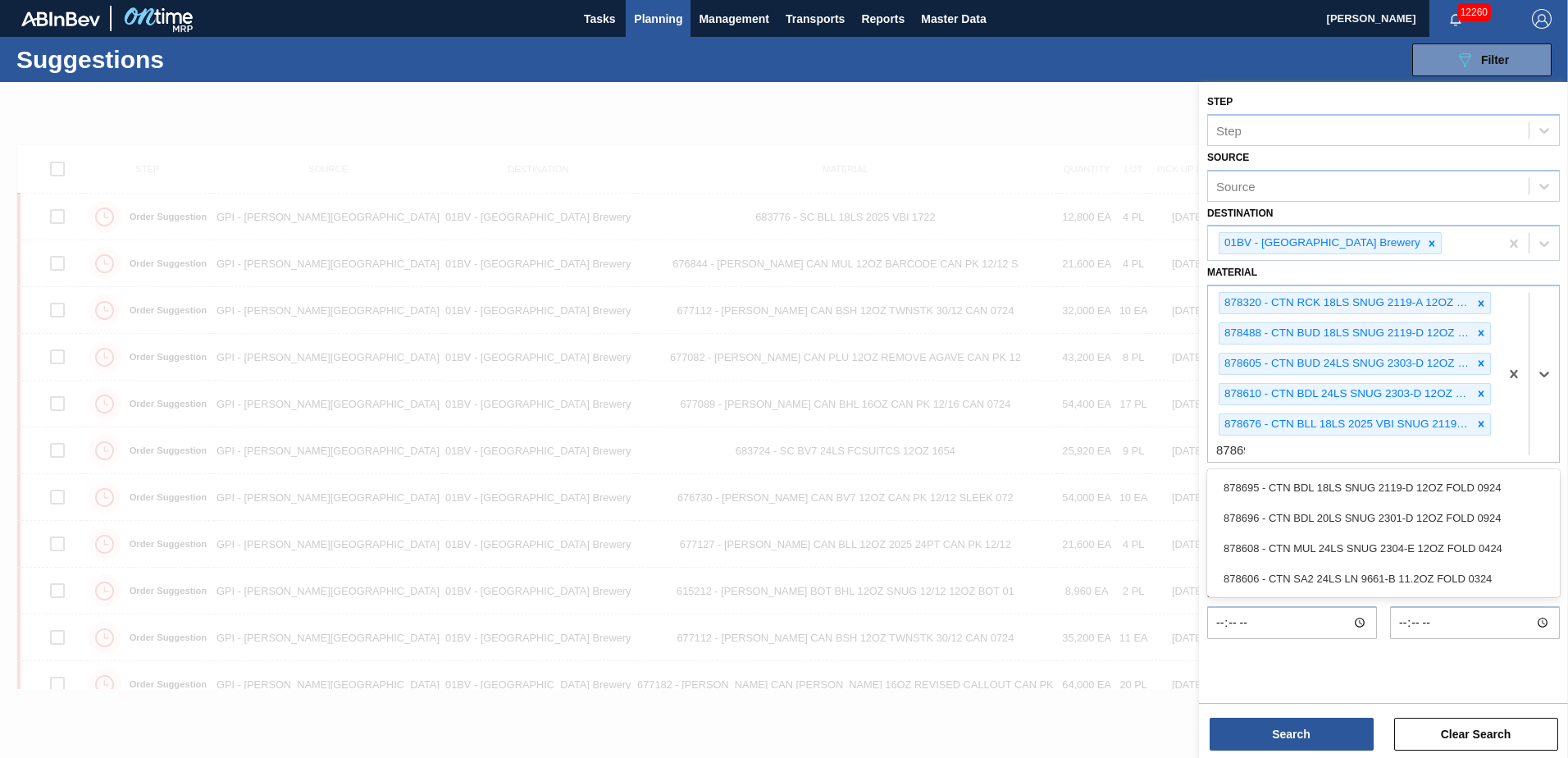
type input "878695"
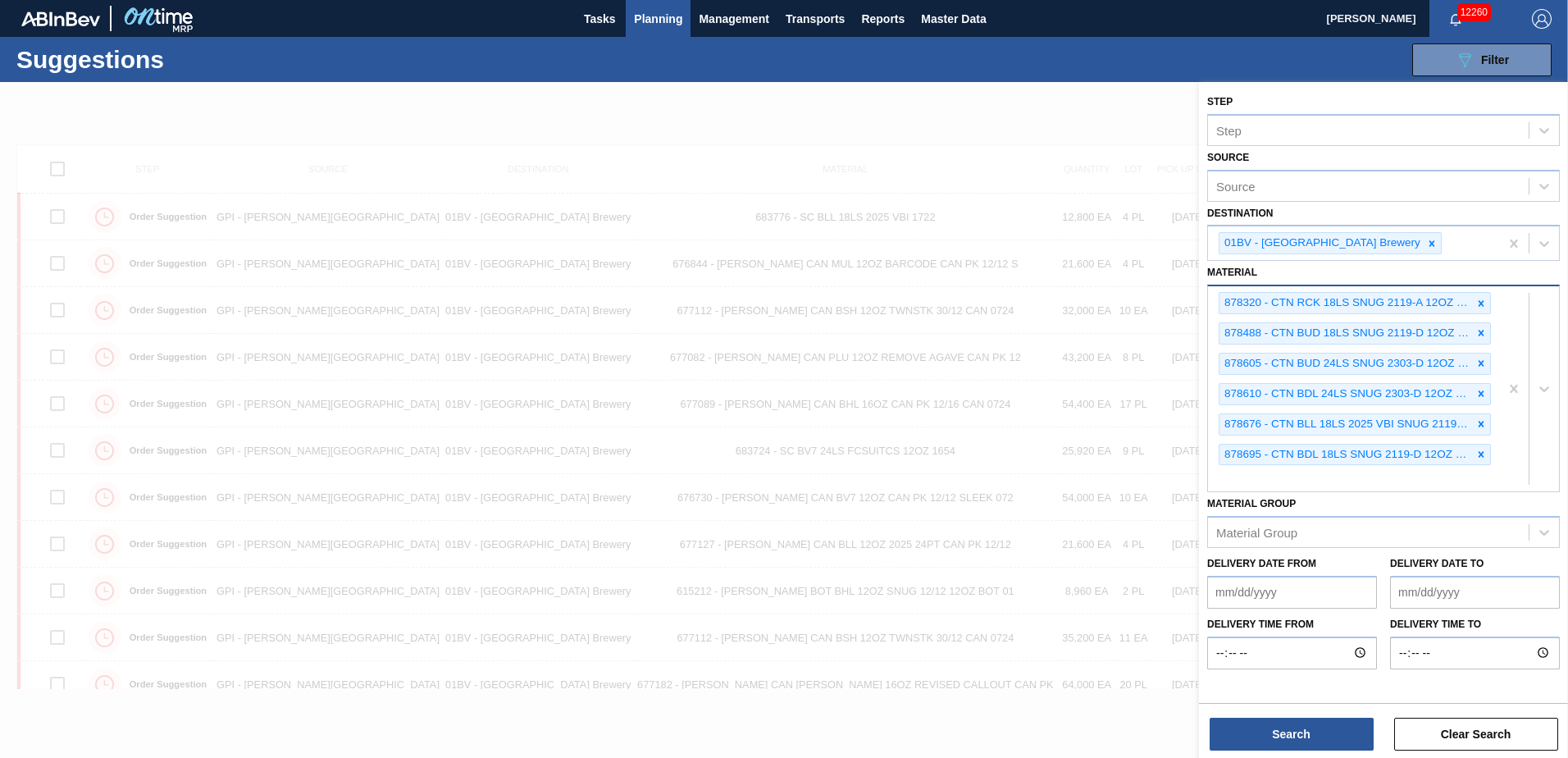
click at [1260, 477] on div "878320 - CTN RCK 18LS SNUG 2119-A 12OZ FOLD 0522 878488 - CTN BUD 18LS SNUG 211…" at bounding box center [1353, 389] width 291 height 205
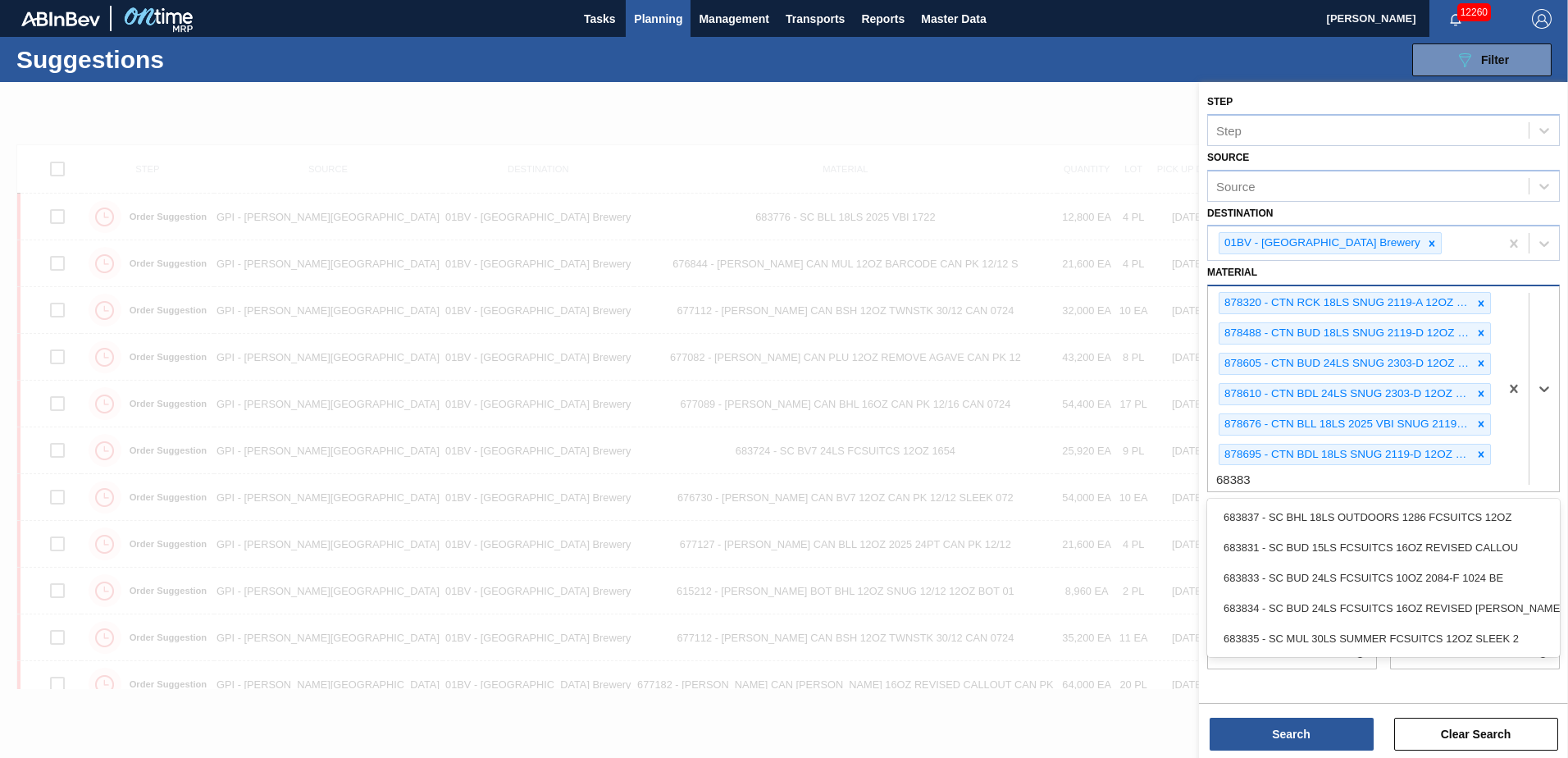
type input "683831"
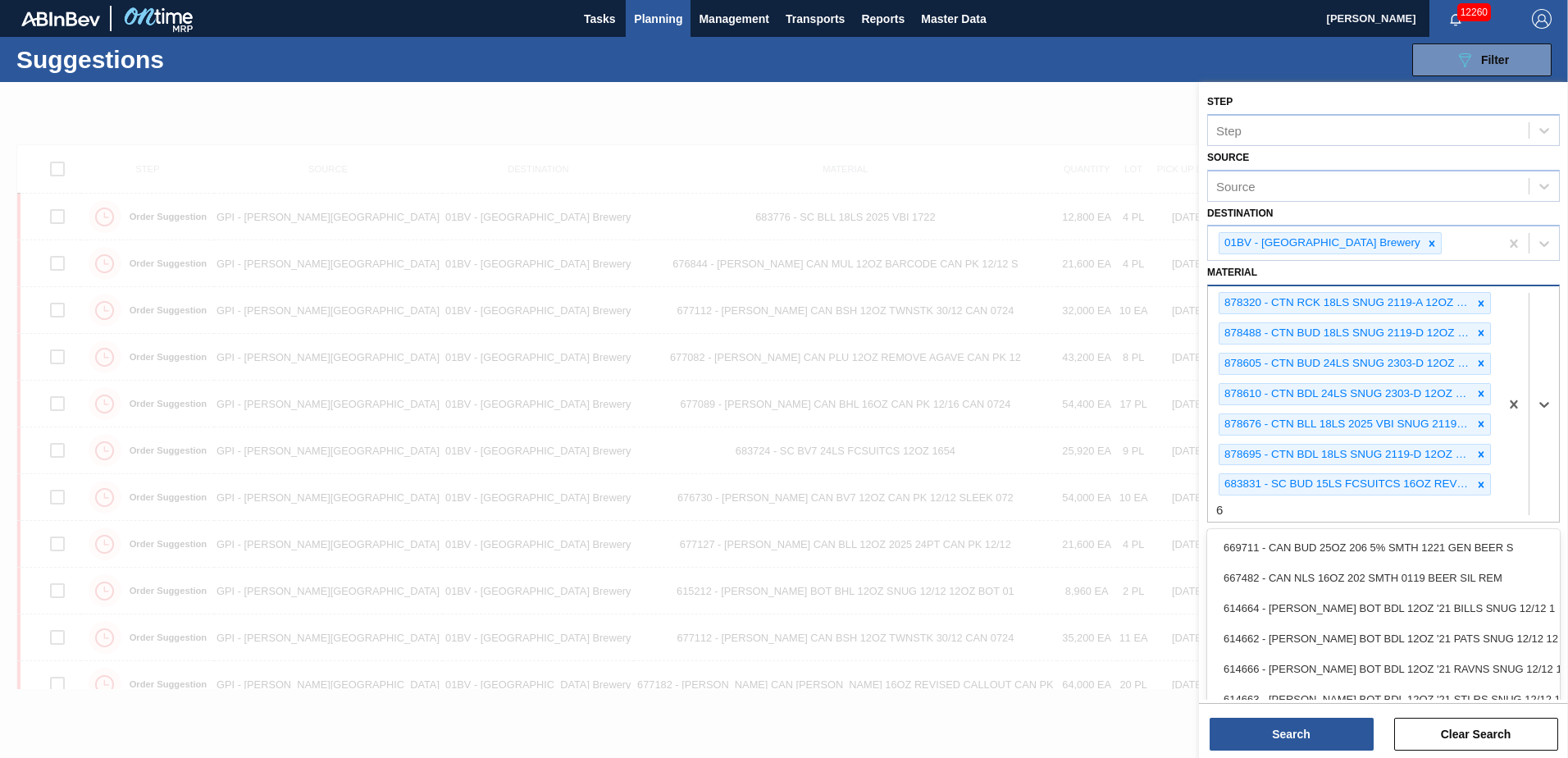
scroll to position [1, 0]
type input "683795"
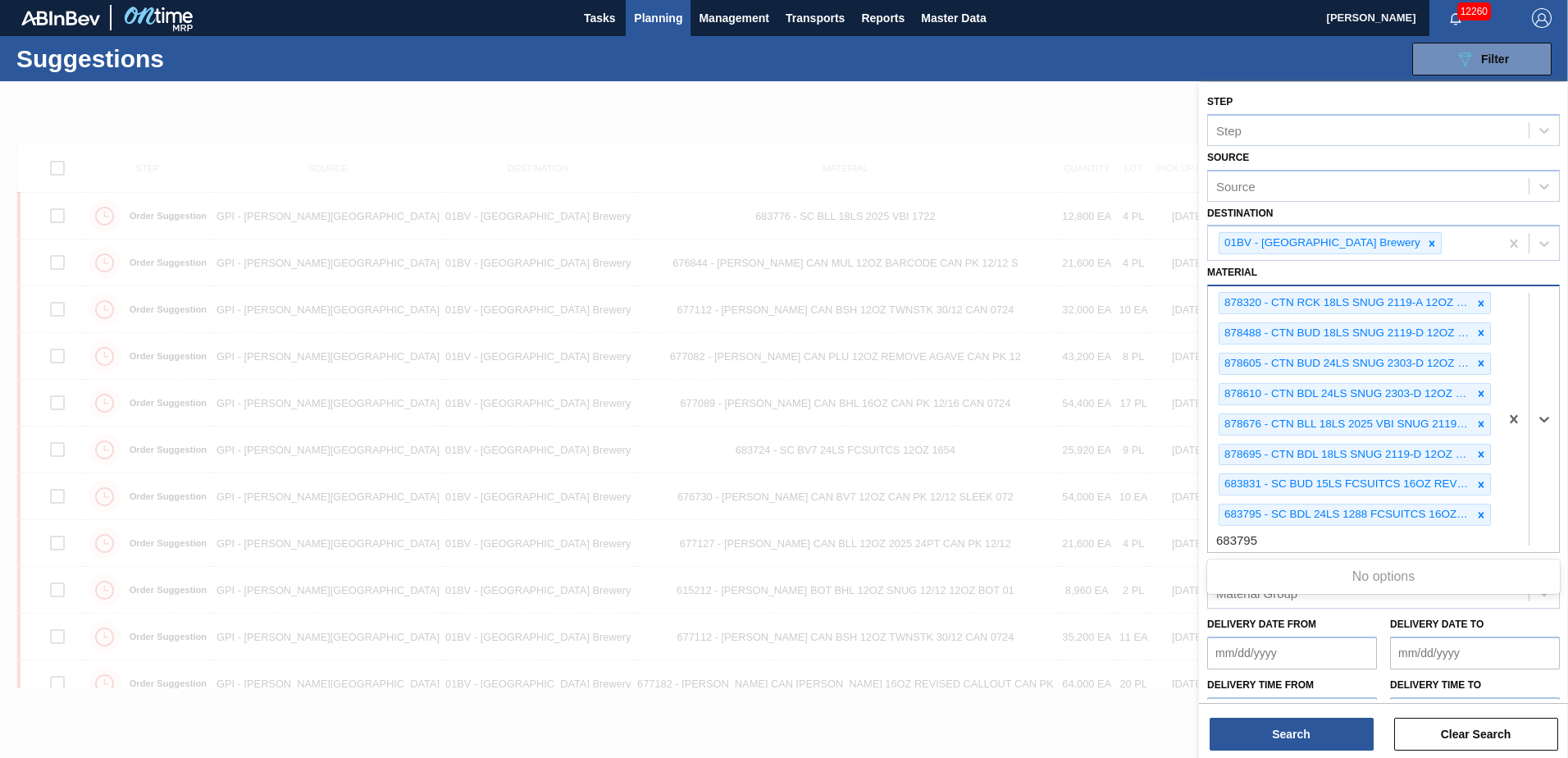
type input "683795"
click at [1282, 542] on div "878320 - CTN RCK 18LS SNUG 2119-A 12OZ FOLD 0522 878488 - CTN BUD 18LS SNUG 211…" at bounding box center [1353, 419] width 291 height 265
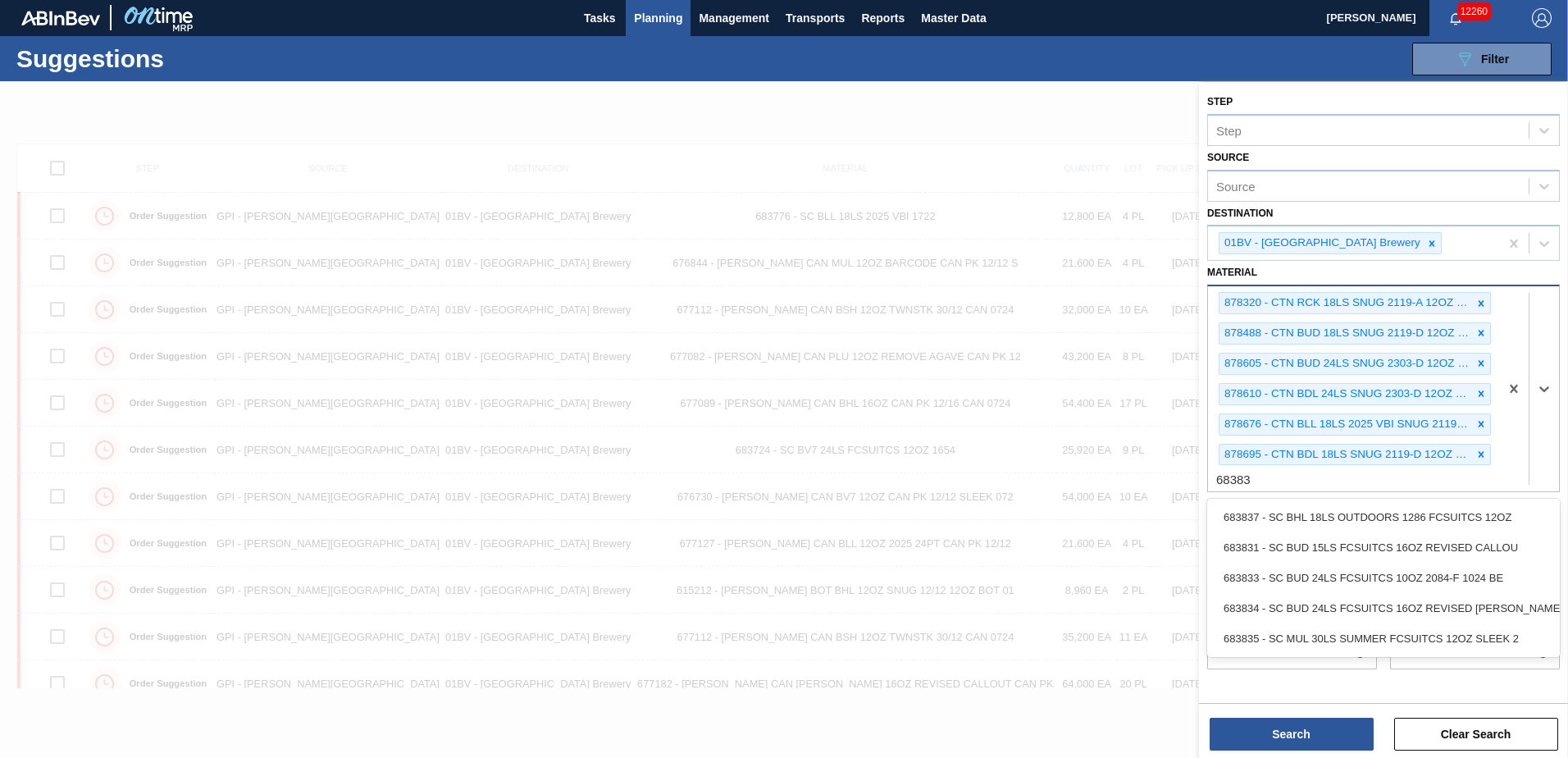
type input "683831"
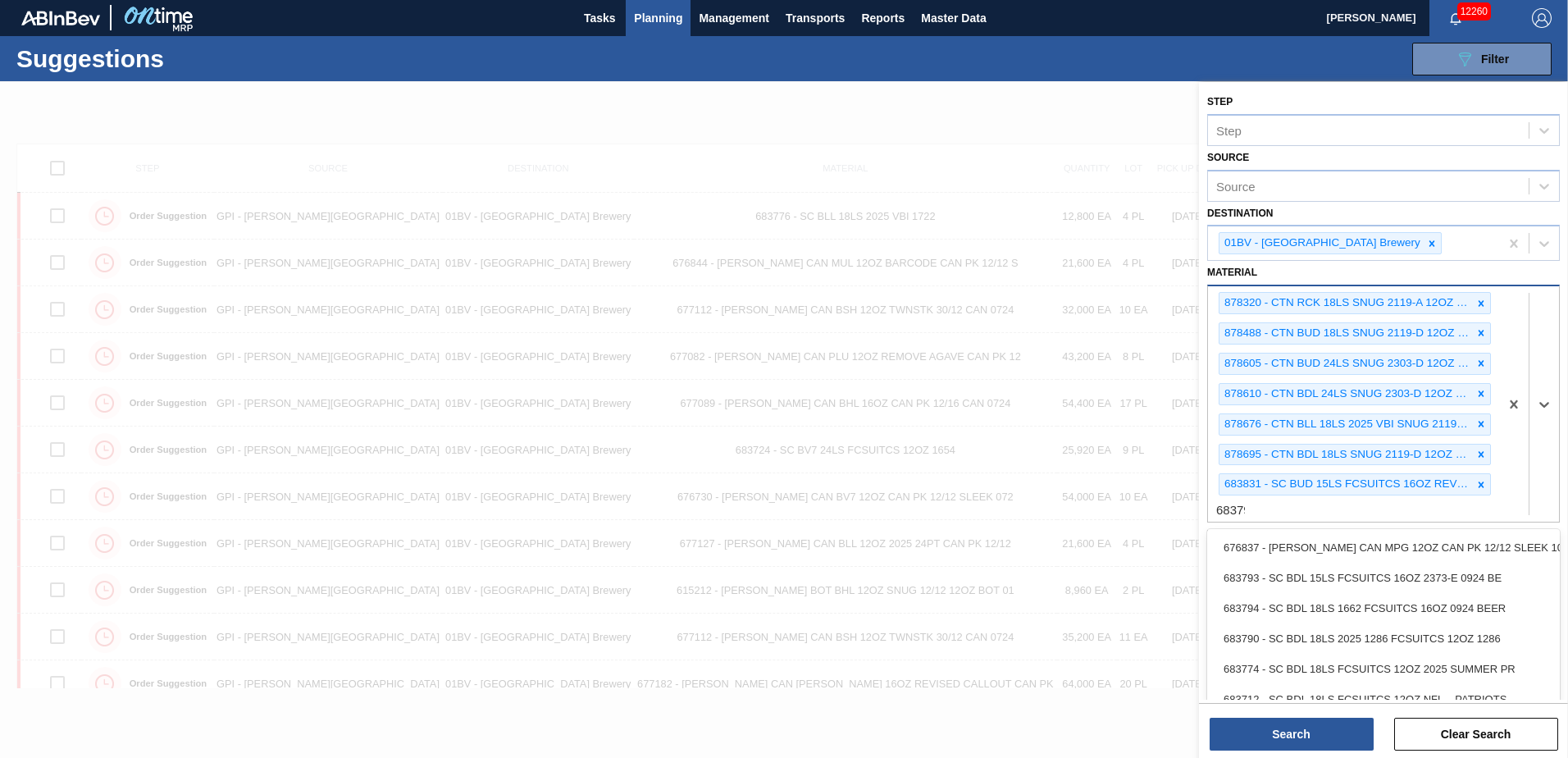
type input "683795"
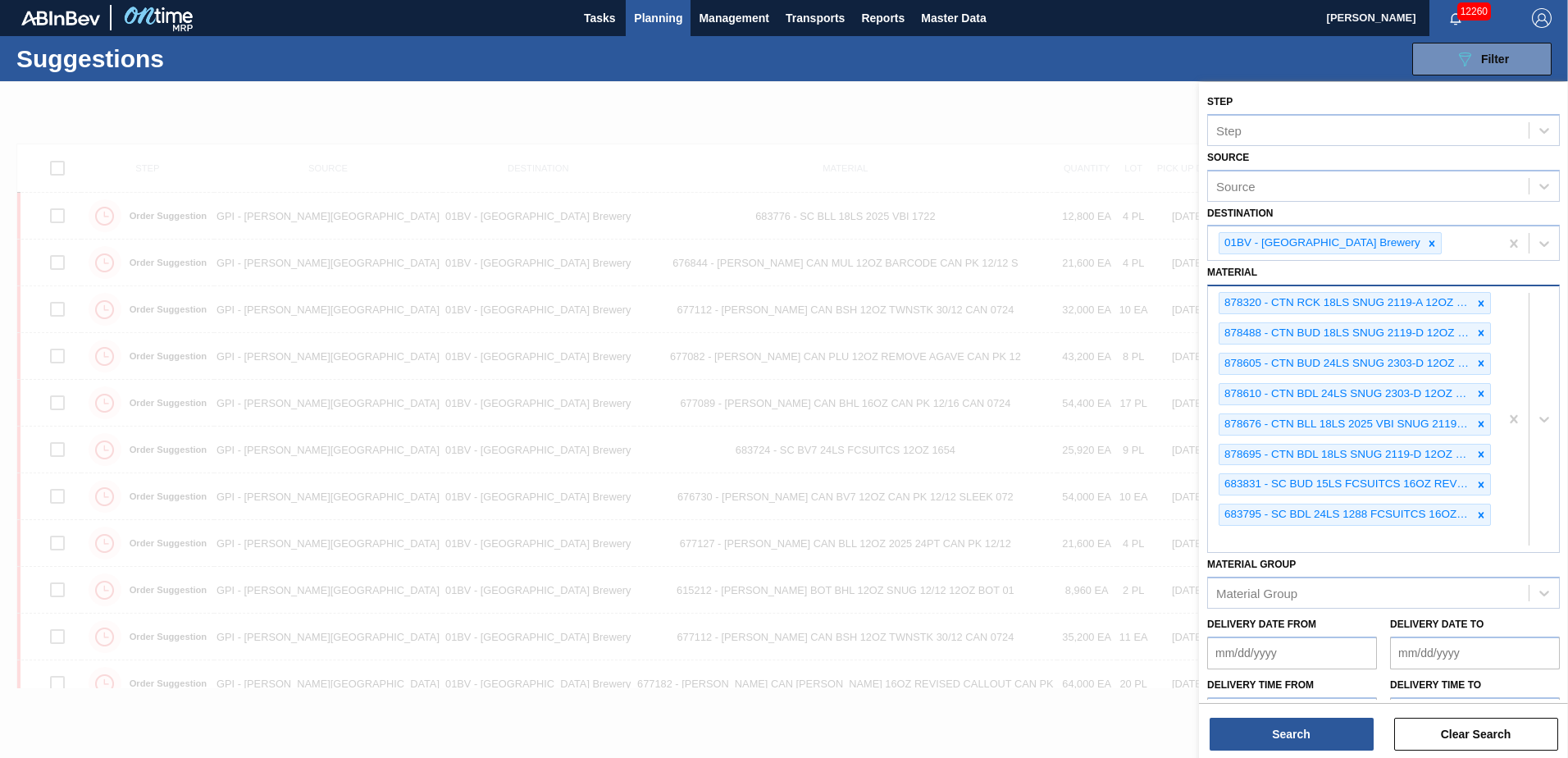
click at [1240, 537] on div "878320 - CTN RCK 18LS SNUG 2119-A 12OZ FOLD 0522 878488 - CTN BUD 18LS SNUG 211…" at bounding box center [1353, 419] width 291 height 265
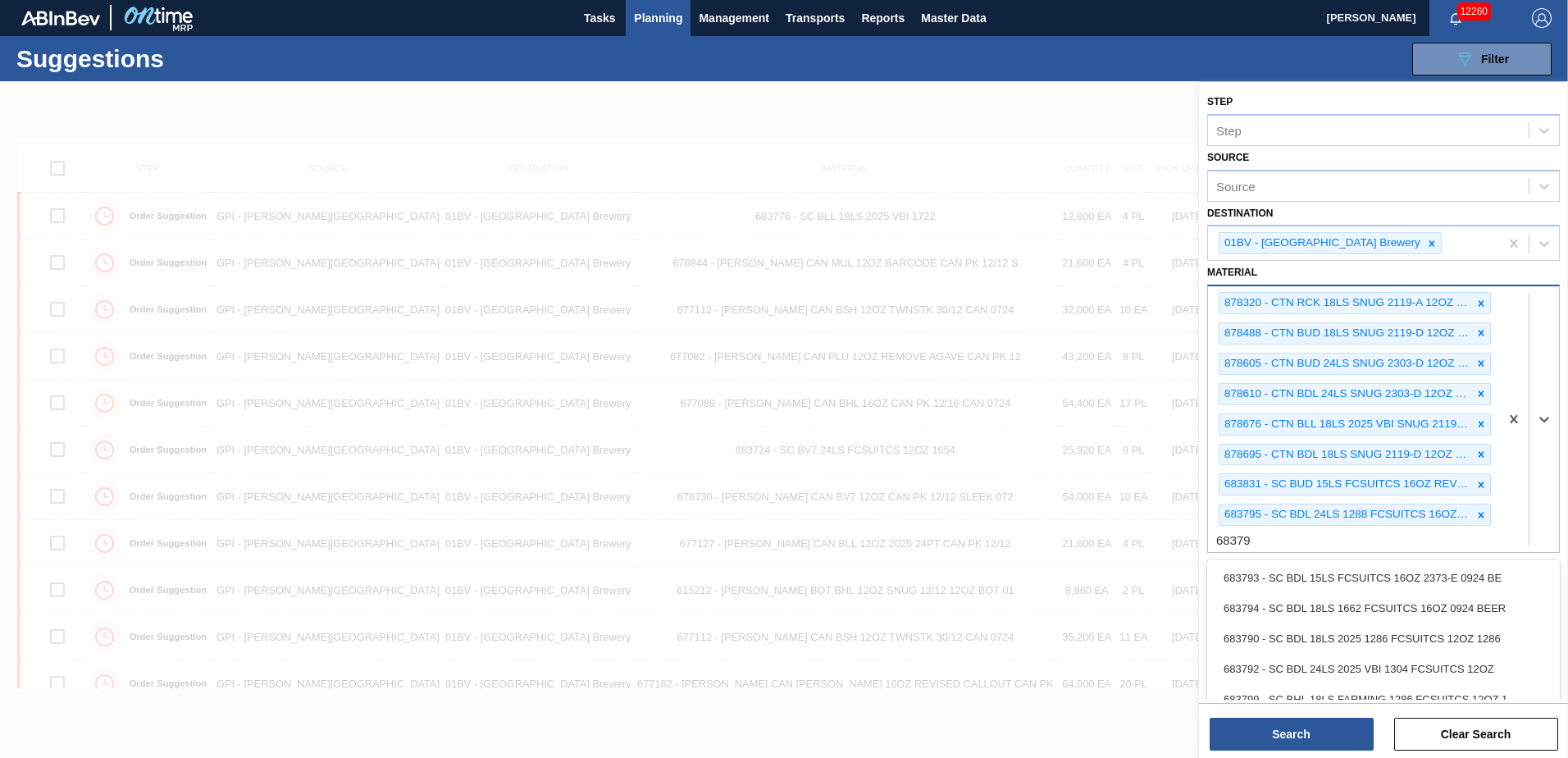
type input "683793"
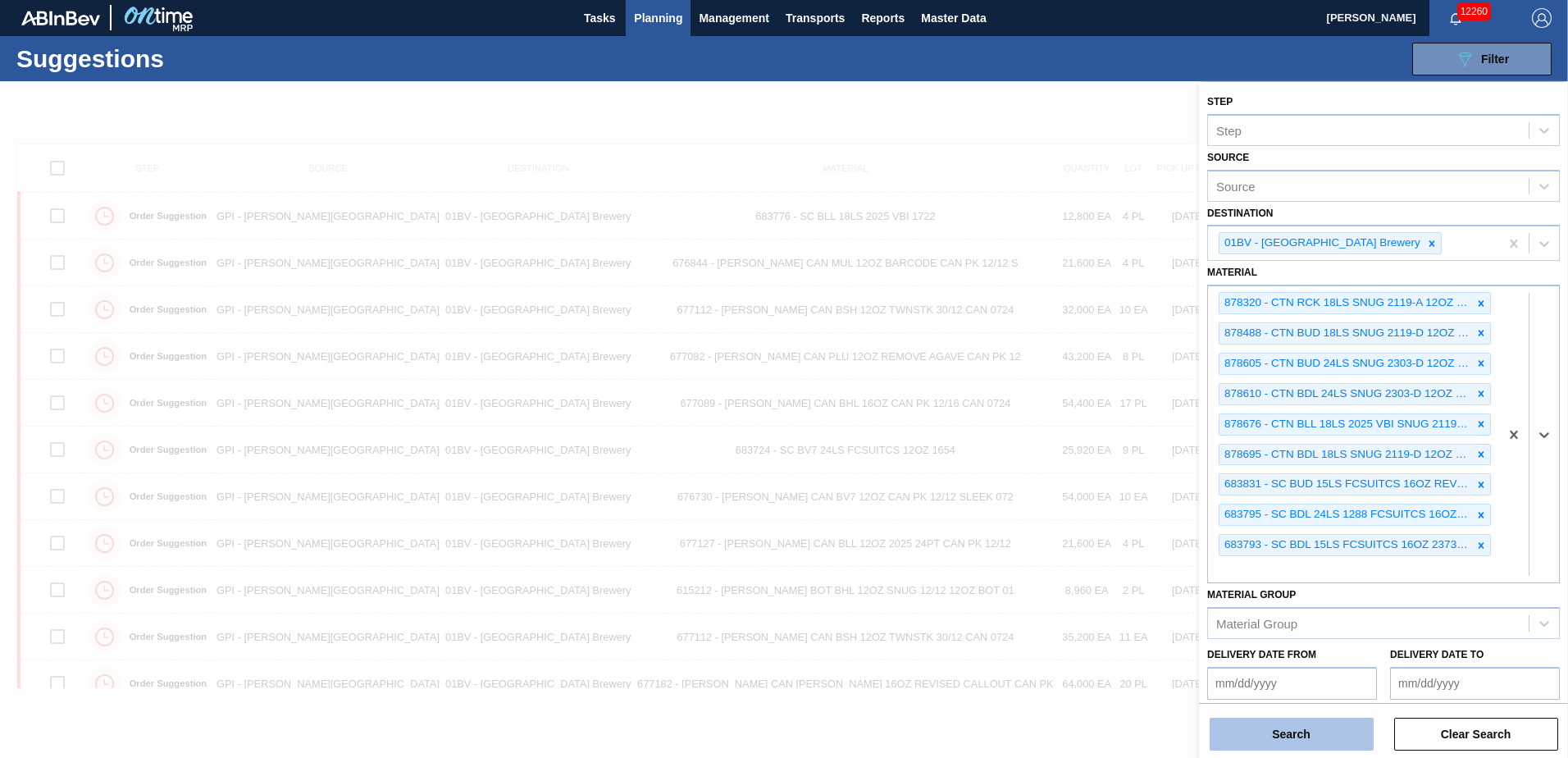
click at [1299, 735] on button "Search" at bounding box center [1291, 733] width 164 height 33
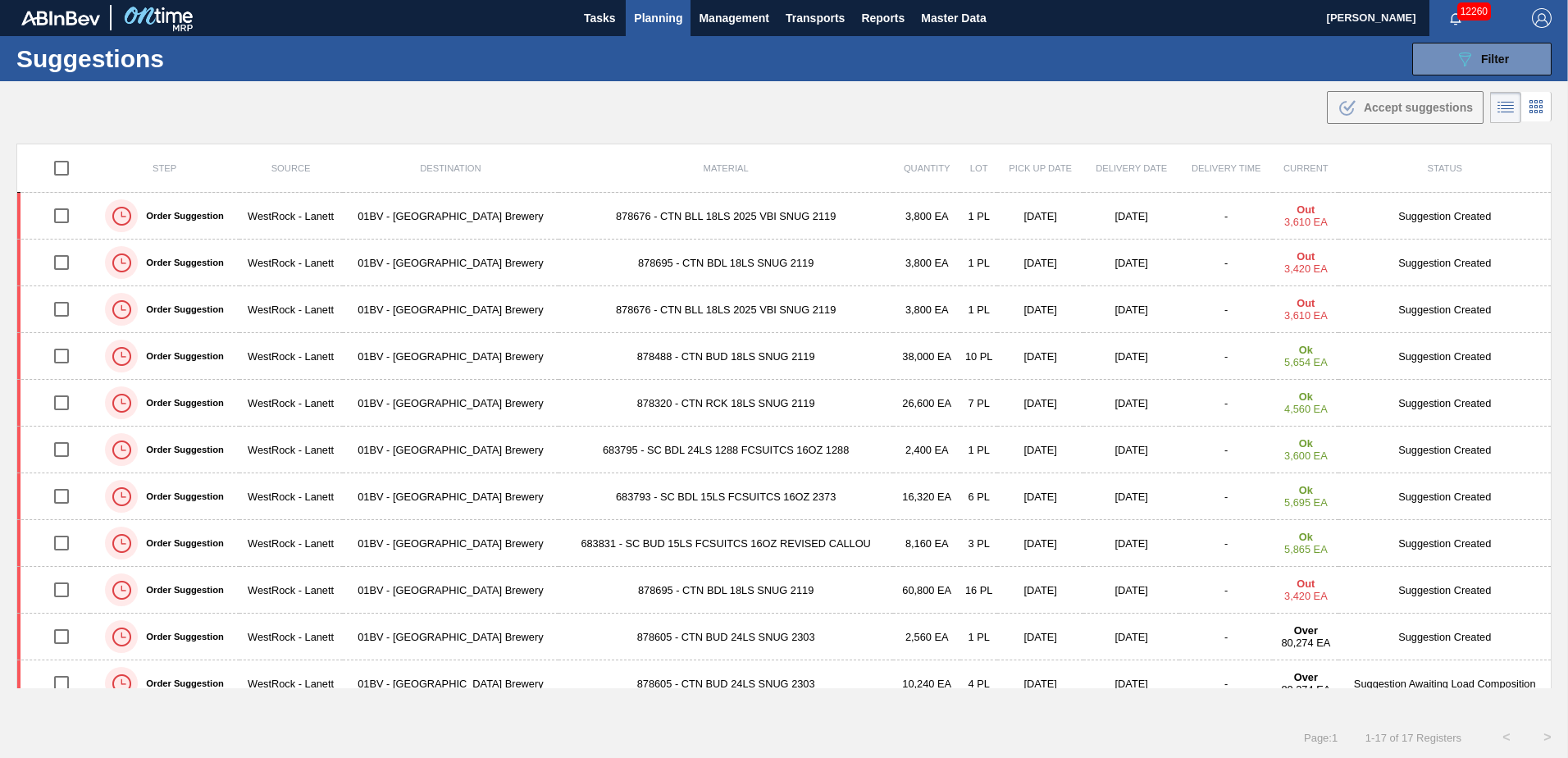
click at [654, 21] on span "Planning" at bounding box center [658, 18] width 49 height 19
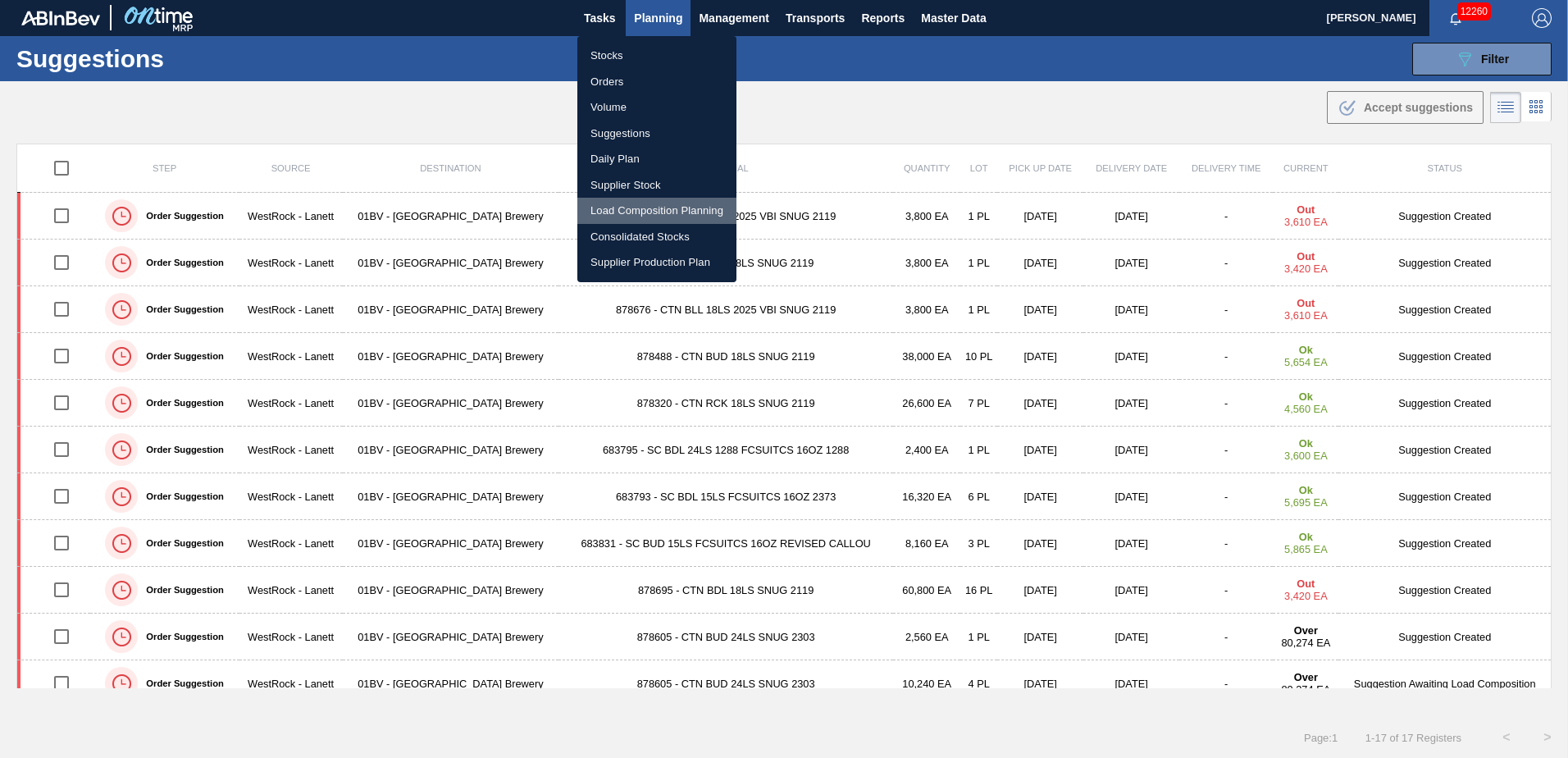
click at [617, 207] on li "Load Composition Planning" at bounding box center [657, 211] width 159 height 27
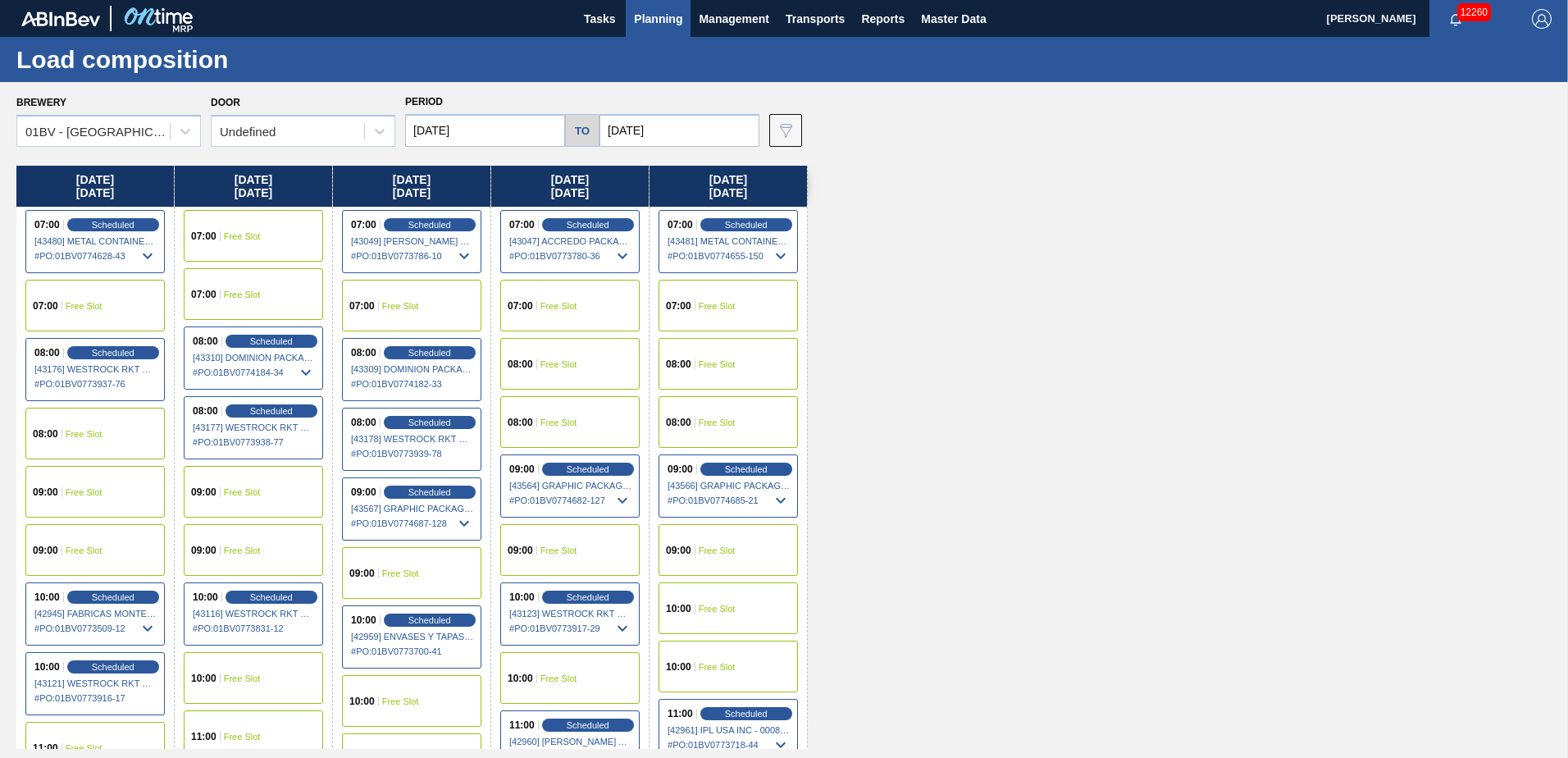
click at [288, 244] on div "07:00 Free Slot" at bounding box center [254, 235] width 140 height 51
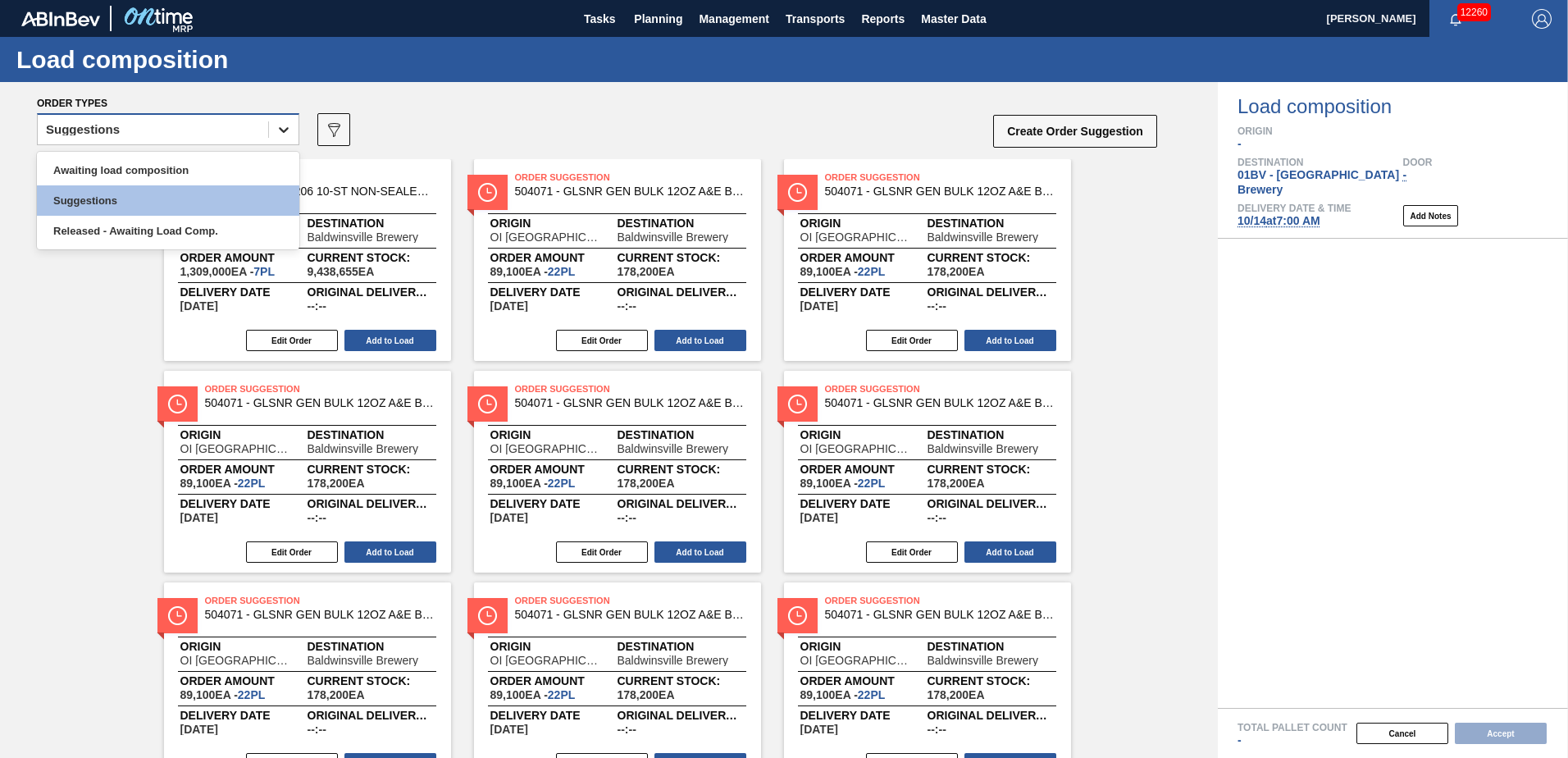
click at [285, 137] on icon at bounding box center [283, 129] width 17 height 17
click at [175, 185] on div "Awaiting load composition" at bounding box center [168, 170] width 263 height 30
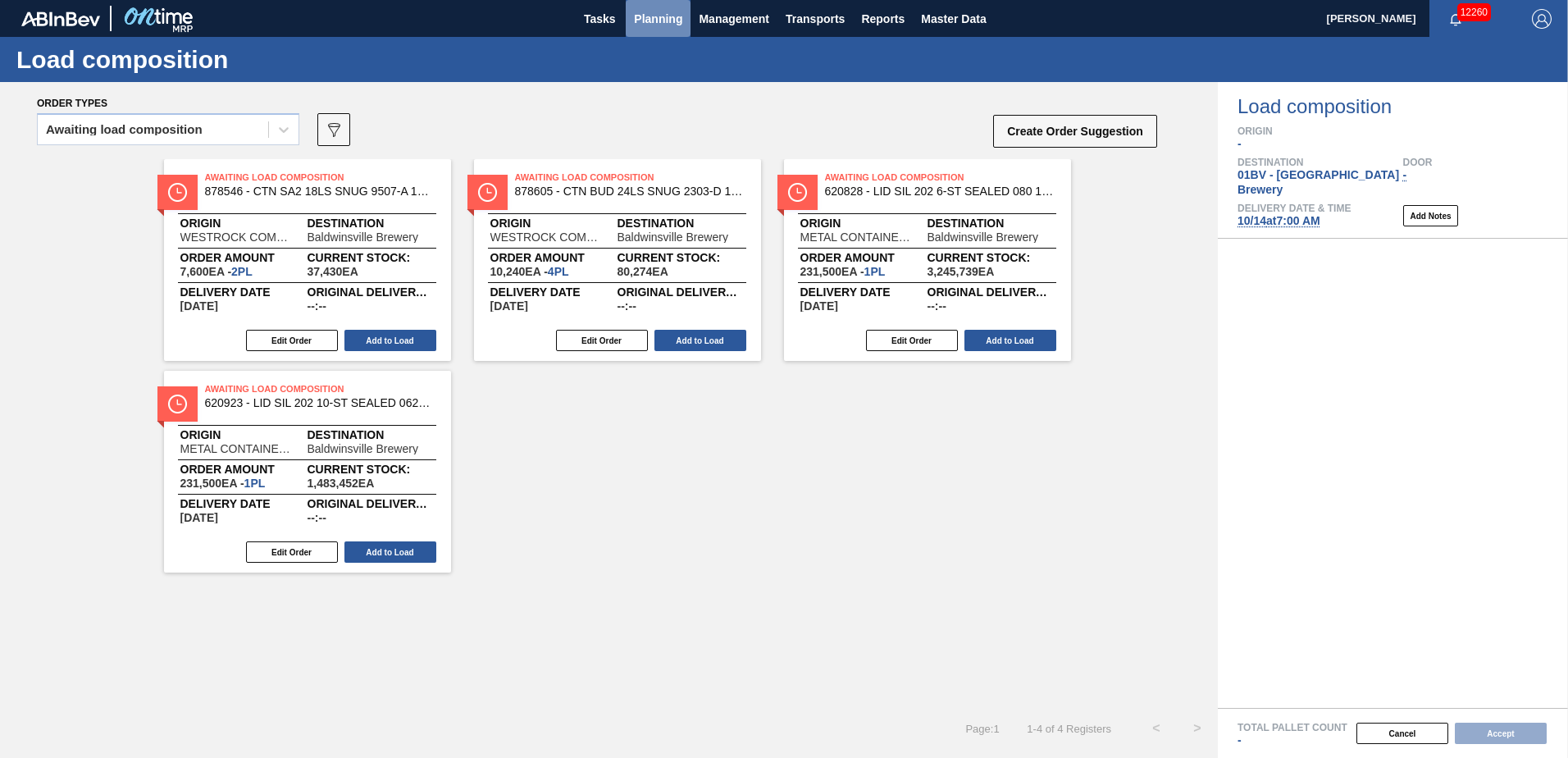
click at [679, 26] on span "Planning" at bounding box center [658, 19] width 49 height 19
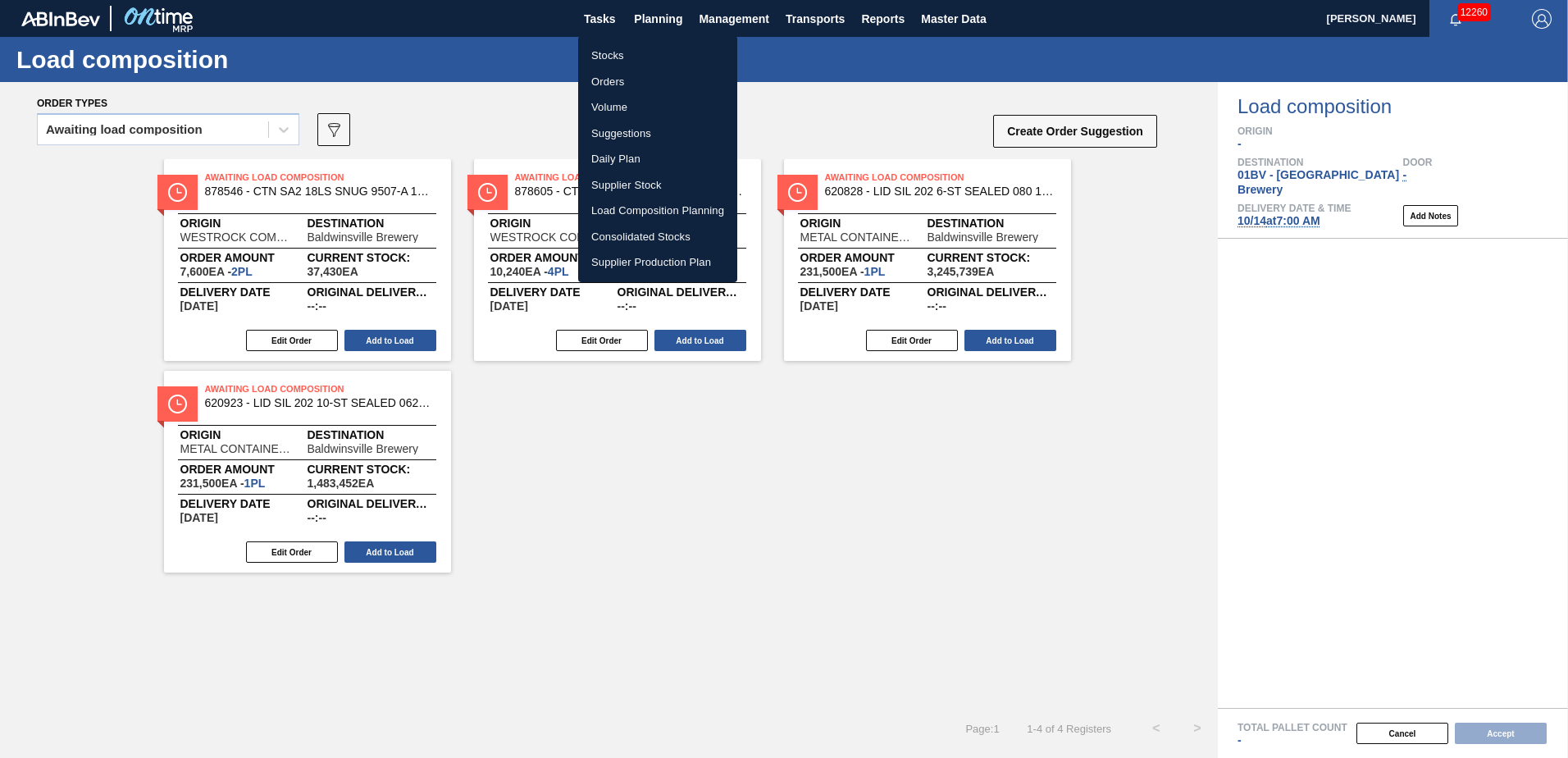
click at [620, 133] on li "Suggestions" at bounding box center [657, 134] width 159 height 27
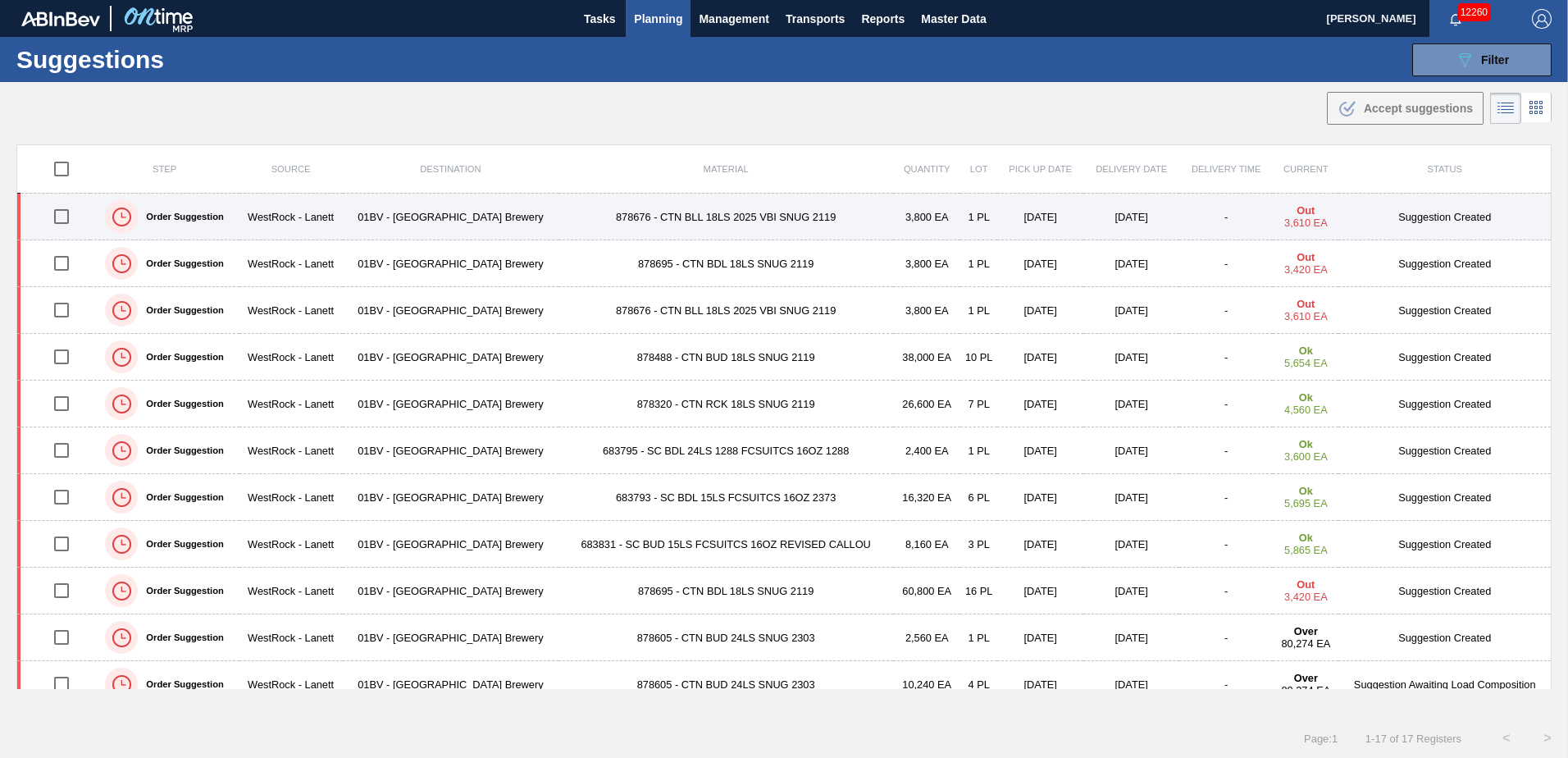
click at [61, 219] on input "checkbox" at bounding box center [61, 216] width 35 height 34
checkbox input "true"
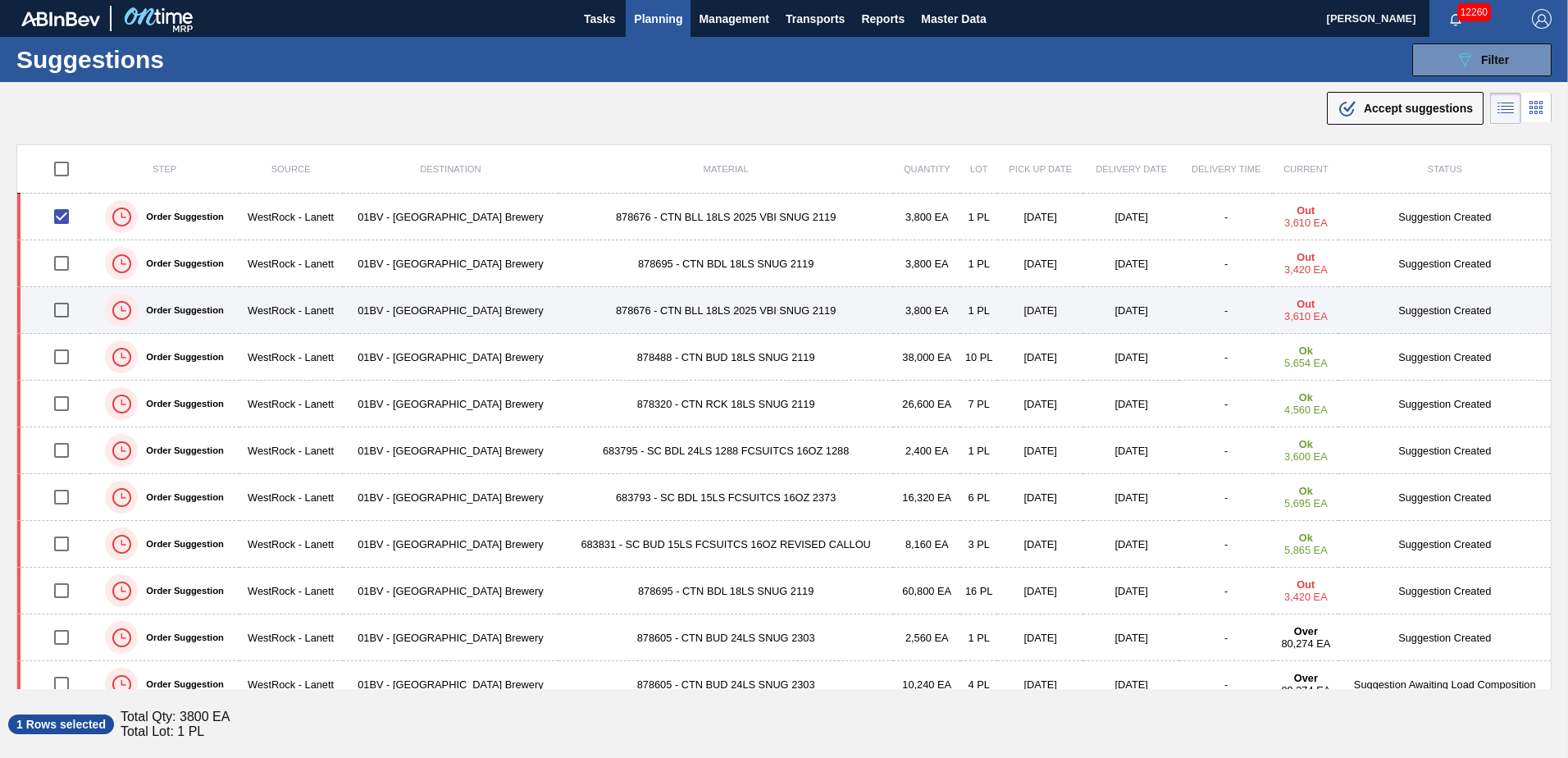
click at [64, 310] on input "checkbox" at bounding box center [61, 310] width 35 height 34
checkbox input "true"
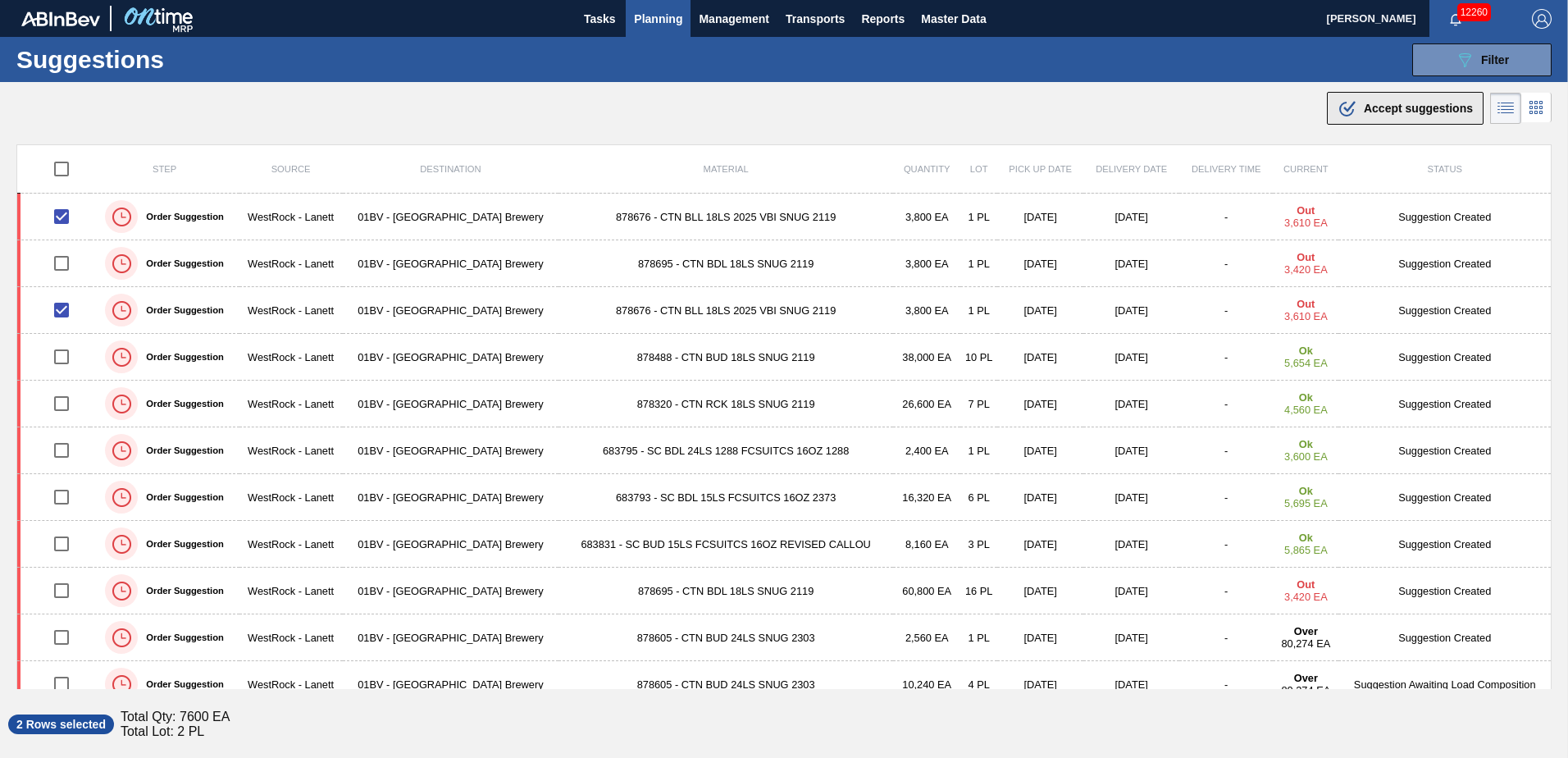
click at [1387, 113] on span "Accept suggestions" at bounding box center [1418, 108] width 109 height 13
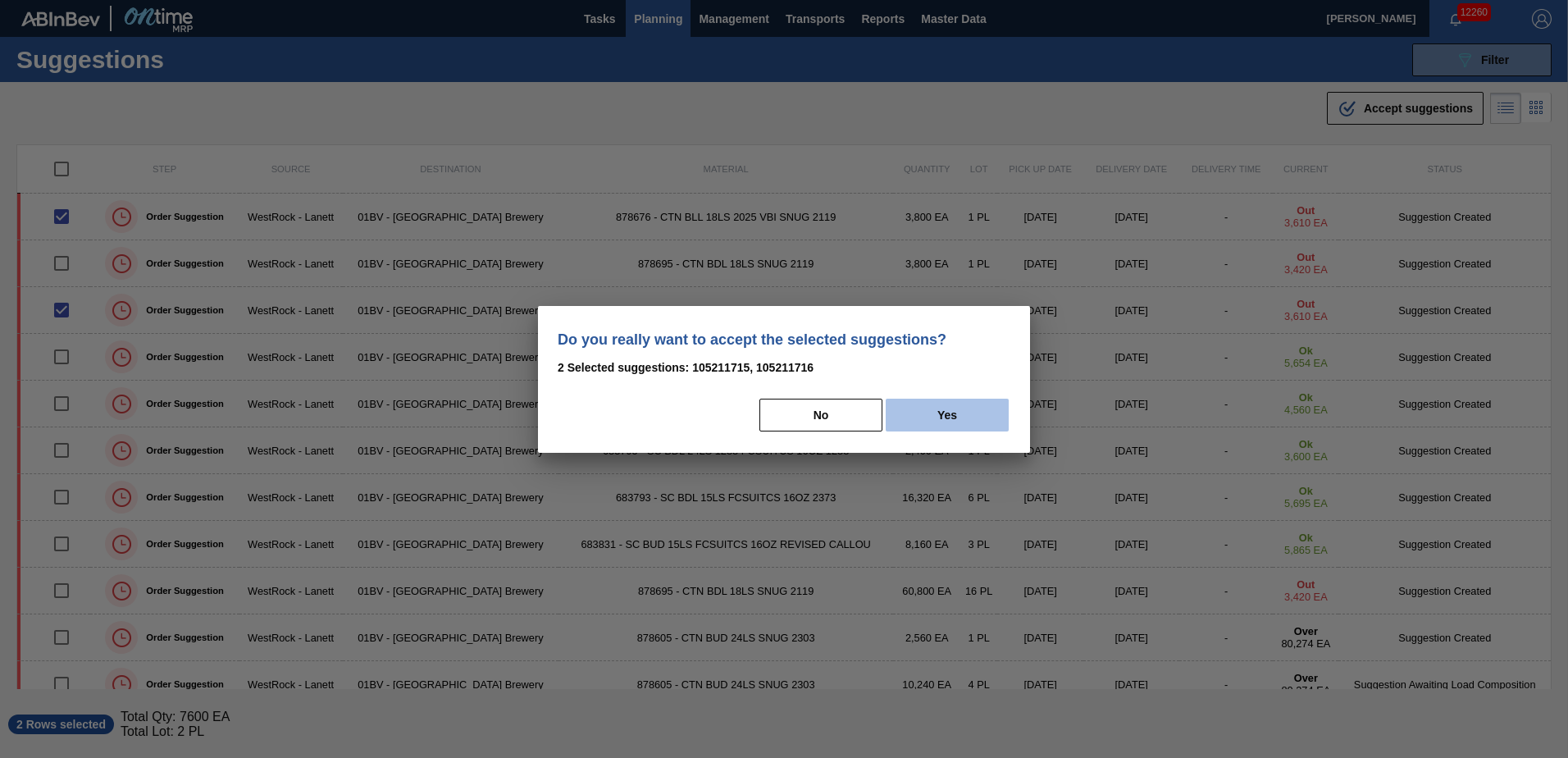
click at [945, 413] on button "Yes" at bounding box center [947, 414] width 123 height 33
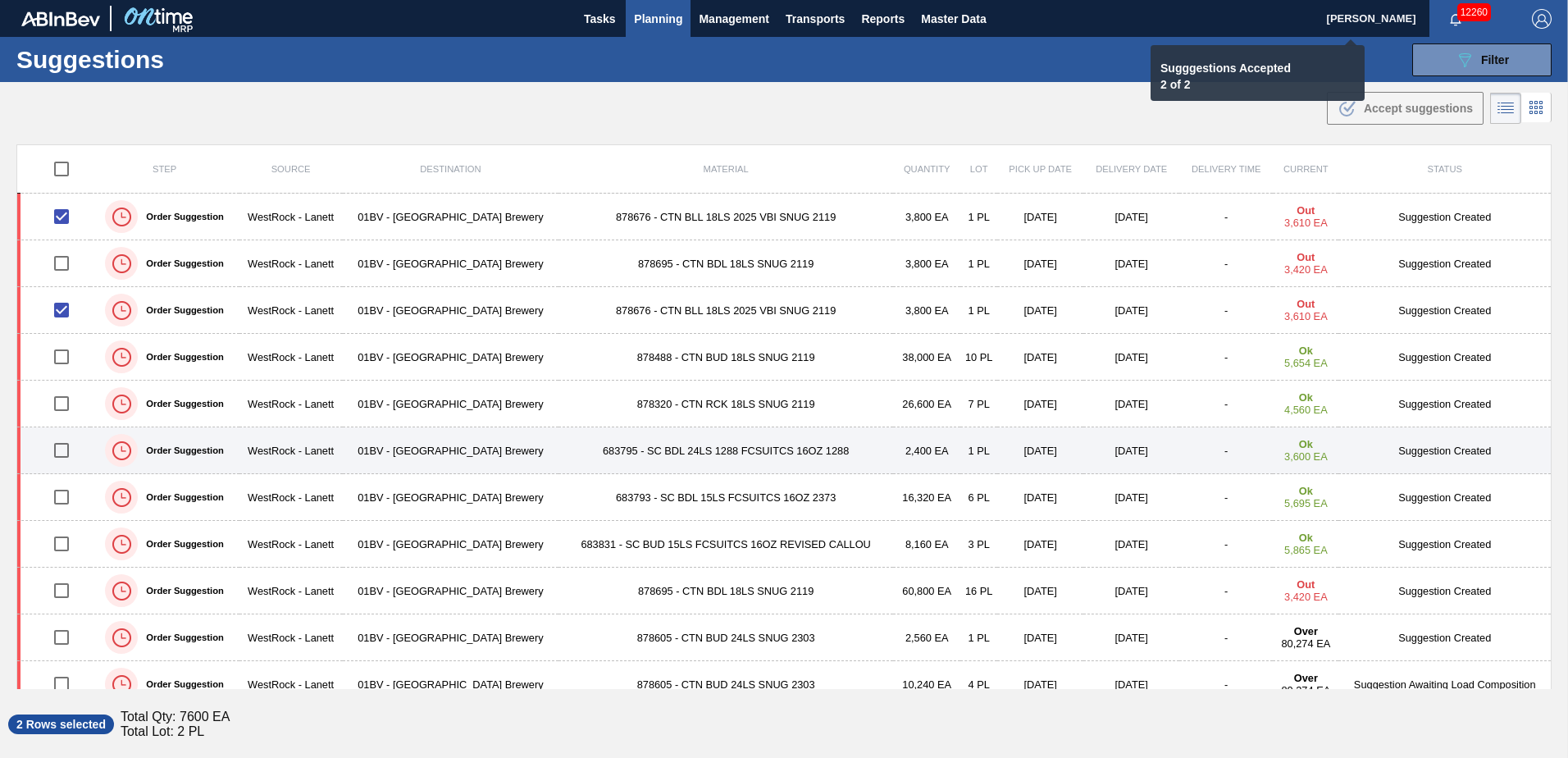
checkbox input "false"
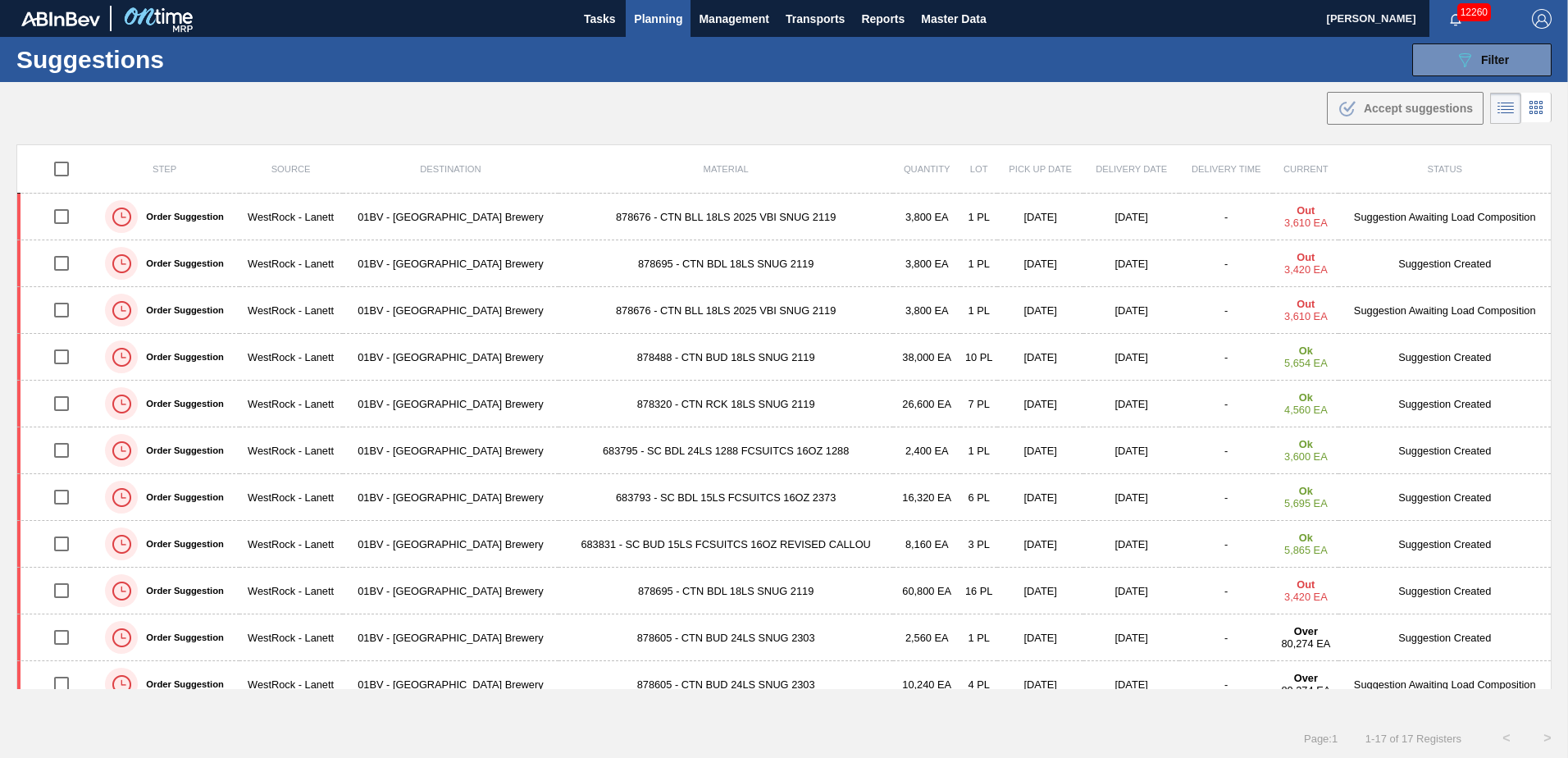
drag, startPoint x: 661, startPoint y: 404, endPoint x: 650, endPoint y: 407, distance: 11.4
click at [661, 404] on td "878320 - CTN RCK 18LS SNUG 2119" at bounding box center [726, 403] width 334 height 47
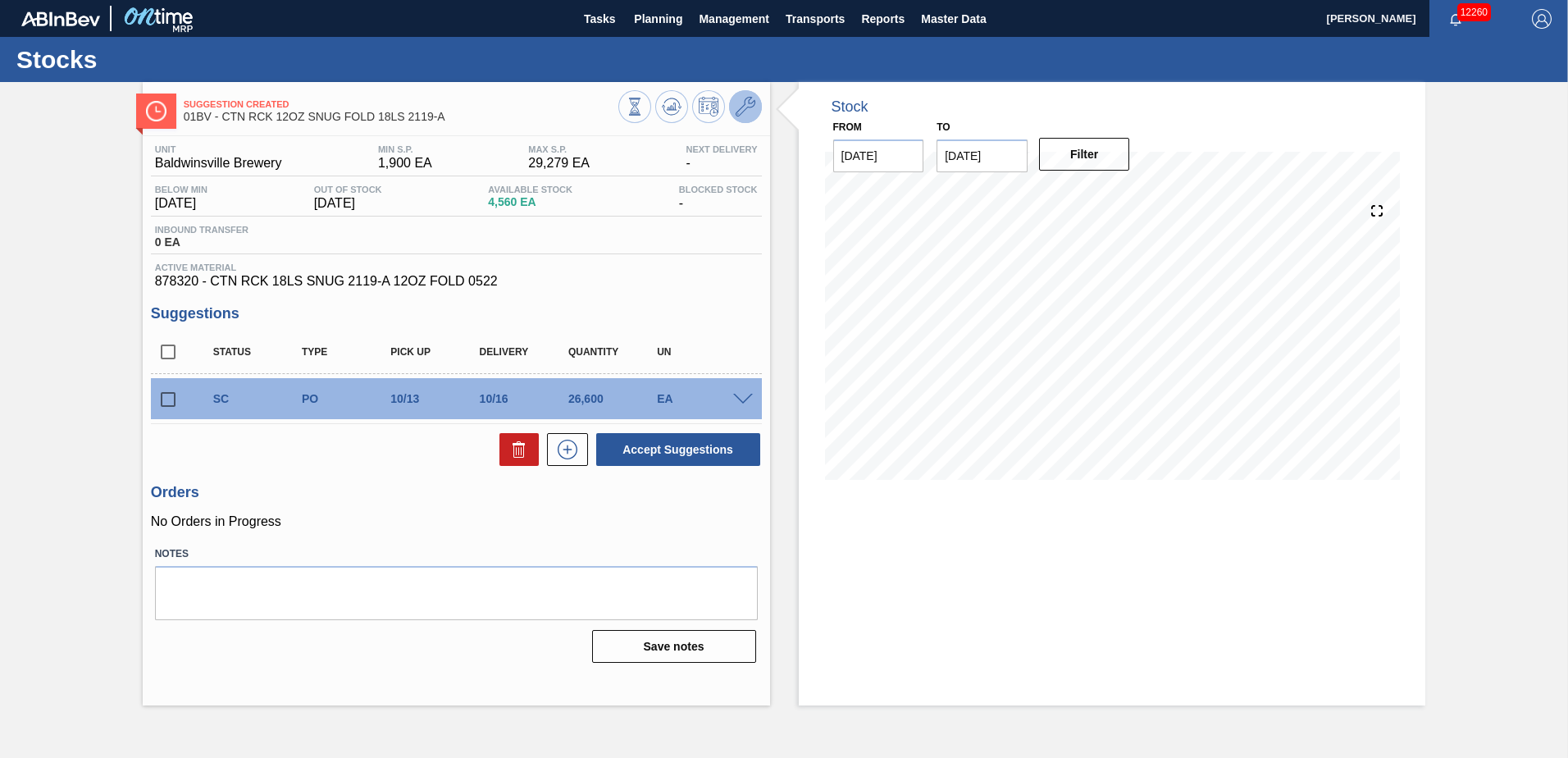
click at [744, 103] on icon at bounding box center [745, 106] width 19 height 19
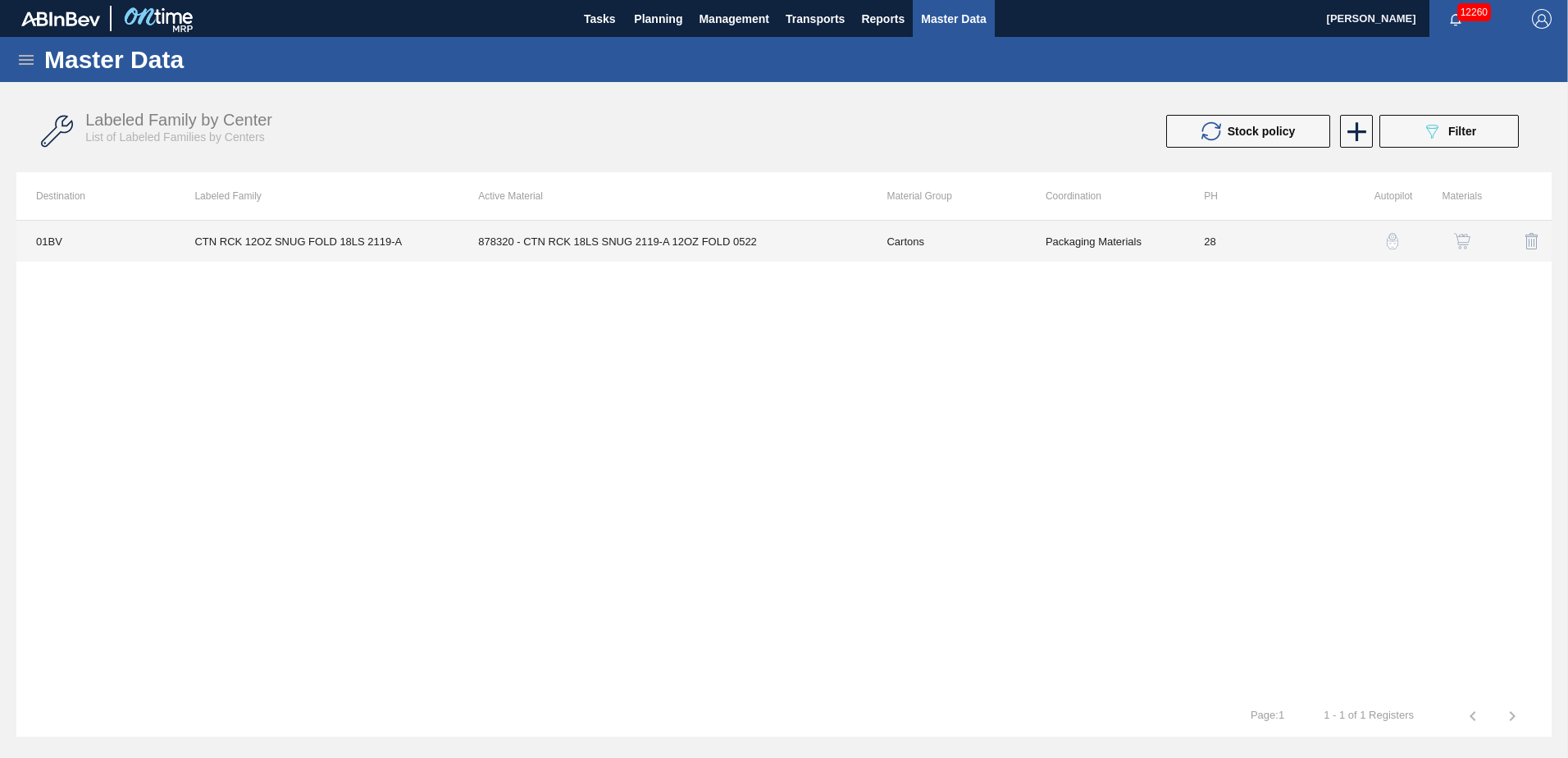
click at [612, 243] on td "878320 - CTN RCK 18LS SNUG 2119-A 12OZ FOLD 0522" at bounding box center [663, 241] width 409 height 41
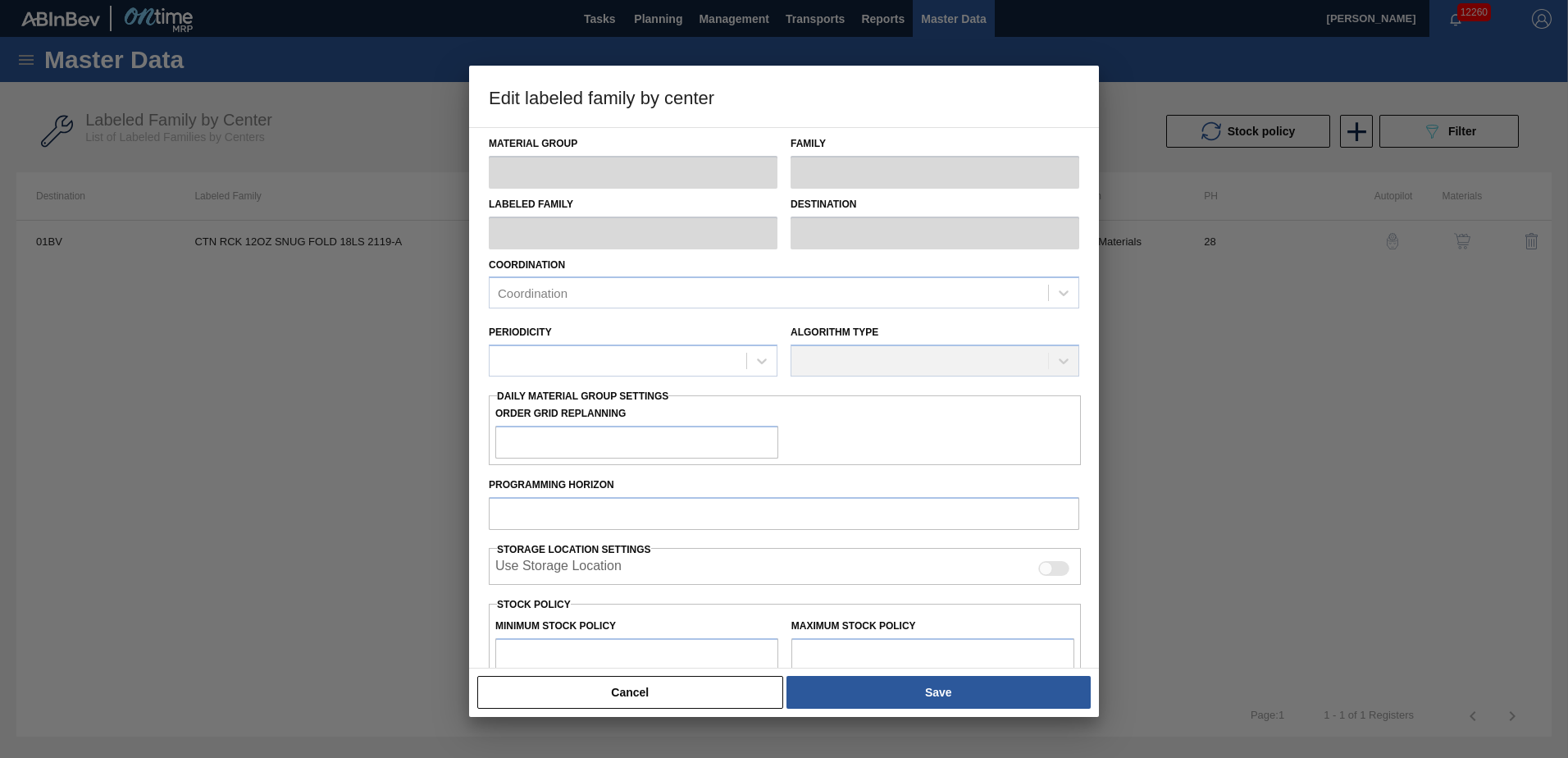
type input "Cartons"
type input "Folding Cartons"
type input "CTN RCK 12OZ SNUG FOLD 18LS 2119-A"
type input "01BV - [GEOGRAPHIC_DATA] Brewery"
type input "28"
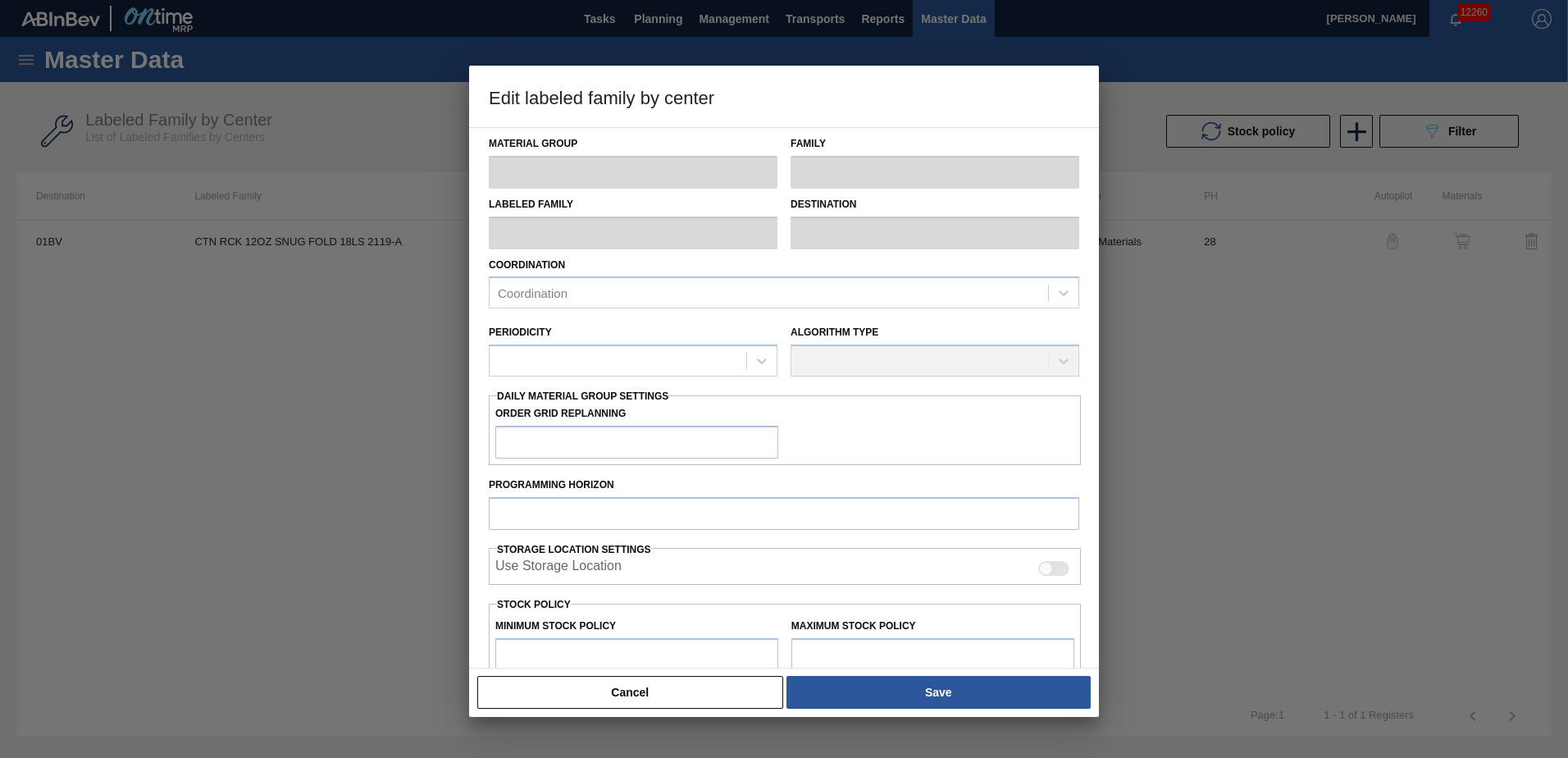
type input "1,900"
type input "29,279"
type input "6"
type input "3,543"
checkbox input "true"
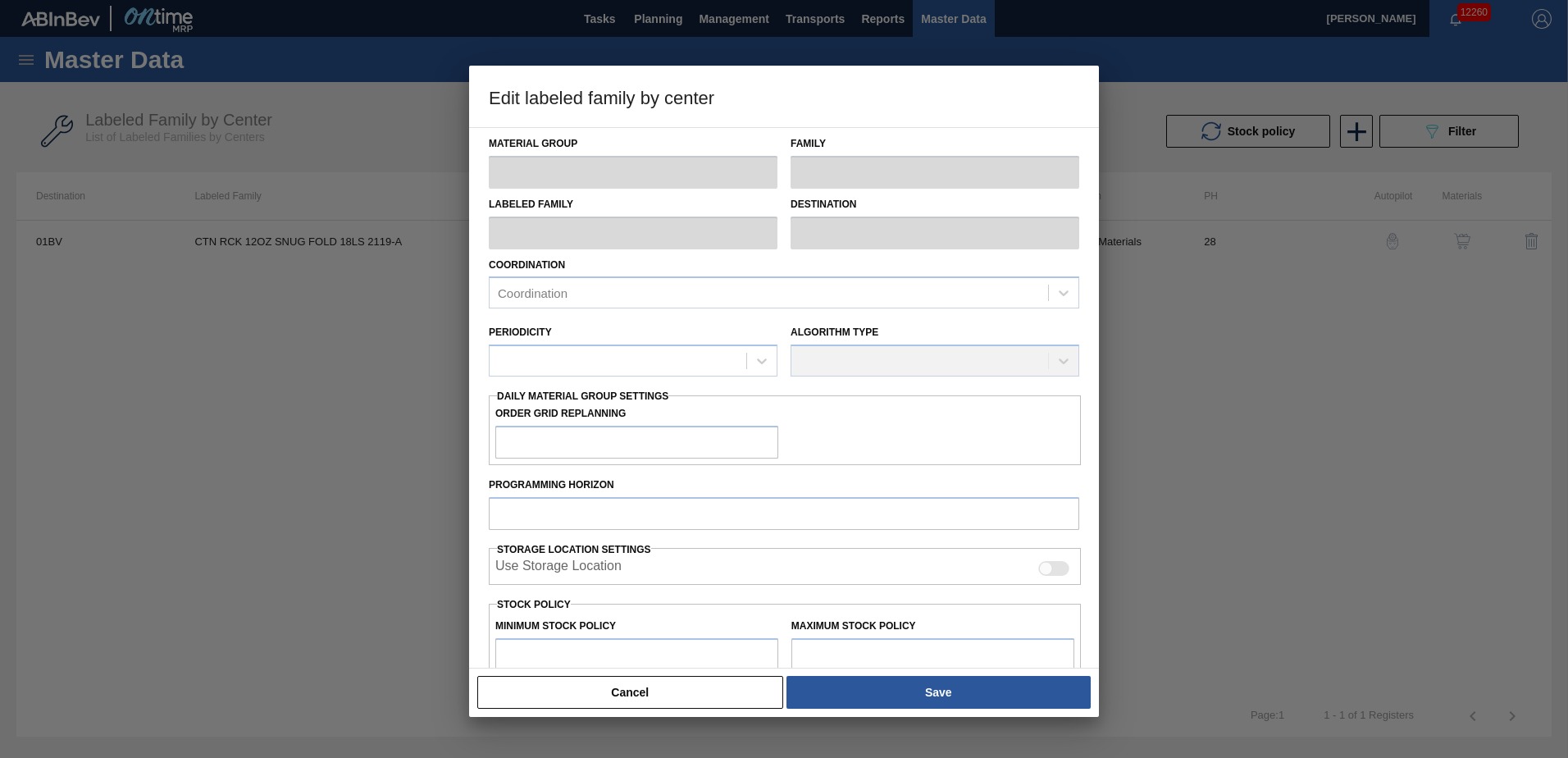
checkbox input "true"
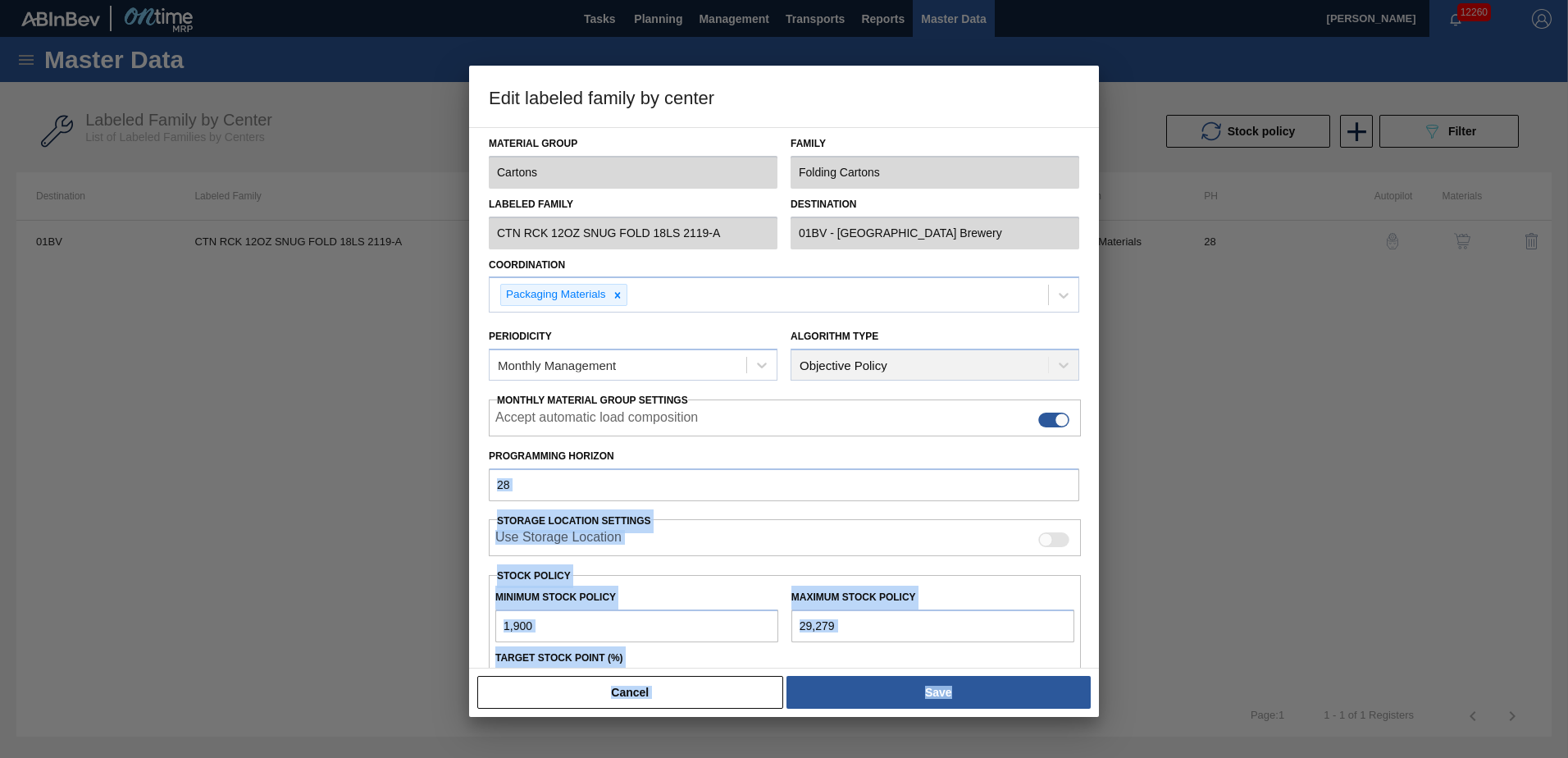
drag, startPoint x: 1095, startPoint y: 476, endPoint x: 1099, endPoint y: 529, distance: 53.2
click at [1099, 529] on div "Edit labeled family by center Material Group Cartons Family Folding Cartons Lab…" at bounding box center [784, 379] width 1568 height 758
click at [1095, 507] on div "Material Group Cartons Family Folding Cartons Labeled Family CTN RCK 12OZ SNUG …" at bounding box center [784, 398] width 630 height 541
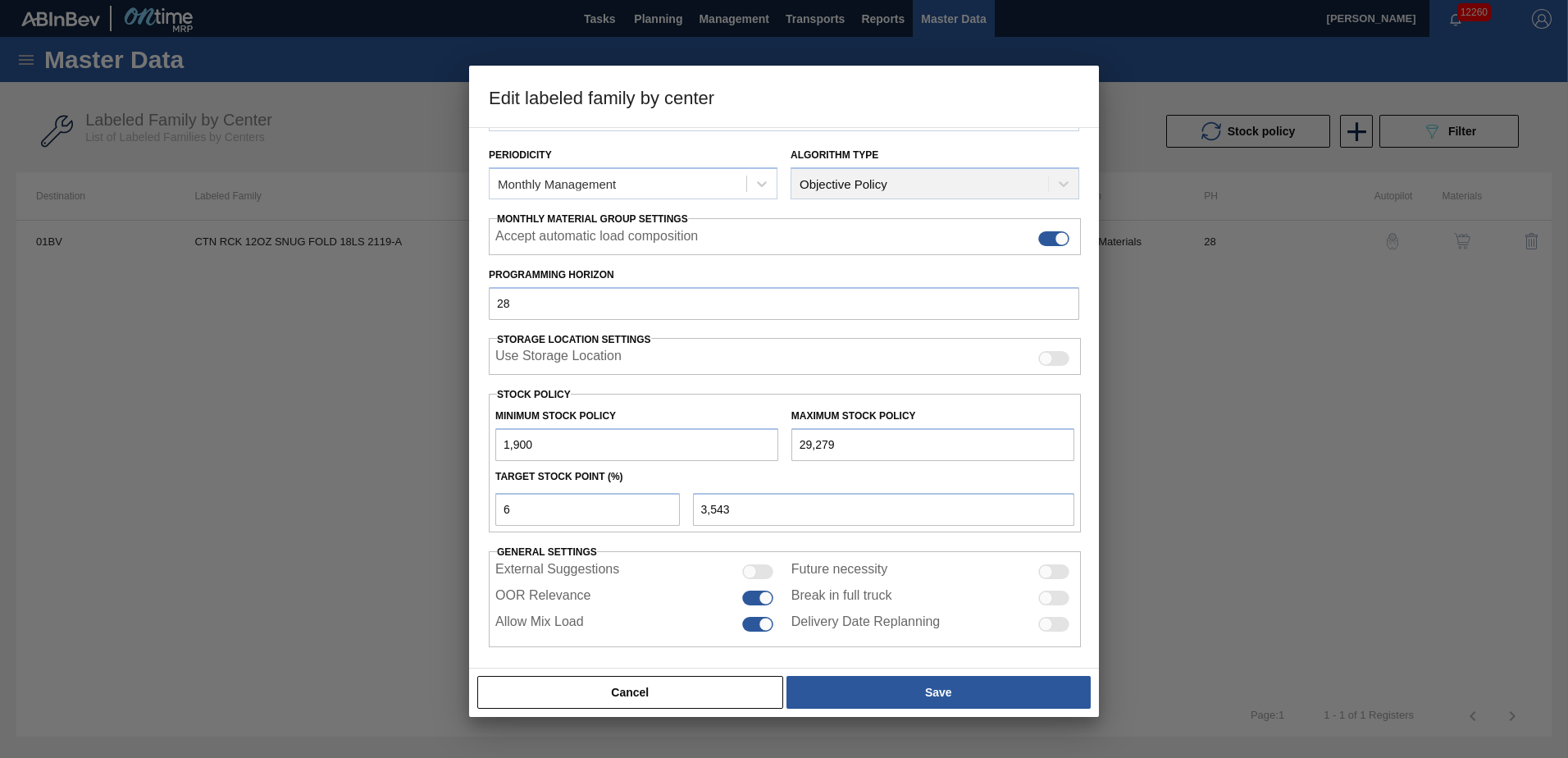
scroll to position [188, 0]
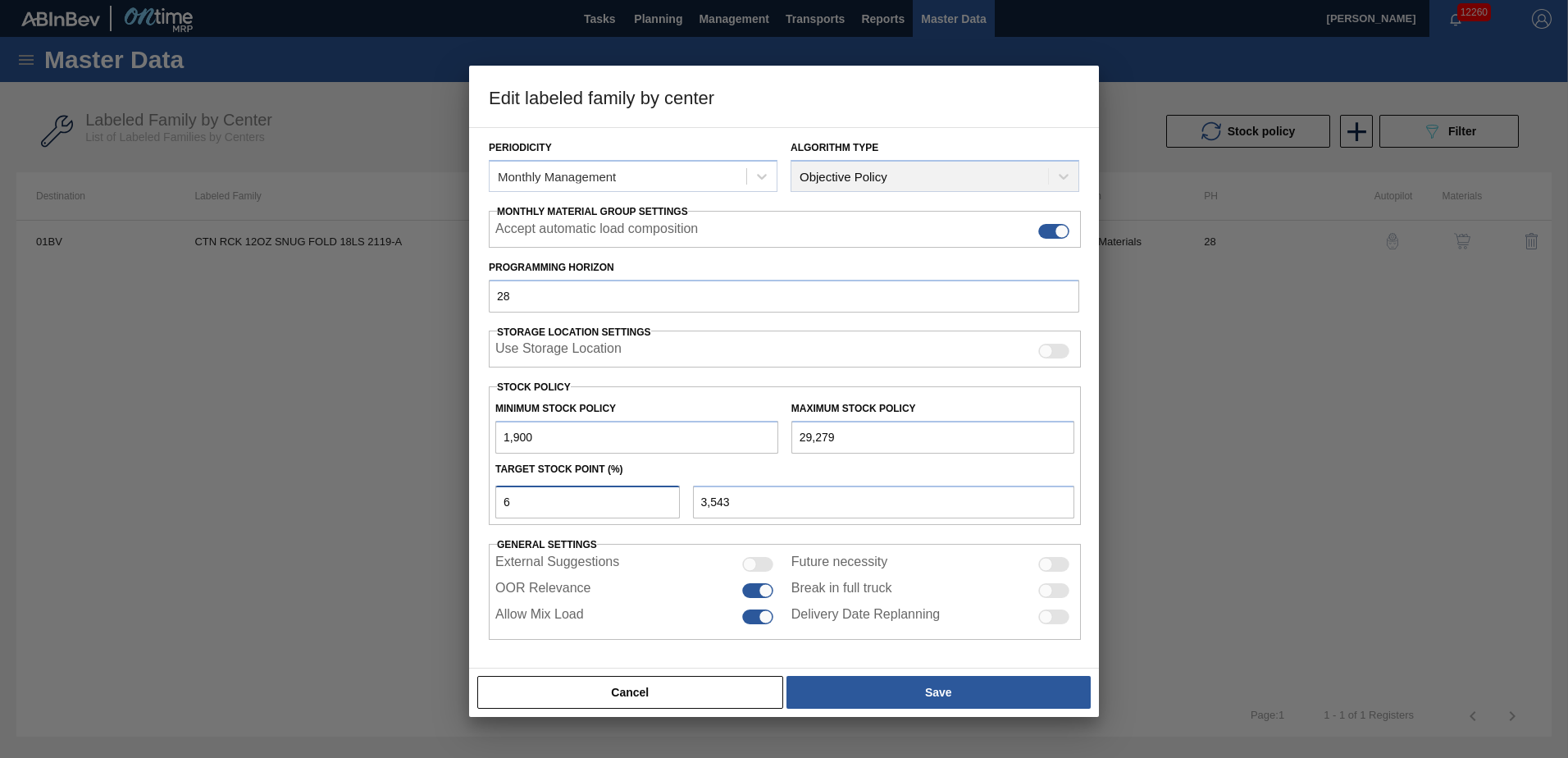
drag, startPoint x: 527, startPoint y: 504, endPoint x: 314, endPoint y: 507, distance: 213.0
click at [354, 504] on div "Edit labeled family by center Material Group Cartons Family Folding Cartons Lab…" at bounding box center [784, 379] width 1568 height 758
type input "8"
type input "4,090"
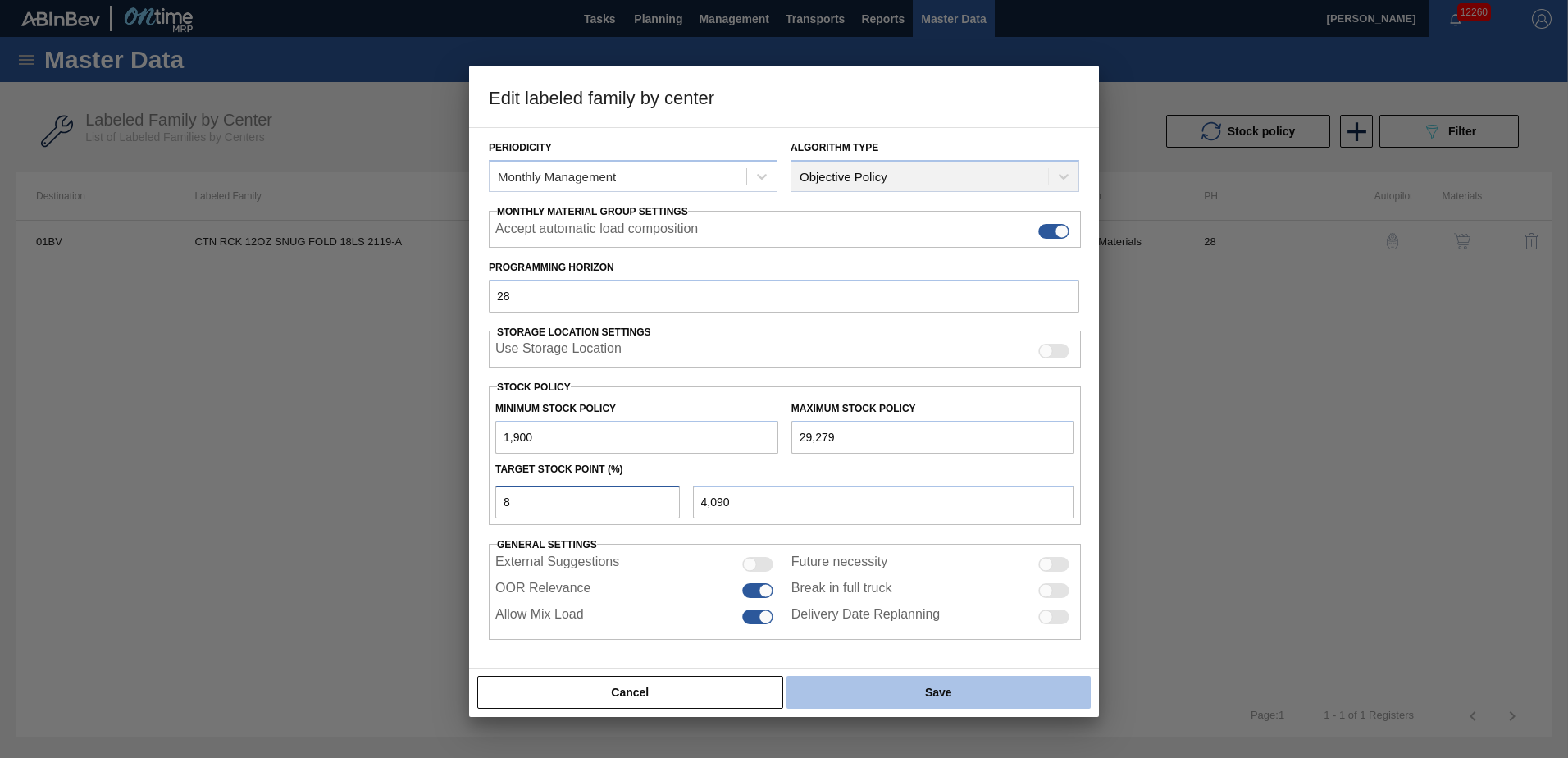
type input "8"
click at [944, 690] on button "Save" at bounding box center [939, 692] width 304 height 33
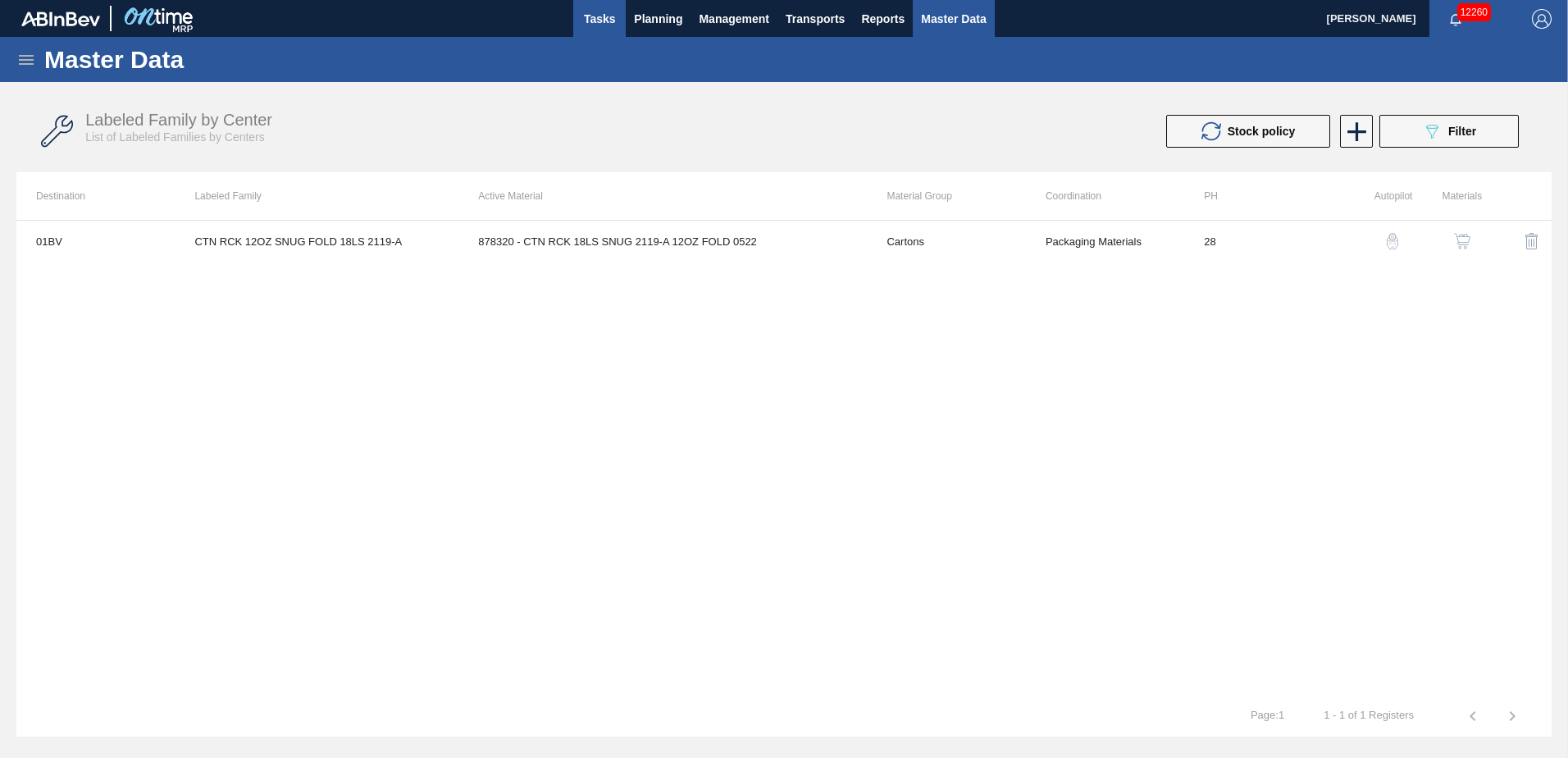
click at [623, 17] on button "Tasks" at bounding box center [599, 19] width 52 height 37
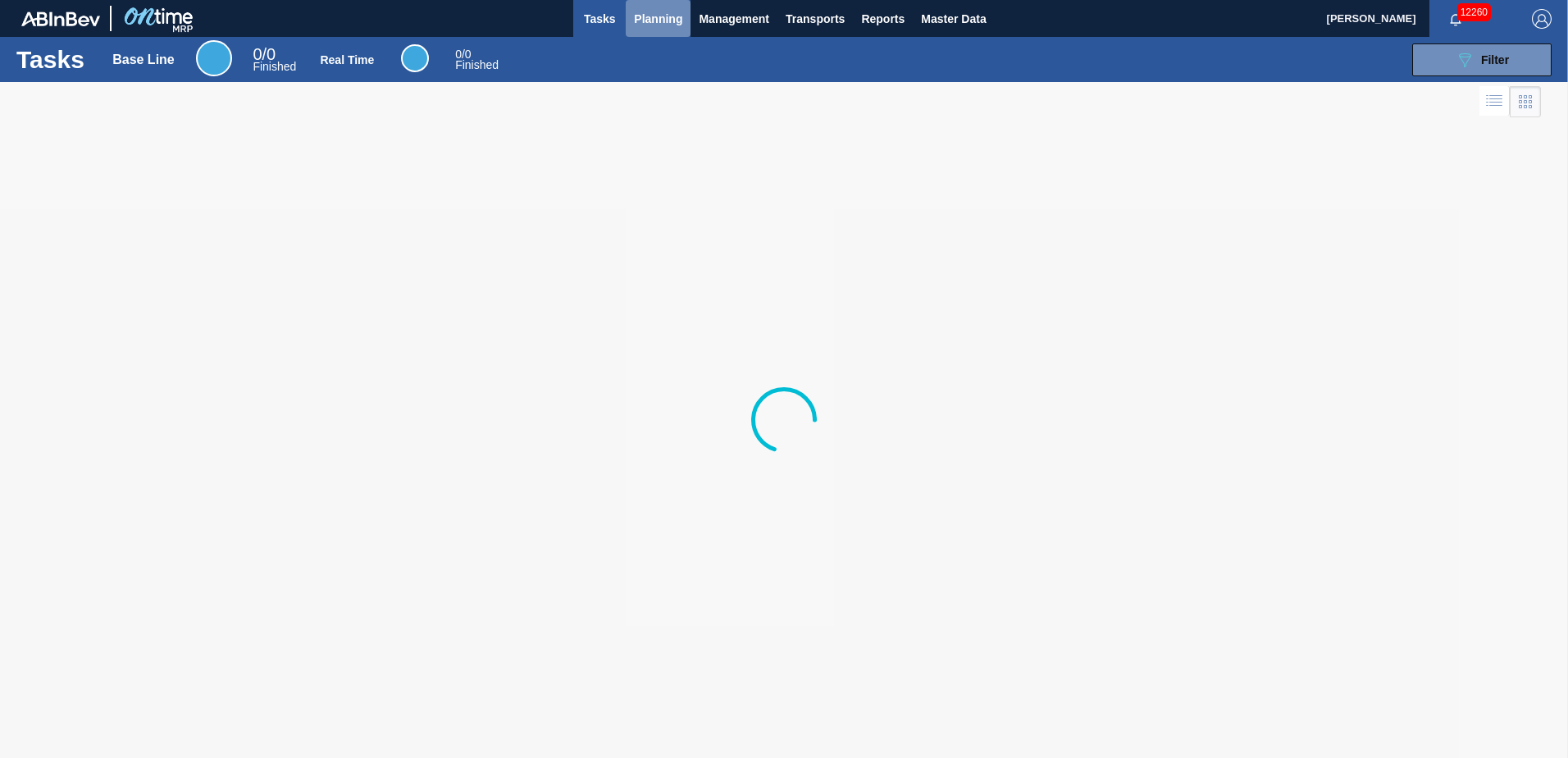
click at [646, 18] on span "Planning" at bounding box center [658, 19] width 49 height 19
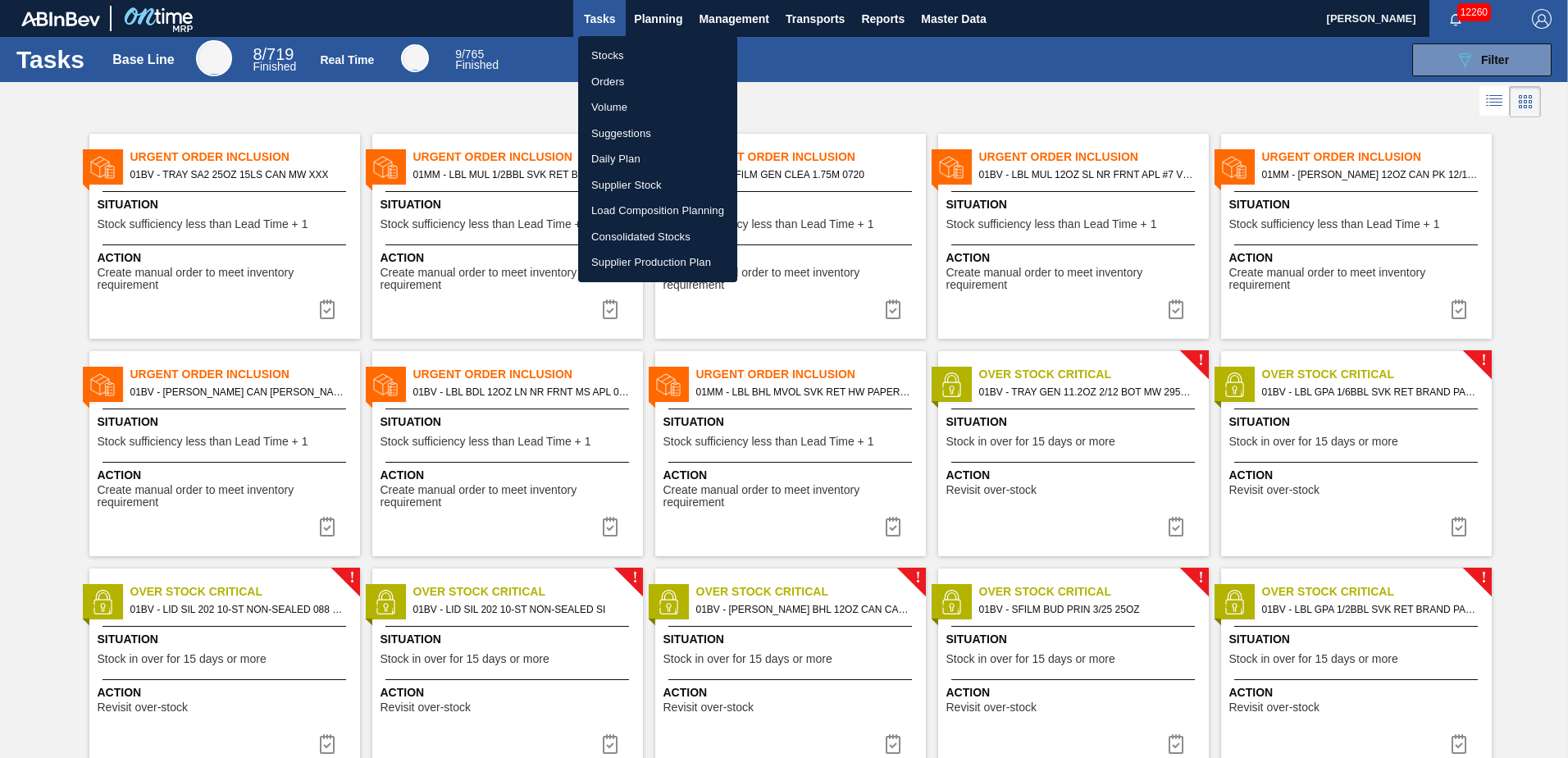
click at [629, 207] on li "Load Composition Planning" at bounding box center [657, 211] width 159 height 27
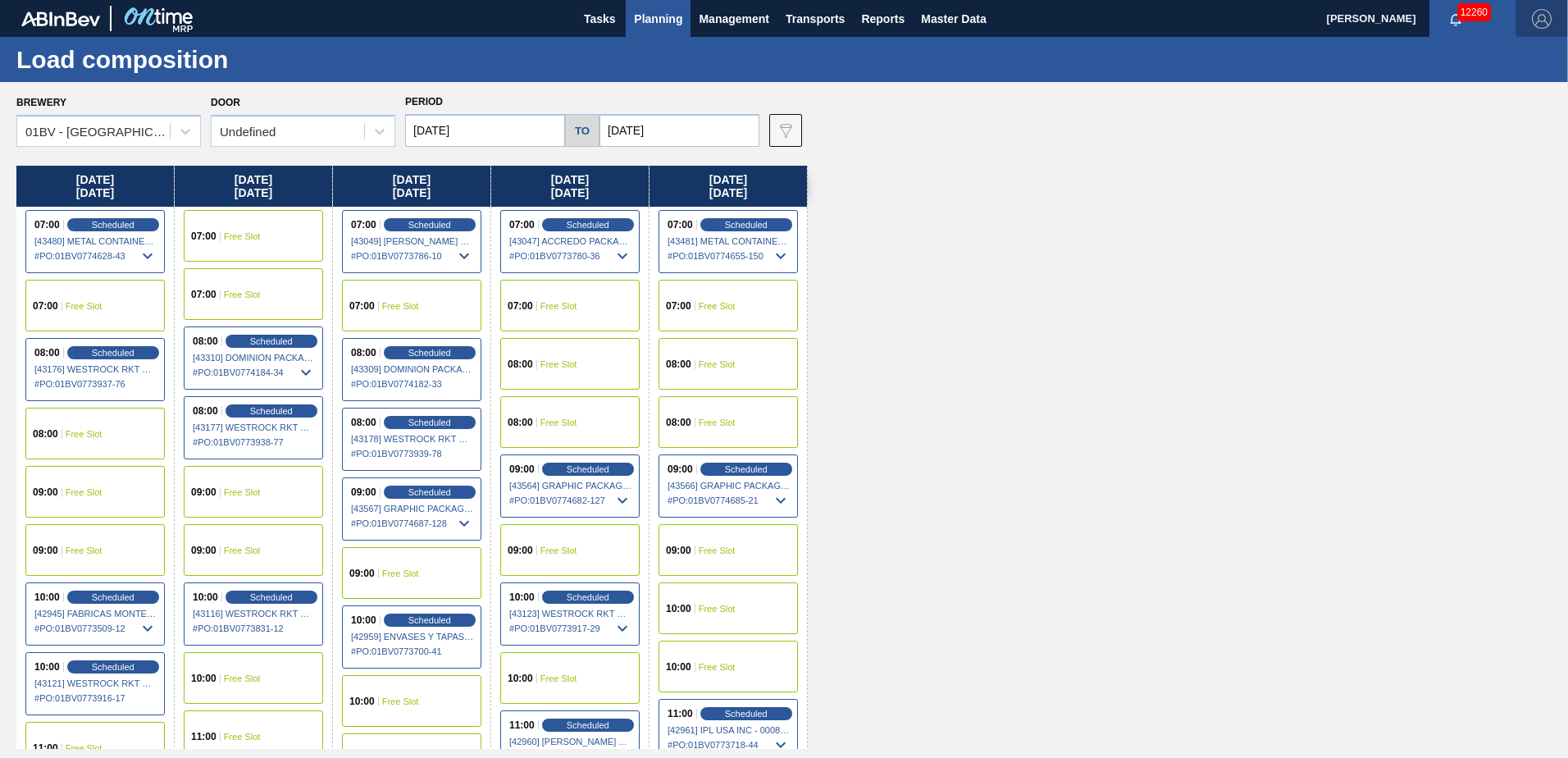
click at [1540, 19] on img "button" at bounding box center [1542, 19] width 19 height 19
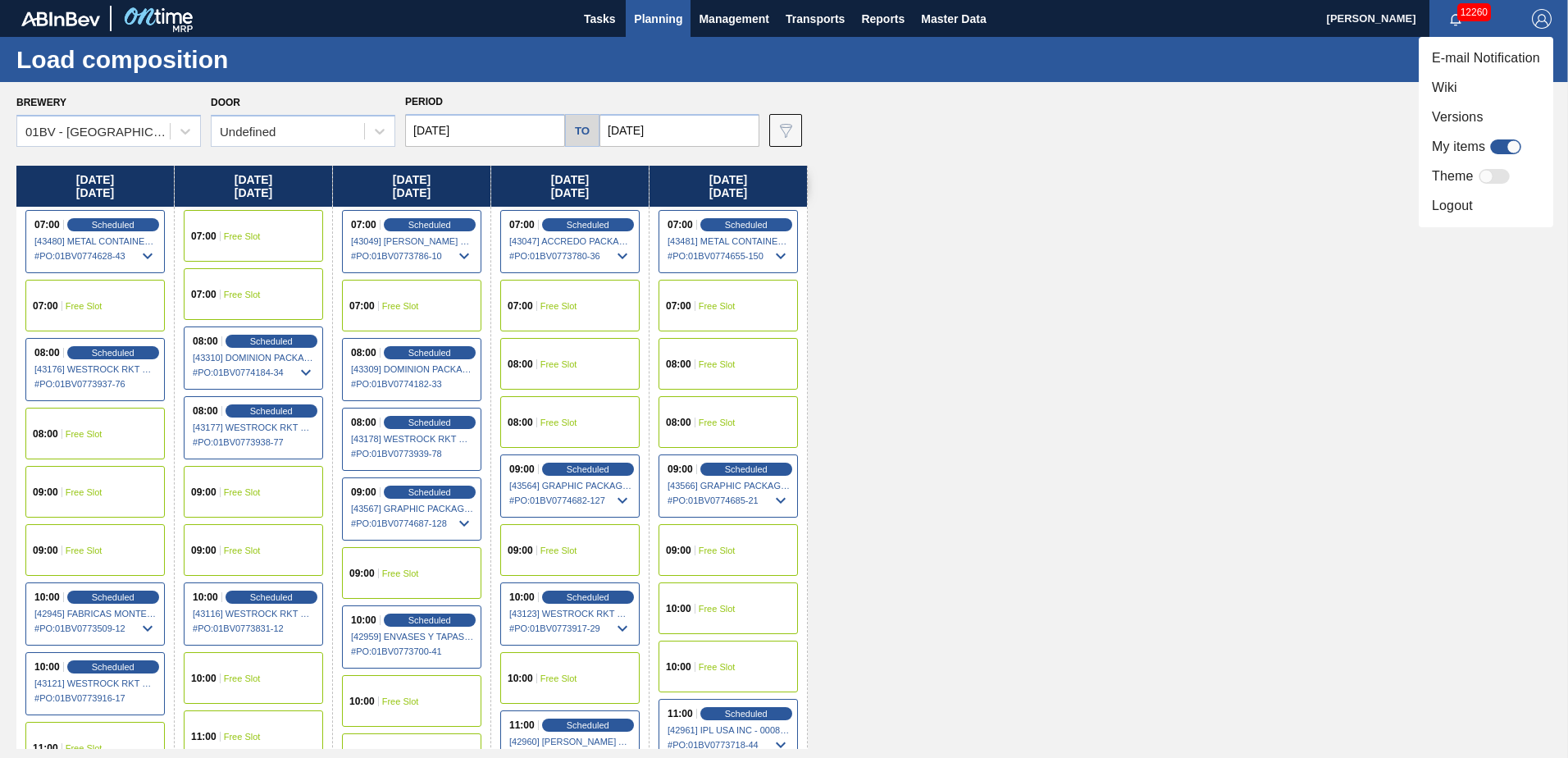
click at [1457, 200] on li "Logout" at bounding box center [1487, 205] width 135 height 29
